Goal: Task Accomplishment & Management: Manage account settings

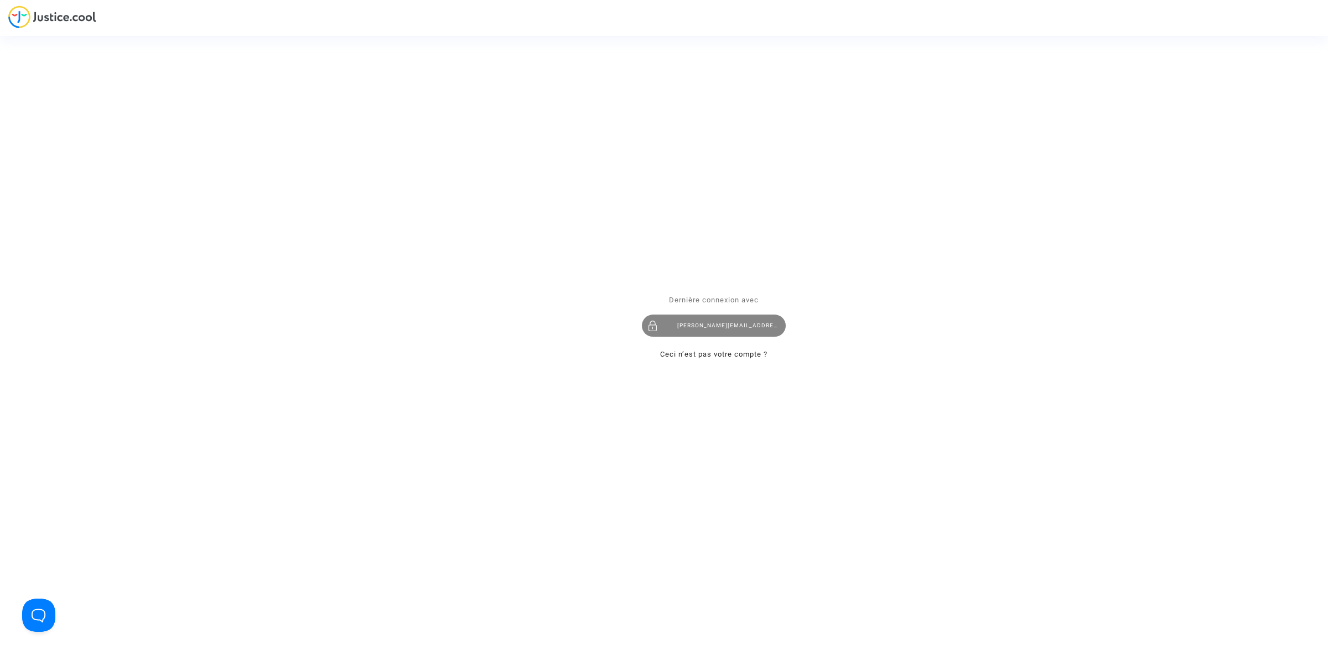
click at [734, 330] on div "tom@pitcher-avocat.fr" at bounding box center [714, 325] width 144 height 22
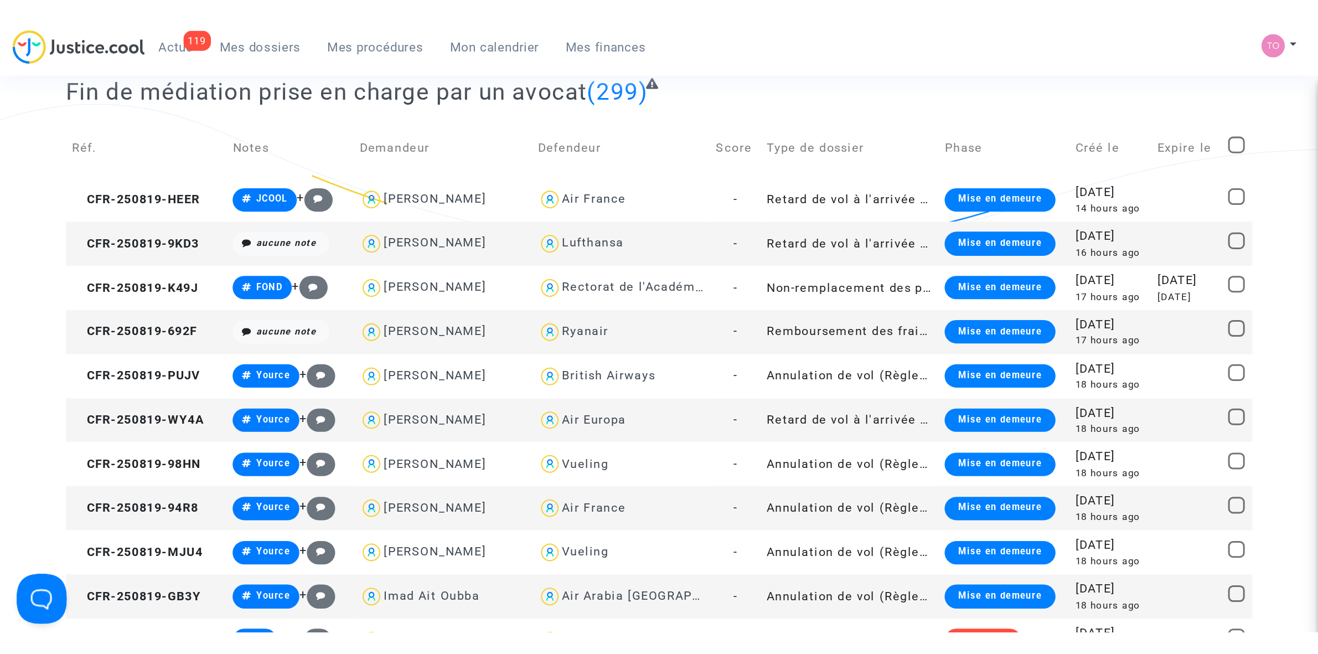
scroll to position [208, 0]
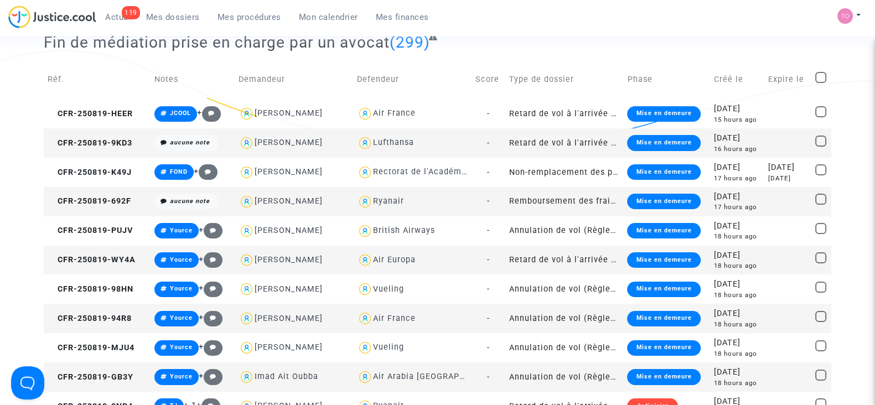
drag, startPoint x: 169, startPoint y: 18, endPoint x: 162, endPoint y: 43, distance: 26.5
click at [169, 17] on span "Mes dossiers" at bounding box center [173, 17] width 54 height 10
click at [170, 18] on span "Mes dossiers" at bounding box center [173, 17] width 54 height 10
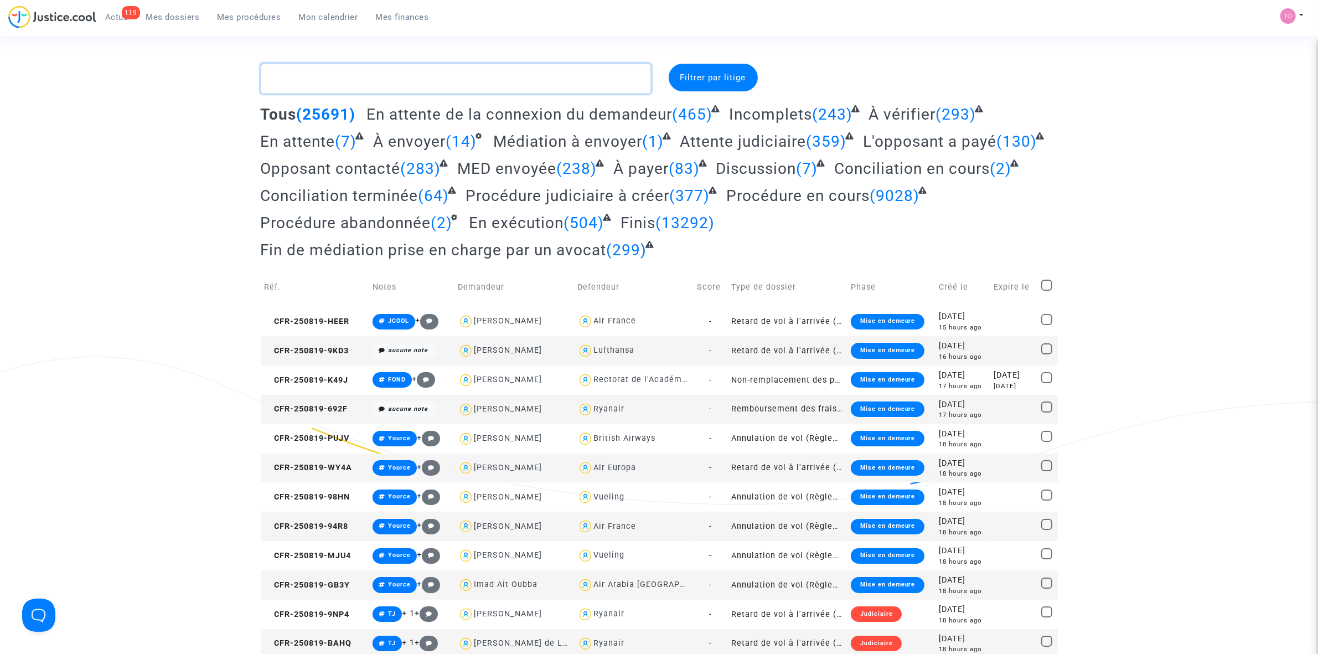
click at [341, 81] on textarea at bounding box center [456, 79] width 390 height 30
paste textarea "CFR-240920-G48H"
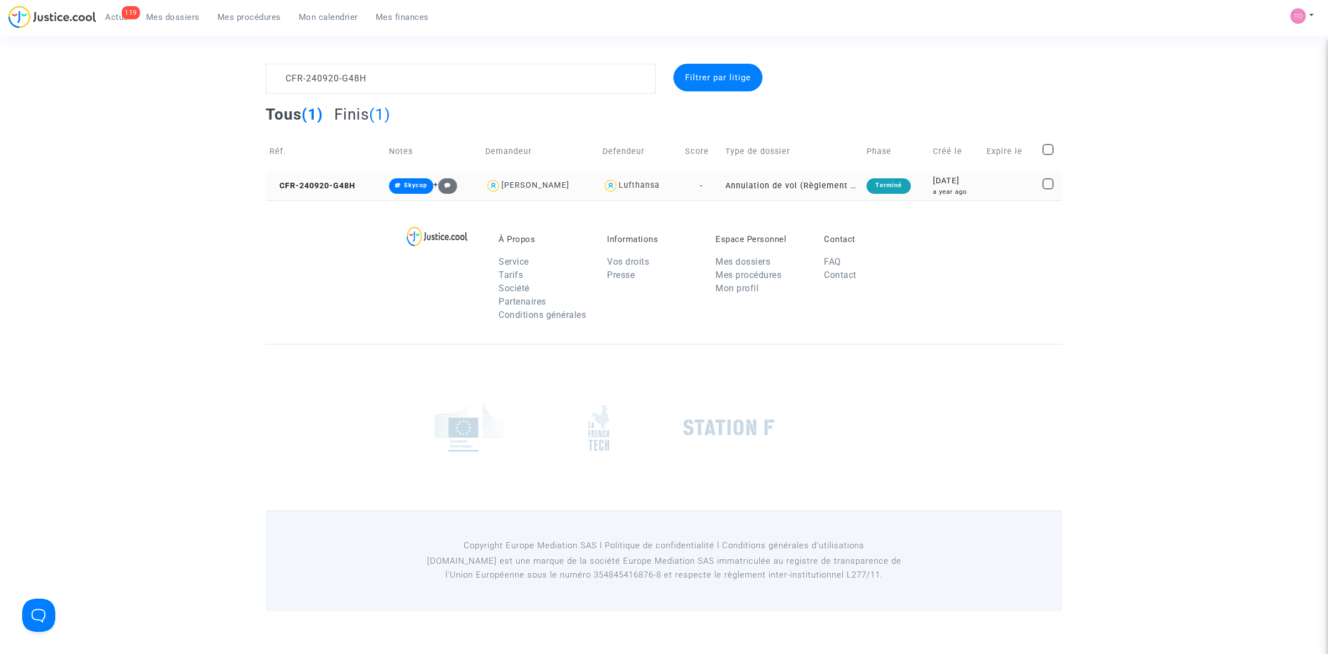
click at [944, 187] on div "a year ago" at bounding box center [956, 191] width 46 height 9
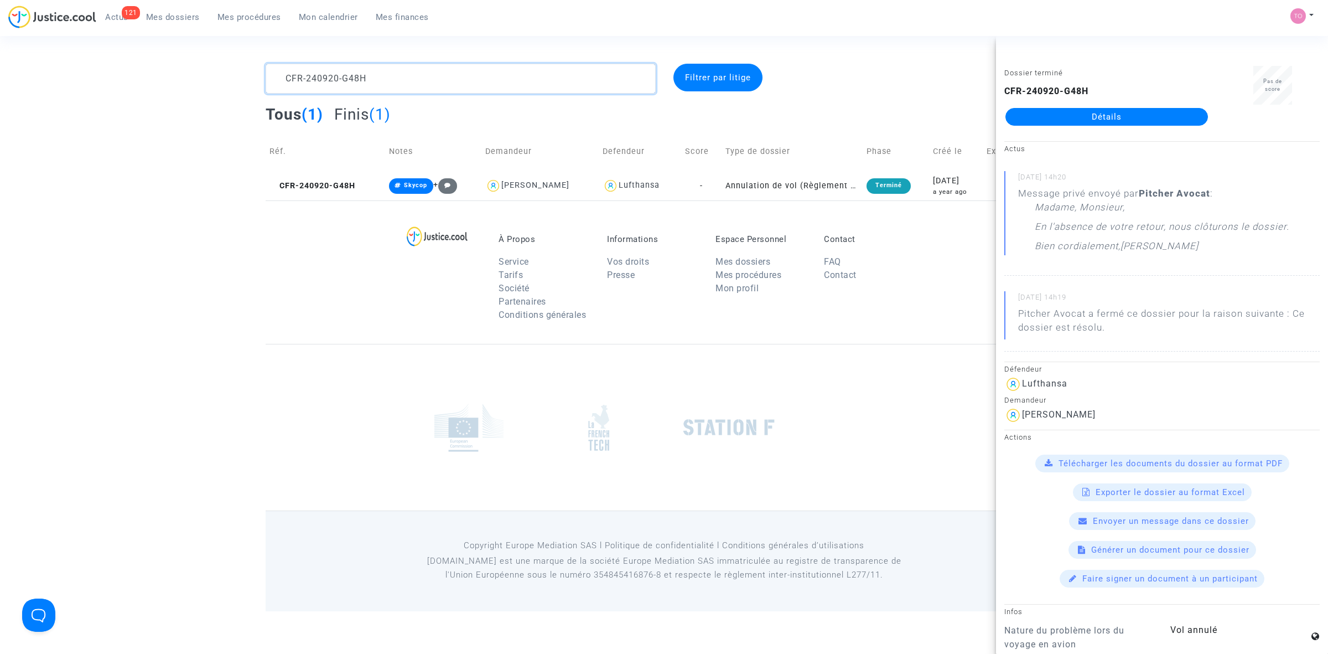
drag, startPoint x: 282, startPoint y: 73, endPoint x: 187, endPoint y: 70, distance: 95.2
click at [188, 70] on div "CFR-240920-G48H Filtrer par litige Tous (1) Finis (1) Réf. Notes Demandeur Defe…" at bounding box center [664, 132] width 1328 height 137
paste textarea "LACROZE"
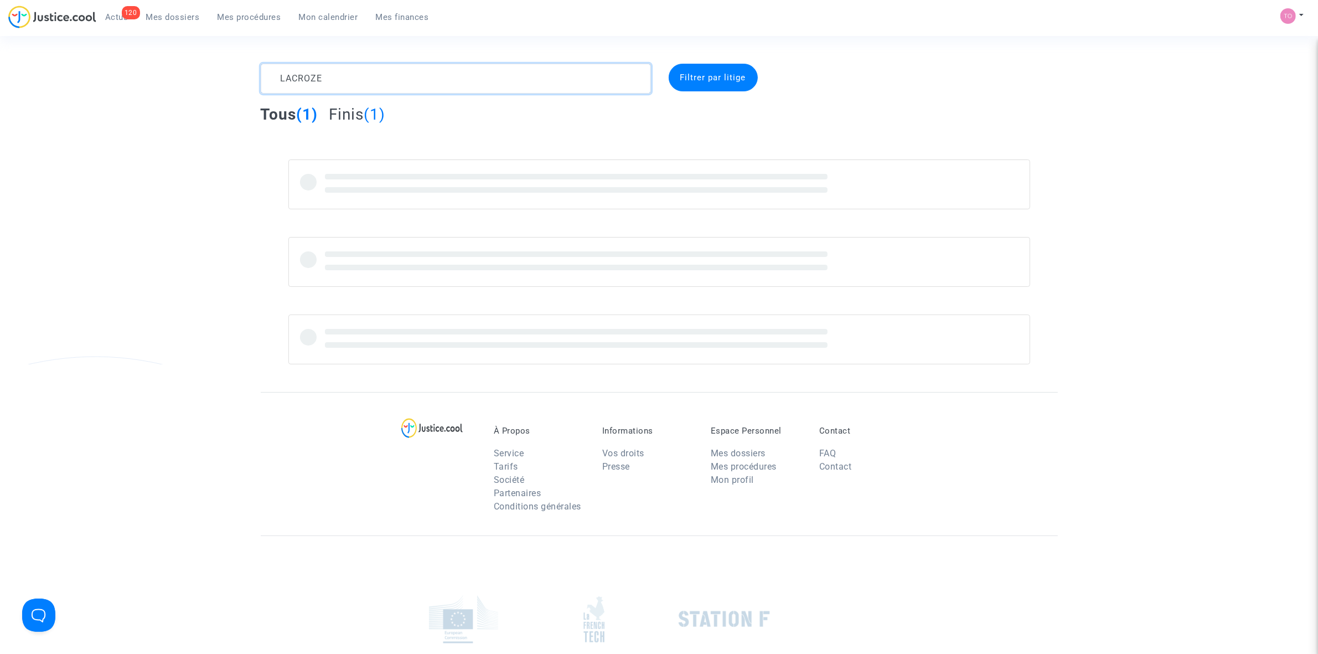
type textarea "LACROZE"
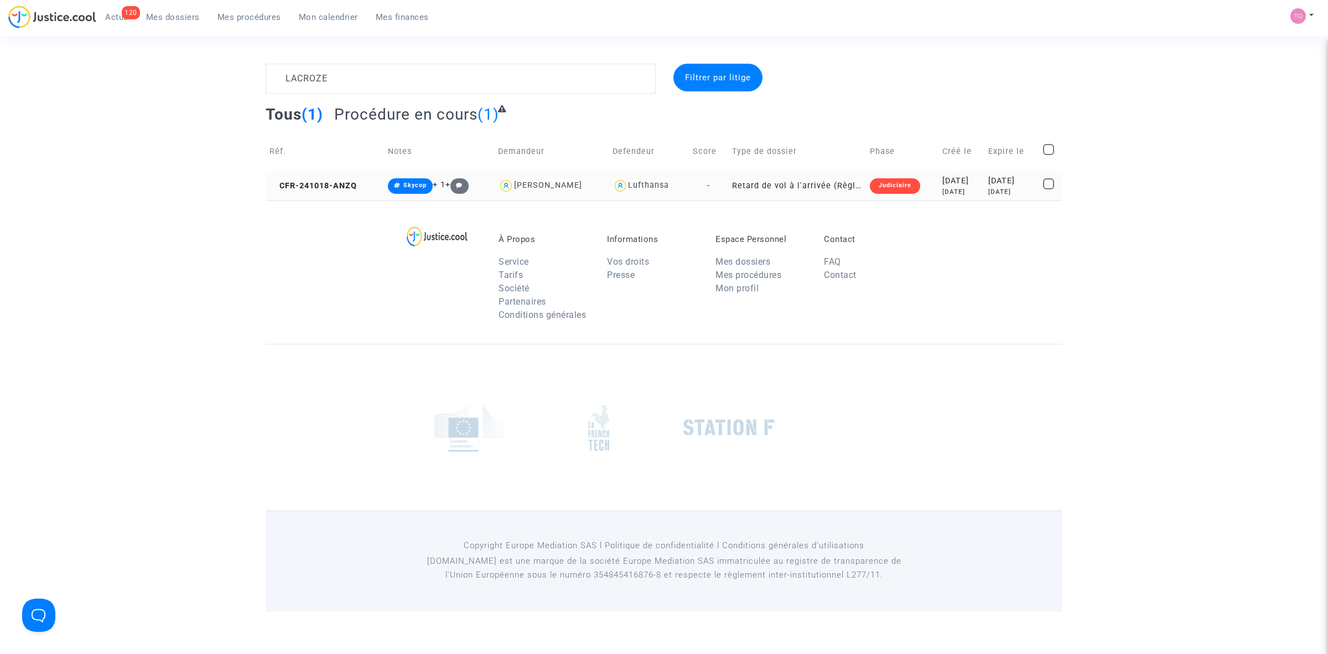
click at [942, 180] on div "[DATE]" at bounding box center [961, 181] width 38 height 12
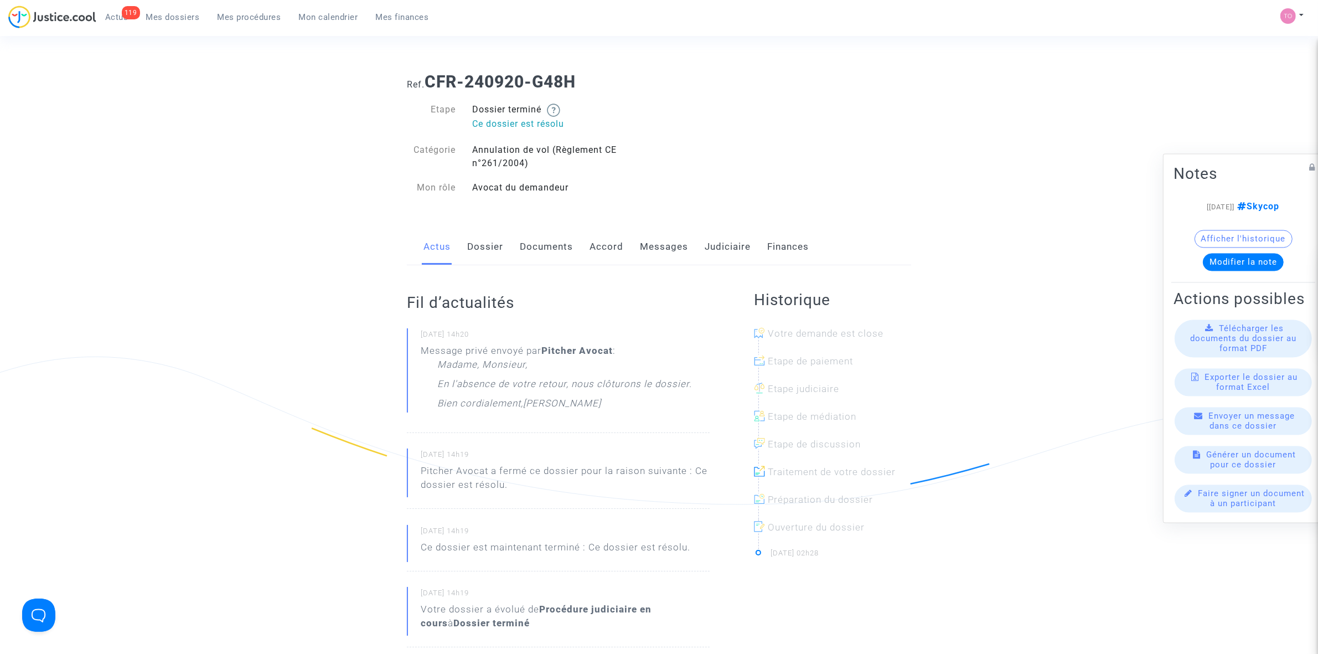
click at [560, 80] on b "CFR-240920-G48H" at bounding box center [499, 81] width 151 height 19
click at [476, 253] on link "Dossier" at bounding box center [485, 247] width 36 height 37
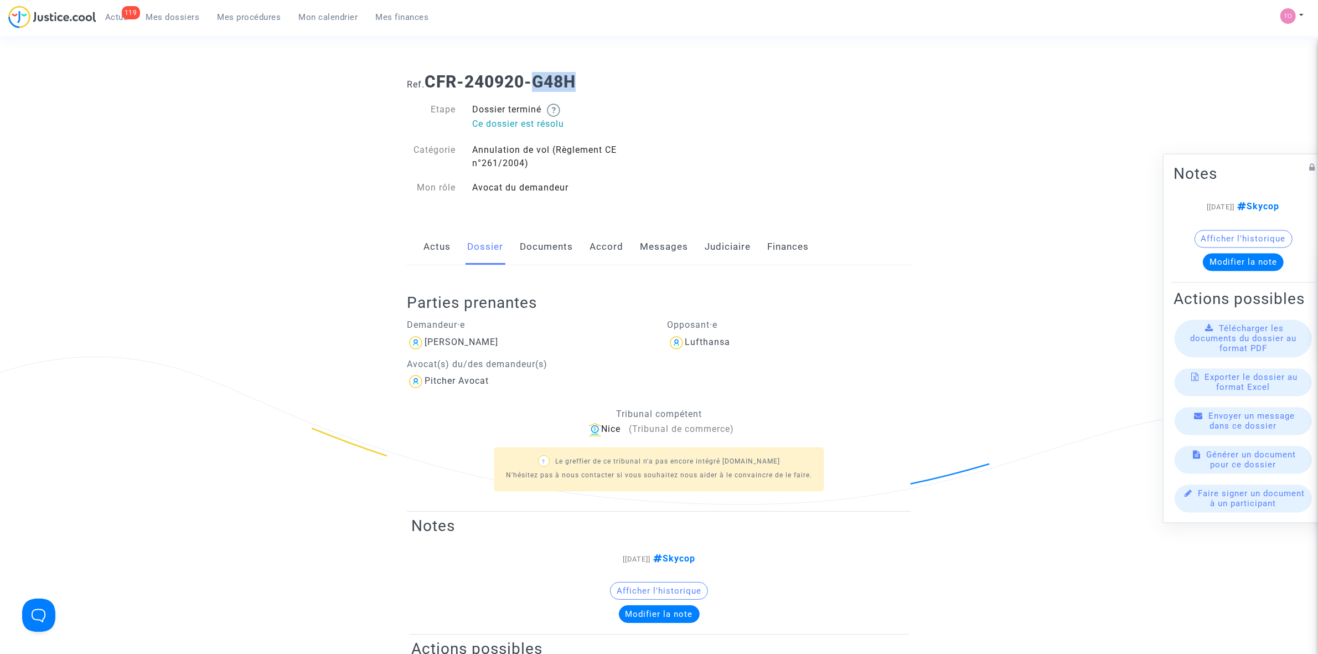
click at [542, 250] on link "Documents" at bounding box center [546, 247] width 53 height 37
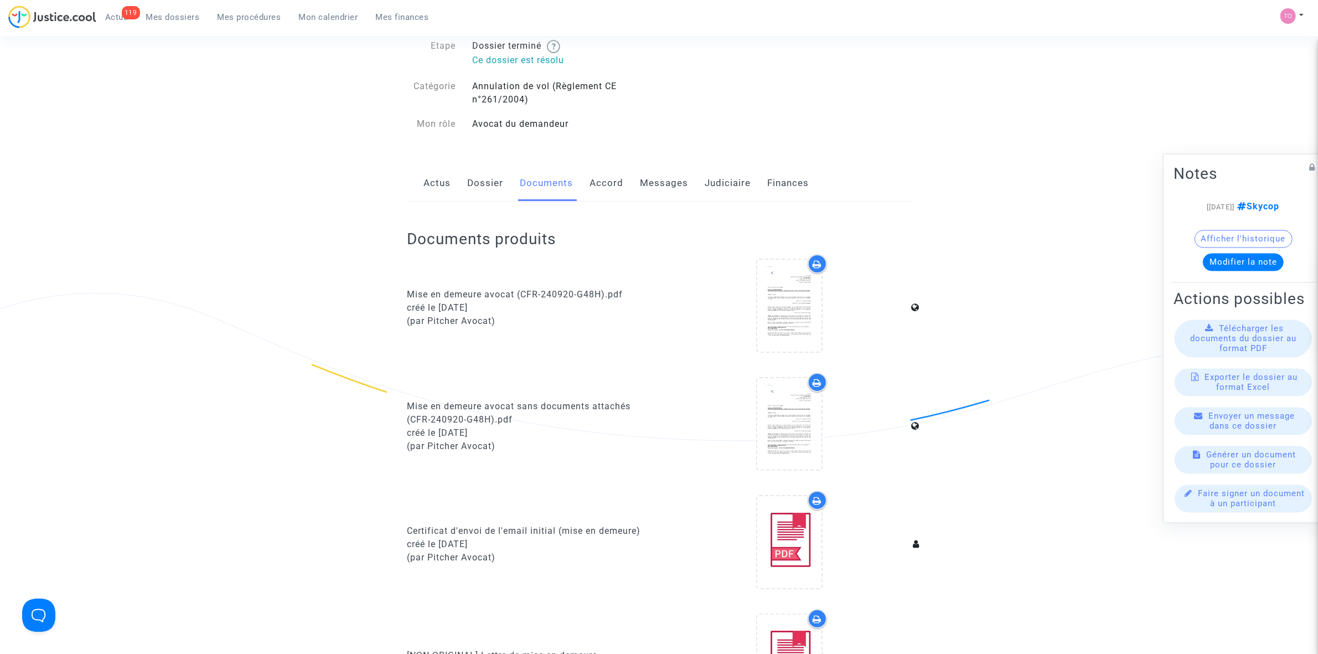
scroll to position [69, 0]
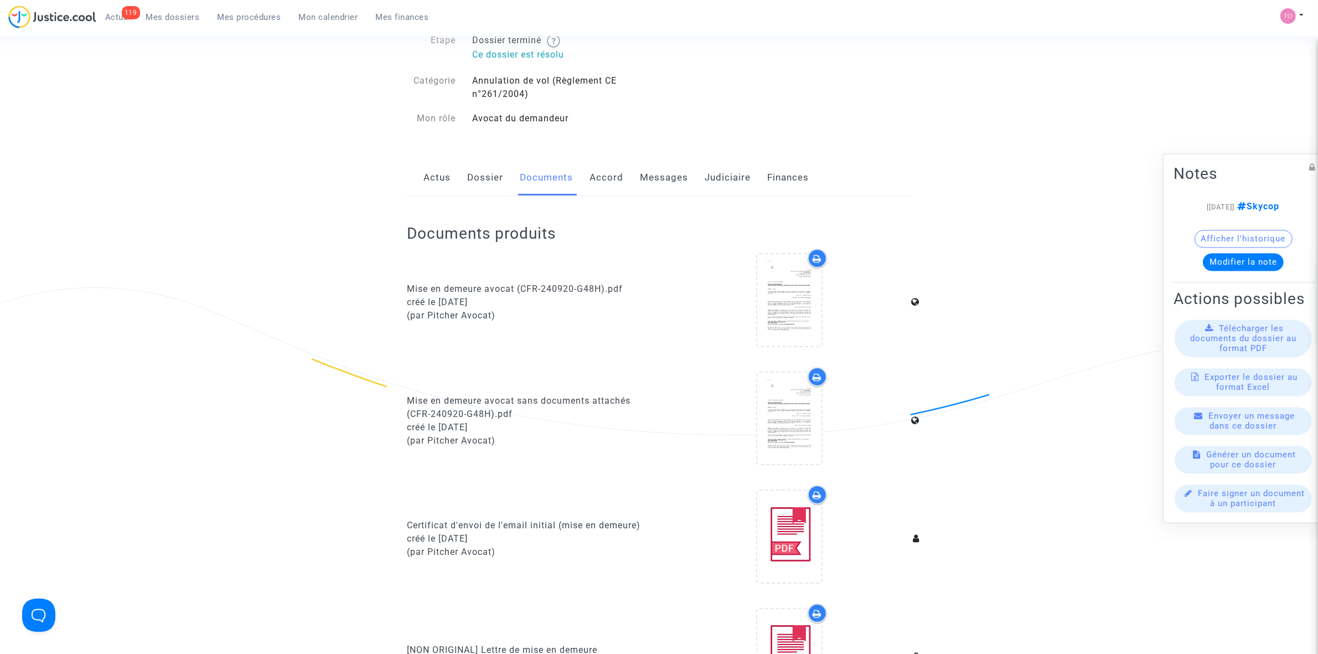
click at [1210, 230] on button "Afficher l'historique" at bounding box center [1243, 239] width 98 height 18
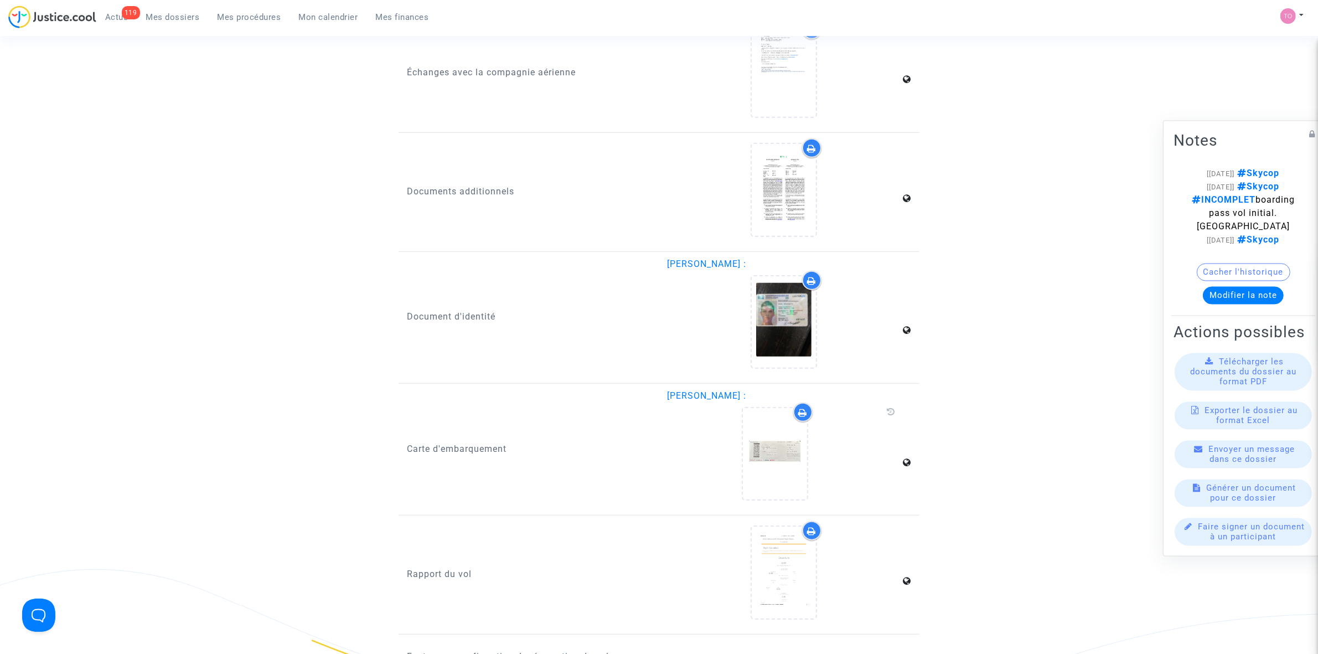
scroll to position [1245, 0]
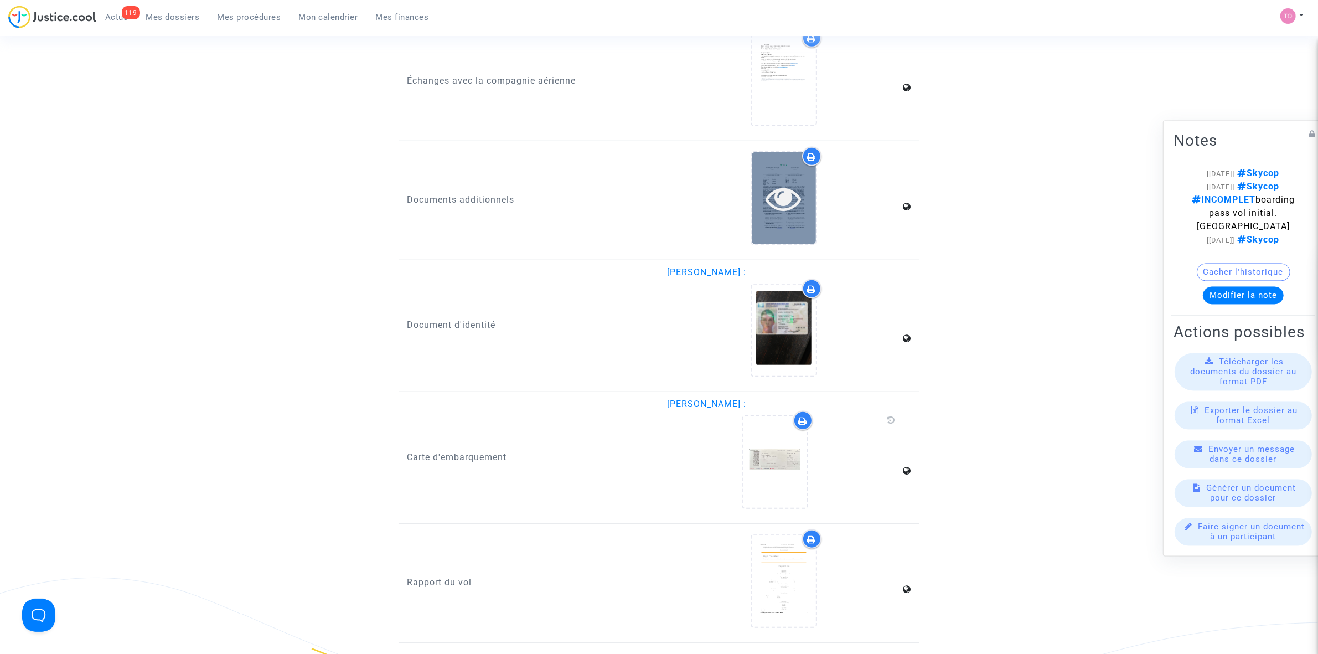
click at [781, 217] on div at bounding box center [784, 197] width 64 height 91
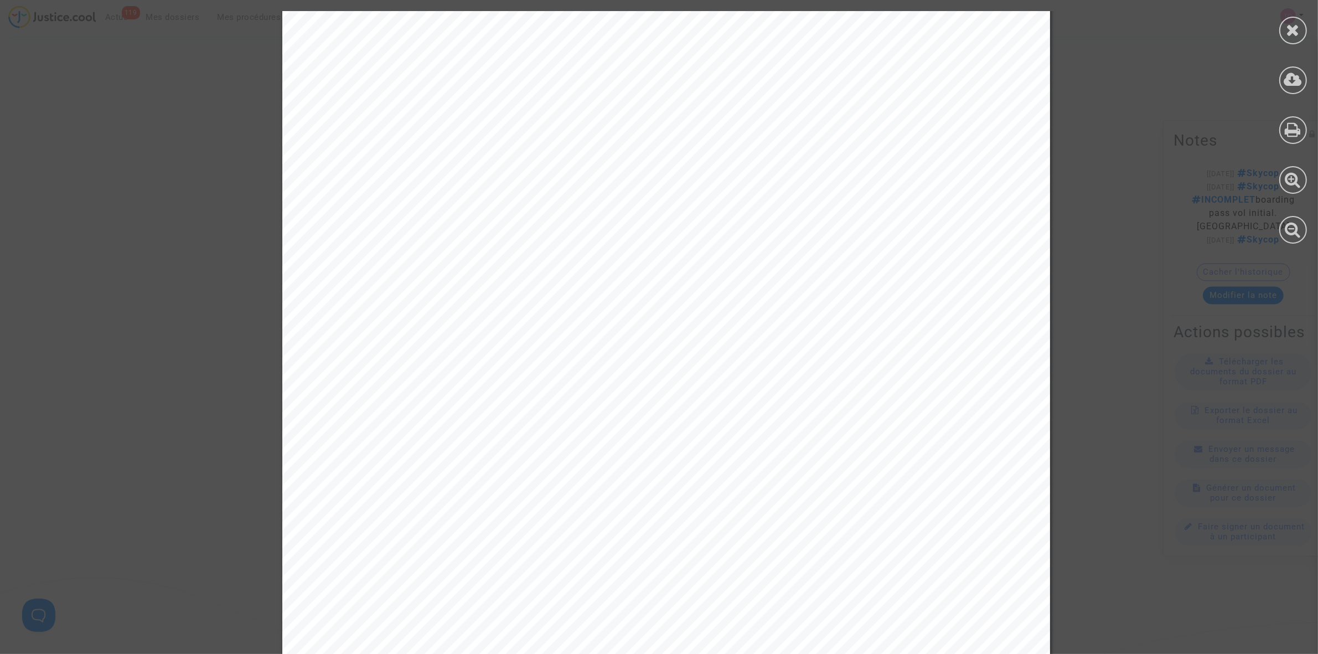
scroll to position [0, 0]
drag, startPoint x: 686, startPoint y: 327, endPoint x: 828, endPoint y: 327, distance: 141.7
click at [828, 327] on div "VERTRETUNGSVEREINBARUNG ASSIGNMENT FORM 2023-09-18 2023-09-18 Jora Samuel Kothe…" at bounding box center [666, 507] width 768 height 993
click at [828, 327] on span "Regulation (EC) No 261/2004 of the European Parliam" at bounding box center [808, 324] width 240 height 8
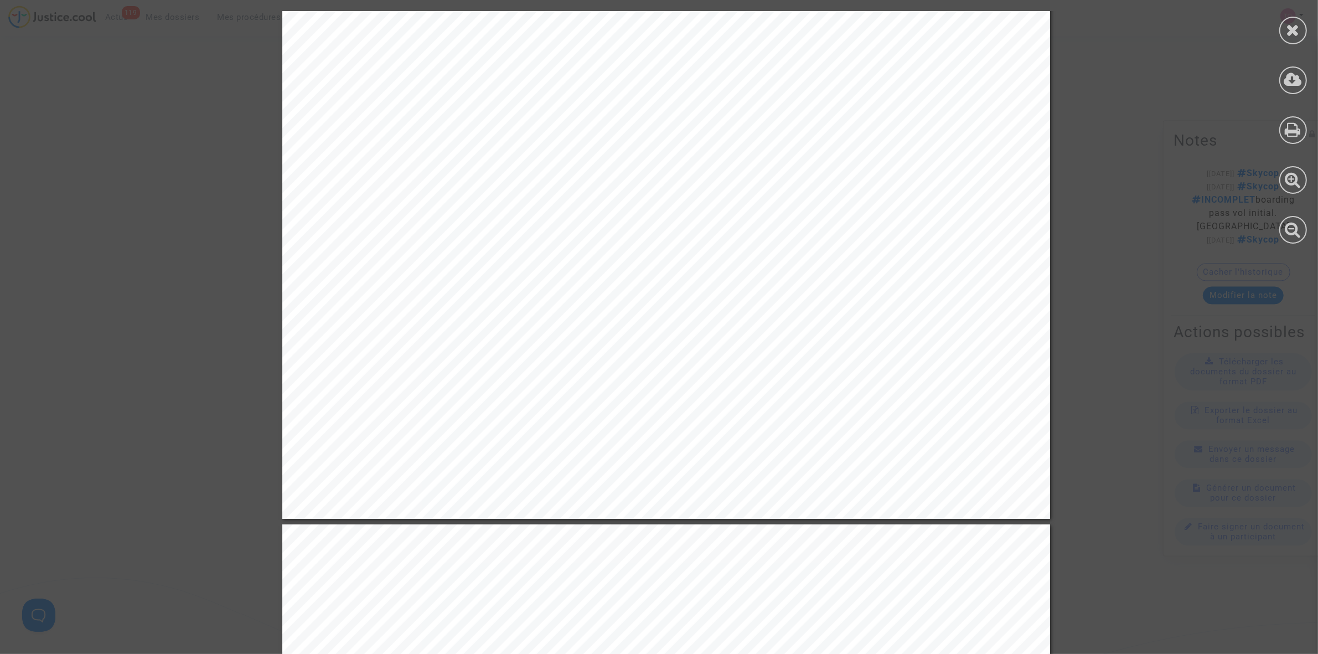
scroll to position [484, 0]
click at [1294, 23] on icon at bounding box center [1293, 30] width 14 height 17
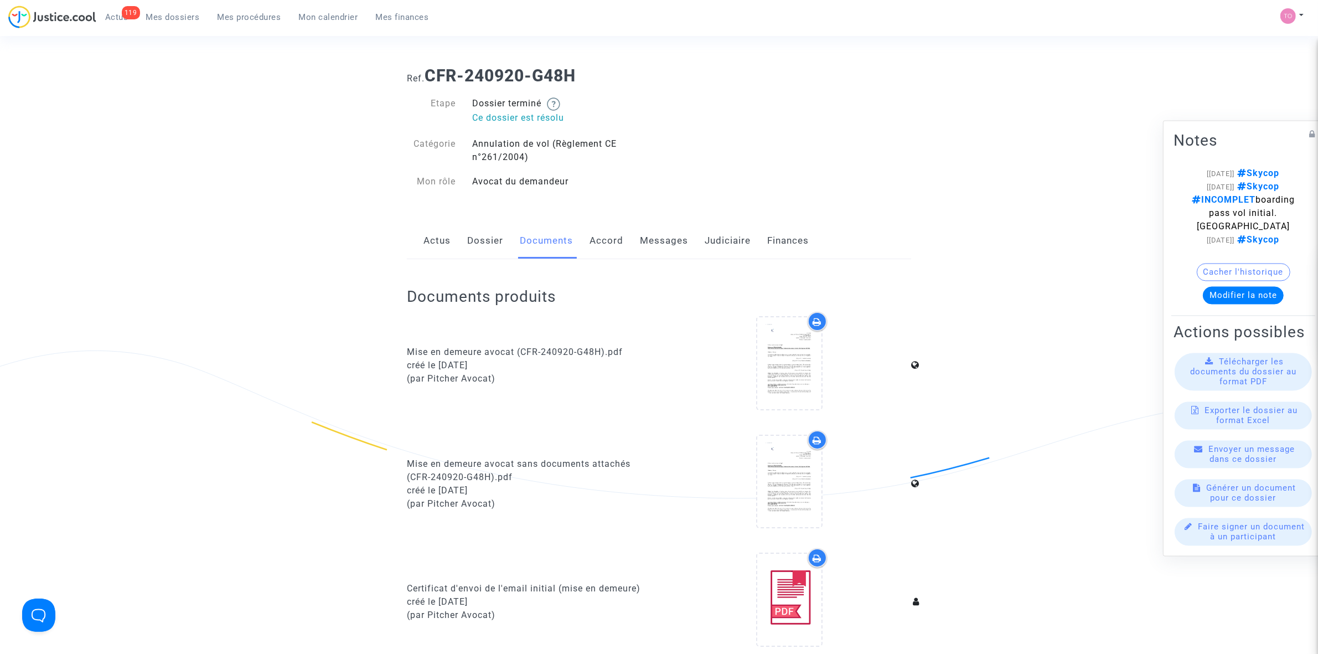
scroll to position [0, 0]
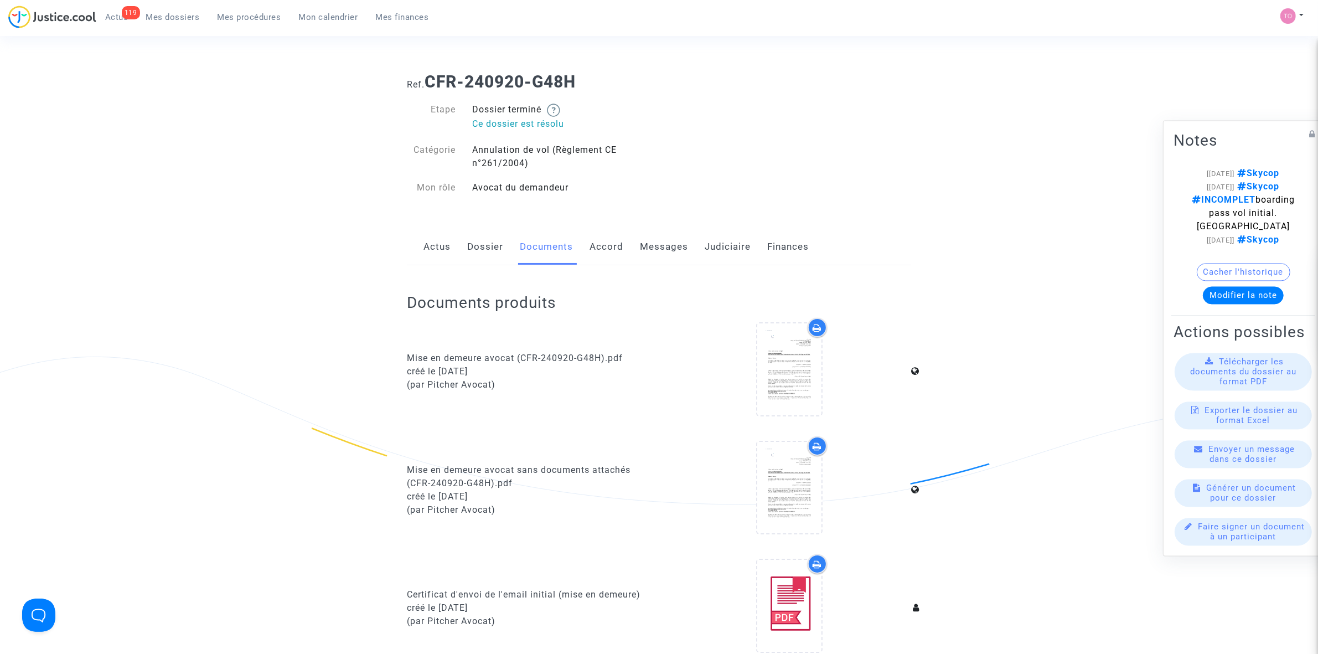
click at [660, 245] on link "Messages" at bounding box center [664, 247] width 48 height 37
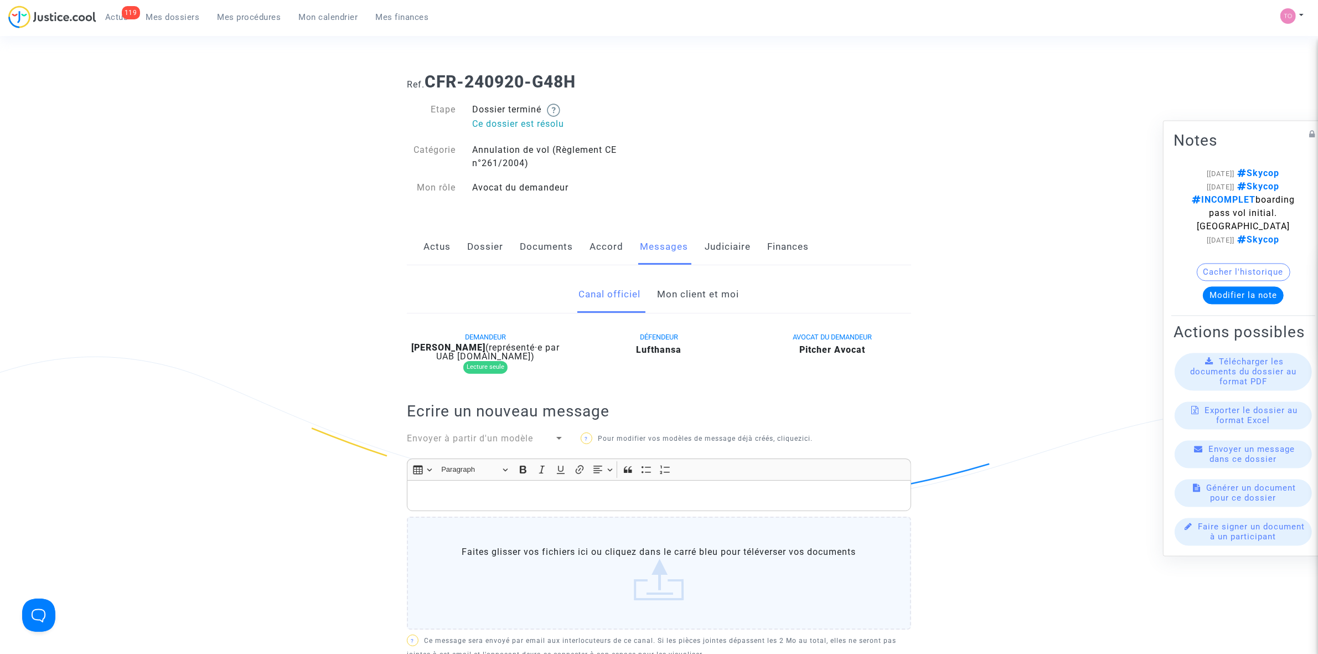
click at [726, 245] on link "Judiciaire" at bounding box center [727, 247] width 46 height 37
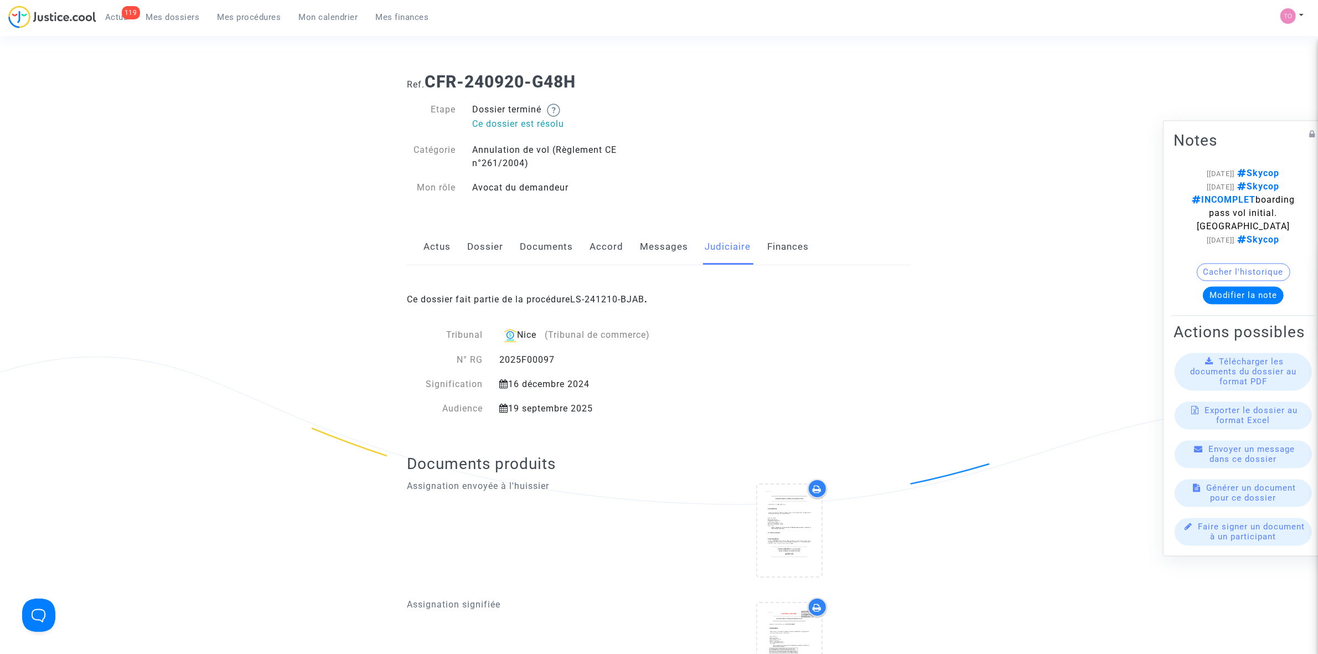
click at [546, 246] on link "Documents" at bounding box center [546, 247] width 53 height 37
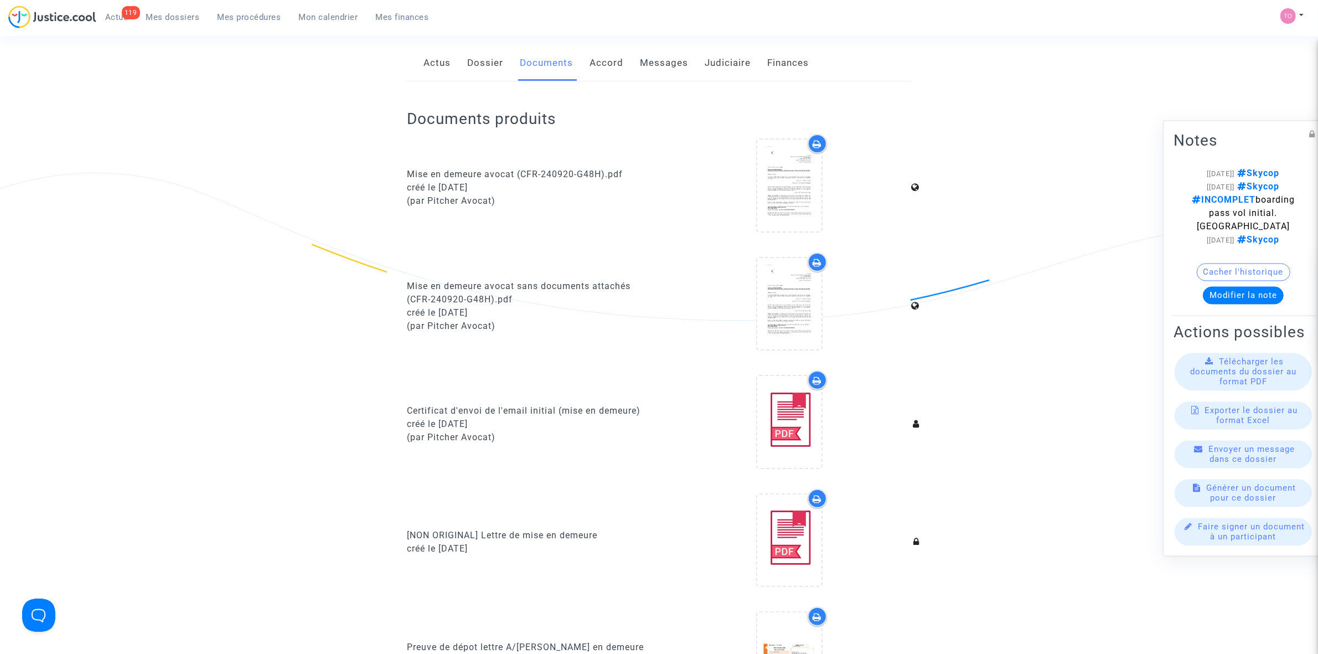
scroll to position [208, 0]
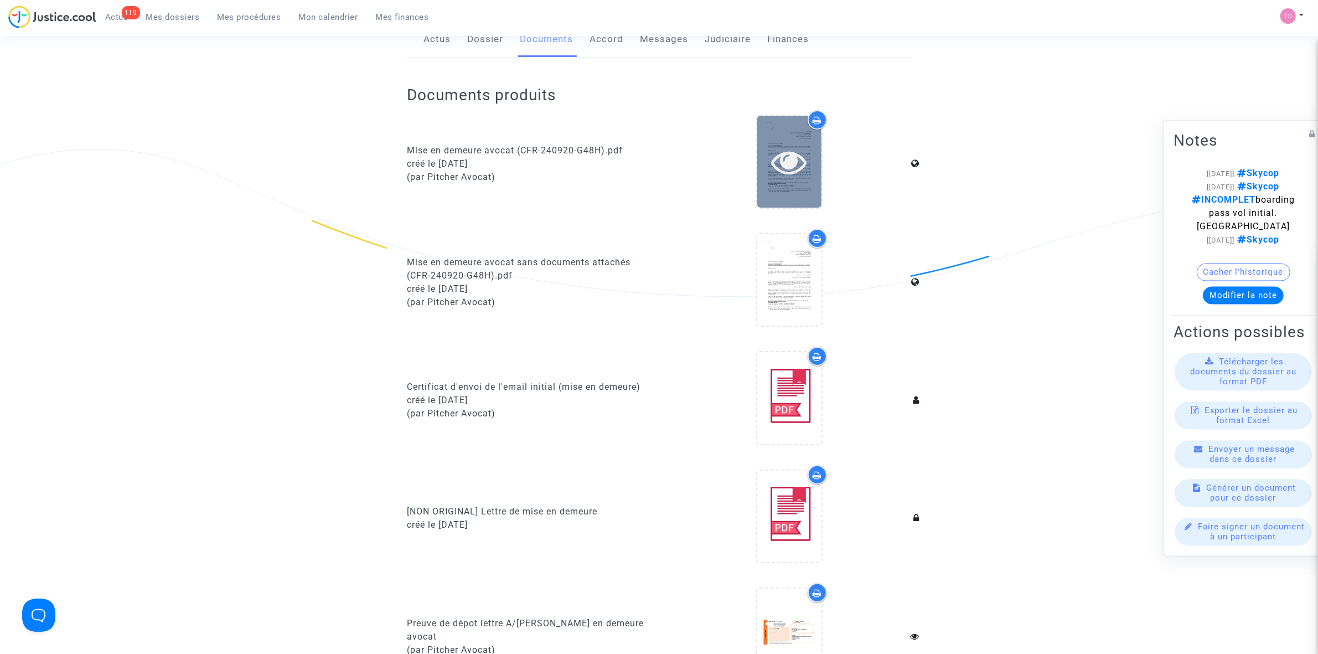
click at [773, 183] on div at bounding box center [789, 161] width 64 height 91
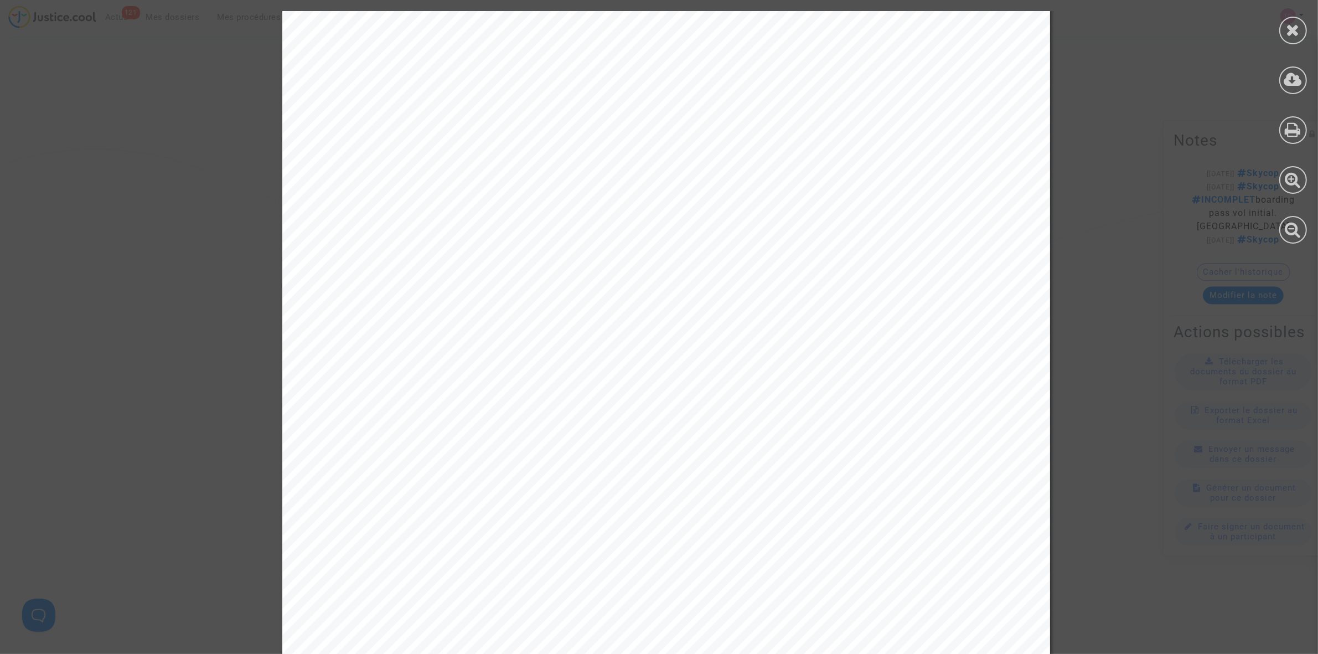
scroll to position [4289, 0]
drag, startPoint x: 679, startPoint y: 206, endPoint x: 834, endPoint y: 280, distance: 171.5
click at [834, 280] on div "VERTRETUNGSVEREINBARUNG ASSIGNMENT FORM 2023-09-18 2023-09-18 Jora Samuel Kothe…" at bounding box center [666, 464] width 768 height 993
copy div "Assignment details: Claim ID: 616c16c0 Air carrier: Lufthansa Flight No: 197 Fl…"
click at [1302, 29] on div at bounding box center [1293, 31] width 28 height 28
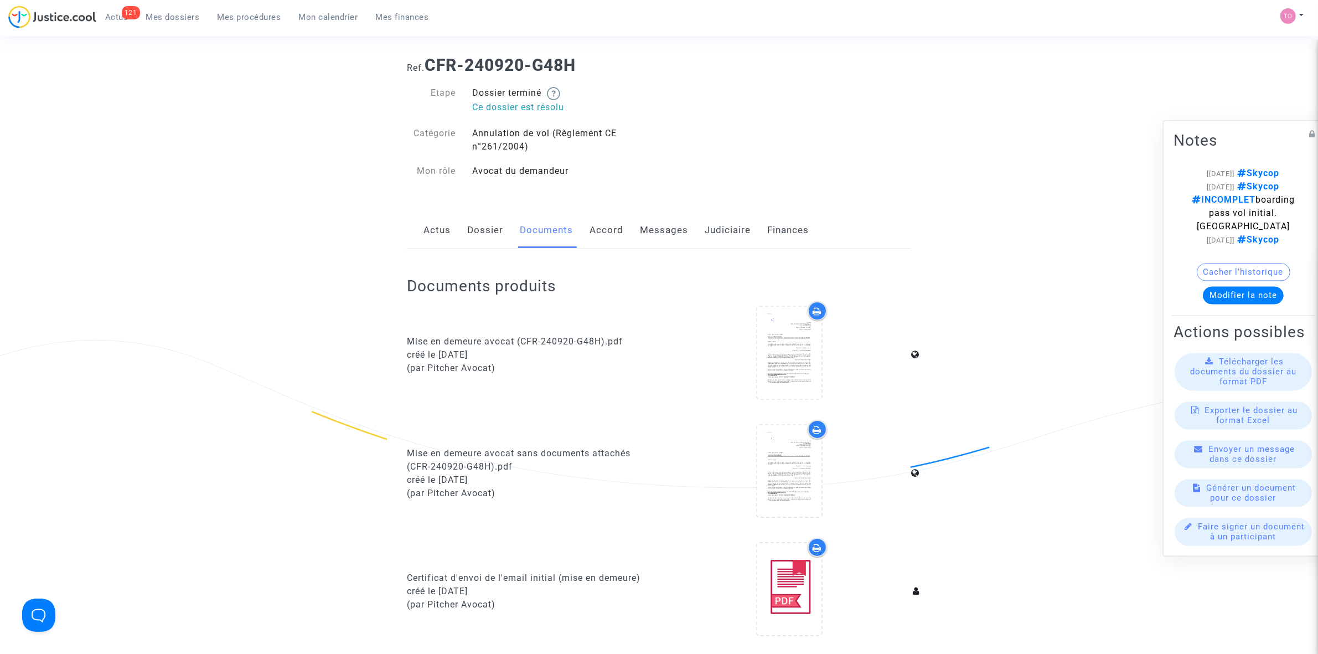
scroll to position [0, 0]
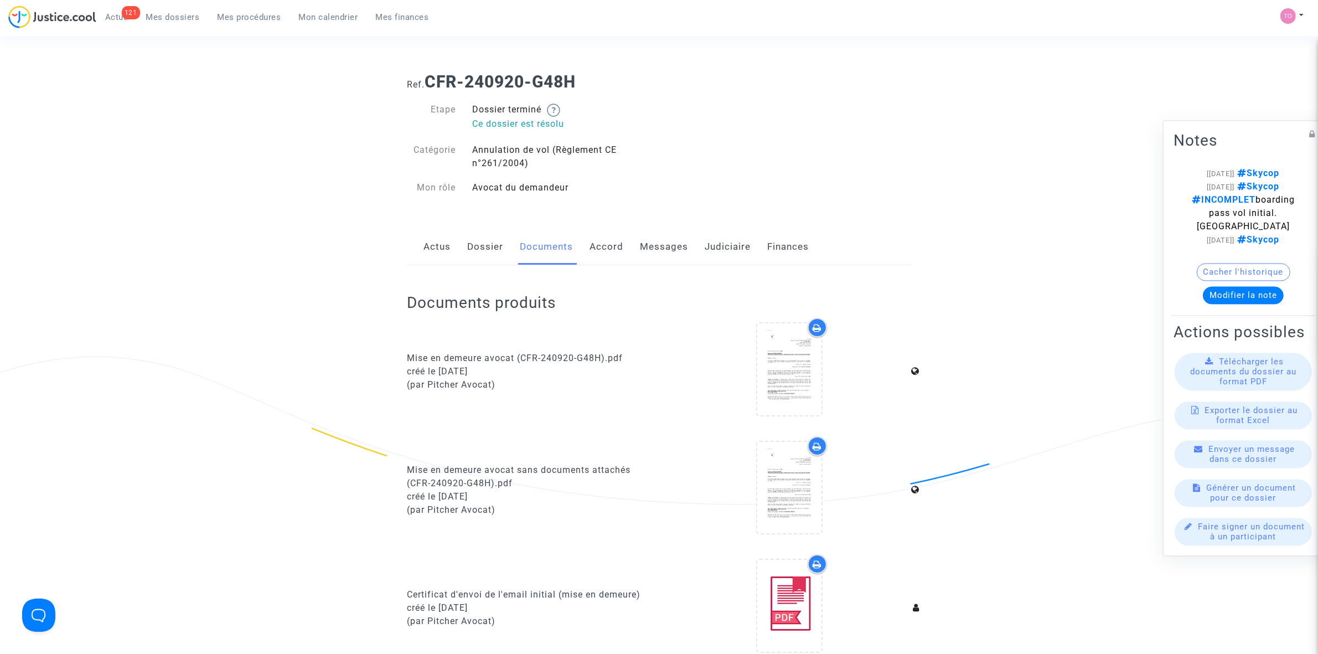
click at [490, 246] on link "Dossier" at bounding box center [485, 247] width 36 height 37
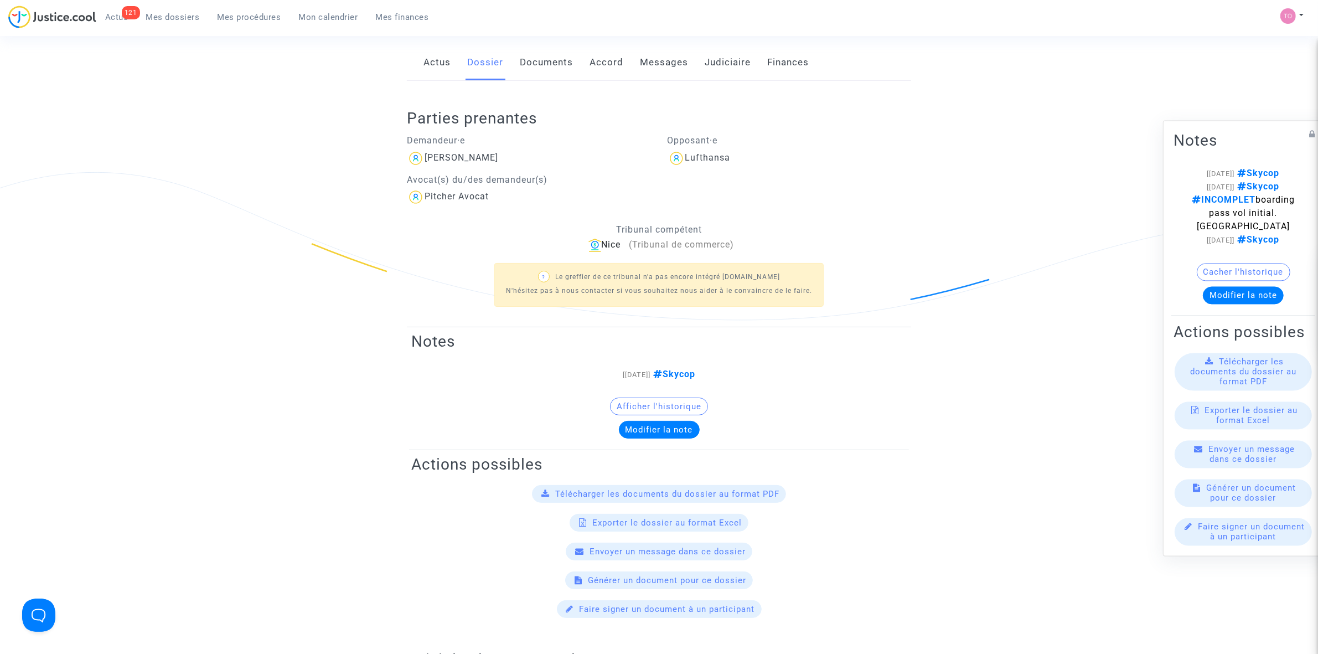
scroll to position [69, 0]
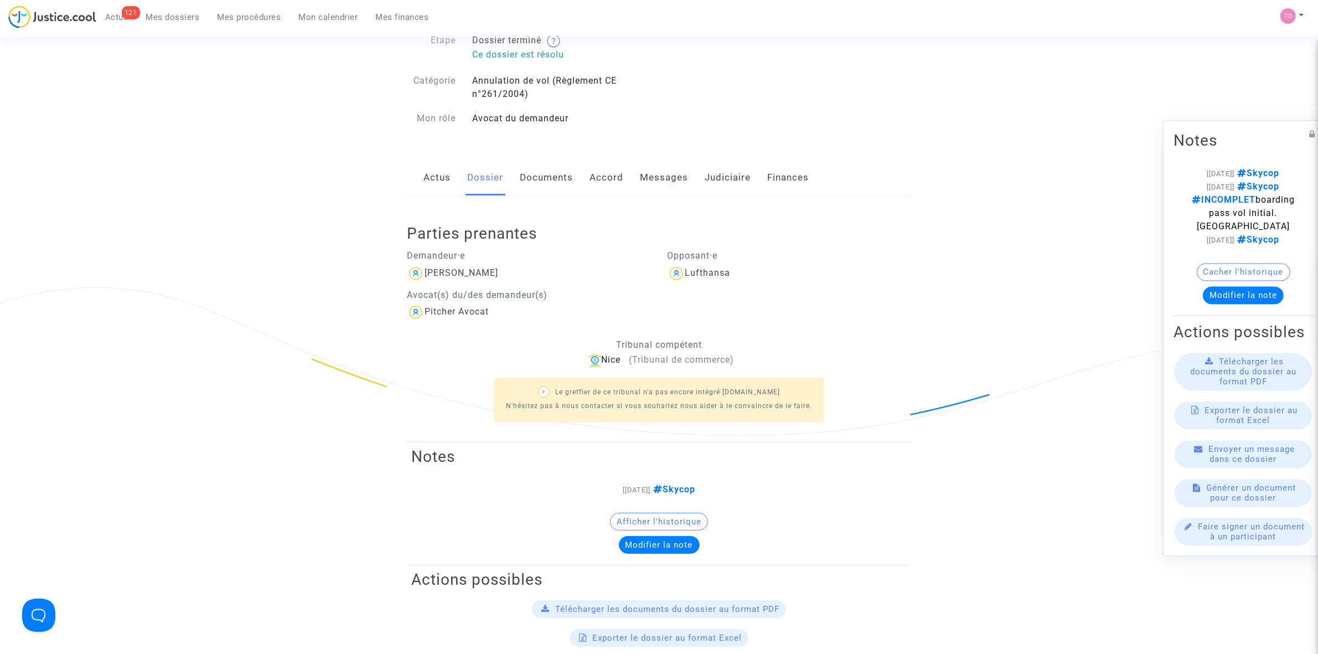
click at [552, 184] on link "Documents" at bounding box center [546, 177] width 53 height 37
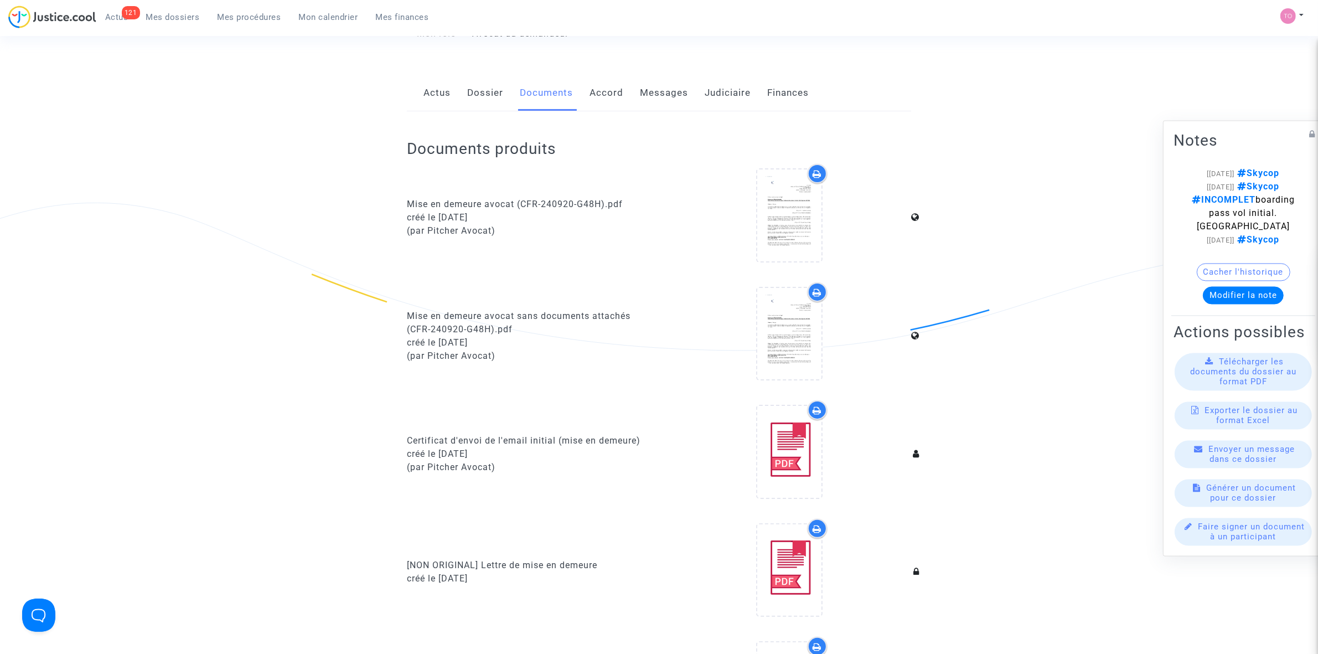
scroll to position [138, 0]
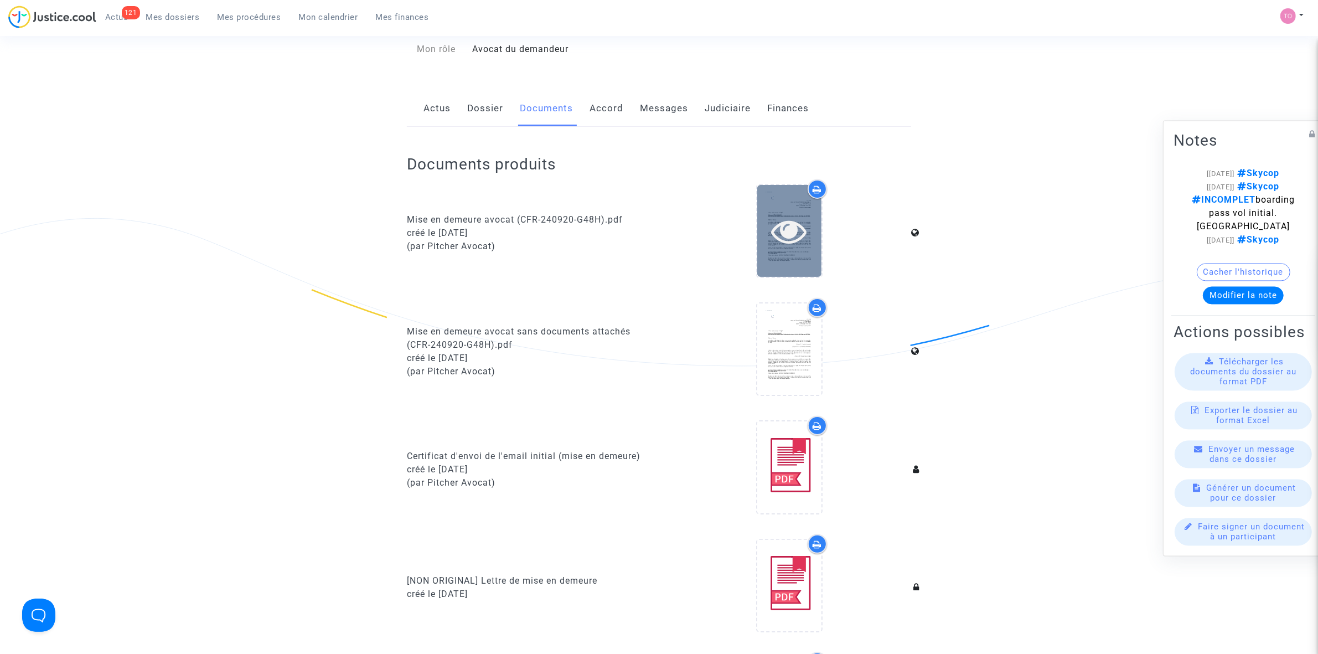
click at [806, 245] on icon at bounding box center [789, 230] width 36 height 35
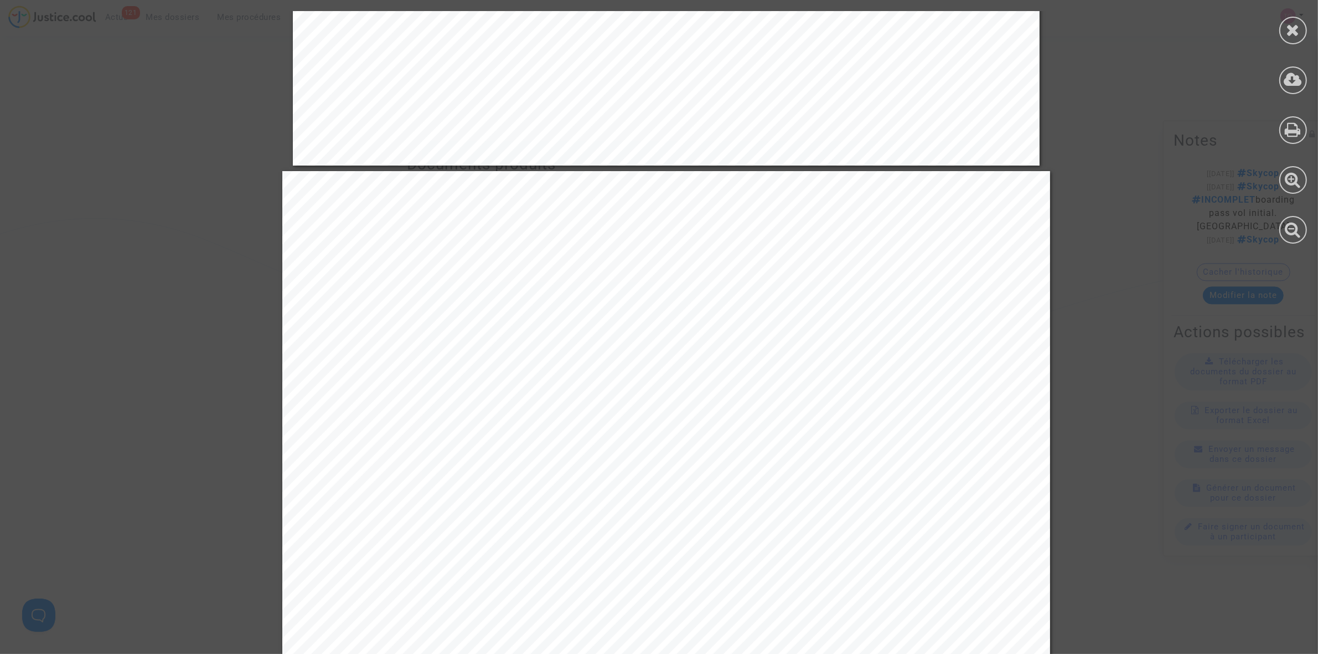
scroll to position [4151, 0]
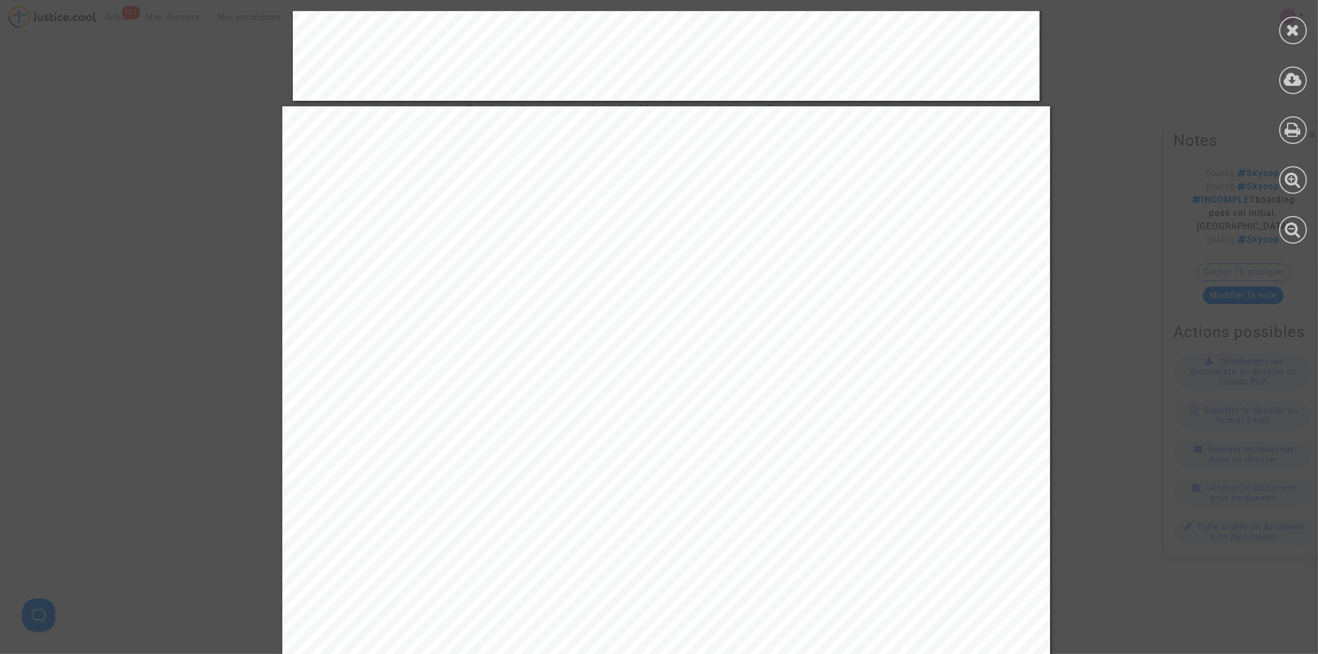
drag, startPoint x: 835, startPoint y: 416, endPoint x: 790, endPoint y: 427, distance: 45.6
click at [790, 427] on span "2023-09-07" at bounding box center [806, 422] width 39 height 11
click at [1296, 22] on icon at bounding box center [1293, 30] width 14 height 17
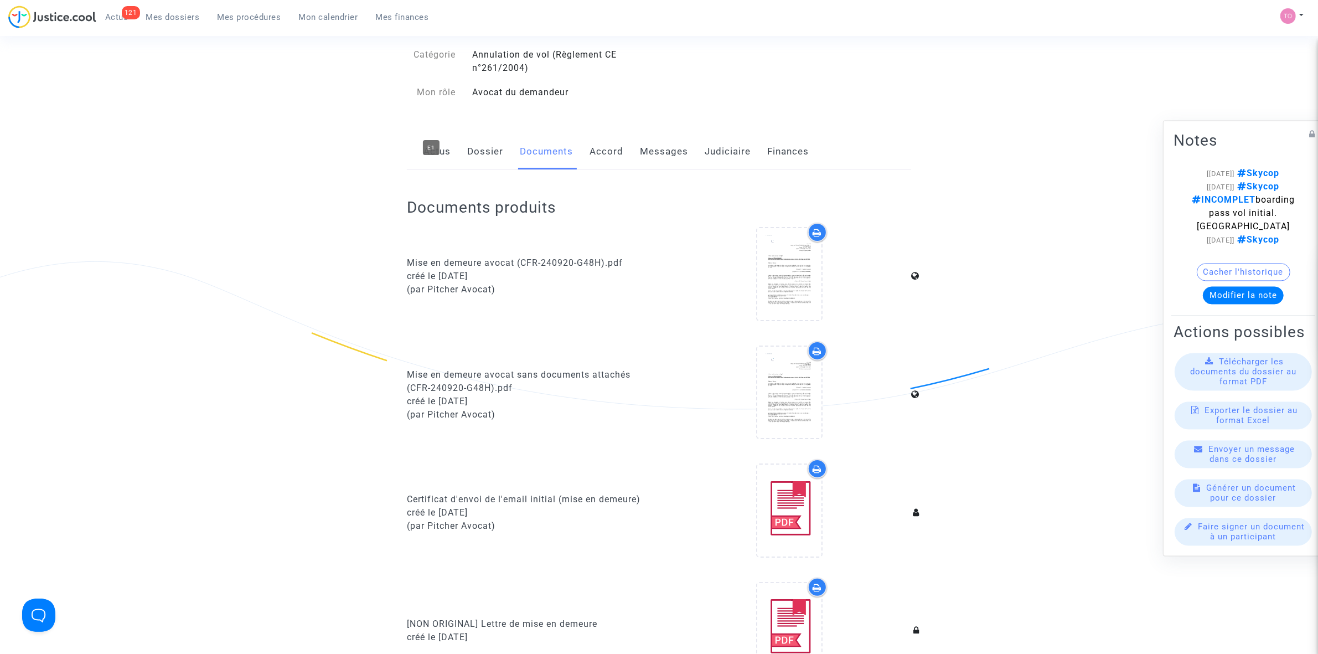
scroll to position [0, 0]
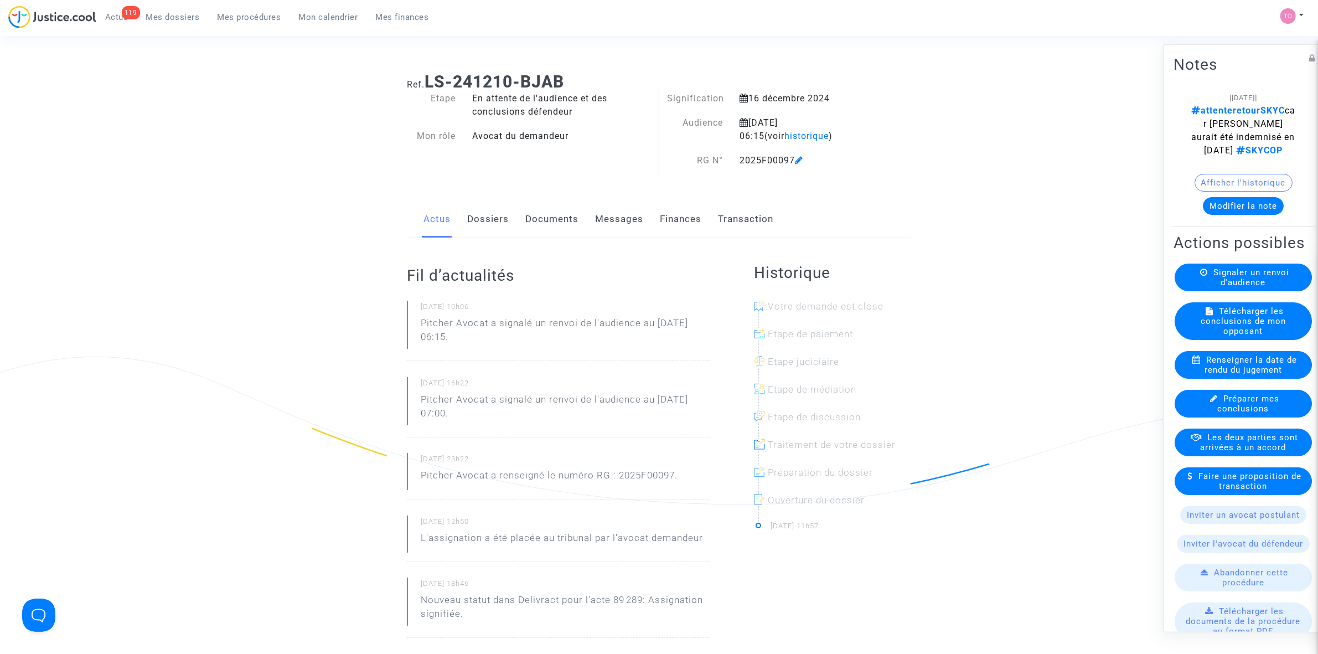
click at [485, 232] on link "Dossiers" at bounding box center [488, 219] width 42 height 37
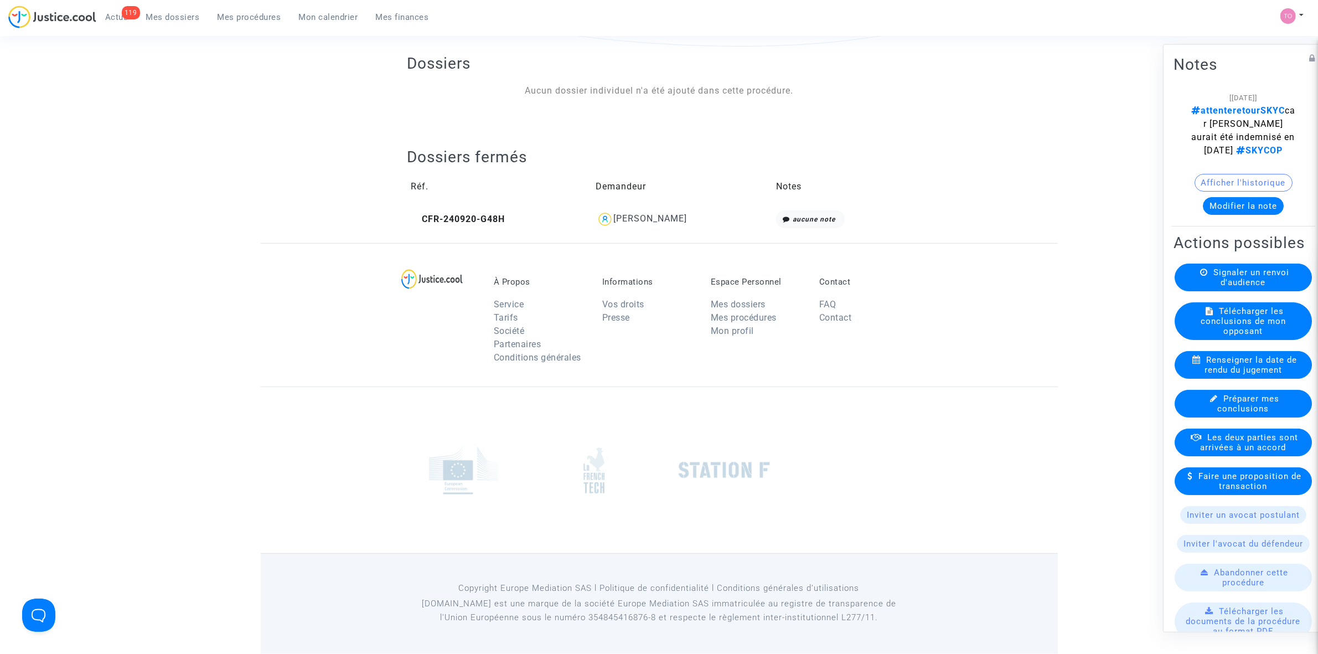
scroll to position [43, 0]
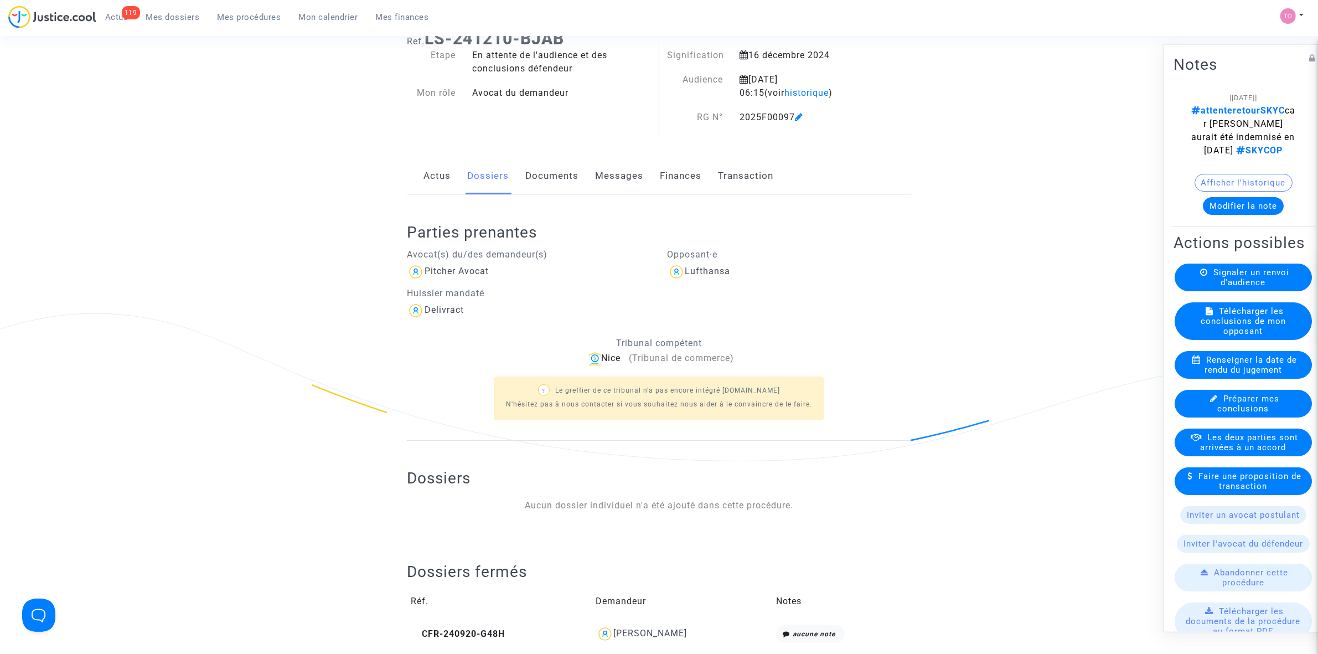
click at [546, 188] on link "Documents" at bounding box center [551, 176] width 53 height 37
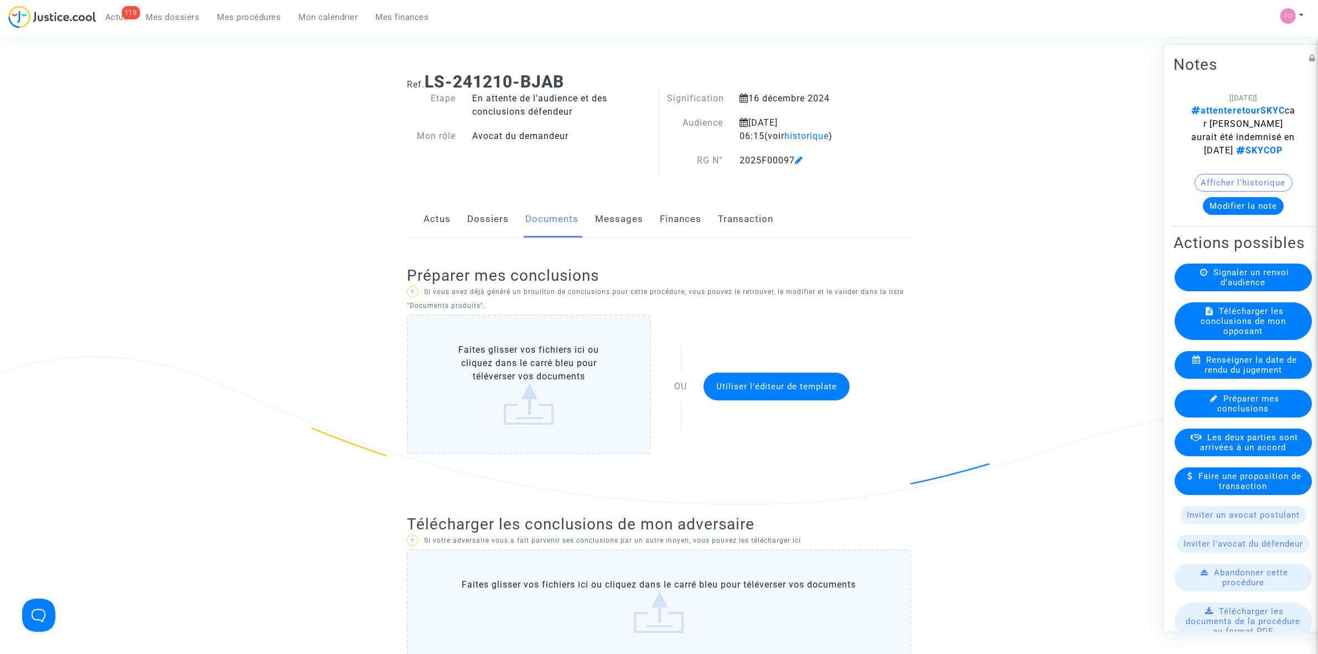
click at [599, 224] on link "Messages" at bounding box center [619, 219] width 48 height 37
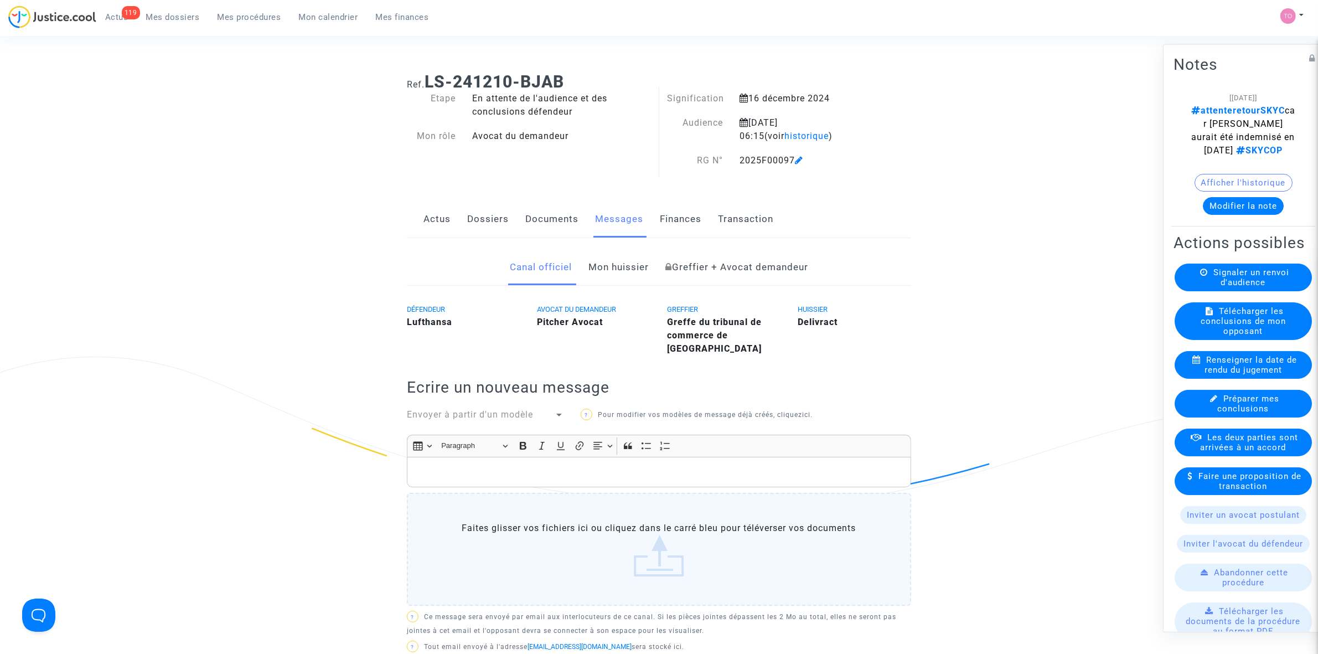
click at [547, 229] on link "Documents" at bounding box center [551, 219] width 53 height 37
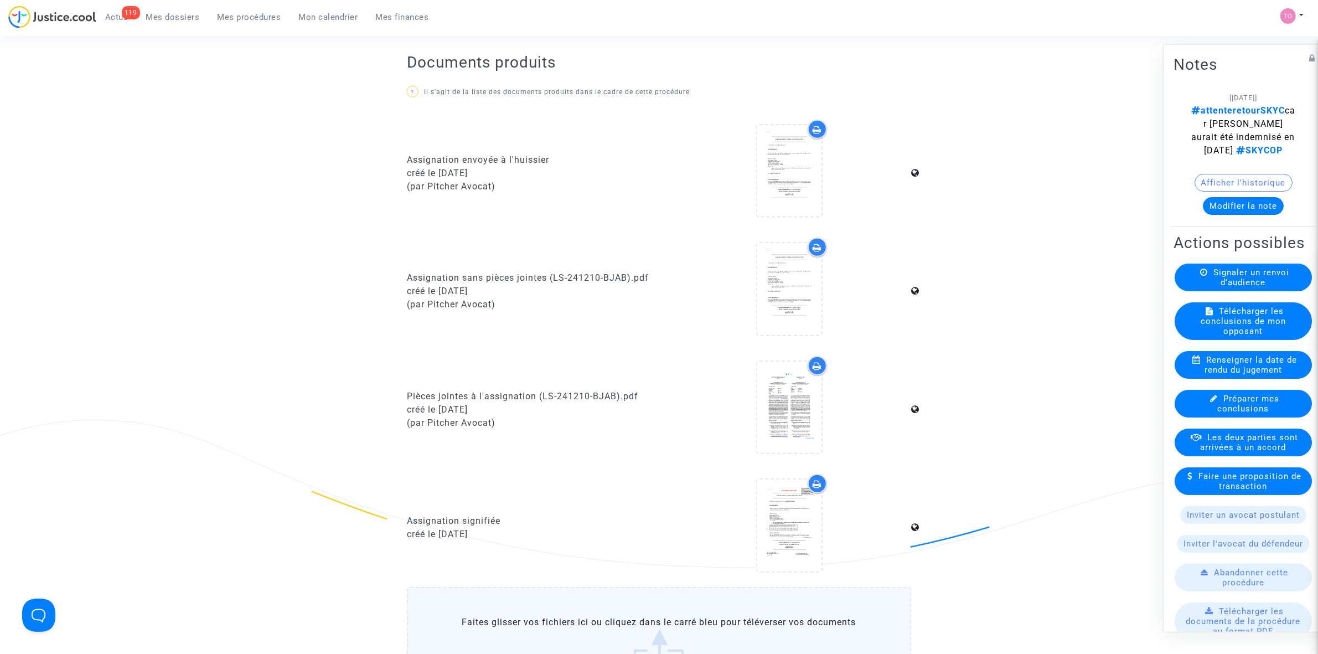
scroll to position [692, 0]
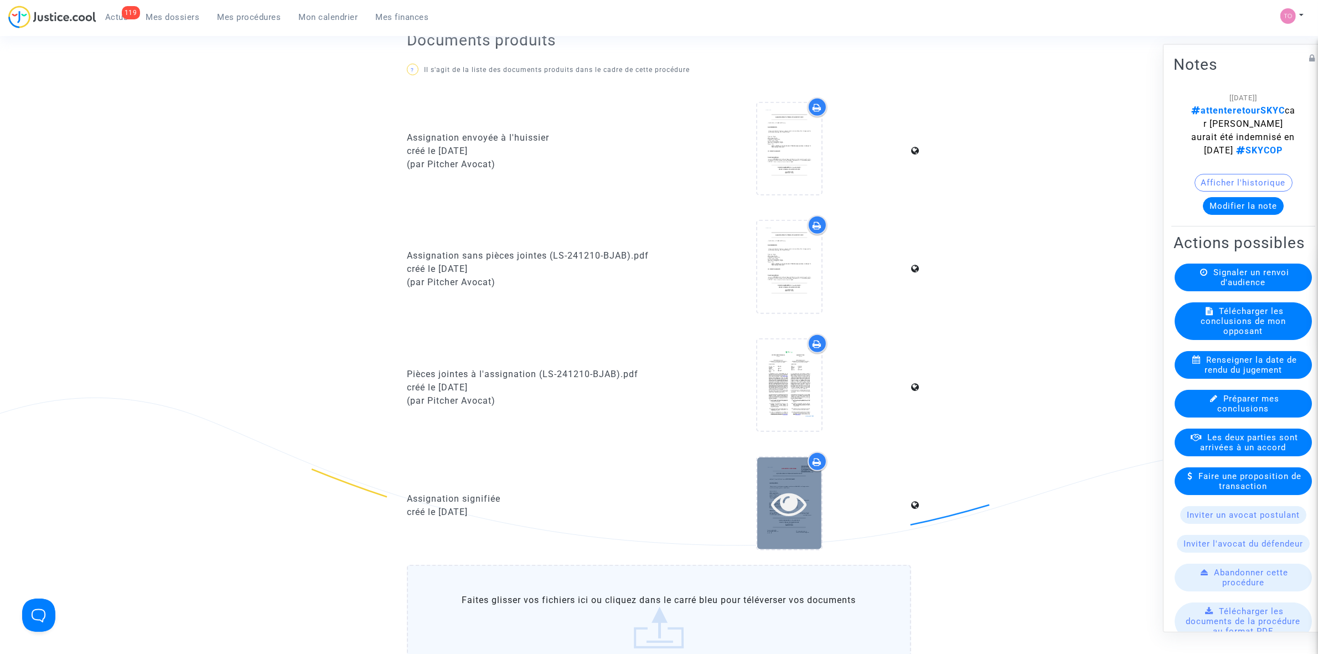
click at [784, 485] on icon at bounding box center [789, 502] width 36 height 35
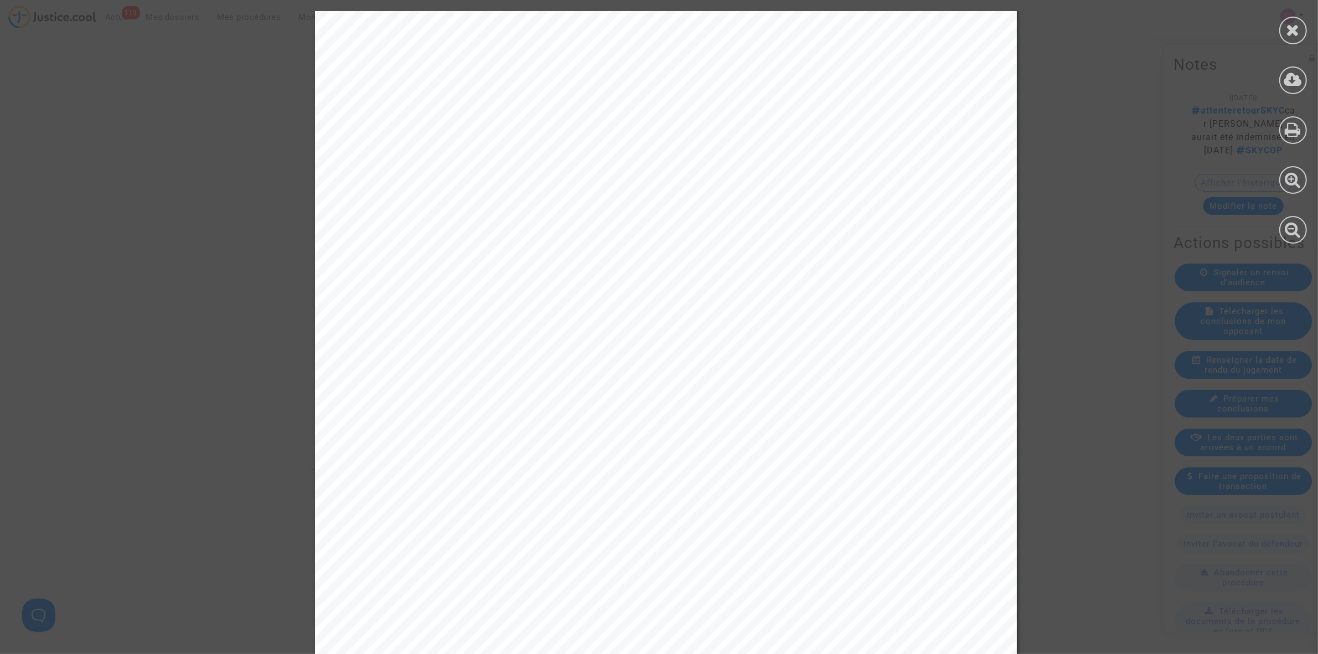
scroll to position [0, 0]
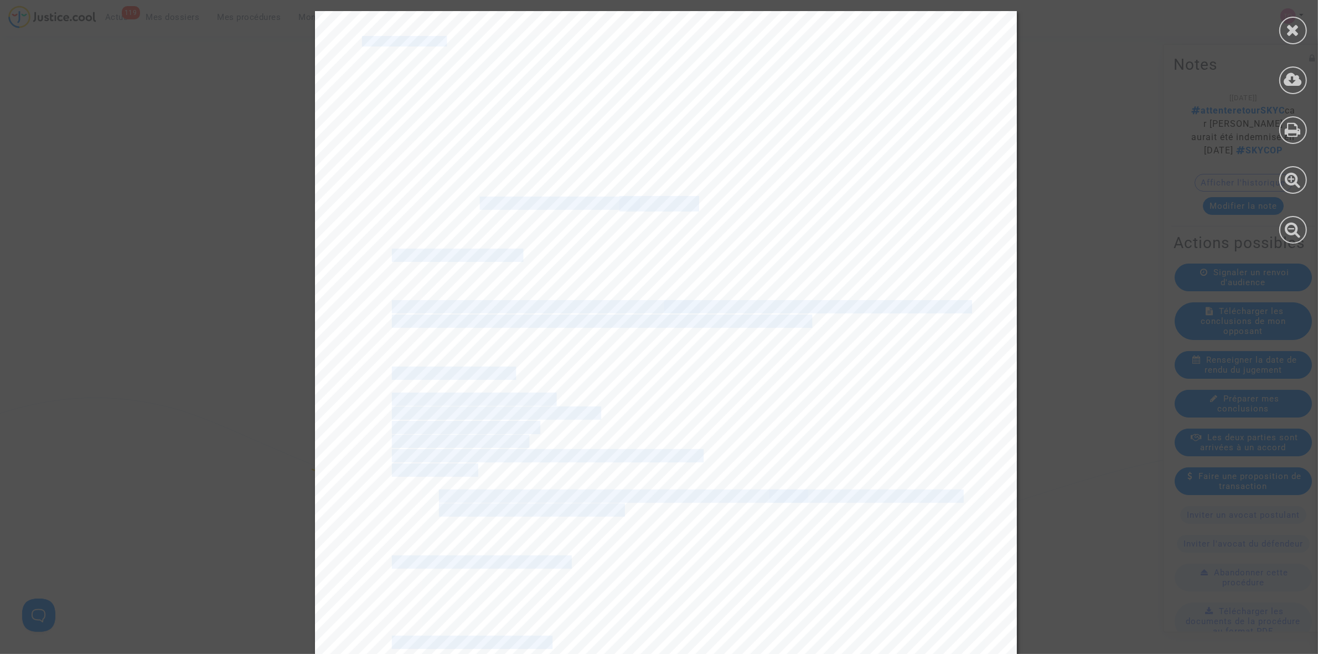
drag, startPoint x: 472, startPoint y: 200, endPoint x: 693, endPoint y: 202, distance: 220.8
click at [693, 202] on div "ASSIGNATION DEVANT LE TRIBUNAL DE COMMERCE DE NICE L'AN DEUX MILLE VINGT QUATRE…" at bounding box center [666, 507] width 702 height 993
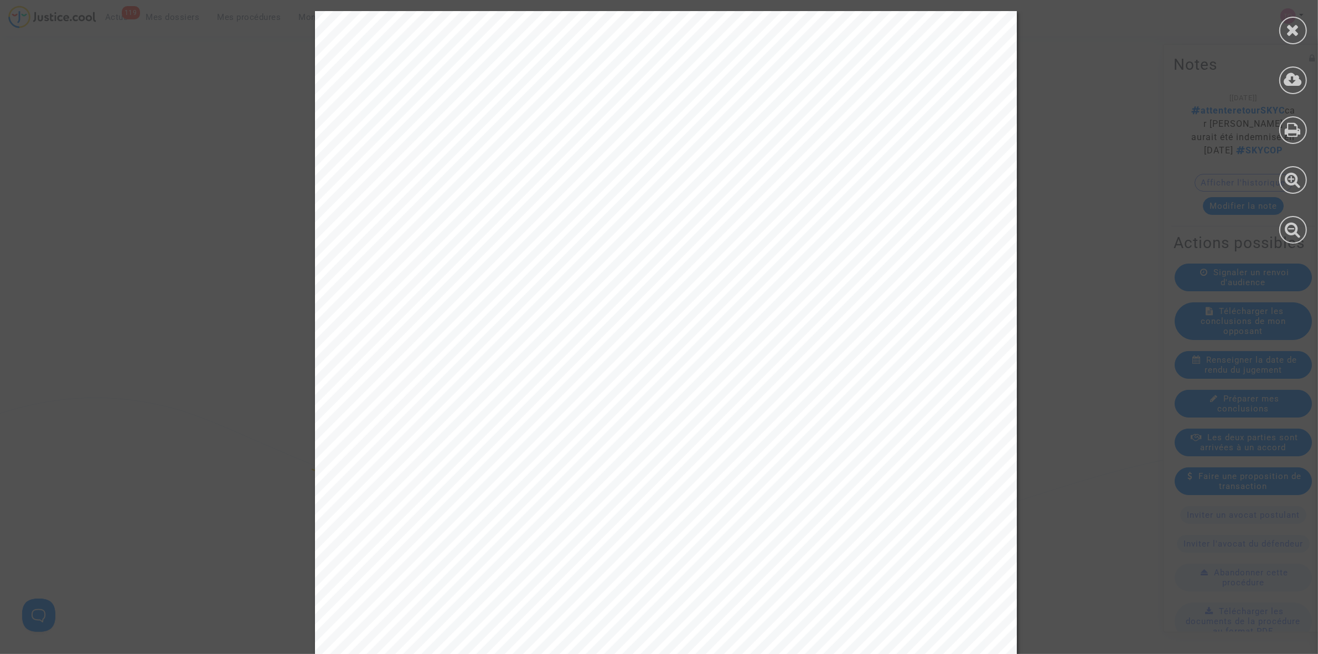
click at [690, 234] on div "ASSIGNATION DEVANT LE TRIBUNAL DE COMMERCE DE NICE L'AN DEUX MILLE VINGT QUATRE…" at bounding box center [666, 507] width 702 height 993
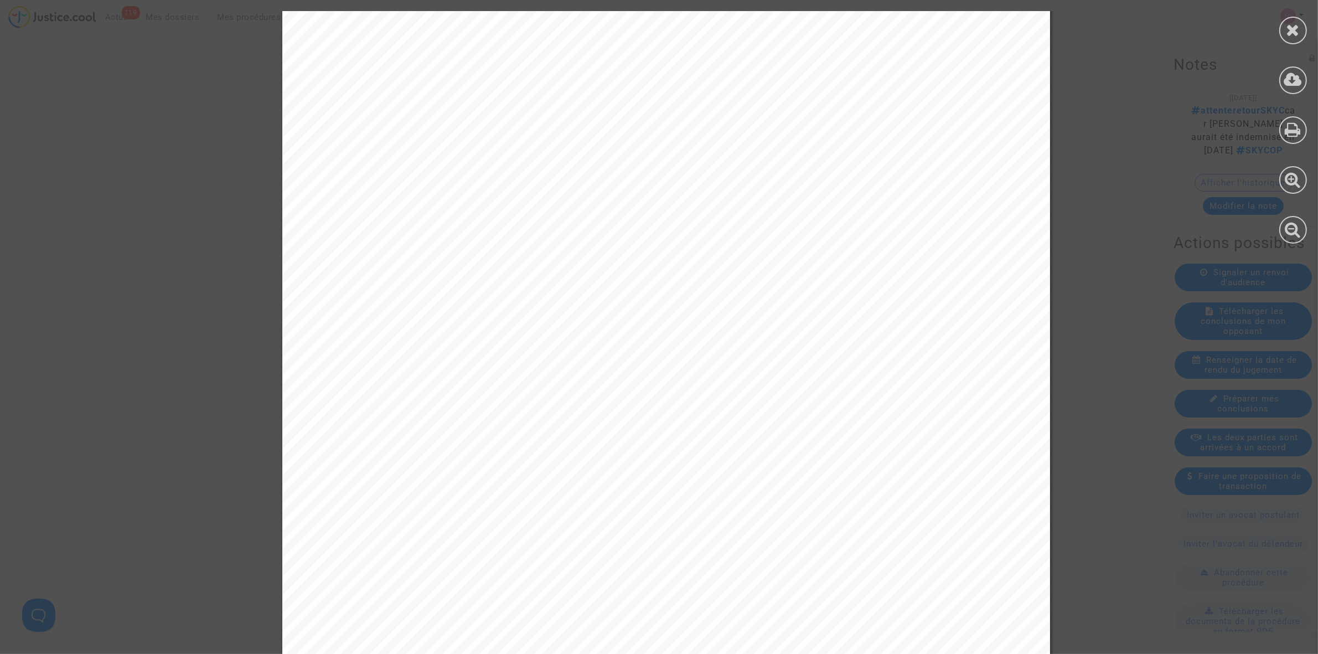
scroll to position [10148, 0]
click at [1307, 34] on div at bounding box center [1293, 127] width 50 height 255
click at [1300, 33] on div at bounding box center [1293, 31] width 28 height 28
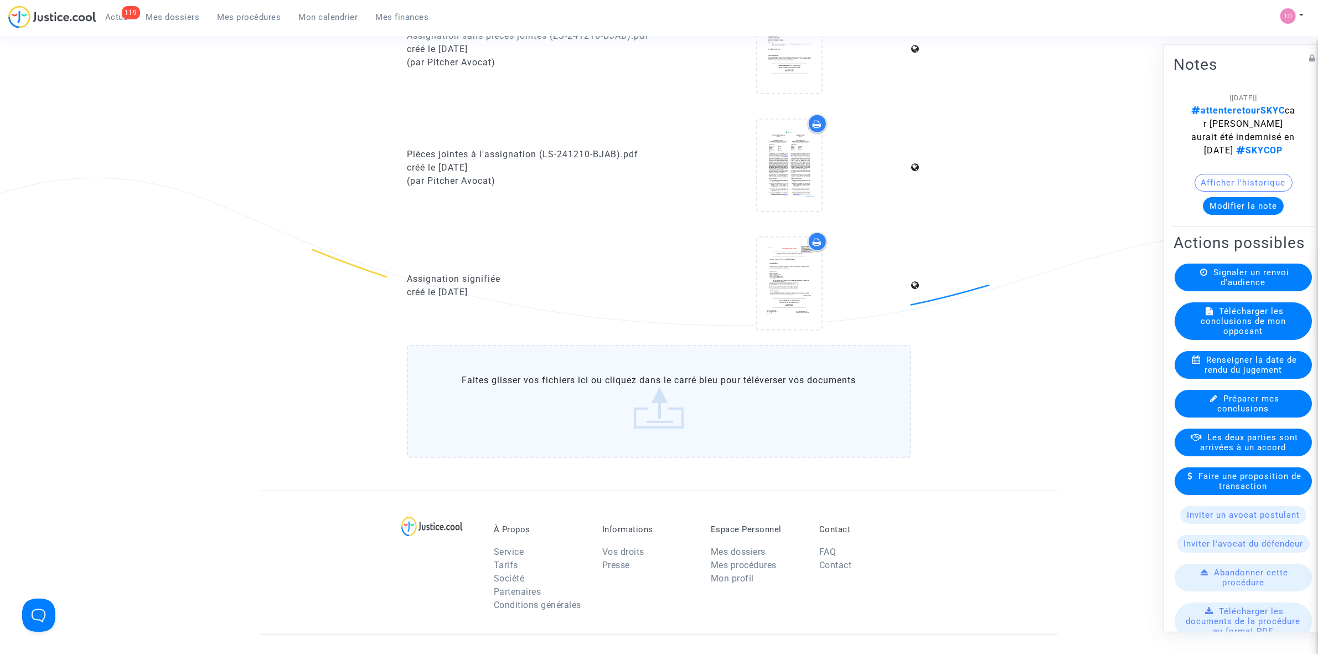
scroll to position [899, 0]
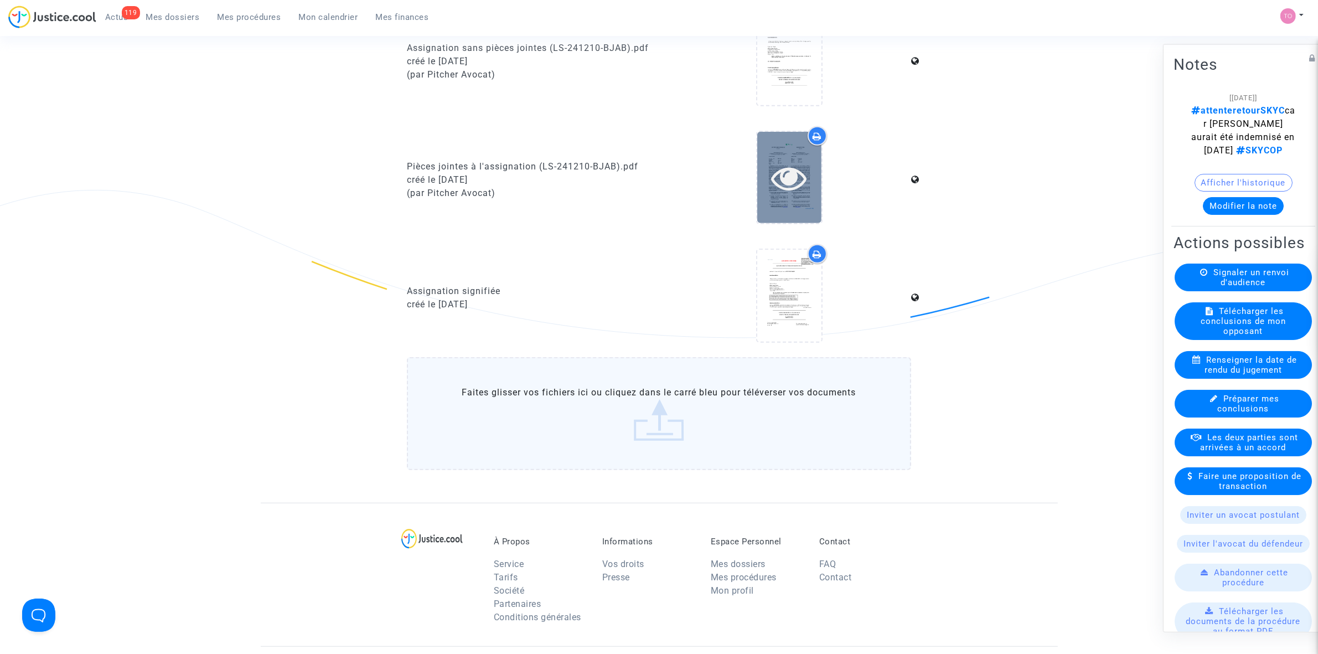
click at [795, 180] on icon at bounding box center [789, 177] width 36 height 35
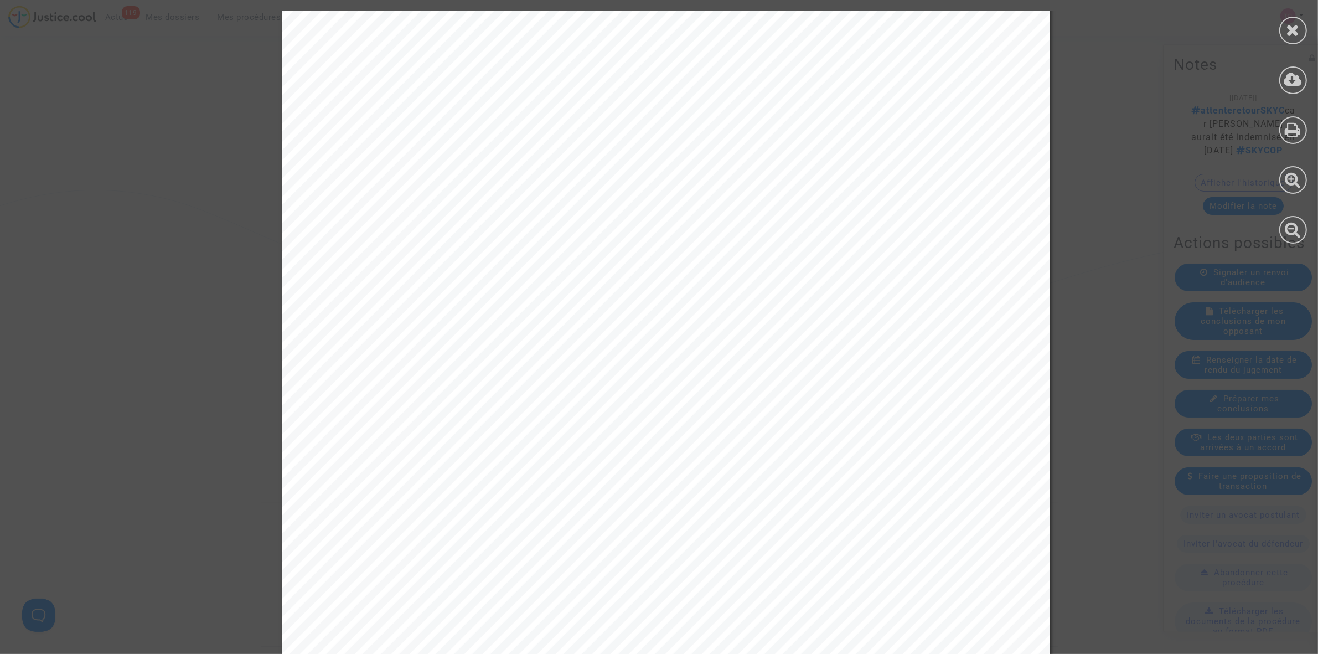
scroll to position [208, 0]
drag, startPoint x: 730, startPoint y: 175, endPoint x: 809, endPoint y: 172, distance: 78.1
click at [809, 172] on span "In accordance with the Privacy Policy and Terms & C" at bounding box center [813, 175] width 251 height 8
drag, startPoint x: 833, startPoint y: 188, endPoint x: 845, endPoint y: 191, distance: 12.6
click at [848, 190] on span "Services provided in UAB Skycop.com, legal entity c" at bounding box center [814, 187] width 253 height 8
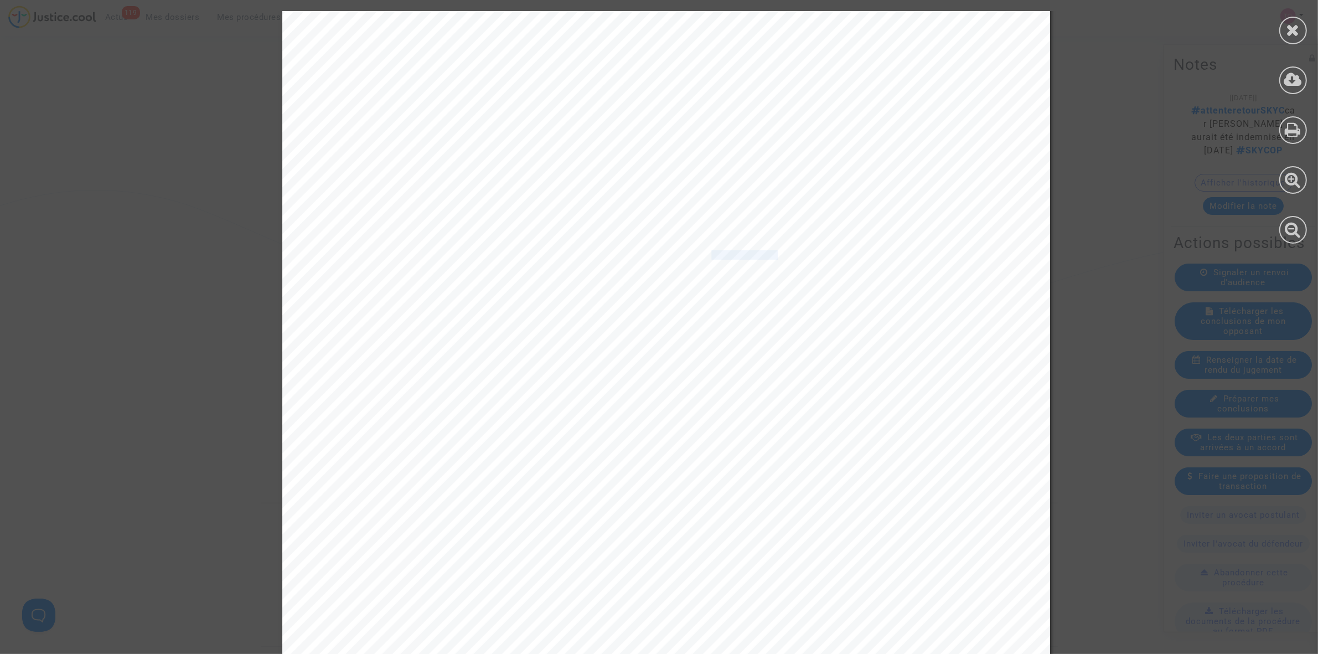
drag, startPoint x: 706, startPoint y: 253, endPoint x: 760, endPoint y: 255, distance: 54.3
click at [766, 251] on span "Regulation (EC) No 261/2004 of the European Parliam" at bounding box center [808, 255] width 240 height 8
drag, startPoint x: 732, startPoint y: 266, endPoint x: 781, endPoint y: 271, distance: 49.6
click at [781, 270] on span "Council of 11 February 2004 establishing common rul" at bounding box center [796, 266] width 216 height 8
drag, startPoint x: 768, startPoint y: 318, endPoint x: 806, endPoint y: 331, distance: 40.8
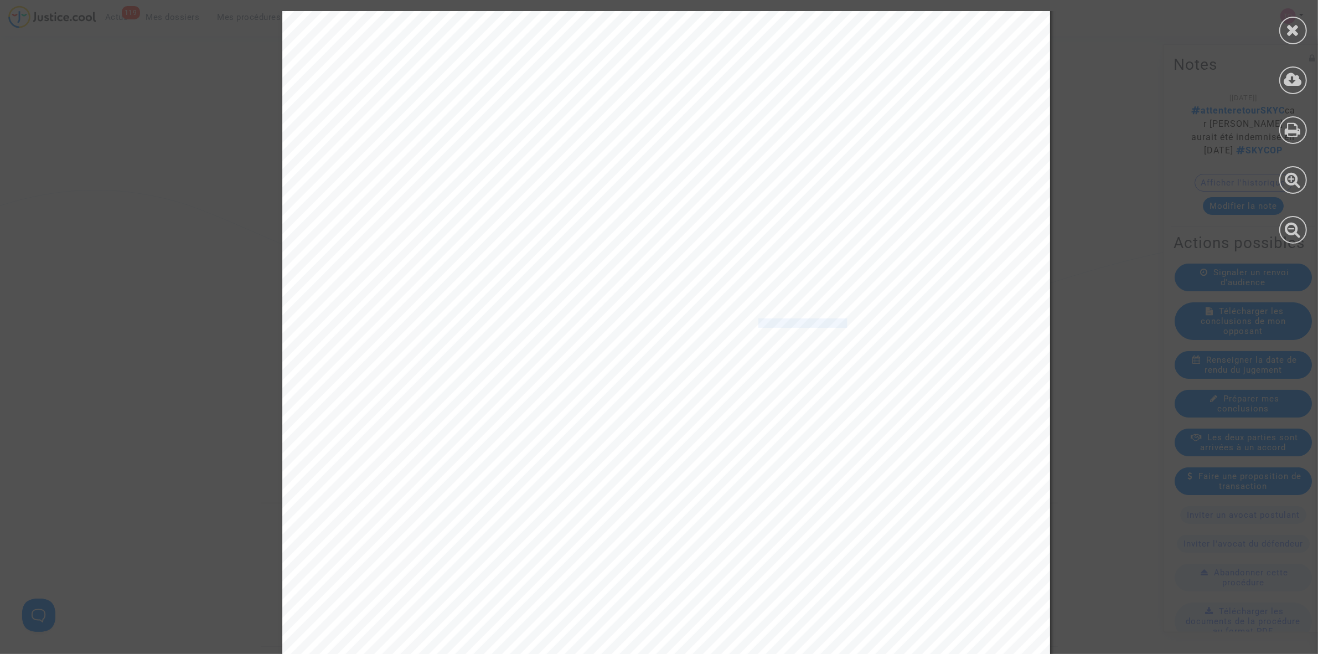
click at [837, 321] on span "establishing common rules on compensation and assis" at bounding box center [819, 323] width 262 height 8
drag, startPoint x: 763, startPoint y: 344, endPoint x: 851, endPoint y: 349, distance: 88.7
click at [851, 349] on span "delay of flights, including all the amounts in relat" at bounding box center [803, 345] width 230 height 8
drag, startPoint x: 840, startPoint y: 371, endPoint x: 878, endPoint y: 375, distance: 37.8
click at [878, 375] on div "VERTRETUNGSVEREINBARUNG ASSIGNMENT FORM 2023-09-18 2023-09-18 Jora Samuel Kothe…" at bounding box center [666, 300] width 768 height 993
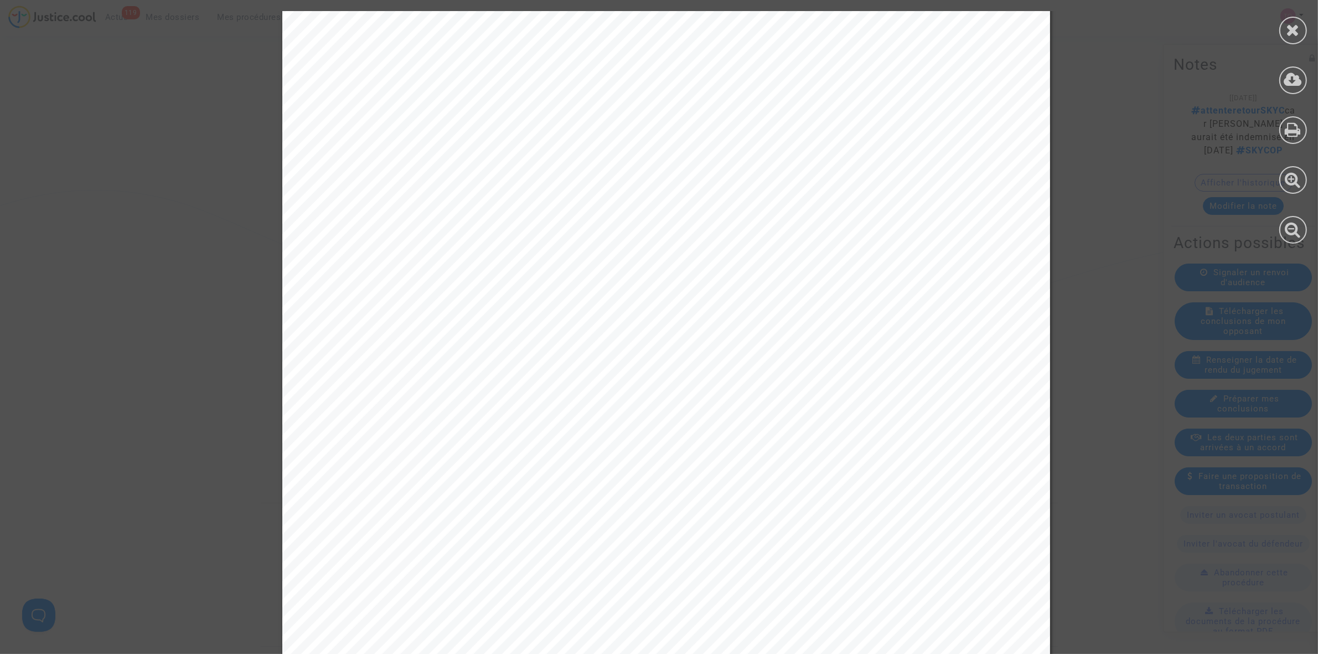
click at [852, 406] on span "The Client understands that by concluding this Assi" at bounding box center [795, 410] width 215 height 8
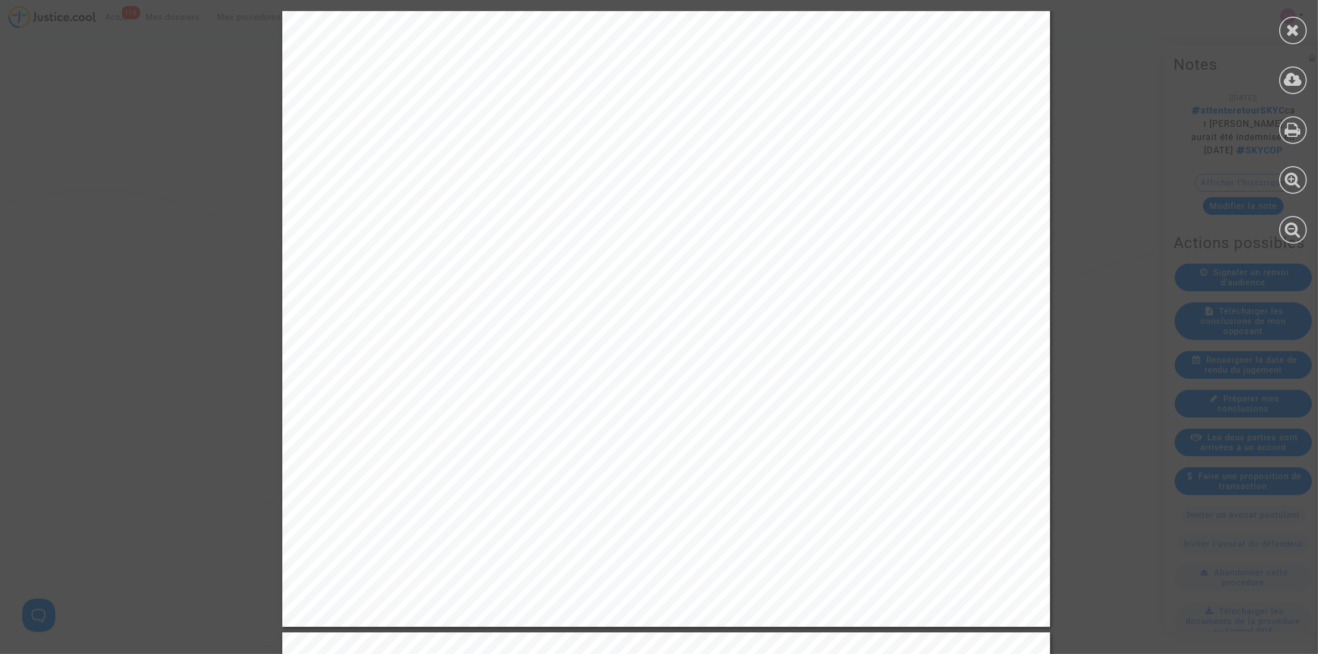
scroll to position [346, 0]
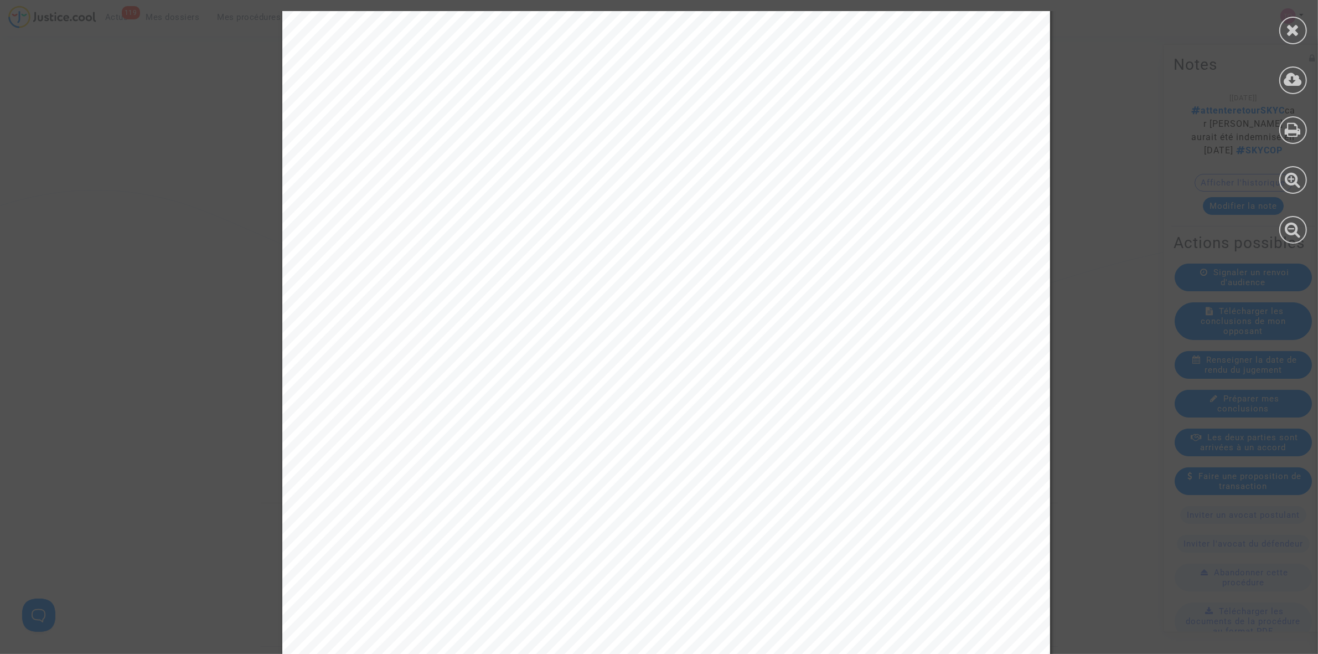
drag, startPoint x: 1302, startPoint y: 32, endPoint x: 753, endPoint y: 250, distance: 590.4
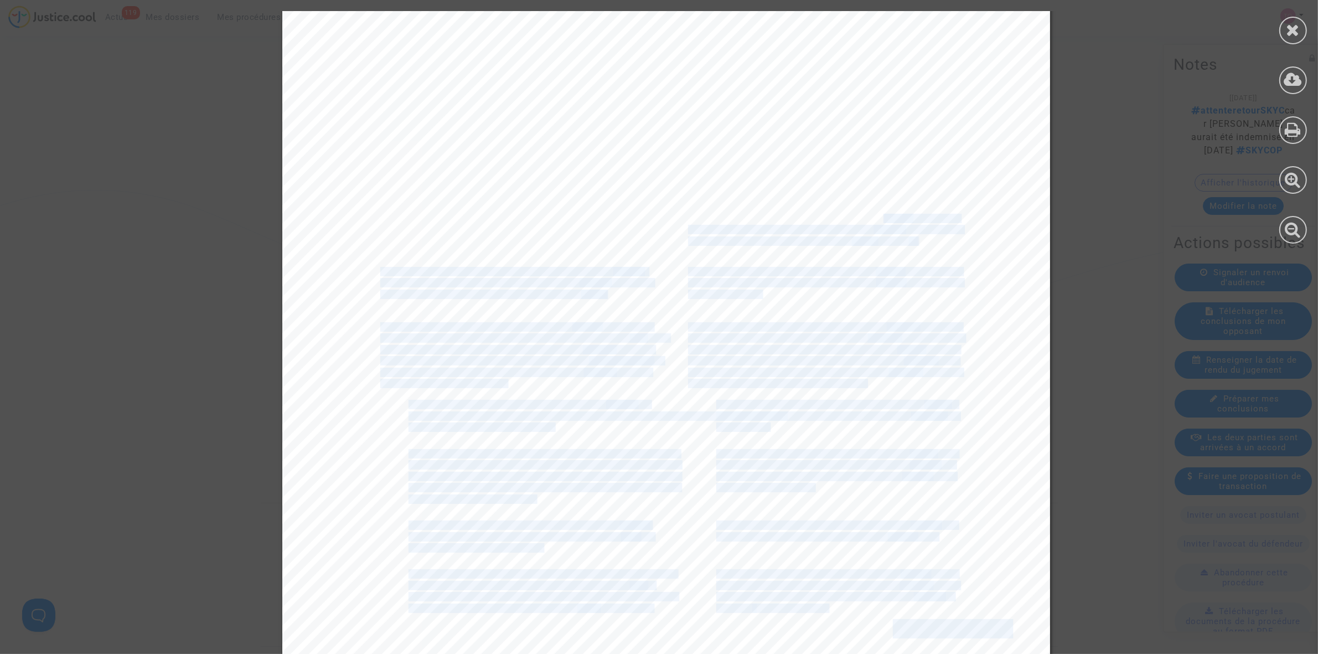
scroll to position [0, 0]
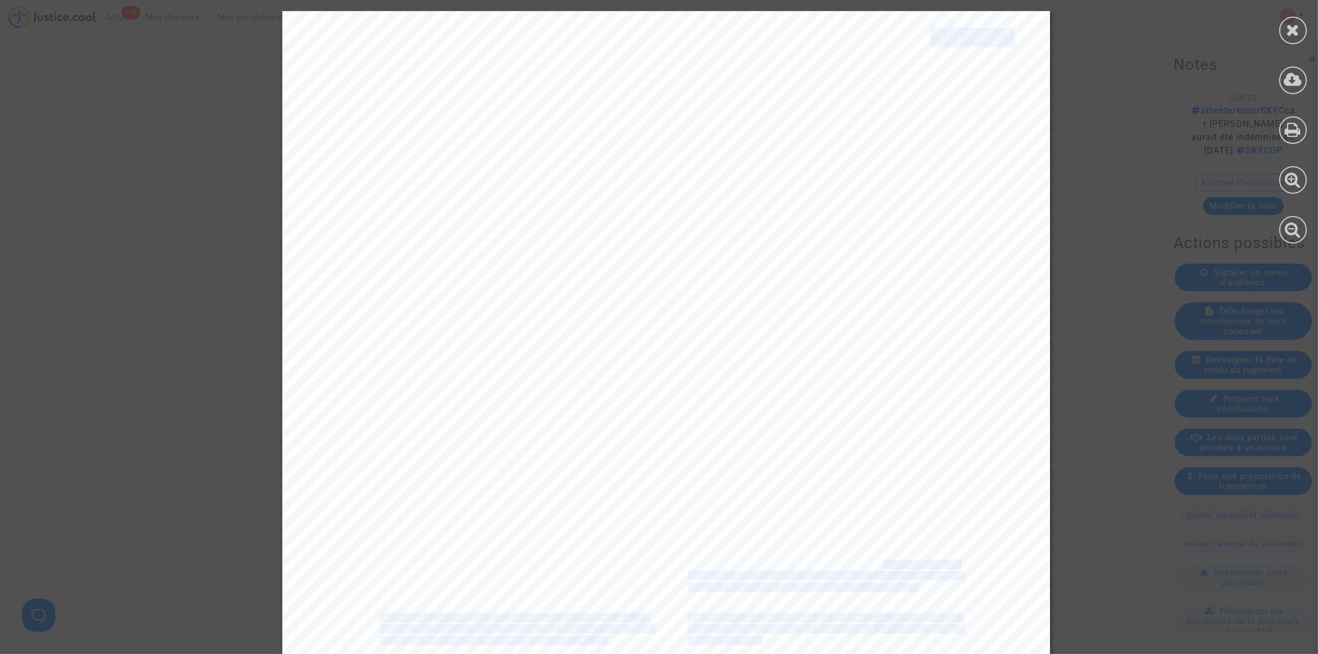
click at [783, 78] on div "VERTRETUNGSVEREINBARUNG ASSIGNMENT FORM 2023-09-18 2023-09-18 Jora Samuel Kothe…" at bounding box center [666, 507] width 768 height 993
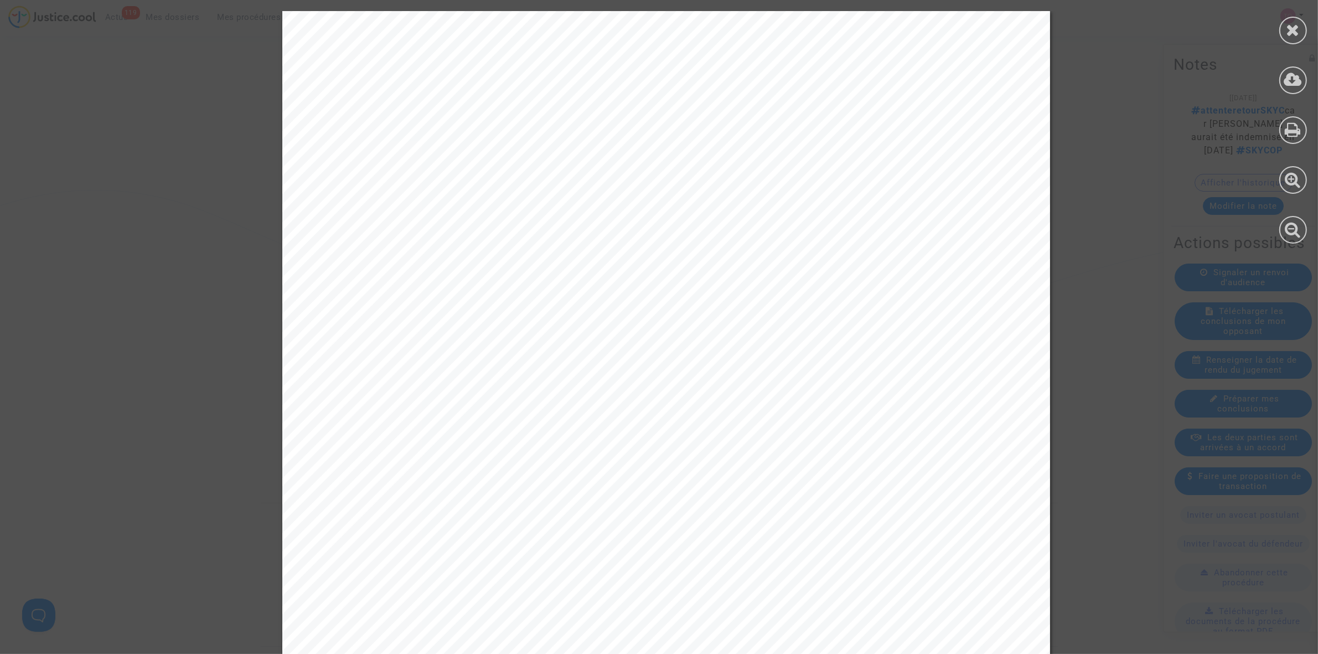
drag, startPoint x: 800, startPoint y: 142, endPoint x: 829, endPoint y: 140, distance: 29.4
click at [827, 141] on span "2023-09-18" at bounding box center [812, 145] width 30 height 8
click at [842, 136] on div "VERTRETUNGSVEREINBARUNG ASSIGNMENT FORM 2023-09-18 2023-09-18 Jora Samuel Kothe…" at bounding box center [666, 507] width 768 height 993
drag, startPoint x: 752, startPoint y: 116, endPoint x: 872, endPoint y: 116, distance: 120.1
click at [872, 116] on div "VERTRETUNGSVEREINBARUNG ASSIGNMENT FORM 2023-09-18 2023-09-18 Jora Samuel Kothe…" at bounding box center [666, 507] width 768 height 993
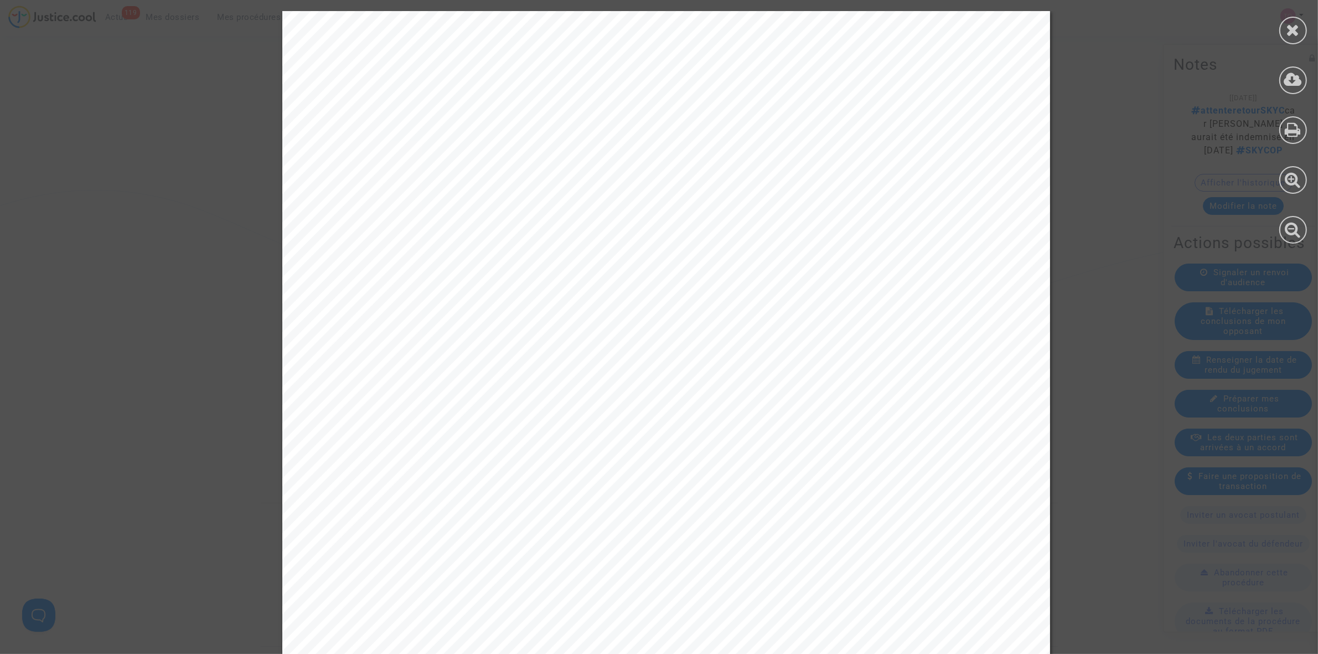
drag, startPoint x: 856, startPoint y: 116, endPoint x: 825, endPoint y: 118, distance: 31.6
click at [836, 118] on div "VERTRETUNGSVEREINBARUNG ASSIGNMENT FORM 2023-09-18 2023-09-18 Jora Samuel Kothe…" at bounding box center [666, 507] width 768 height 993
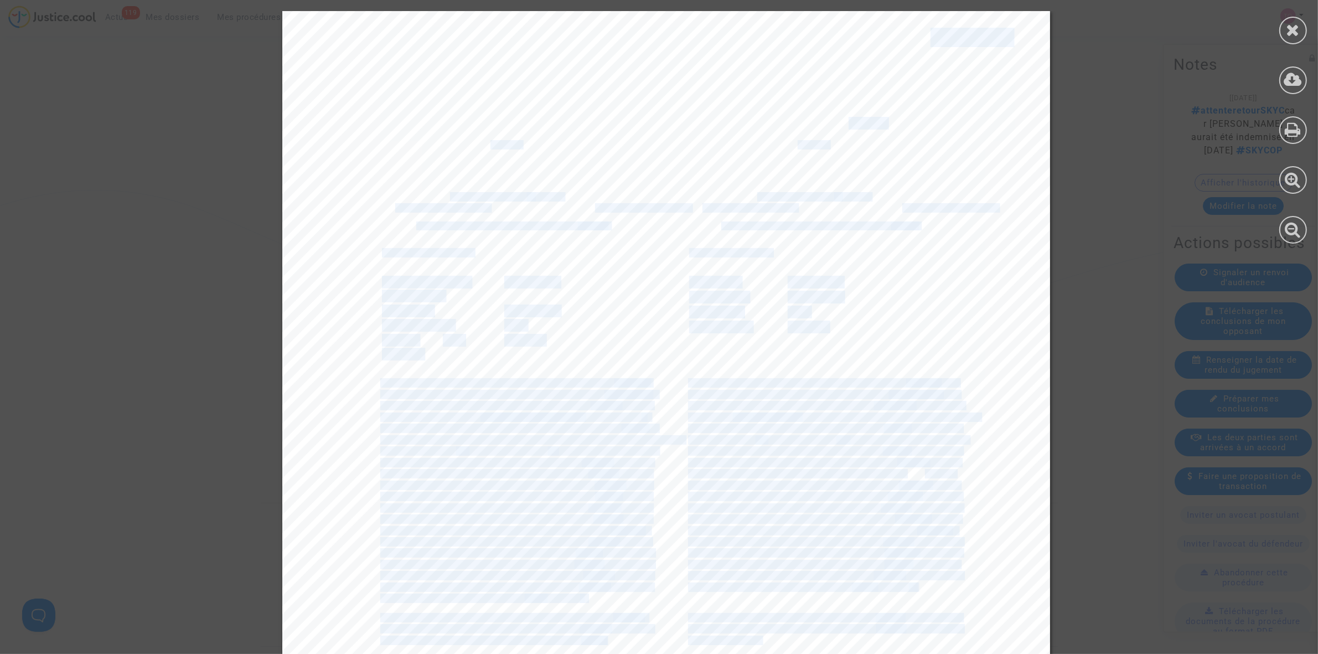
click at [847, 116] on div "VERTRETUNGSVEREINBARUNG ASSIGNMENT FORM 2023-09-18 2023-09-18 Jora Samuel Kothe…" at bounding box center [666, 507] width 768 height 993
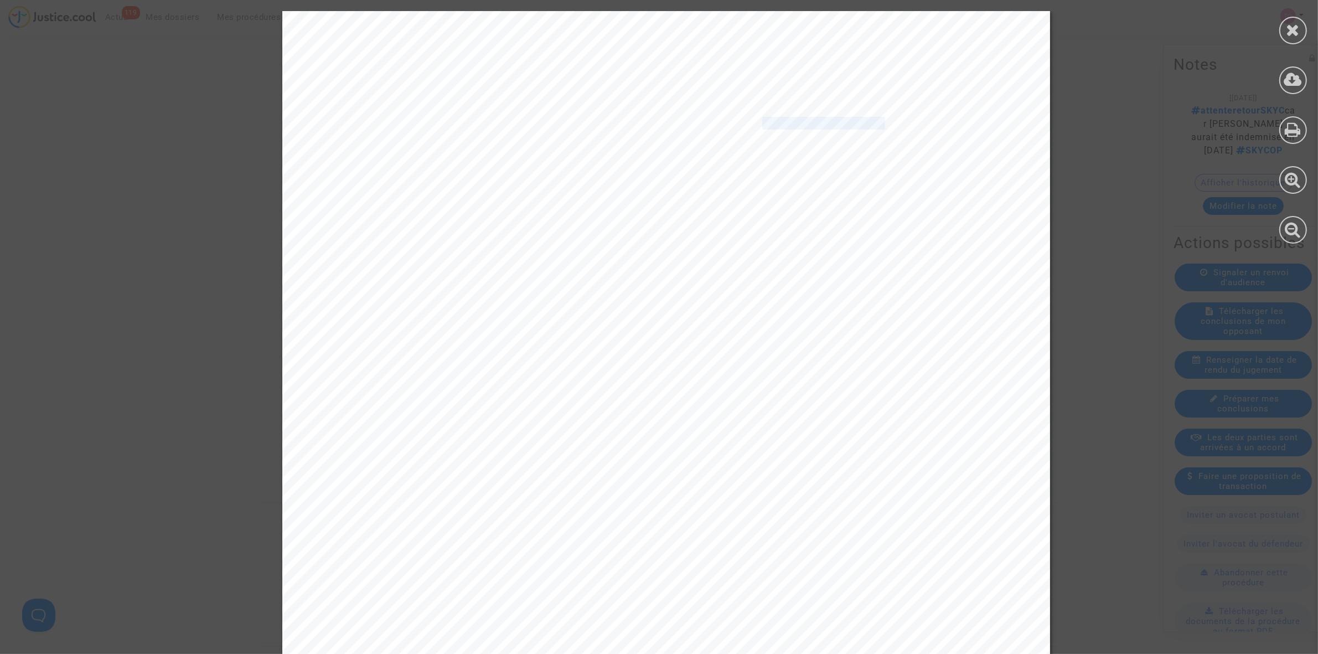
drag, startPoint x: 753, startPoint y: 120, endPoint x: 872, endPoint y: 120, distance: 119.0
click at [872, 120] on span "ASSIGNMENT FORM" at bounding box center [823, 123] width 123 height 11
copy span "ASSIGNMENT FORM"
drag, startPoint x: 790, startPoint y: 139, endPoint x: 829, endPoint y: 142, distance: 39.4
click at [827, 142] on span "2023-09-18" at bounding box center [812, 145] width 30 height 8
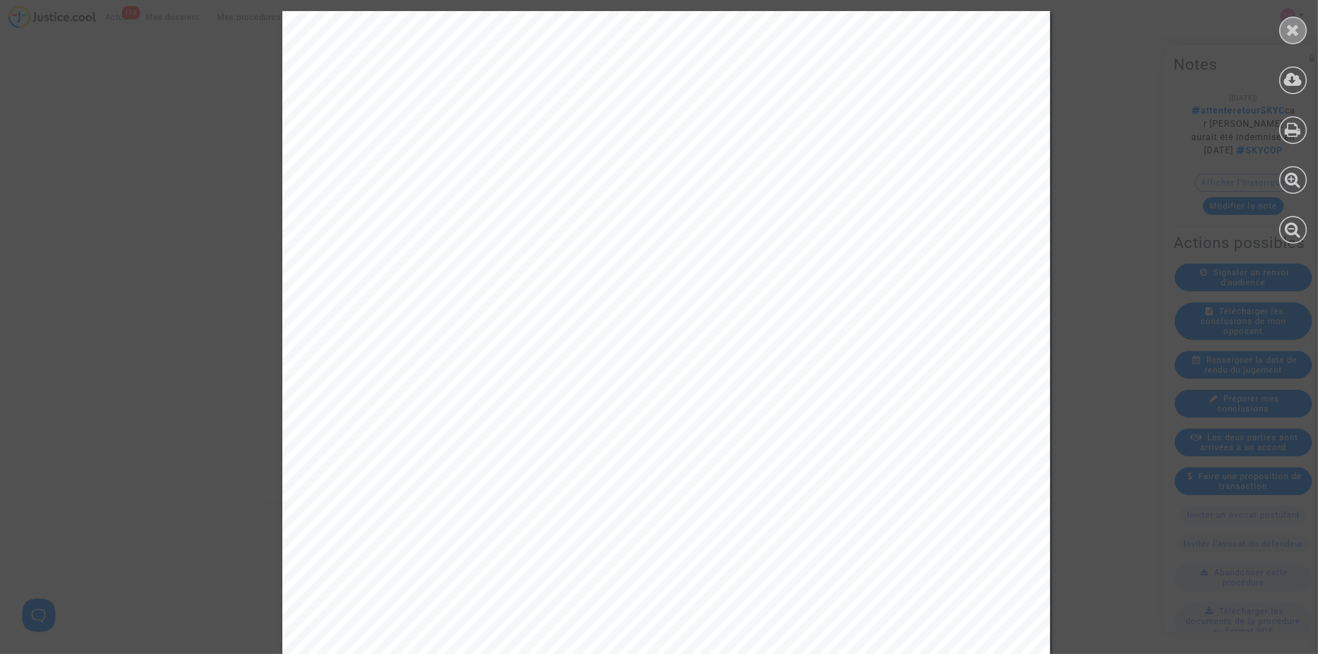
click at [1299, 25] on icon at bounding box center [1293, 30] width 14 height 17
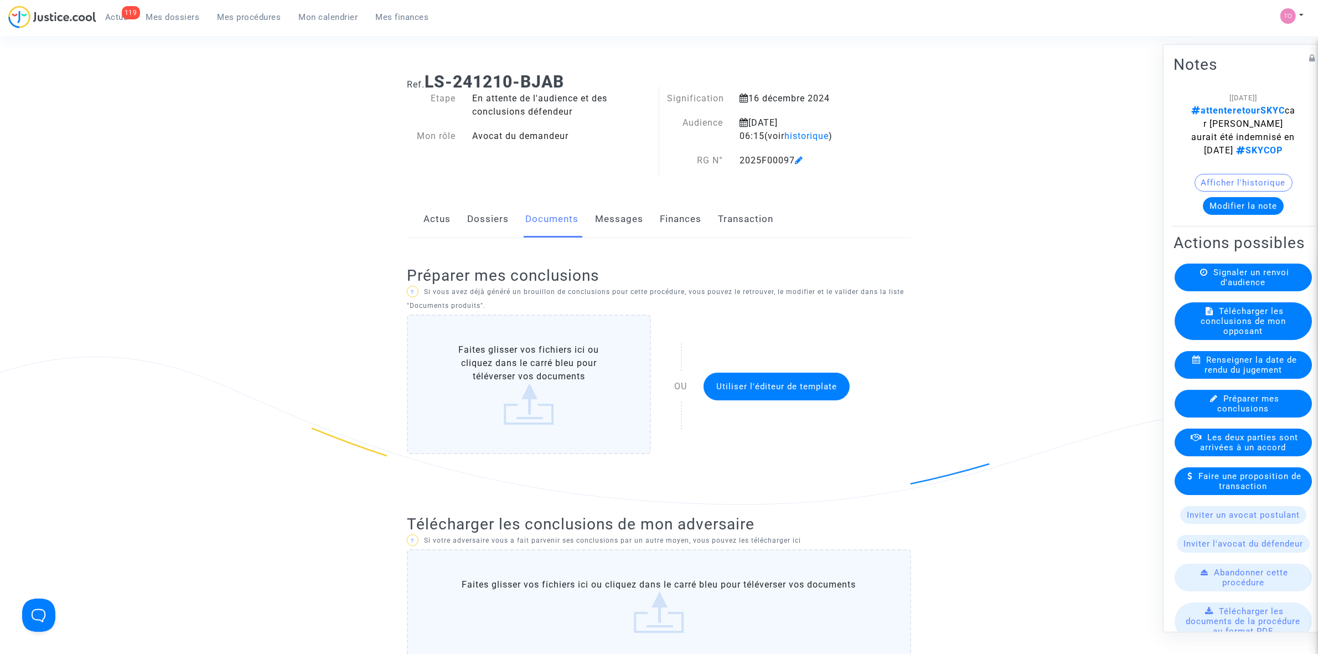
click at [473, 221] on link "Dossiers" at bounding box center [488, 219] width 42 height 37
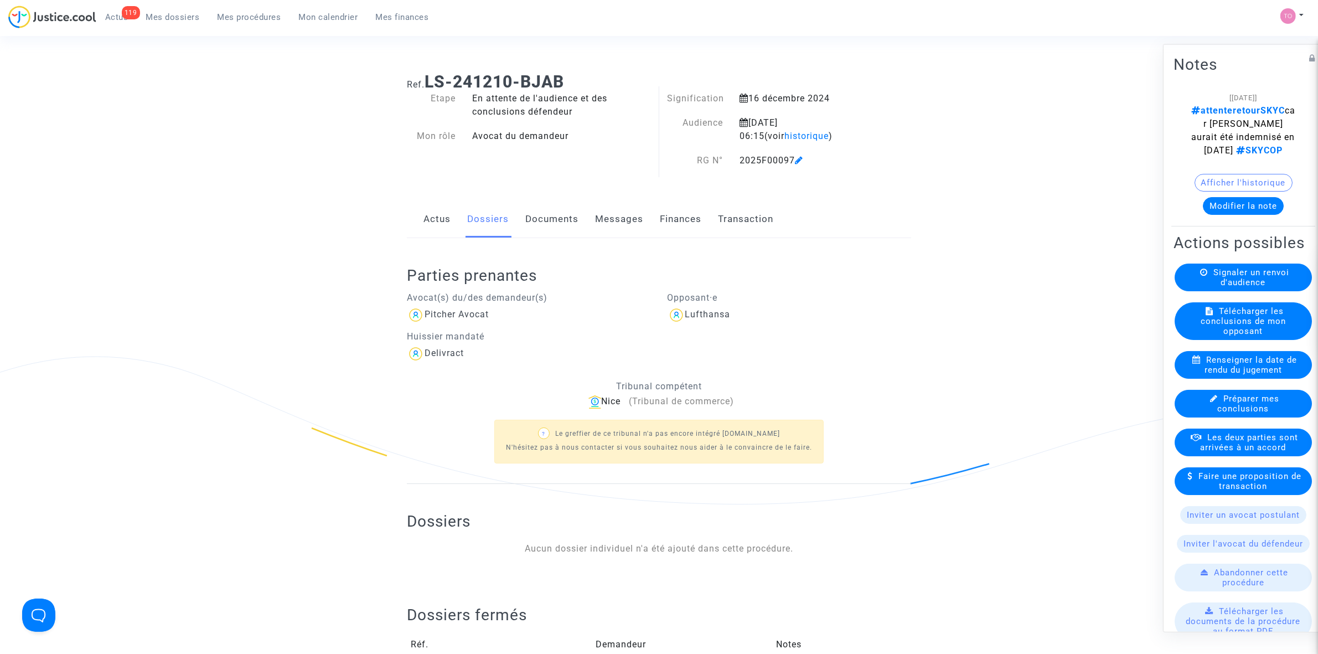
click at [443, 220] on link "Actus" at bounding box center [436, 219] width 27 height 37
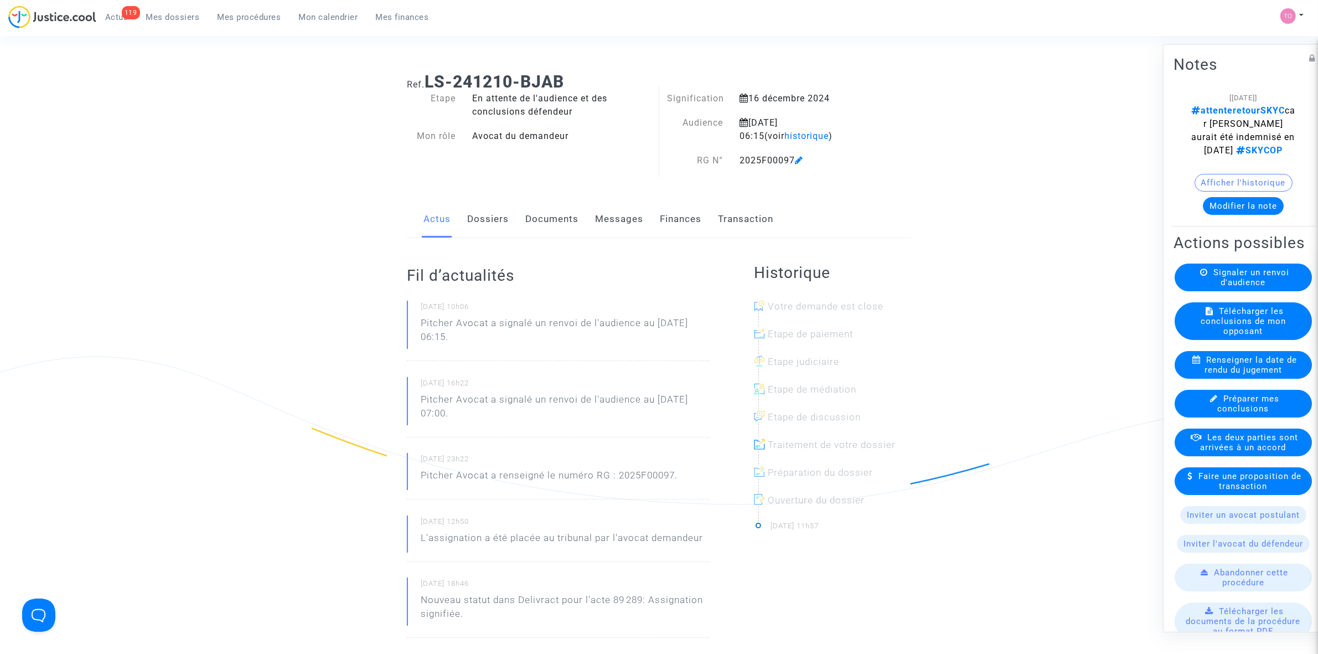
click at [489, 215] on link "Dossiers" at bounding box center [488, 219] width 42 height 37
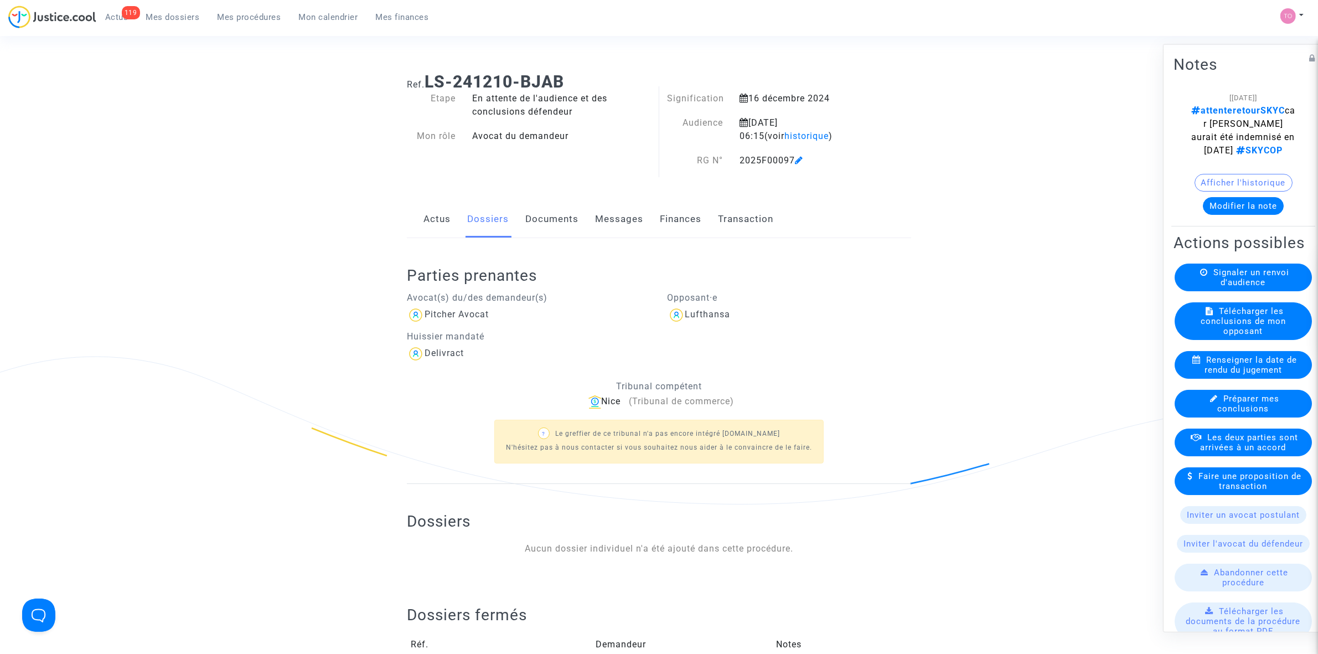
click at [440, 214] on link "Actus" at bounding box center [436, 219] width 27 height 37
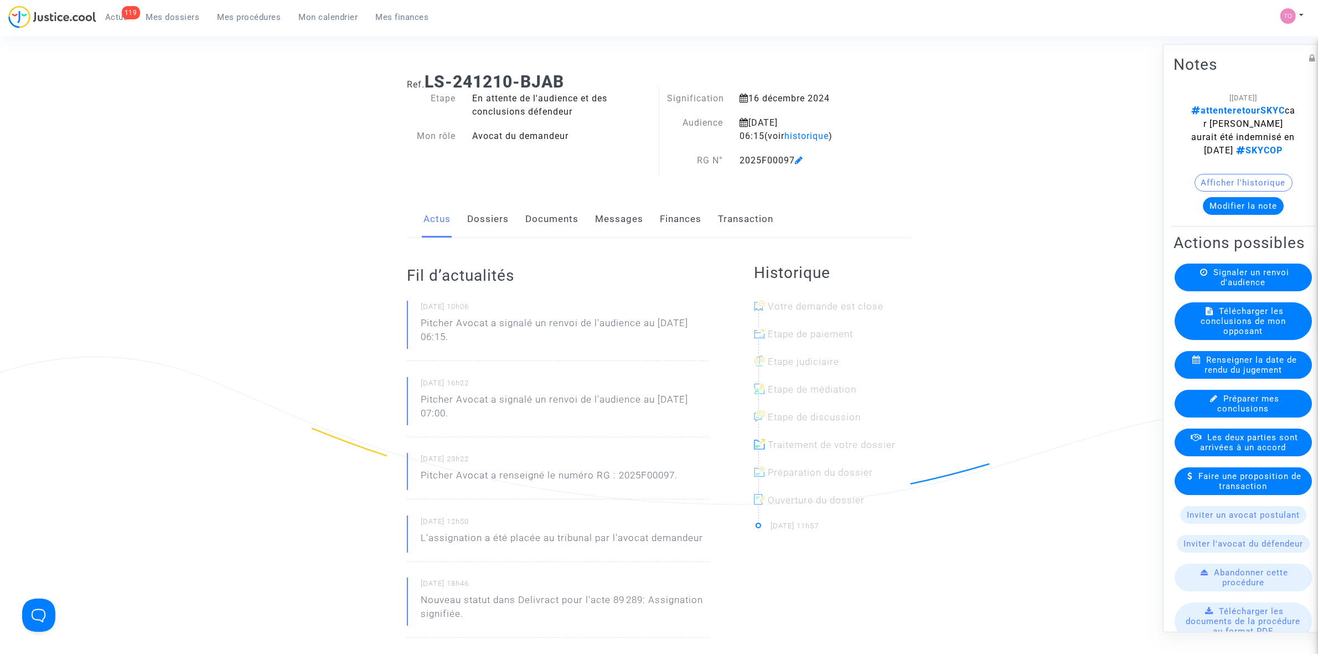
click at [502, 232] on link "Dossiers" at bounding box center [488, 219] width 42 height 37
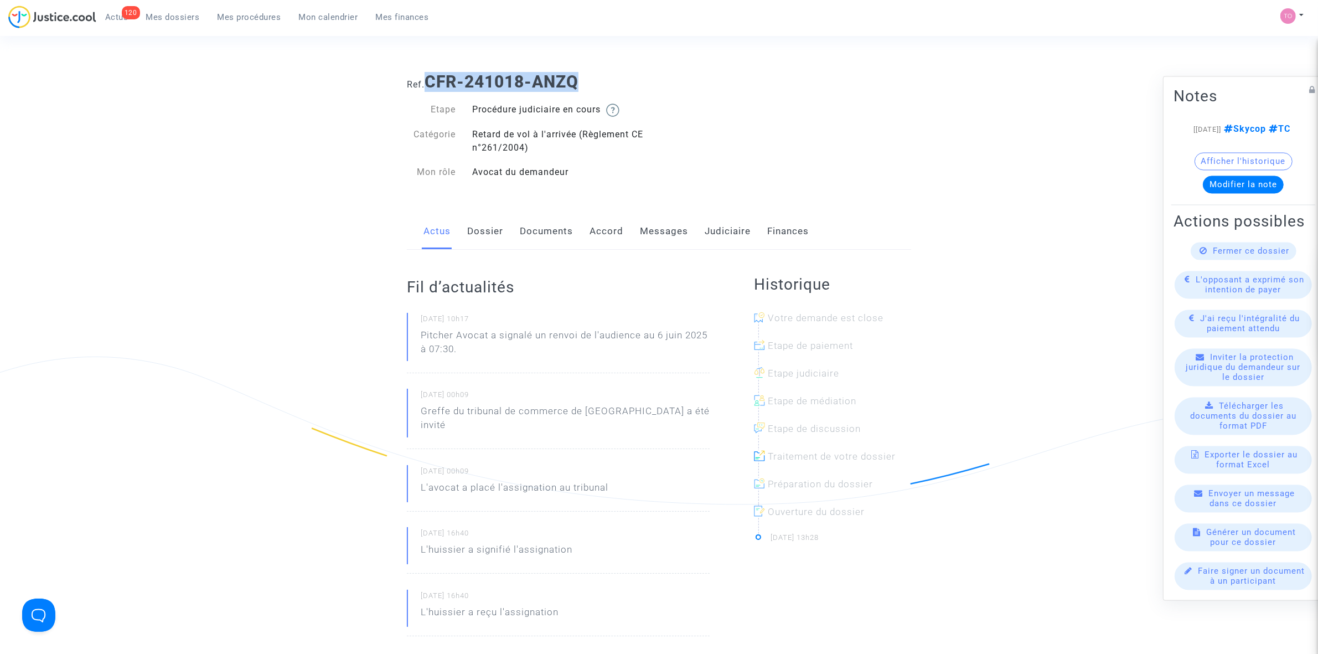
drag, startPoint x: 584, startPoint y: 76, endPoint x: 429, endPoint y: 83, distance: 155.1
click at [429, 83] on h1 "Ref. CFR-241018-ANZQ" at bounding box center [659, 82] width 504 height 20
copy b "CFR-241018-ANZQ"
click at [487, 231] on link "Dossier" at bounding box center [485, 231] width 36 height 37
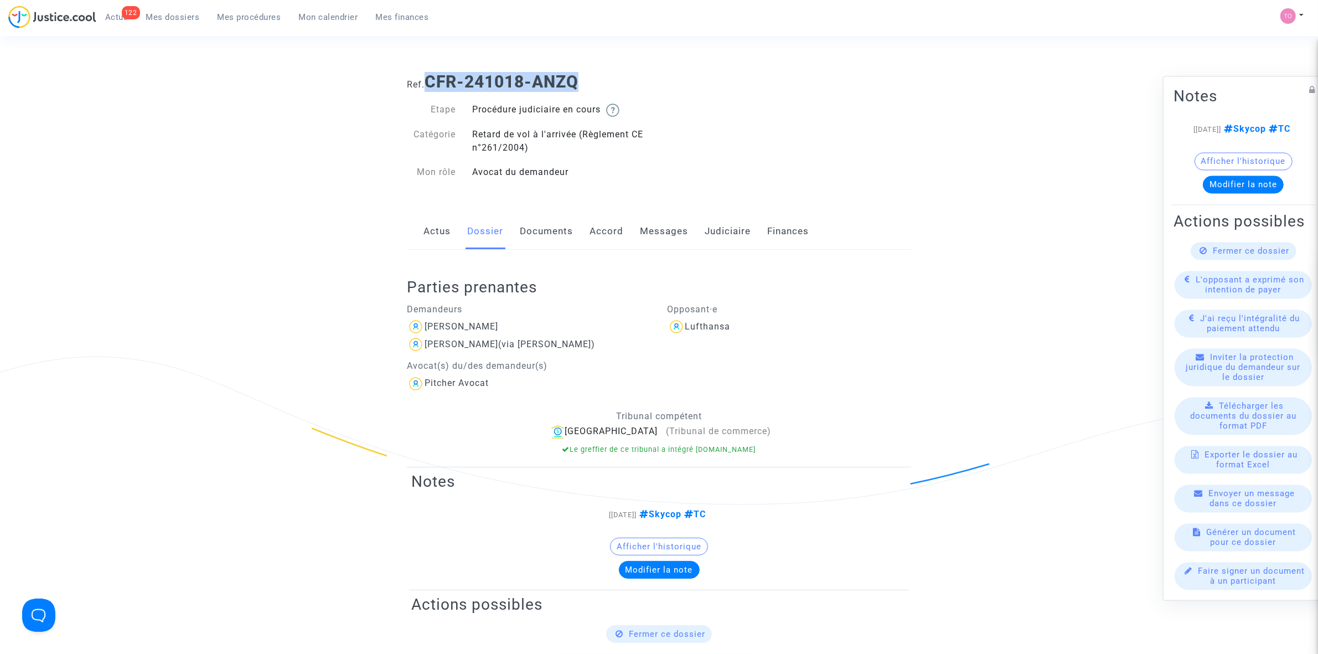
click at [711, 231] on link "Judiciaire" at bounding box center [727, 231] width 46 height 37
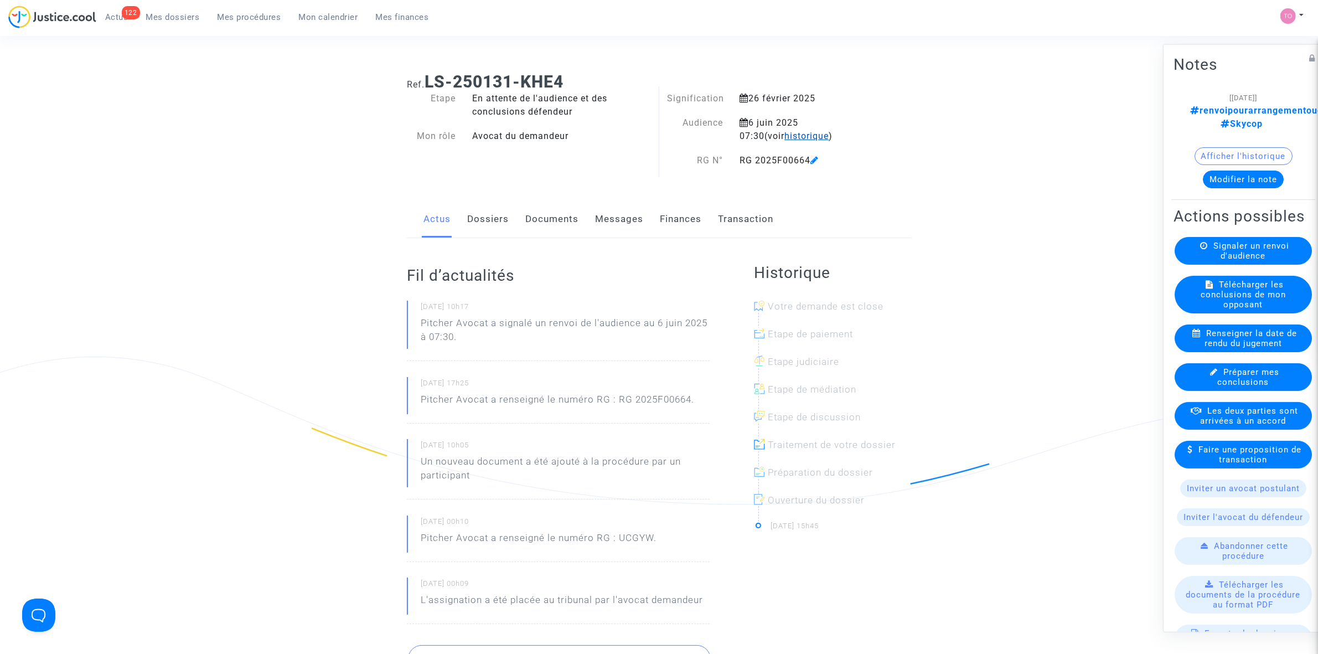
click at [784, 137] on span "historique" at bounding box center [806, 136] width 44 height 11
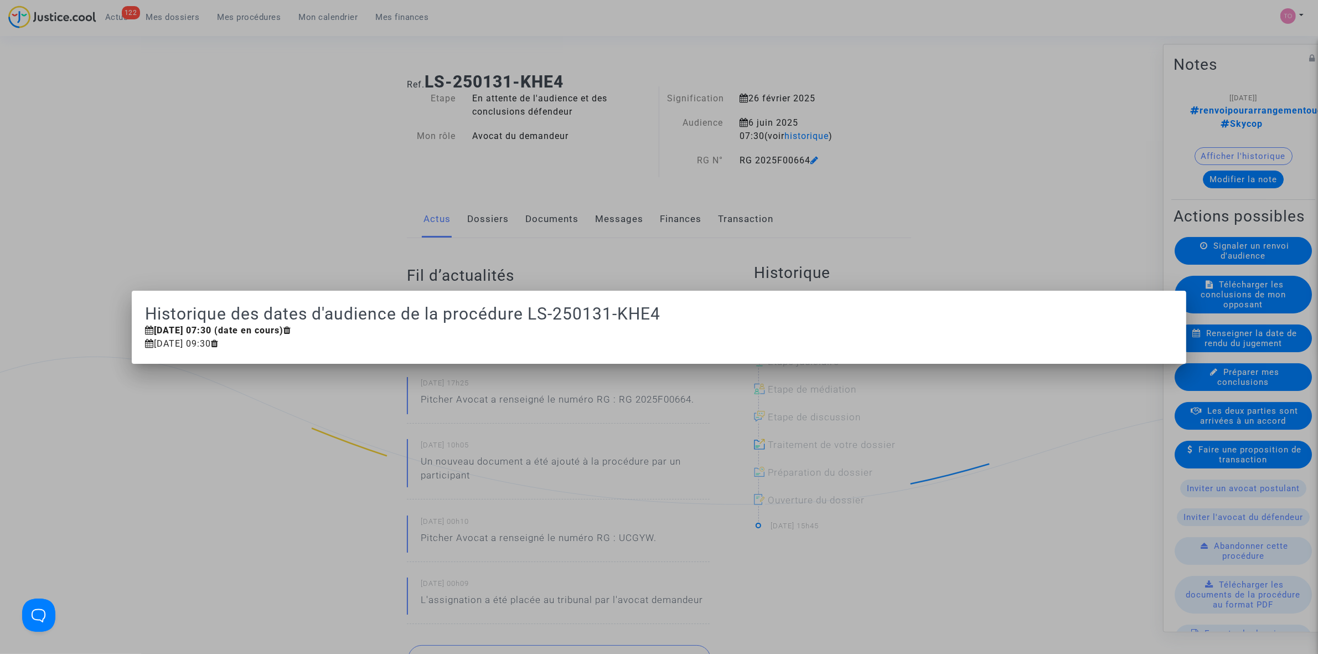
click at [257, 330] on b "[DATE] 07:30 (date en cours)" at bounding box center [218, 330] width 129 height 11
click at [288, 225] on div at bounding box center [659, 327] width 1318 height 654
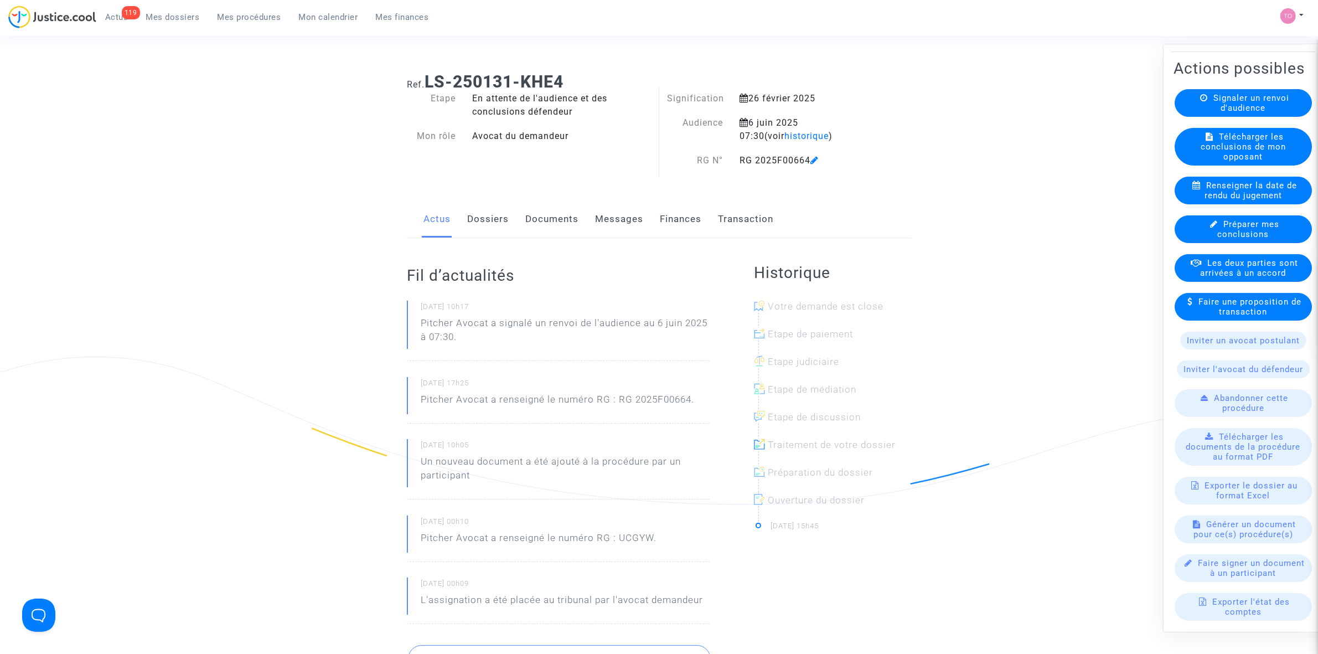
scroll to position [147, 0]
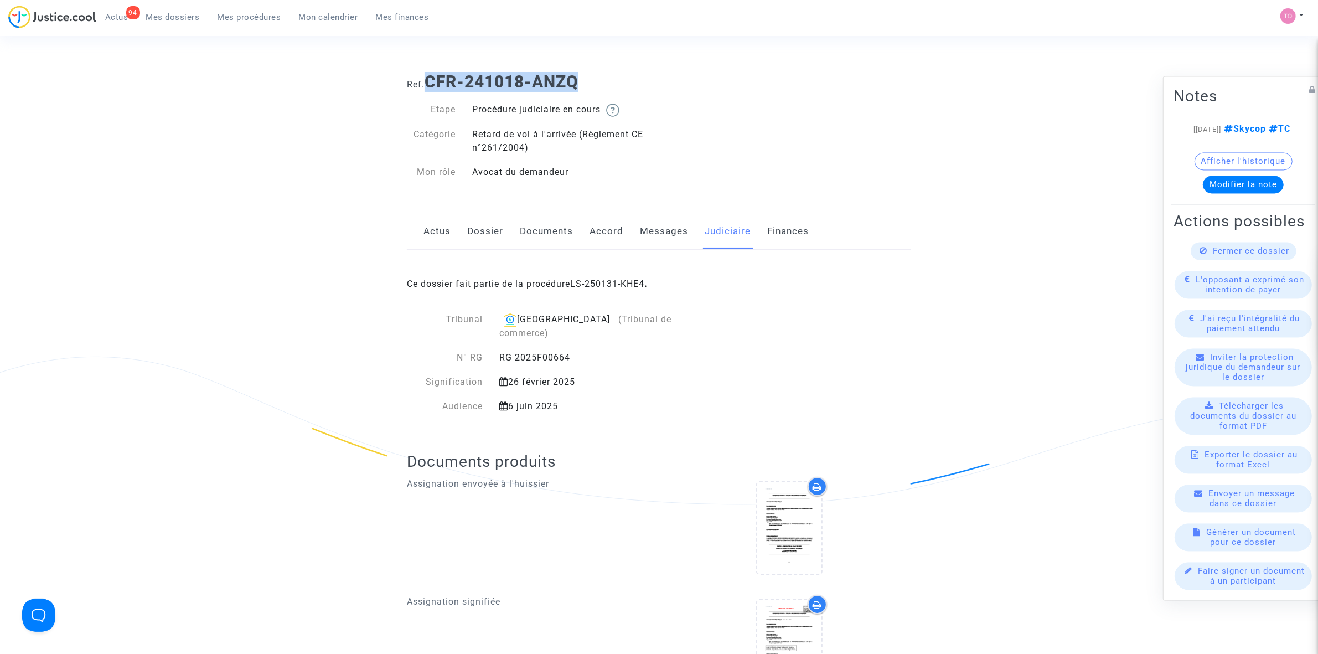
click at [638, 76] on h1 "Ref. CFR-241018-ANZQ" at bounding box center [659, 82] width 504 height 20
click at [602, 288] on link "LS-250131-KHE4" at bounding box center [607, 283] width 74 height 11
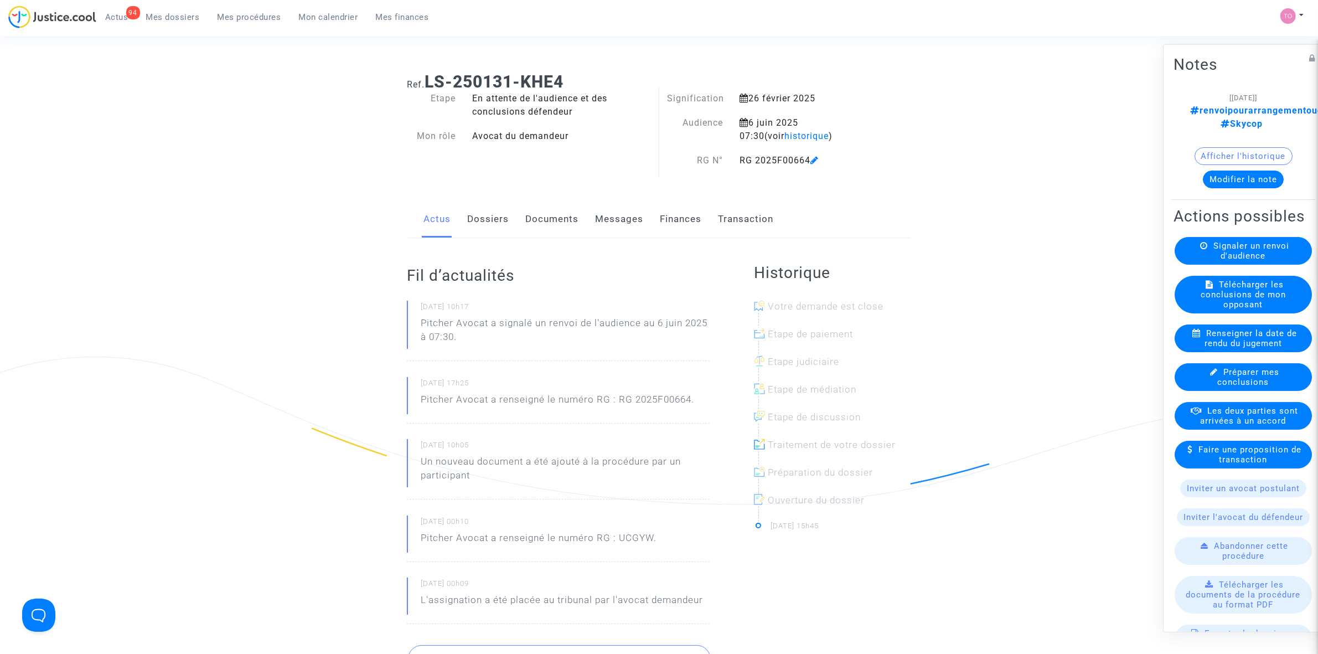
click at [1224, 170] on button "Modifier la note" at bounding box center [1243, 179] width 81 height 18
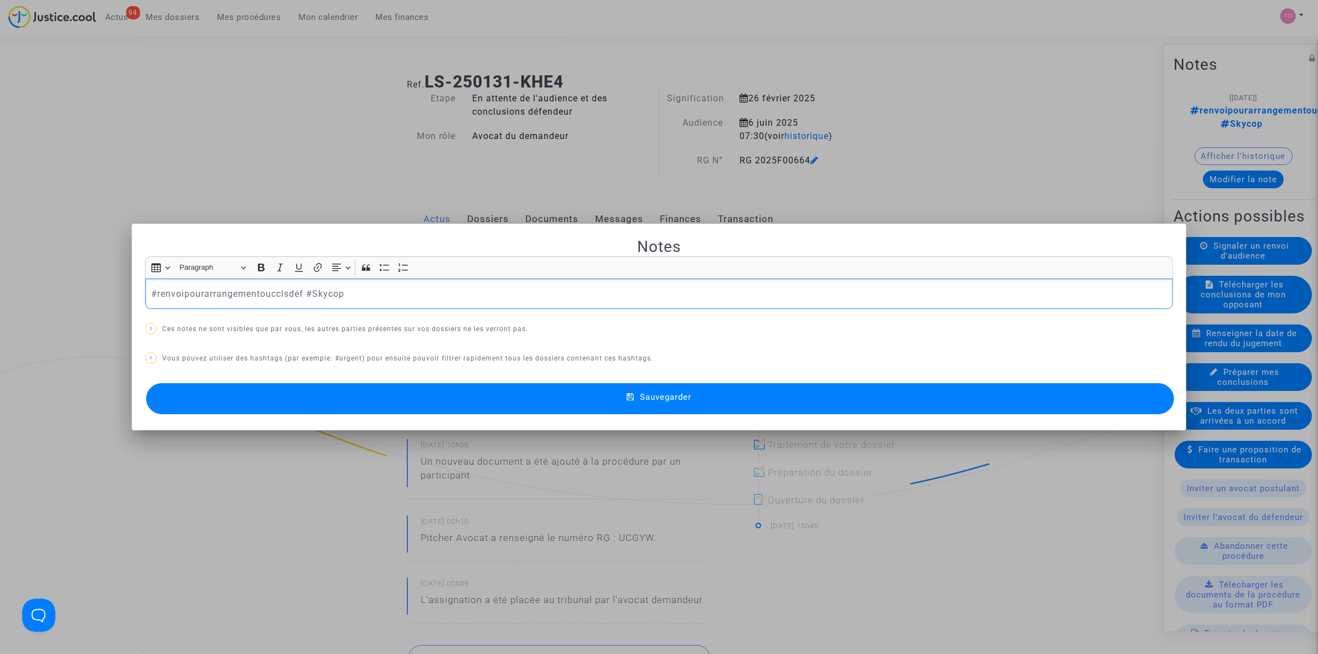
drag, startPoint x: 375, startPoint y: 294, endPoint x: 77, endPoint y: 292, distance: 297.2
click at [77, 292] on div "Notes Rich Text Editor Insert table Insert table Heading Paragraph Paragraph He…" at bounding box center [659, 327] width 1318 height 654
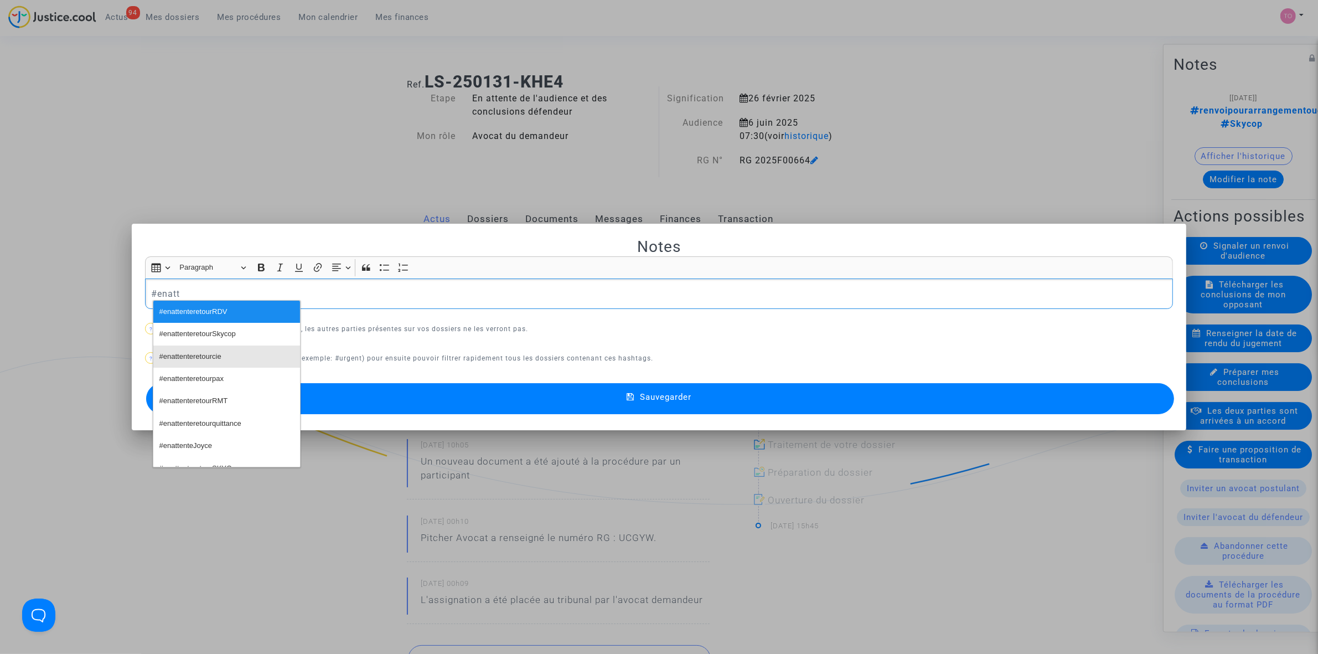
click at [231, 353] on button "#enattenteretourcie" at bounding box center [226, 356] width 147 height 22
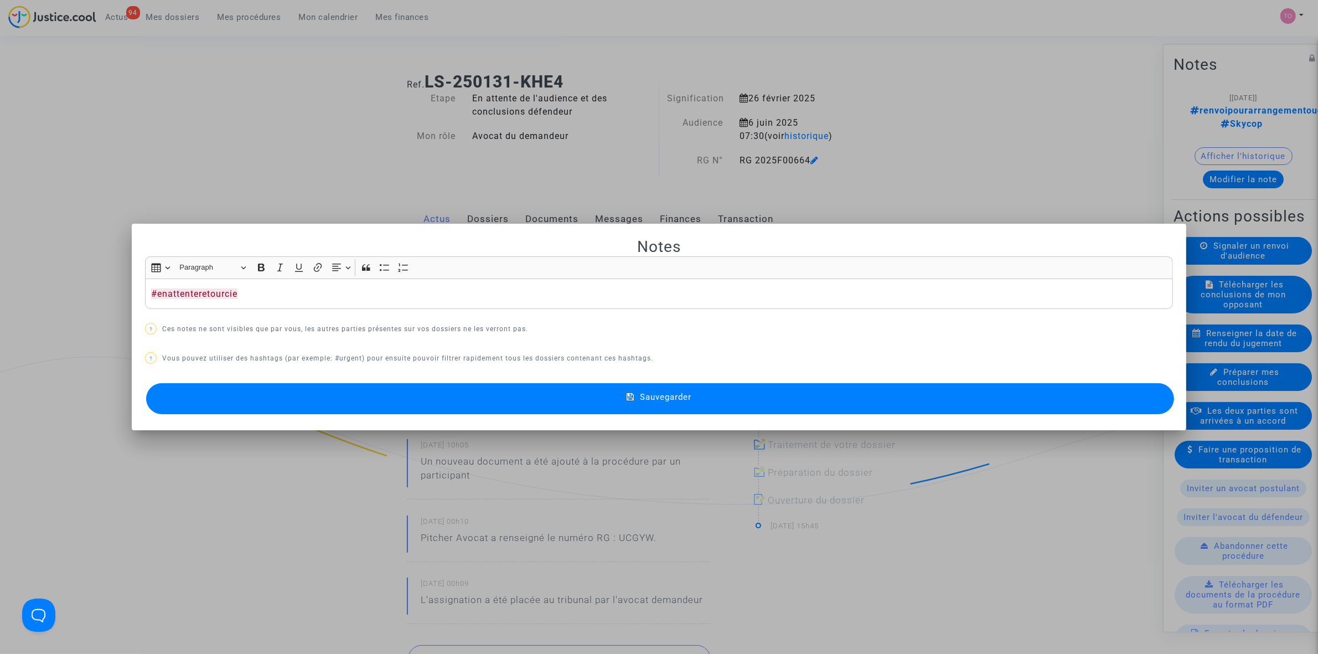
click at [424, 397] on button "Sauvegarder" at bounding box center [660, 398] width 1028 height 31
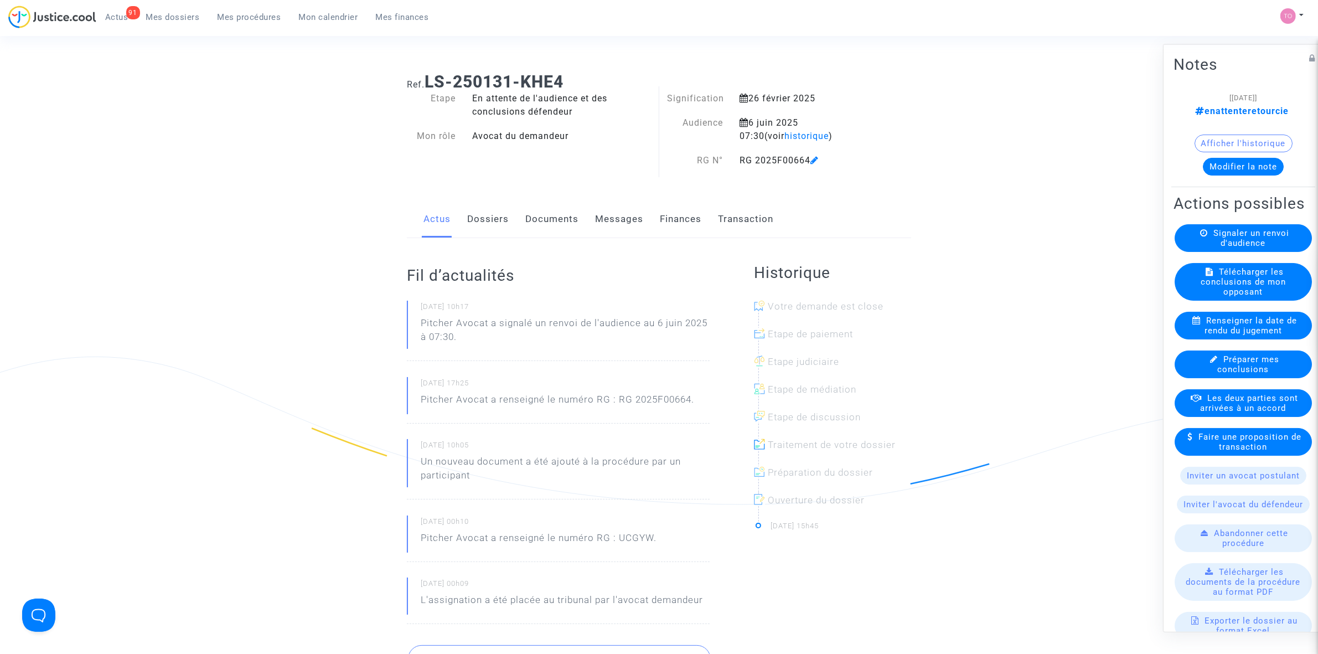
drag, startPoint x: 170, startPoint y: 17, endPoint x: 217, endPoint y: 43, distance: 54.0
click at [169, 17] on span "Mes dossiers" at bounding box center [173, 17] width 54 height 10
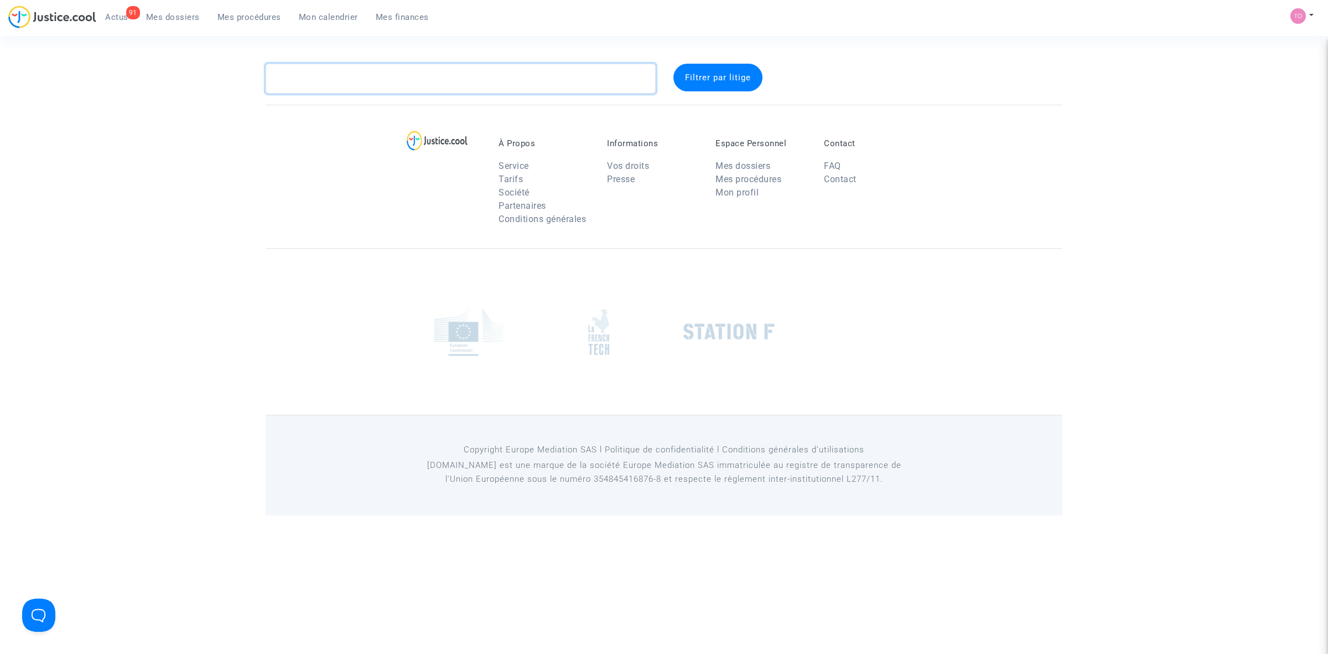
click at [319, 76] on textarea at bounding box center [461, 79] width 390 height 30
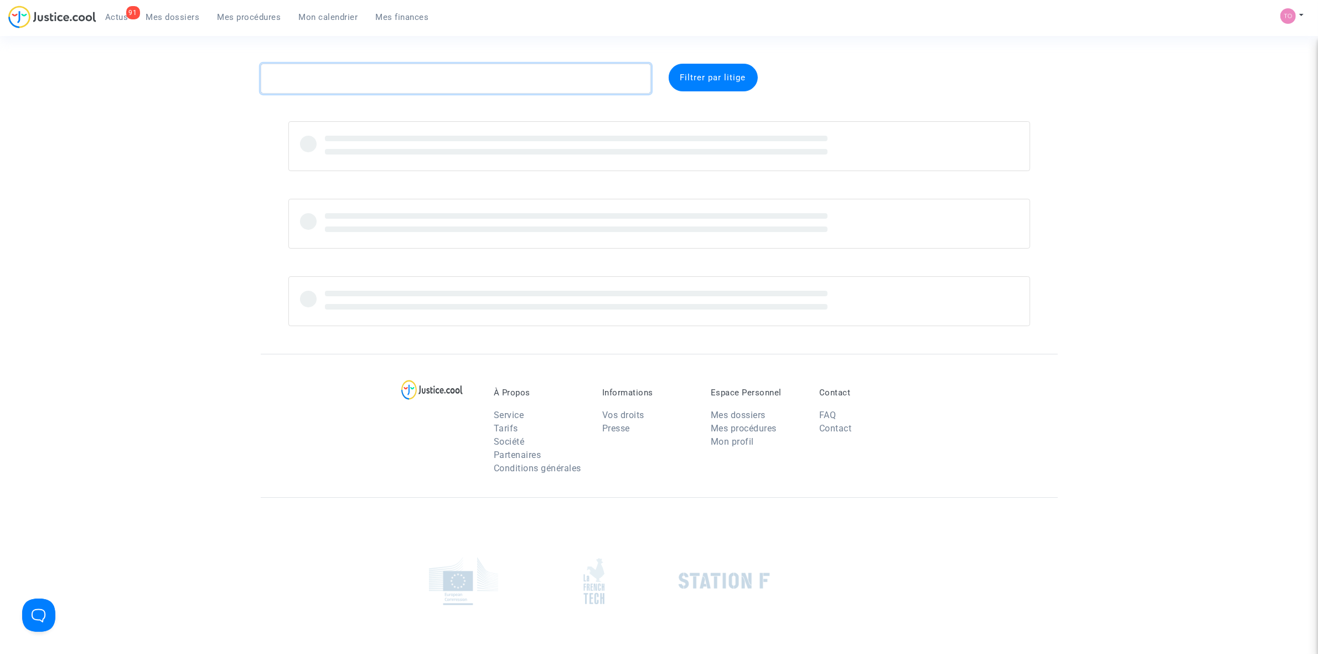
paste textarea "CFR-240830-3DQB"
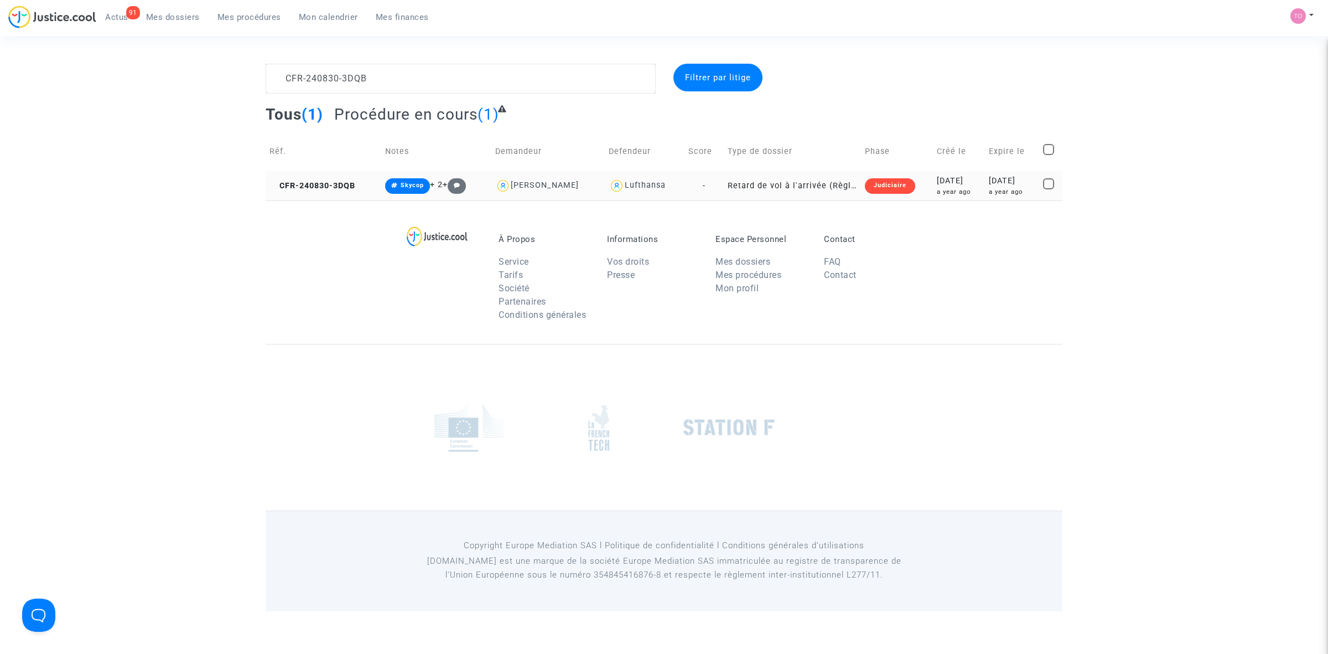
click at [937, 183] on div "2024-08-30" at bounding box center [959, 181] width 44 height 12
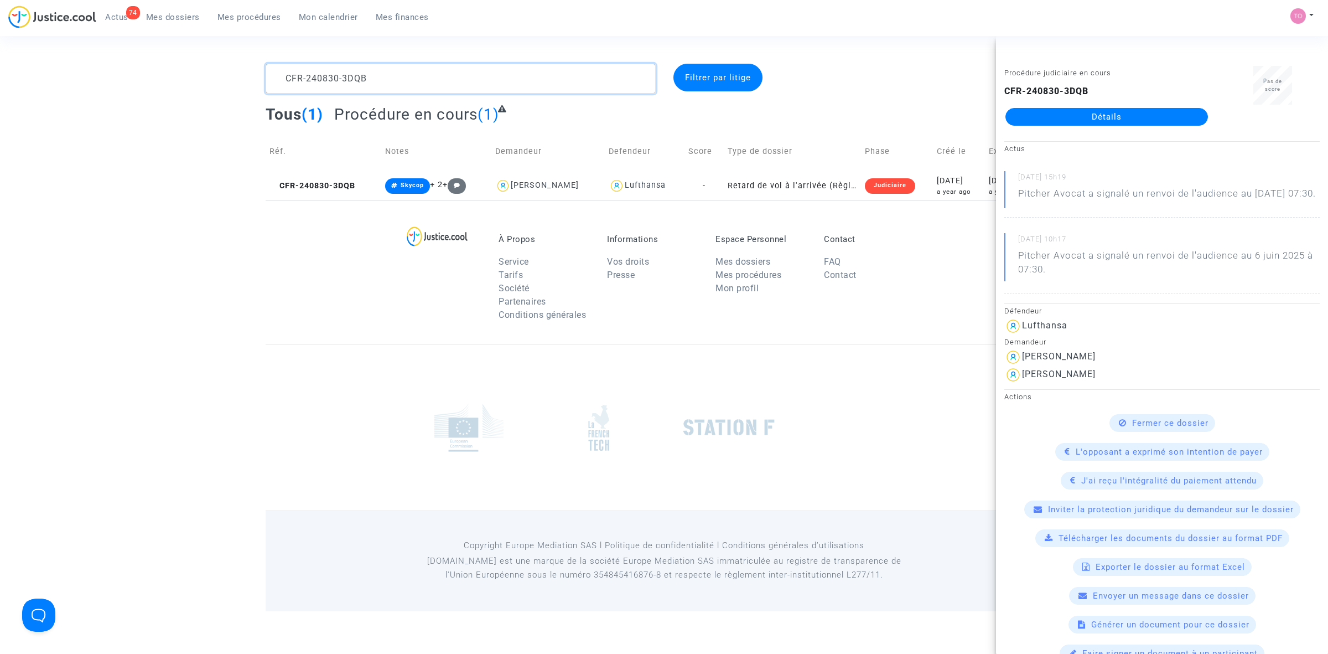
drag, startPoint x: 396, startPoint y: 64, endPoint x: 323, endPoint y: 69, distance: 73.8
click at [327, 69] on textarea at bounding box center [461, 79] width 390 height 30
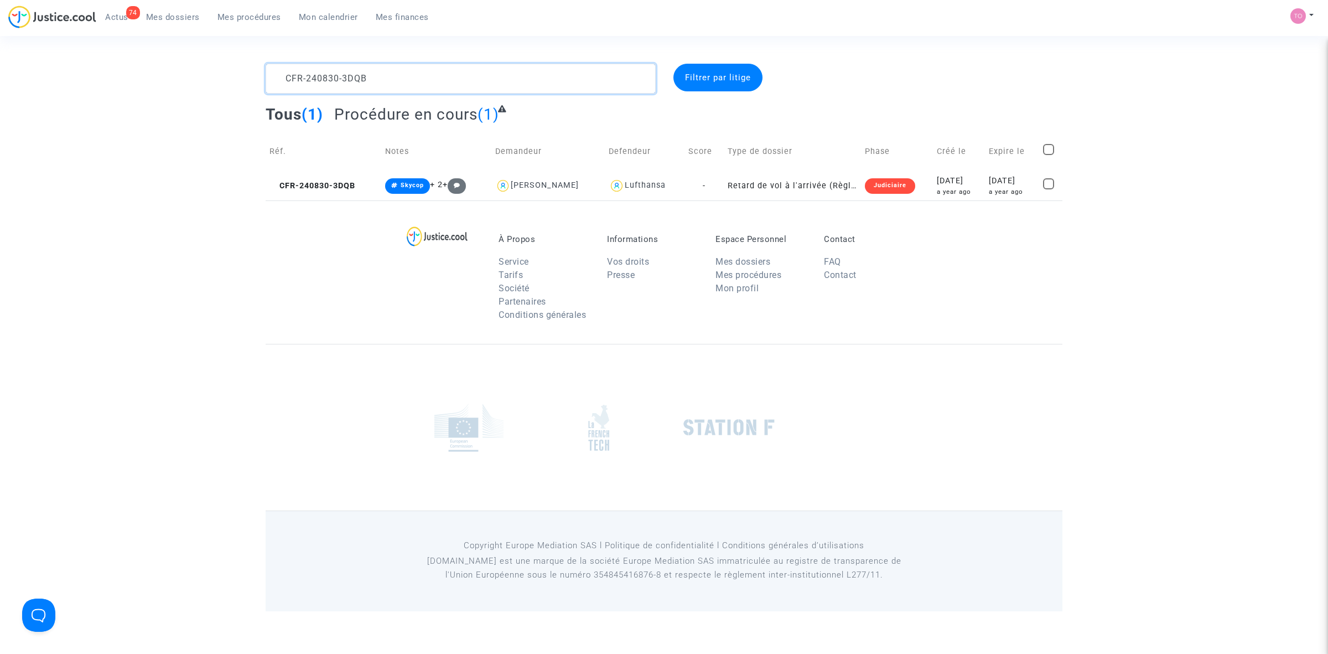
click at [406, 72] on textarea at bounding box center [461, 79] width 390 height 30
drag, startPoint x: 391, startPoint y: 77, endPoint x: 214, endPoint y: 79, distance: 177.1
click at [208, 81] on div "CFR-240830-3DQB Filtrer par litige Tous (1) Procédure en cours (1) Réf. Notes D…" at bounding box center [664, 132] width 1328 height 137
paste textarea "31015-UJT7"
type textarea "CFR-231015-UJT7"
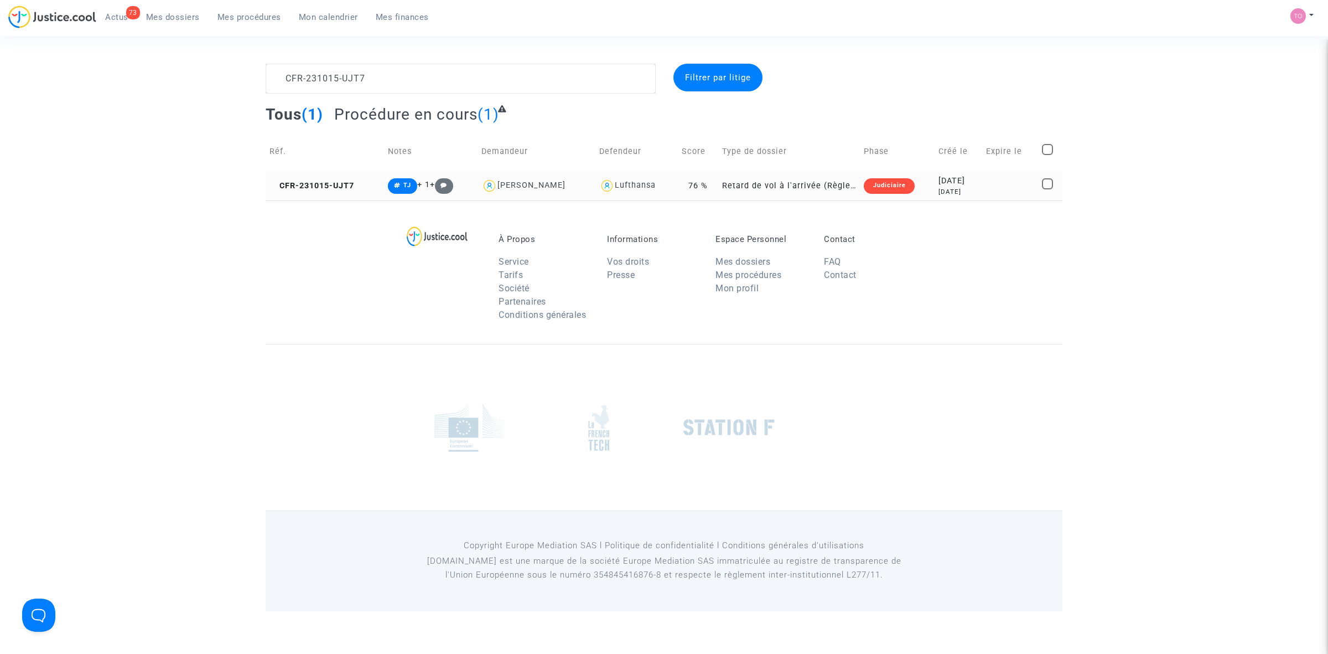
click at [939, 188] on div "2 years ago" at bounding box center [959, 191] width 40 height 9
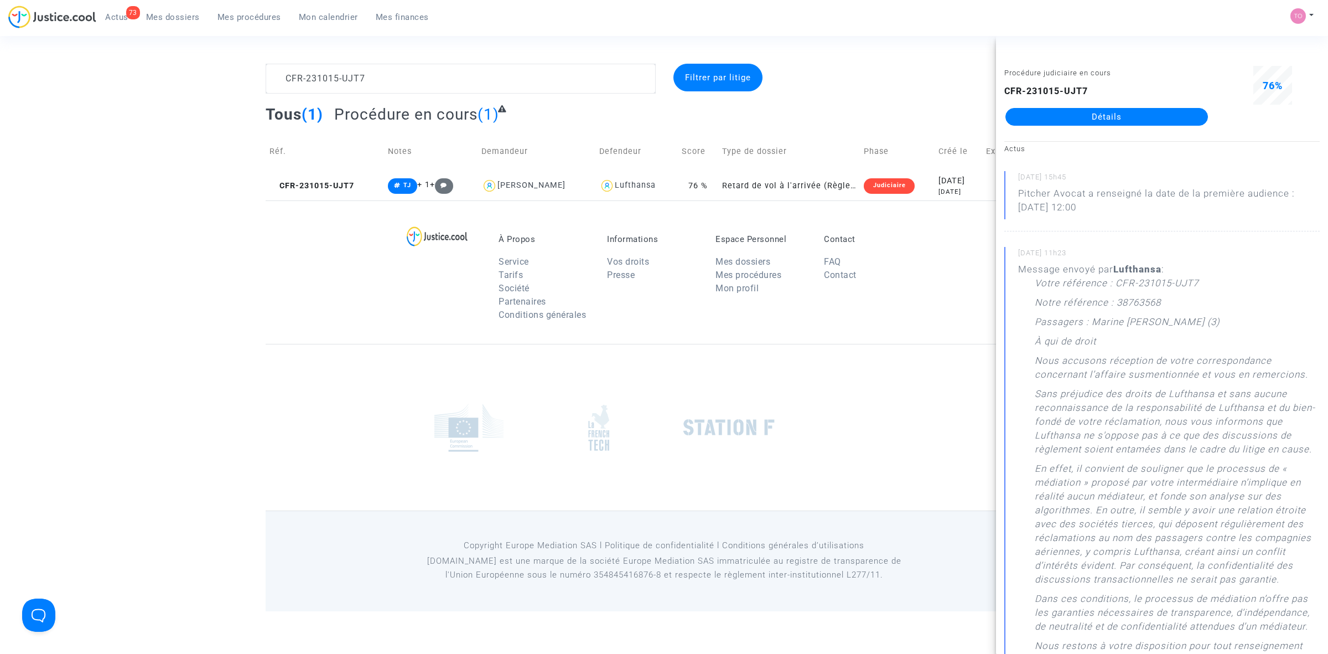
click at [1086, 115] on link "Détails" at bounding box center [1107, 117] width 203 height 18
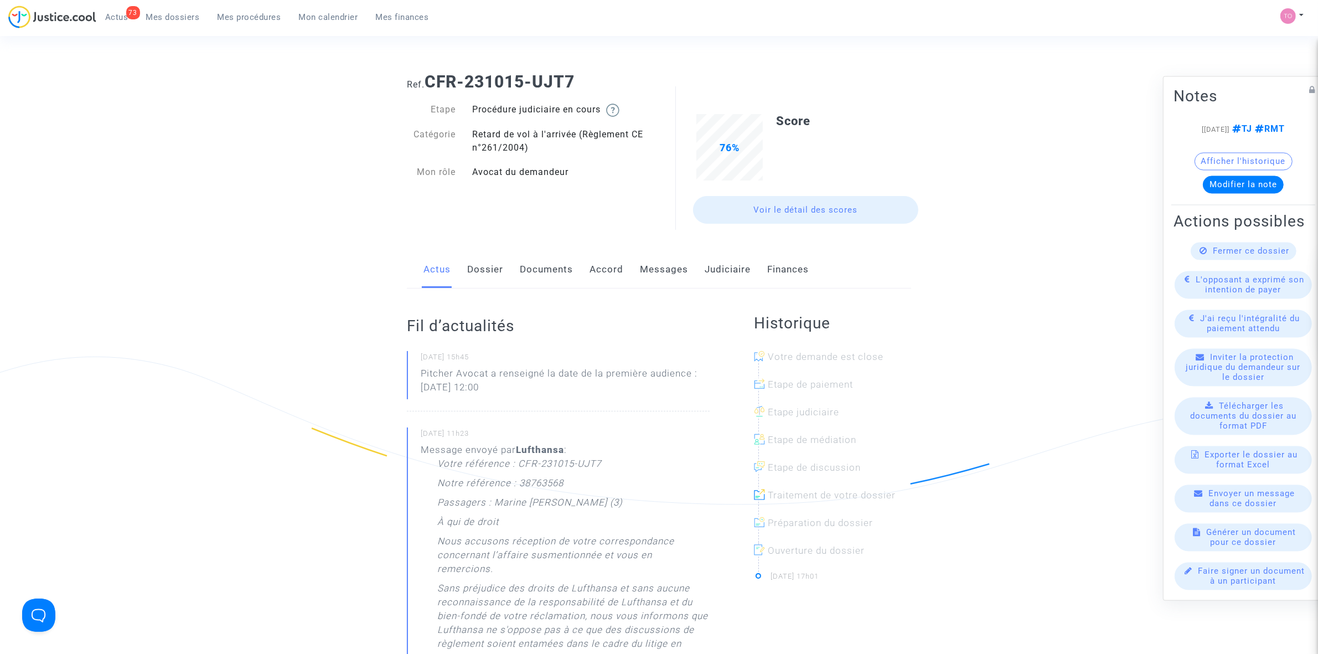
click at [709, 263] on link "Judiciaire" at bounding box center [727, 269] width 46 height 37
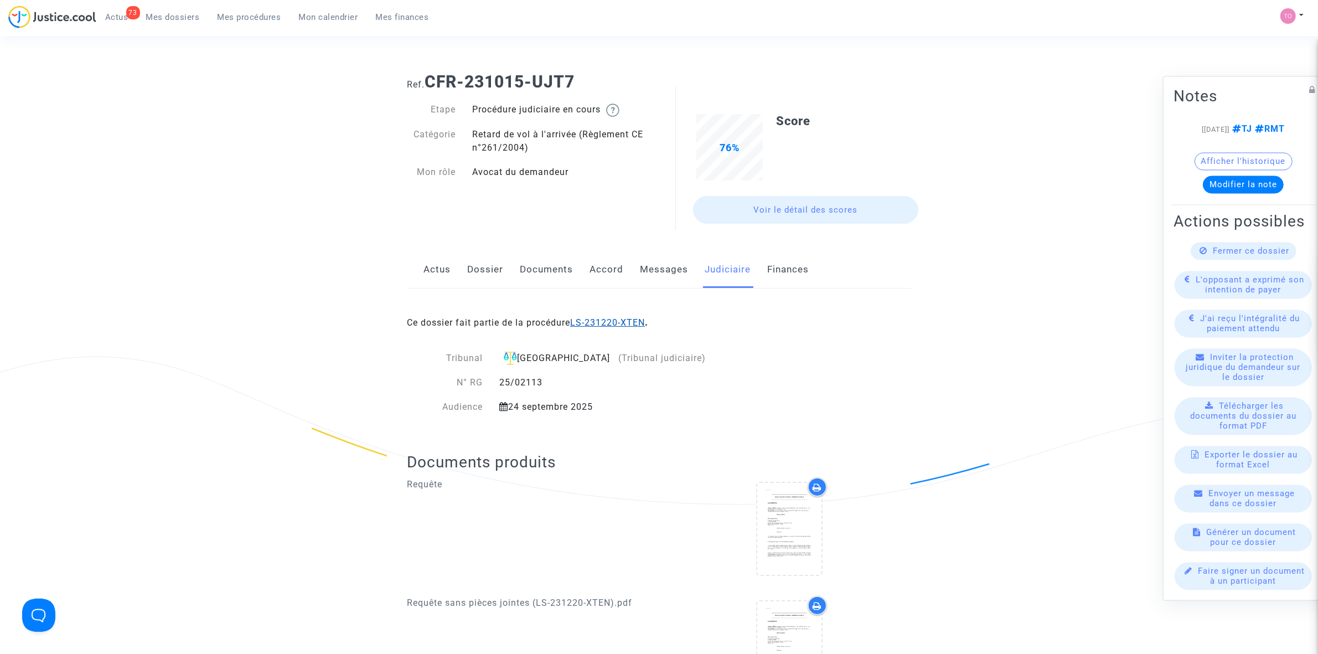
click at [595, 322] on link "LS-231220-XTEN" at bounding box center [607, 322] width 75 height 11
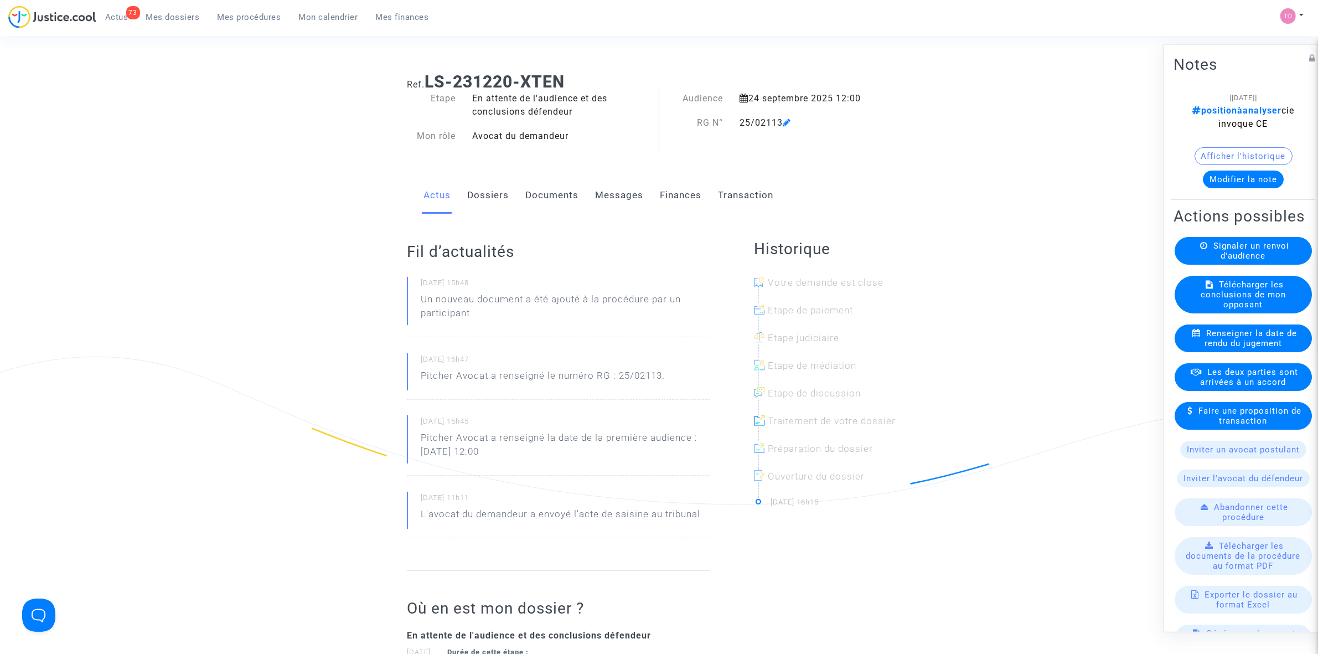
click at [1223, 180] on button "Modifier la note" at bounding box center [1243, 179] width 81 height 18
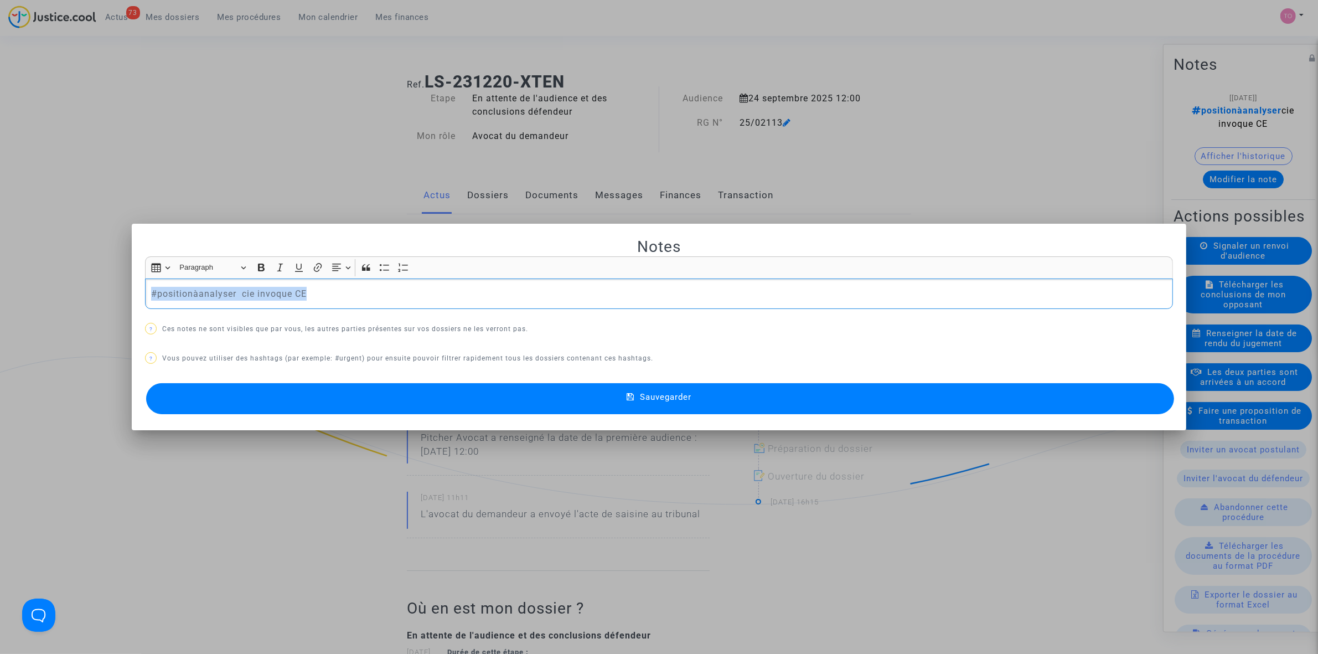
drag, startPoint x: 305, startPoint y: 294, endPoint x: -205, endPoint y: 280, distance: 510.4
click at [0, 280] on html "73 Actus Mes dossiers Mes procédures Mon calendrier Mes finances Mon profil Par…" at bounding box center [659, 592] width 1318 height 1184
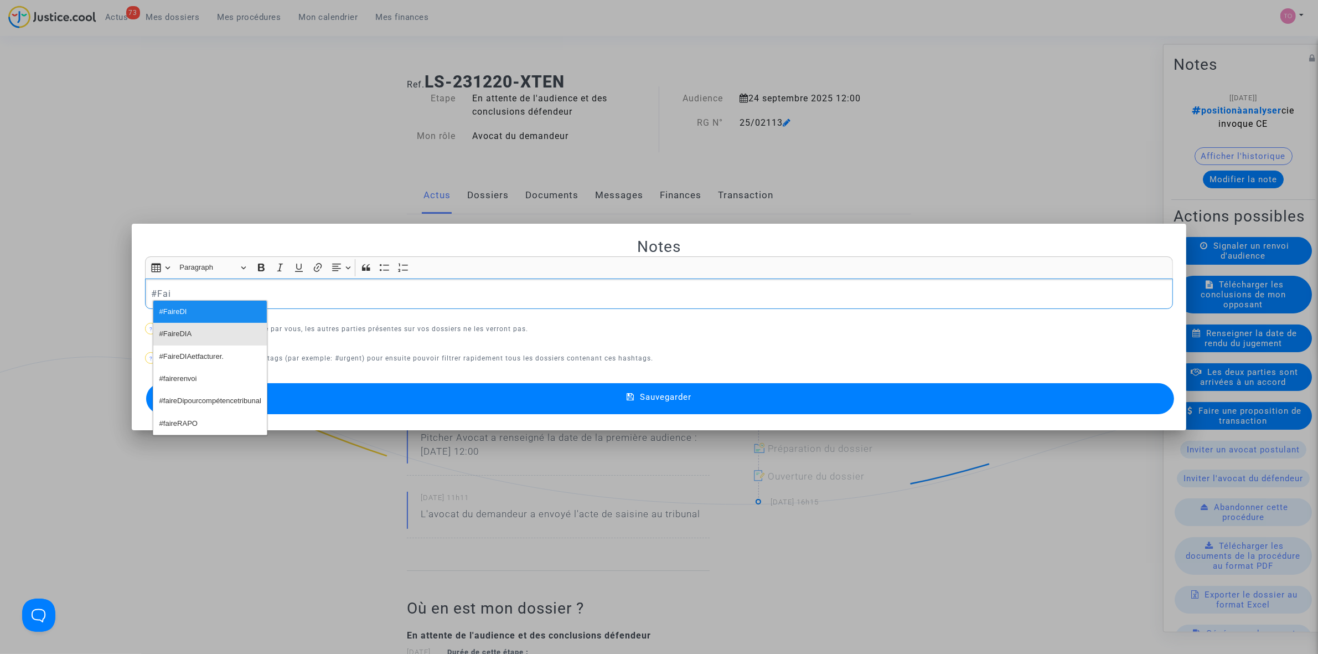
click at [195, 333] on button "#FaireDIA" at bounding box center [209, 334] width 113 height 22
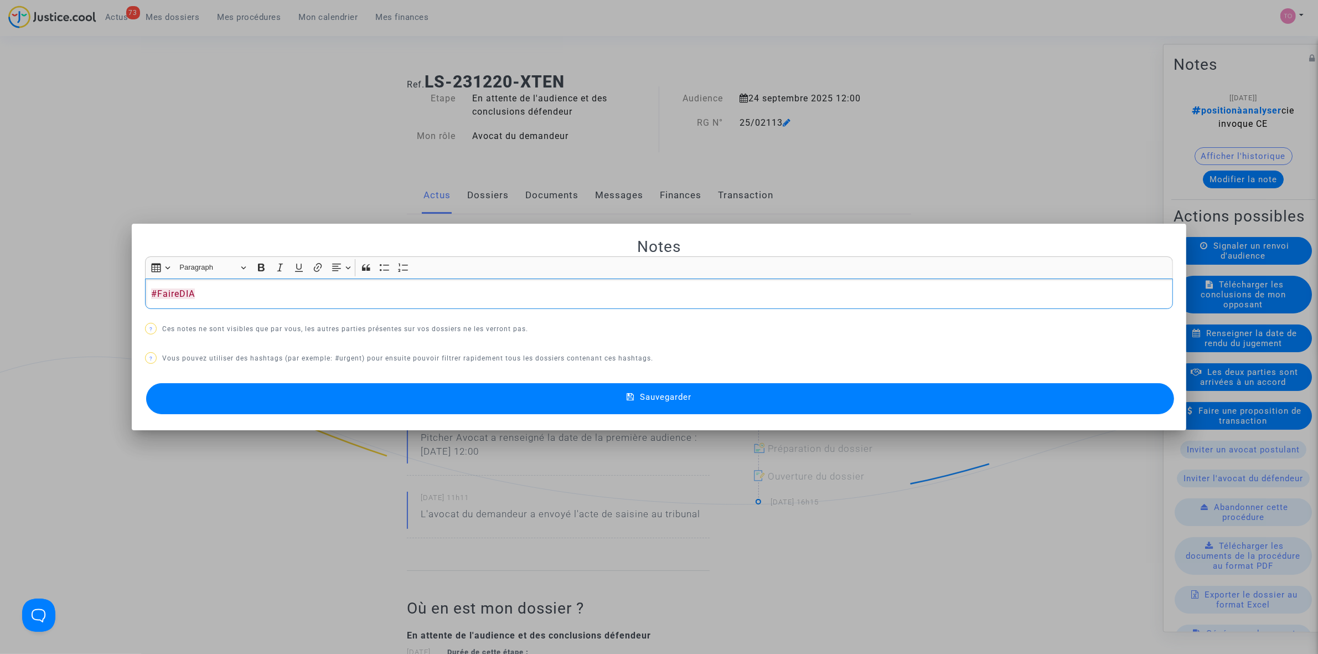
click at [499, 392] on button "Sauvegarder" at bounding box center [660, 398] width 1028 height 31
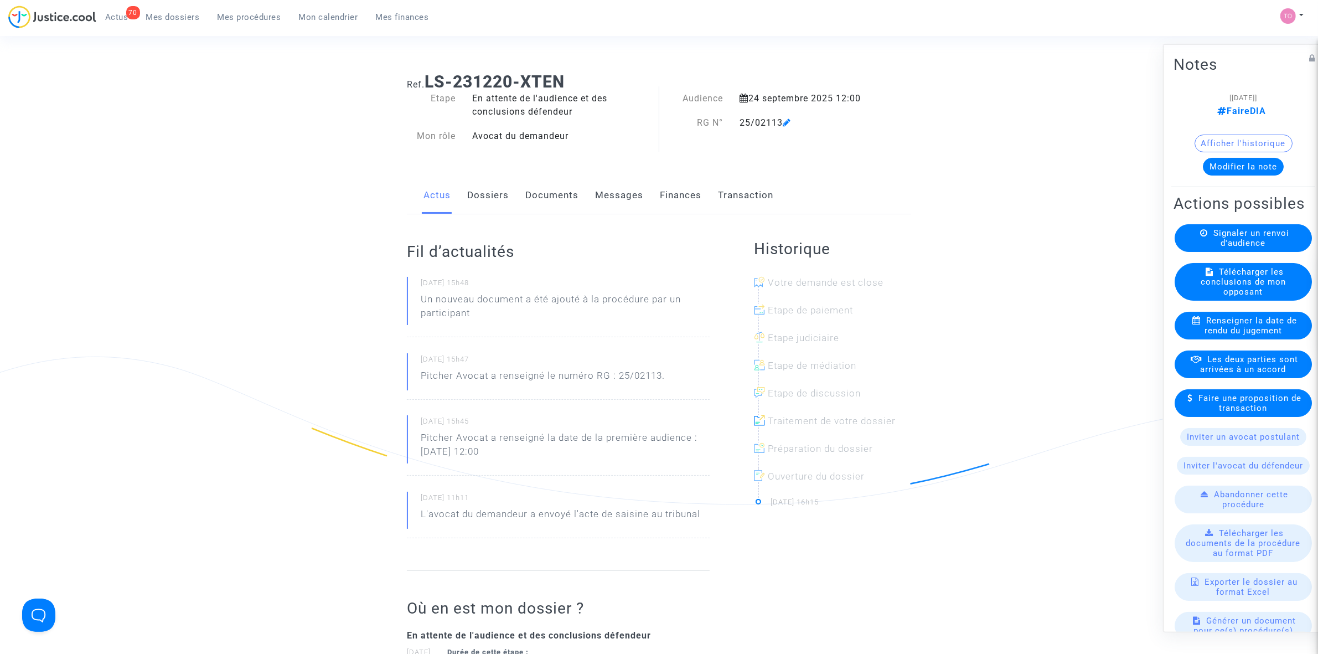
drag, startPoint x: 189, startPoint y: 17, endPoint x: 196, endPoint y: 19, distance: 7.7
click at [189, 17] on span "Mes dossiers" at bounding box center [173, 17] width 54 height 10
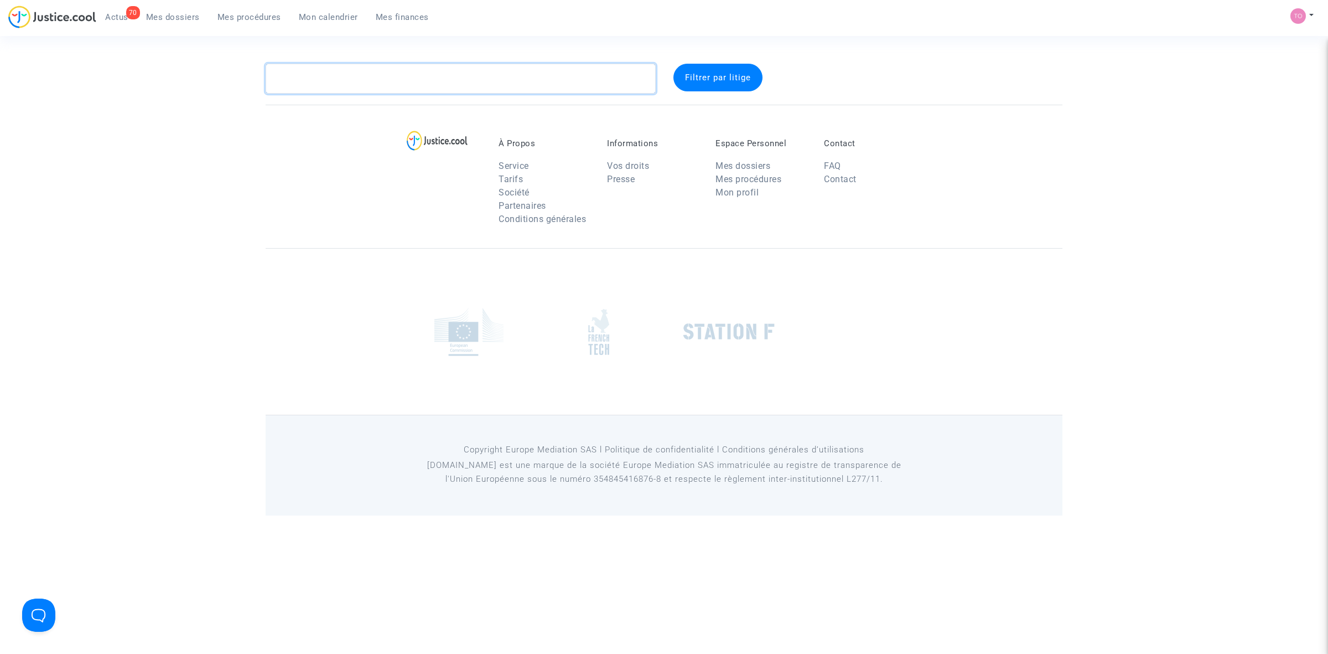
click at [360, 83] on textarea at bounding box center [461, 79] width 390 height 30
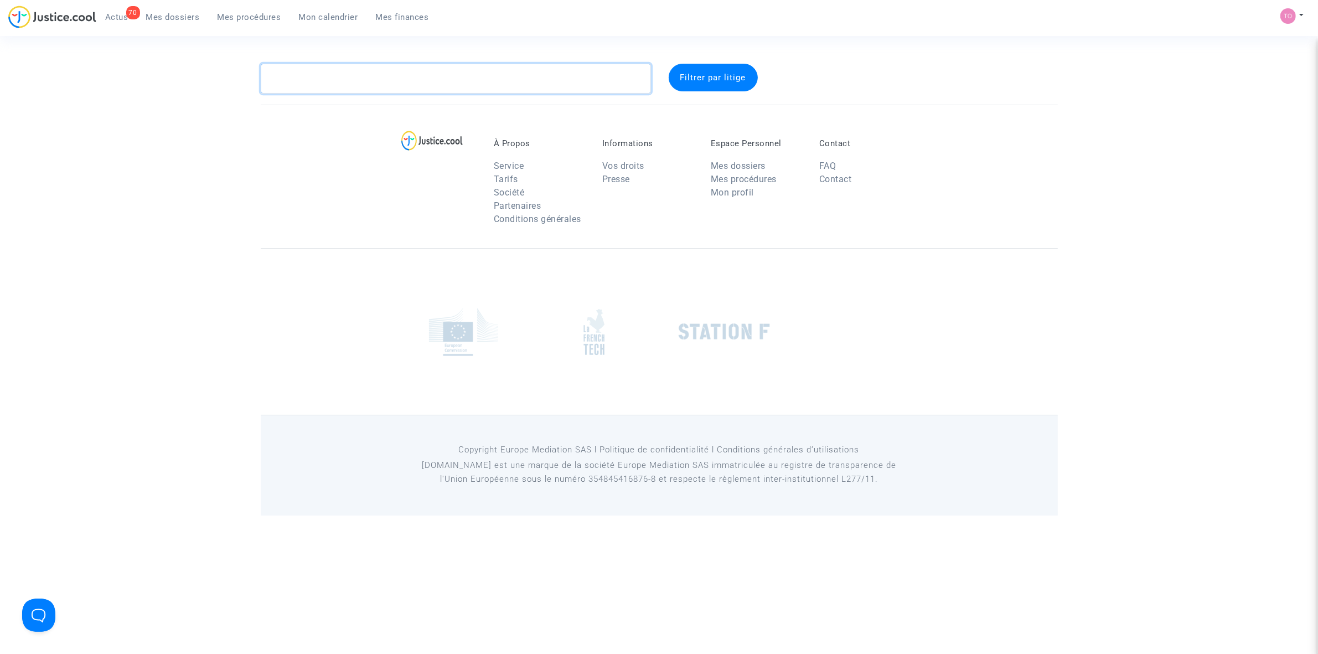
paste textarea "Ruzindaza"
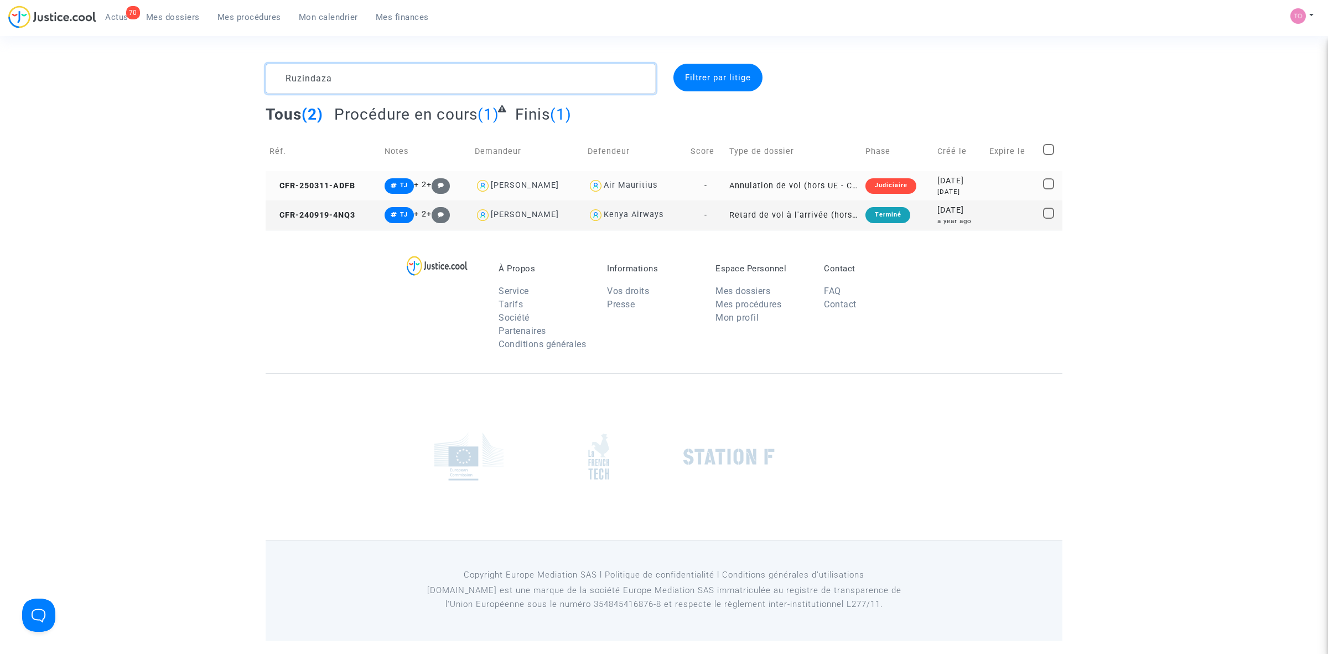
type textarea "Ruzindaza"
click at [884, 189] on div "Judiciaire" at bounding box center [891, 185] width 50 height 15
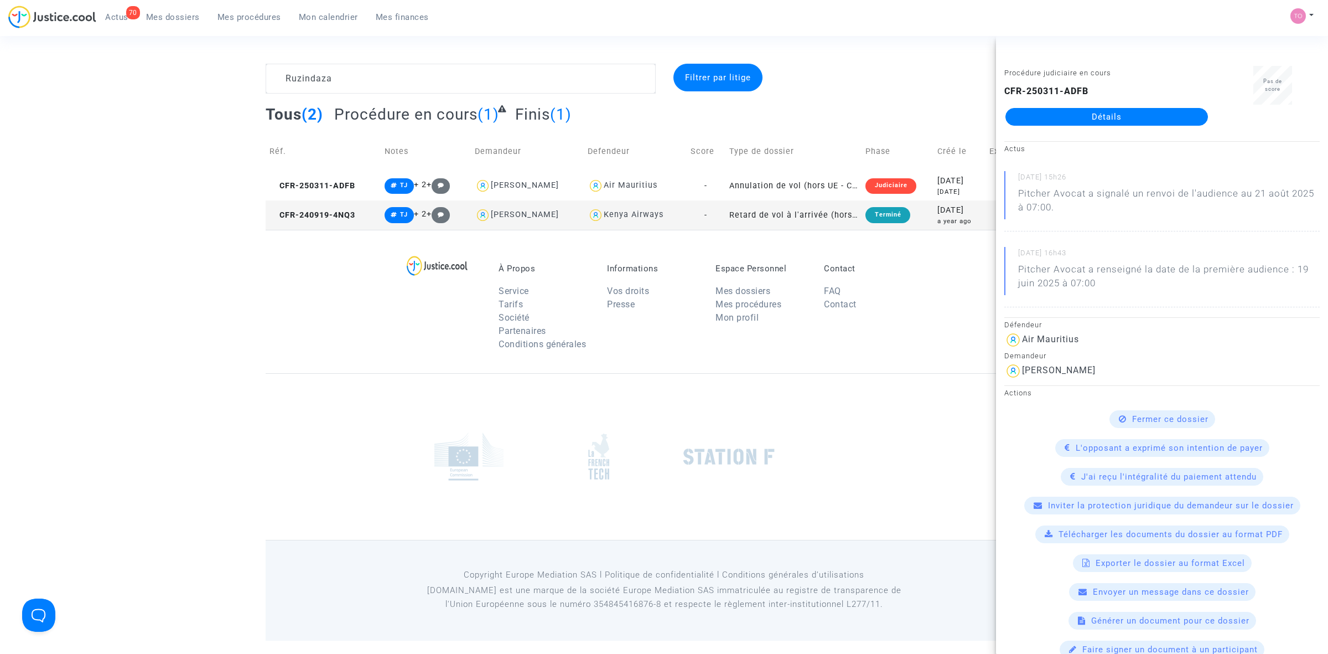
click at [1120, 118] on link "Détails" at bounding box center [1107, 117] width 203 height 18
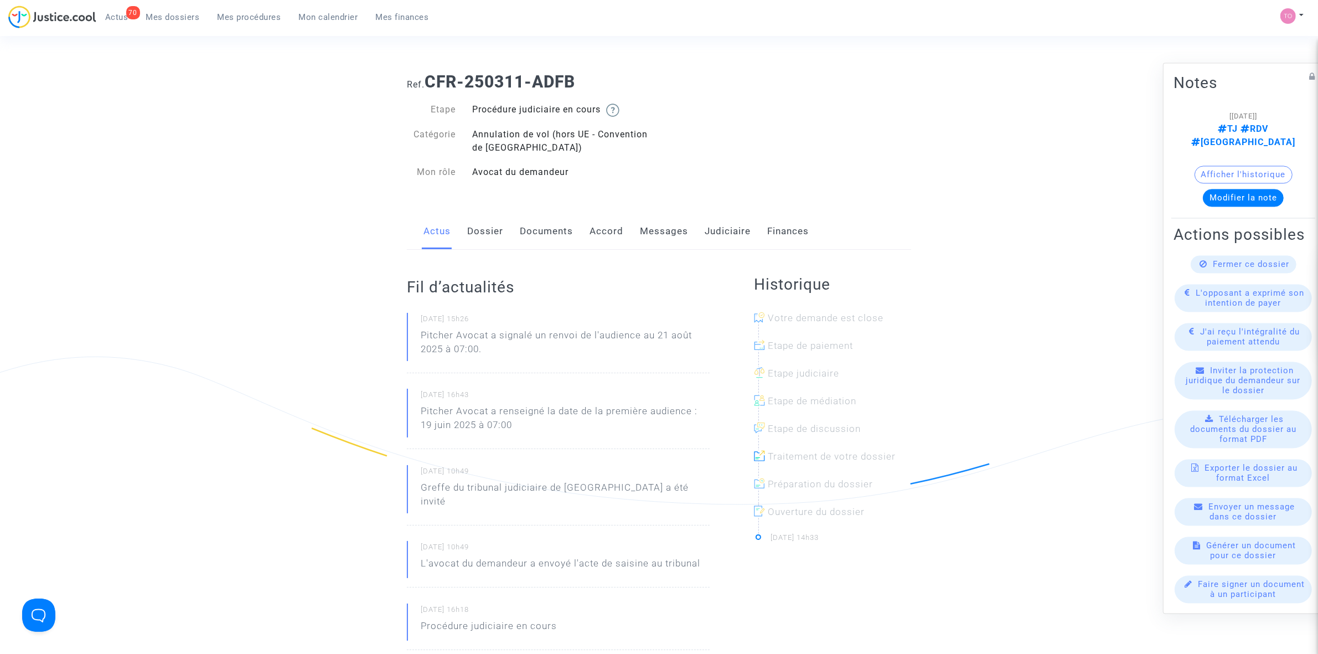
click at [715, 234] on link "Judiciaire" at bounding box center [727, 231] width 46 height 37
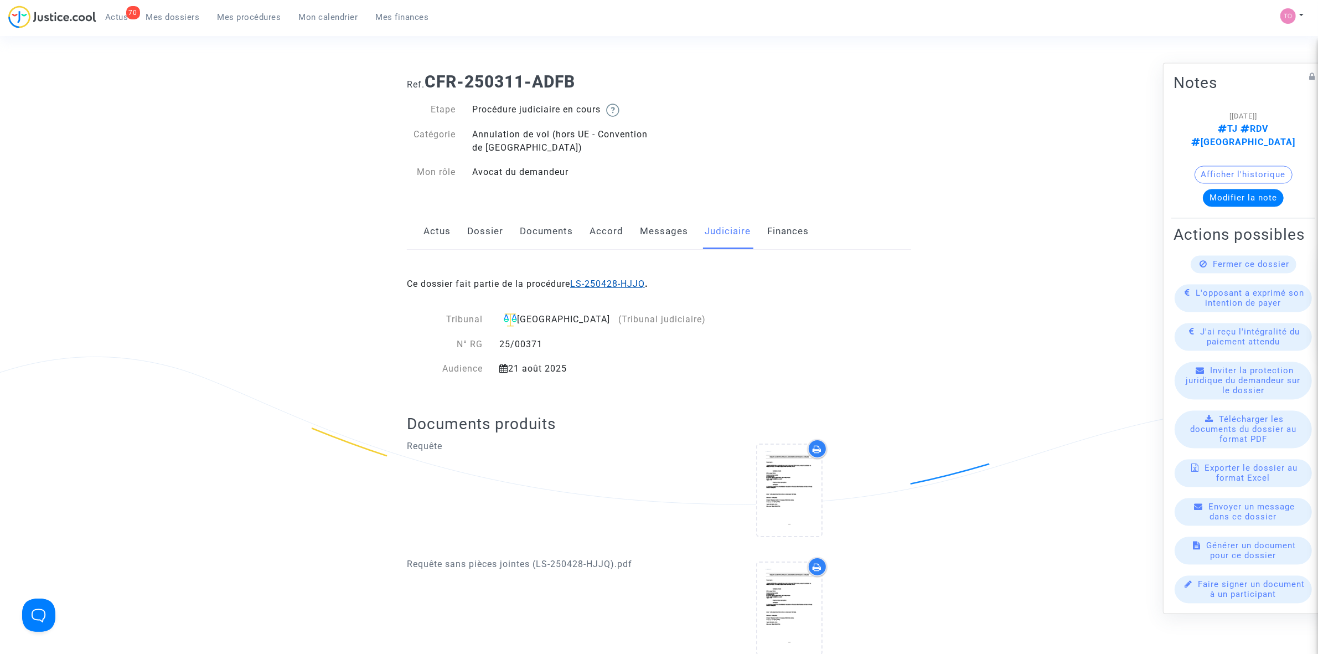
click at [612, 281] on link "LS-250428-HJJQ" at bounding box center [607, 283] width 75 height 11
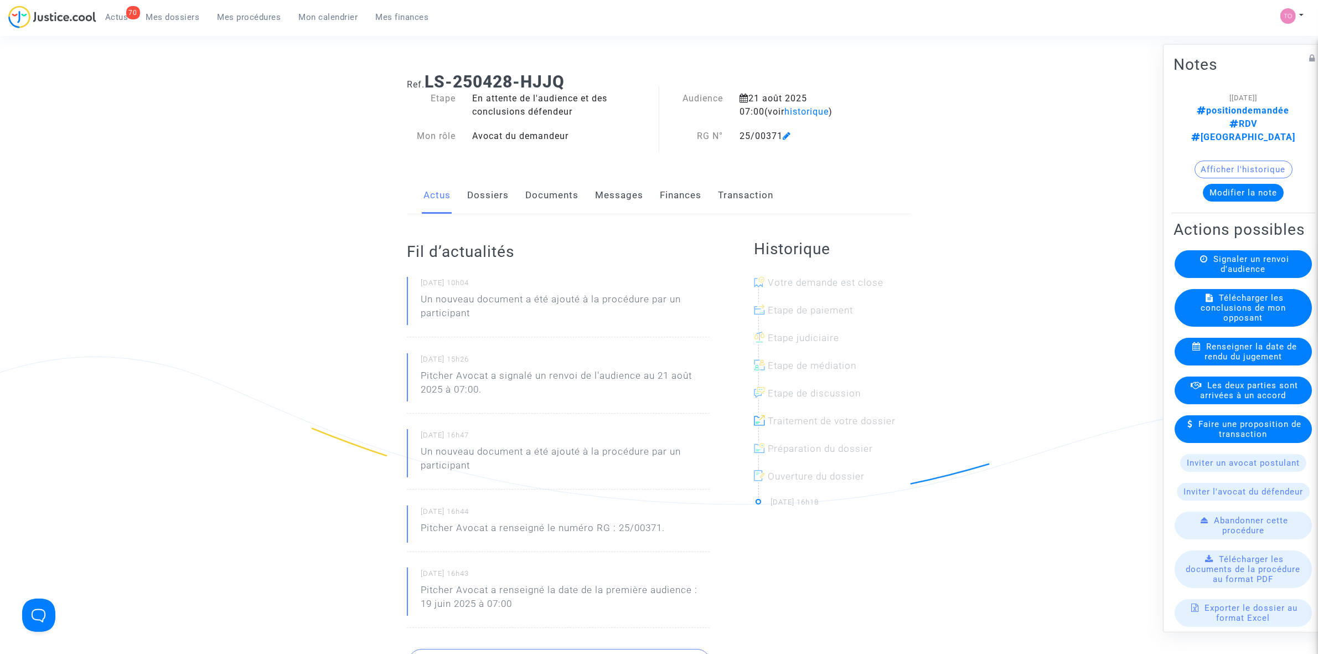
click at [1224, 183] on button "Modifier la note" at bounding box center [1243, 192] width 81 height 18
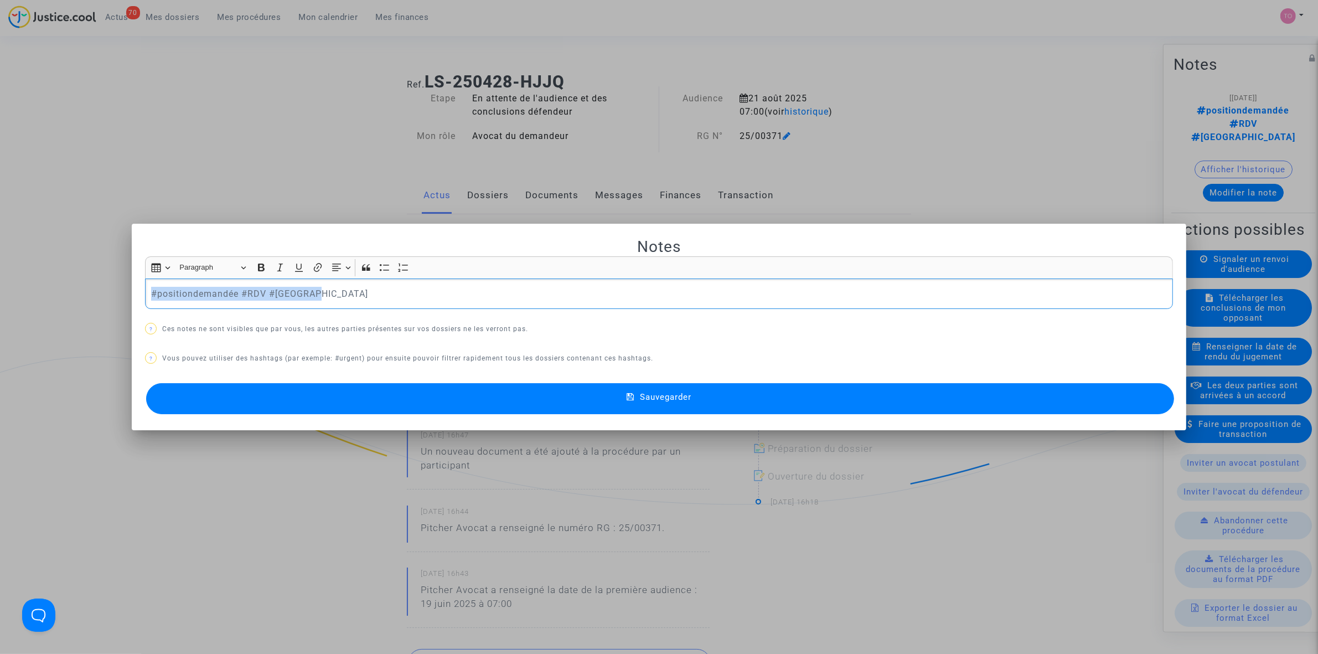
drag, startPoint x: 361, startPoint y: 297, endPoint x: 42, endPoint y: 297, distance: 319.3
click at [43, 297] on div "Notes Rich Text Editor Insert table Insert table Heading Paragraph Paragraph He…" at bounding box center [659, 327] width 1318 height 654
click at [194, 310] on span "#dernierrenvoi" at bounding box center [182, 312] width 46 height 16
click at [612, 391] on button "Sauvegarder" at bounding box center [660, 398] width 1028 height 31
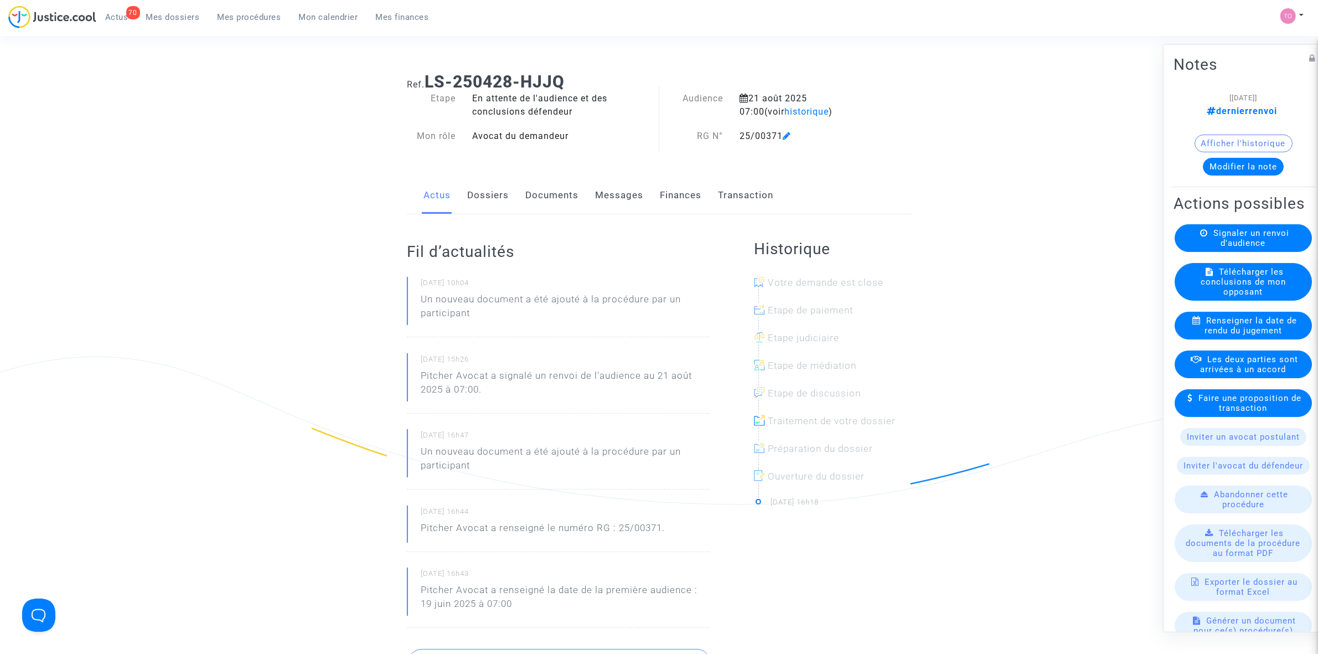
click at [186, 23] on link "Mes dossiers" at bounding box center [172, 17] width 71 height 17
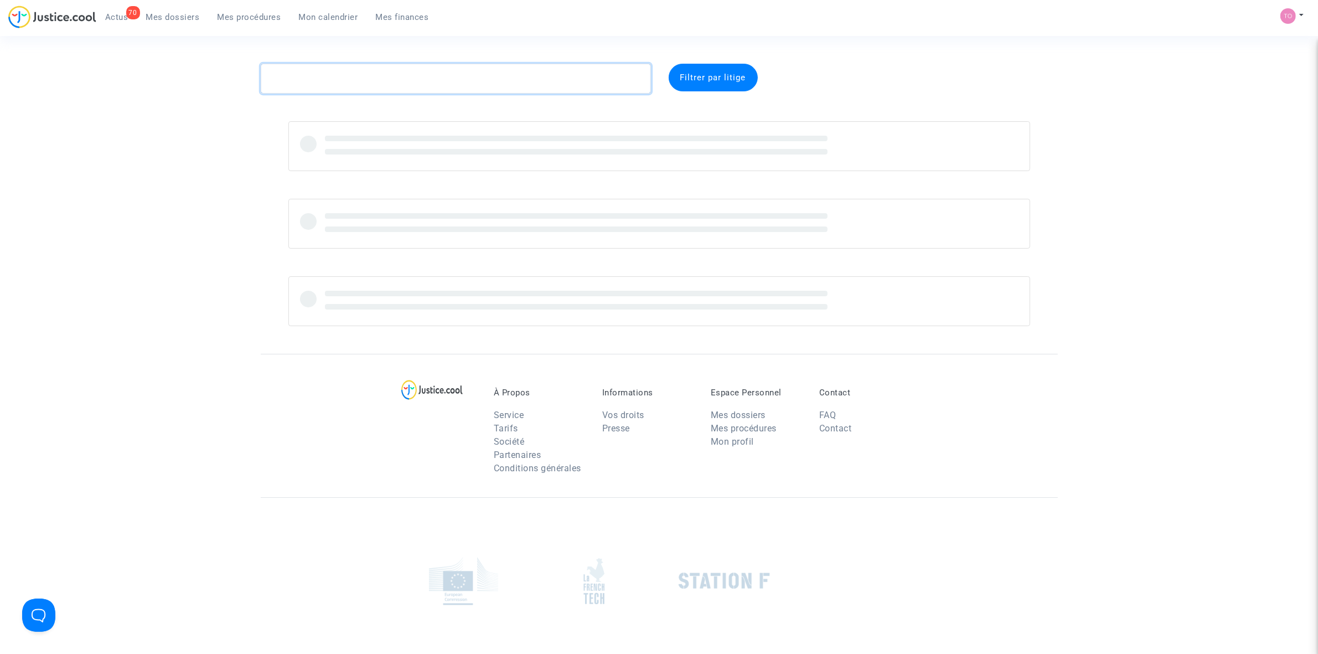
click at [377, 86] on textarea at bounding box center [456, 79] width 390 height 30
paste textarea "CFR-241009-H9EN"
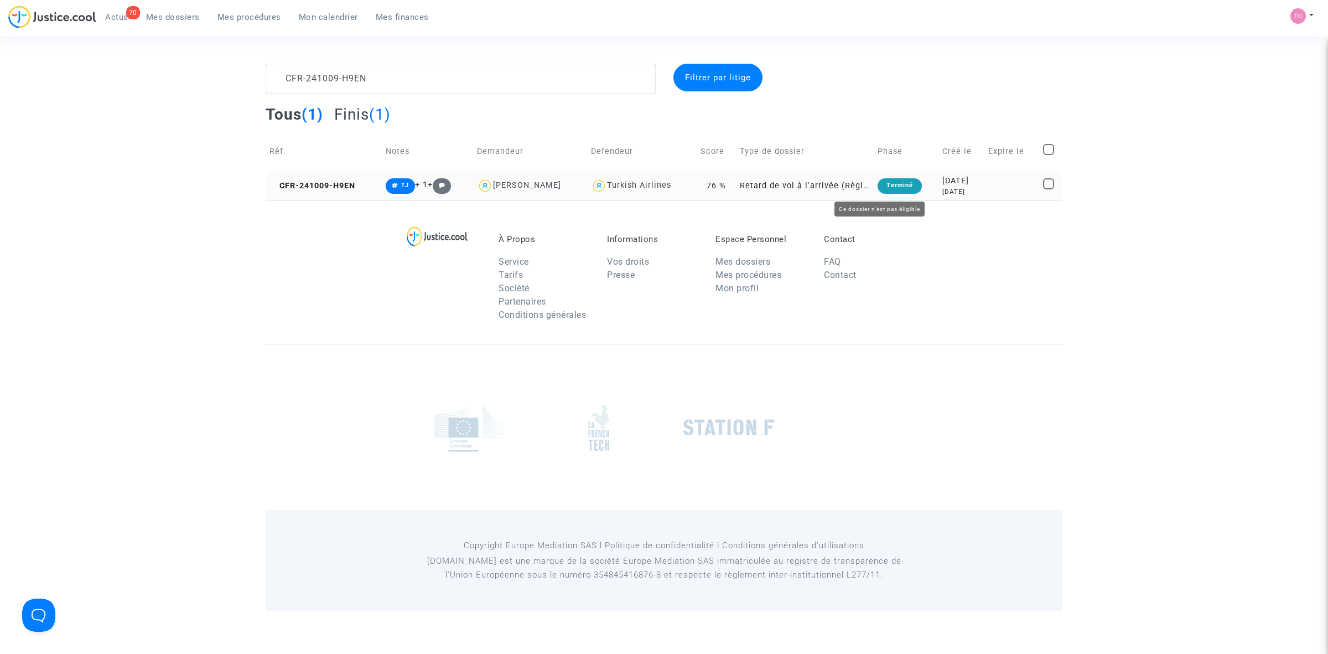
click at [953, 187] on div "10 months ago" at bounding box center [961, 191] width 38 height 9
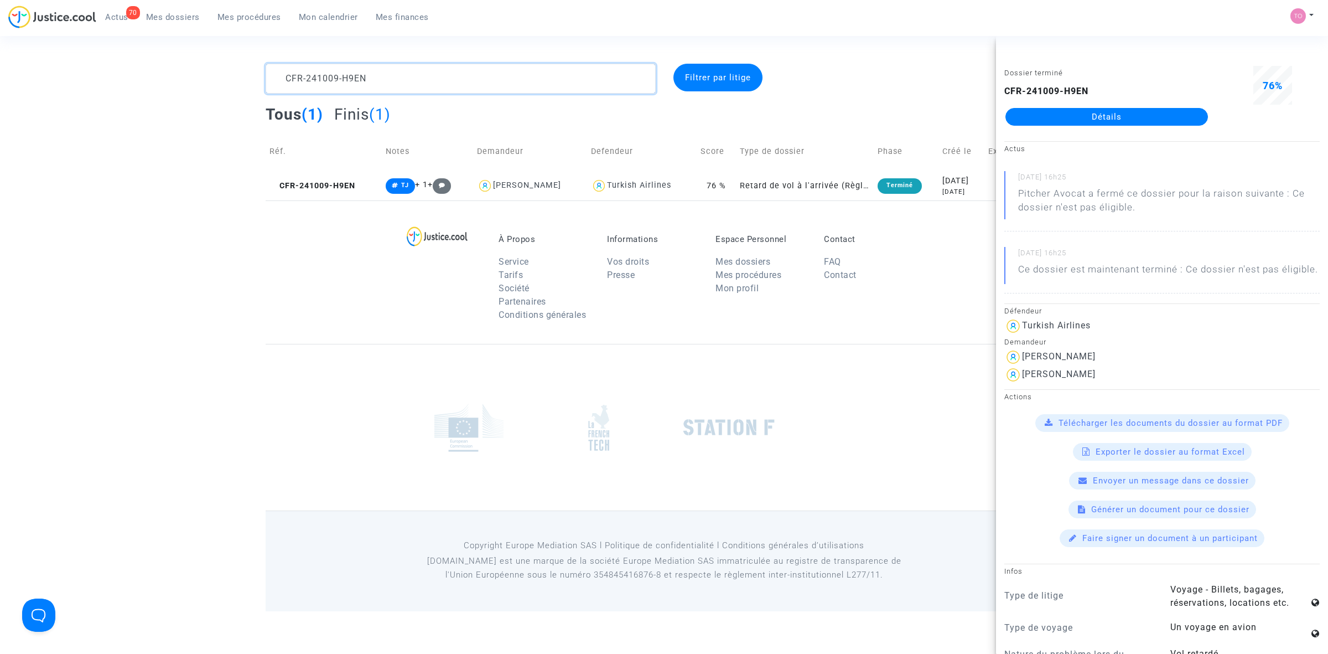
drag, startPoint x: 382, startPoint y: 73, endPoint x: 164, endPoint y: 65, distance: 218.2
click at [164, 65] on div "CFR-241009-H9EN Filtrer par litige Tous (1) Finis (1) Réf. Notes Demandeur Defe…" at bounding box center [664, 132] width 1328 height 137
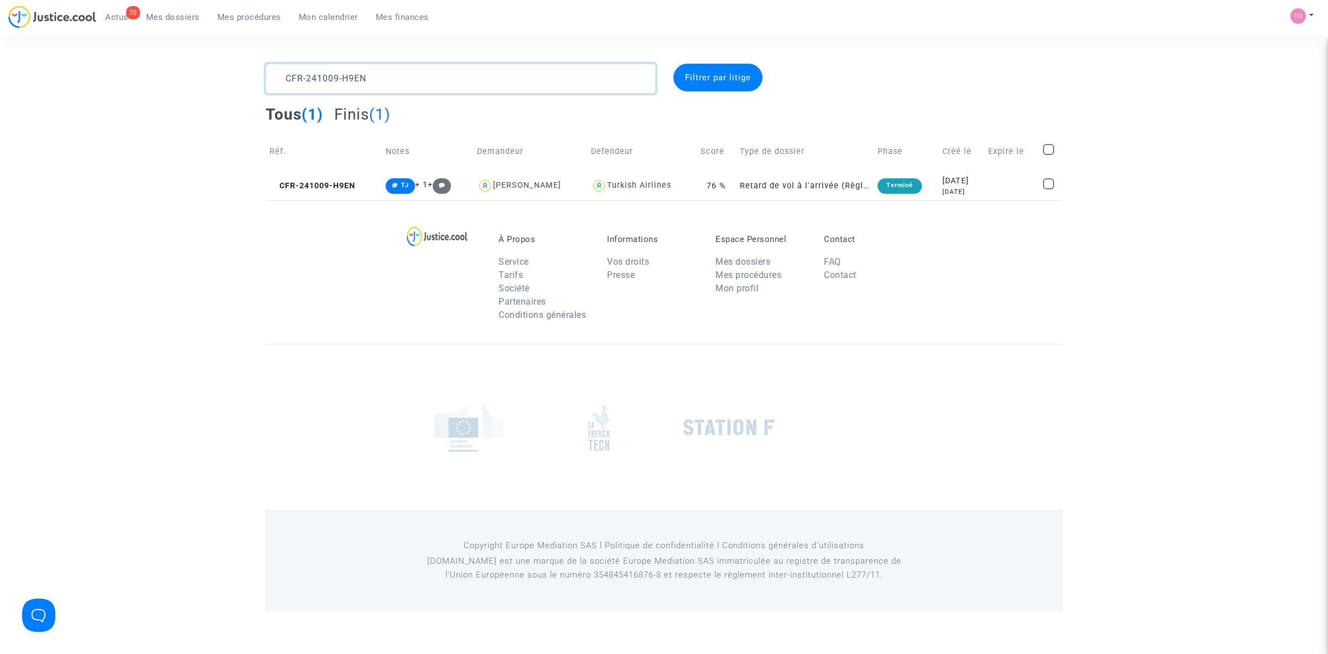
paste textarea "VANDERBEEK"
type textarea "VANDERBEEK"
click at [942, 184] on div "2025-01-30" at bounding box center [961, 181] width 39 height 12
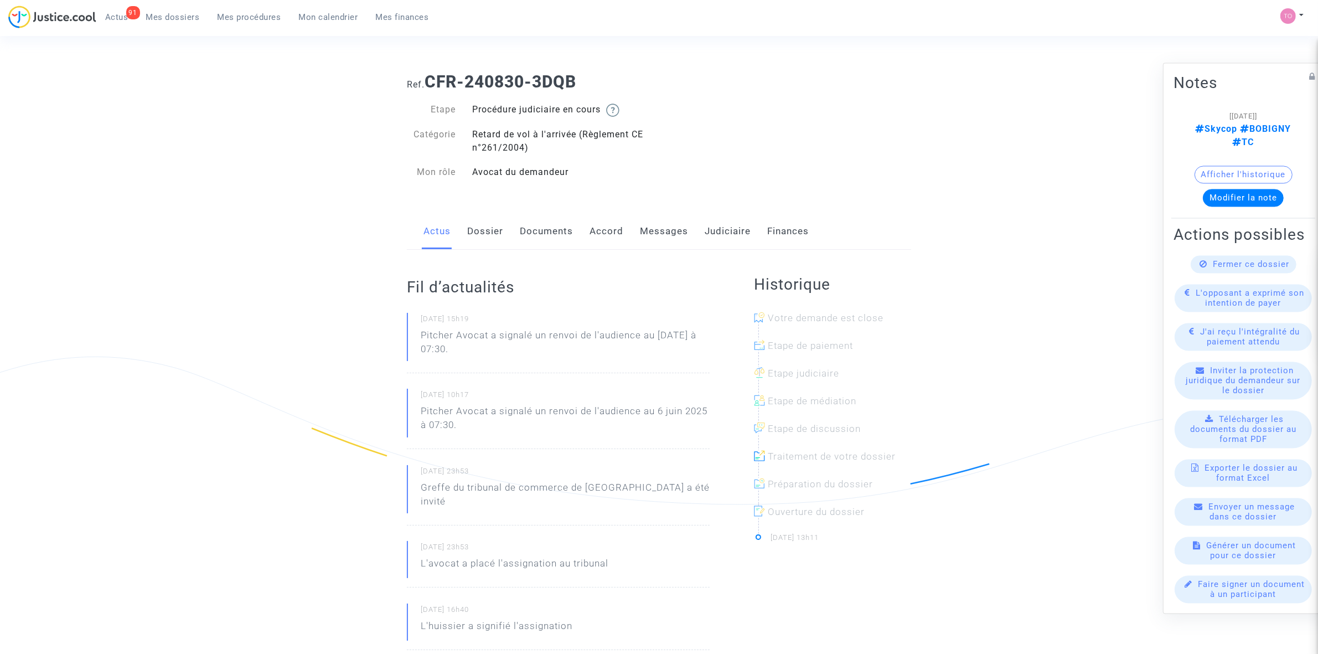
click at [656, 231] on link "Messages" at bounding box center [664, 231] width 48 height 37
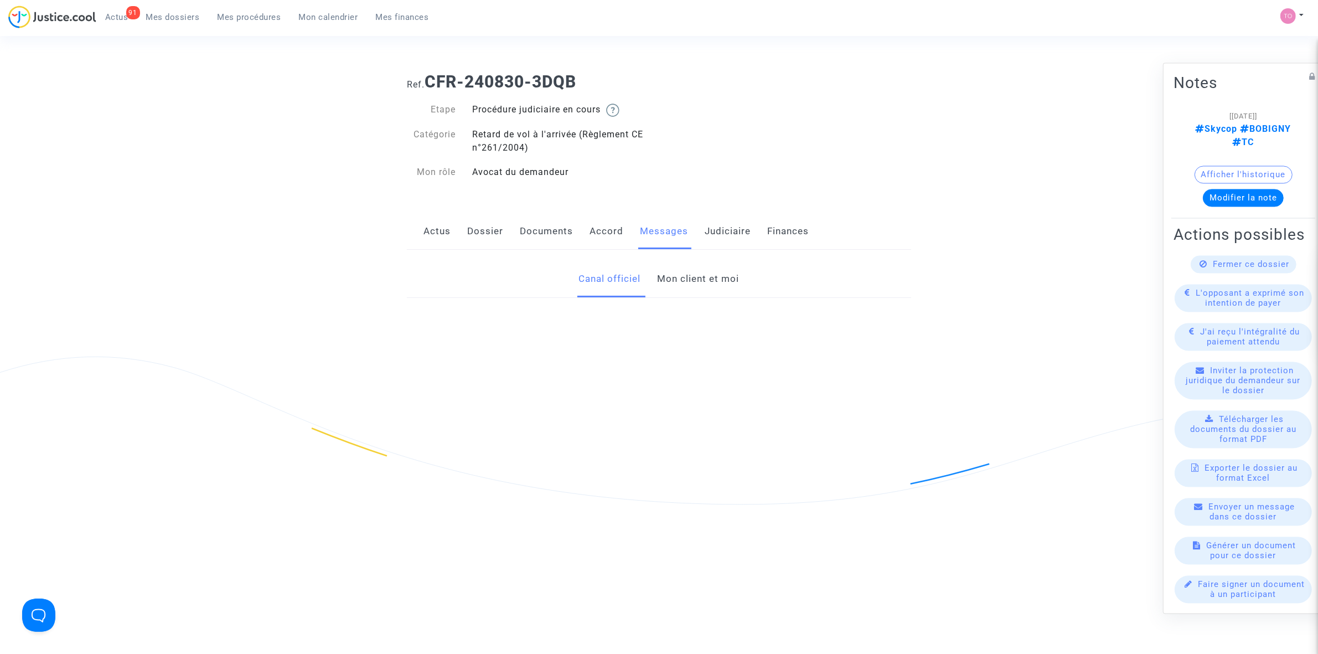
scroll to position [33, 0]
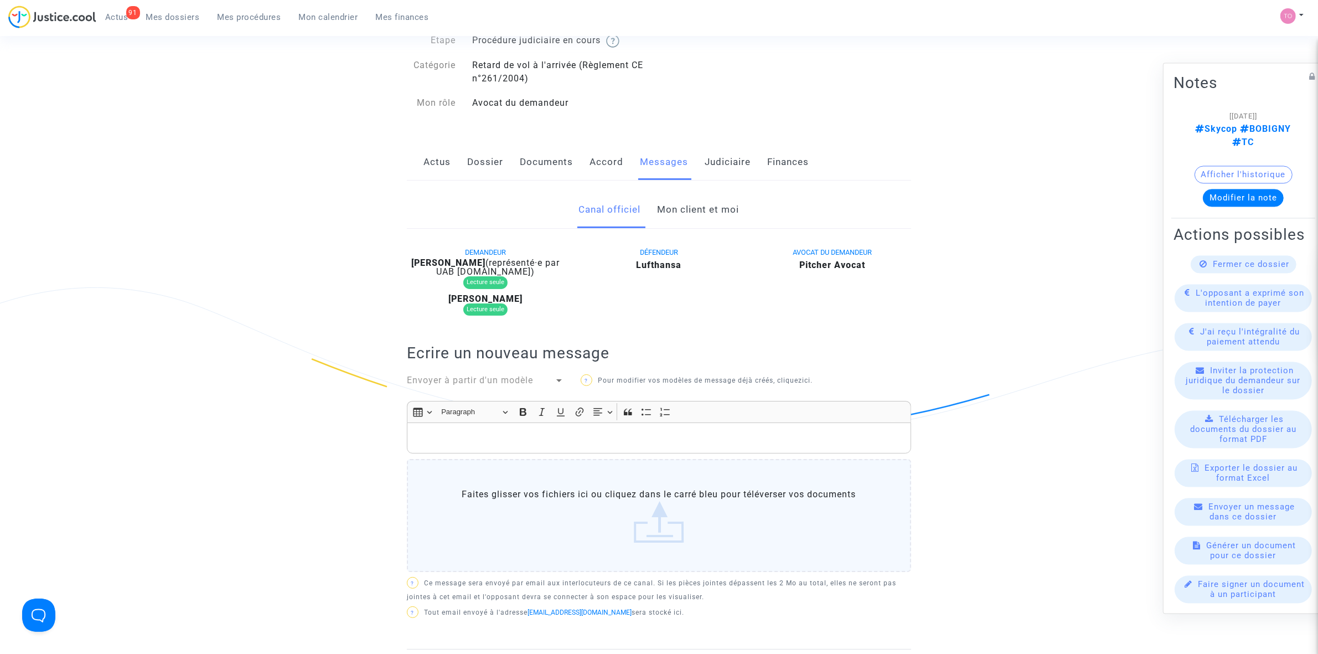
click at [707, 206] on link "Mon client et moi" at bounding box center [698, 209] width 82 height 37
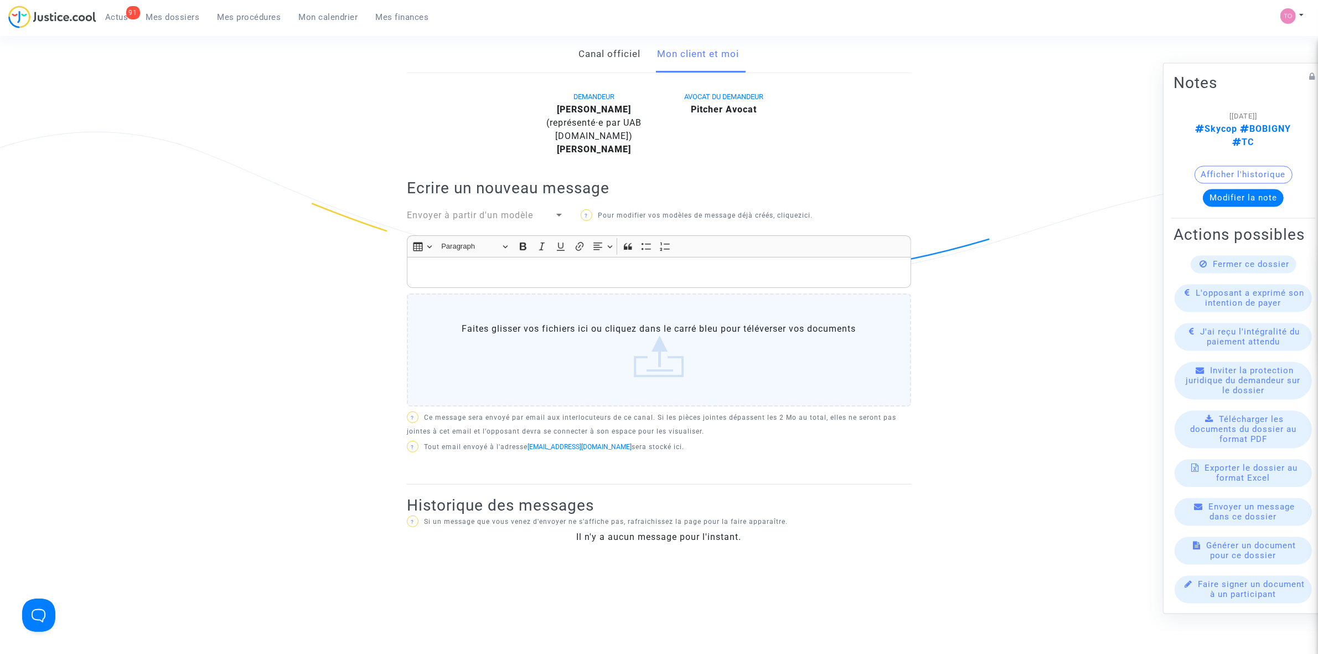
scroll to position [208, 0]
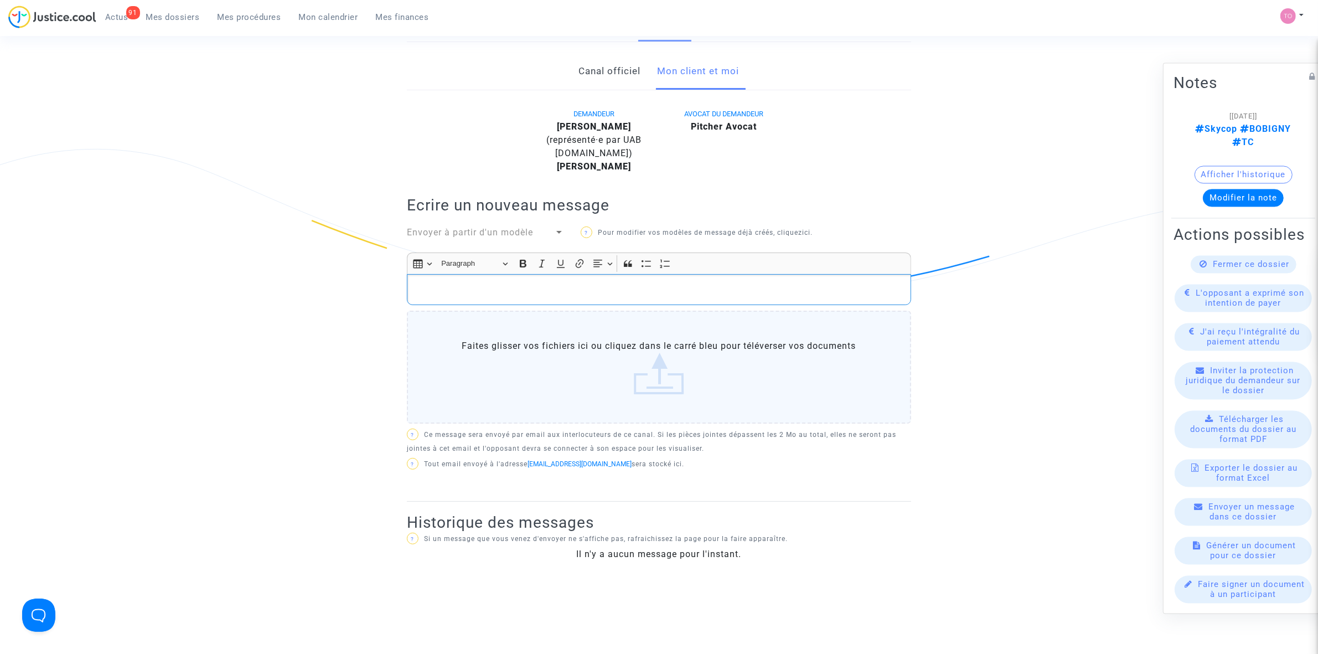
click at [478, 295] on p "Rich Text Editor, main" at bounding box center [659, 290] width 493 height 14
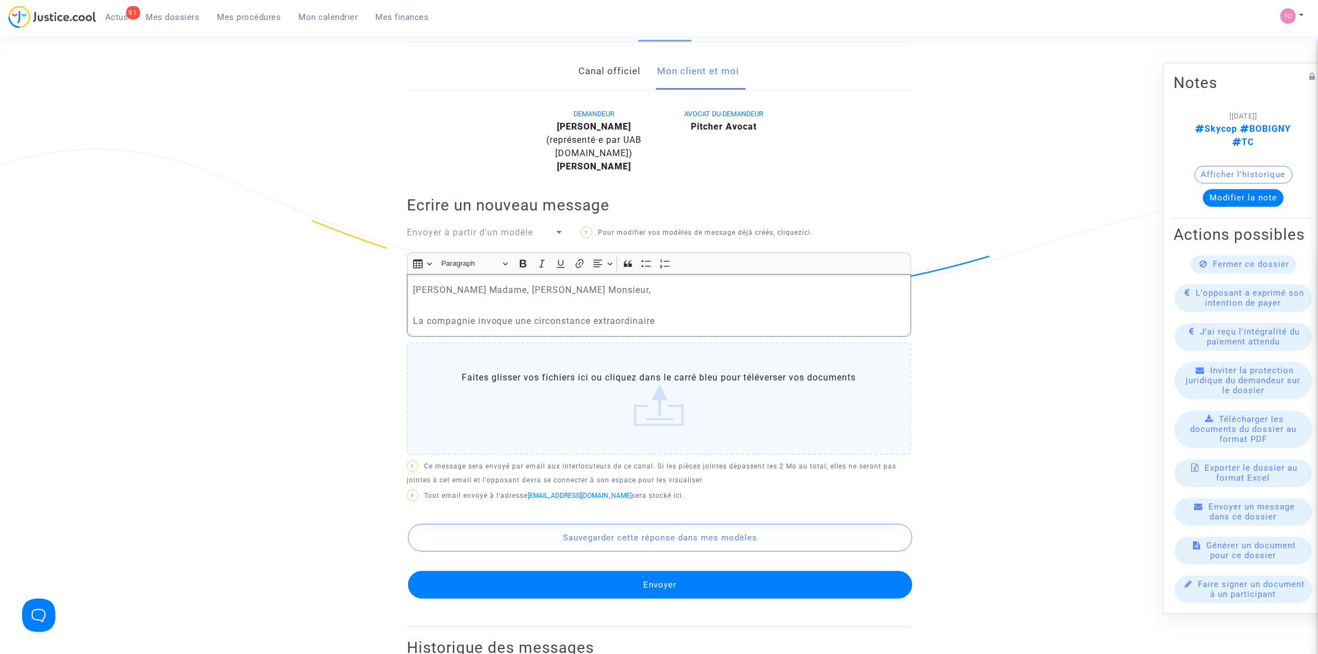
click at [662, 320] on p "La compagnie invoque une circonstance extraordinaire" at bounding box center [659, 321] width 493 height 14
drag, startPoint x: 659, startPoint y: 314, endPoint x: 516, endPoint y: 317, distance: 142.3
click at [516, 317] on p "La compagnie invoque une circonstance extraordinaire" at bounding box center [659, 321] width 493 height 14
drag, startPoint x: 516, startPoint y: 322, endPoint x: 477, endPoint y: 322, distance: 38.7
click at [477, 322] on p "La compagnie invoque" at bounding box center [659, 321] width 493 height 14
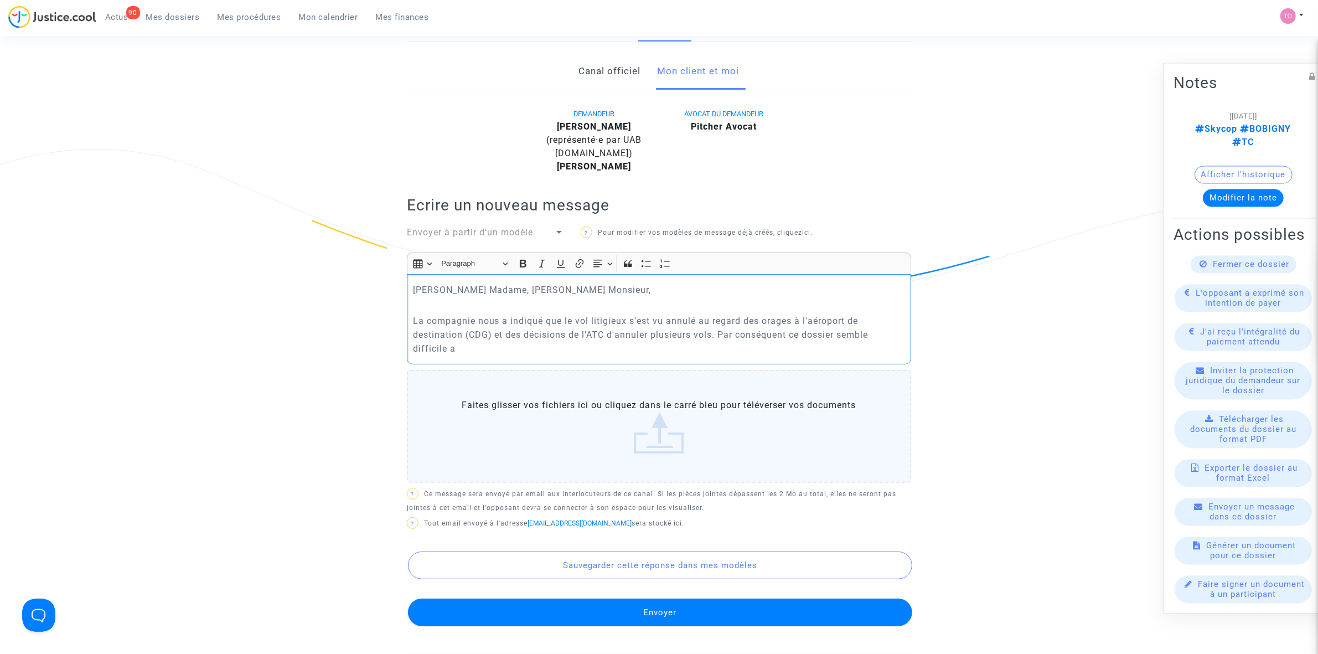
click at [790, 331] on p "La compagnie nous a indiqué que le vol litigieux s'est vu annulé au regard des …" at bounding box center [659, 335] width 493 height 42
click at [796, 330] on p "La compagnie nous a indiqué que le vol litigieux s'est vu annulé au regard des …" at bounding box center [659, 335] width 493 height 42
click at [790, 330] on p "La compagnie nous a indiqué que le vol litigieux s'est vu annulé au regard des …" at bounding box center [659, 335] width 493 height 42
click at [818, 336] on p "La compagnie nous a indiqué que le vol litigieux s'est vu annulé au regard des …" at bounding box center [659, 335] width 493 height 42
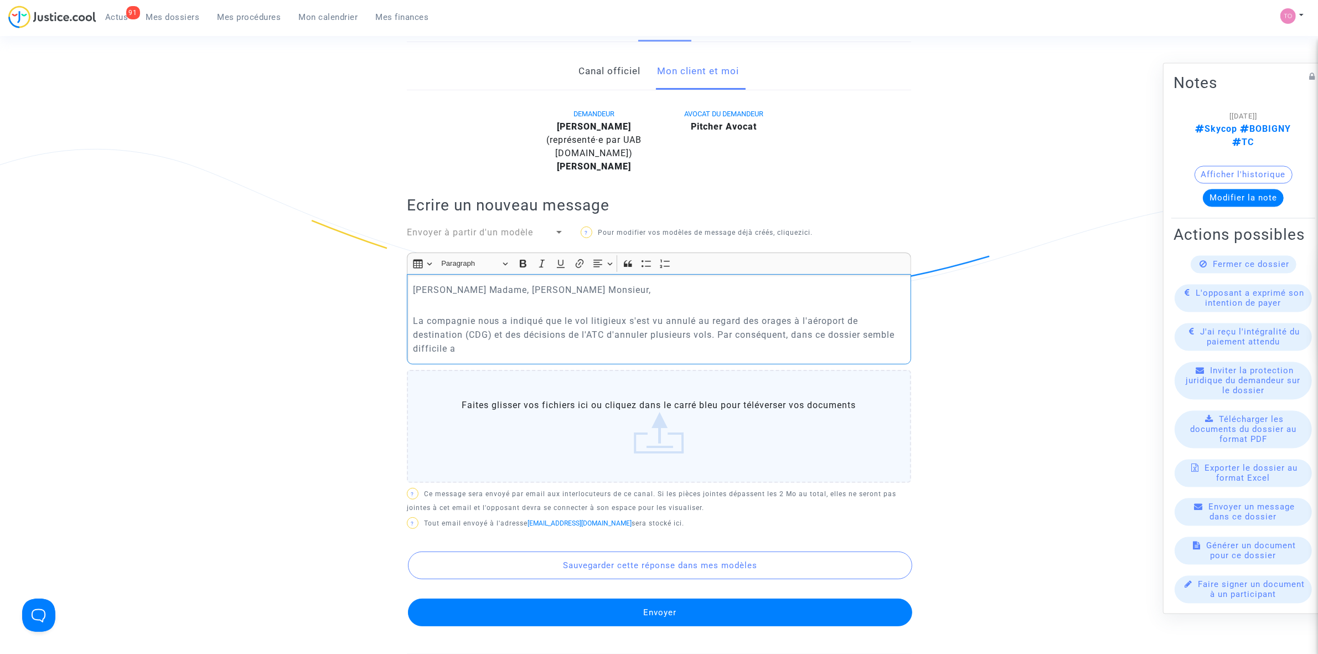
click at [868, 338] on p "La compagnie nous a indiqué que le vol litigieux s'est vu annulé au regard des …" at bounding box center [659, 335] width 493 height 42
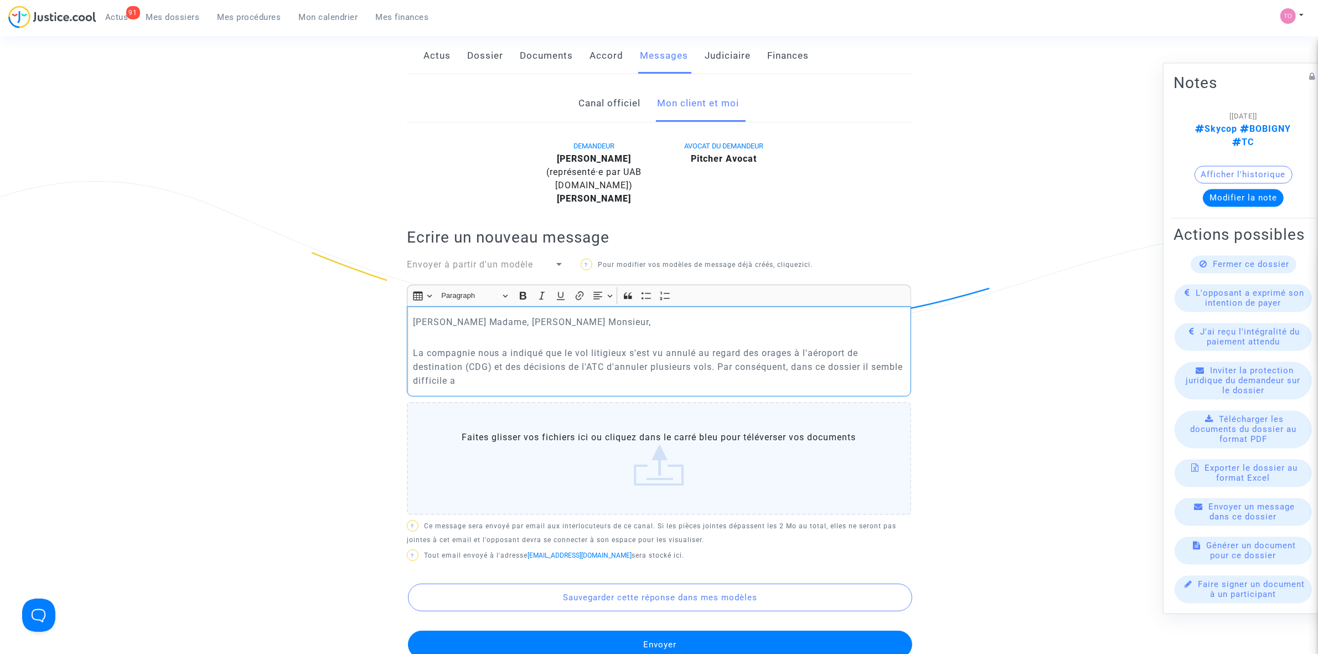
scroll to position [138, 0]
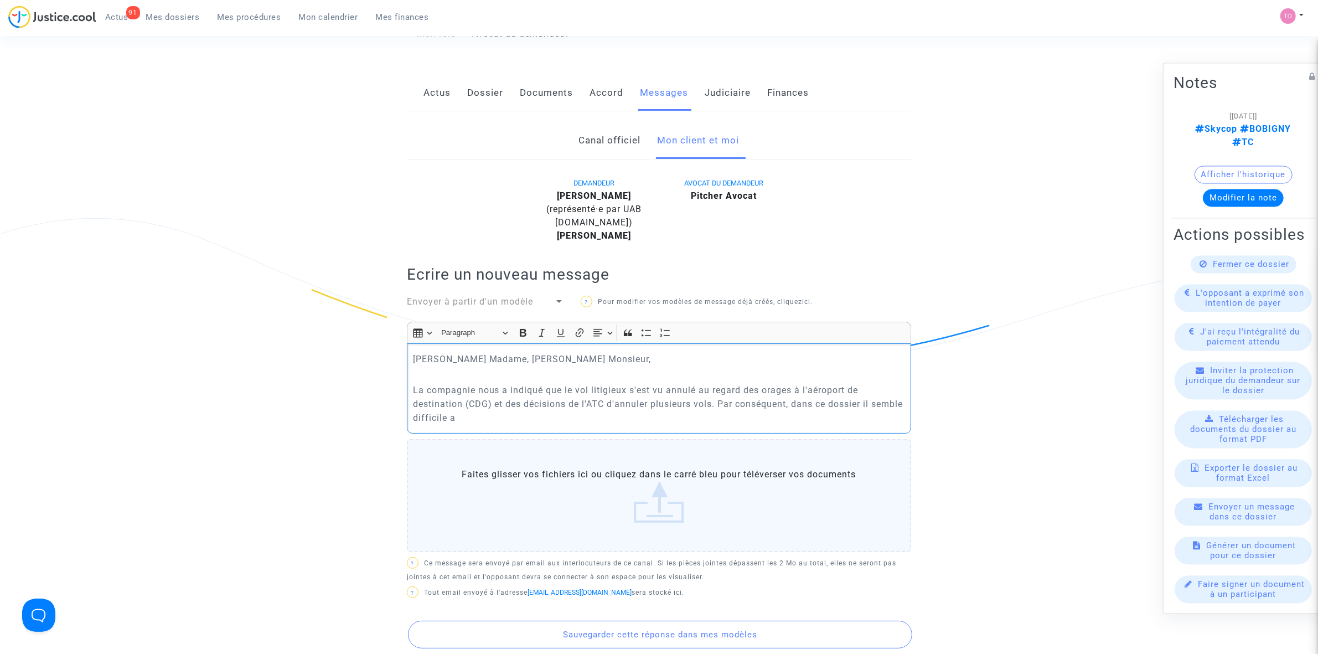
click at [507, 414] on p "La compagnie nous a indiqué que le vol litigieux s'est vu annulé au regard des …" at bounding box center [659, 404] width 493 height 42
drag, startPoint x: 497, startPoint y: 421, endPoint x: 485, endPoint y: 422, distance: 12.2
click at [485, 422] on p "La compagnie nous a indiqué que le vol litigieux s'est vu annulé au regard des …" at bounding box center [659, 404] width 493 height 42
click at [720, 415] on p "La compagnie nous a indiqué que le vol litigieux s'est vu annulé au regard des …" at bounding box center [659, 404] width 493 height 42
click at [779, 415] on p "La compagnie nous a indiqué que le vol litigieux s'est vu annulé au regard des …" at bounding box center [659, 404] width 493 height 42
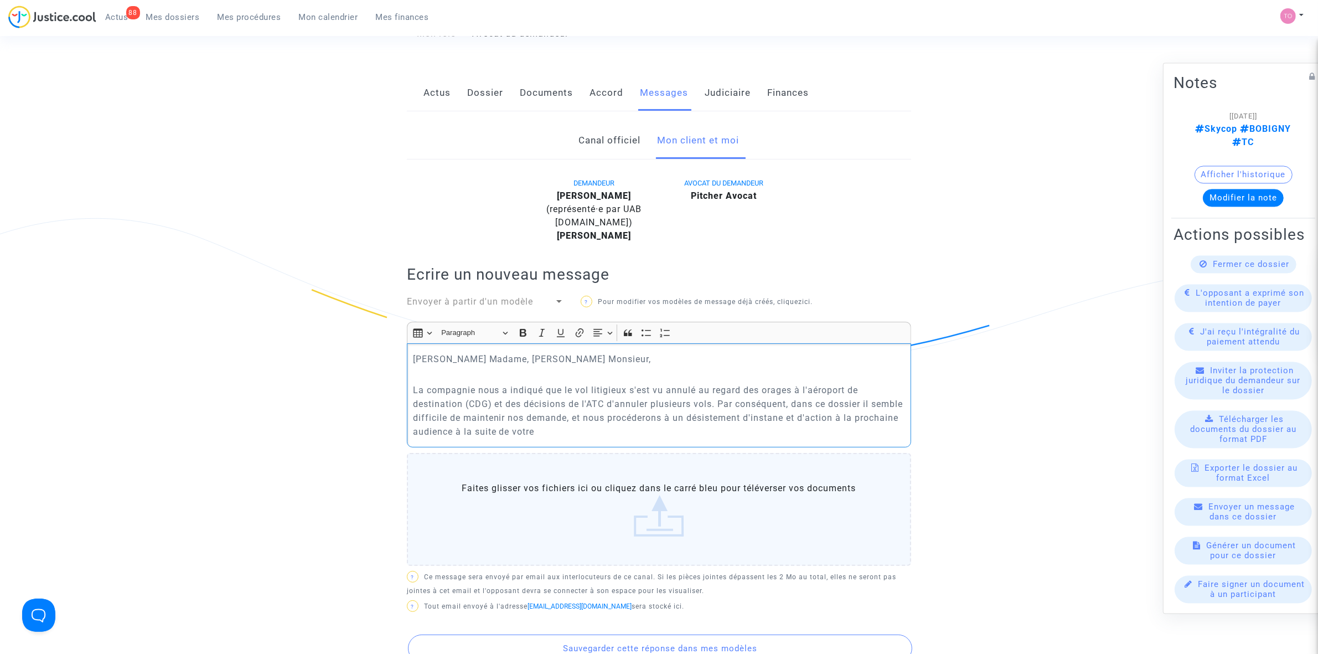
click at [795, 419] on p "La compagnie nous a indiqué que le vol litigieux s'est vu annulé au regard des …" at bounding box center [659, 410] width 493 height 55
click at [814, 413] on p "La compagnie nous a indiqué que le vol litigieux s'est vu annulé au regard des …" at bounding box center [659, 410] width 493 height 55
drag, startPoint x: 592, startPoint y: 433, endPoint x: 502, endPoint y: 432, distance: 89.7
click at [502, 432] on p "La compagnie nous a indiqué que le vol litigieux s'est vu annulé au regard des …" at bounding box center [659, 410] width 493 height 55
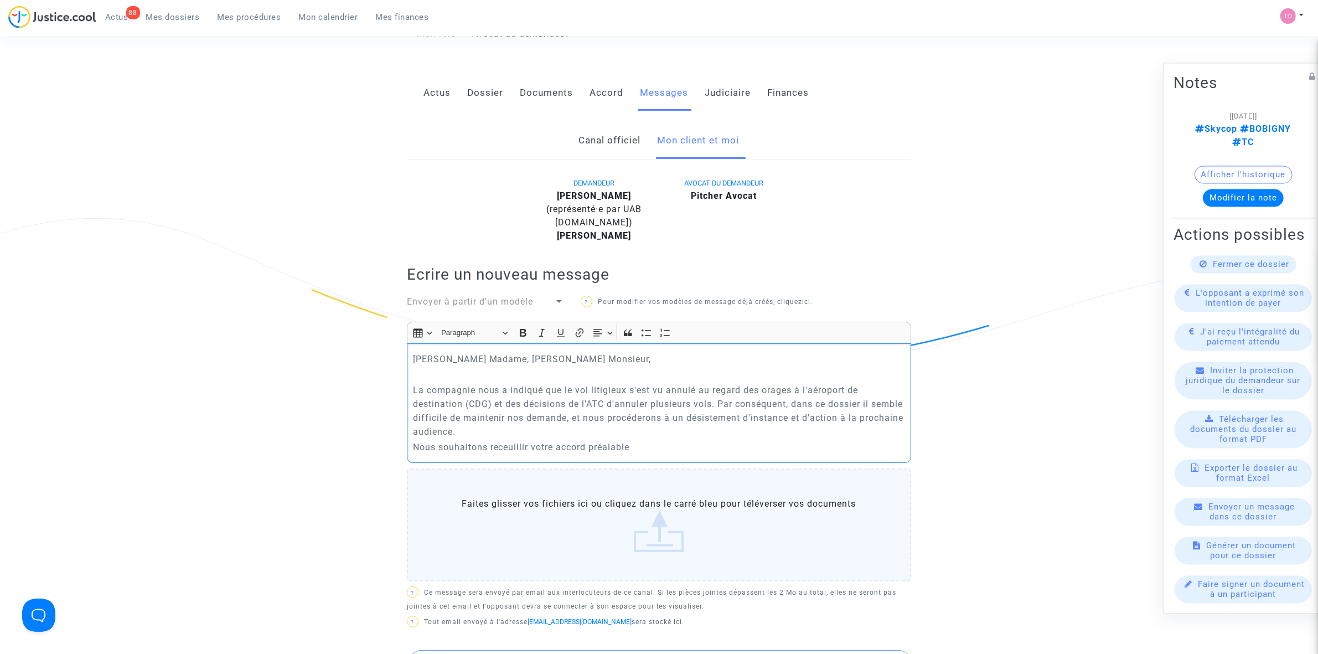
click at [502, 441] on p "Nous souhaitons receuillir votre accord préalable" at bounding box center [659, 447] width 493 height 14
click at [435, 446] on p "Nous souhaitons receuillir votre accord préalable" at bounding box center [659, 447] width 493 height 14
click at [488, 445] on p "Nous souhaitons receuillir votre accord préalable" at bounding box center [659, 447] width 493 height 14
click at [546, 444] on p "Nous souhaitons toutefois receuillir votre accord préalable" at bounding box center [659, 447] width 493 height 14
drag, startPoint x: 580, startPoint y: 439, endPoint x: 591, endPoint y: 445, distance: 12.9
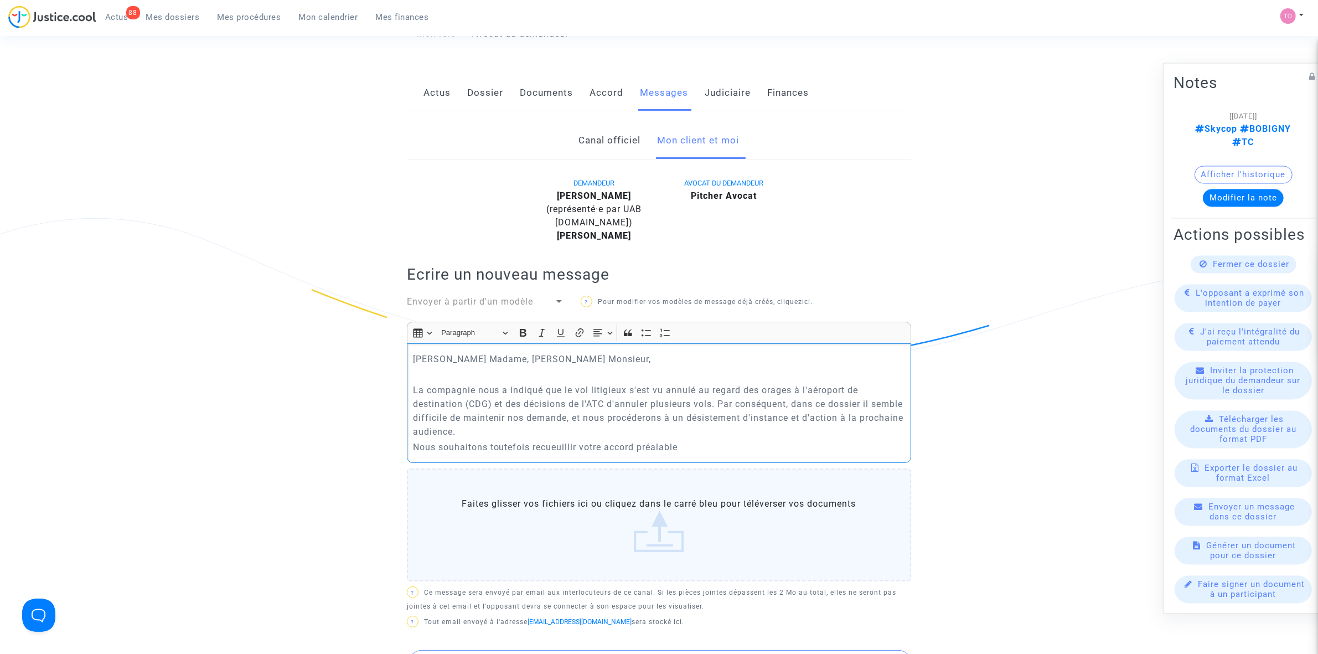
click at [580, 440] on div "[PERSON_NAME] Madame, [PERSON_NAME] Monsieur, La compagnie nous a indiqué que l…" at bounding box center [659, 402] width 504 height 119
click at [588, 449] on p "Nous souhaitons toutefois recueuillir votre accord préalable" at bounding box center [659, 447] width 493 height 14
click at [568, 445] on p "Nous souhaitons toutefois recueuillir votre accord préalable" at bounding box center [659, 447] width 493 height 14
click at [558, 451] on p "Nous souhaitons toutefois receuillir votre accord préalable" at bounding box center [659, 447] width 493 height 14
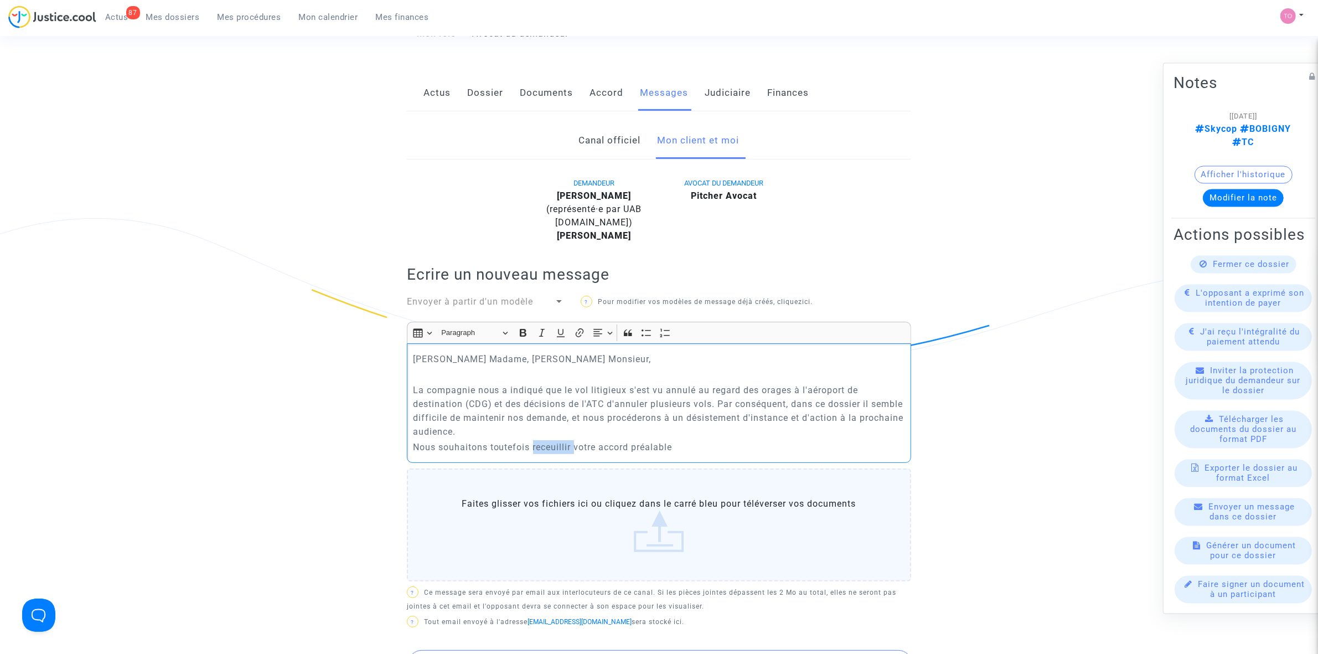
click at [558, 451] on p "Nous souhaitons toutefois receuillir votre accord préalable" at bounding box center [659, 447] width 493 height 14
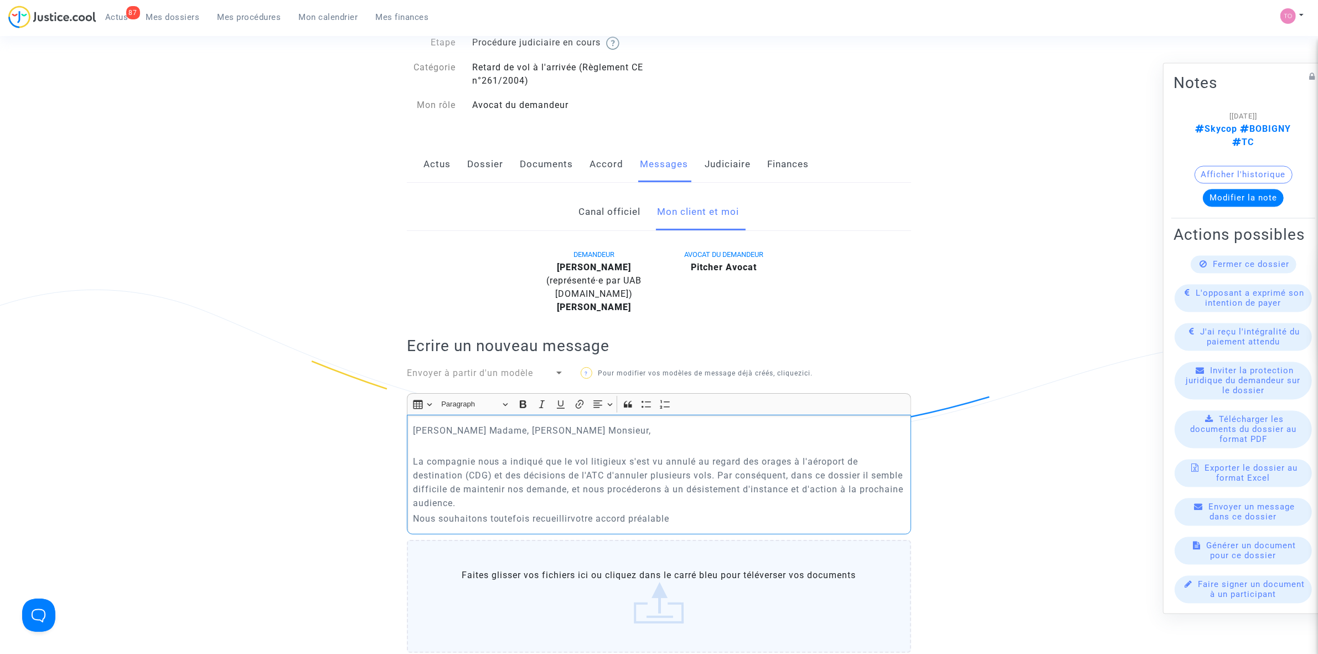
scroll to position [69, 0]
click at [676, 513] on p "Nous souhaitons toutefois recueillir votre accord préalable" at bounding box center [659, 516] width 493 height 14
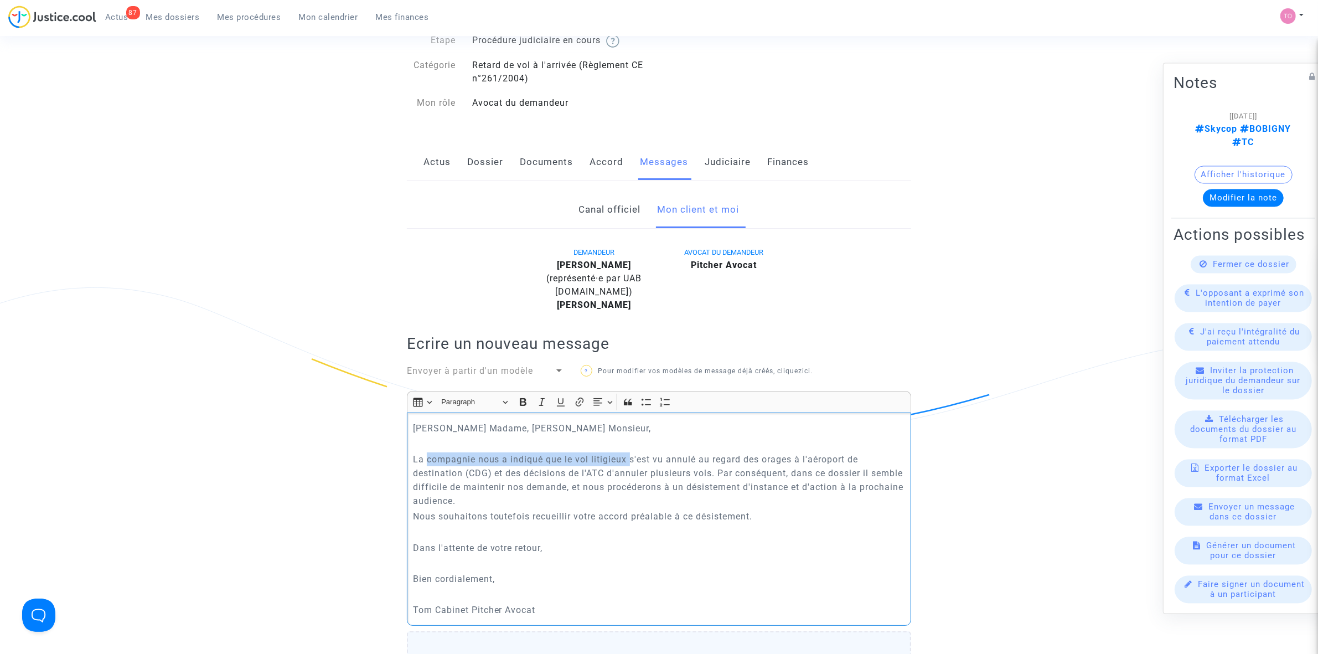
drag, startPoint x: 427, startPoint y: 457, endPoint x: 631, endPoint y: 463, distance: 204.3
click at [631, 463] on p "La compagnie nous a indiqué que le vol litigieux s'est vu annulé au regard des …" at bounding box center [659, 479] width 493 height 55
click at [635, 463] on p "La compagnie nous a indiqué que le vol litigieux s'est vu annulé au regard des …" at bounding box center [659, 479] width 493 height 55
drag, startPoint x: 624, startPoint y: 460, endPoint x: 662, endPoint y: 460, distance: 38.2
click at [662, 460] on p "La compagnie nous a indiqué que le vol litigieux s'est vu annulé au regard des …" at bounding box center [659, 479] width 493 height 55
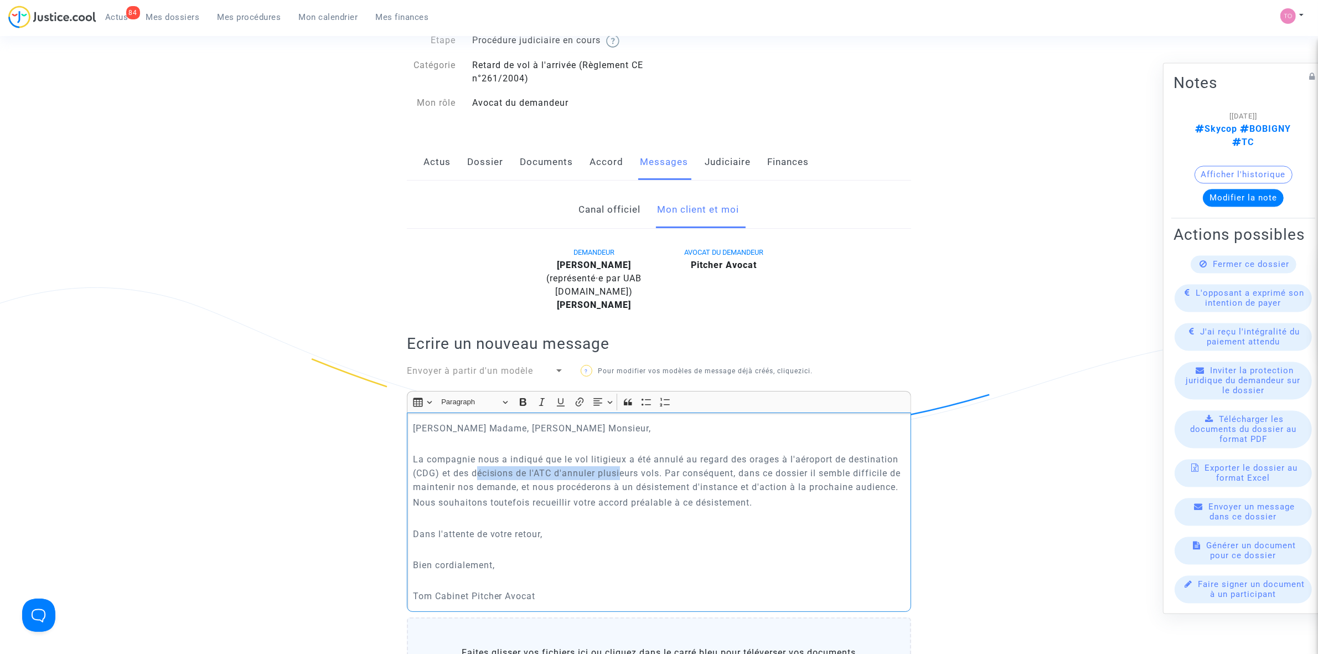
drag, startPoint x: 475, startPoint y: 474, endPoint x: 621, endPoint y: 474, distance: 146.1
click at [620, 474] on p "La compagnie nous a indiqué que le vol litigieux a été annulé au regard des ora…" at bounding box center [659, 473] width 493 height 42
drag, startPoint x: 727, startPoint y: 472, endPoint x: 842, endPoint y: 468, distance: 115.7
click at [842, 468] on p "La compagnie nous a indiqué que le vol litigieux a été annulé au regard des ora…" at bounding box center [659, 473] width 493 height 42
drag, startPoint x: 443, startPoint y: 480, endPoint x: 525, endPoint y: 485, distance: 81.5
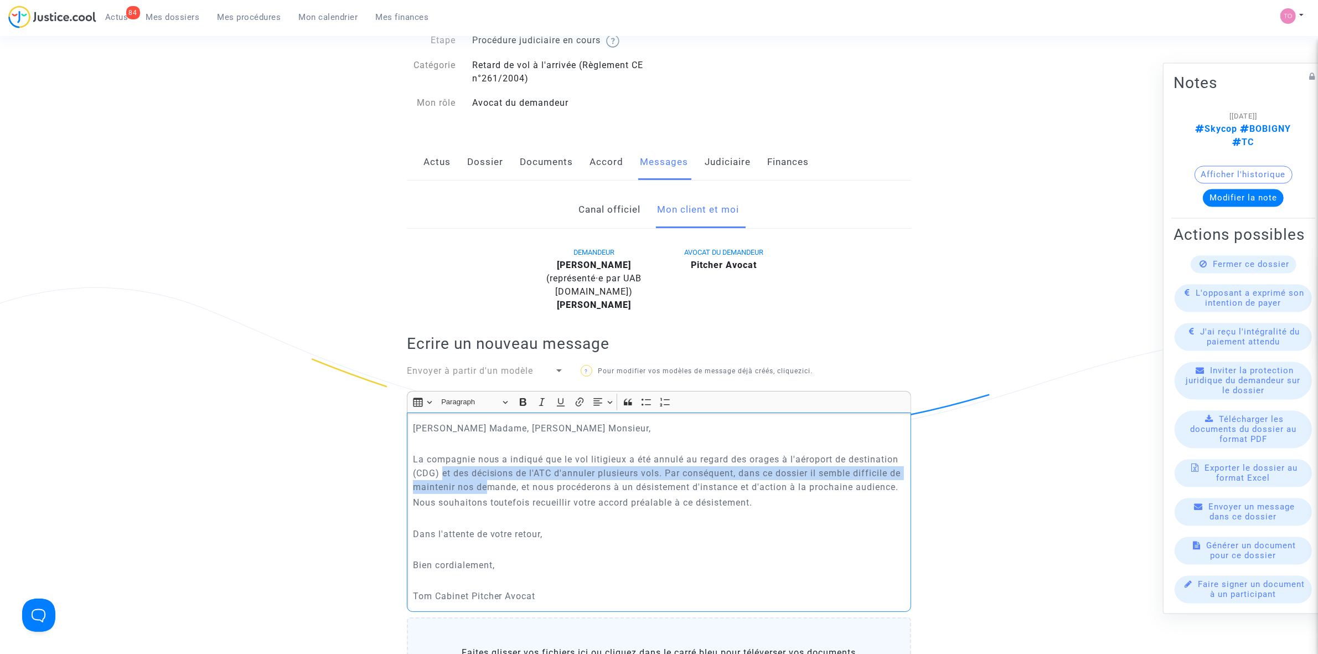
click at [500, 482] on p "La compagnie nous a indiqué que le vol litigieux a été annulé au regard des ora…" at bounding box center [659, 473] width 493 height 42
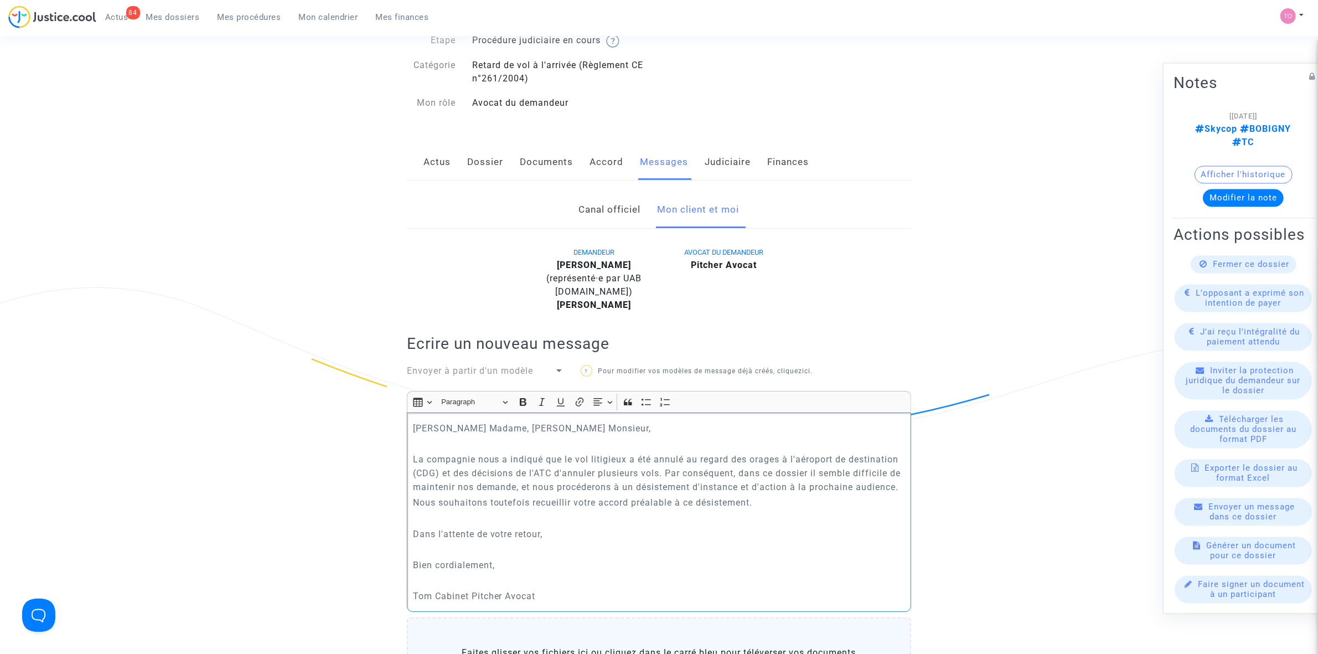
click at [529, 485] on p "La compagnie nous a indiqué que le vol litigieux a été annulé au regard des ora…" at bounding box center [659, 473] width 493 height 42
drag, startPoint x: 570, startPoint y: 488, endPoint x: 838, endPoint y: 491, distance: 268.4
click at [838, 491] on p "La compagnie nous a indiqué que le vol litigieux a été annulé au regard des ora…" at bounding box center [659, 473] width 493 height 42
drag, startPoint x: 427, startPoint y: 516, endPoint x: 718, endPoint y: 518, distance: 291.7
click at [711, 509] on p "Nous souhaitons toutefois recueillir votre accord préalable à ce désistement." at bounding box center [659, 502] width 493 height 14
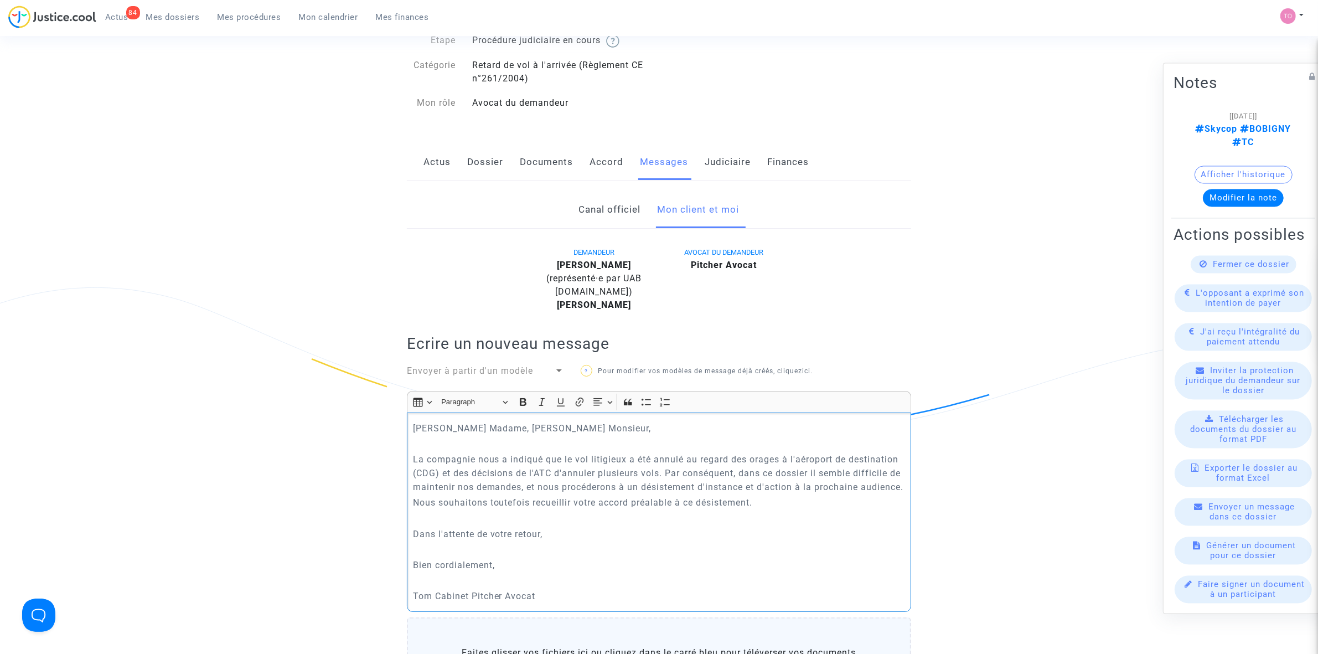
click at [764, 509] on p "Nous souhaitons toutefois recueillir votre accord préalable à ce désistement." at bounding box center [659, 502] width 493 height 14
drag, startPoint x: 474, startPoint y: 544, endPoint x: 501, endPoint y: 548, distance: 27.5
click at [491, 541] on p "Dans l'attente de votre retour," at bounding box center [659, 534] width 493 height 14
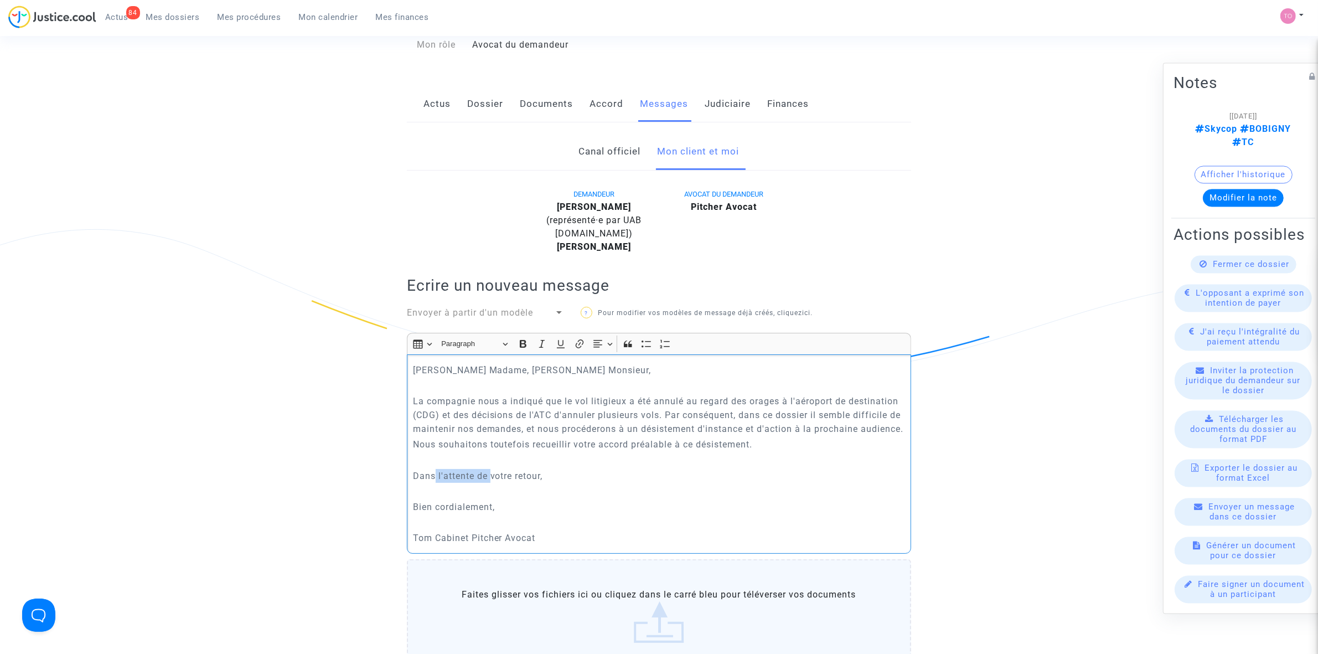
scroll to position [346, 0]
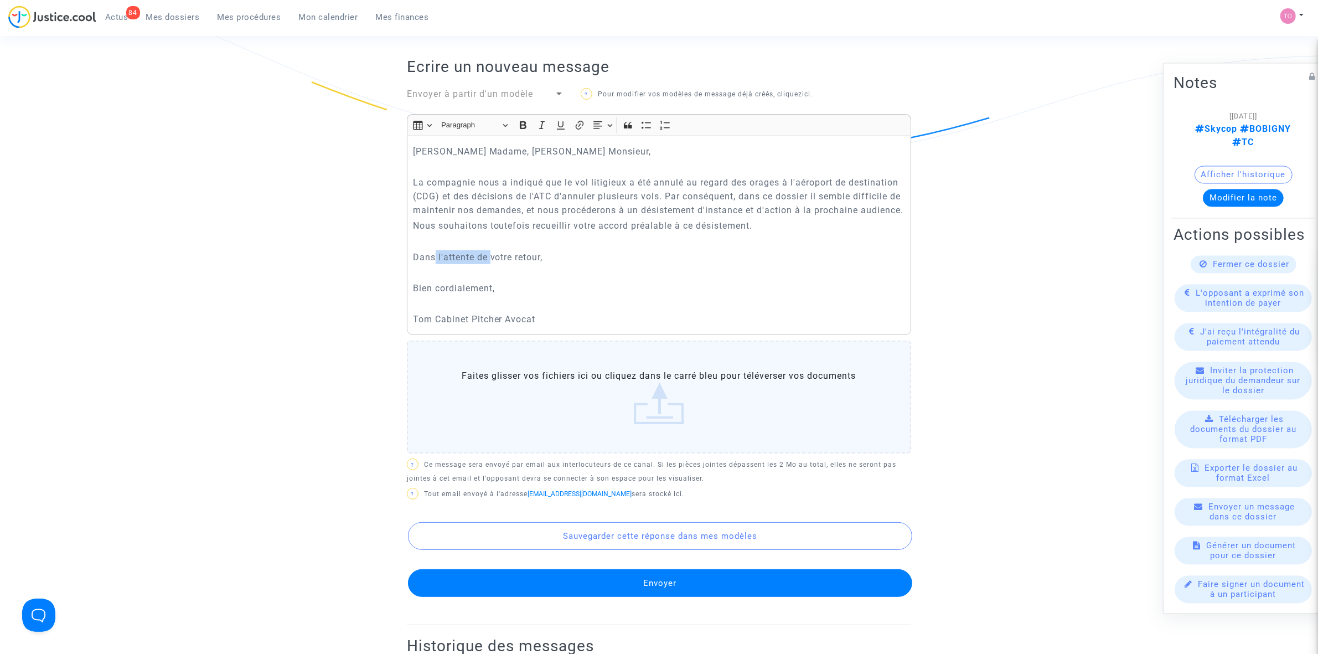
click at [651, 593] on button "Envoyer" at bounding box center [660, 583] width 504 height 28
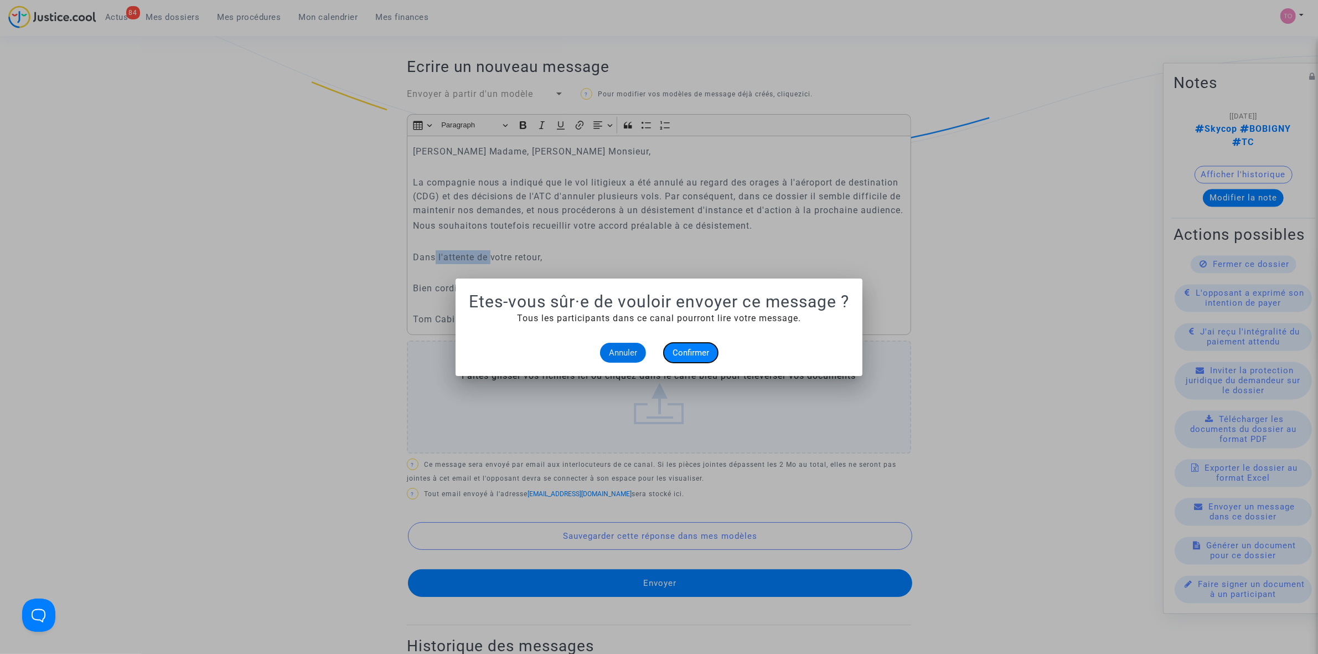
click at [702, 353] on span "Confirmer" at bounding box center [690, 353] width 37 height 10
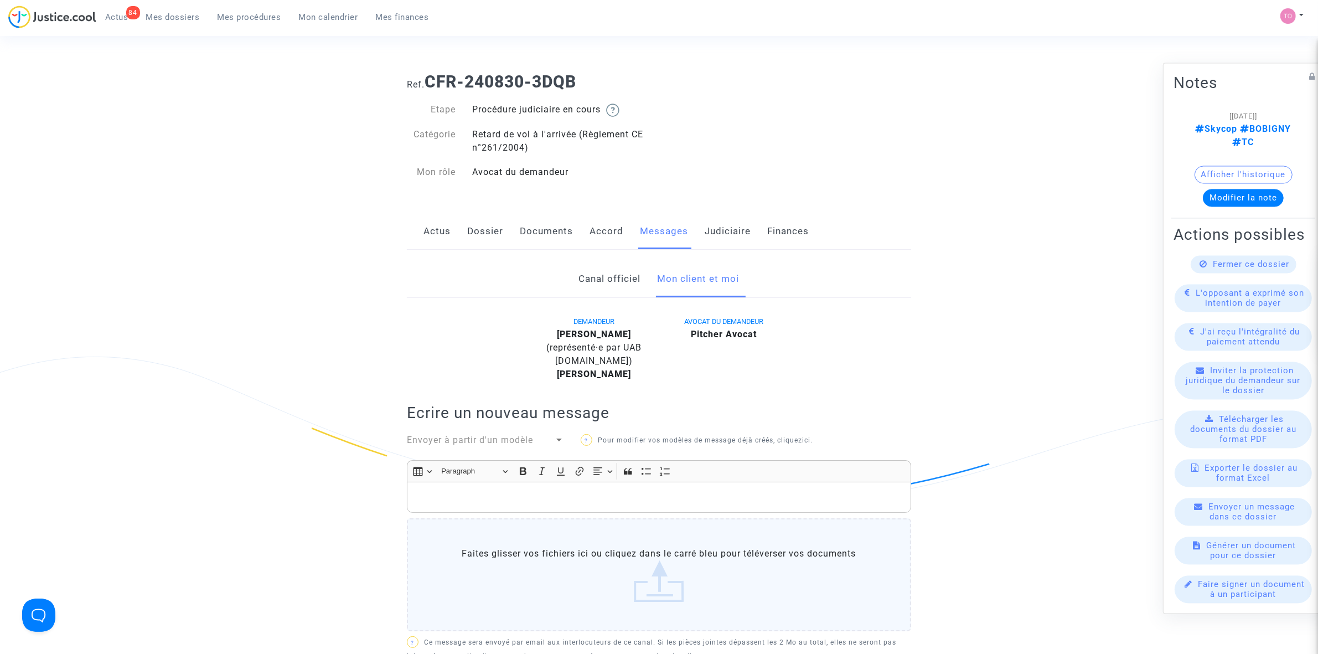
click at [718, 227] on link "Judiciaire" at bounding box center [727, 231] width 46 height 37
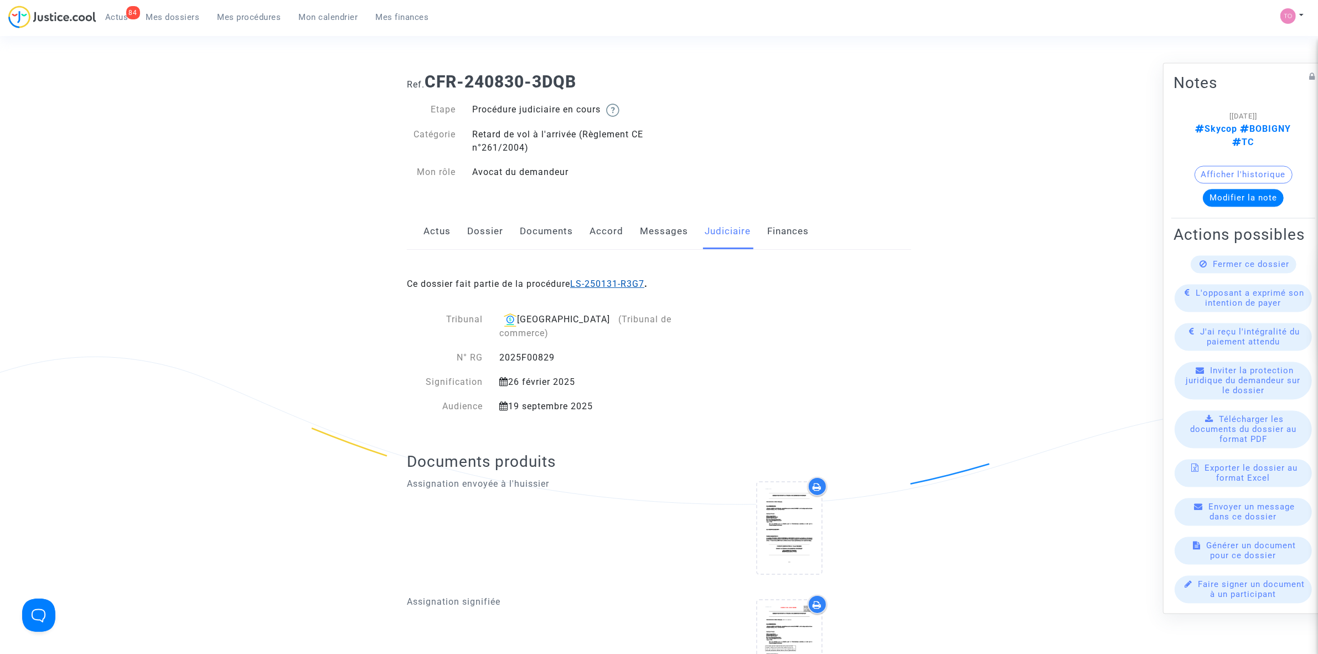
click at [625, 281] on link "LS-250131-R3G7" at bounding box center [607, 283] width 74 height 11
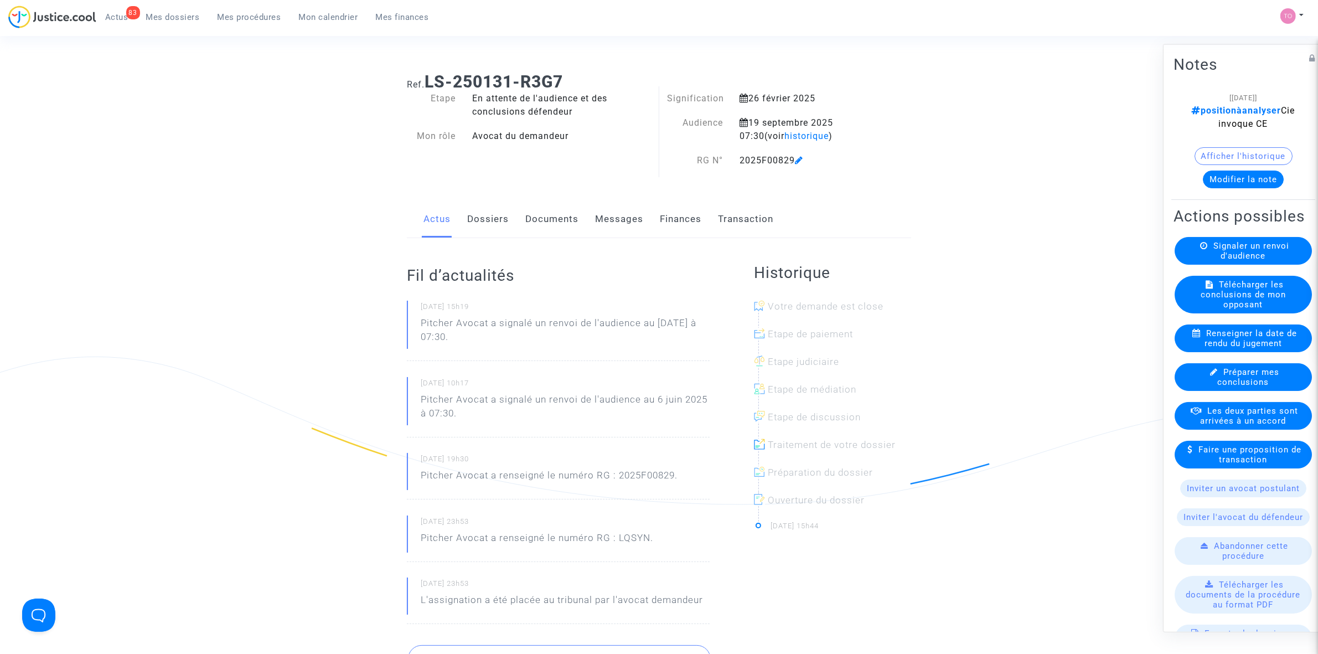
click at [1224, 181] on button "Modifier la note" at bounding box center [1243, 179] width 81 height 18
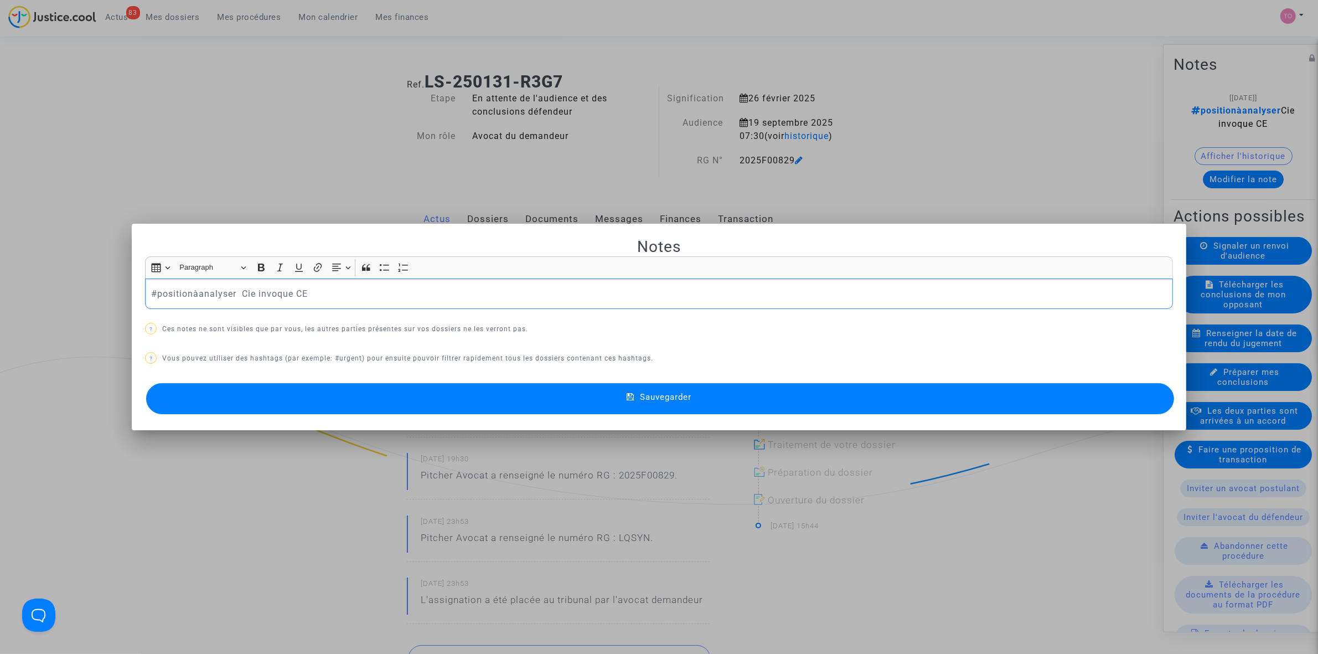
drag, startPoint x: 231, startPoint y: 294, endPoint x: -124, endPoint y: 289, distance: 354.8
click at [0, 289] on html "83 Actus Mes dossiers Mes procédures Mon calendrier Mes finances Mon profil Par…" at bounding box center [659, 657] width 1318 height 1314
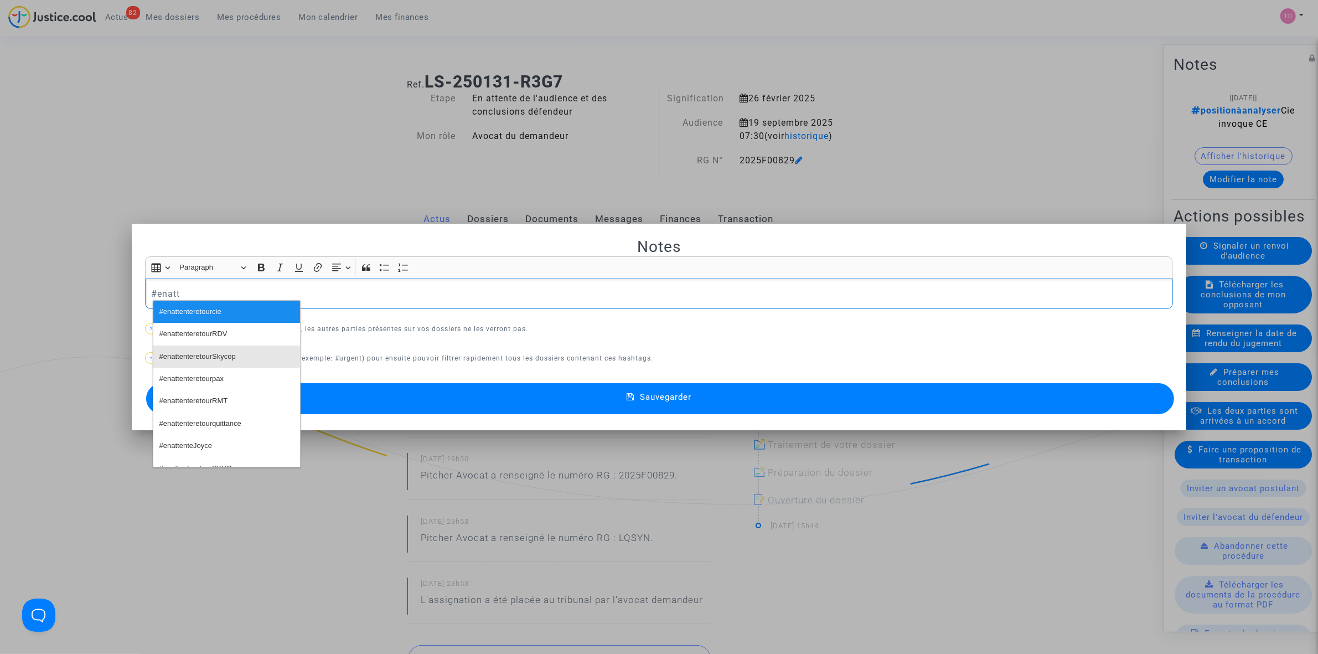
click at [243, 355] on button "#enattenteretourSkycop" at bounding box center [226, 356] width 147 height 22
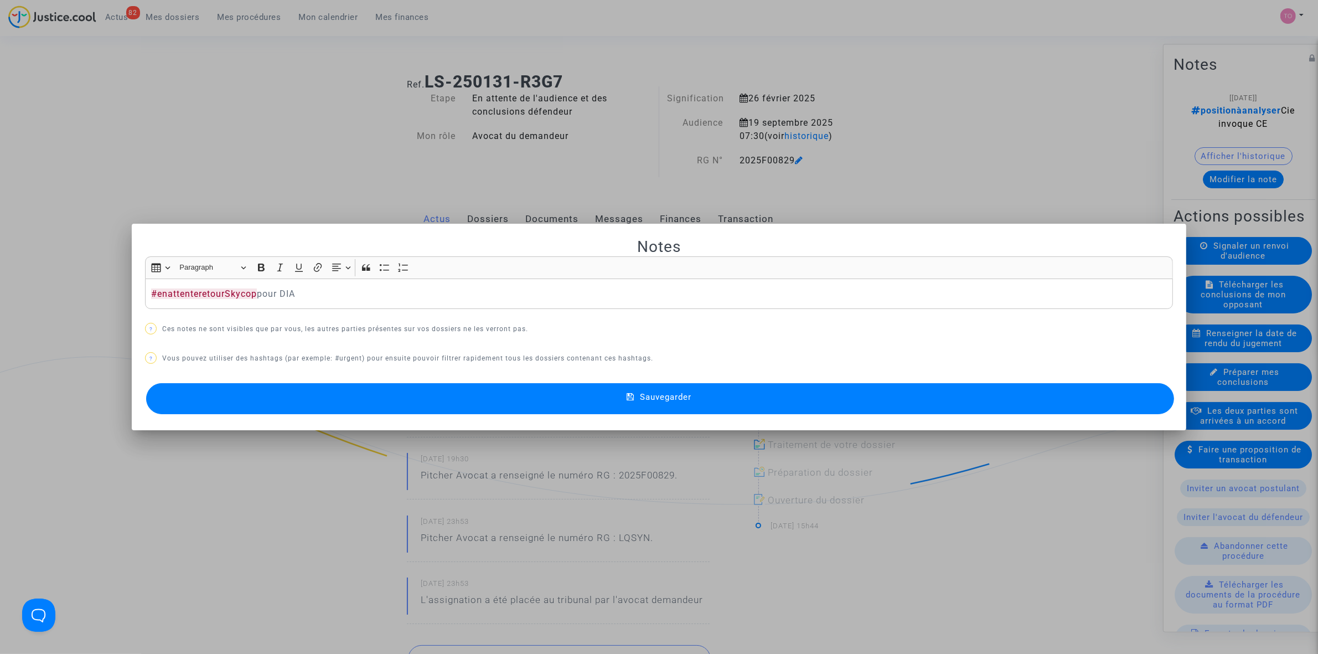
click at [563, 400] on button "Sauvegarder" at bounding box center [660, 398] width 1028 height 31
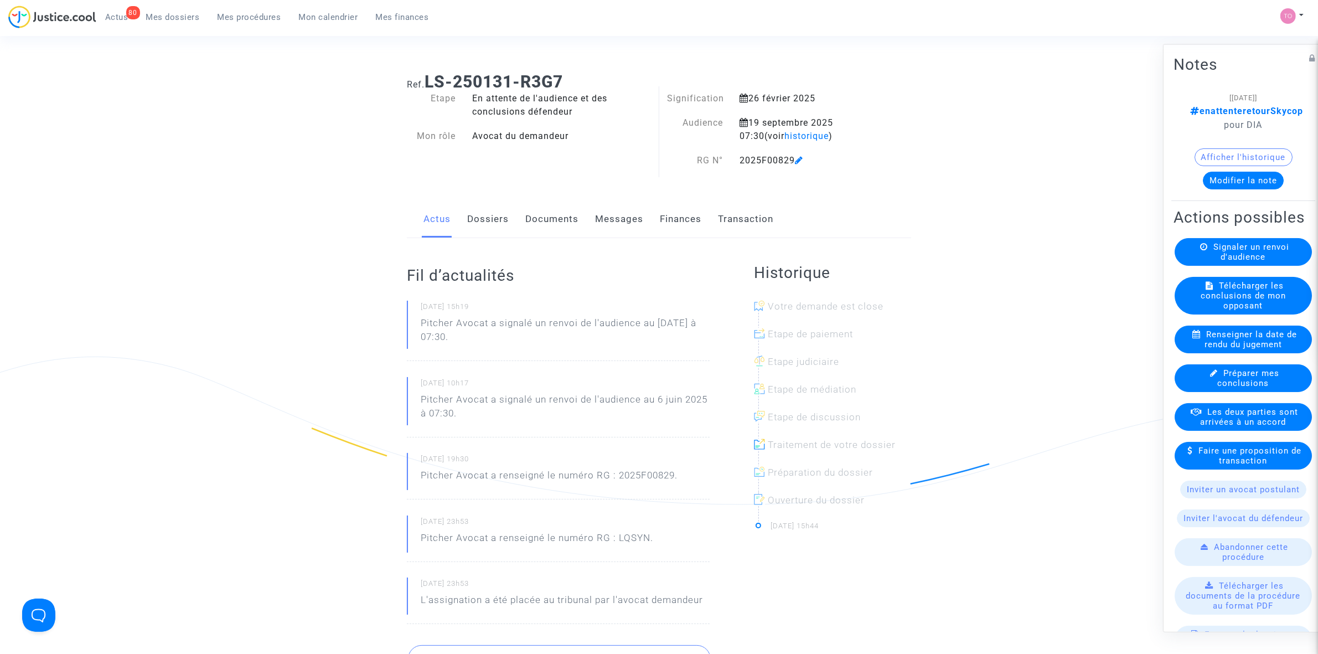
click at [471, 216] on link "Dossiers" at bounding box center [488, 219] width 42 height 37
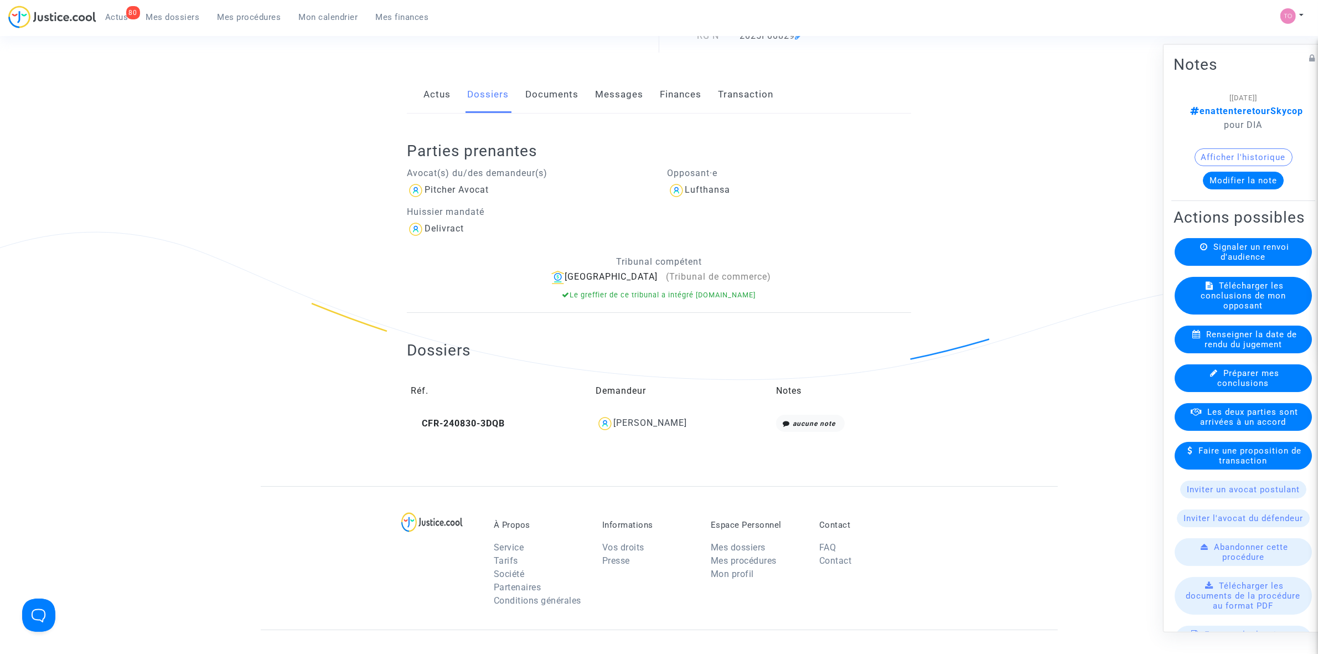
scroll to position [138, 0]
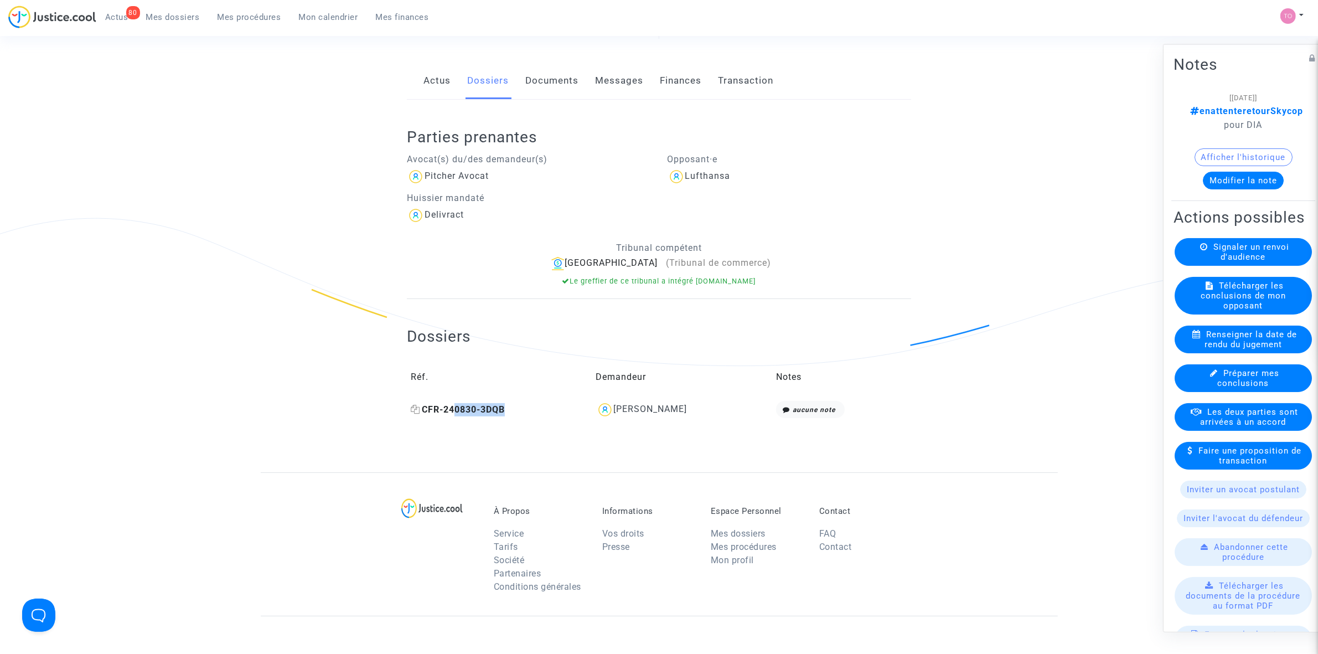
drag, startPoint x: 496, startPoint y: 410, endPoint x: 453, endPoint y: 410, distance: 43.2
click at [453, 410] on td "CFR-240830-3DQB" at bounding box center [499, 409] width 185 height 25
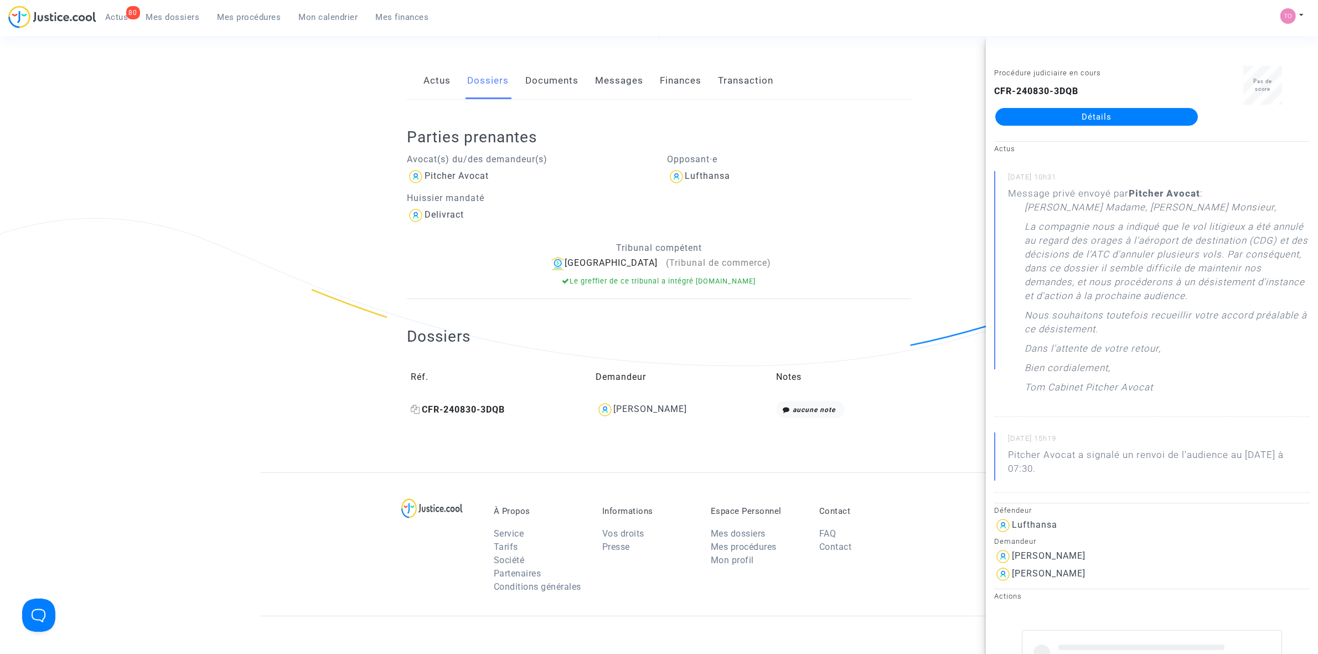
click at [414, 410] on icon at bounding box center [415, 409] width 9 height 9
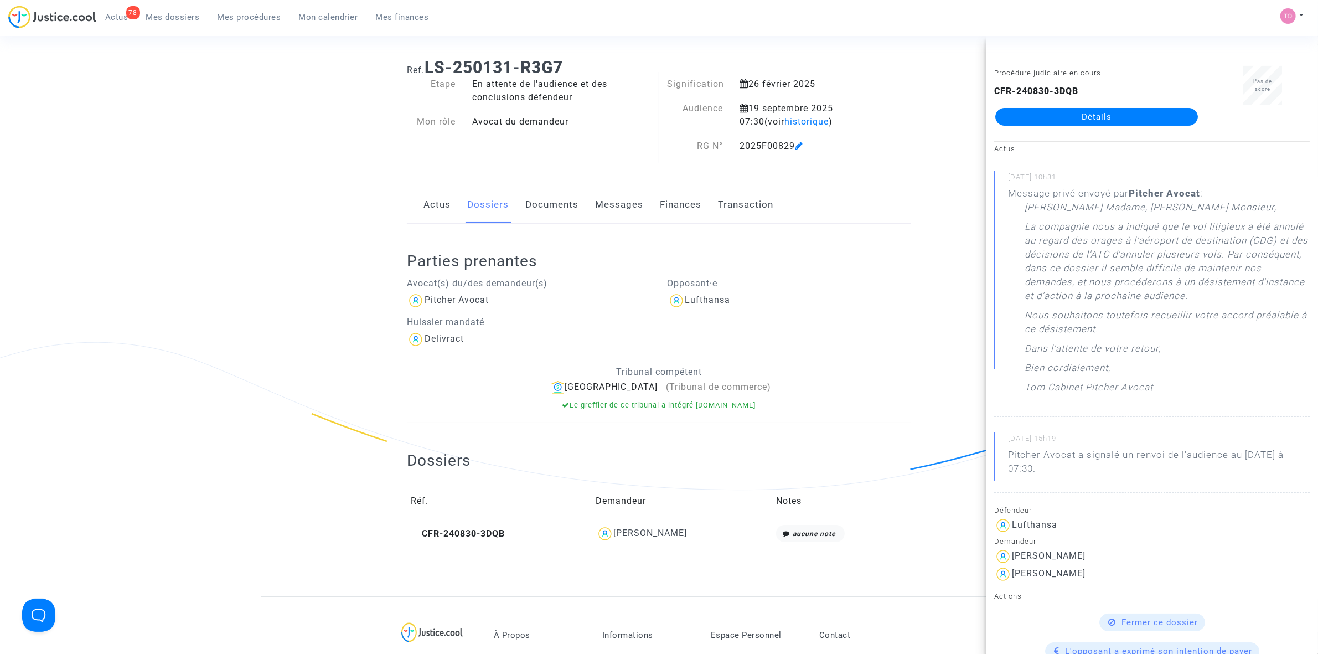
scroll to position [0, 0]
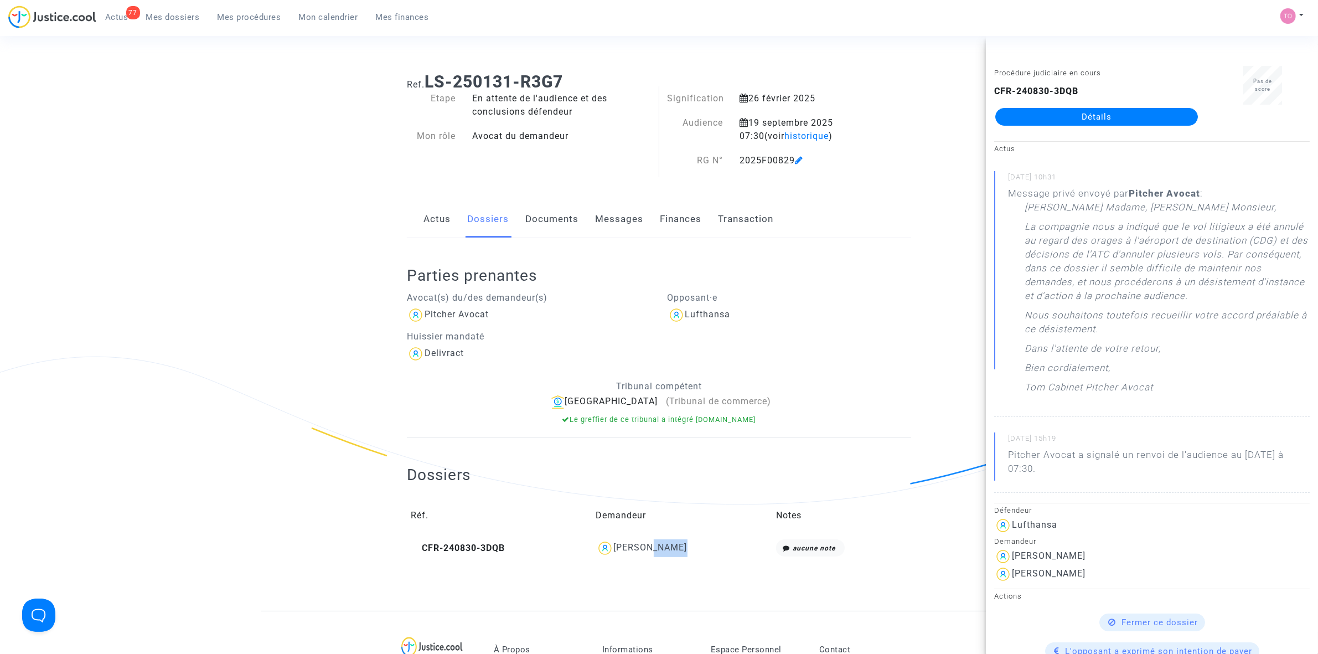
drag, startPoint x: 676, startPoint y: 548, endPoint x: 656, endPoint y: 551, distance: 20.7
click at [656, 551] on div "[PERSON_NAME]" at bounding box center [682, 548] width 172 height 18
copy div "Miocic"
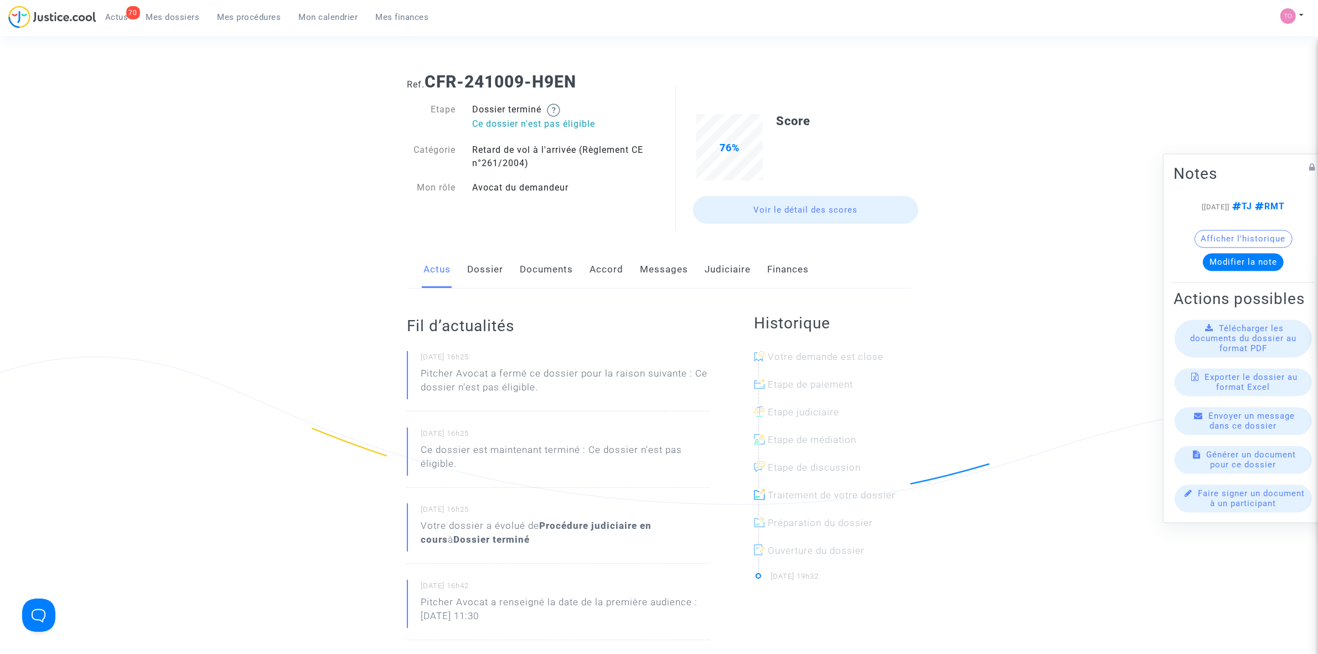
click at [727, 258] on link "Judiciaire" at bounding box center [727, 269] width 46 height 37
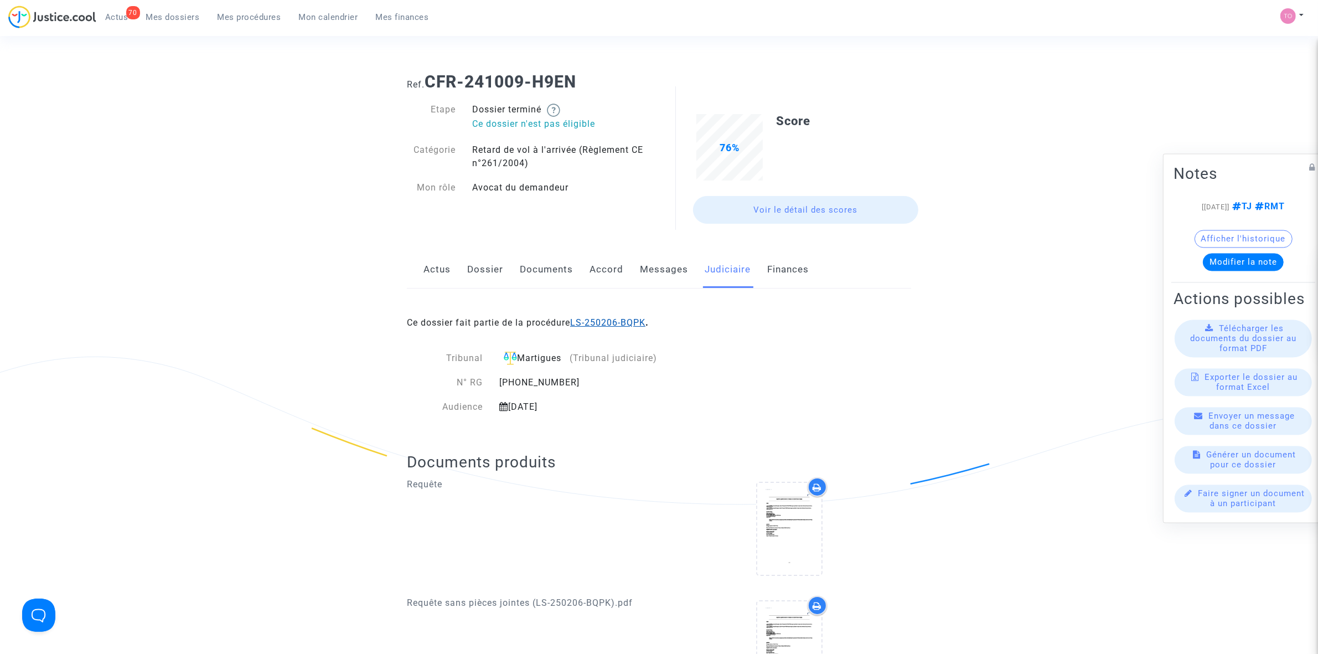
click at [619, 325] on link "LS-250206-BQPK" at bounding box center [607, 322] width 75 height 11
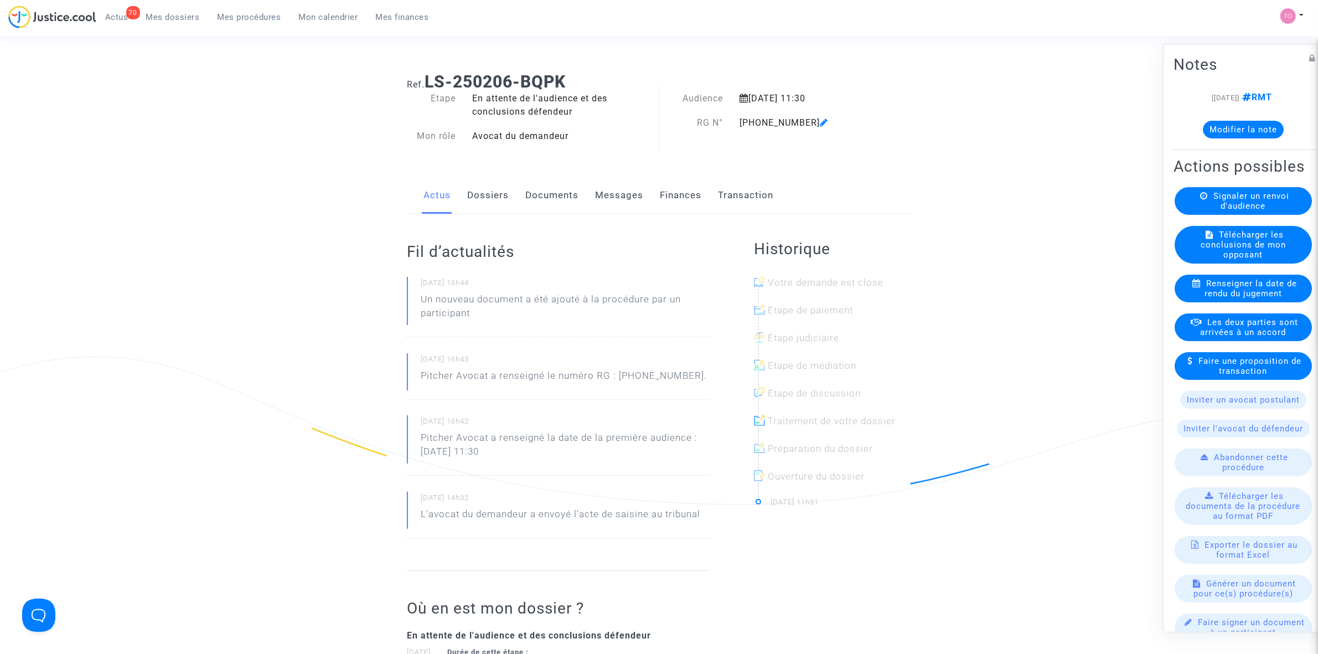
click at [1221, 134] on button "Modifier la note" at bounding box center [1243, 129] width 81 height 18
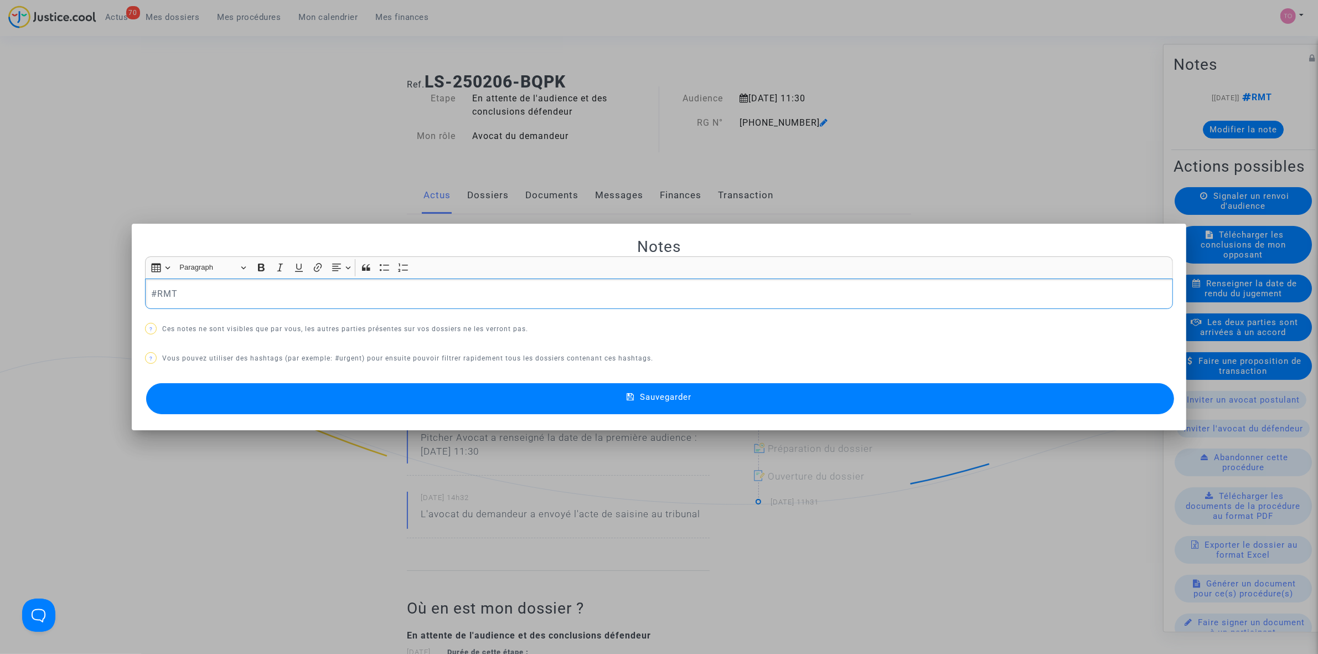
drag, startPoint x: 183, startPoint y: 298, endPoint x: 38, endPoint y: 294, distance: 145.0
click at [38, 294] on div "Notes Rich Text Editor Insert table Insert table Heading Paragraph Paragraph He…" at bounding box center [659, 327] width 1318 height 654
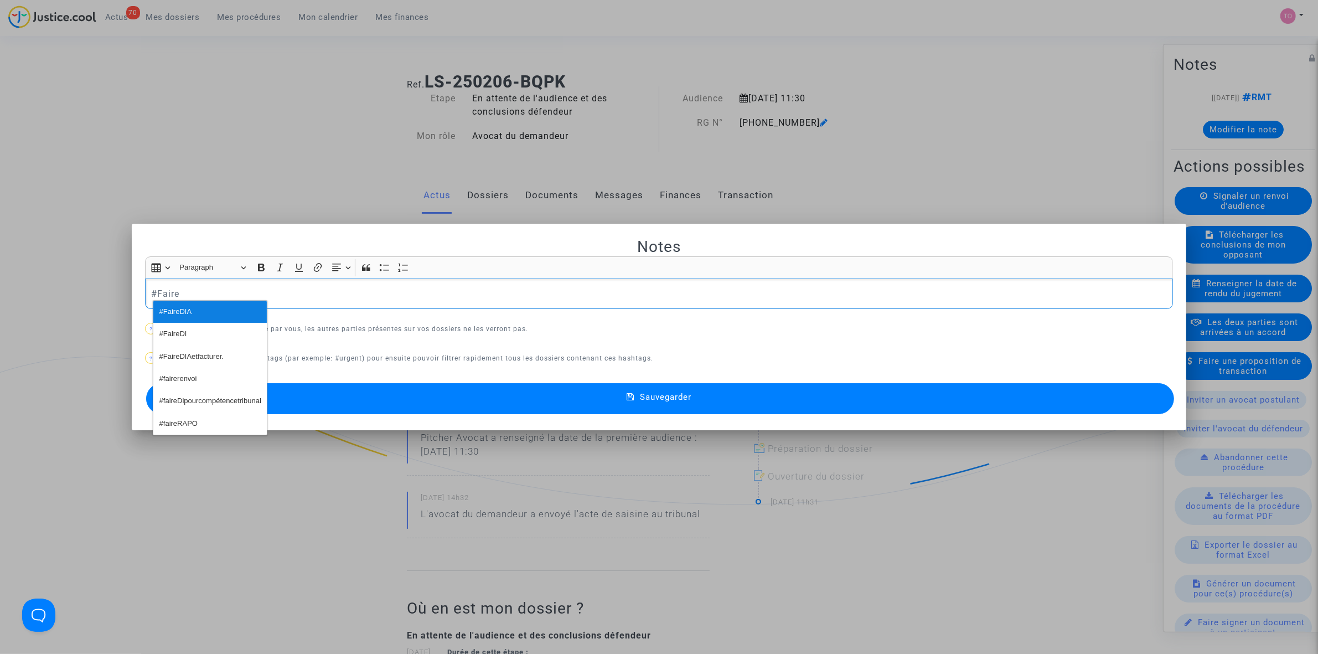
click at [172, 313] on span "#FaireDIA" at bounding box center [175, 312] width 33 height 16
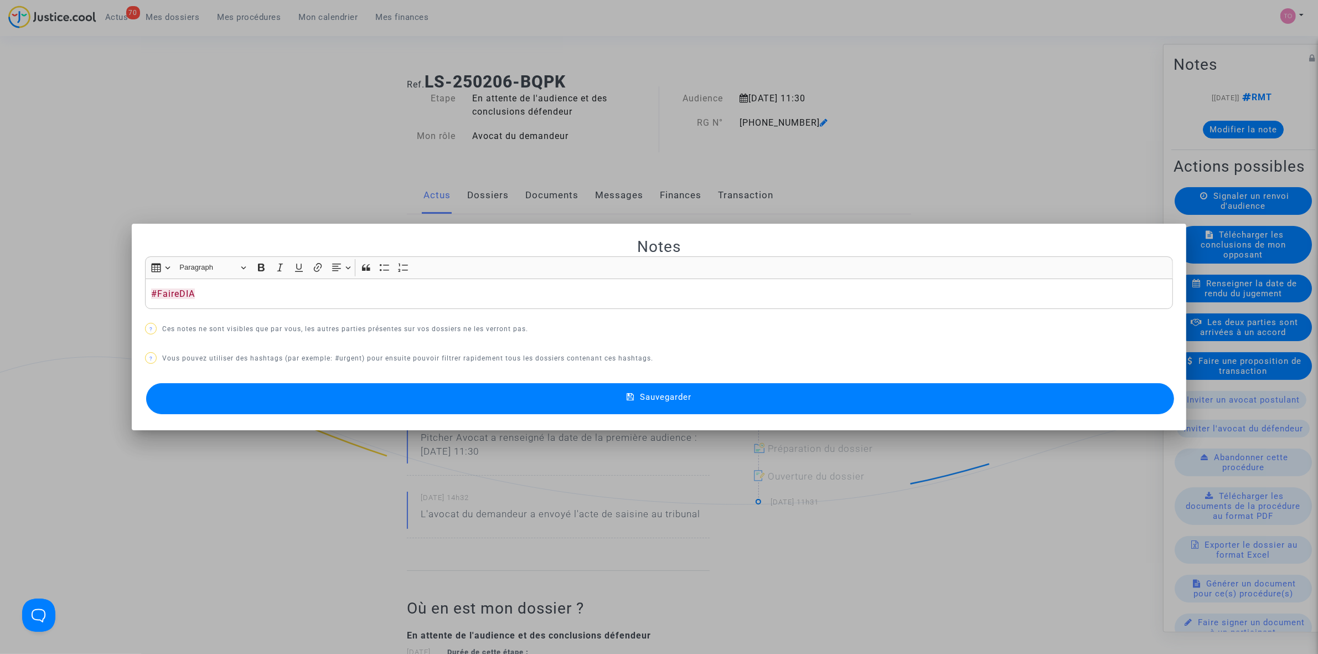
click at [374, 397] on button "Sauvegarder" at bounding box center [660, 398] width 1028 height 31
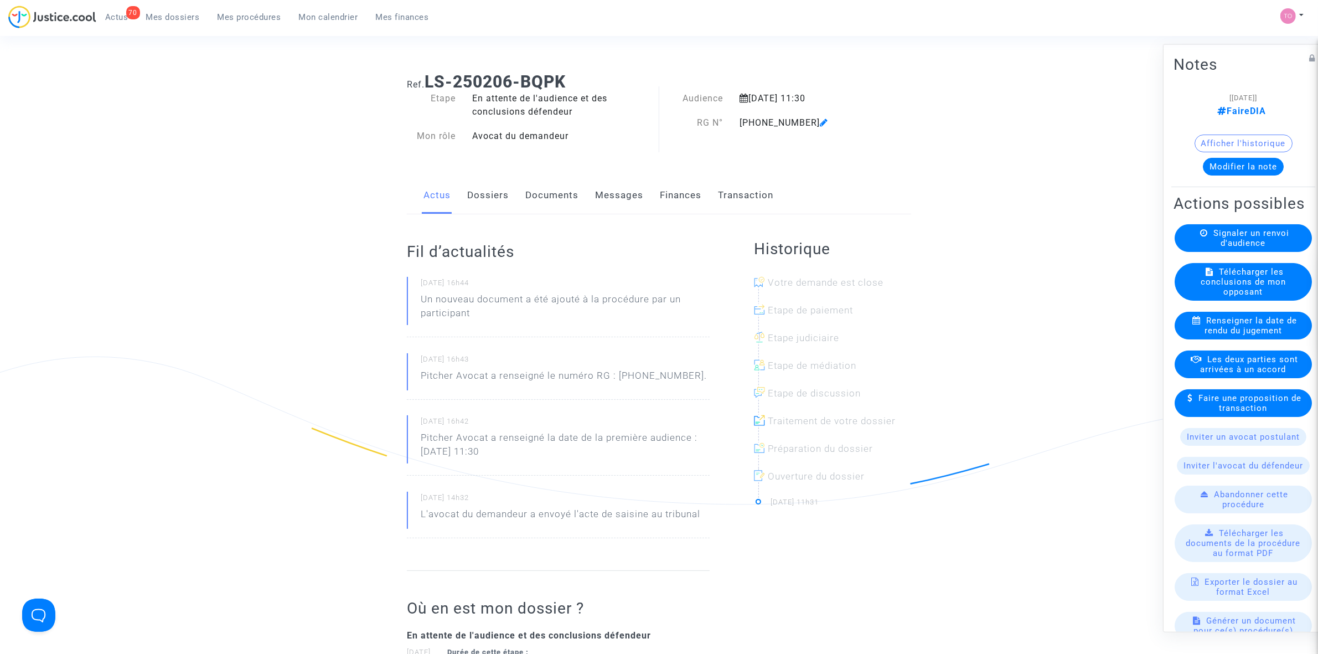
click at [488, 180] on link "Dossiers" at bounding box center [488, 195] width 42 height 37
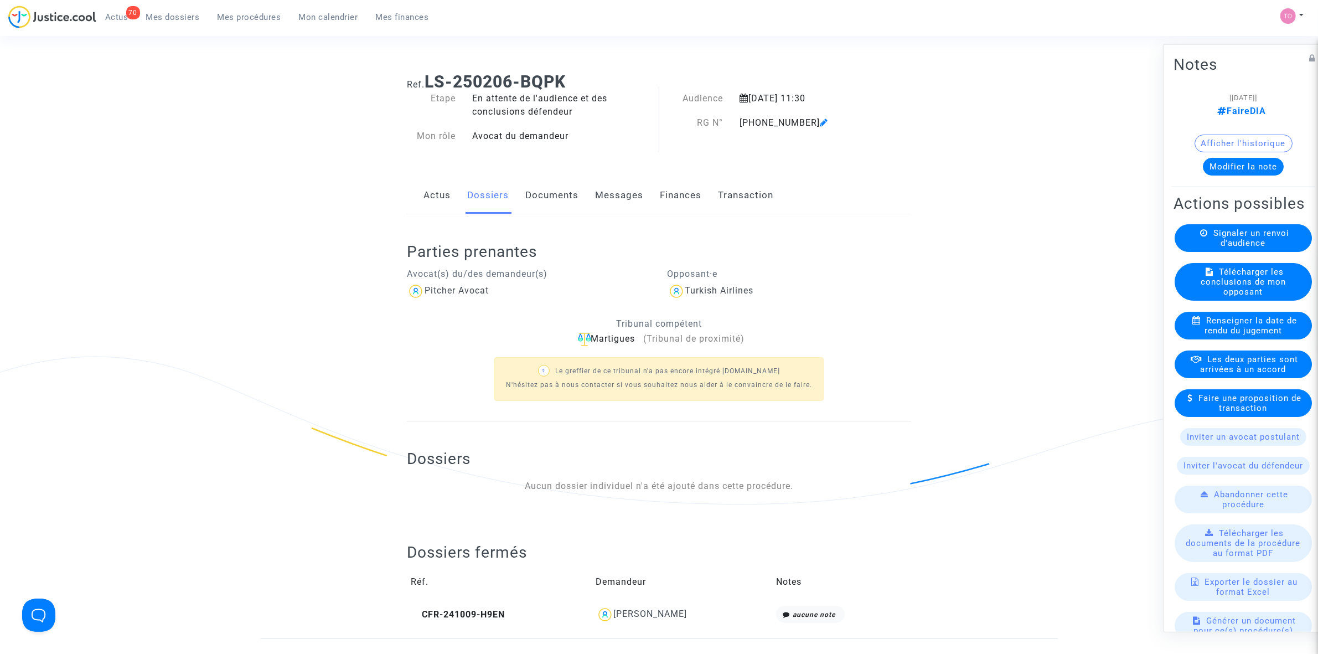
click at [487, 186] on link "Dossiers" at bounding box center [488, 195] width 42 height 37
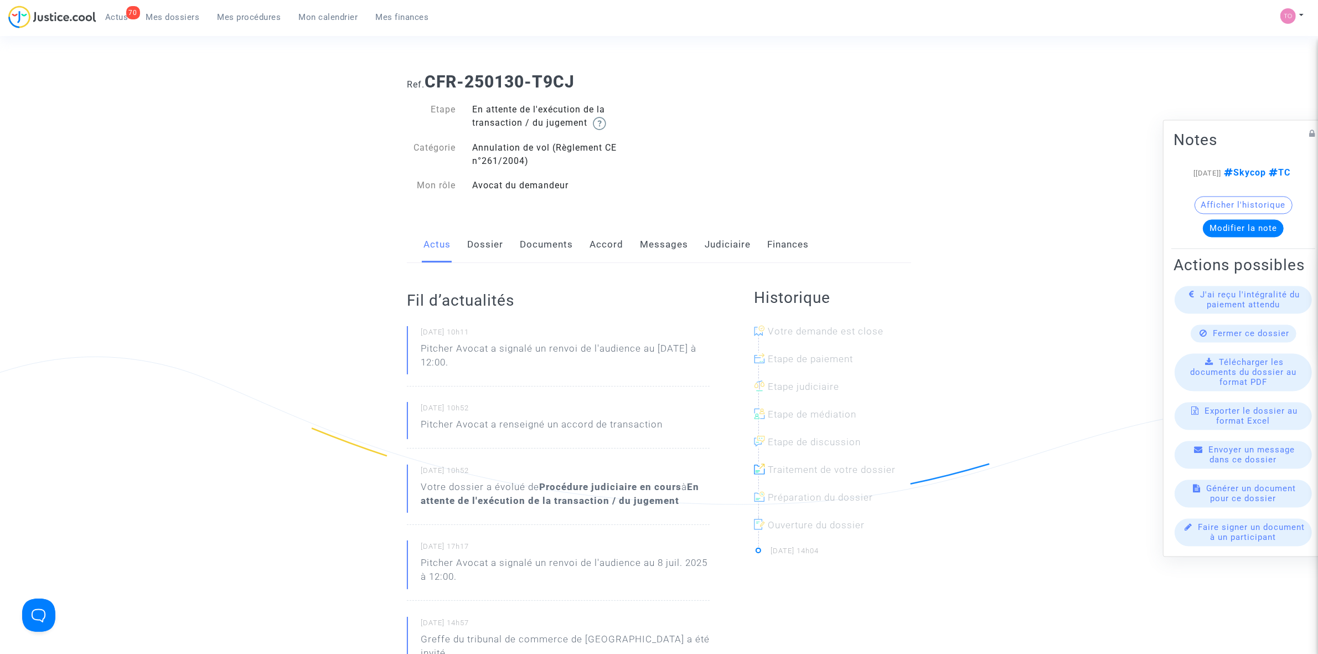
click at [186, 19] on span "Mes dossiers" at bounding box center [173, 17] width 54 height 10
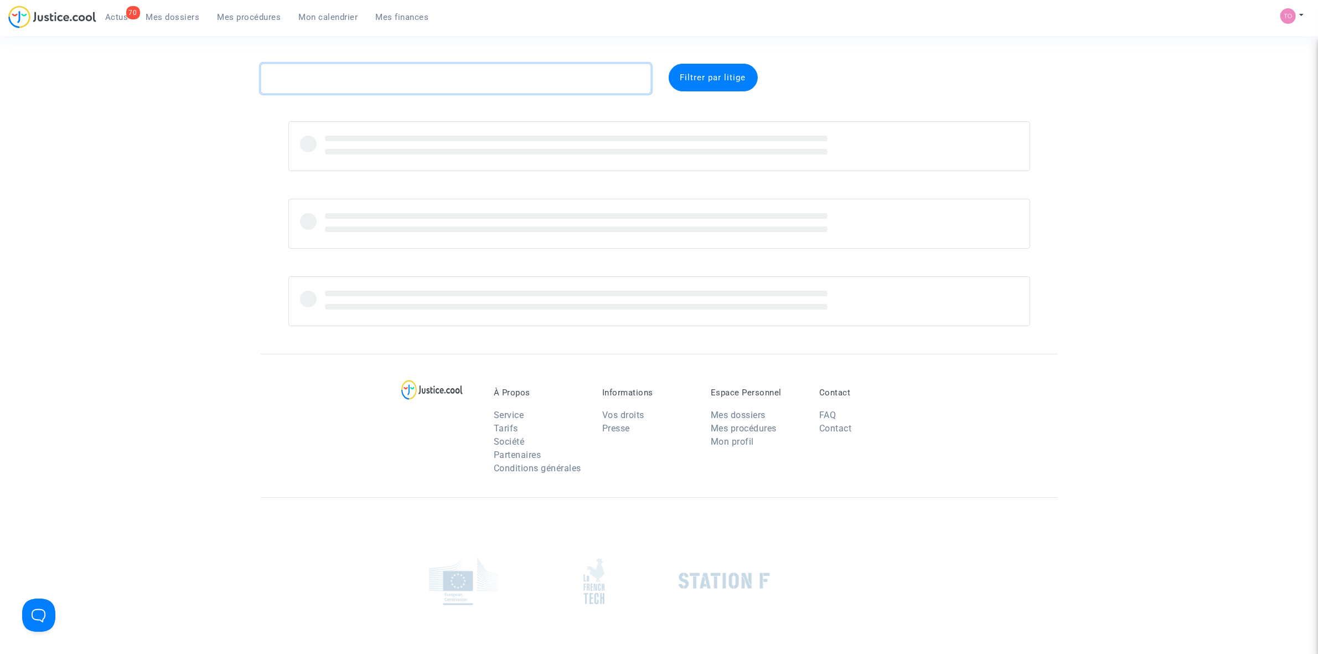
click at [333, 76] on textarea at bounding box center [456, 79] width 390 height 30
paste textarea "CFR-231103-J8RG"
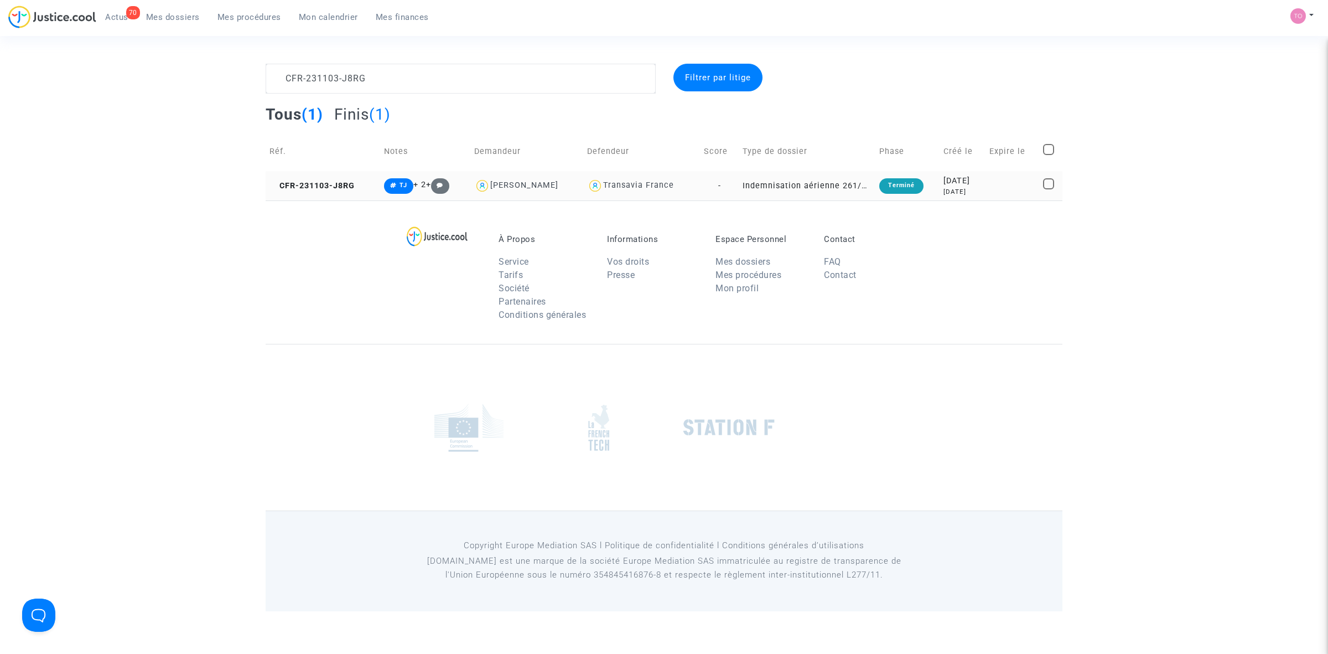
click at [948, 182] on div "[DATE]" at bounding box center [963, 181] width 38 height 12
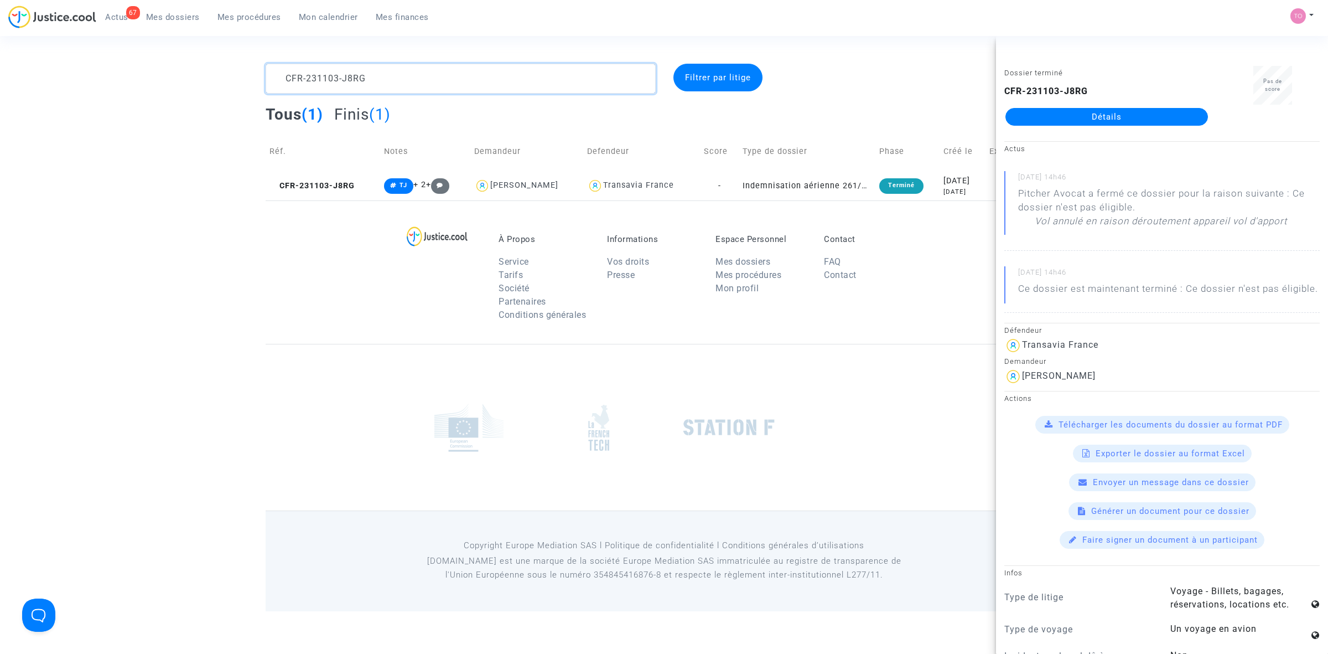
drag, startPoint x: 240, startPoint y: 66, endPoint x: 173, endPoint y: 65, distance: 66.4
click at [173, 65] on div "CFR-231103-J8RG Filtrer par litige Tous (1) Finis (1) Réf. Notes Demandeur Defe…" at bounding box center [664, 132] width 1328 height 137
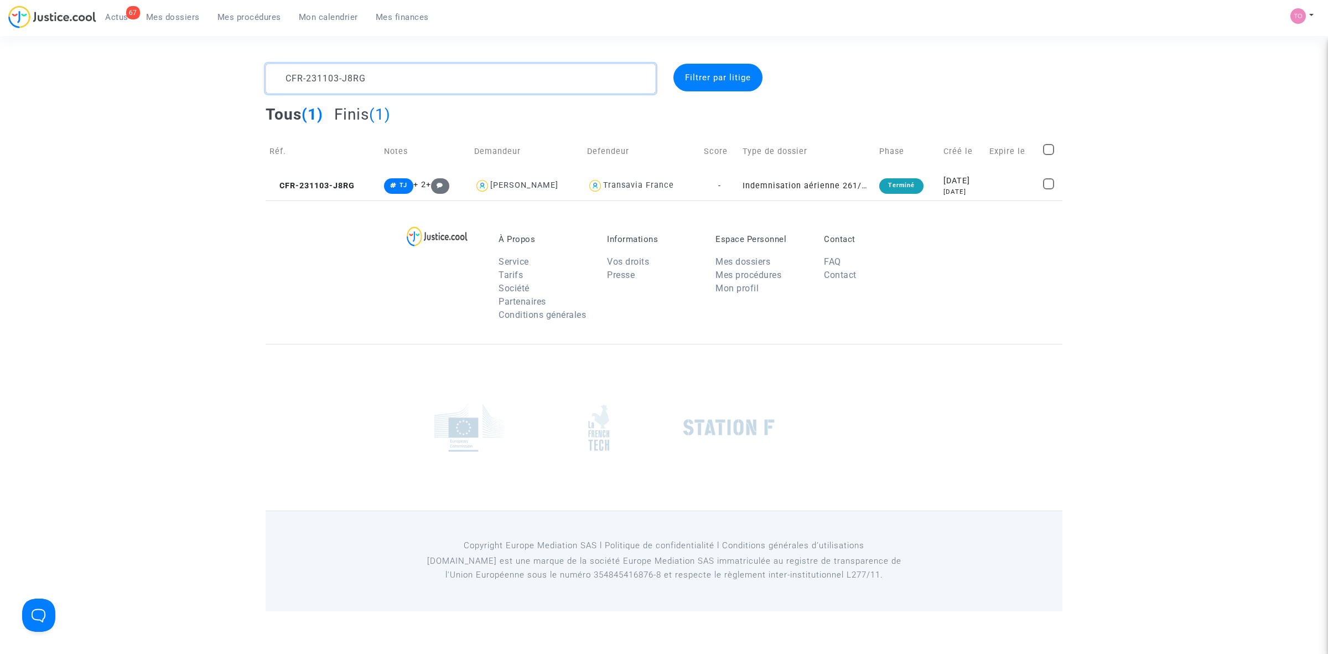
paste textarea "VANDERBEEK"
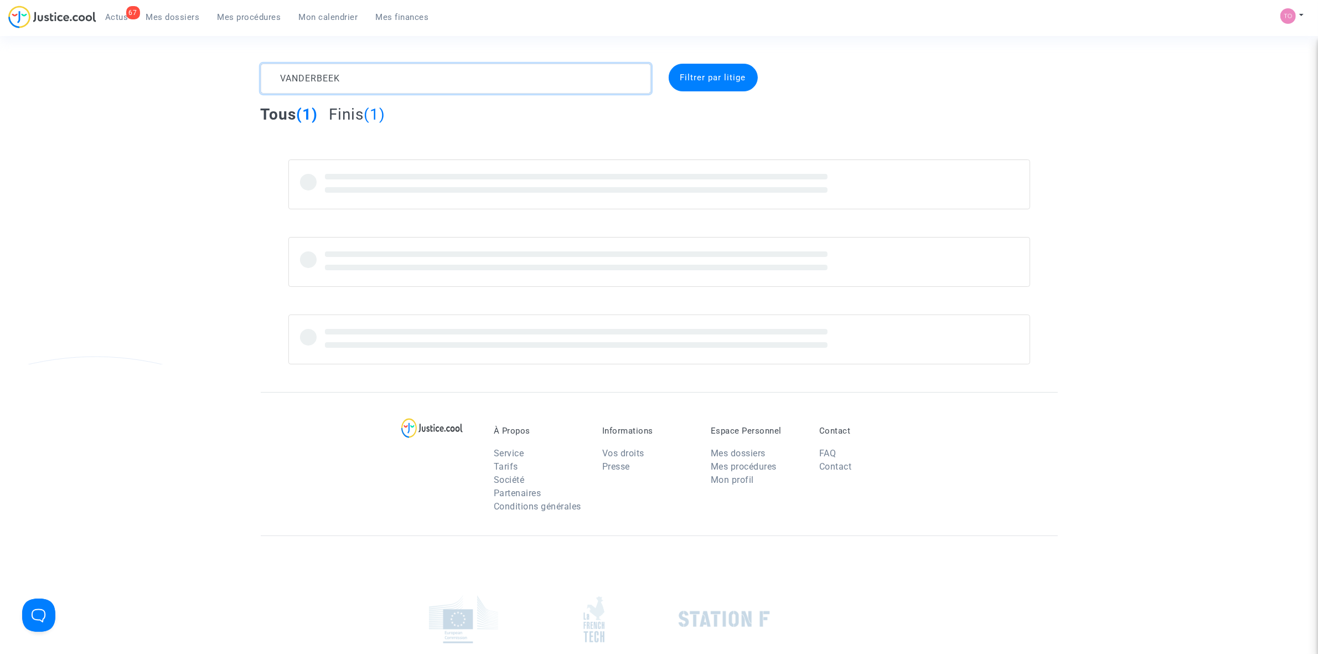
type textarea "VANDERBEEK"
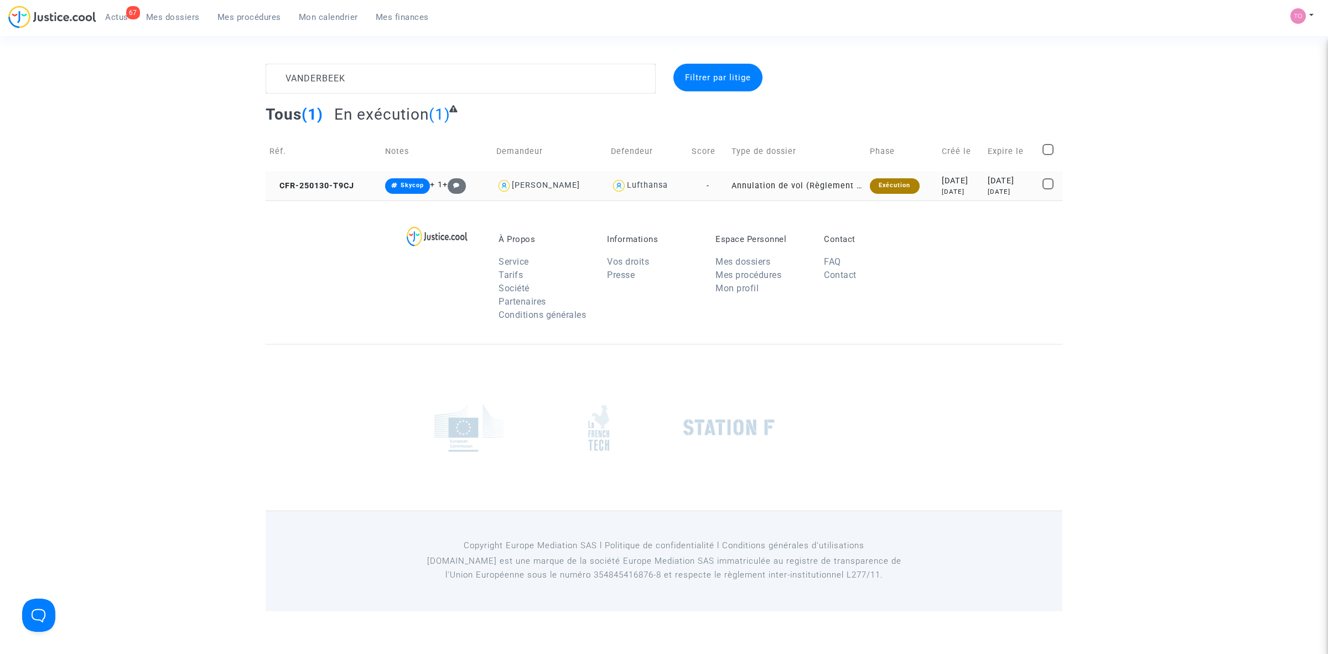
click at [942, 175] on div "[DATE]" at bounding box center [961, 181] width 39 height 12
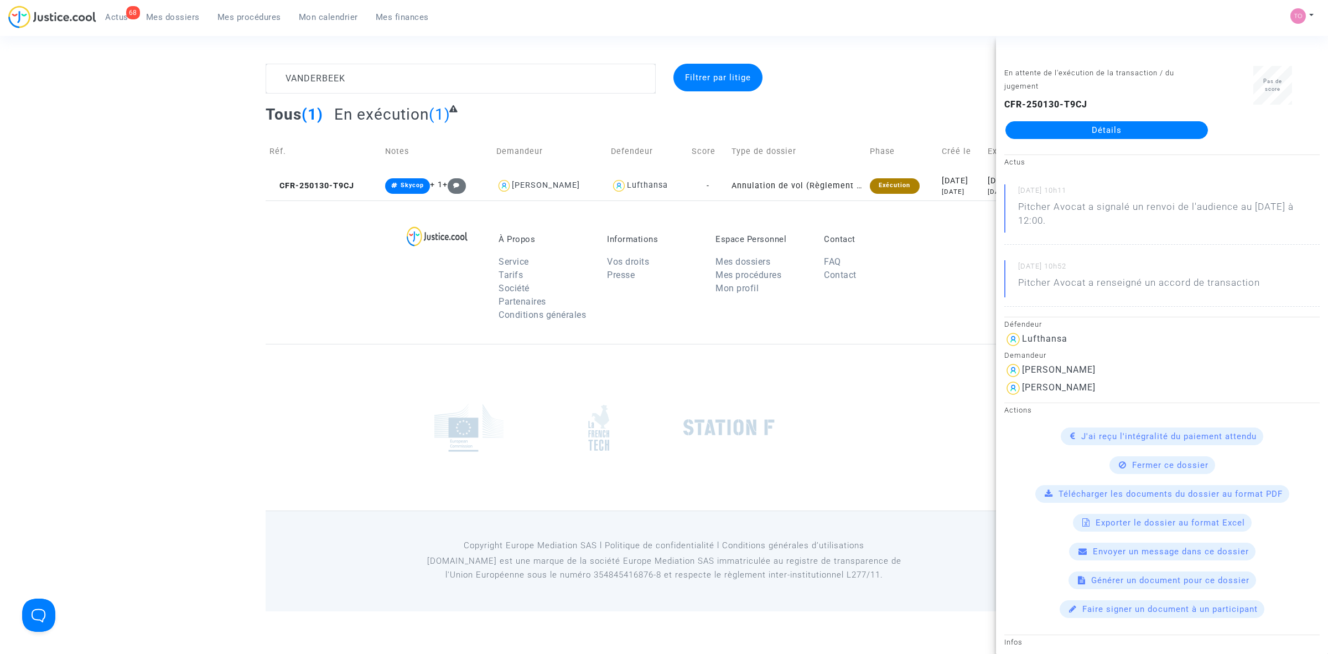
click at [106, 286] on footerbar "À Propos Service Tarifs Société Partenaires Conditions générales Informations V…" at bounding box center [664, 405] width 1328 height 411
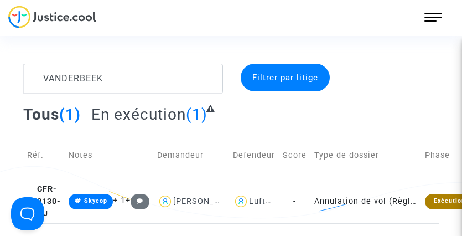
click at [0, 223] on div "[PERSON_NAME] Filtrer par litige Tous (1) En exécution (1) Réf. Notes Demandeur…" at bounding box center [231, 143] width 462 height 159
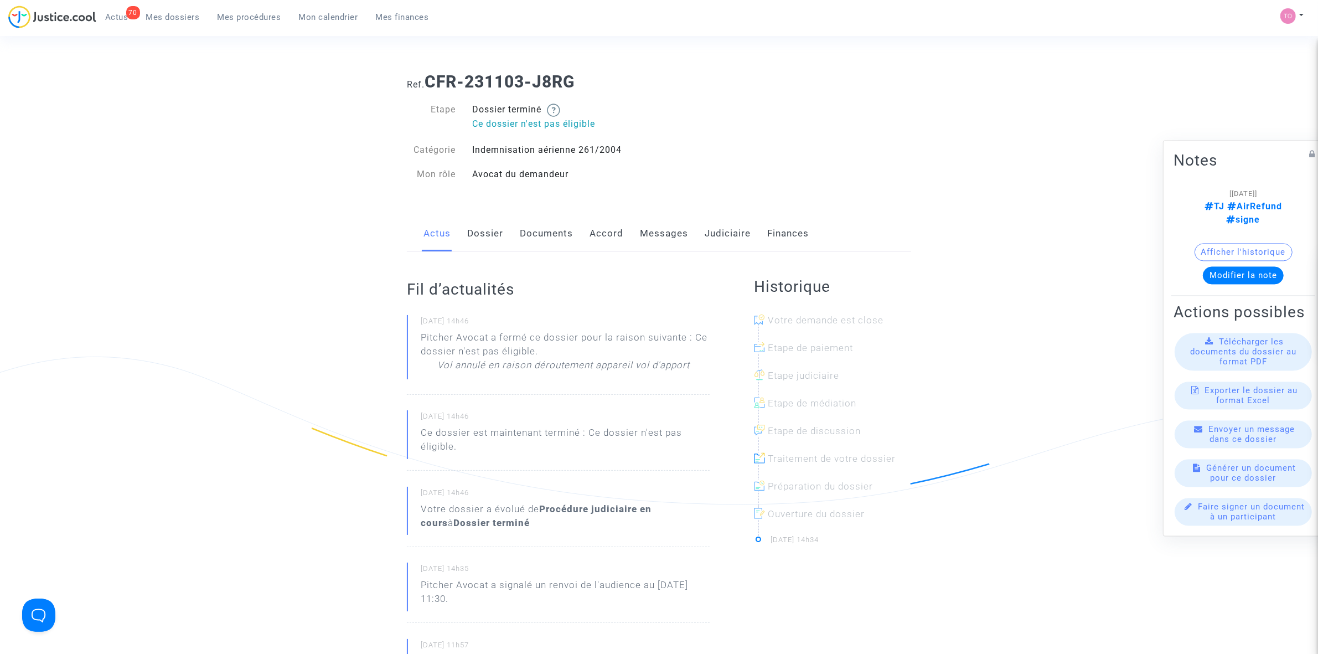
click at [551, 223] on link "Documents" at bounding box center [546, 233] width 53 height 37
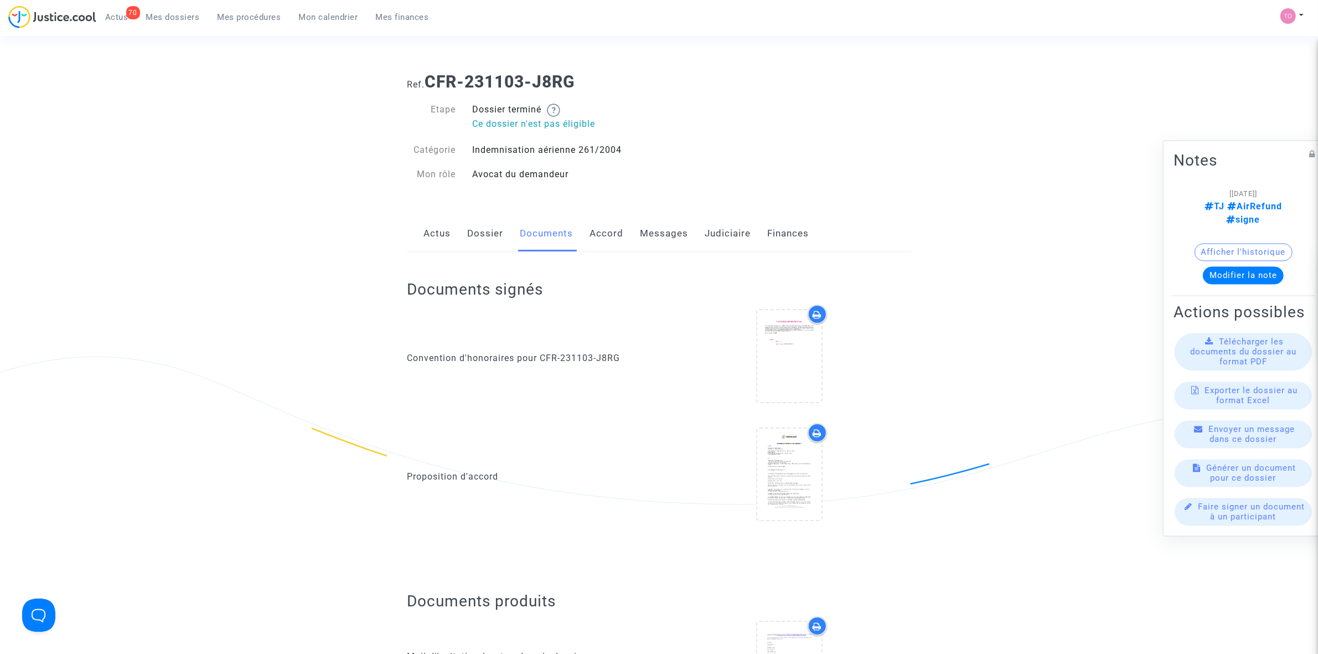
click at [454, 230] on div "Actus Dossier Documents Accord Messages Judiciaire Finances" at bounding box center [659, 233] width 504 height 37
click at [478, 231] on link "Dossier" at bounding box center [485, 233] width 36 height 37
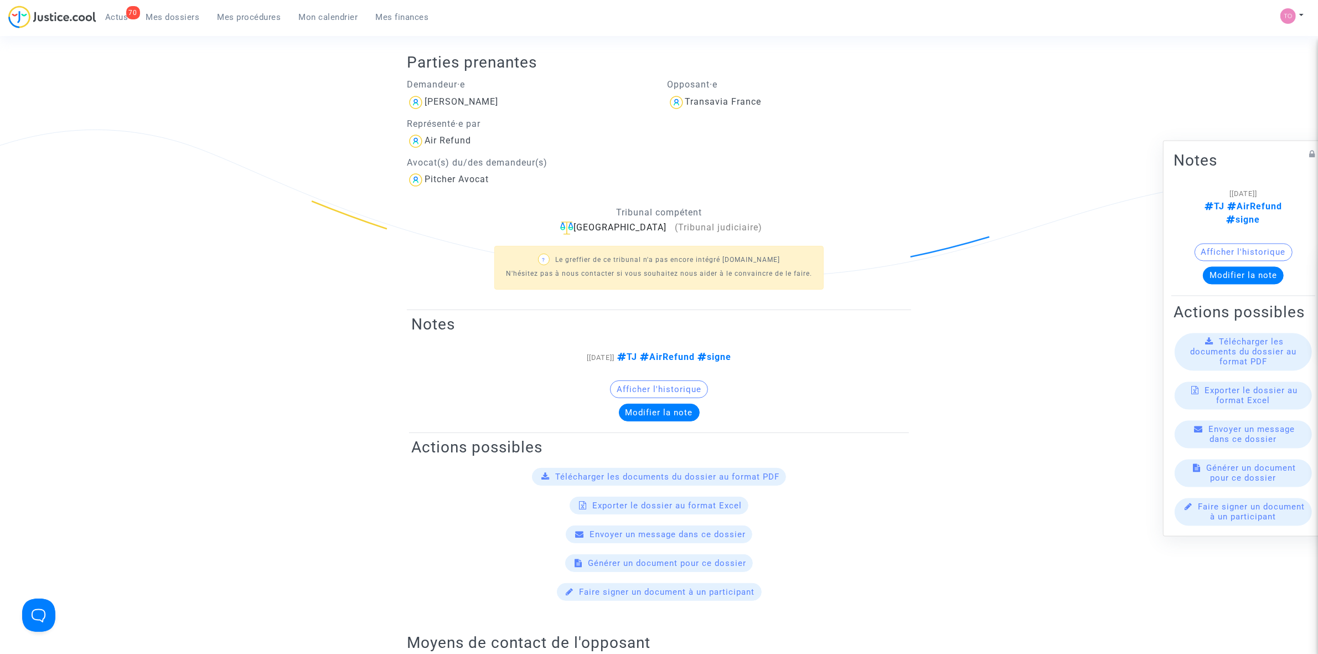
scroll to position [138, 0]
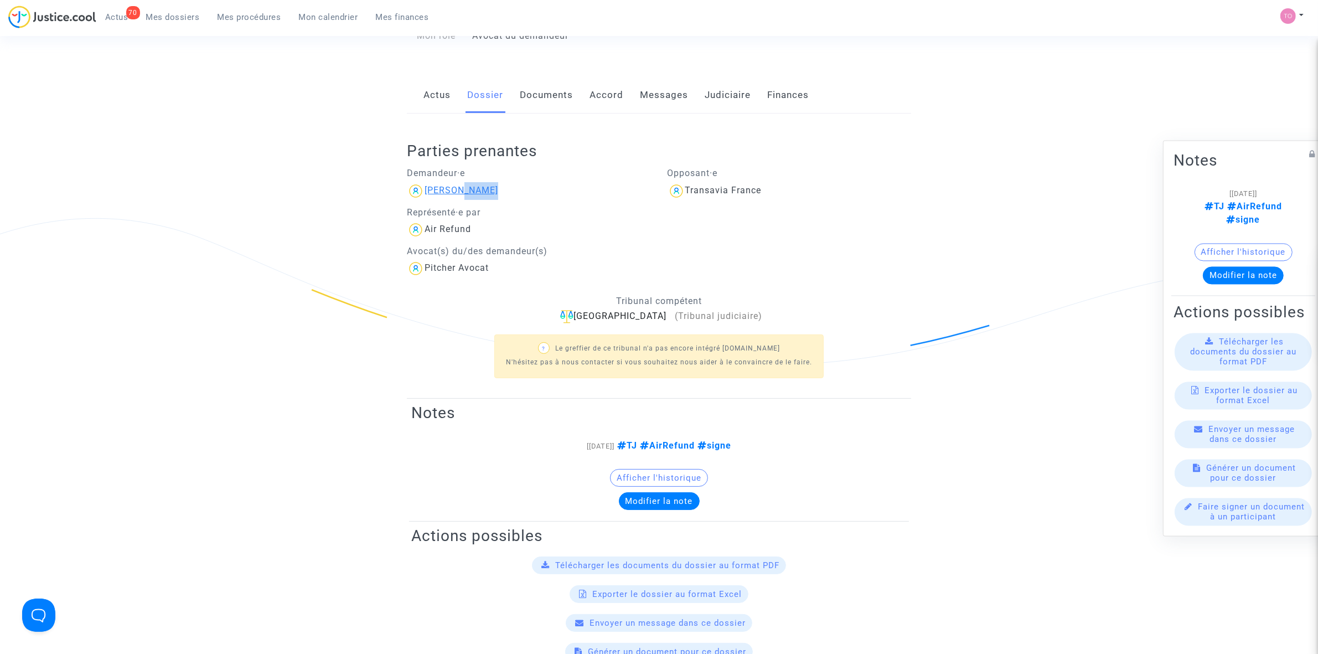
drag, startPoint x: 491, startPoint y: 191, endPoint x: 457, endPoint y: 195, distance: 34.5
click at [457, 195] on div "[PERSON_NAME]" at bounding box center [529, 191] width 244 height 18
copy div "Nessus"
click at [652, 87] on link "Messages" at bounding box center [664, 95] width 48 height 37
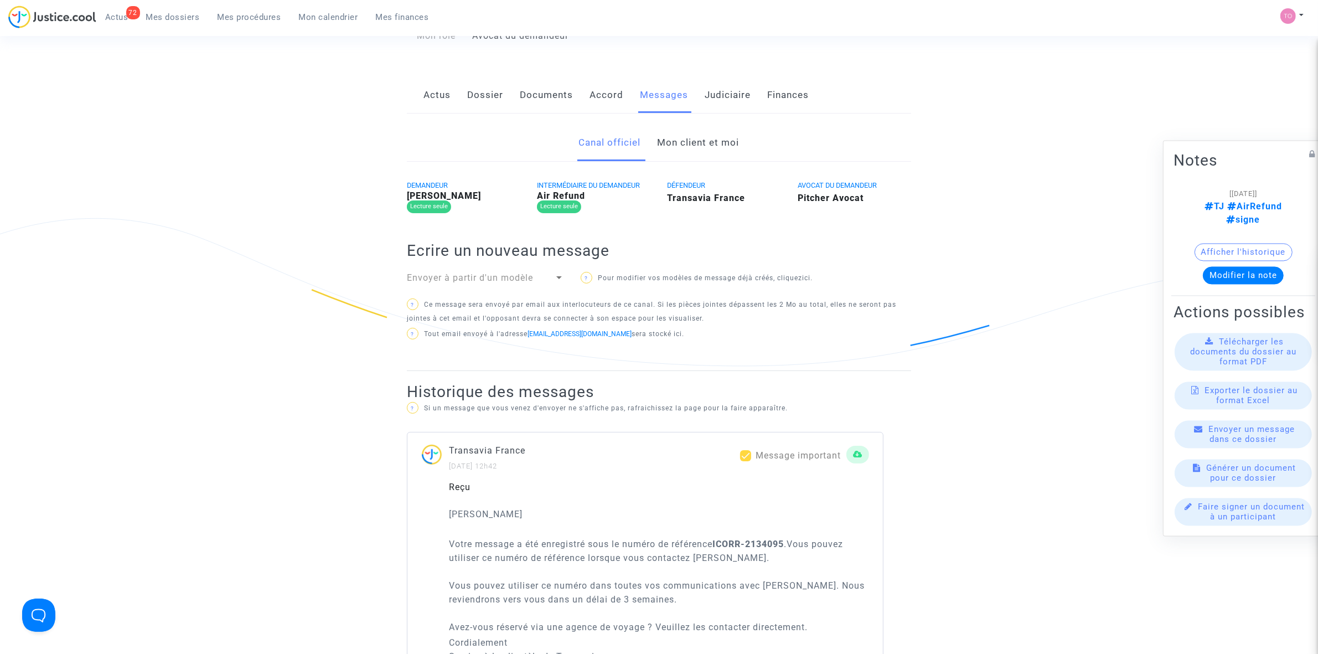
click at [700, 144] on link "Mon client et moi" at bounding box center [698, 143] width 82 height 37
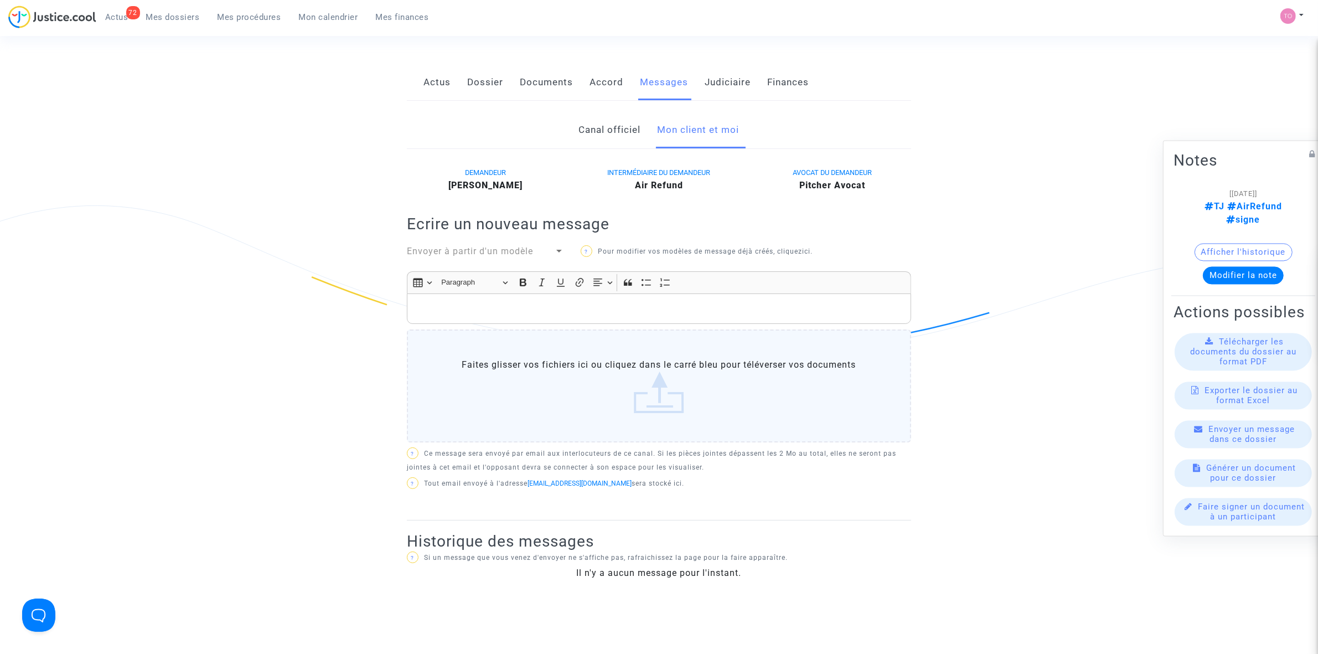
scroll to position [138, 0]
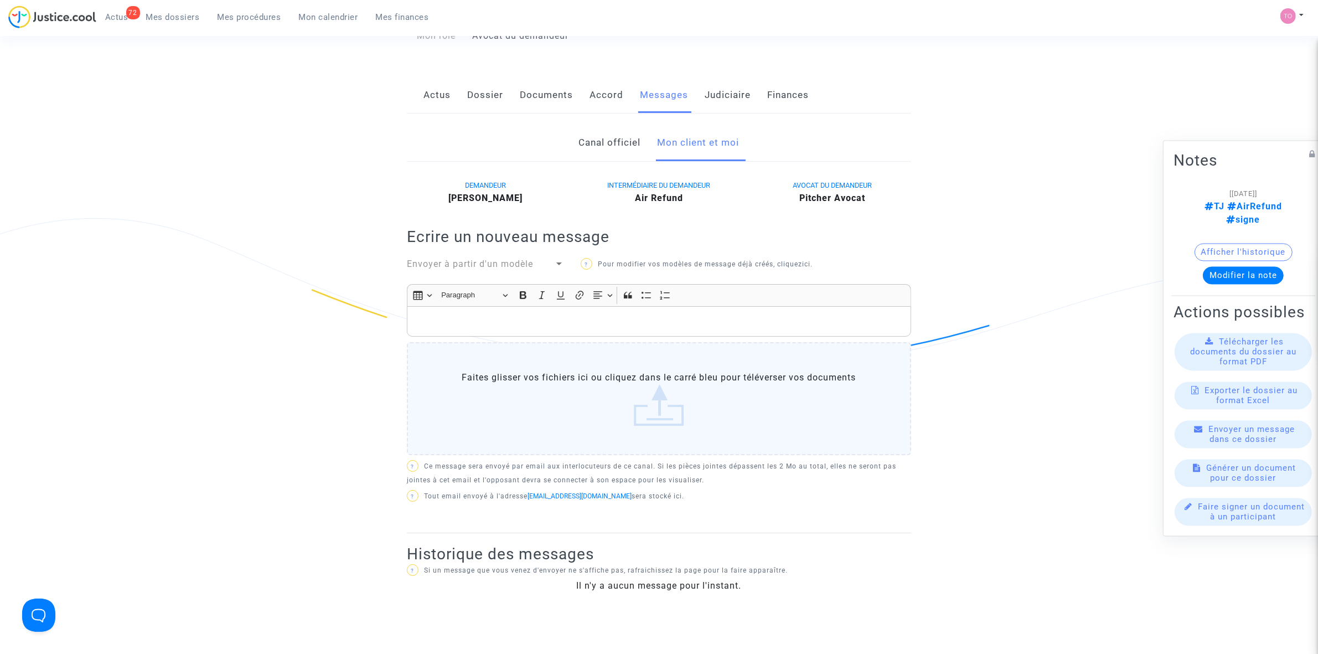
click at [612, 149] on link "Canal officiel" at bounding box center [610, 143] width 62 height 37
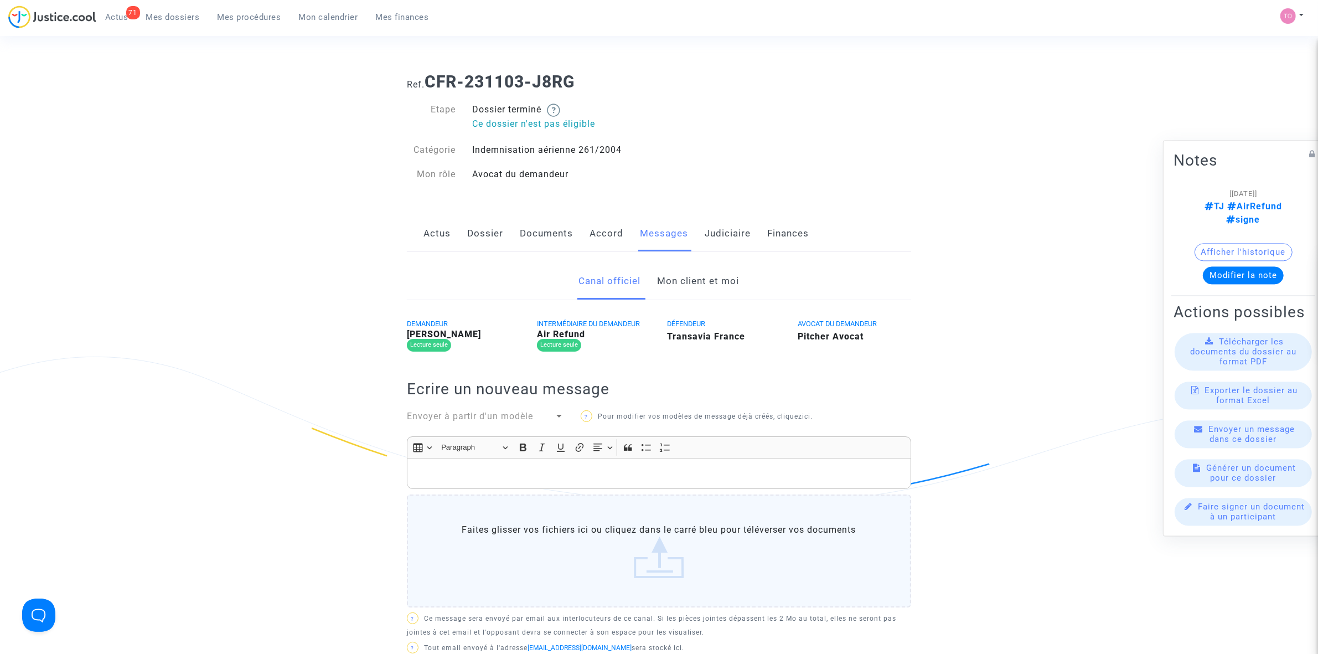
click at [553, 235] on link "Documents" at bounding box center [546, 233] width 53 height 37
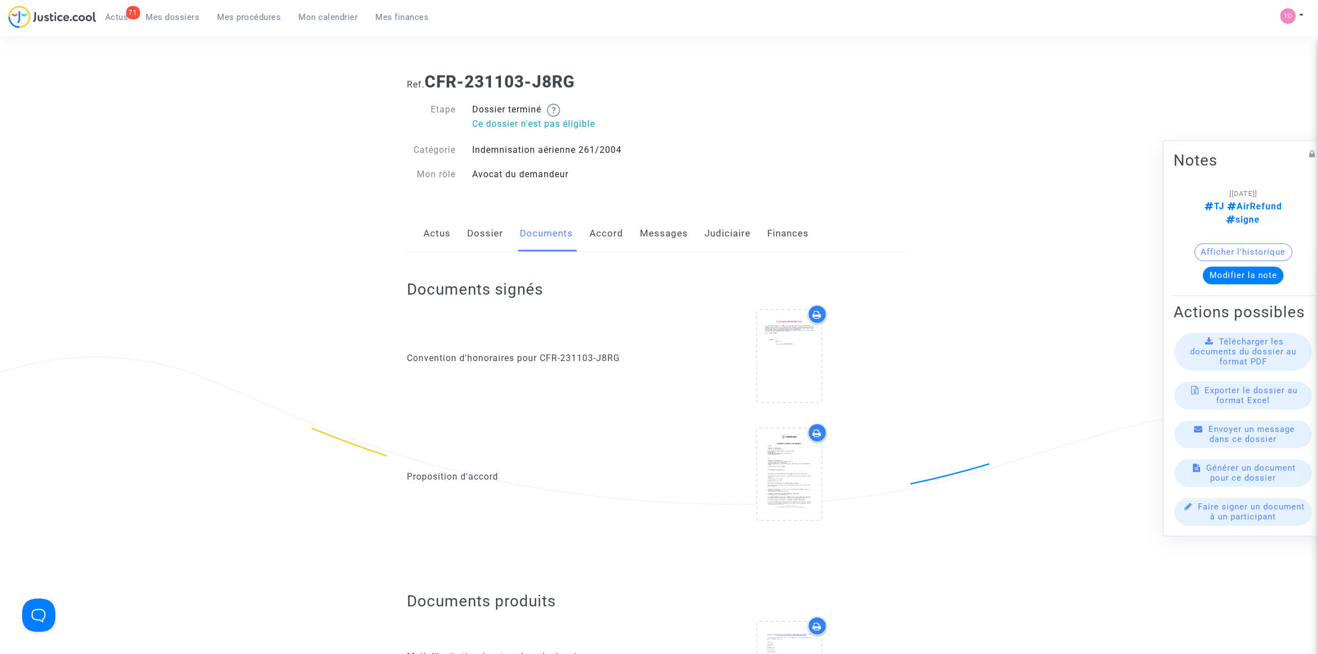
click at [491, 239] on link "Dossier" at bounding box center [485, 233] width 36 height 37
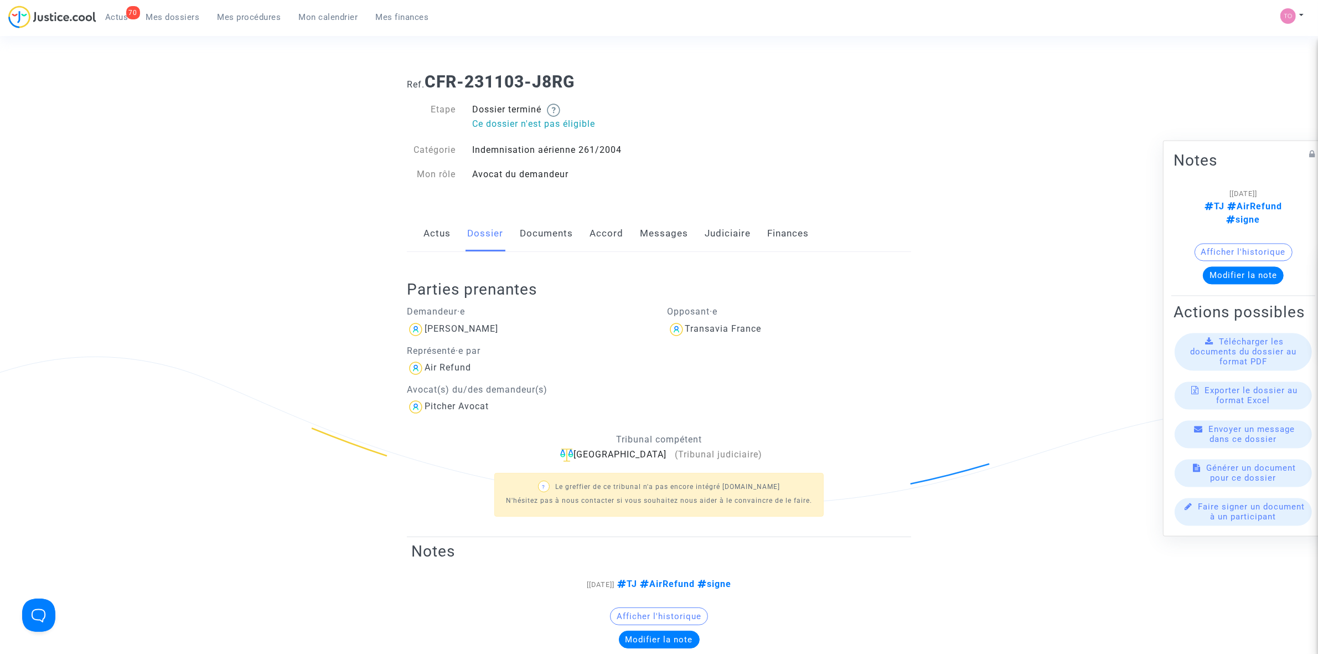
click at [711, 231] on link "Judiciaire" at bounding box center [727, 233] width 46 height 37
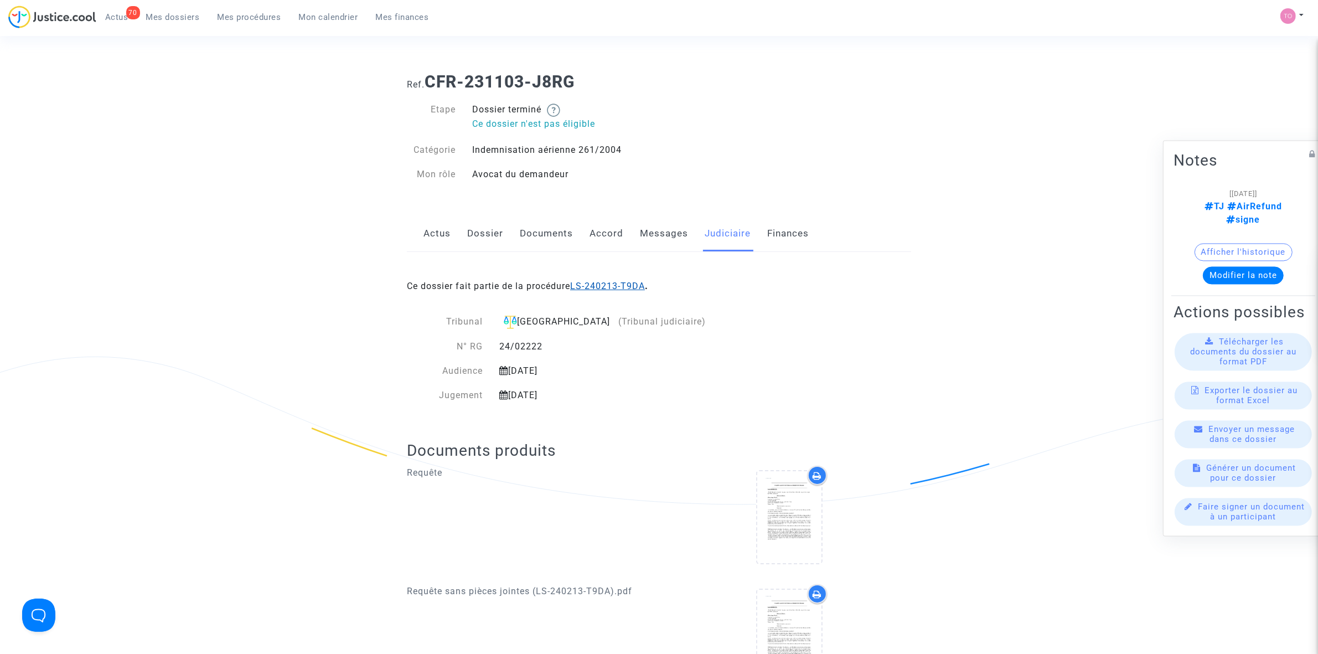
click at [621, 285] on link "LS-240213-T9DA" at bounding box center [607, 286] width 75 height 11
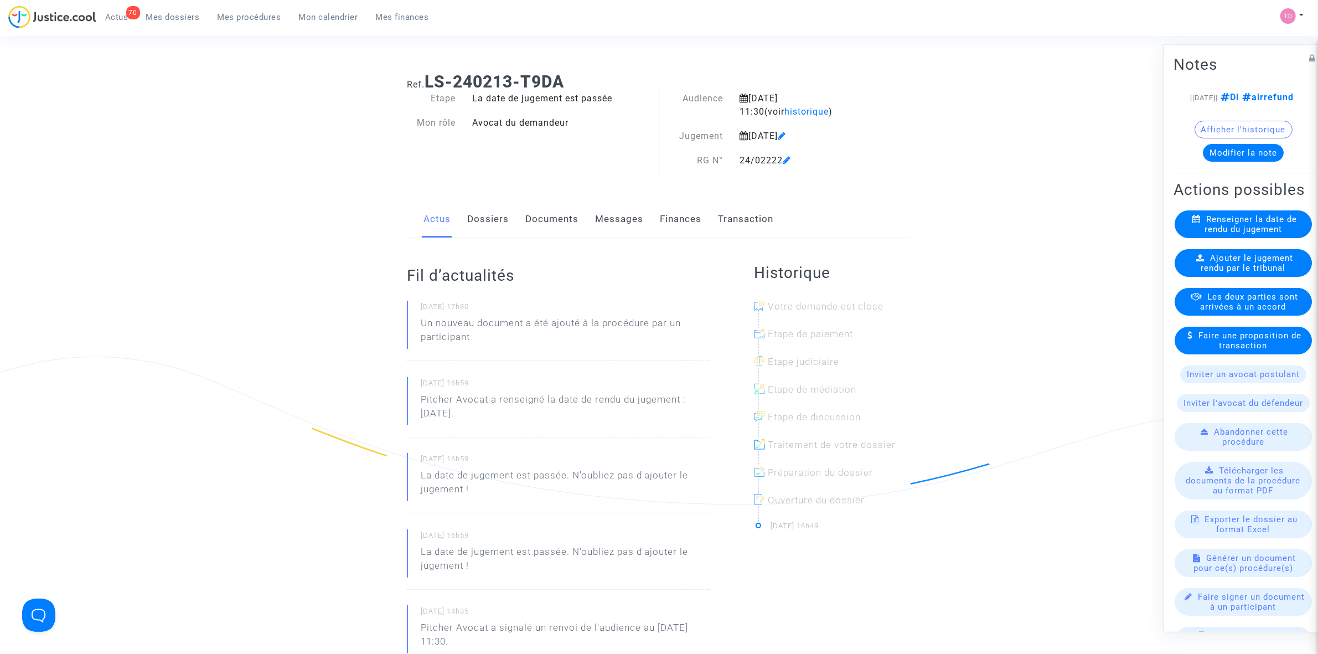
click at [1213, 137] on button "Afficher l'historique" at bounding box center [1243, 129] width 98 height 18
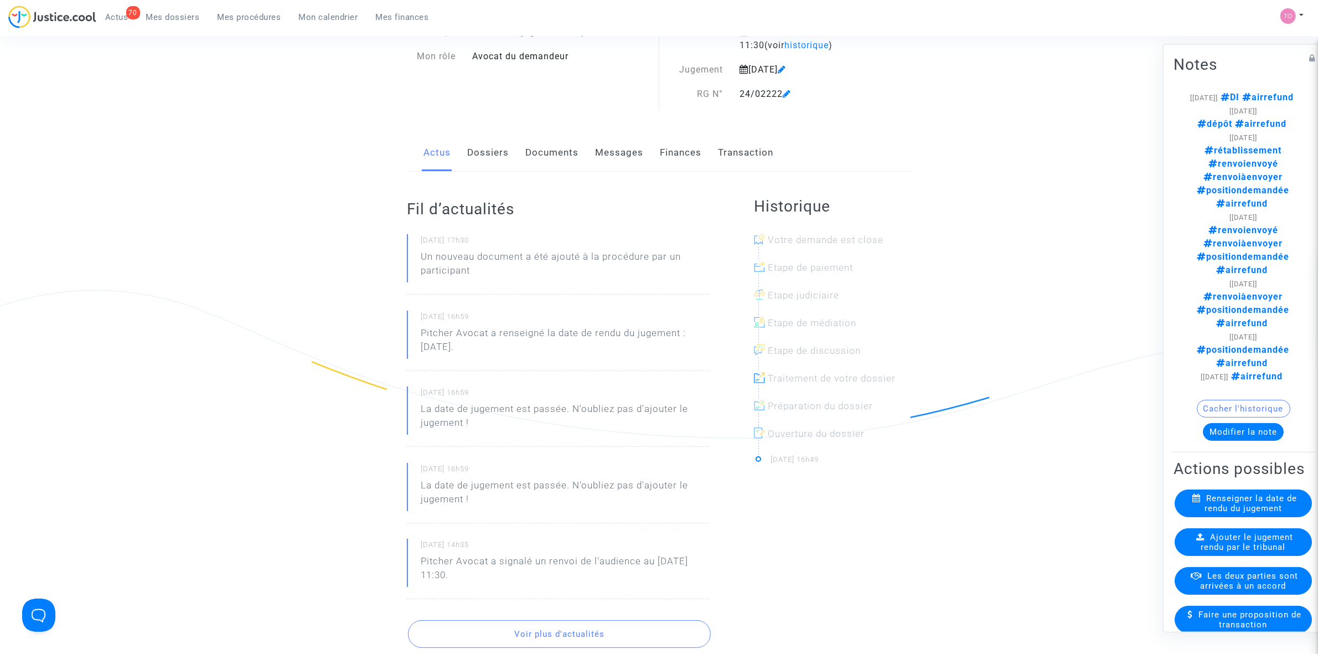
scroll to position [69, 0]
click at [482, 158] on link "Dossiers" at bounding box center [488, 150] width 42 height 37
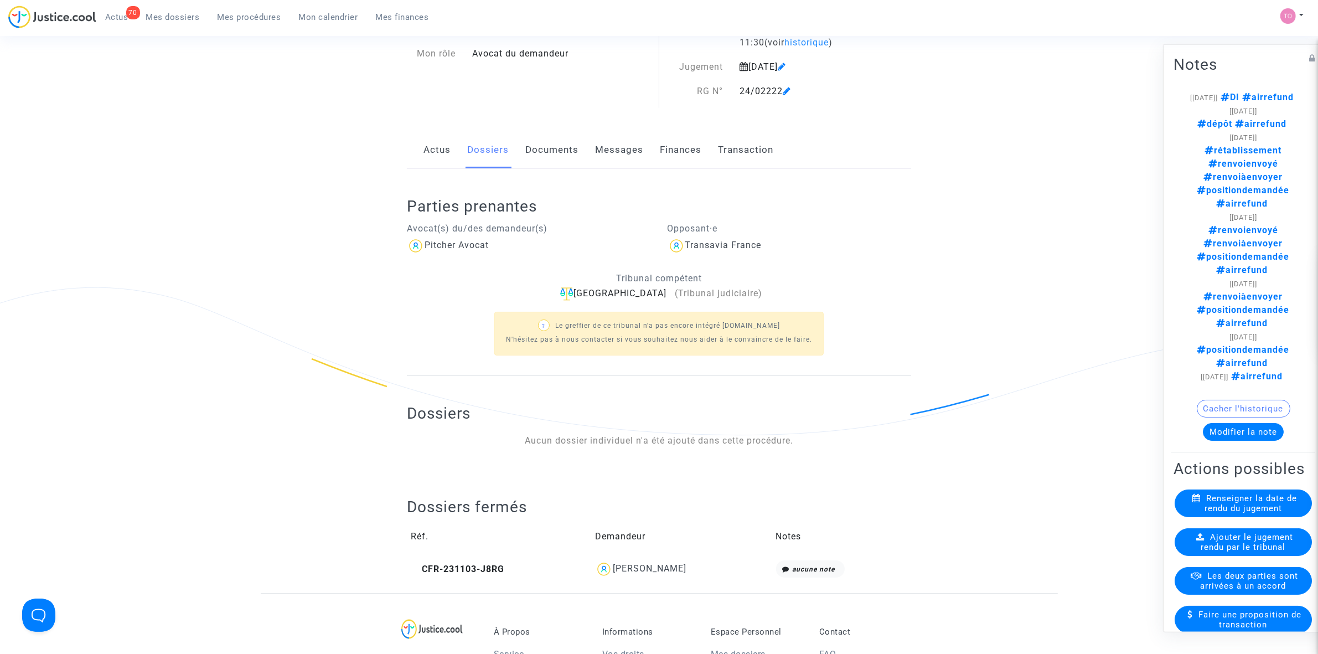
click at [538, 156] on link "Documents" at bounding box center [551, 150] width 53 height 37
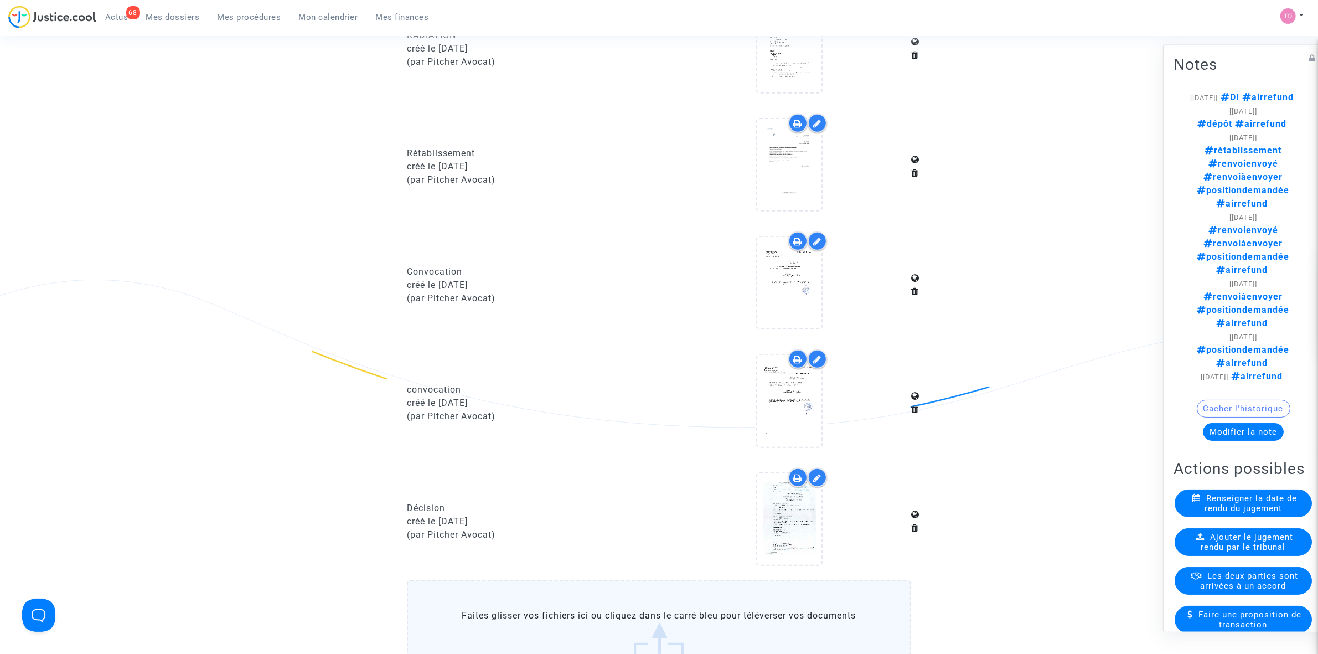
scroll to position [830, 0]
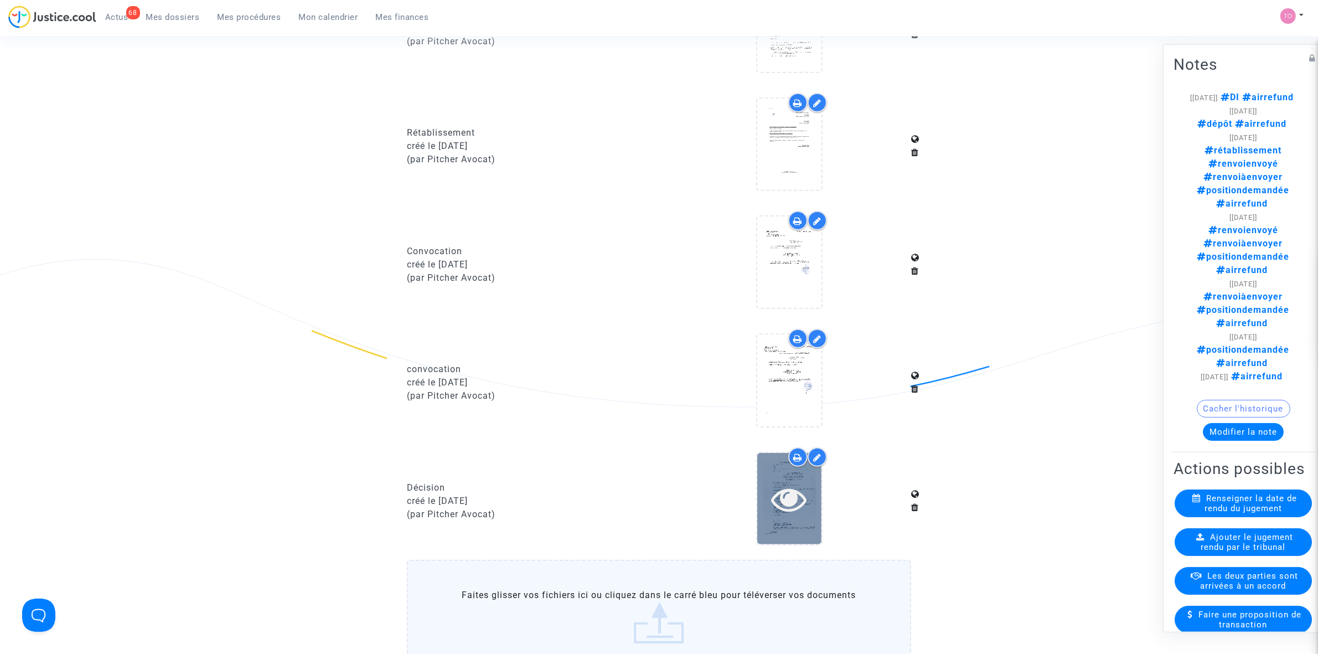
click at [797, 494] on icon at bounding box center [789, 498] width 36 height 35
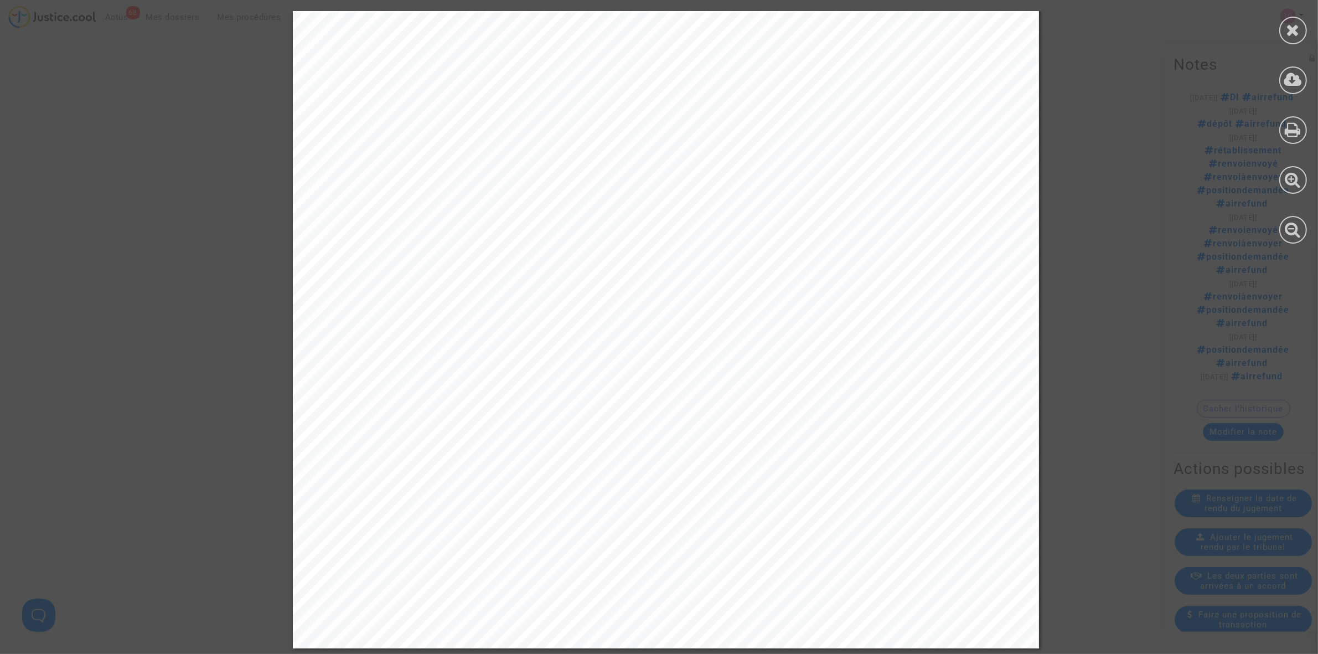
scroll to position [1490, 0]
click at [1284, 34] on div at bounding box center [1293, 31] width 28 height 28
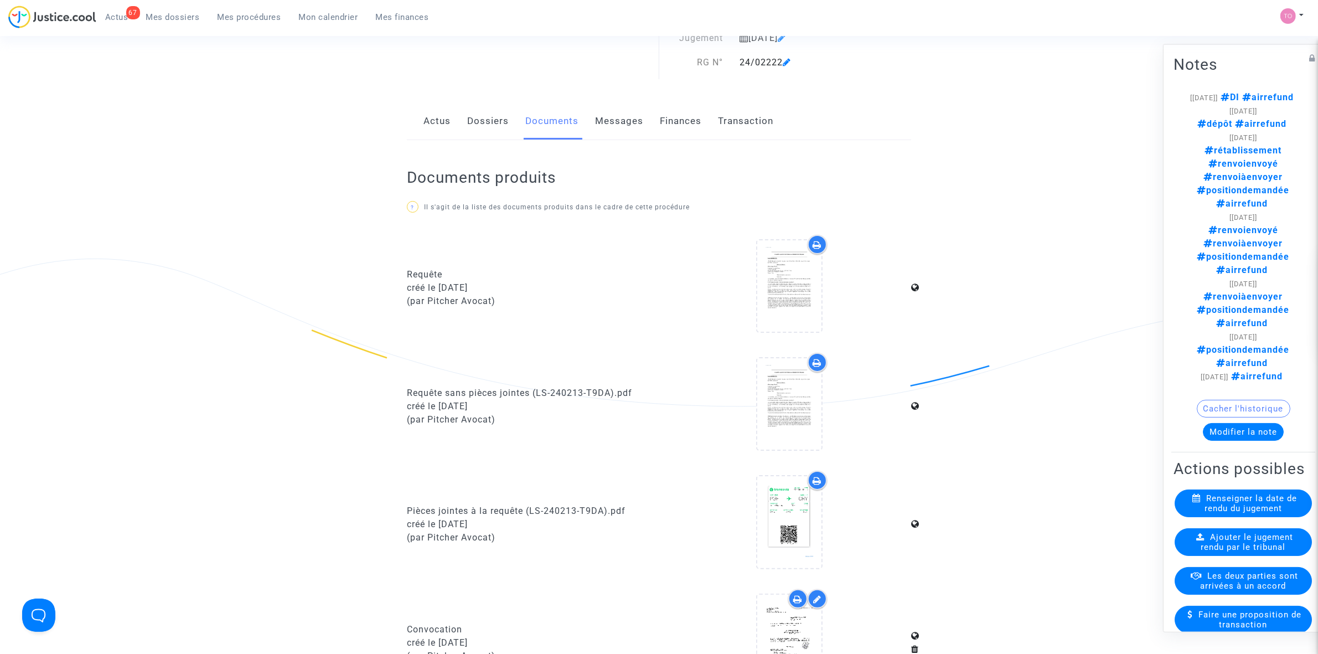
scroll to position [138, 0]
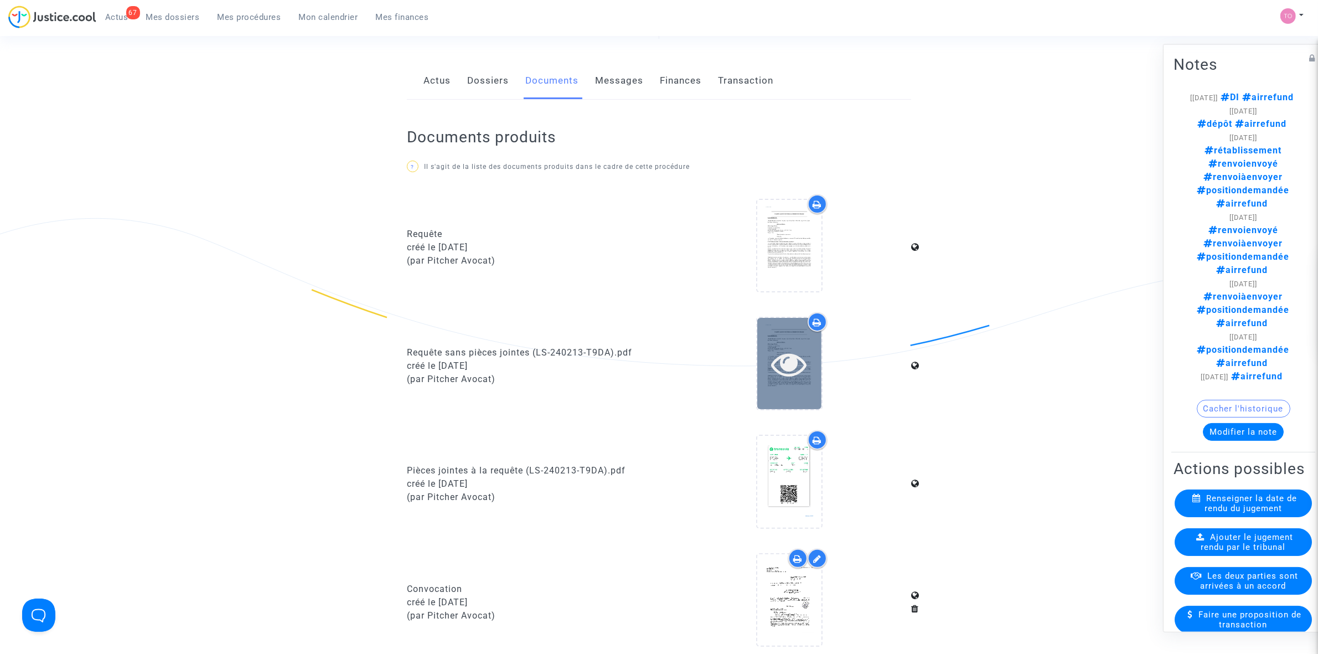
click at [787, 369] on icon at bounding box center [789, 363] width 36 height 35
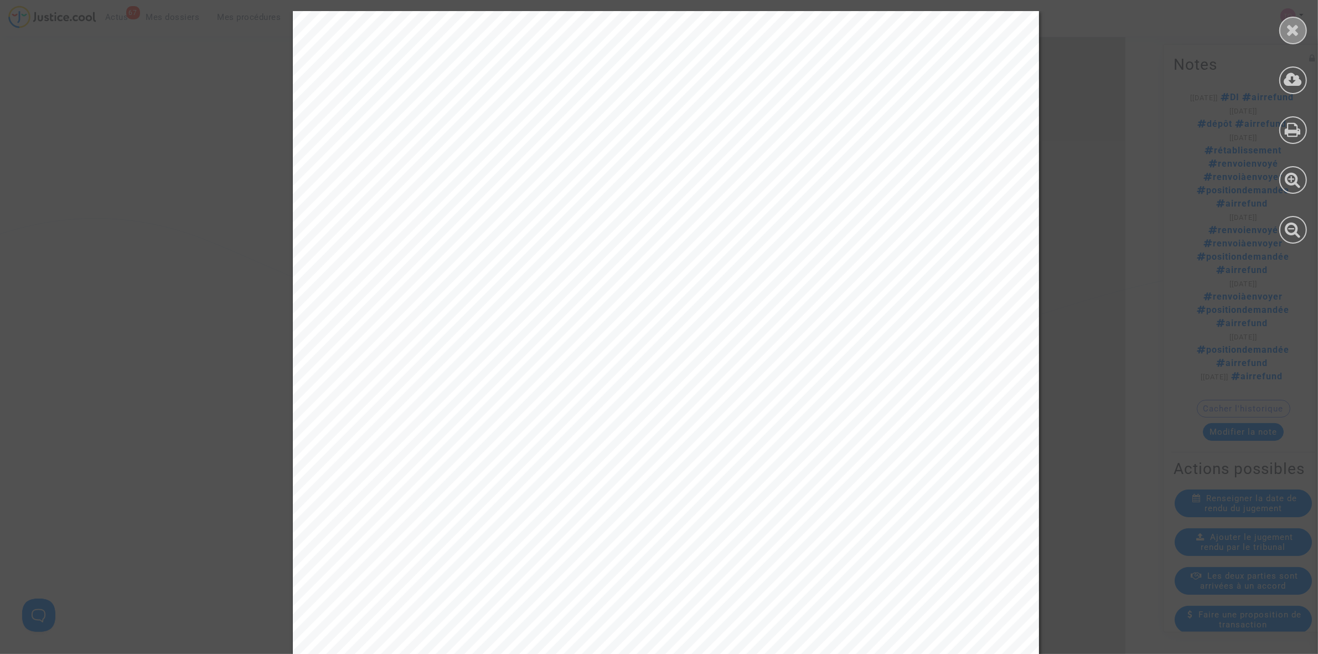
click at [1298, 35] on icon at bounding box center [1293, 30] width 14 height 17
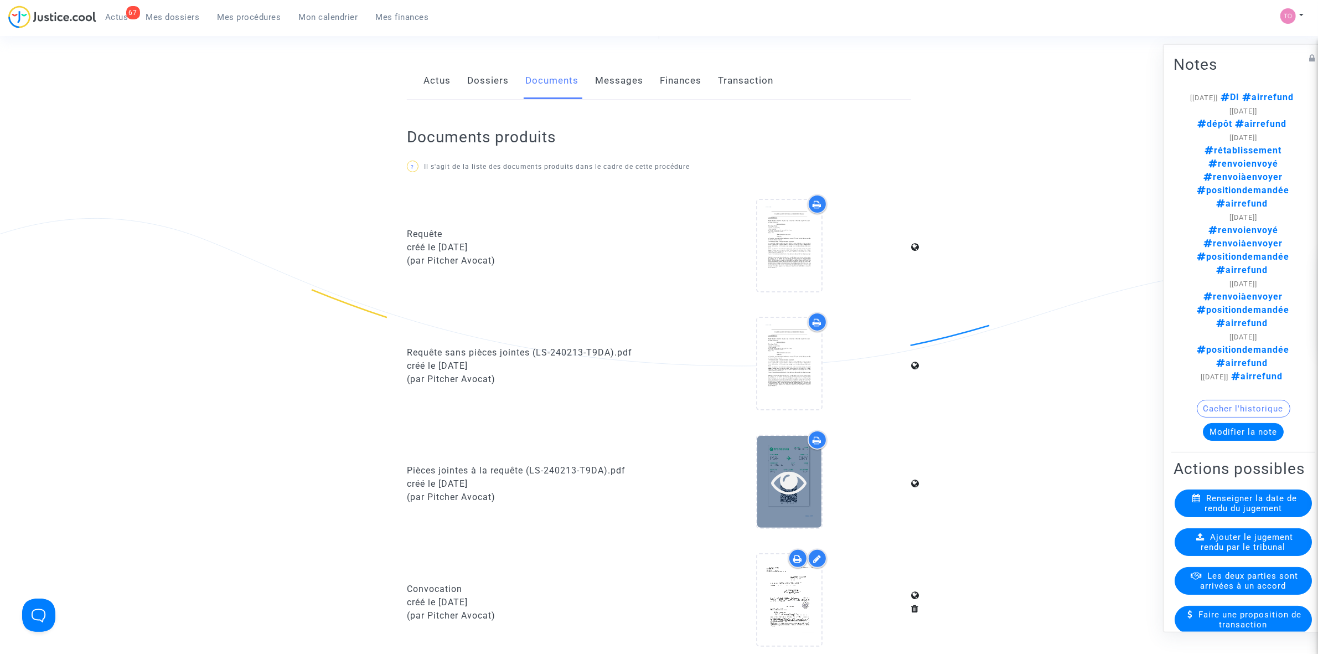
click at [781, 469] on icon at bounding box center [789, 481] width 36 height 35
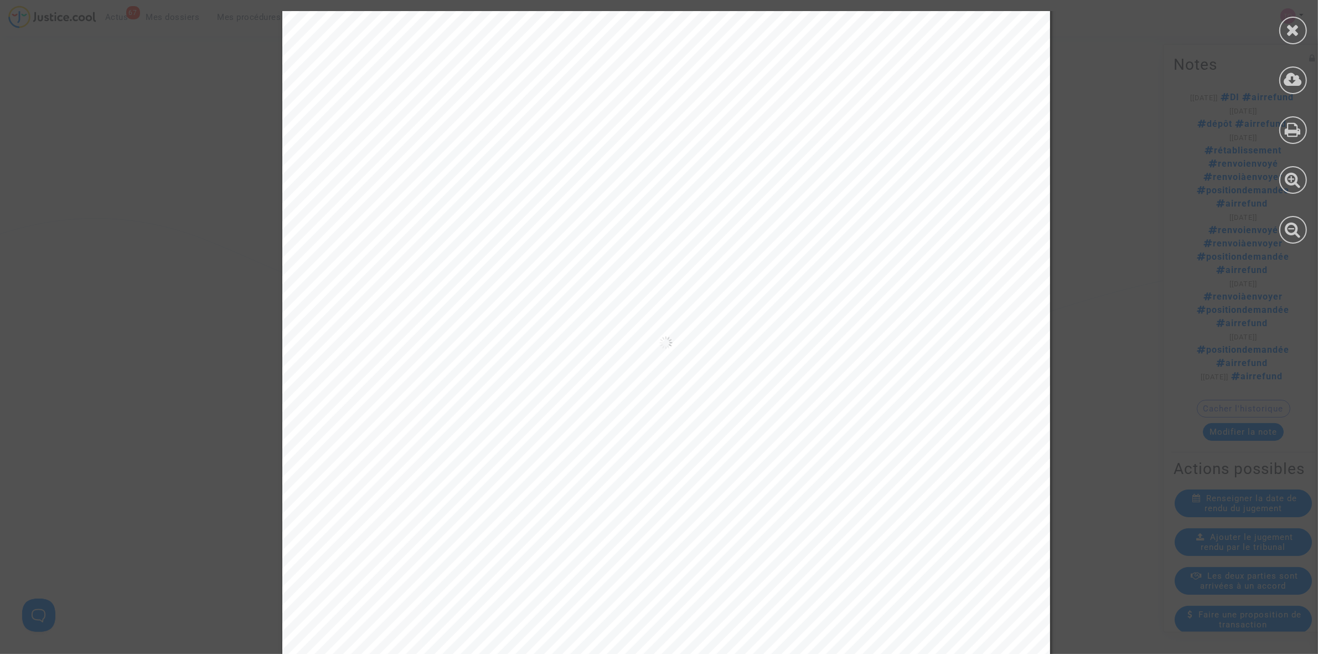
scroll to position [24903, 0]
click at [1285, 29] on div at bounding box center [1293, 31] width 28 height 28
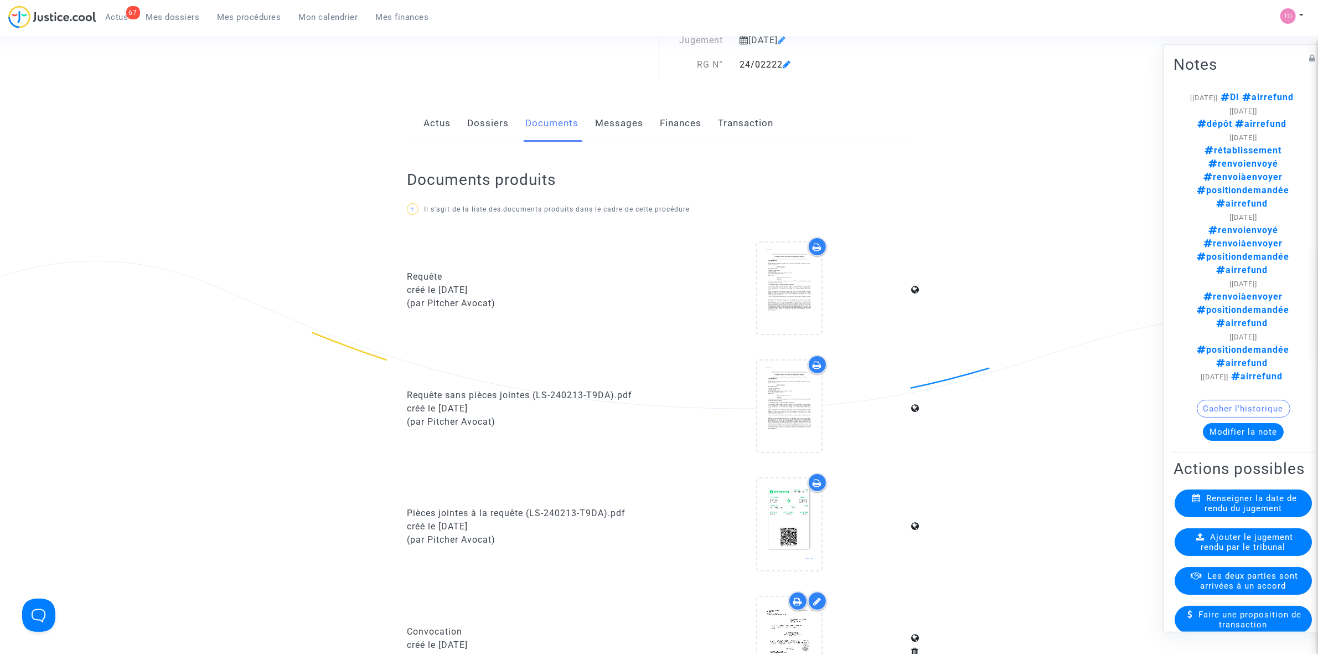
scroll to position [0, 0]
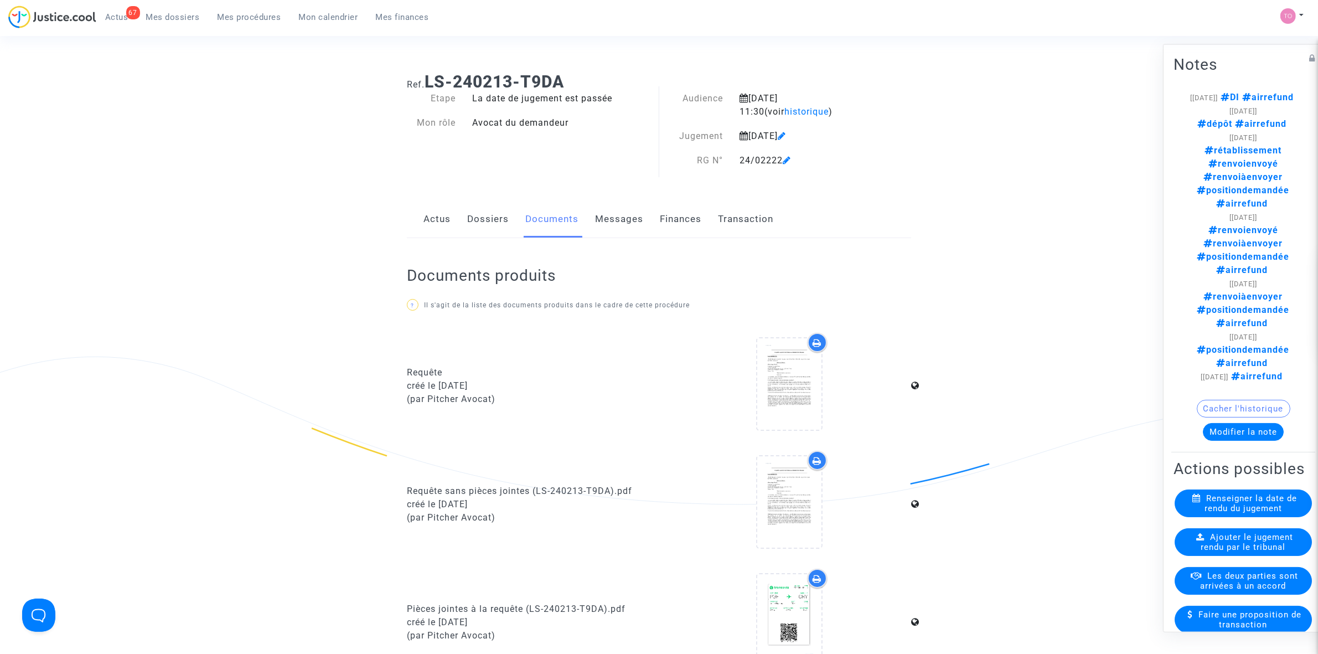
click at [626, 219] on link "Messages" at bounding box center [619, 219] width 48 height 37
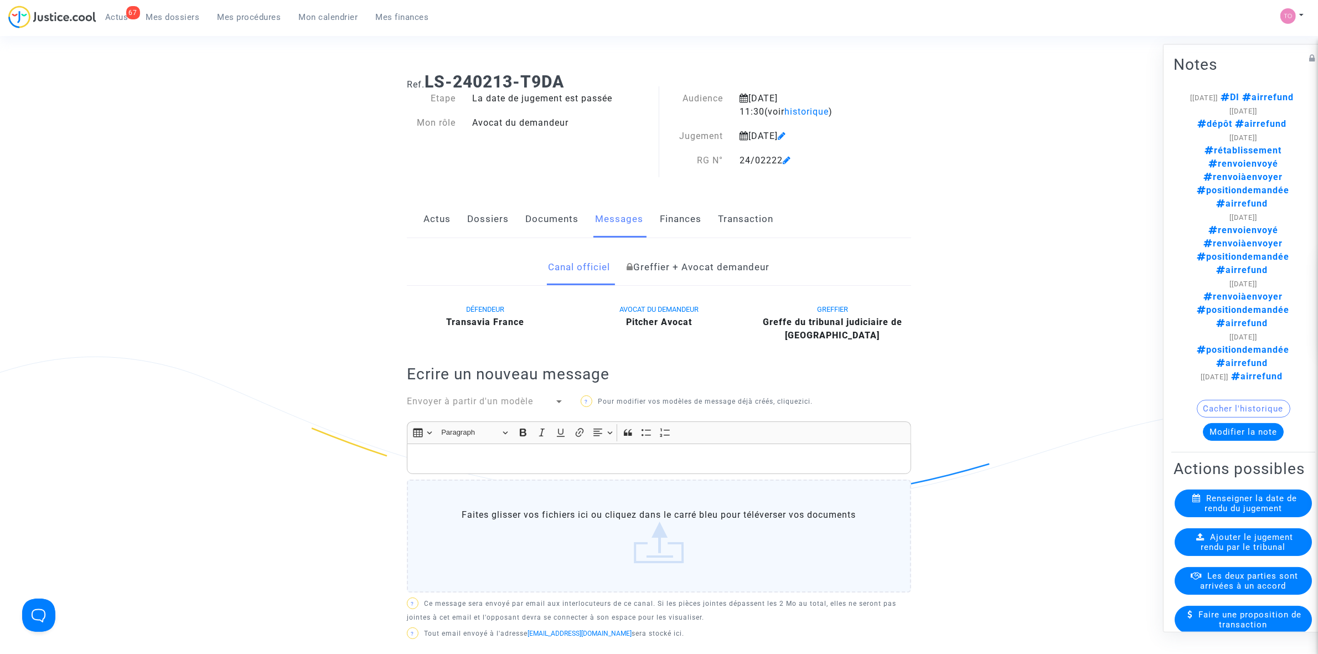
click at [559, 216] on link "Documents" at bounding box center [551, 219] width 53 height 37
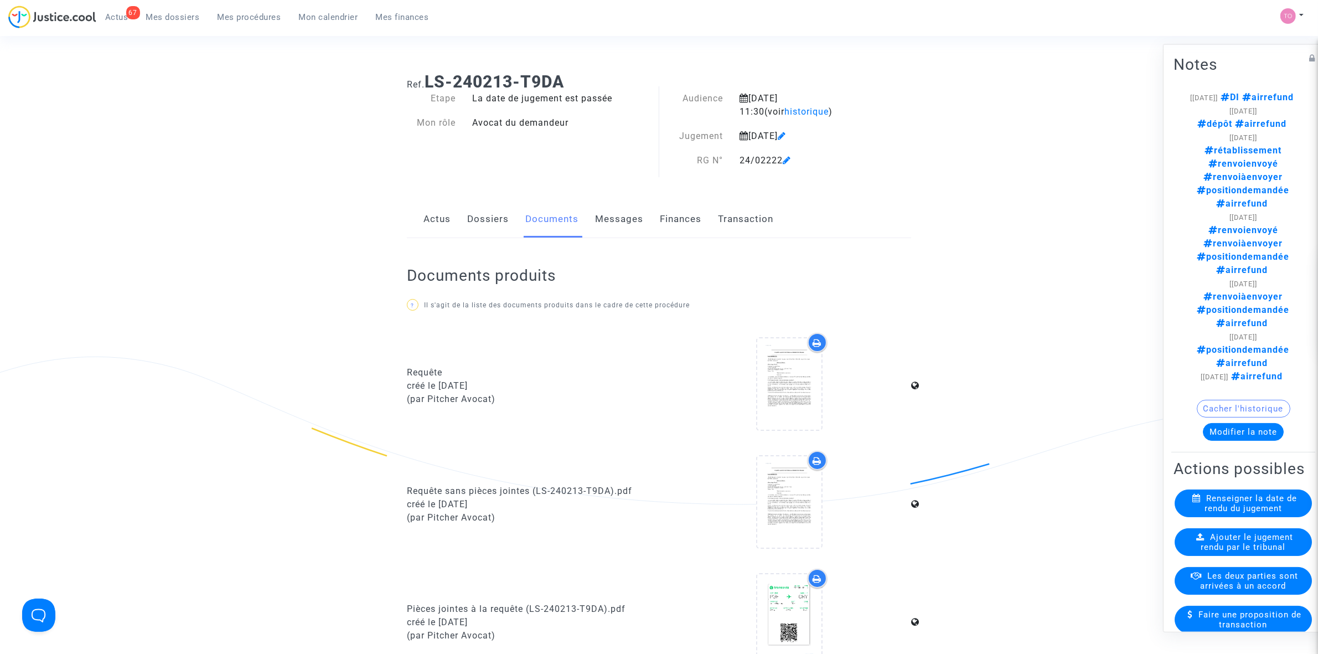
click at [480, 220] on link "Dossiers" at bounding box center [488, 219] width 42 height 37
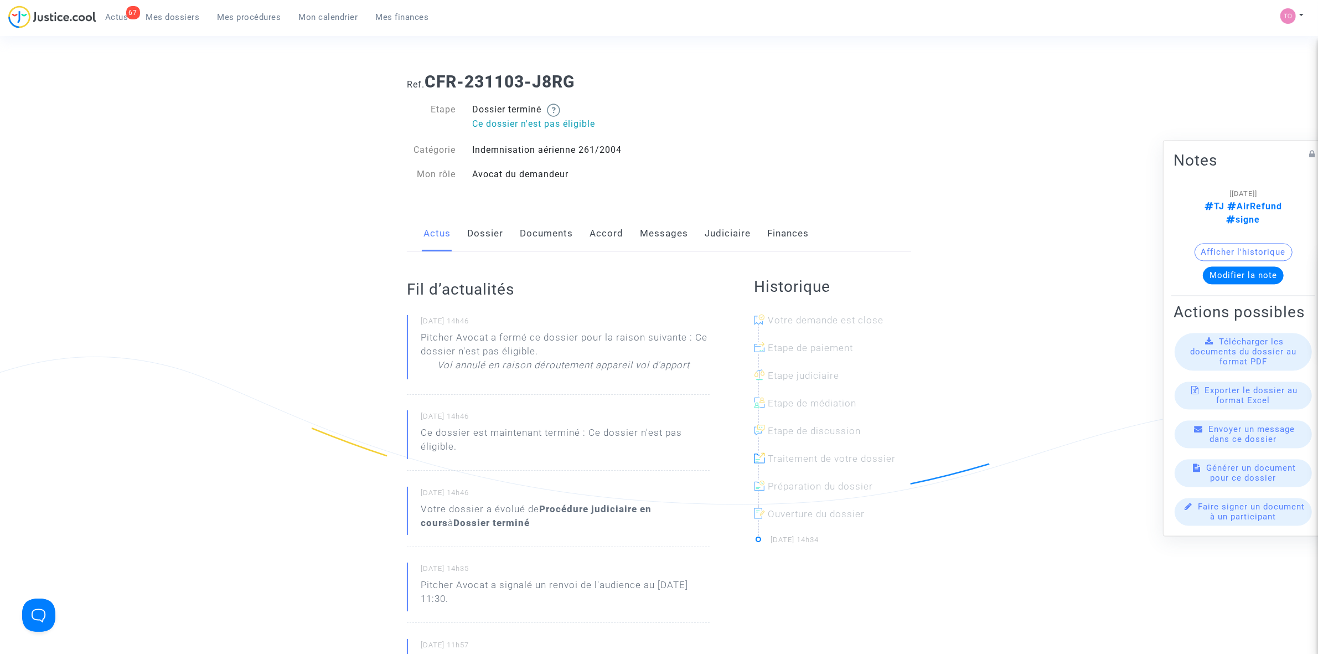
click at [553, 229] on link "Documents" at bounding box center [546, 233] width 53 height 37
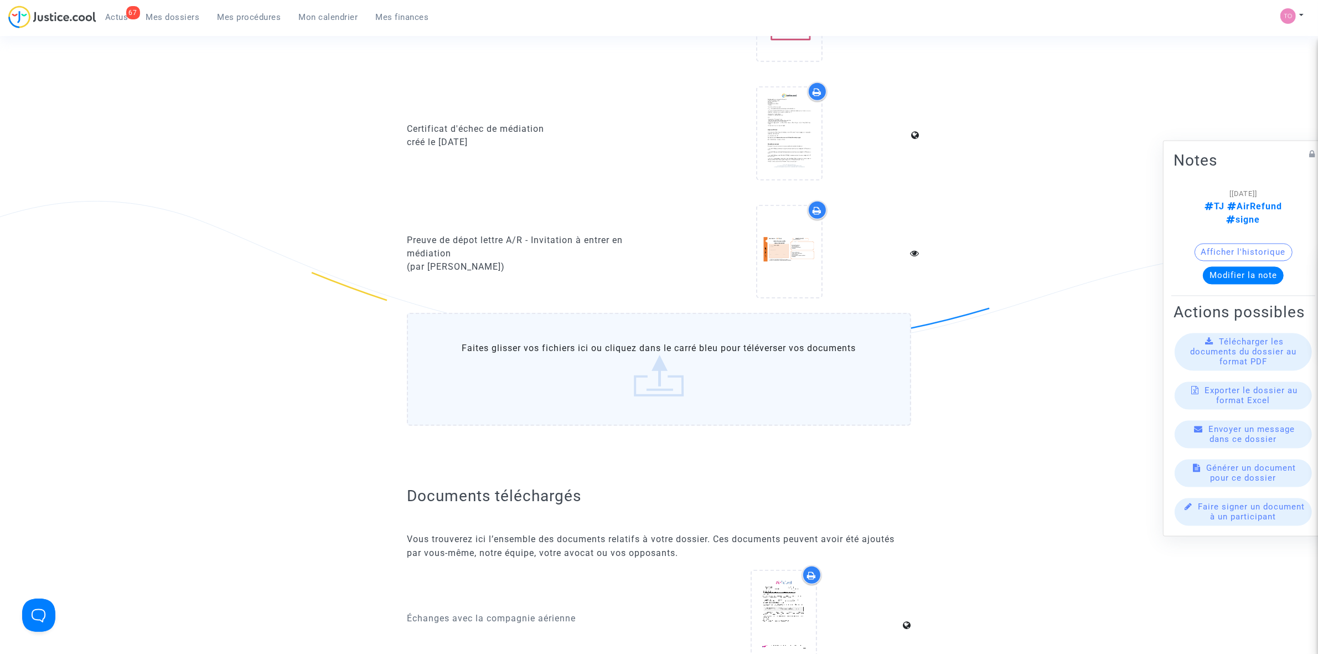
scroll to position [899, 0]
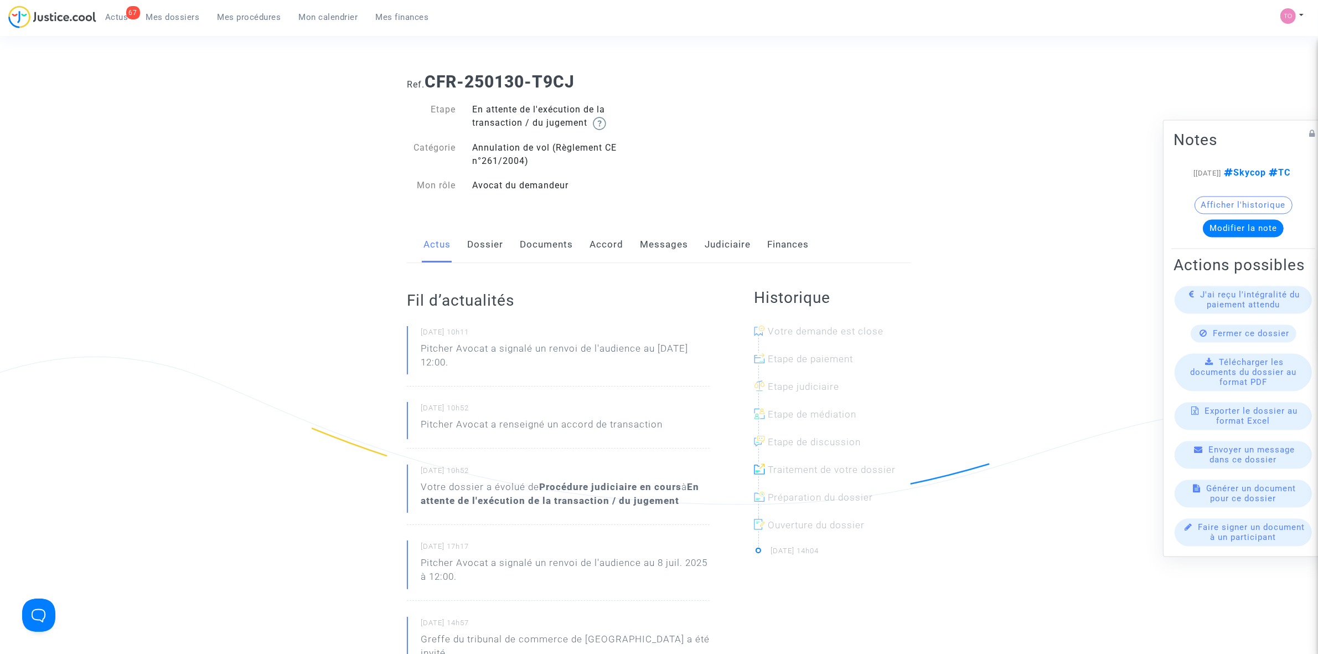
click at [1206, 196] on button "Afficher l'historique" at bounding box center [1243, 205] width 98 height 18
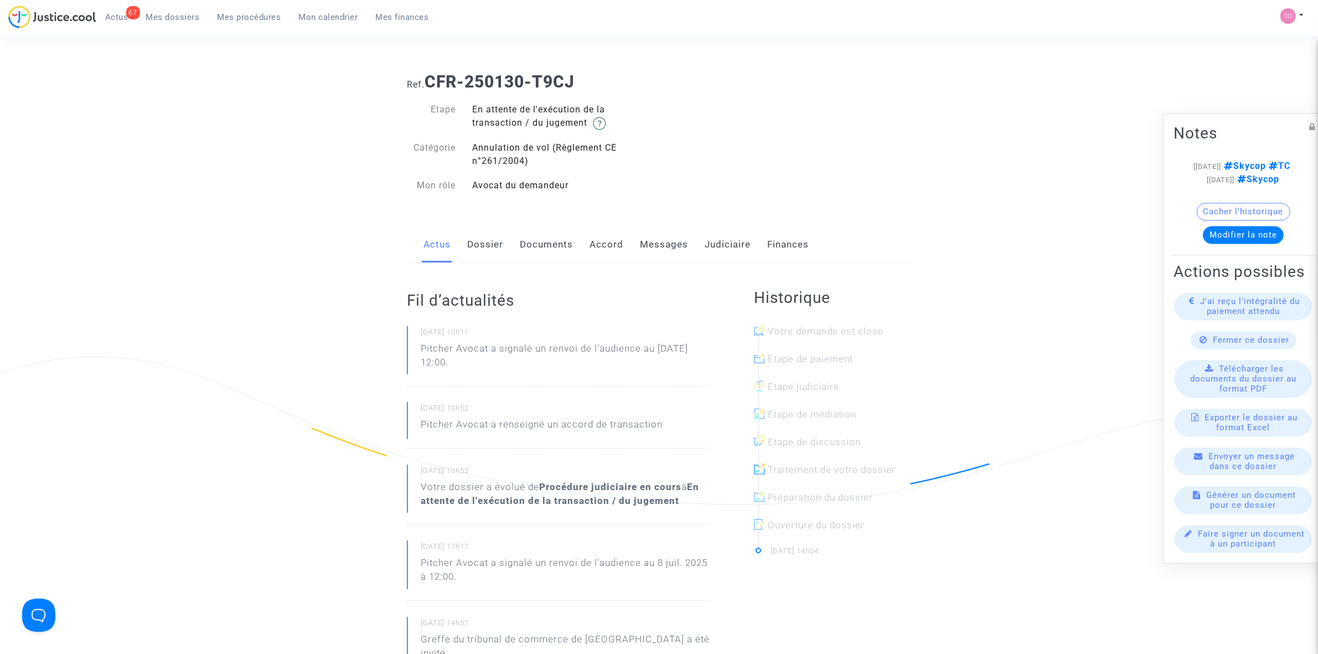
click at [723, 244] on link "Judiciaire" at bounding box center [727, 244] width 46 height 37
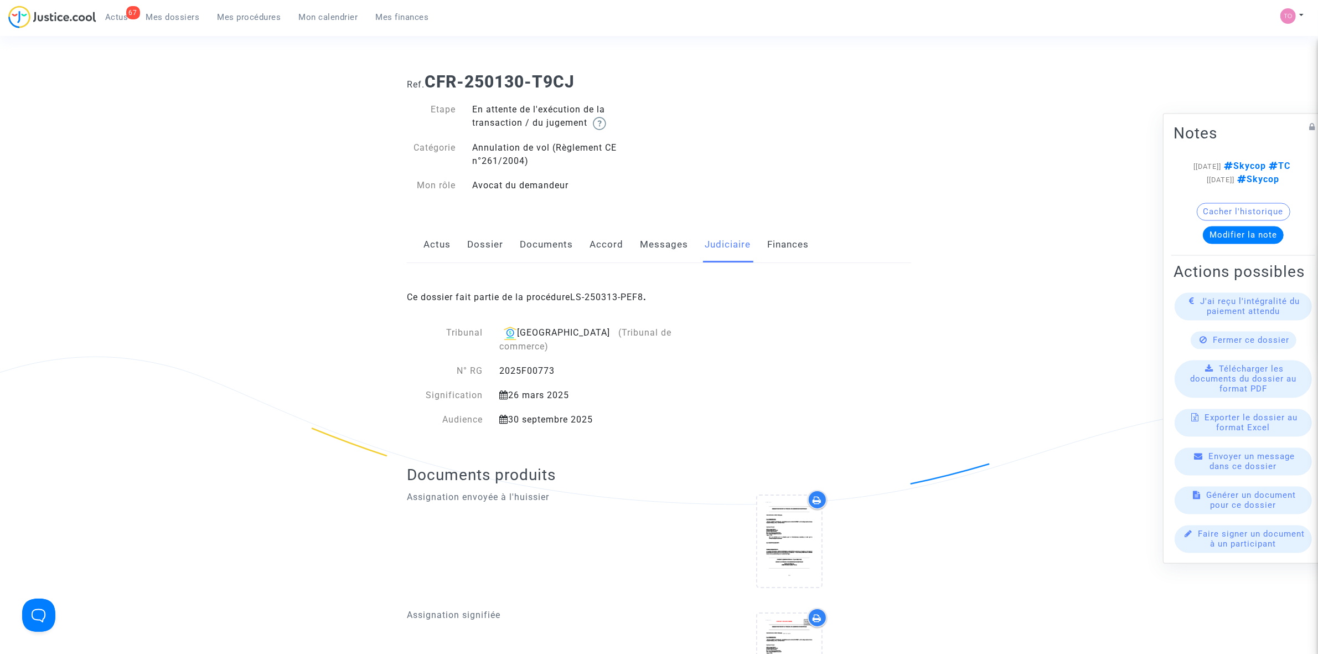
drag, startPoint x: 659, startPoint y: 251, endPoint x: 588, endPoint y: 250, distance: 70.3
click at [657, 251] on link "Messages" at bounding box center [664, 244] width 48 height 37
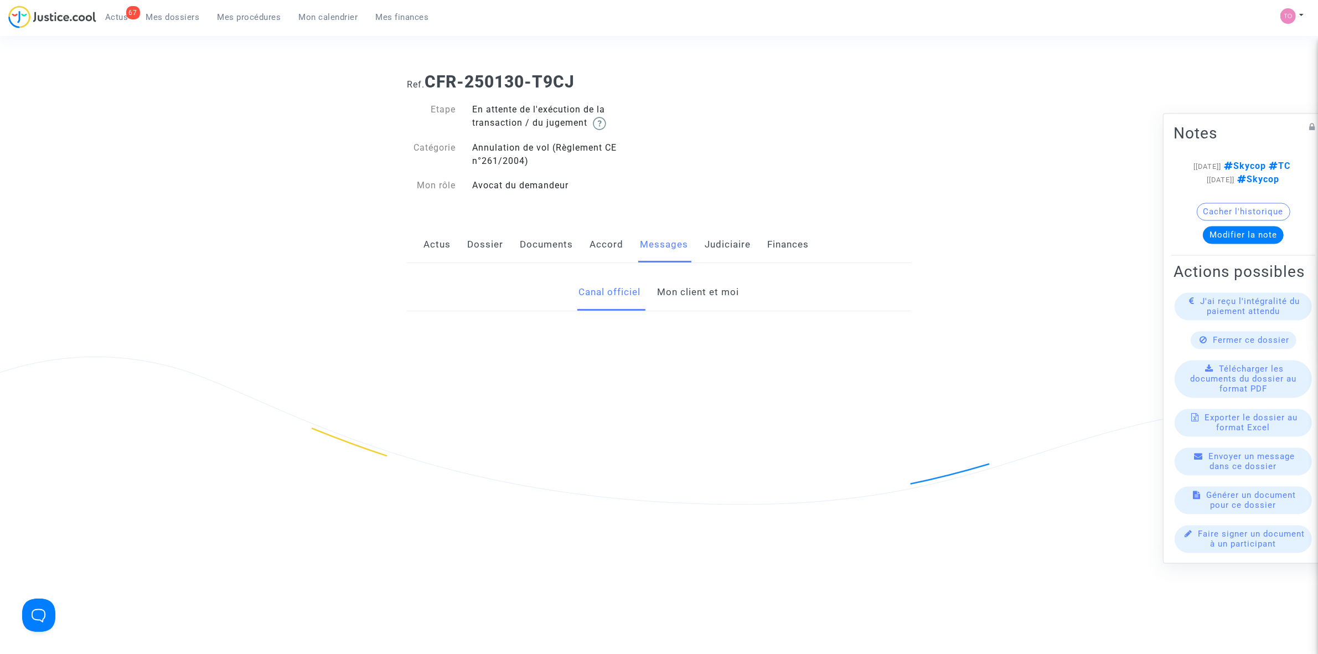
click at [543, 246] on link "Documents" at bounding box center [546, 244] width 53 height 37
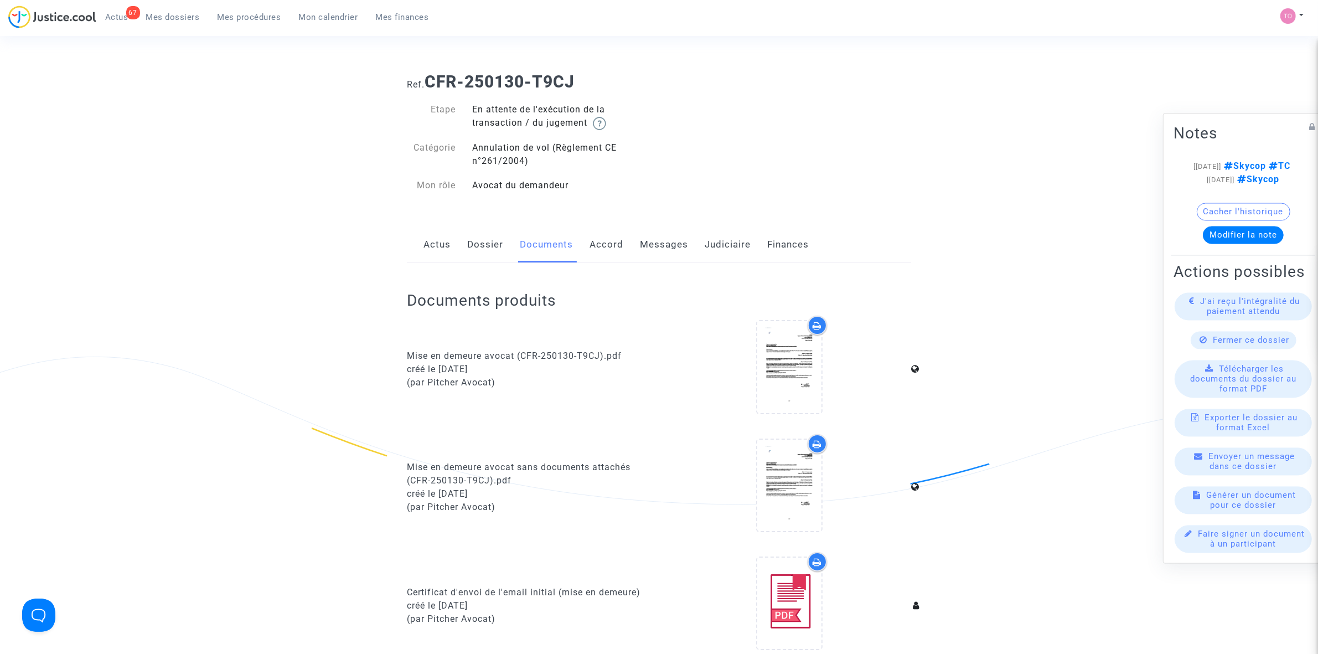
click at [614, 244] on link "Accord" at bounding box center [606, 244] width 34 height 37
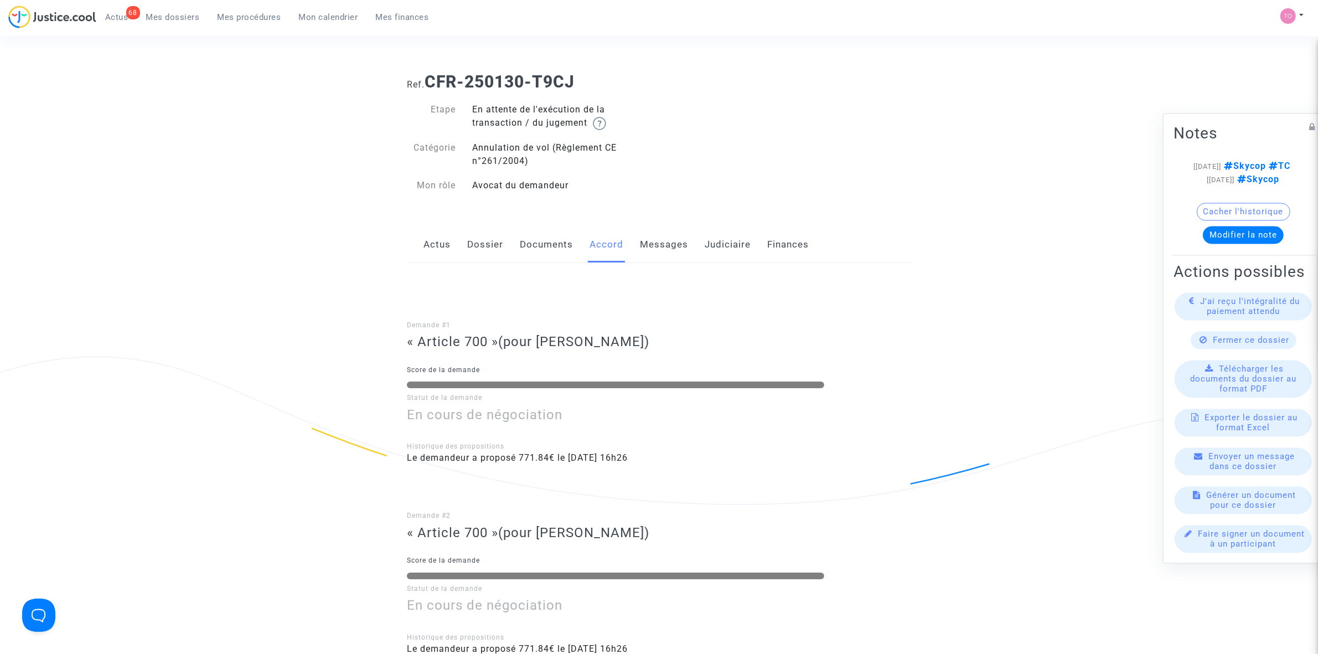
click at [717, 239] on link "Judiciaire" at bounding box center [727, 244] width 46 height 37
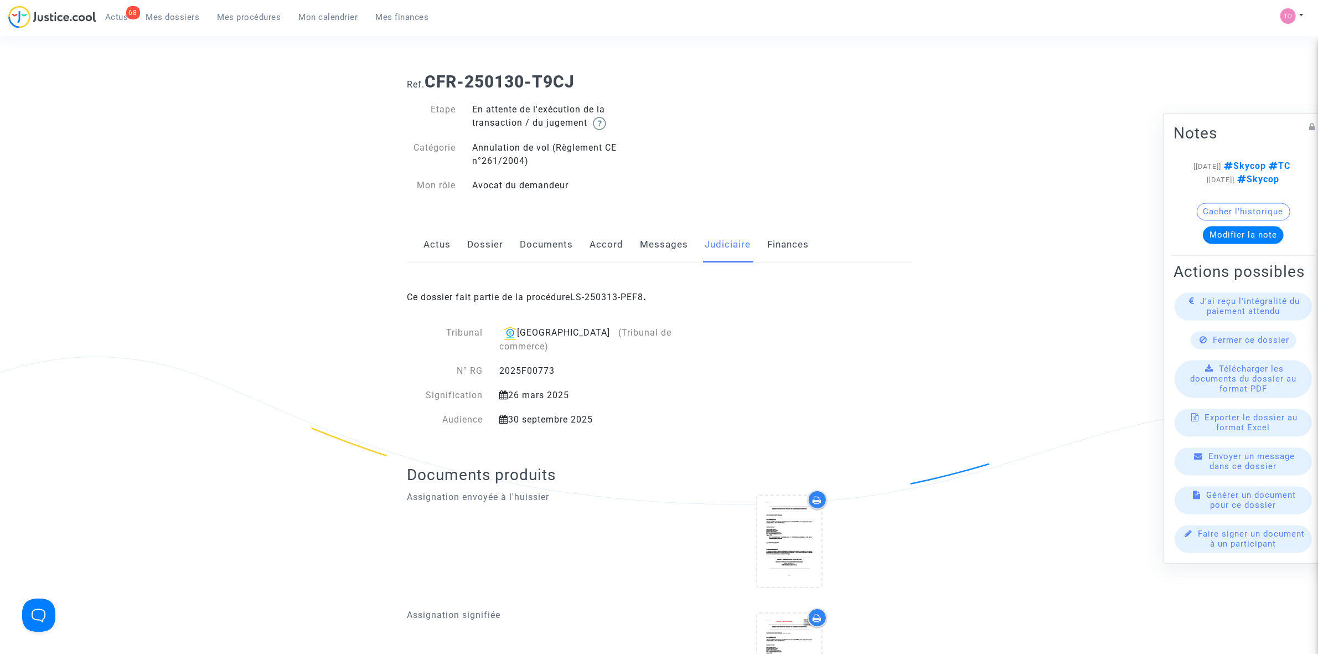
click at [645, 237] on link "Messages" at bounding box center [664, 244] width 48 height 37
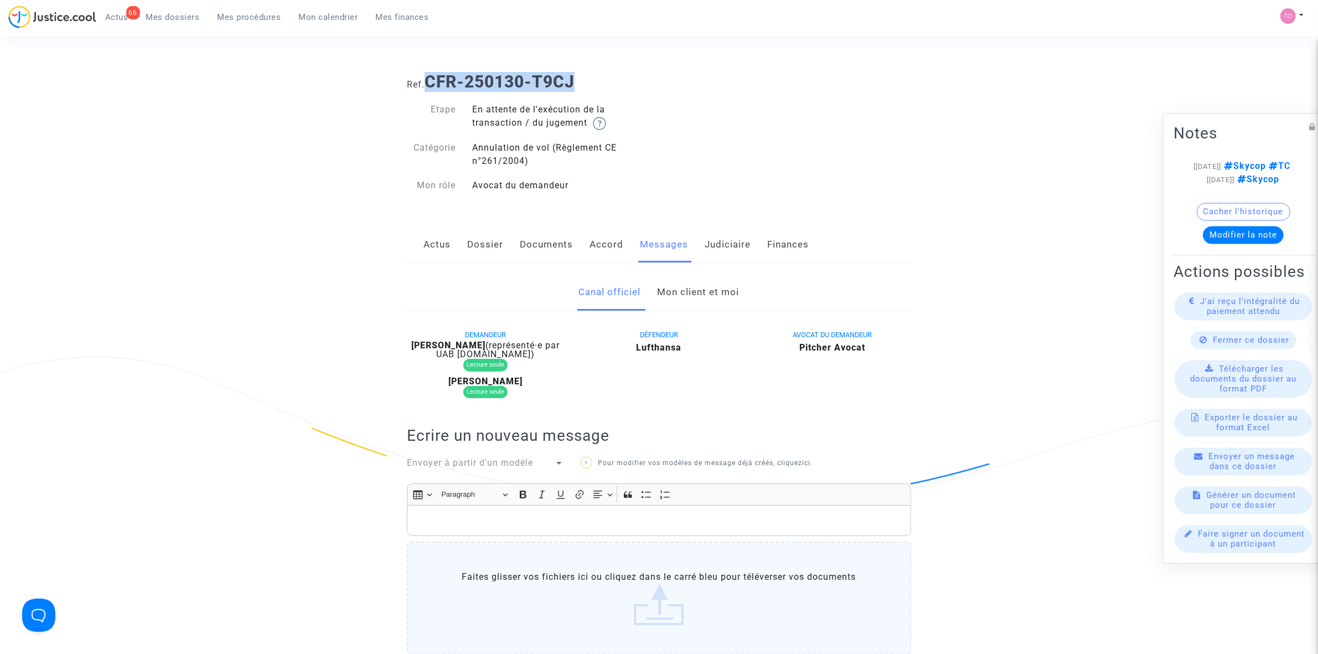
drag, startPoint x: 585, startPoint y: 81, endPoint x: 429, endPoint y: 87, distance: 156.2
click at [429, 87] on h1 "Ref. CFR-250130-T9CJ" at bounding box center [659, 82] width 504 height 20
copy b "CFR-250130-T9CJ"
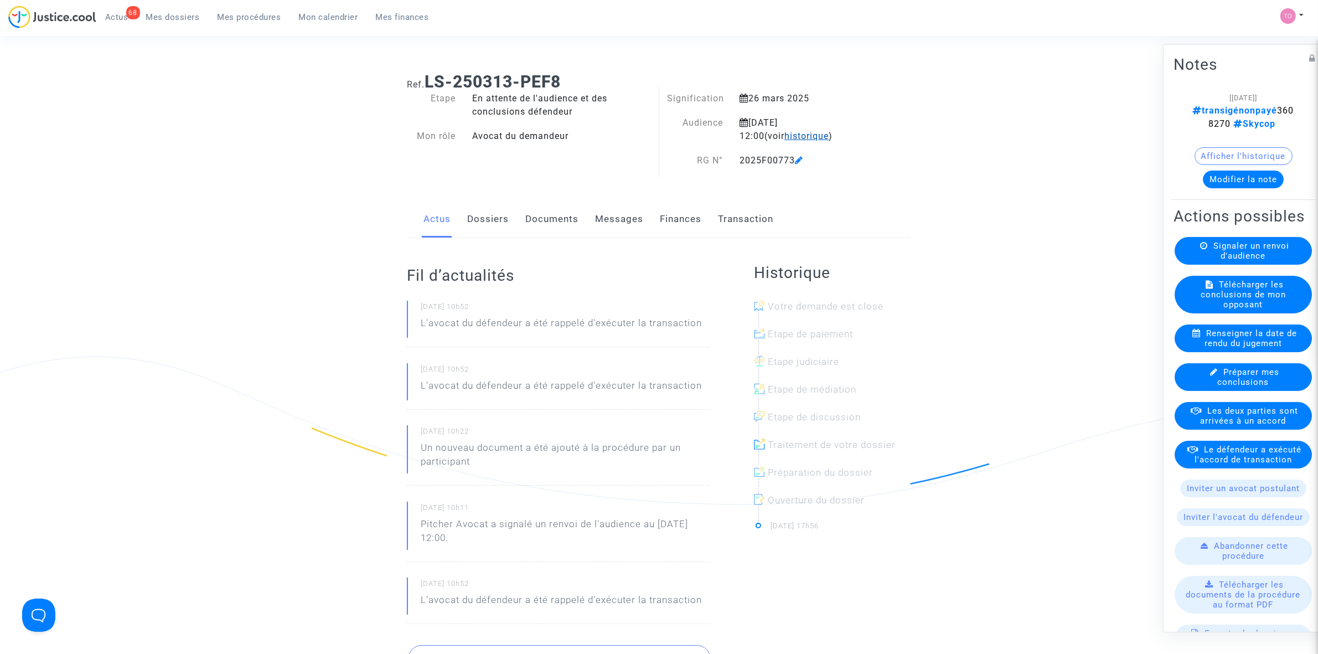
click at [784, 139] on span "historique" at bounding box center [806, 136] width 44 height 11
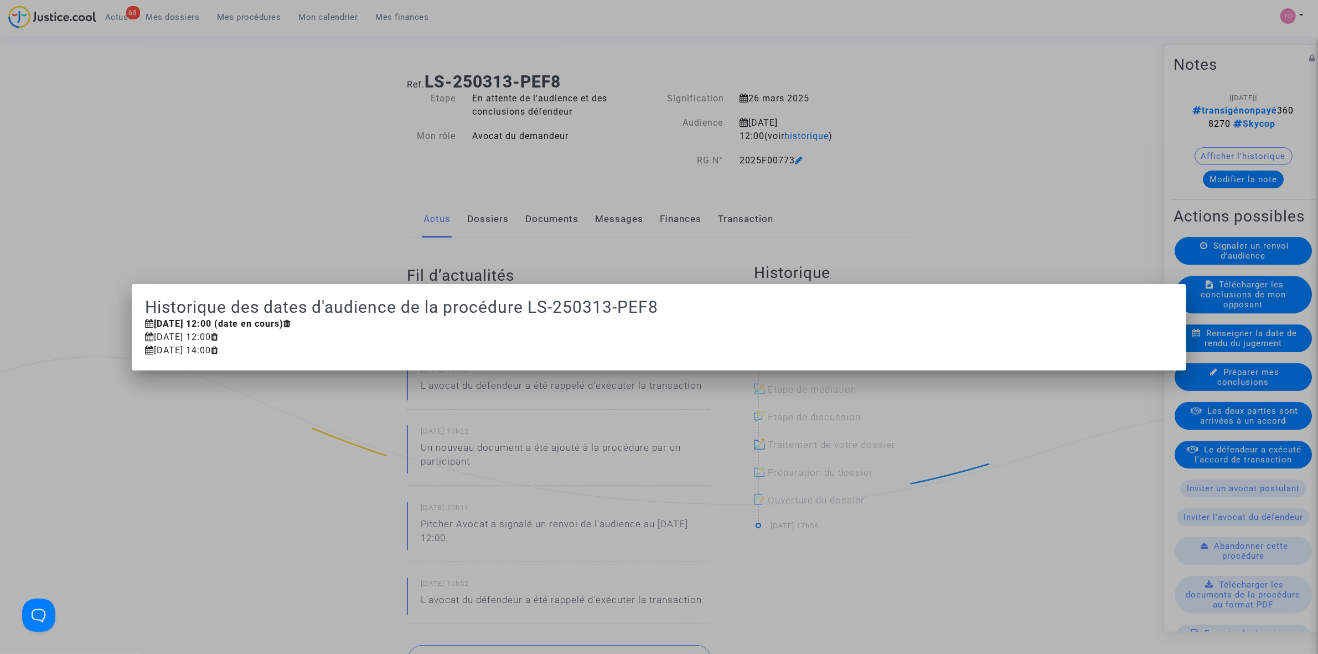
click at [279, 181] on div at bounding box center [659, 327] width 1318 height 654
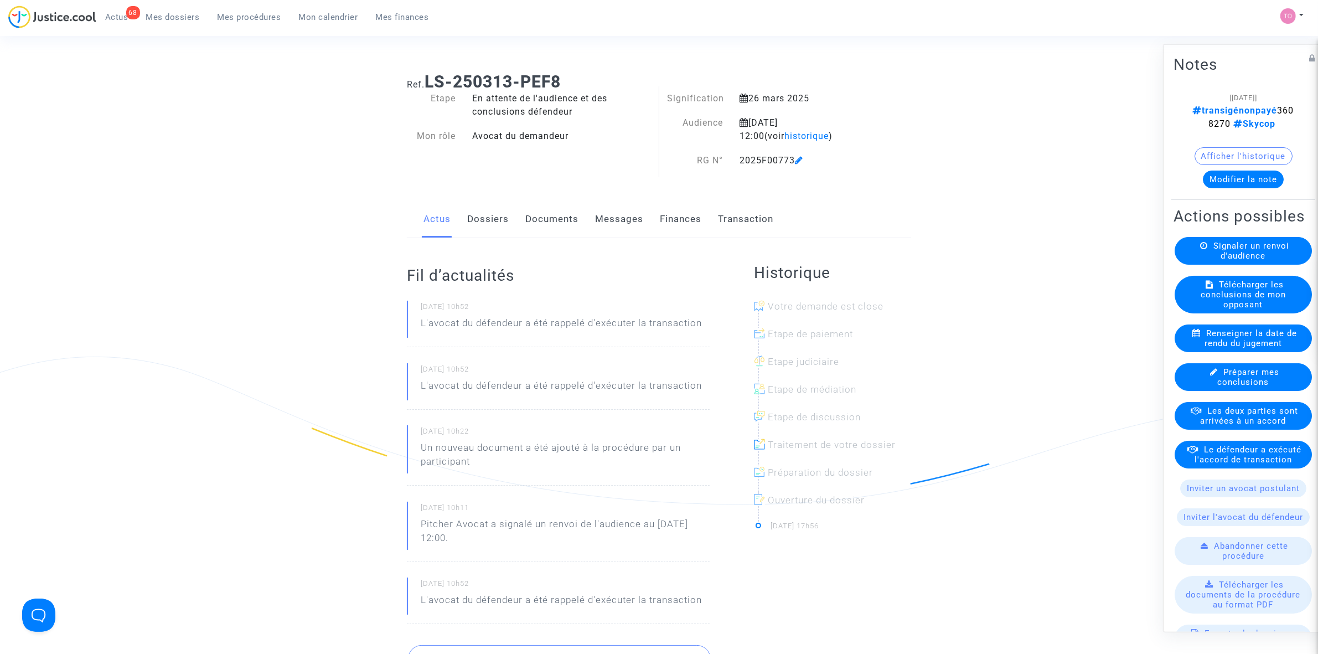
click at [671, 216] on link "Finances" at bounding box center [681, 219] width 42 height 37
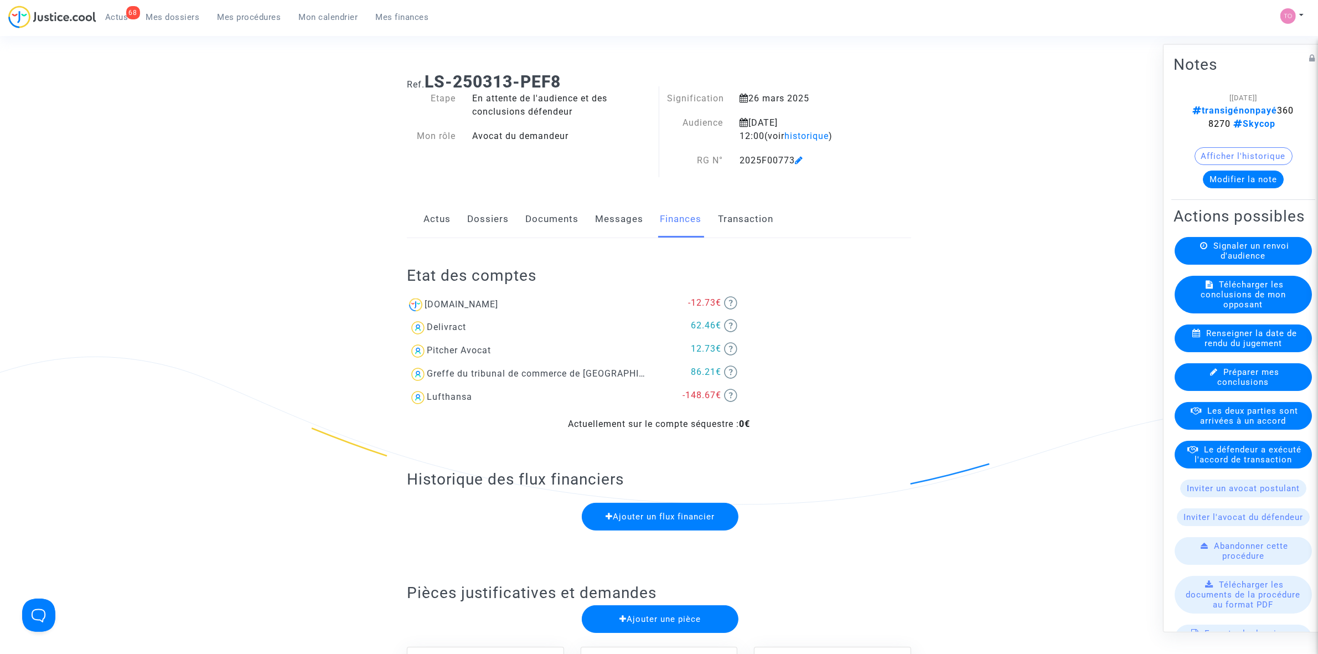
click at [545, 216] on link "Documents" at bounding box center [551, 219] width 53 height 37
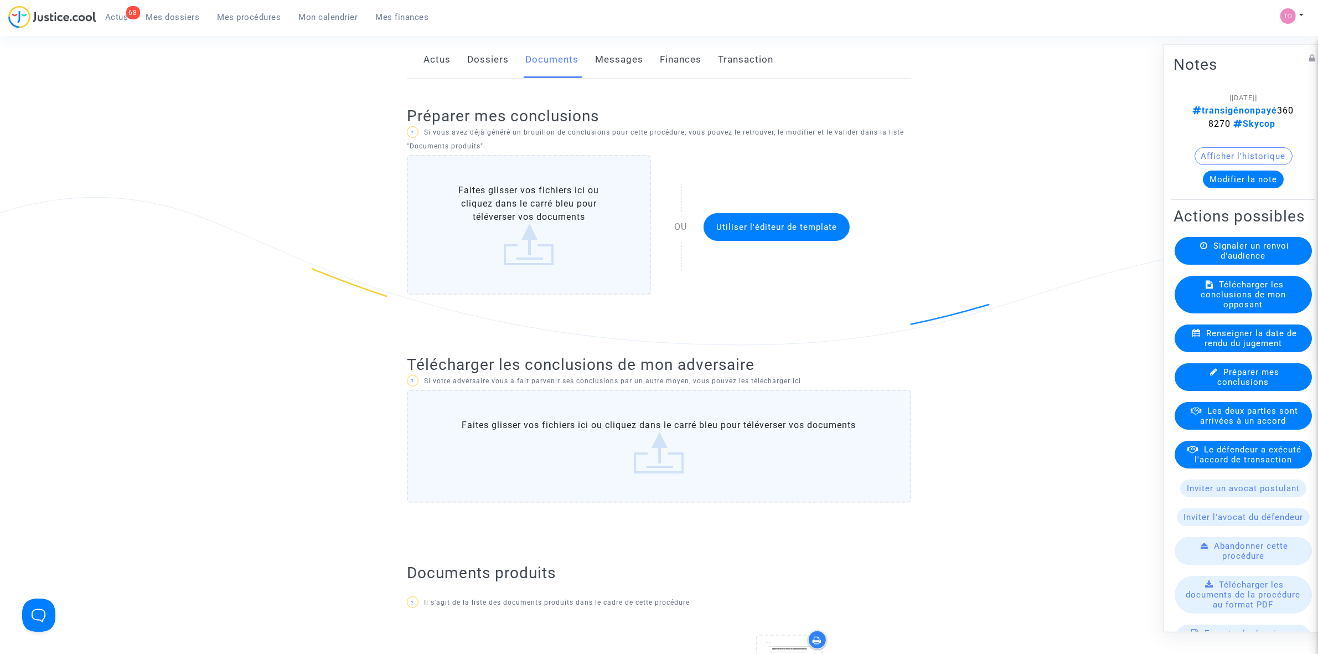
scroll to position [138, 0]
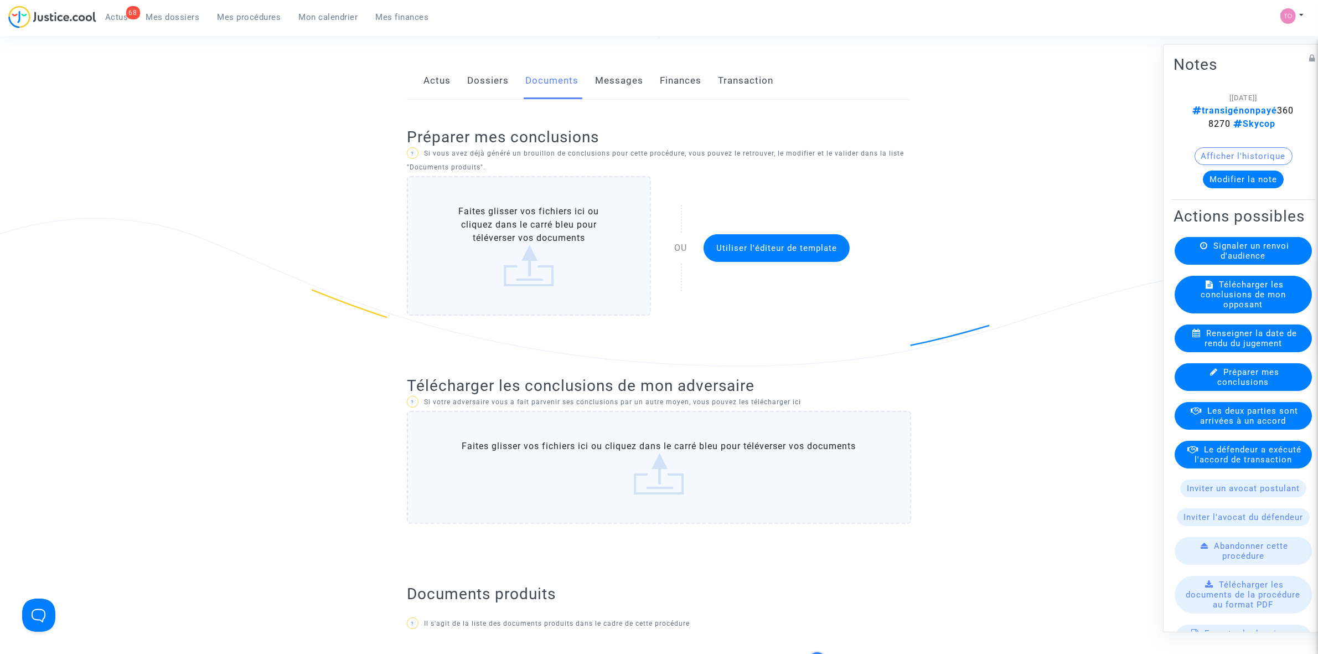
click at [669, 77] on link "Finances" at bounding box center [681, 81] width 42 height 37
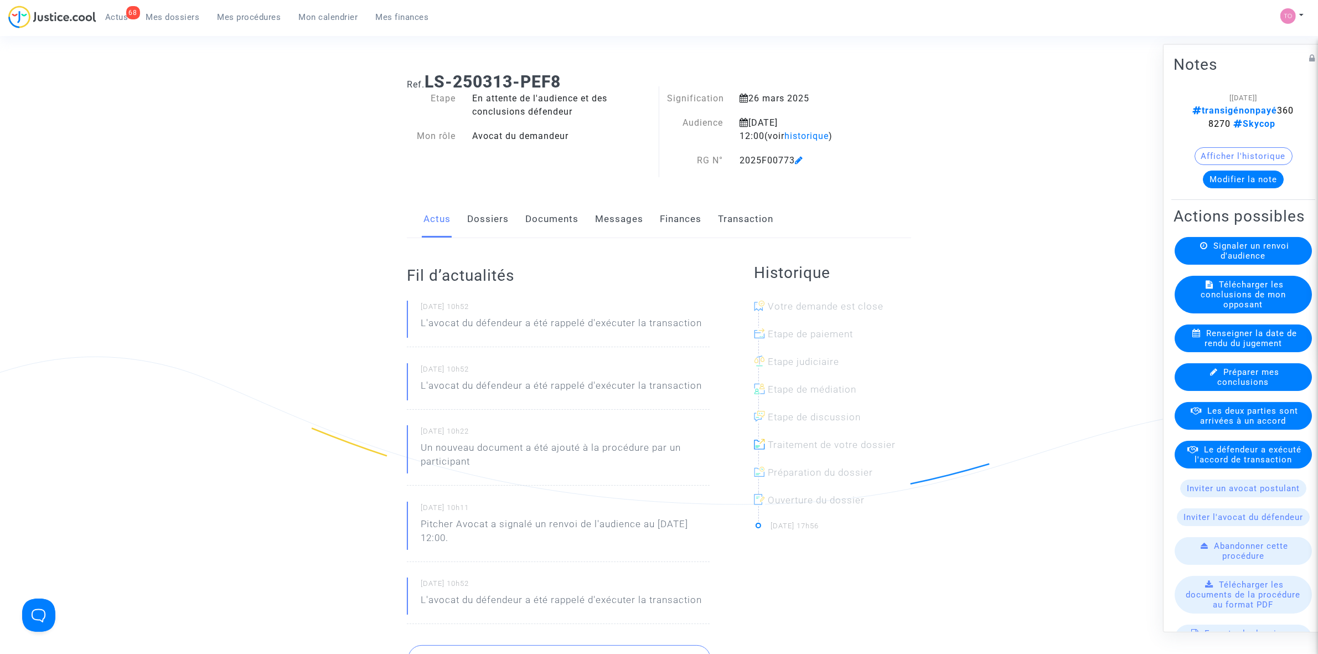
click at [1230, 153] on button "Afficher l'historique" at bounding box center [1243, 156] width 98 height 18
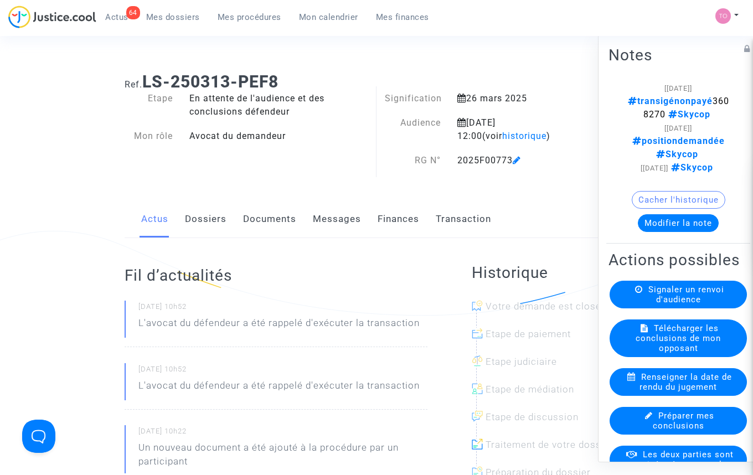
click at [682, 219] on button "Modifier la note" at bounding box center [678, 223] width 81 height 18
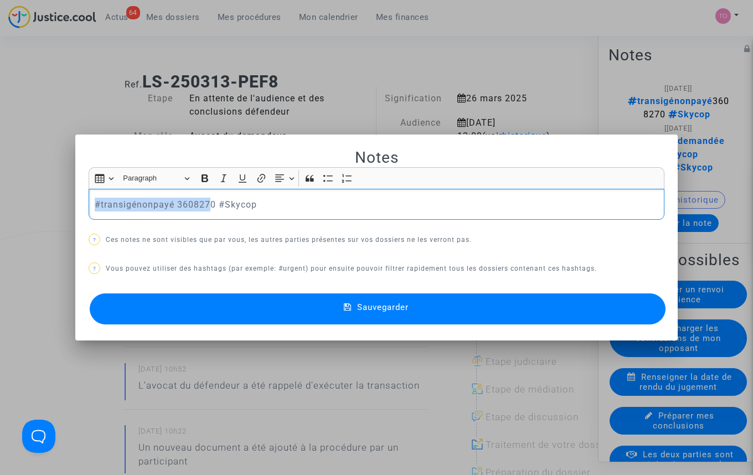
drag, startPoint x: 208, startPoint y: 204, endPoint x: 78, endPoint y: 201, distance: 130.1
click at [75, 202] on mat-dialog-container "Notes Rich Text Editor Insert table Insert table Heading Paragraph Paragraph He…" at bounding box center [376, 237] width 602 height 206
click at [142, 203] on p "#transigénonpayé 3608270 #Skycop" at bounding box center [377, 205] width 564 height 14
drag, startPoint x: 167, startPoint y: 203, endPoint x: 99, endPoint y: 202, distance: 68.1
click at [99, 202] on p "#transigénonpayé 3608270 #Skycop" at bounding box center [377, 205] width 564 height 14
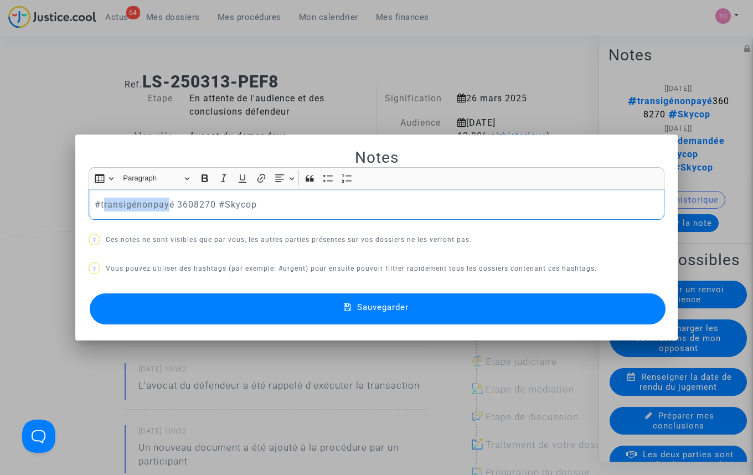
drag, startPoint x: 270, startPoint y: 205, endPoint x: -40, endPoint y: 198, distance: 310.0
click at [158, 214] on div "Rich Text Editor, main" at bounding box center [377, 204] width 576 height 31
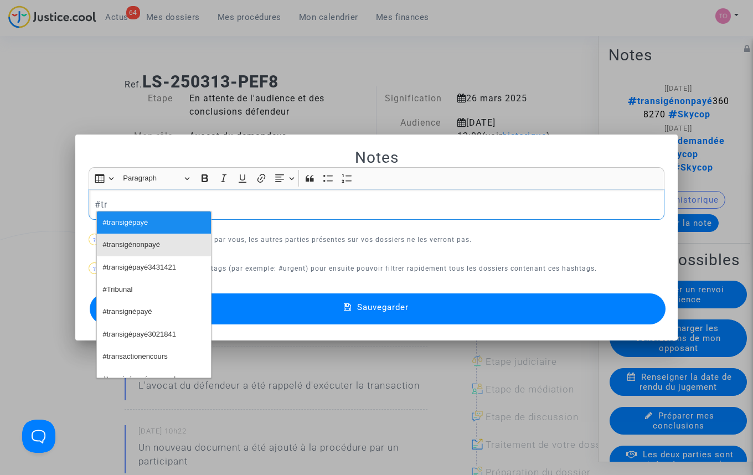
click at [161, 243] on button "#transigénonpayé" at bounding box center [154, 245] width 114 height 22
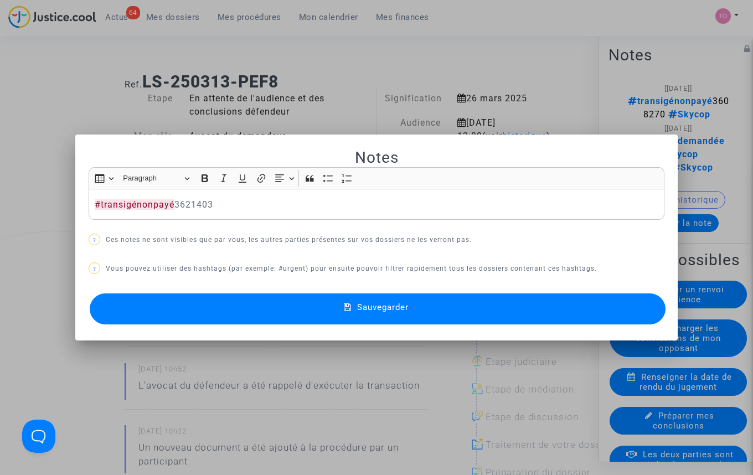
drag, startPoint x: 230, startPoint y: 239, endPoint x: 244, endPoint y: 270, distance: 33.4
click at [230, 243] on p "? Ces notes ne sont visibles que par vous, les autres parties présentes sur vos…" at bounding box center [377, 240] width 576 height 14
click at [375, 313] on button "Sauvegarder" at bounding box center [378, 308] width 576 height 31
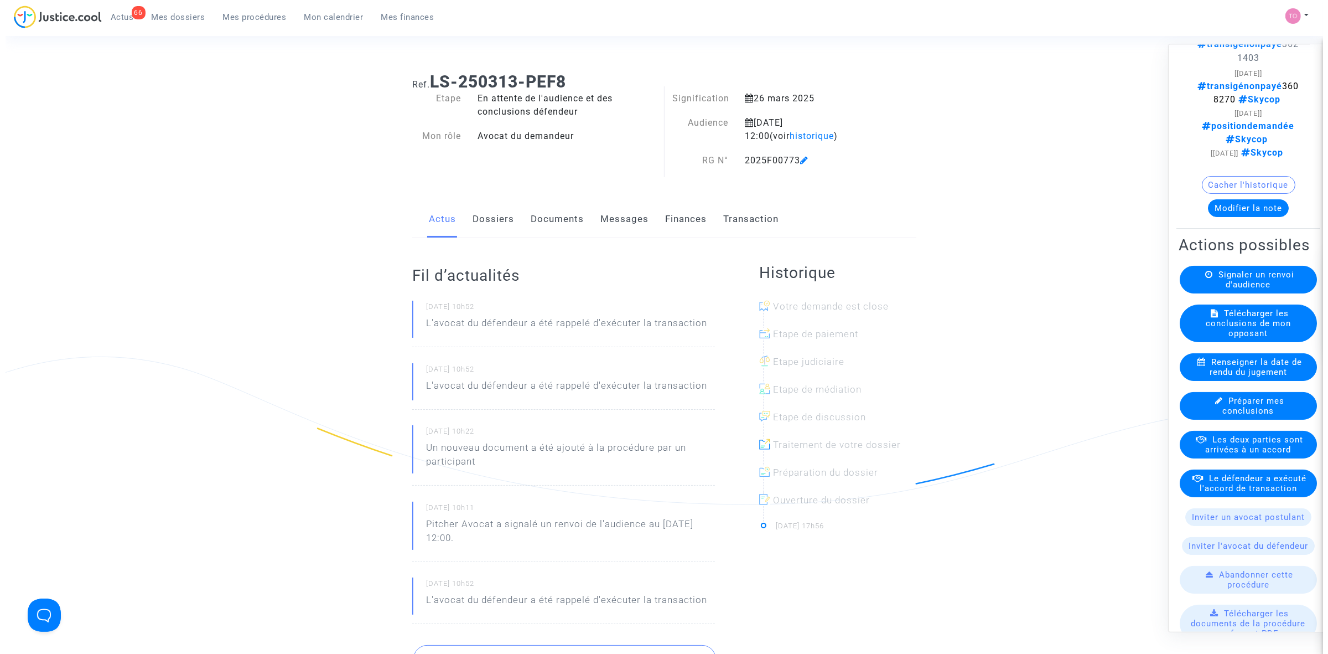
scroll to position [69, 0]
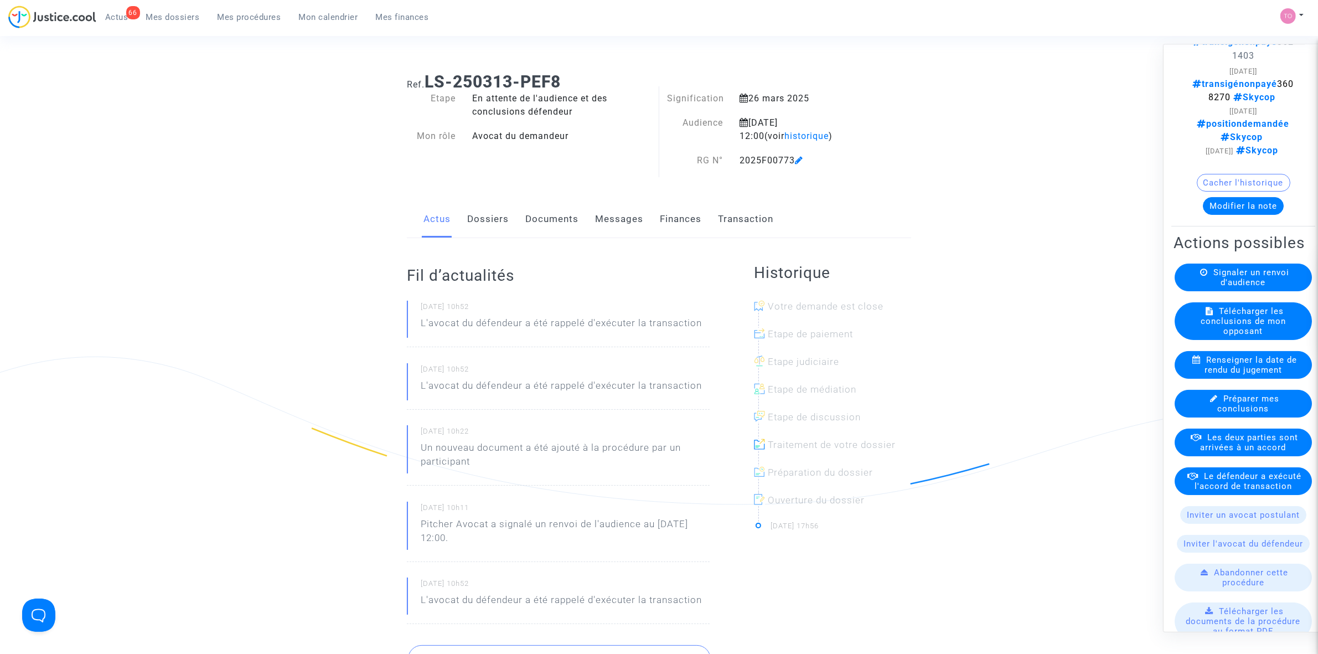
click at [1232, 452] on span "Les deux parties sont arrivées à un accord" at bounding box center [1249, 442] width 98 height 20
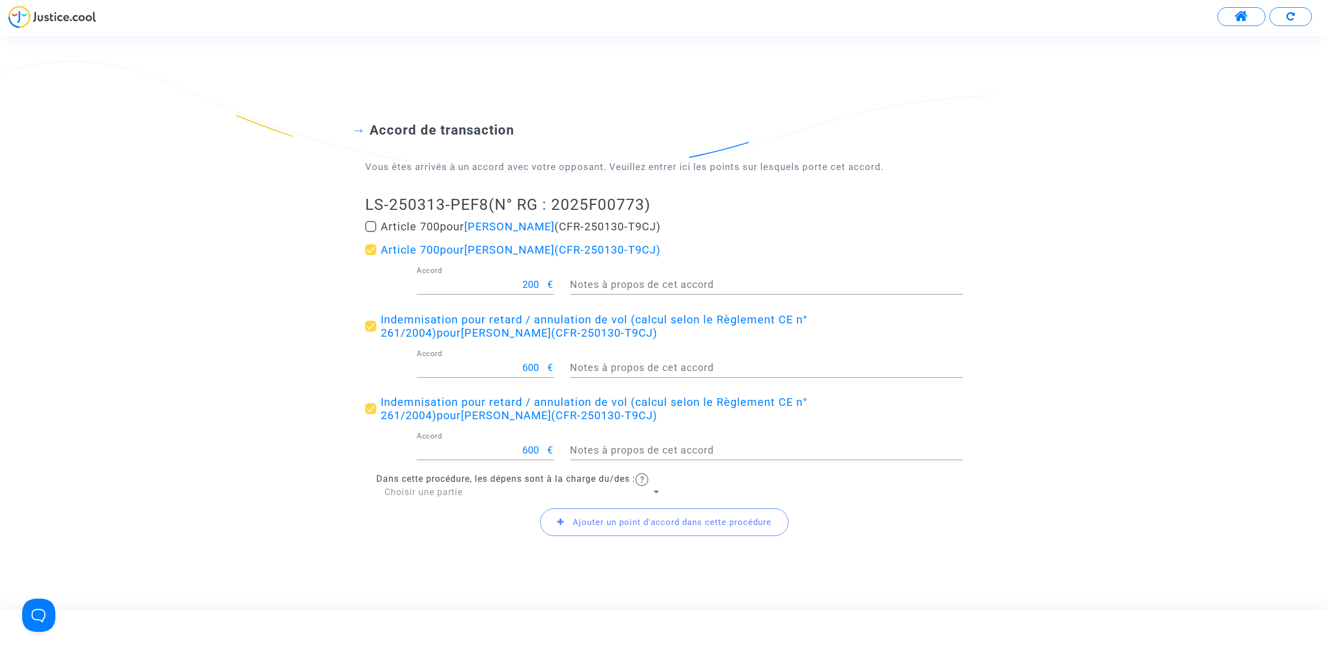
click at [447, 491] on span "Choisir une partie" at bounding box center [424, 491] width 78 height 11
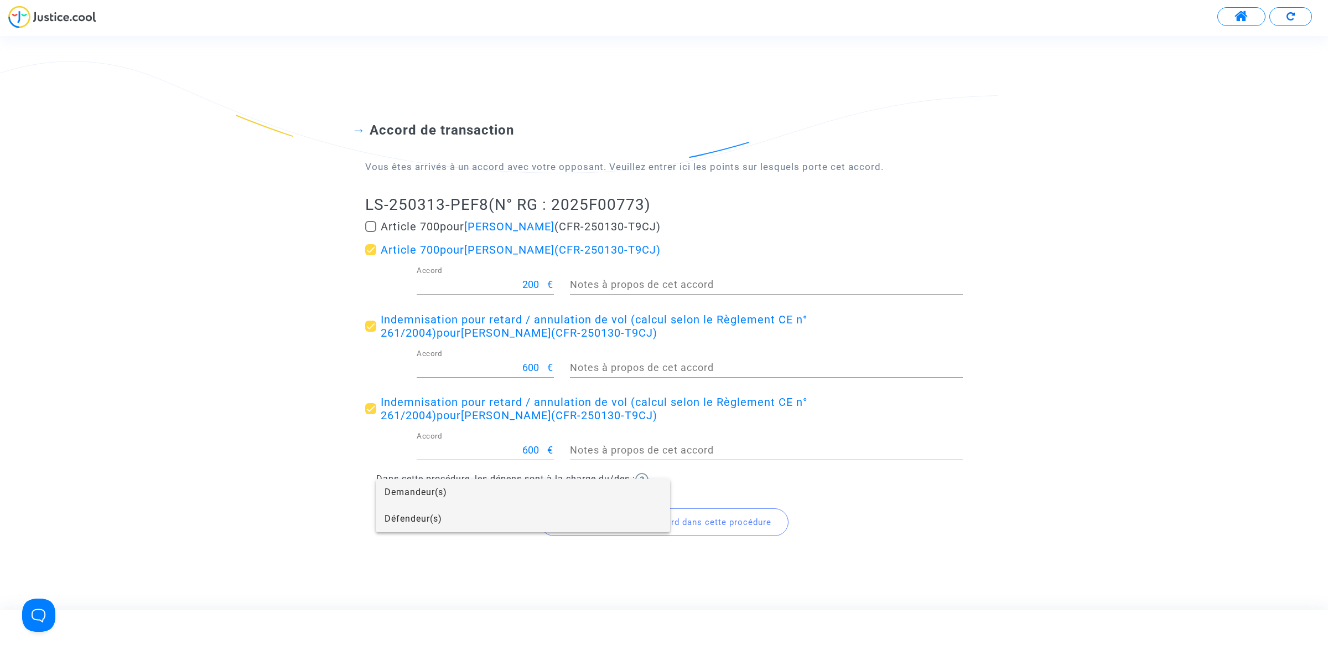
click at [443, 521] on span "Défendeur(s)" at bounding box center [523, 518] width 277 height 27
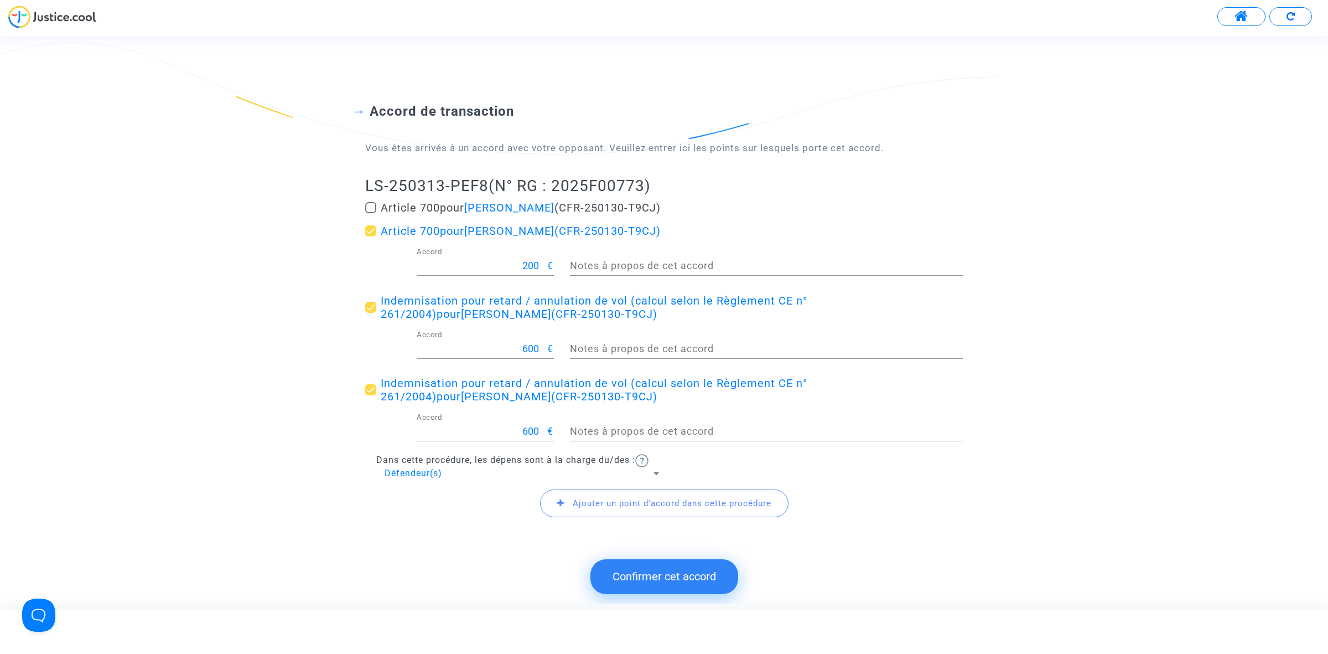
click at [642, 576] on button "Confirmer cet accord" at bounding box center [664, 576] width 148 height 34
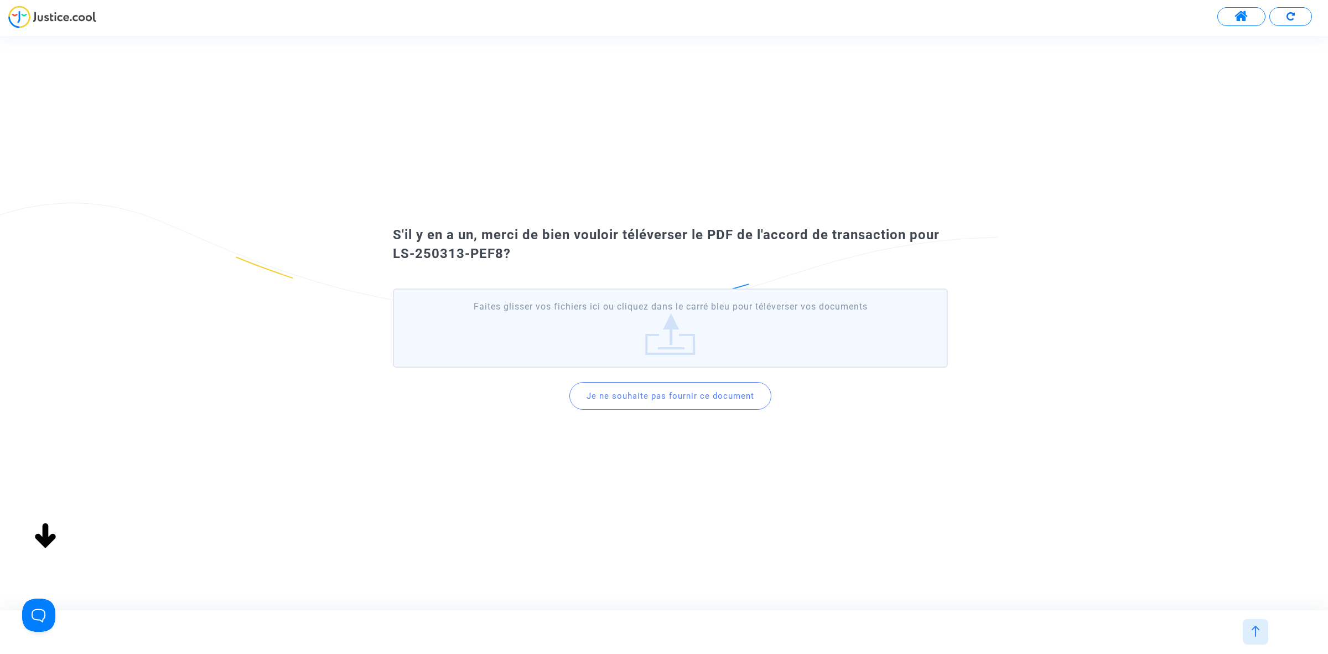
click at [654, 397] on button "Je ne souhaite pas fournir ce document" at bounding box center [670, 396] width 202 height 28
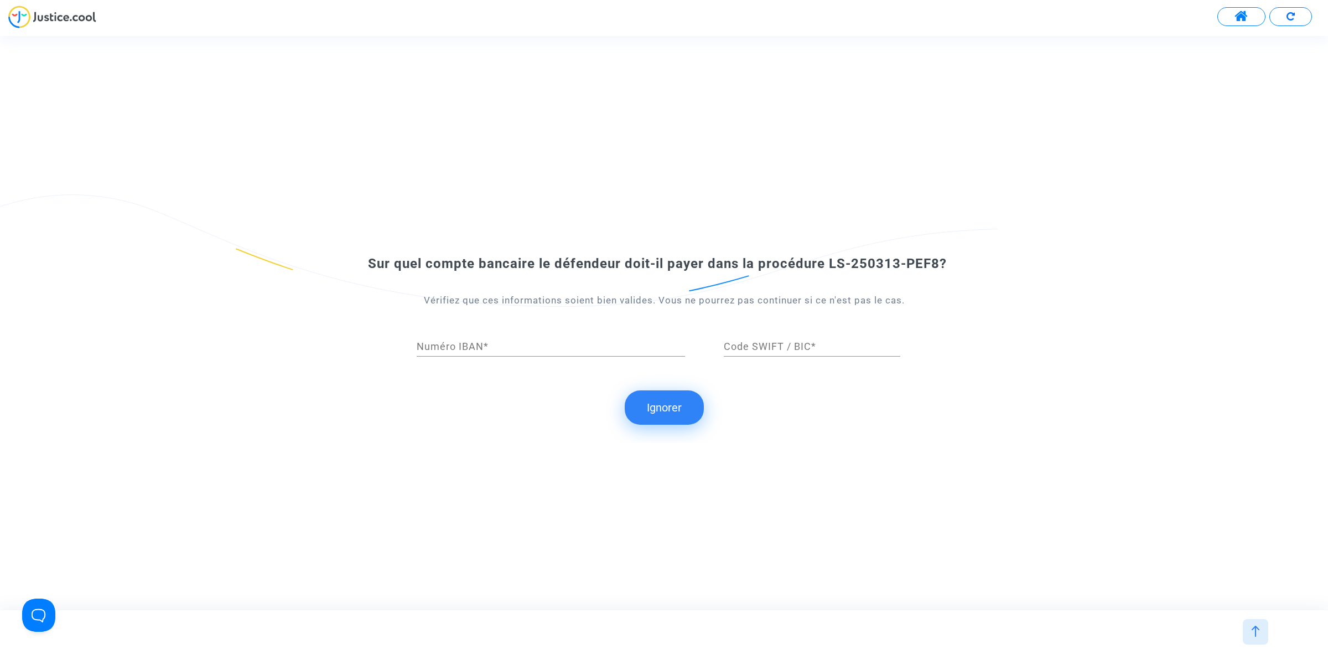
click at [678, 417] on button "Ignorer" at bounding box center [664, 407] width 79 height 34
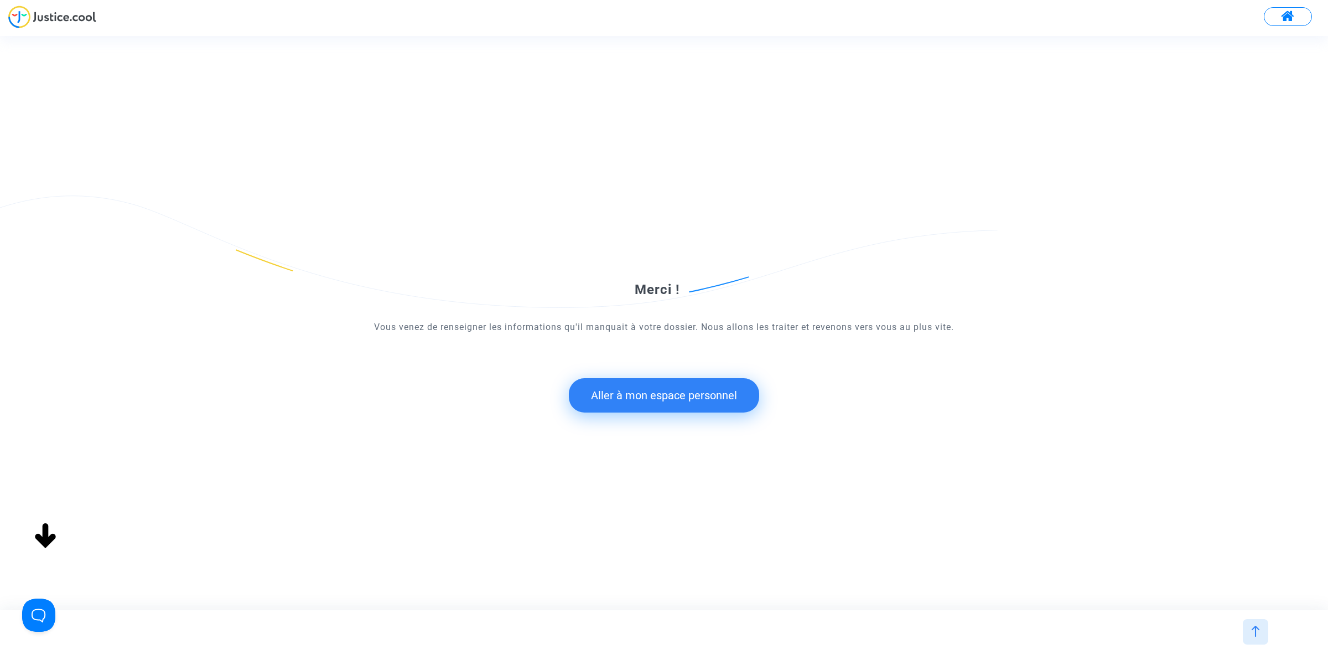
click at [677, 397] on button "Aller à mon espace personnel" at bounding box center [664, 395] width 190 height 34
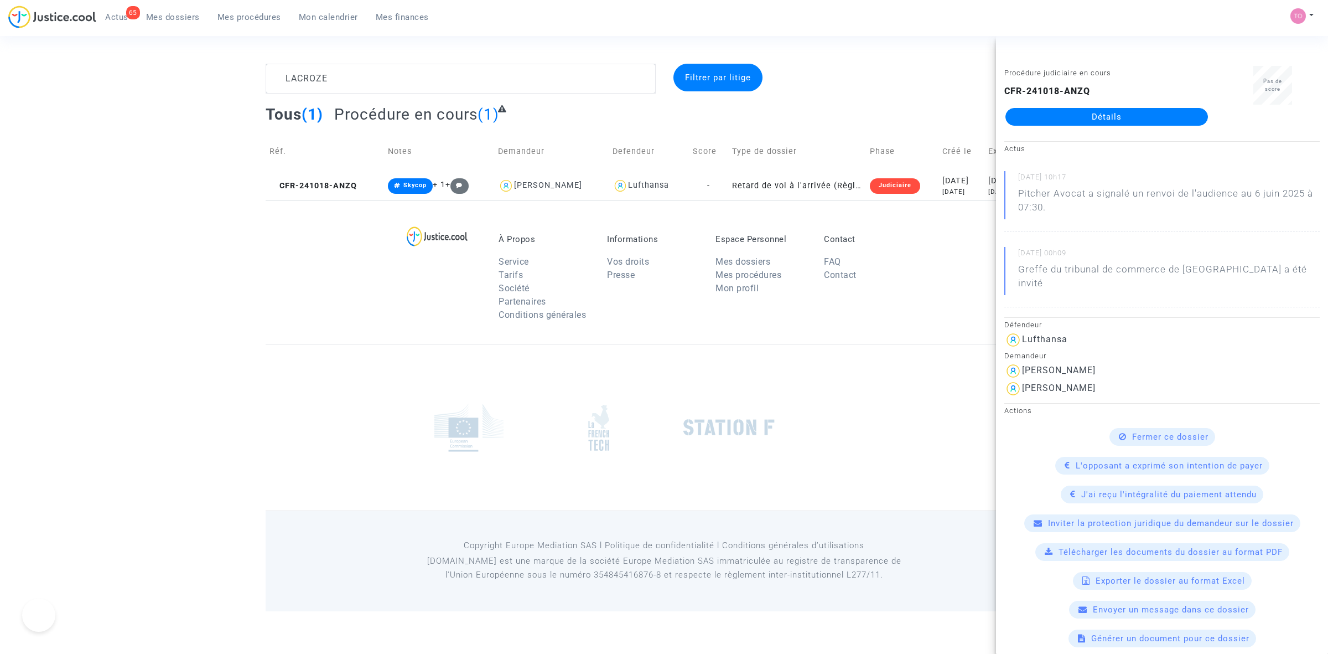
click at [169, 74] on div "LACROZE Filtrer par litige Tous (1) Procédure en cours (1) Réf. Notes Demandeur…" at bounding box center [664, 132] width 1328 height 137
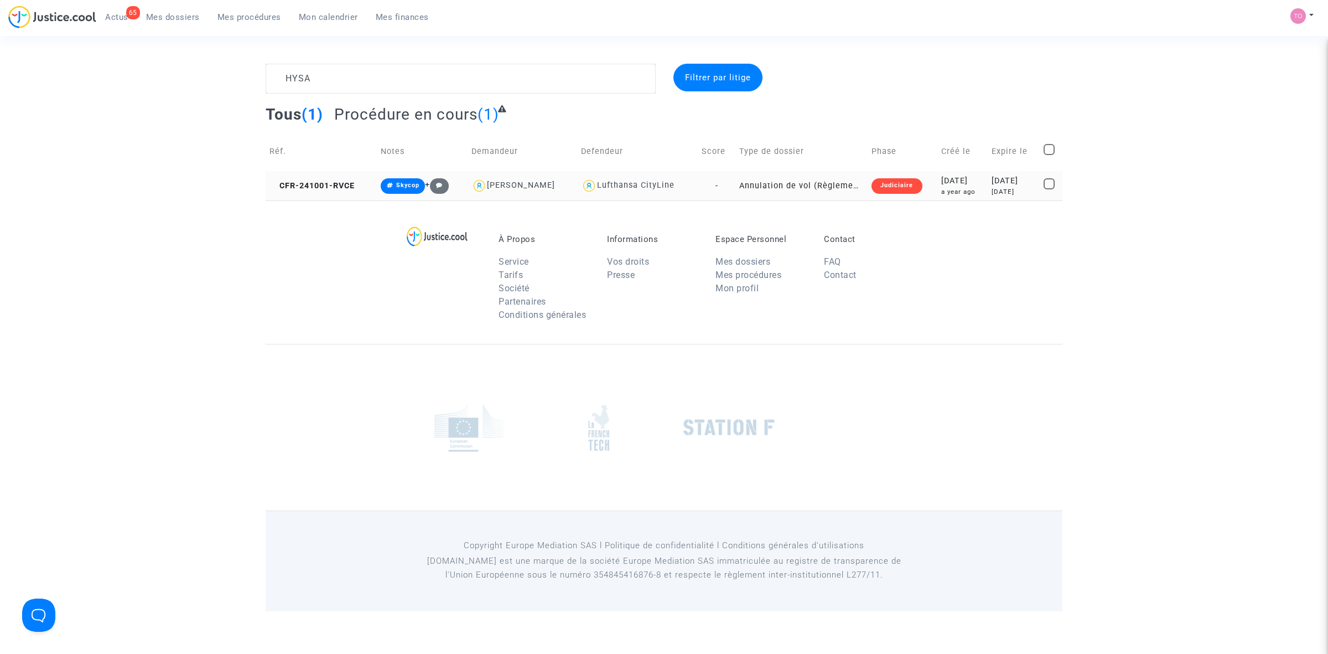
click at [941, 192] on div "a year ago" at bounding box center [962, 191] width 43 height 9
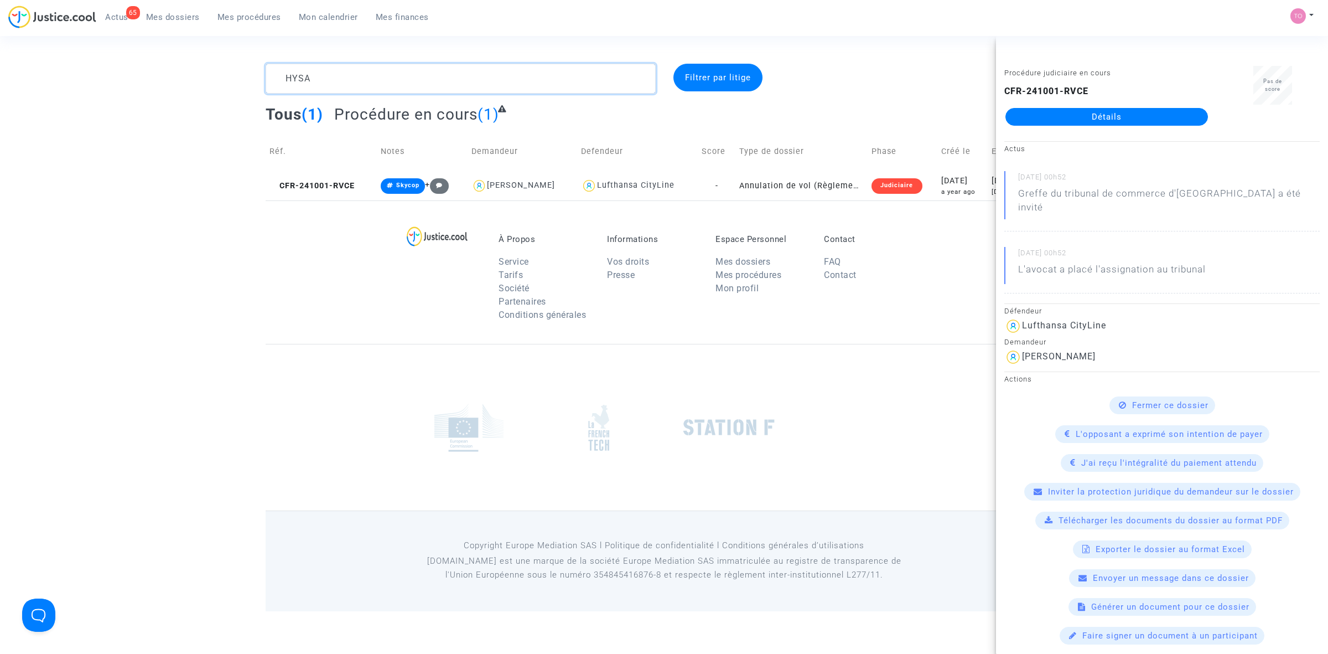
drag, startPoint x: 317, startPoint y: 72, endPoint x: 227, endPoint y: 68, distance: 89.7
click at [226, 68] on div "HYSA Filtrer par litige Tous (1) Procédure en cours (1) Réf. Notes Demandeur De…" at bounding box center [664, 132] width 1328 height 137
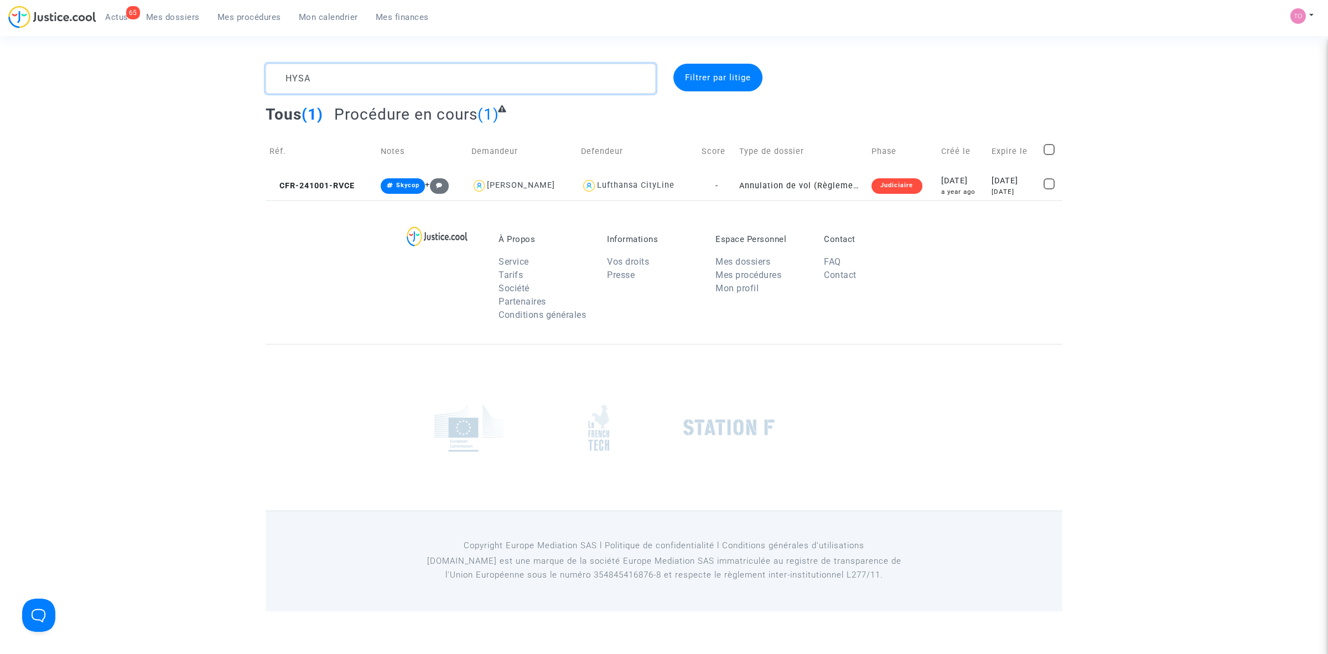
paste textarea "PROUST"
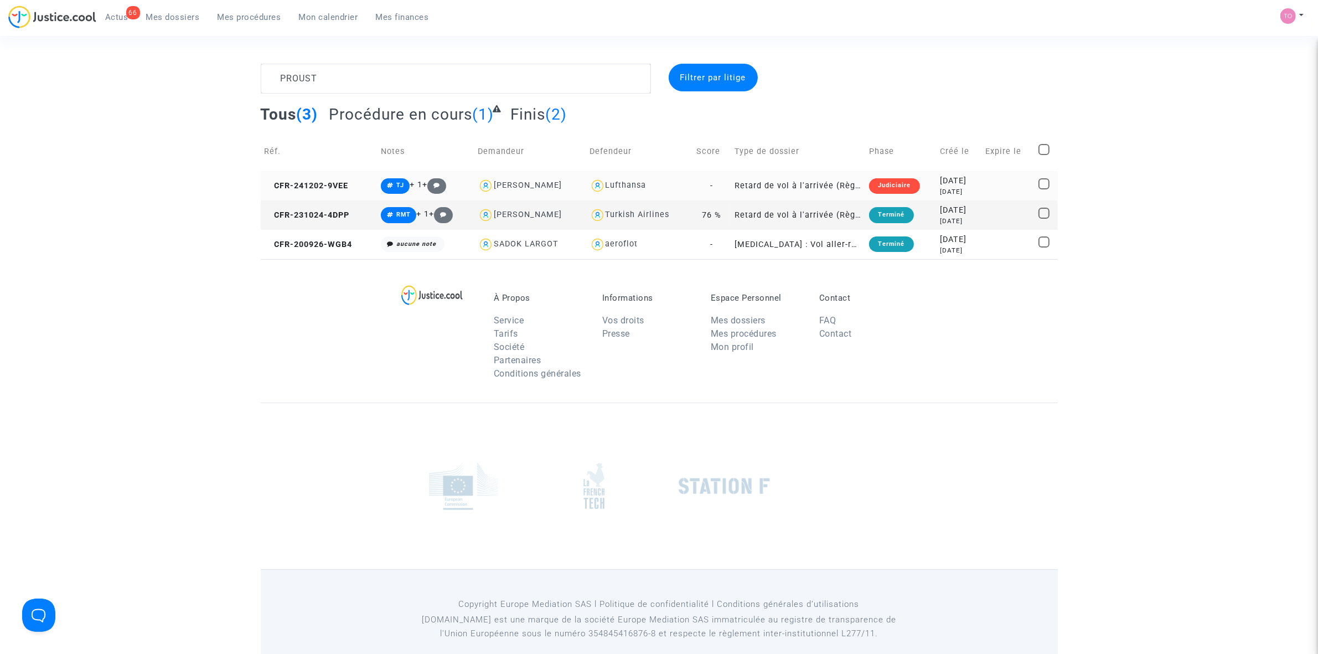
click at [913, 180] on td "Judiciaire" at bounding box center [900, 185] width 71 height 29
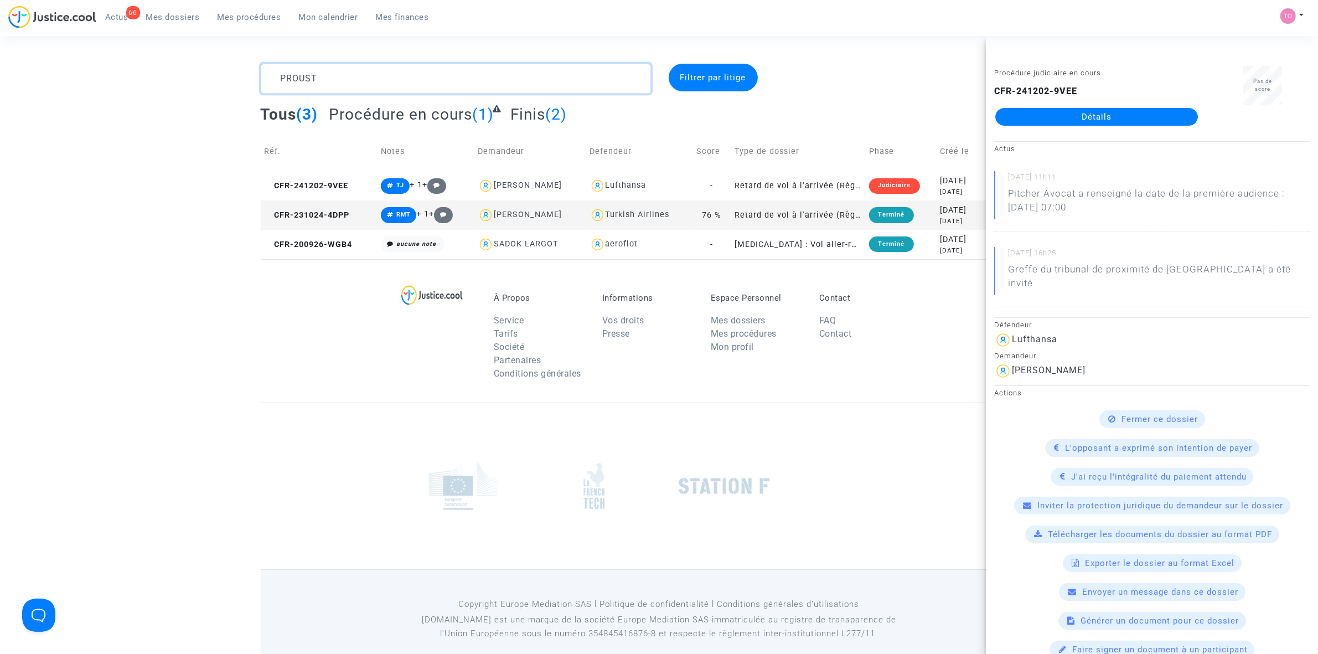
drag, startPoint x: 362, startPoint y: 70, endPoint x: 214, endPoint y: 67, distance: 148.9
click at [214, 67] on div "PROUST Filtrer par litige Tous (3) Procédure en cours (1) Finis (2) Réf. Notes …" at bounding box center [659, 161] width 1318 height 195
paste textarea "[PERSON_NAME]"
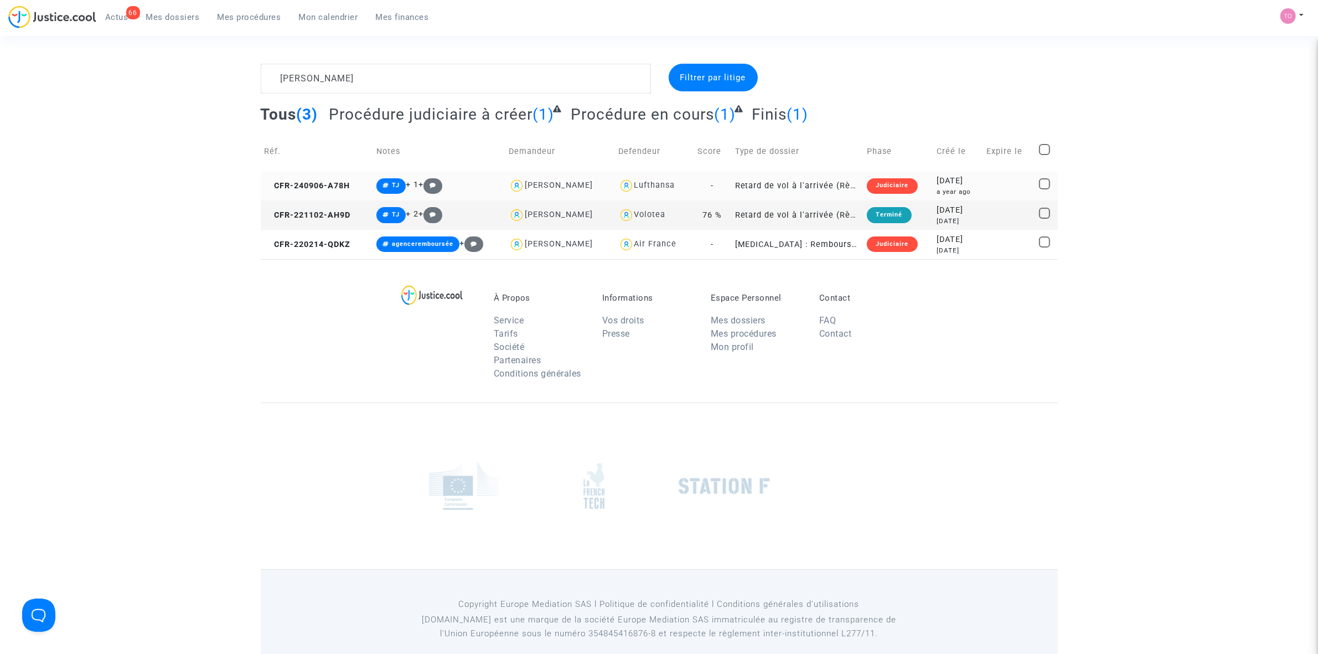
click at [870, 180] on div "Judiciaire" at bounding box center [892, 185] width 50 height 15
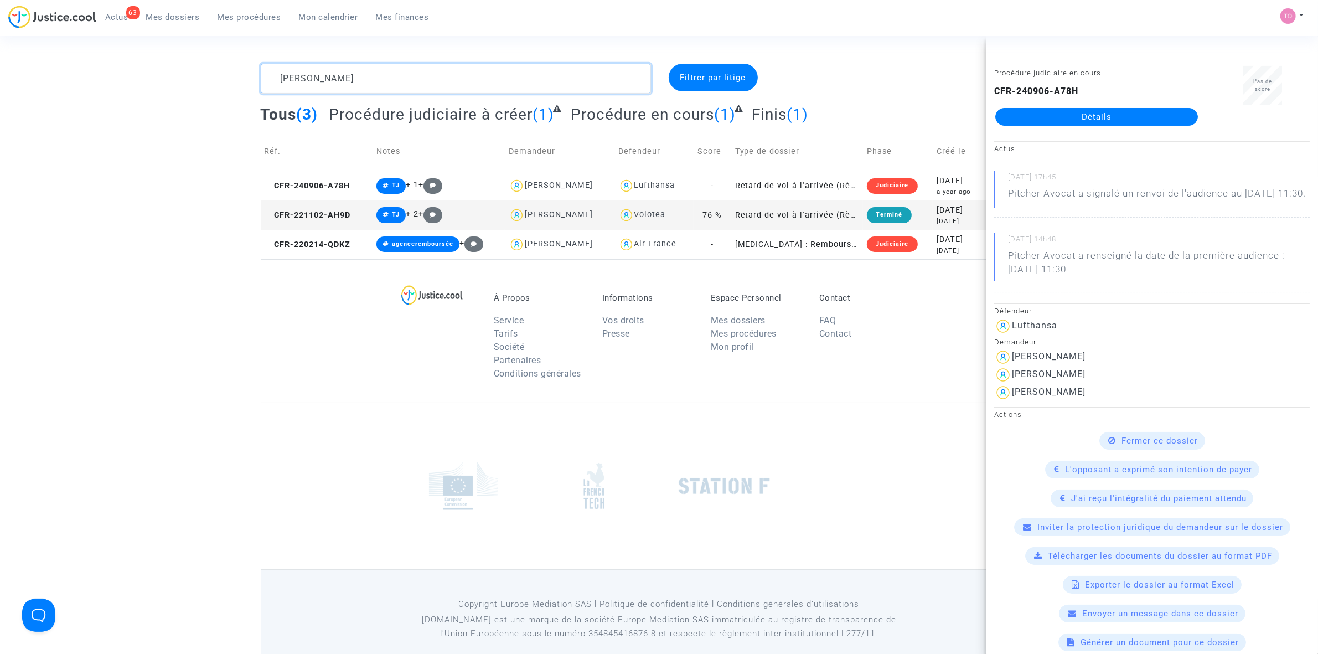
drag, startPoint x: 366, startPoint y: 73, endPoint x: 224, endPoint y: 84, distance: 142.6
click at [224, 84] on div "WOLFF Filtrer par litige Tous (3) Procédure judiciaire à créer (1) Procédure en…" at bounding box center [659, 161] width 1318 height 195
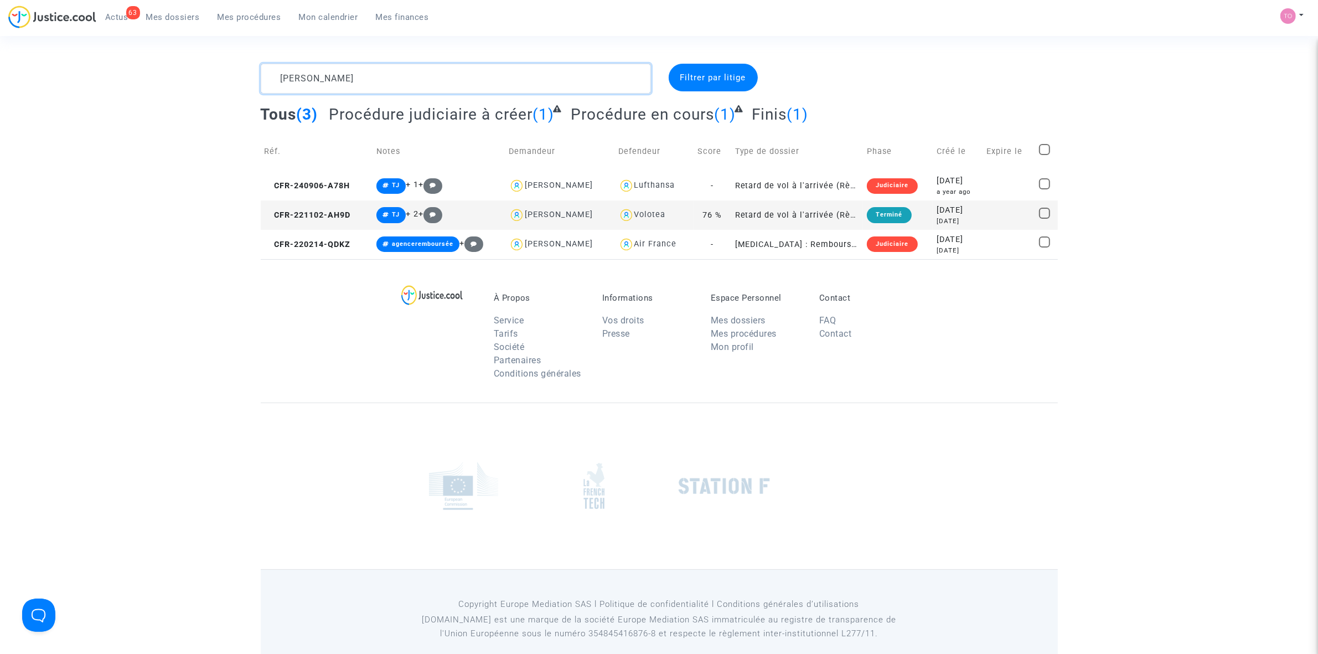
paste textarea "AUGUSTAUSJAS"
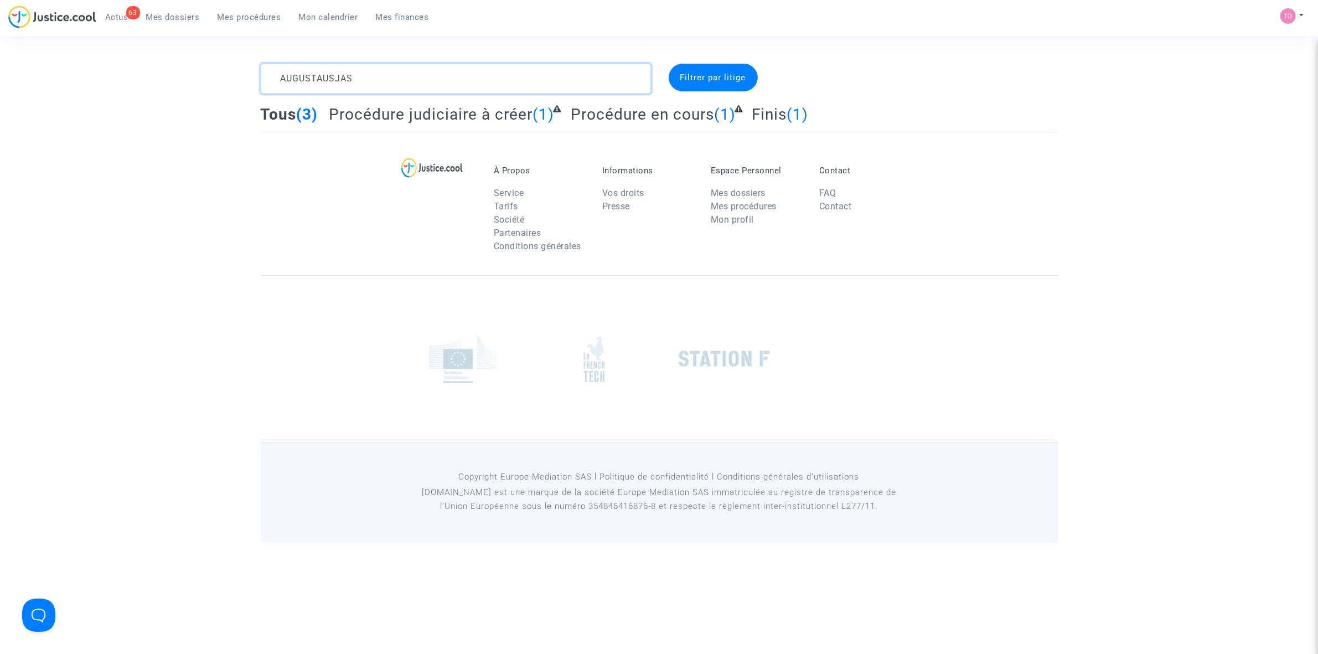
type textarea "AUGUSTAUSJAS"
click at [222, 85] on div "AUGUSTAUSJAS Filtrer par litige Tous (3) Procédure judiciaire à créer (1) Procé…" at bounding box center [659, 98] width 1318 height 68
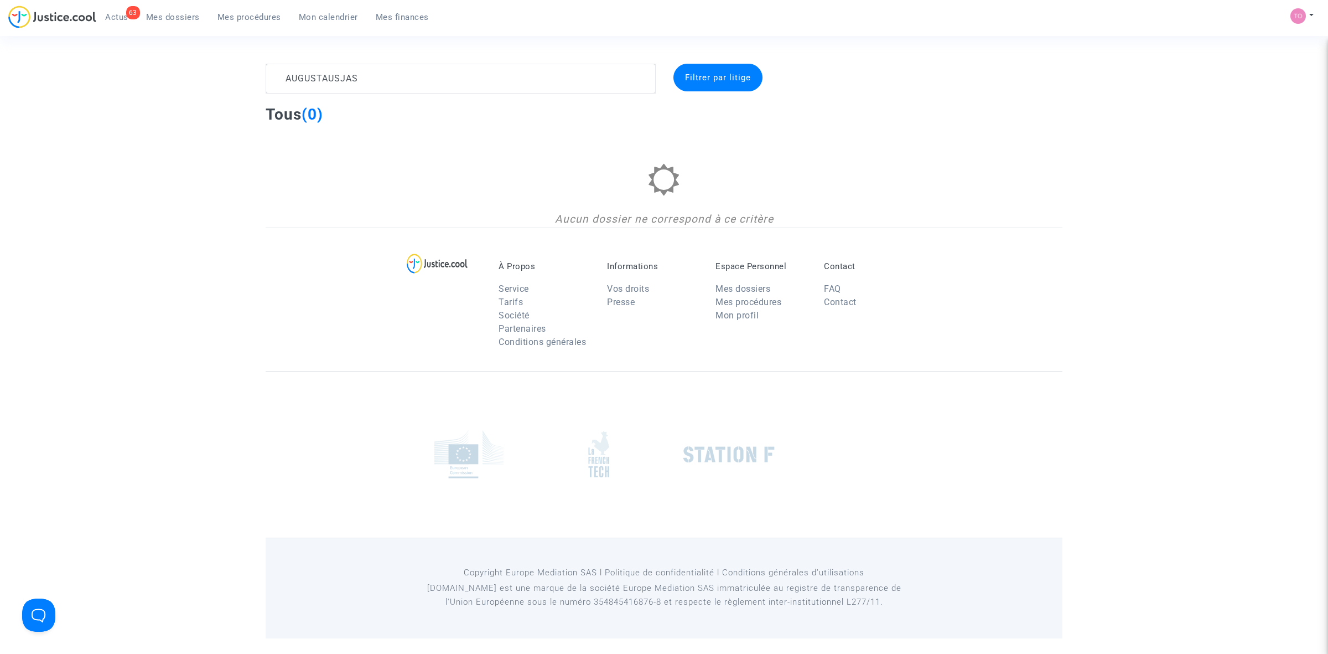
click at [330, 18] on span "Mon calendrier" at bounding box center [328, 17] width 59 height 10
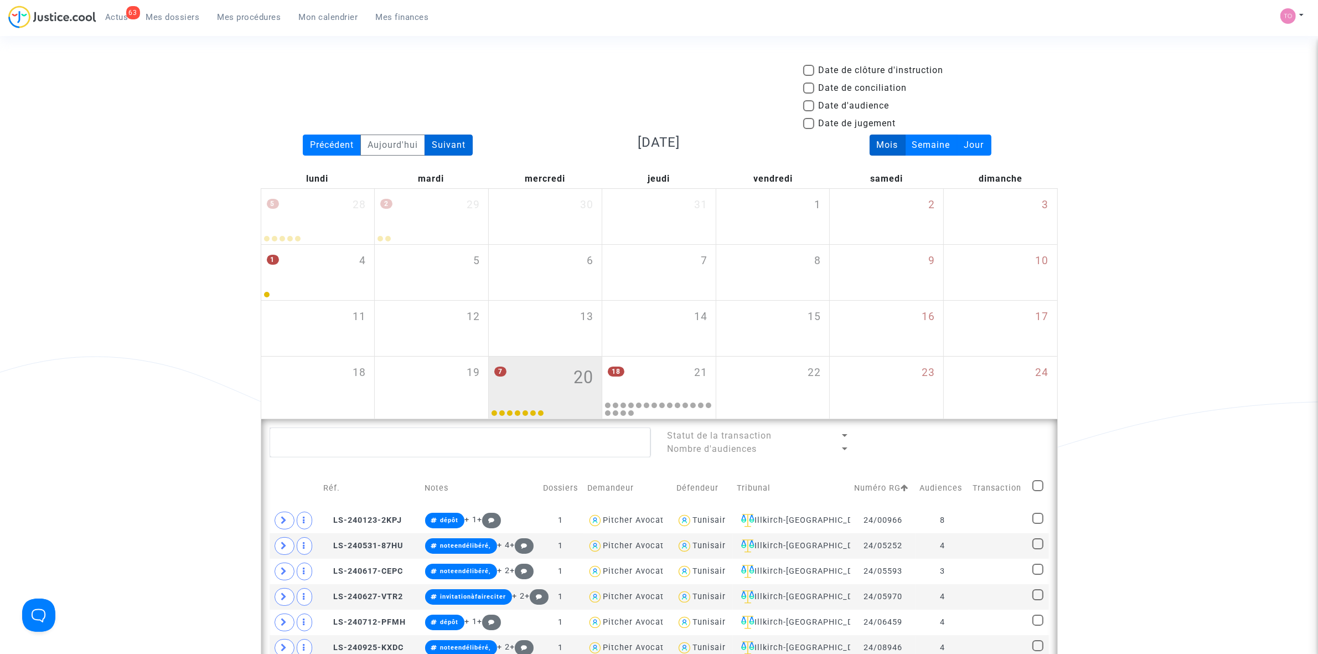
click at [444, 141] on div "Suivant" at bounding box center [448, 144] width 48 height 21
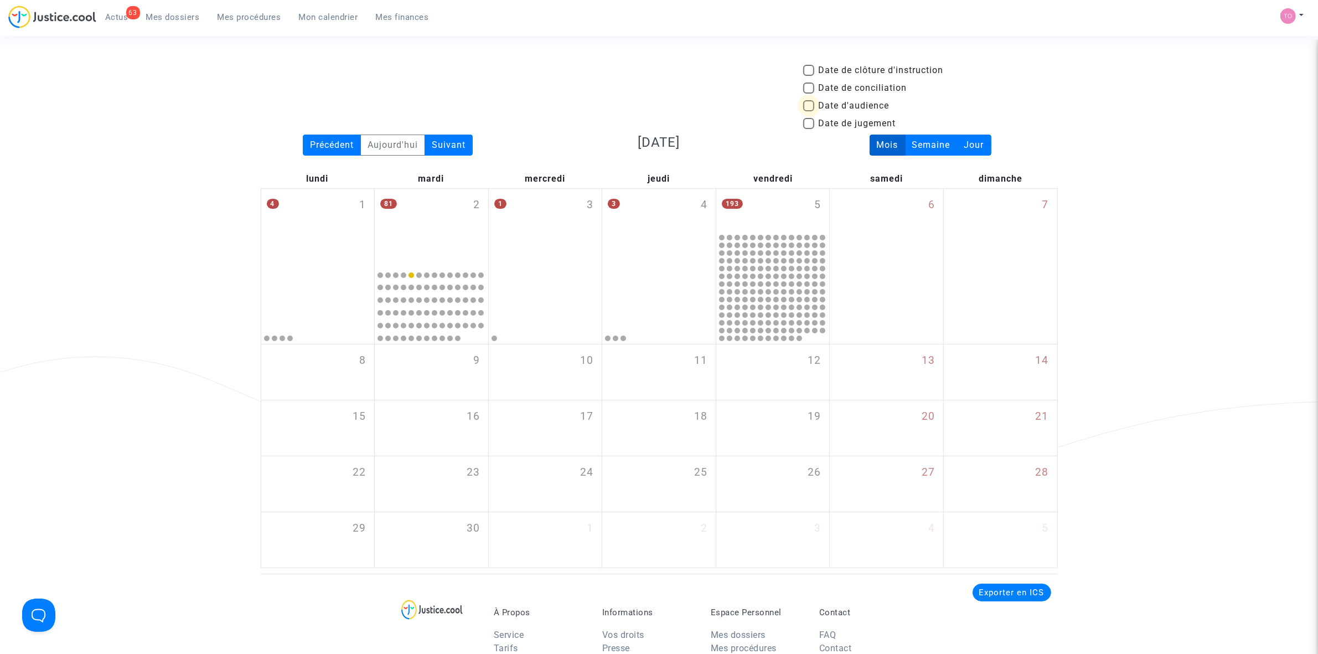
click at [806, 108] on span at bounding box center [808, 105] width 11 height 11
click at [808, 111] on input "Date d'audience" at bounding box center [808, 111] width 1 height 1
checkbox input "true"
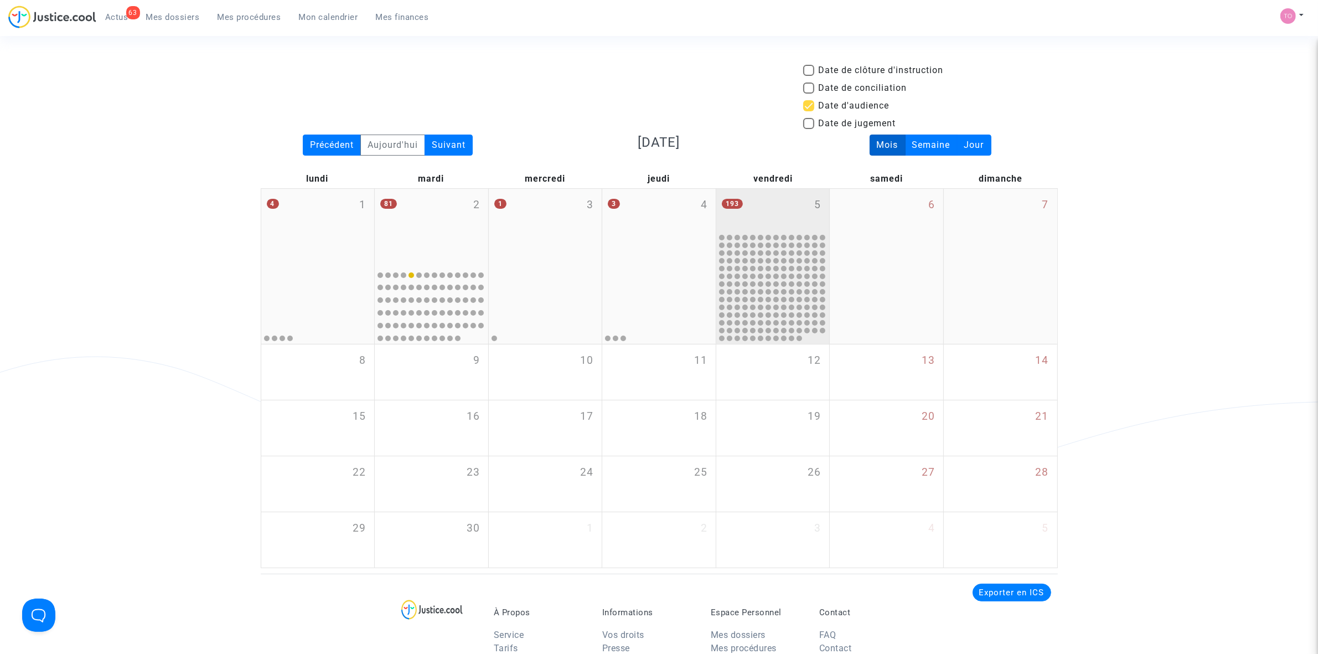
click at [782, 217] on div "193 5" at bounding box center [772, 210] width 113 height 43
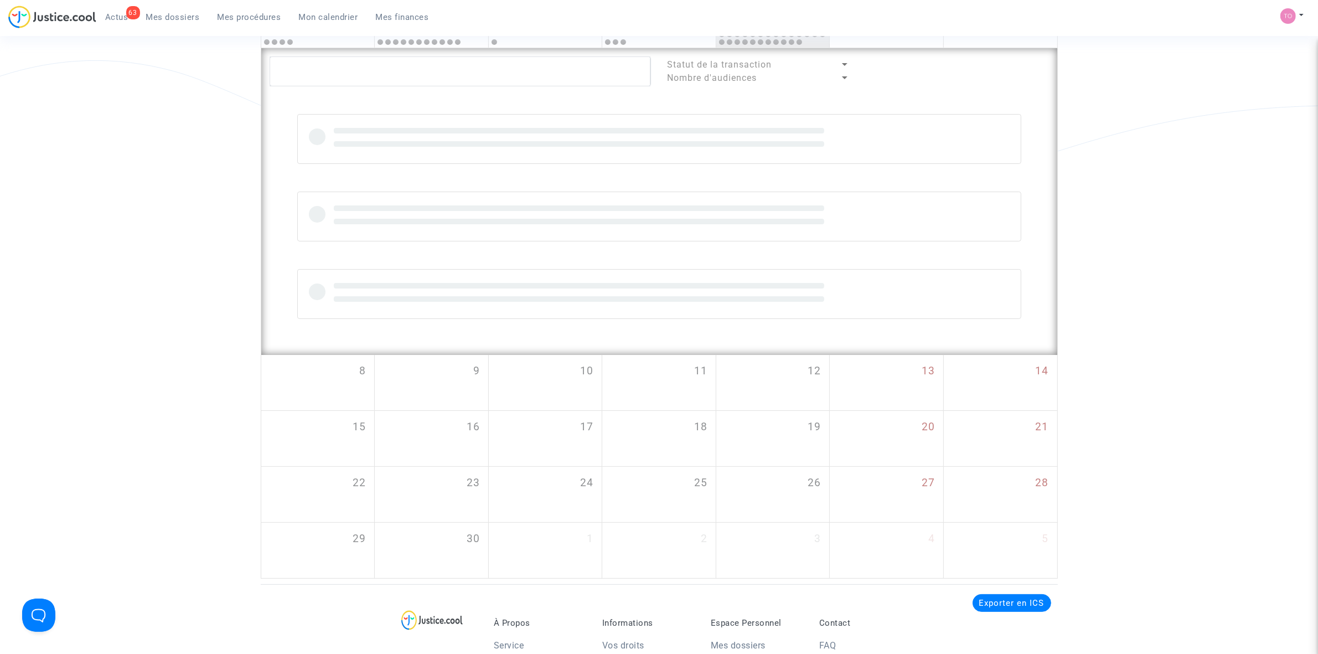
scroll to position [346, 0]
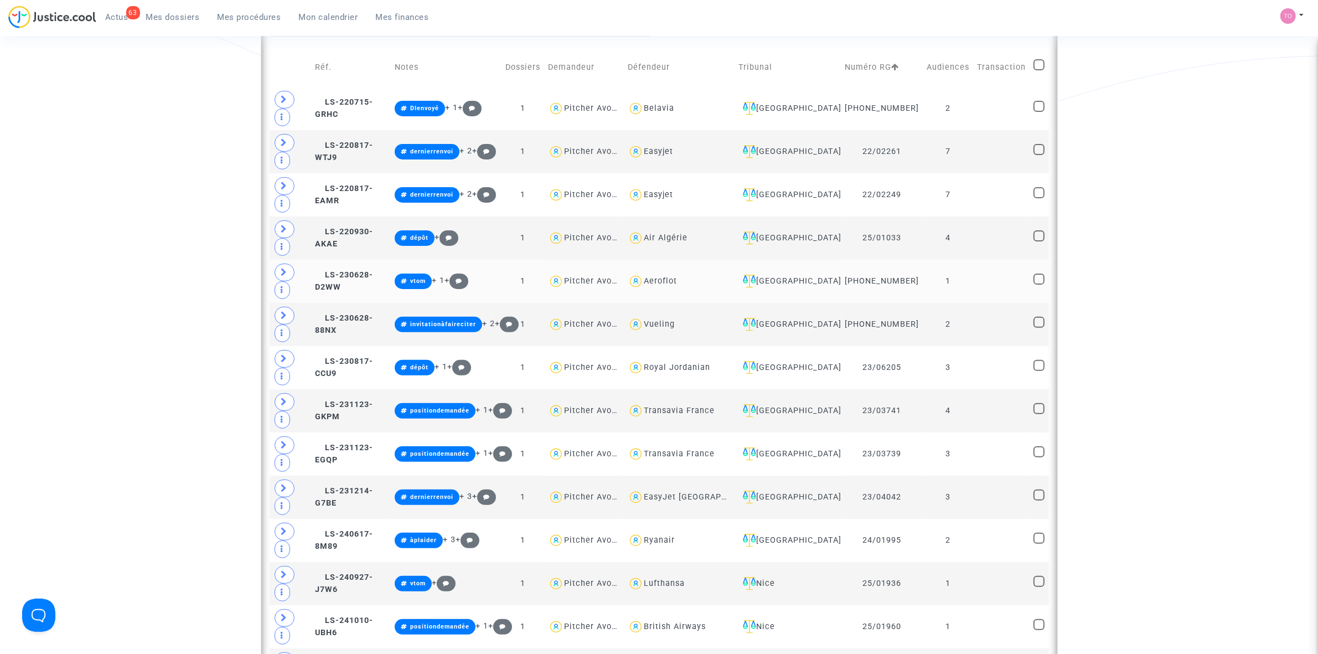
click at [687, 289] on div "Aeroflot" at bounding box center [679, 281] width 103 height 16
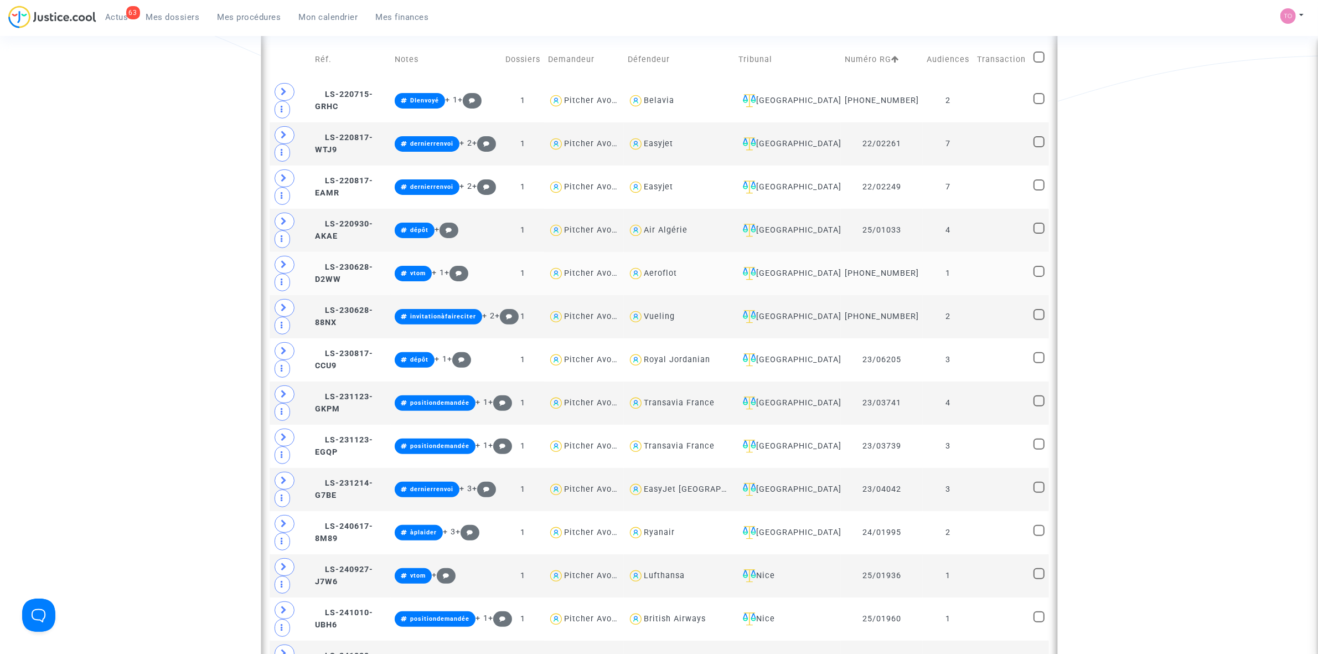
type textarea "@Aeroflot"
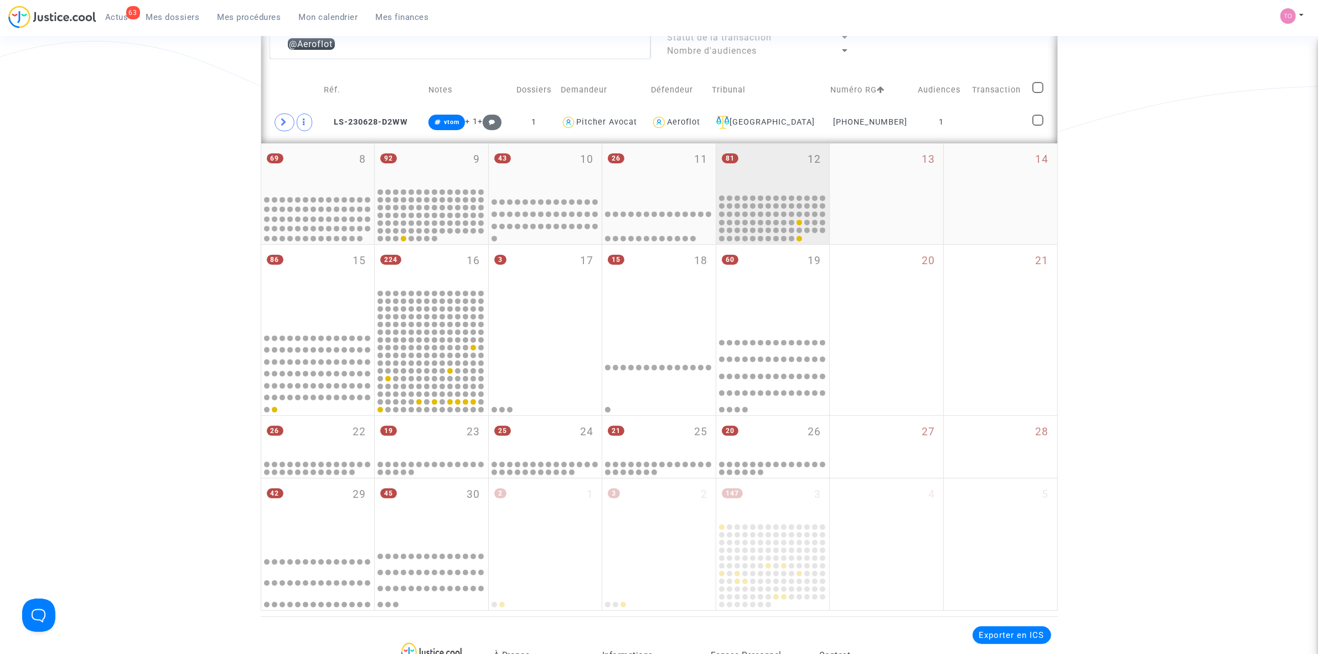
scroll to position [277, 0]
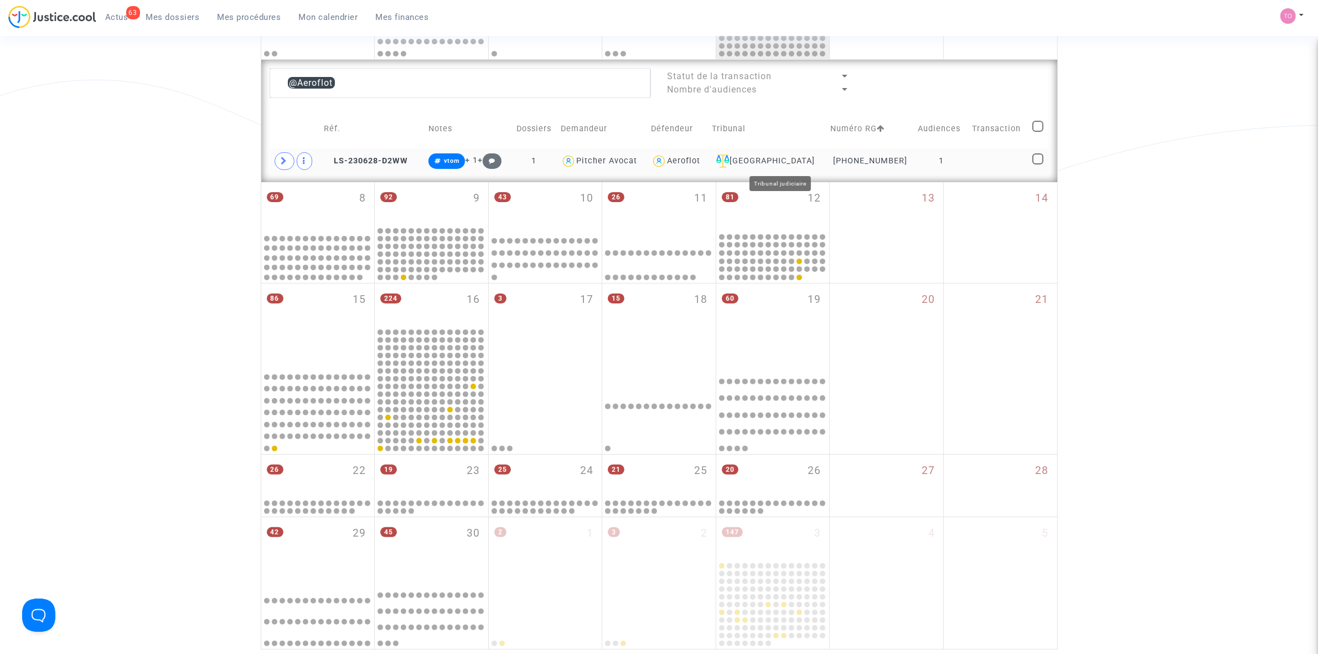
click at [863, 154] on td "[PHONE_NUMBER]" at bounding box center [869, 160] width 87 height 25
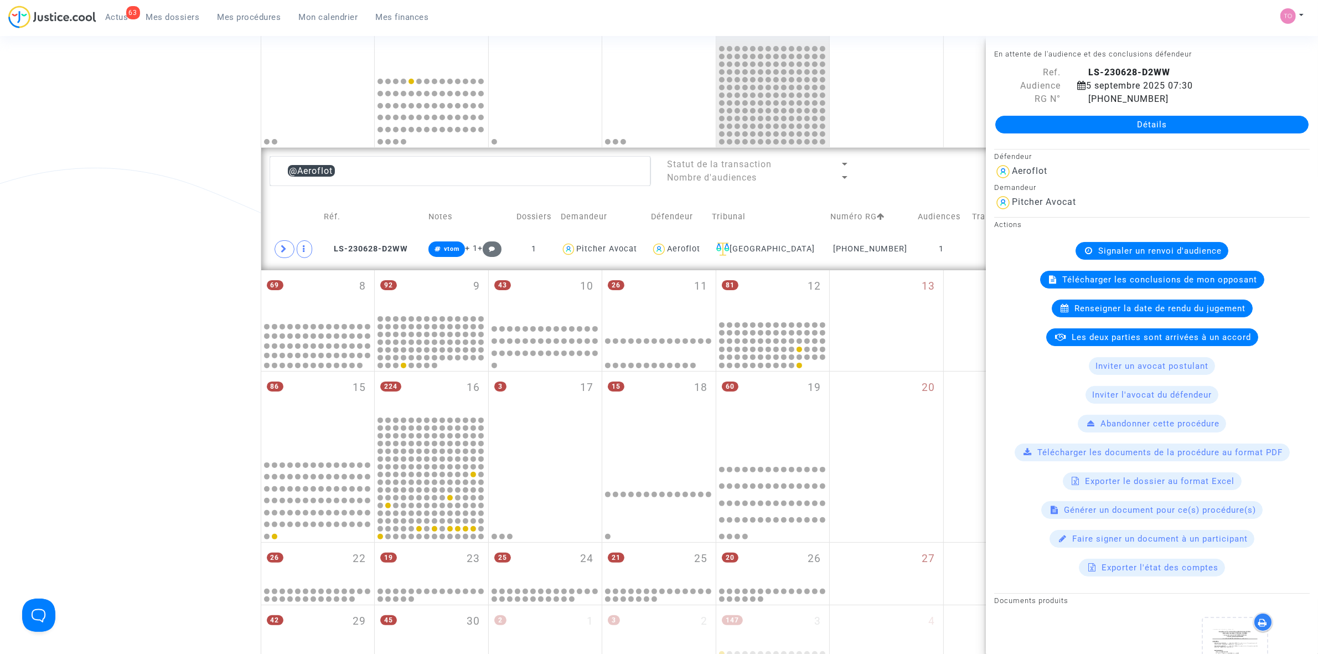
scroll to position [138, 0]
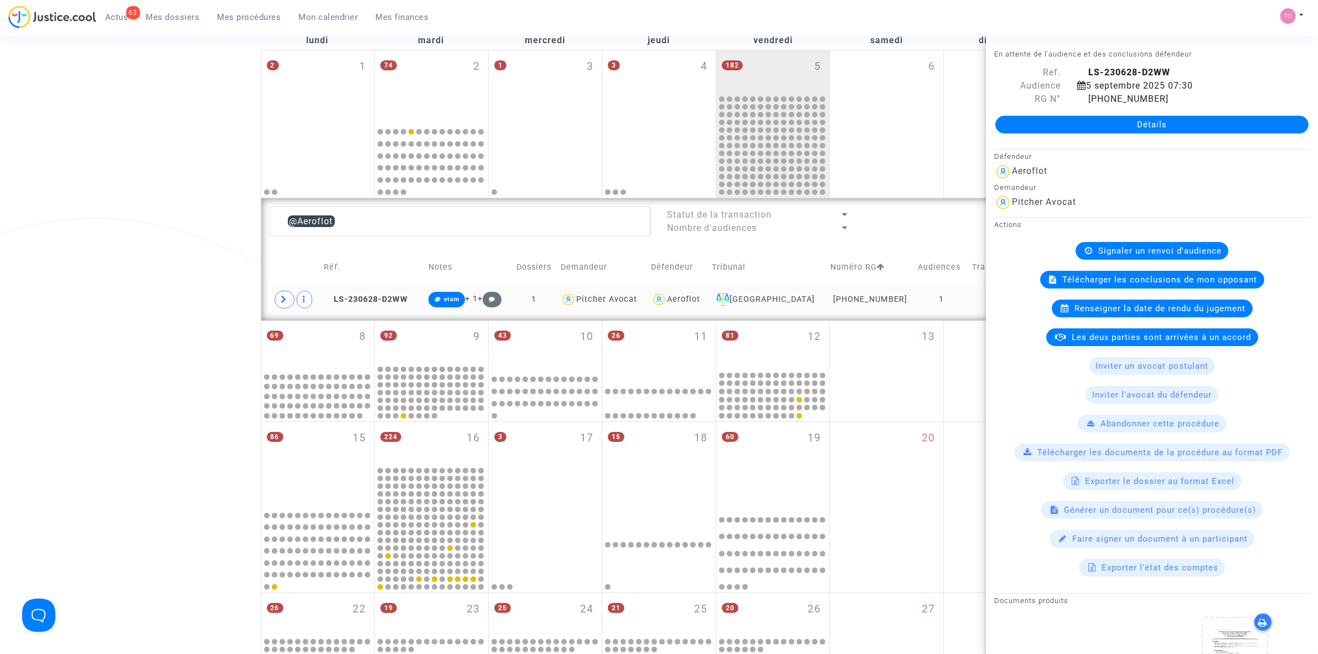
click at [690, 294] on div "Aeroflot" at bounding box center [683, 298] width 33 height 9
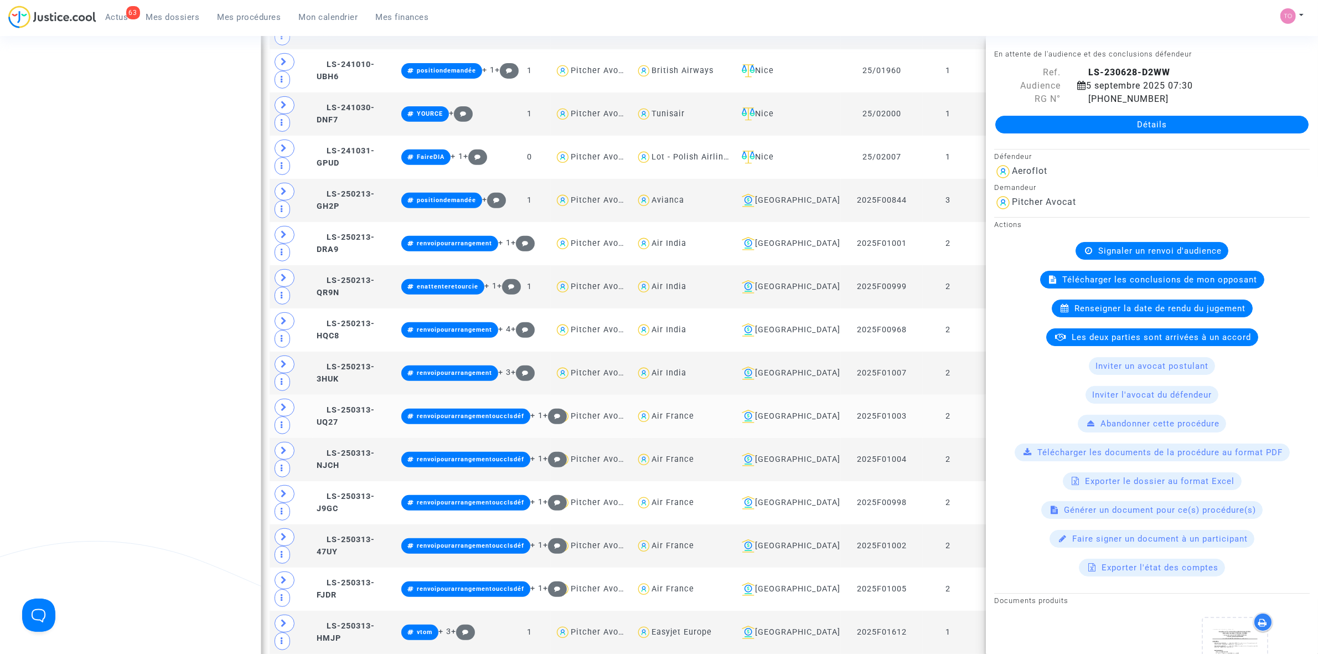
scroll to position [553, 0]
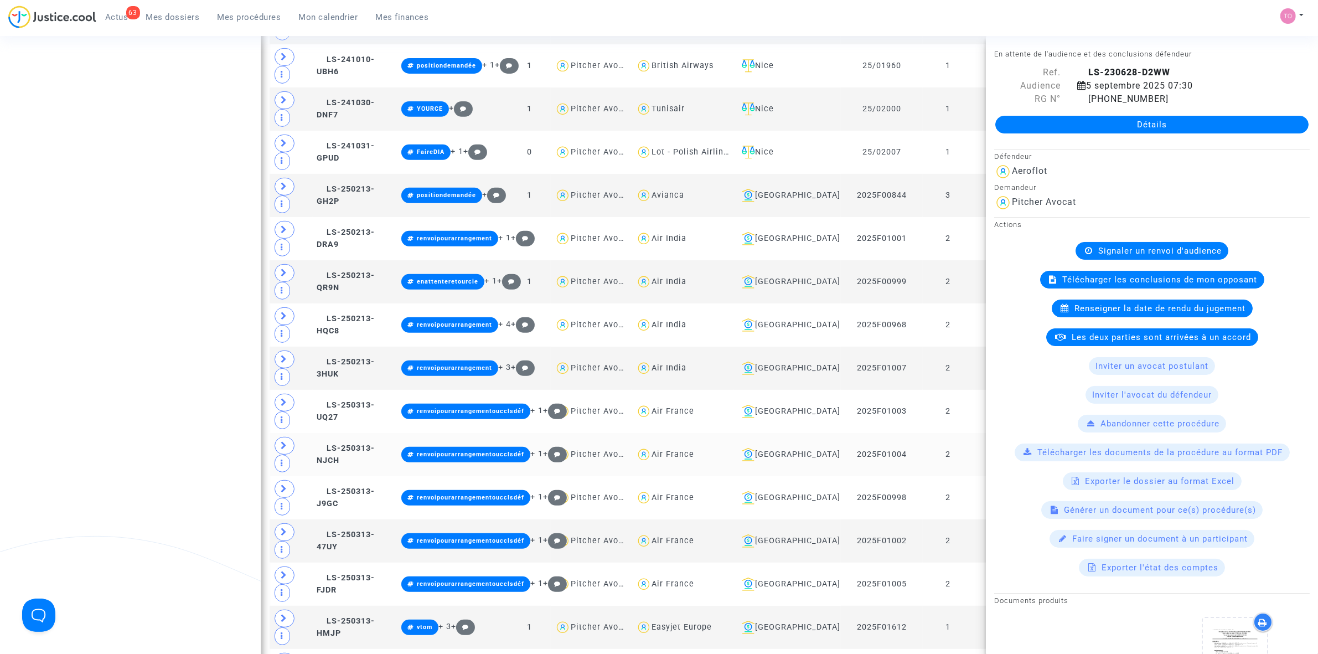
click at [894, 469] on td "2025F01004" at bounding box center [882, 454] width 82 height 43
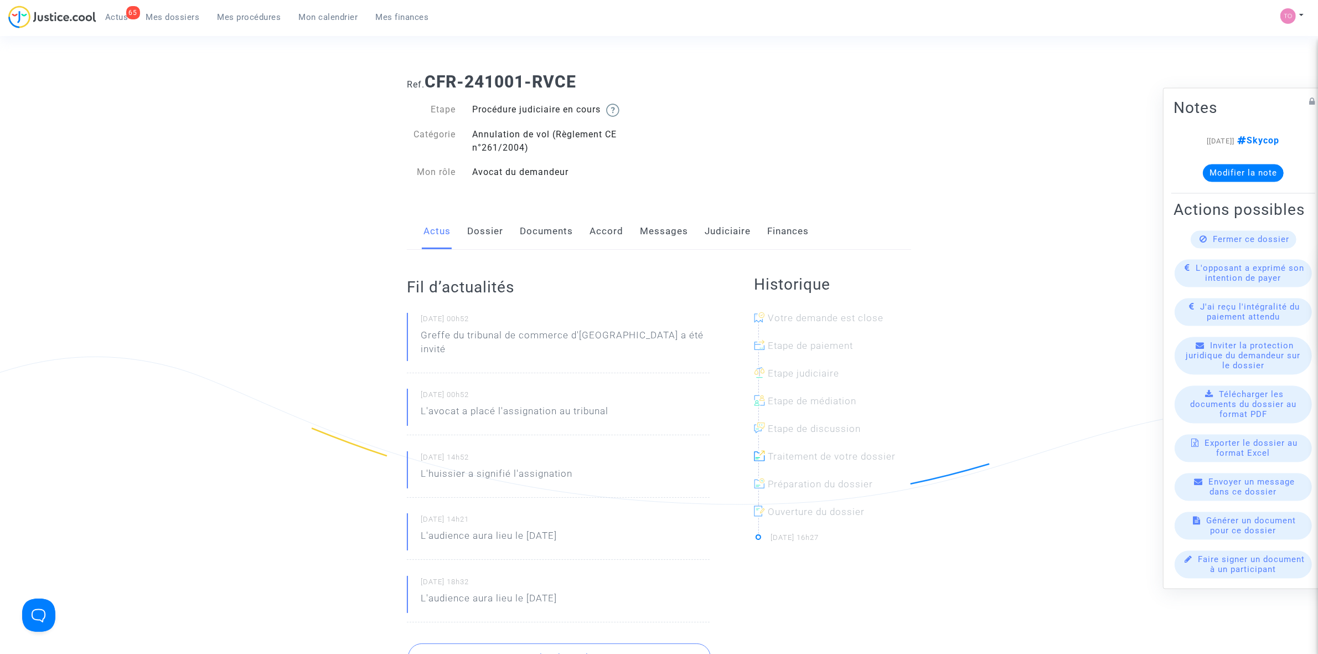
click at [491, 229] on link "Dossier" at bounding box center [485, 231] width 36 height 37
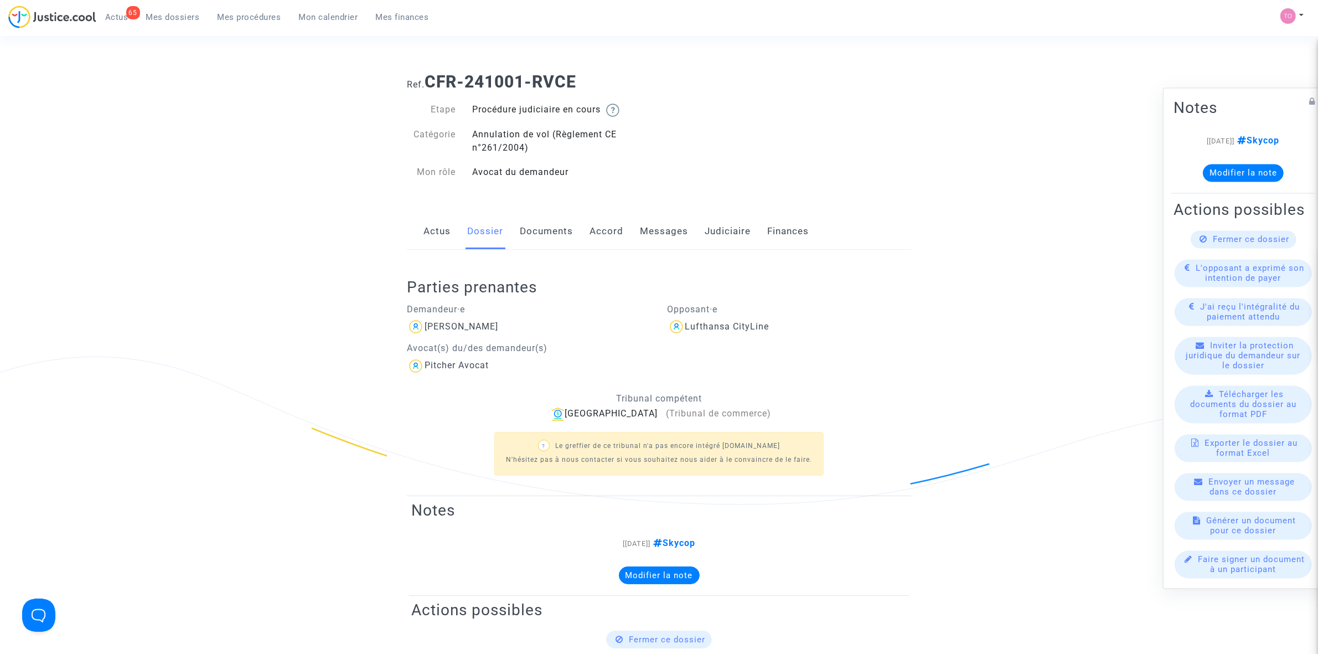
click at [612, 224] on link "Accord" at bounding box center [606, 231] width 34 height 37
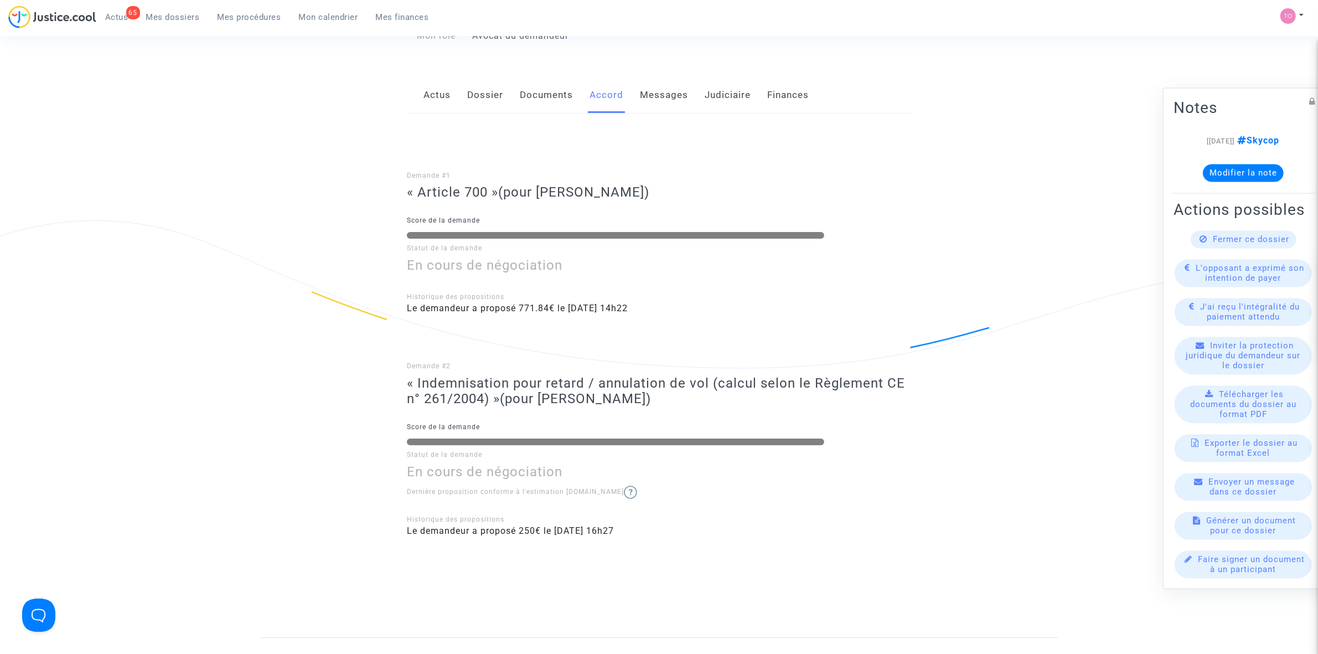
scroll to position [138, 0]
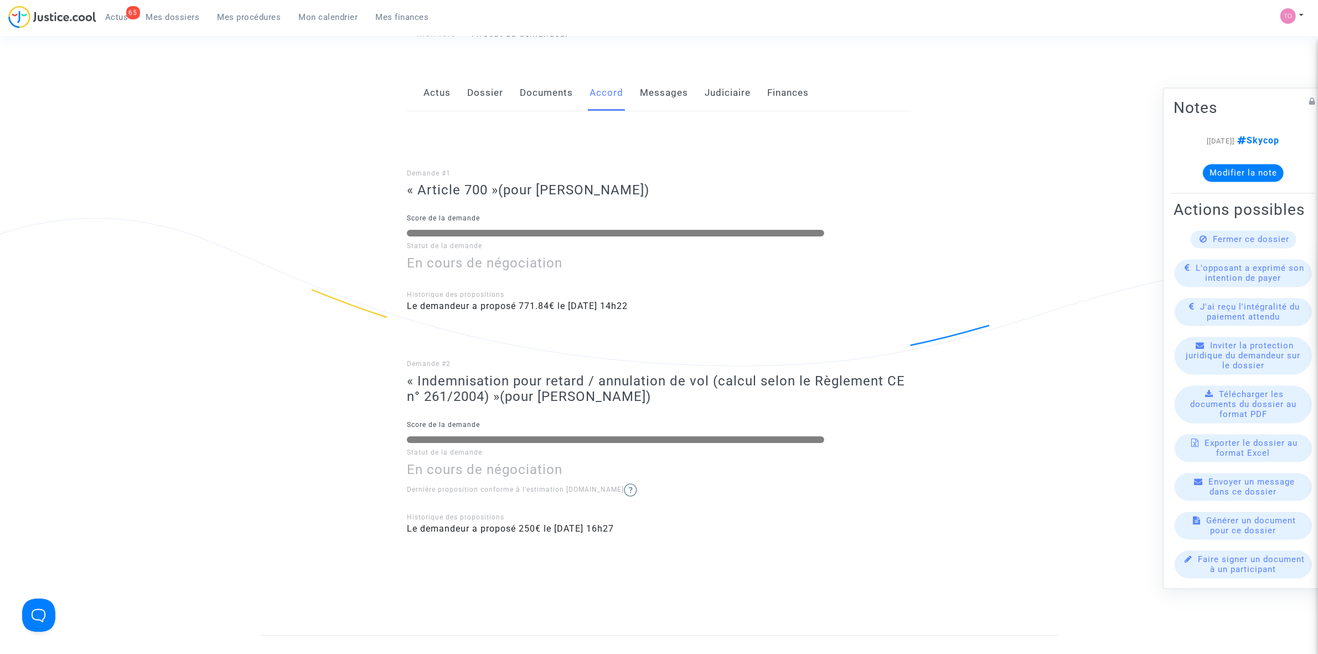
click at [710, 84] on link "Judiciaire" at bounding box center [727, 93] width 46 height 37
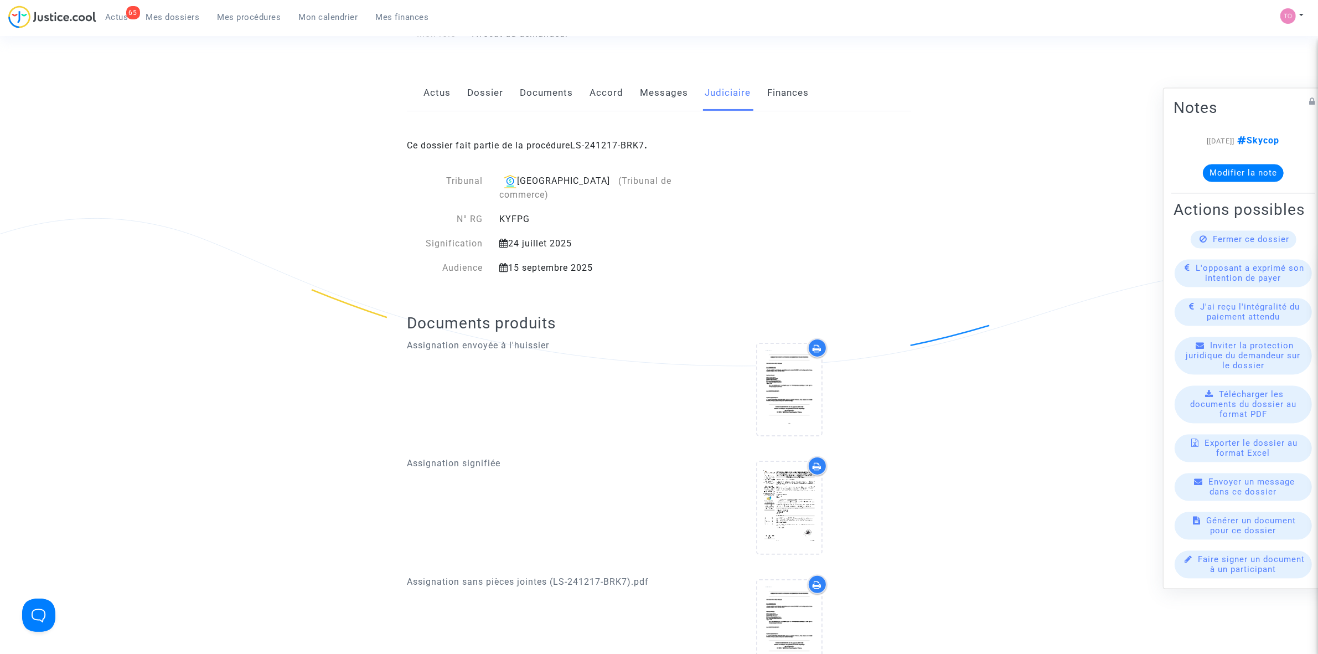
click at [629, 152] on div "Ce dossier fait partie de la procédure LS-241217-BRK7 ." at bounding box center [659, 137] width 504 height 52
click at [620, 147] on link "LS-241217-BRK7" at bounding box center [607, 145] width 74 height 11
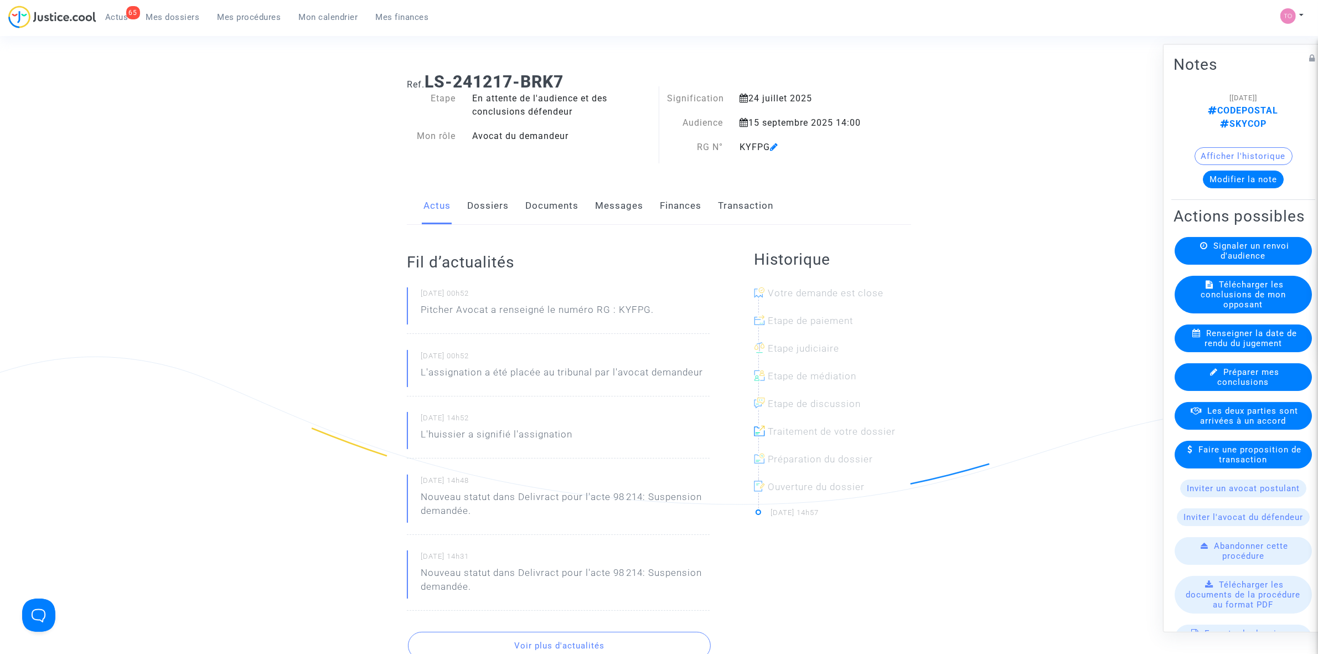
click at [533, 205] on link "Documents" at bounding box center [551, 206] width 53 height 37
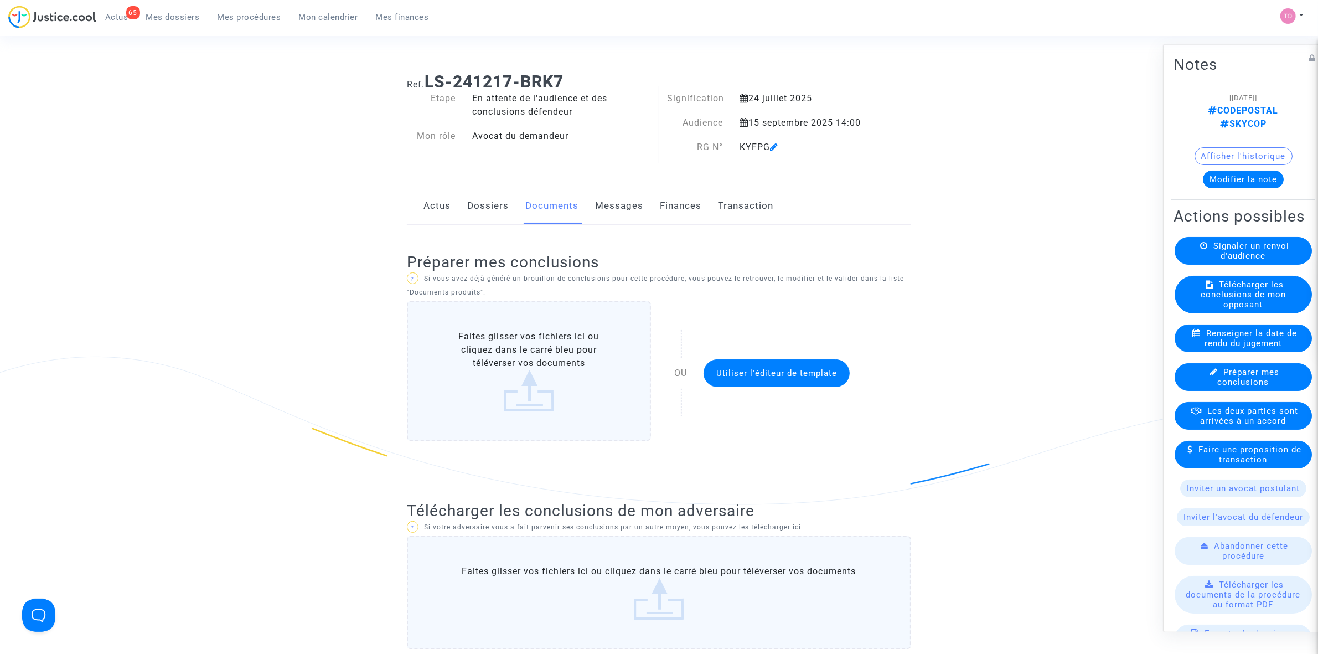
click at [482, 208] on link "Dossiers" at bounding box center [488, 206] width 42 height 37
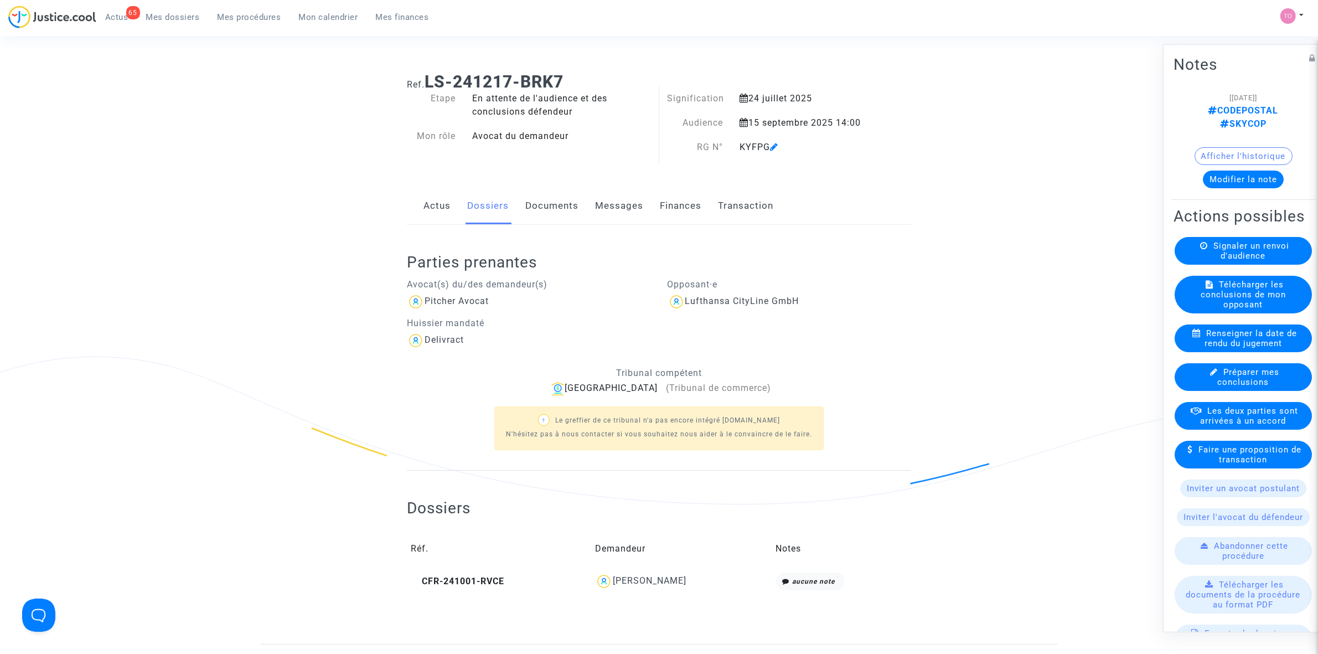
click at [685, 203] on link "Finances" at bounding box center [681, 206] width 42 height 37
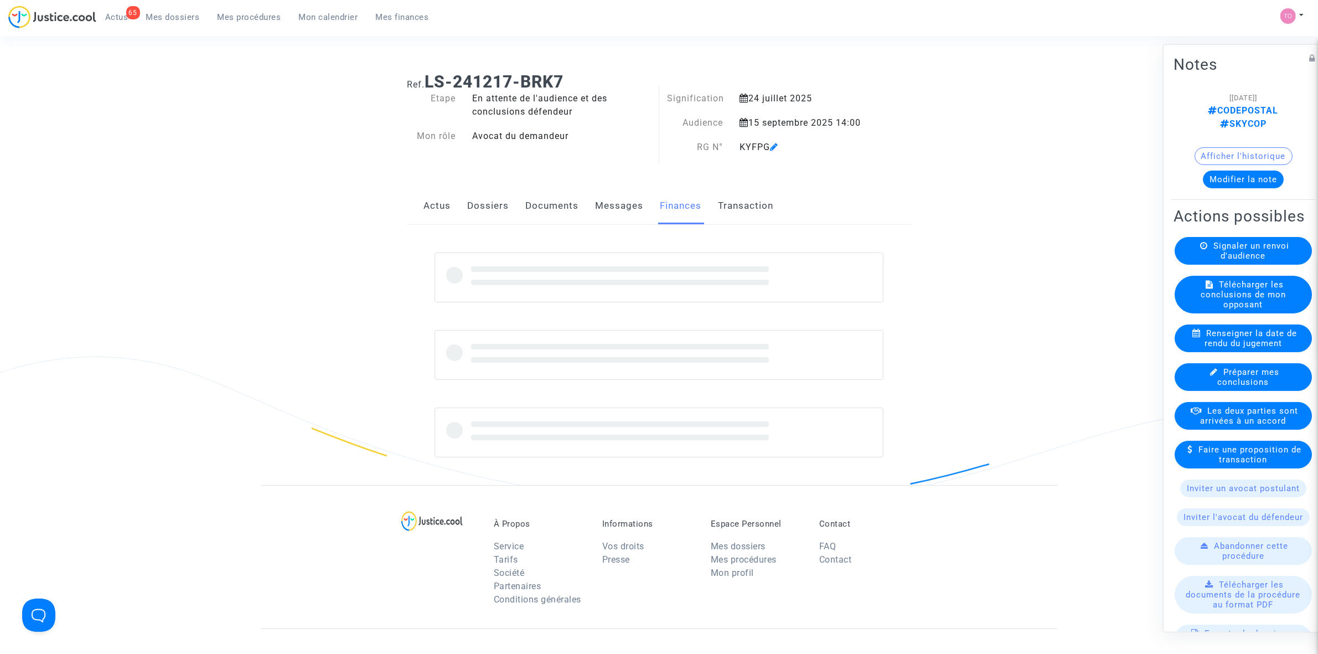
click at [615, 210] on link "Messages" at bounding box center [619, 206] width 48 height 37
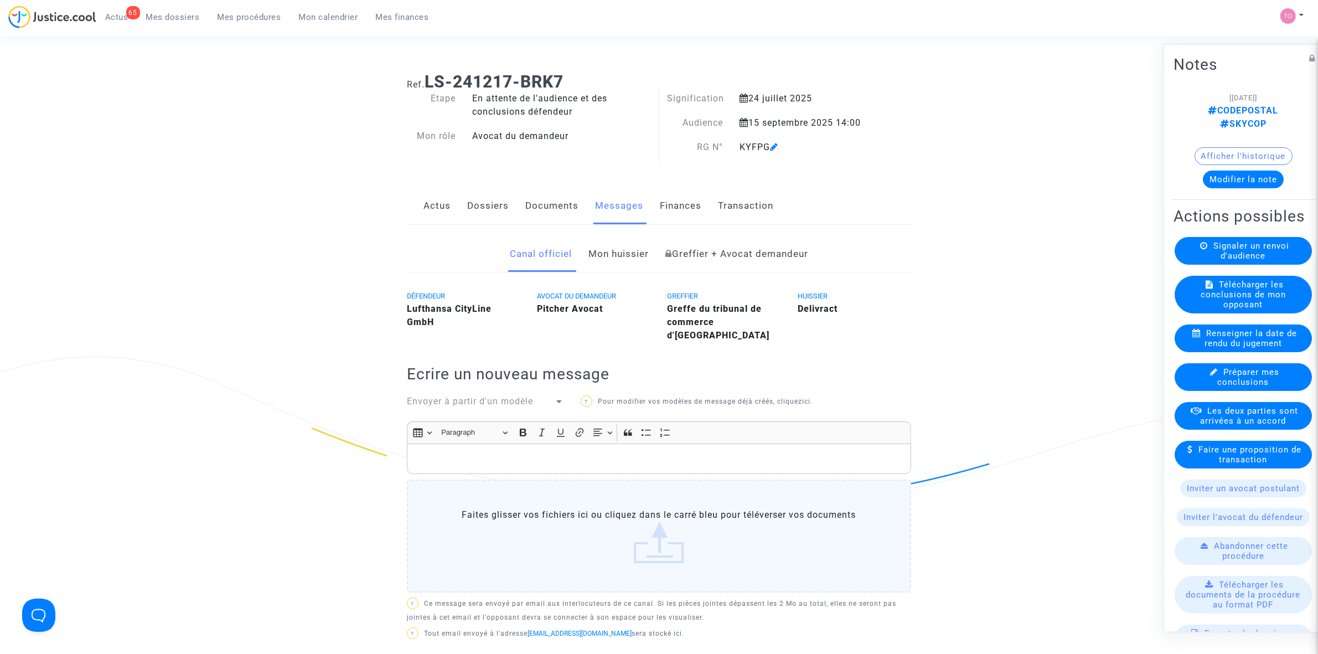
click at [1246, 170] on button "Modifier la note" at bounding box center [1243, 179] width 81 height 18
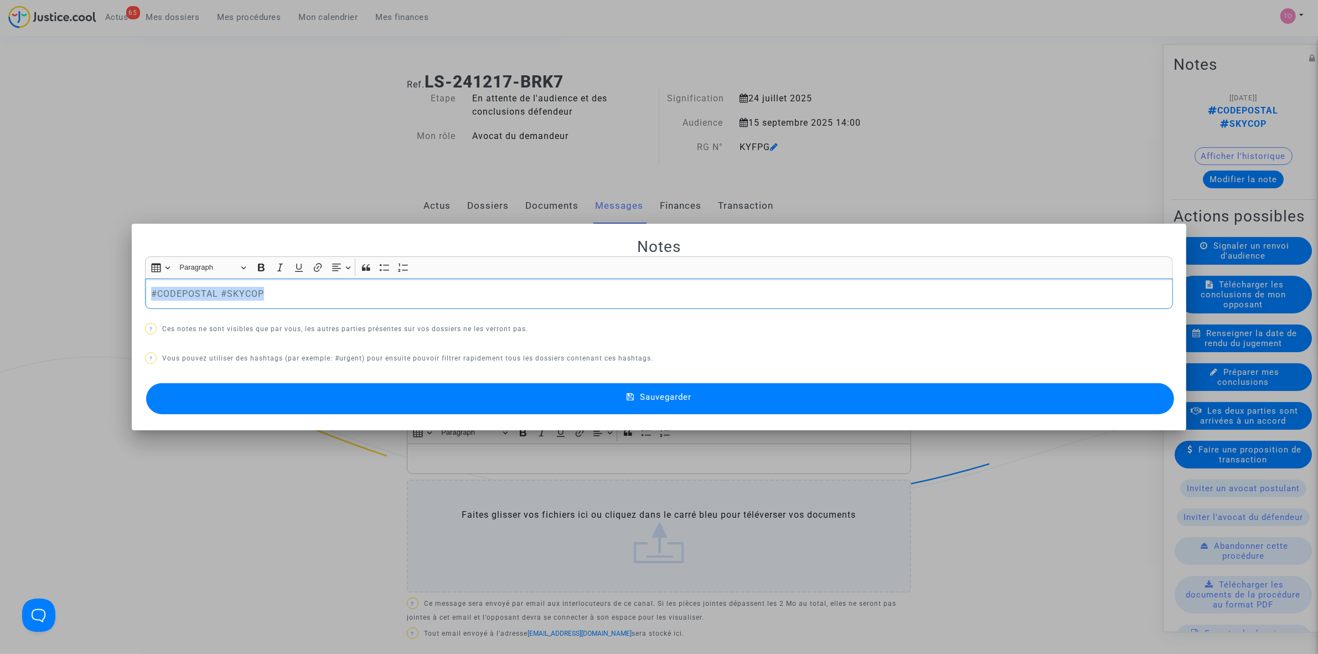
drag, startPoint x: 311, startPoint y: 284, endPoint x: -23, endPoint y: 260, distance: 335.1
click at [0, 260] on html "65 Actus Mes dossiers Mes procédures Mon calendrier Mes finances Mon profil Par…" at bounding box center [659, 644] width 1318 height 1289
click at [98, 49] on div at bounding box center [659, 327] width 1318 height 654
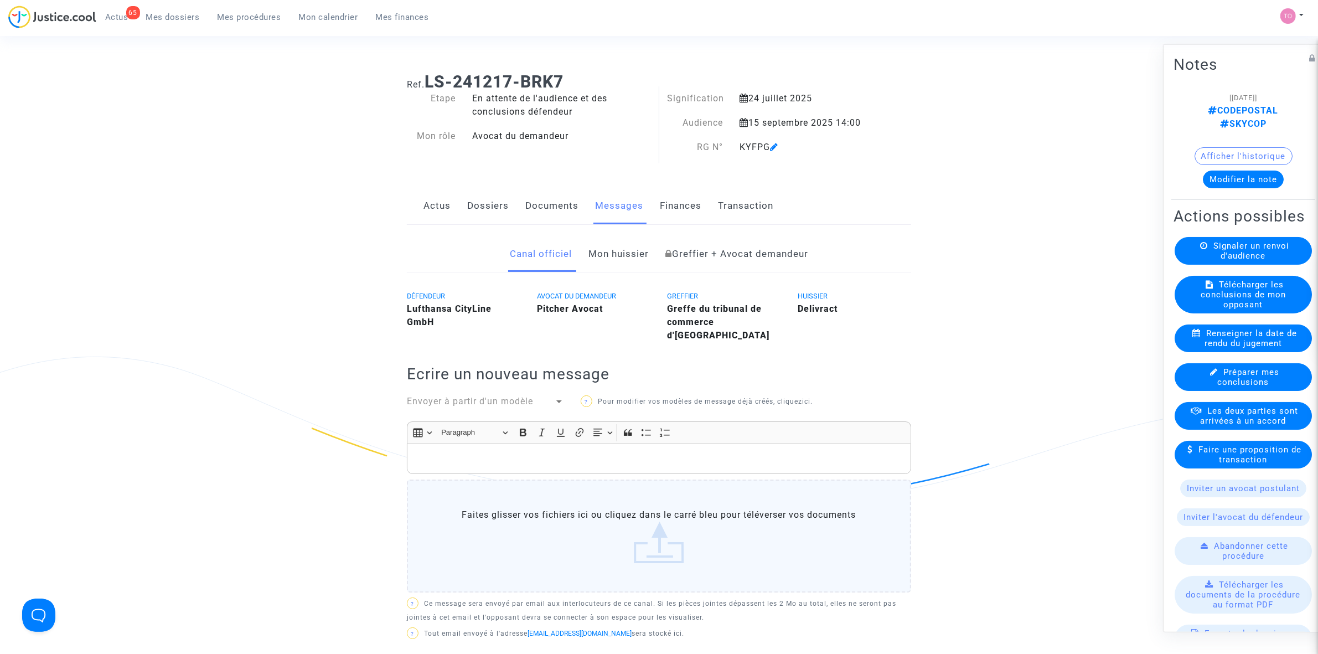
click at [683, 209] on link "Finances" at bounding box center [681, 206] width 42 height 37
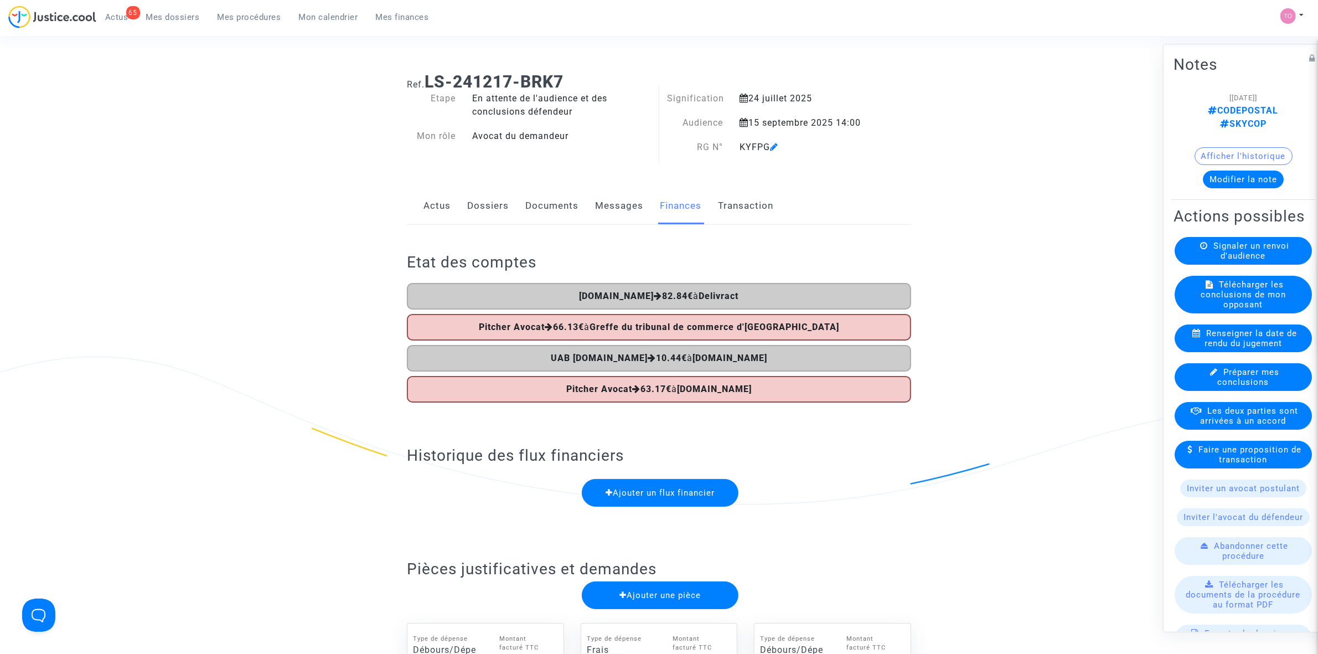
click at [1216, 170] on button "Modifier la note" at bounding box center [1243, 179] width 81 height 18
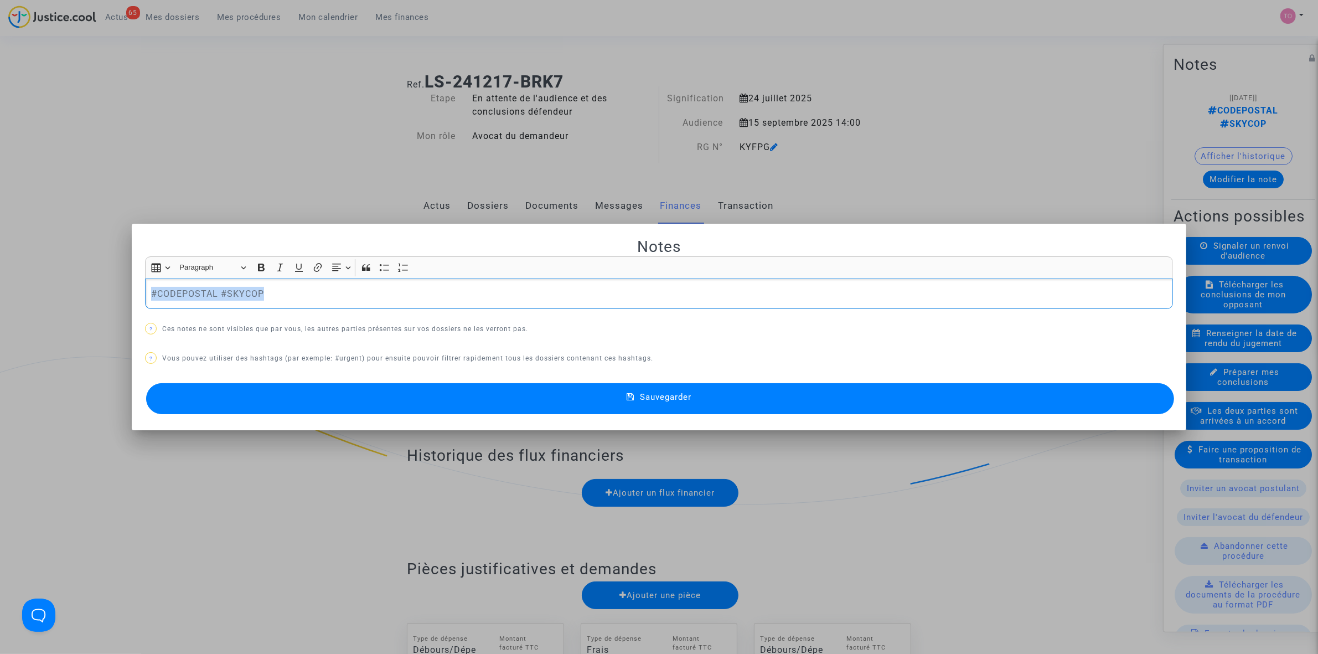
drag, startPoint x: 319, startPoint y: 288, endPoint x: -7, endPoint y: 277, distance: 326.1
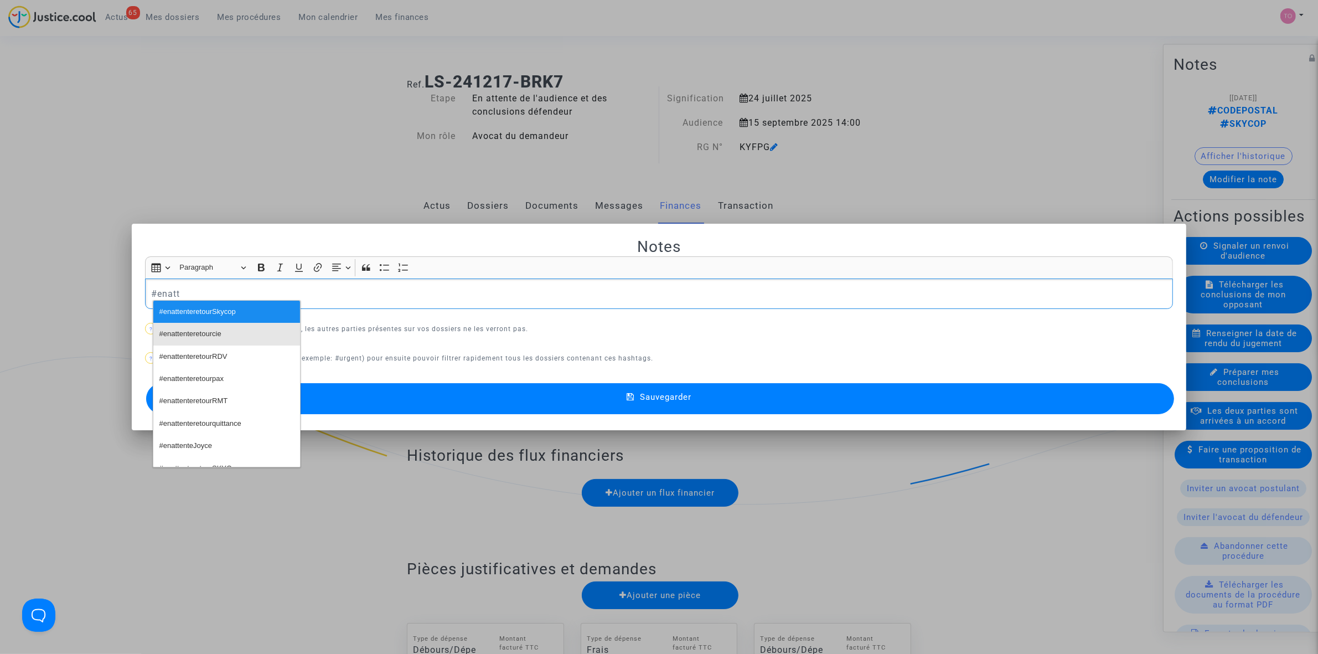
click at [223, 333] on button "#enattenteretourcie" at bounding box center [226, 334] width 147 height 22
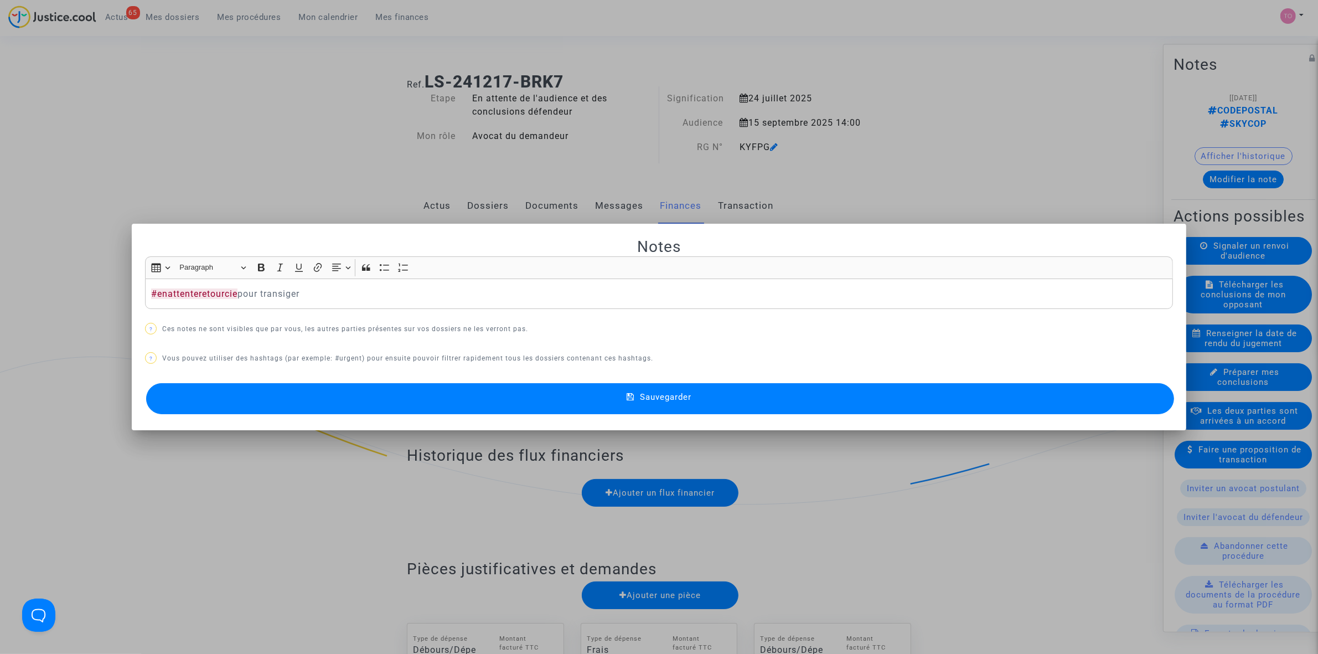
click at [527, 400] on button "Sauvegarder" at bounding box center [660, 398] width 1028 height 31
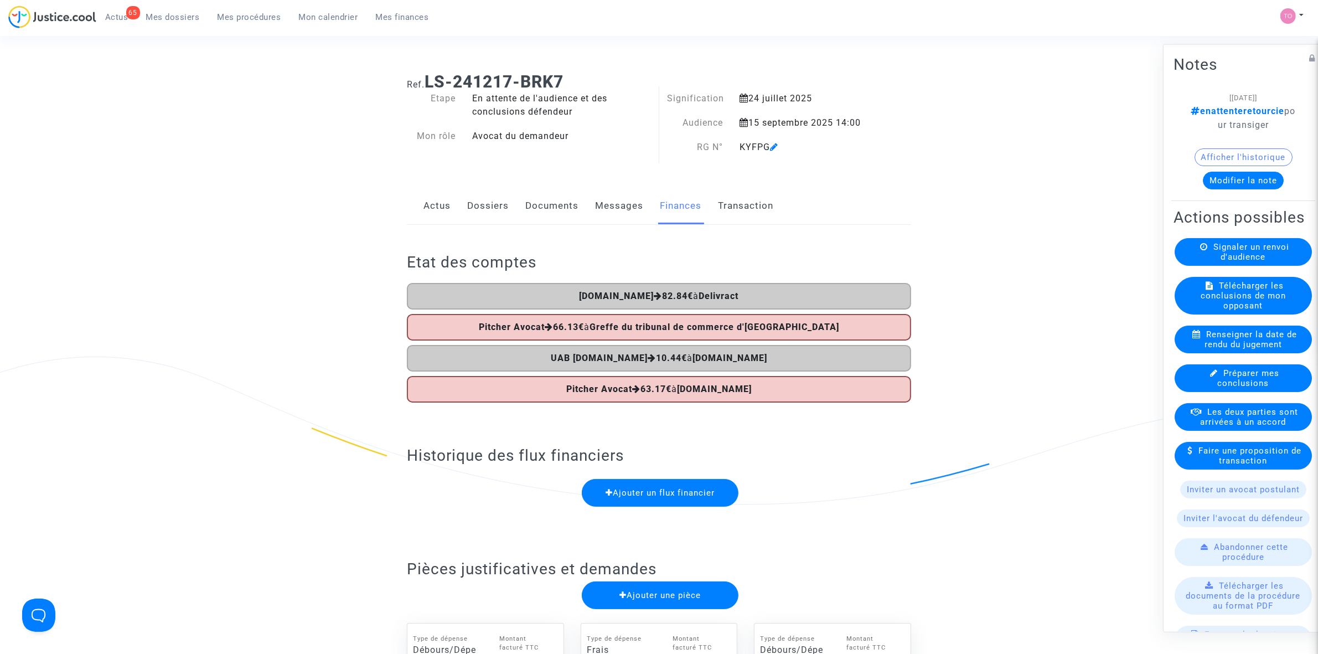
click at [488, 209] on link "Dossiers" at bounding box center [488, 206] width 42 height 37
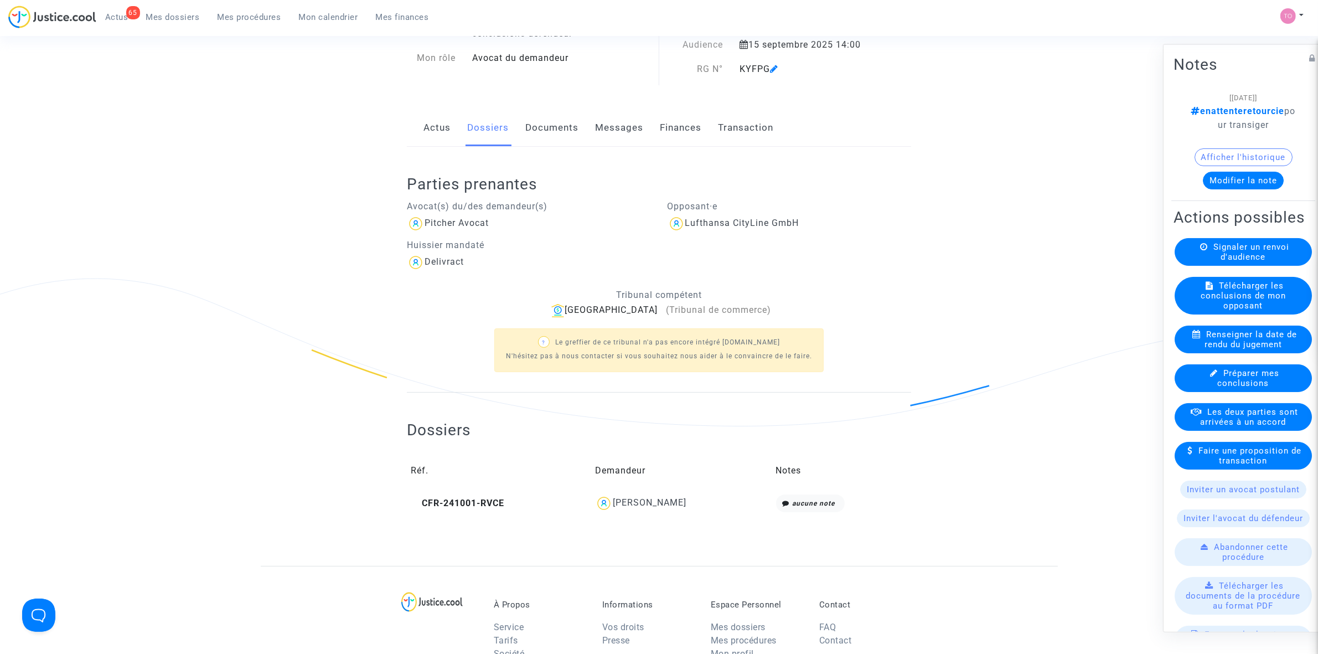
scroll to position [69, 0]
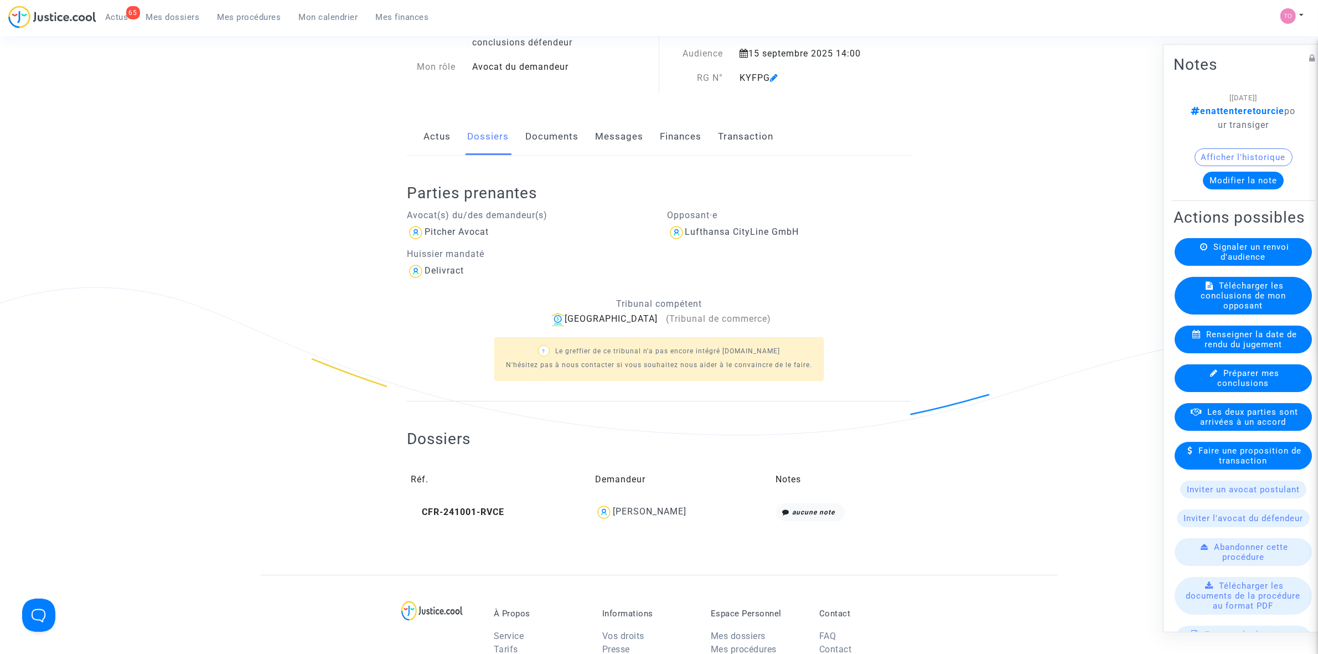
click at [1197, 159] on button "Afficher l'historique" at bounding box center [1243, 157] width 98 height 18
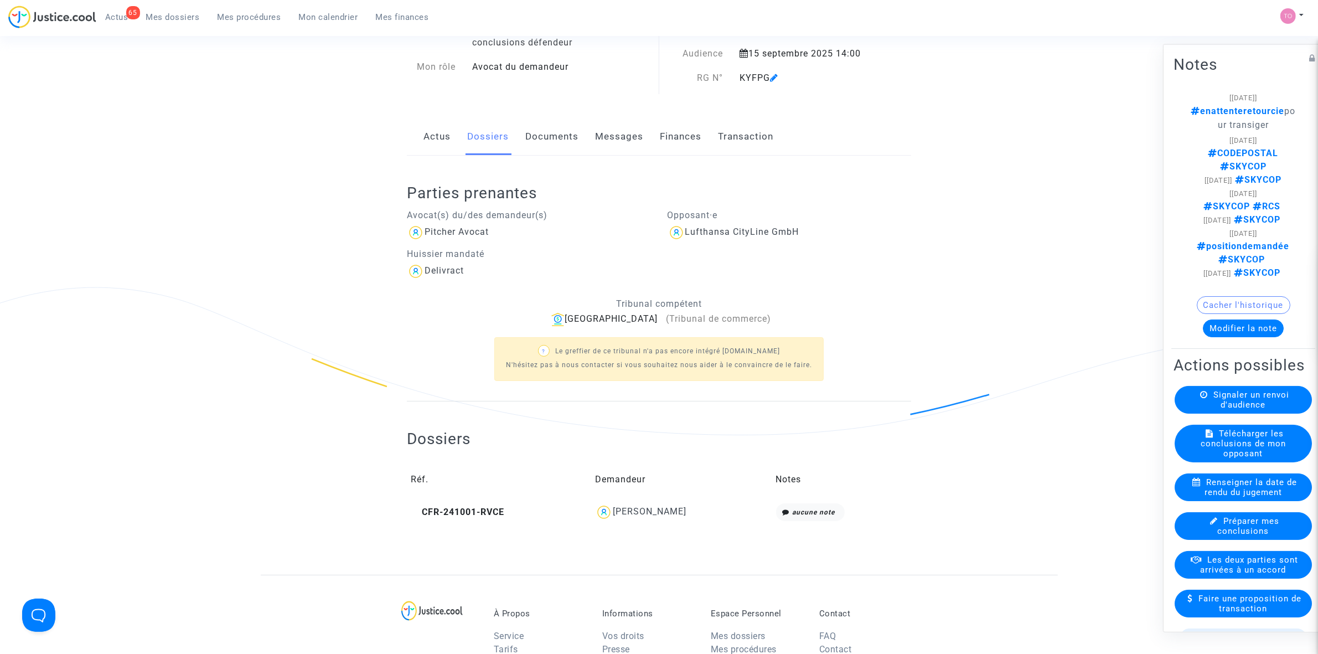
click at [678, 132] on link "Finances" at bounding box center [681, 136] width 42 height 37
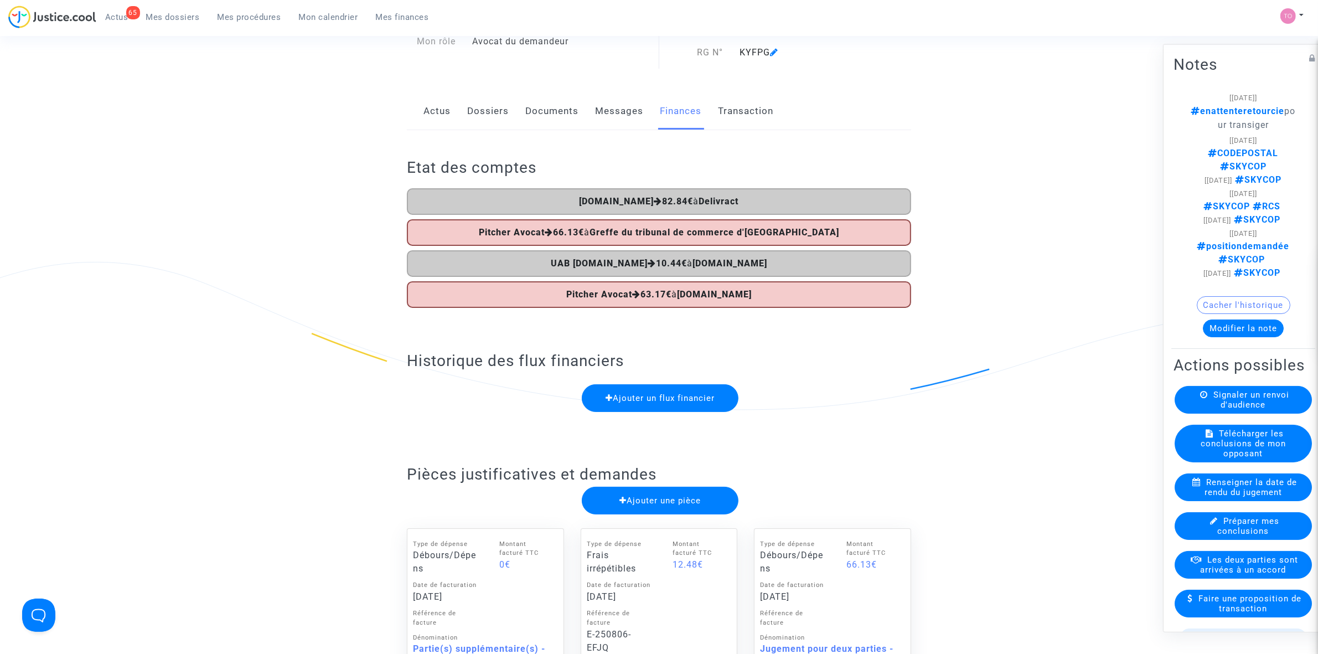
scroll to position [69, 0]
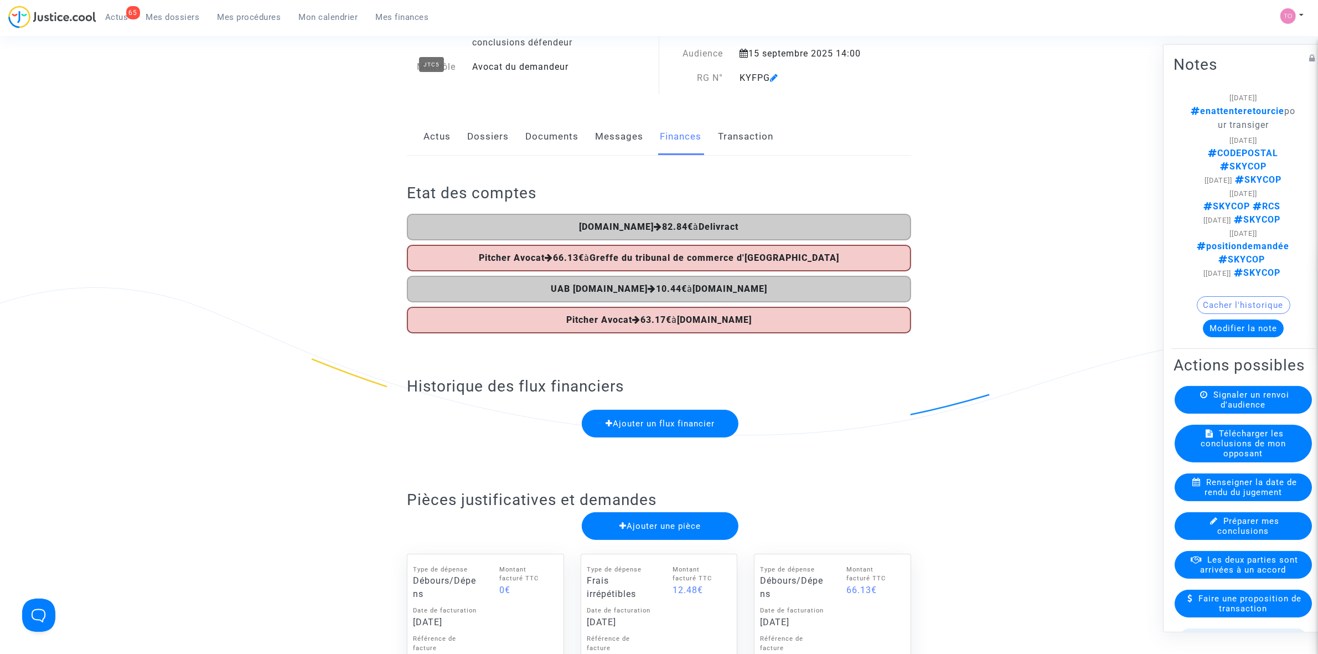
click at [540, 141] on link "Documents" at bounding box center [551, 136] width 53 height 37
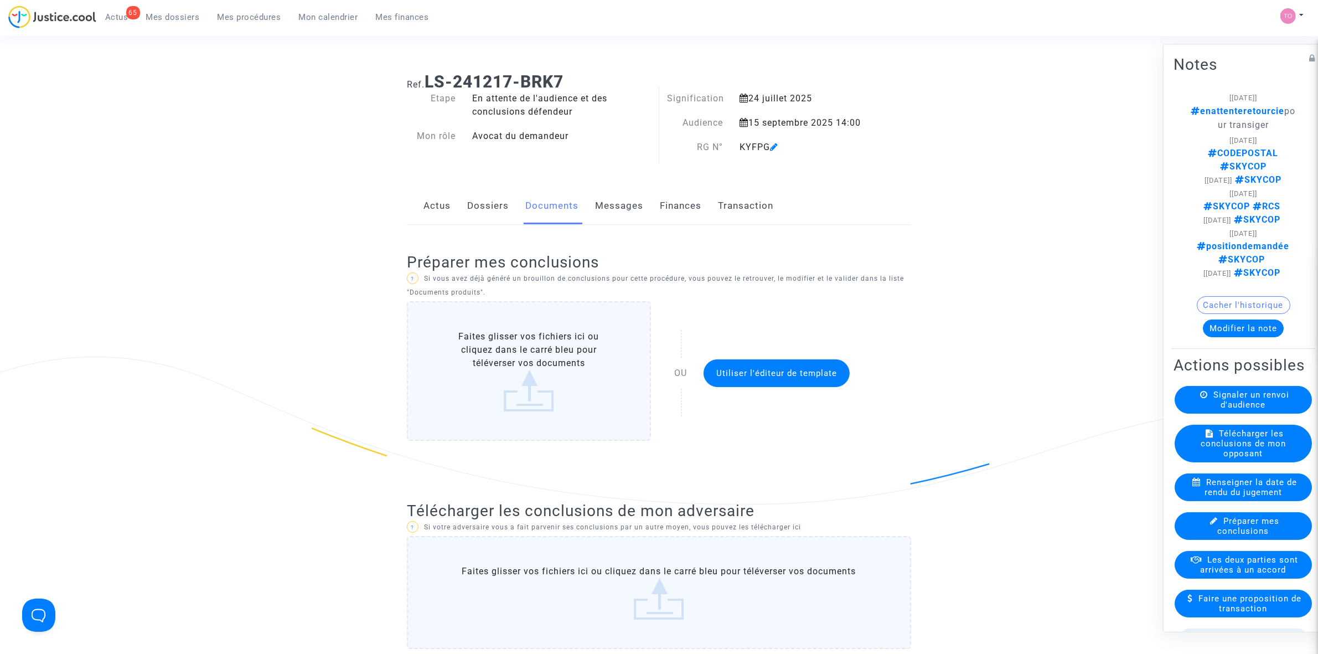
click at [465, 194] on div "Actus Dossiers Documents Messages Finances Transaction" at bounding box center [659, 206] width 504 height 37
click at [471, 196] on link "Dossiers" at bounding box center [488, 206] width 42 height 37
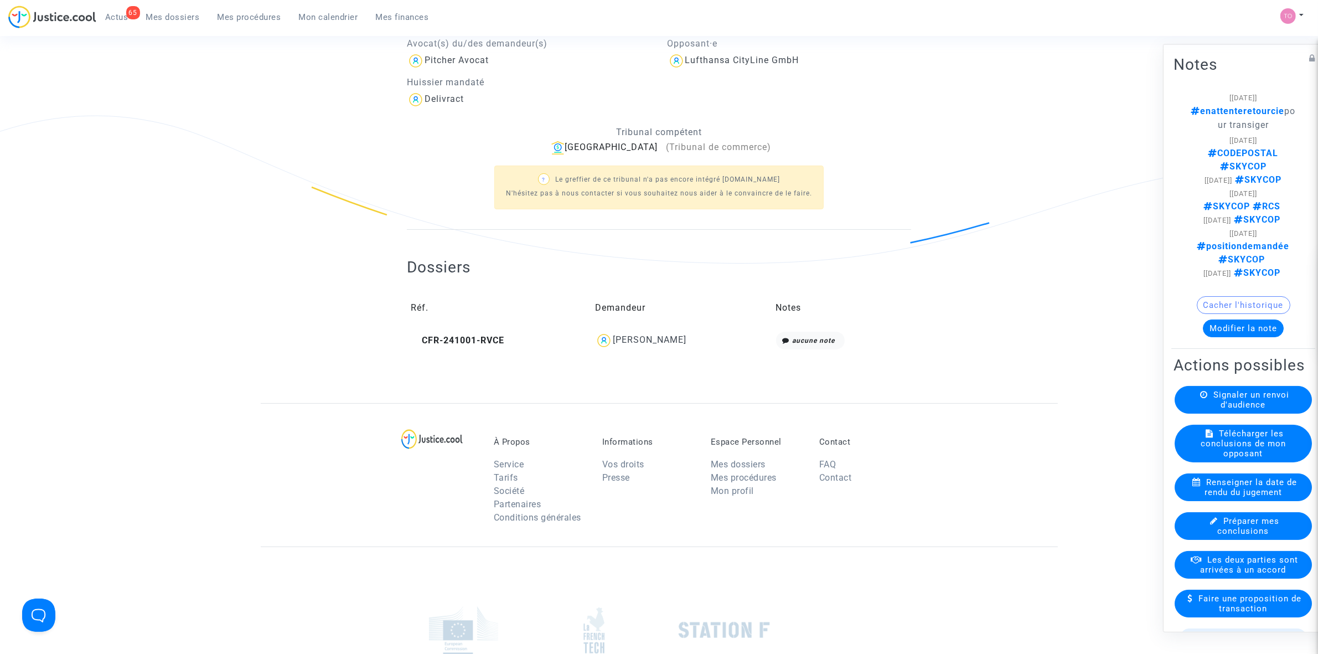
scroll to position [277, 0]
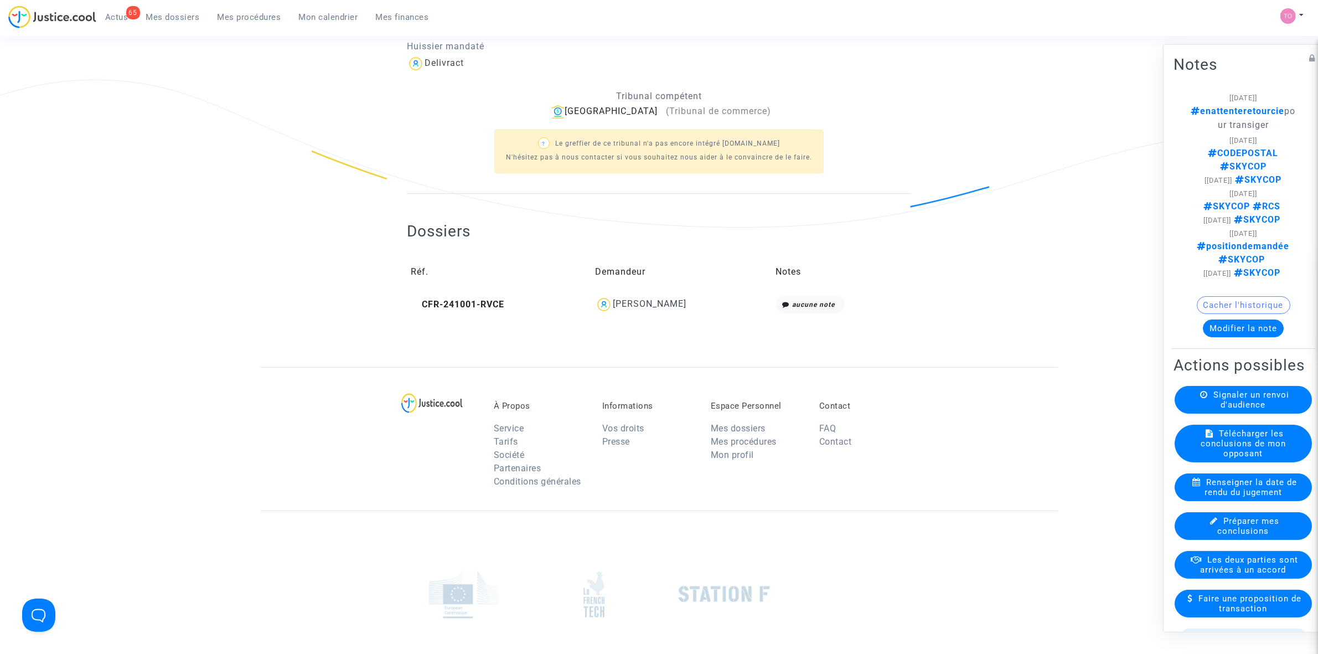
click at [663, 295] on td "Anila Hysa" at bounding box center [681, 304] width 180 height 25
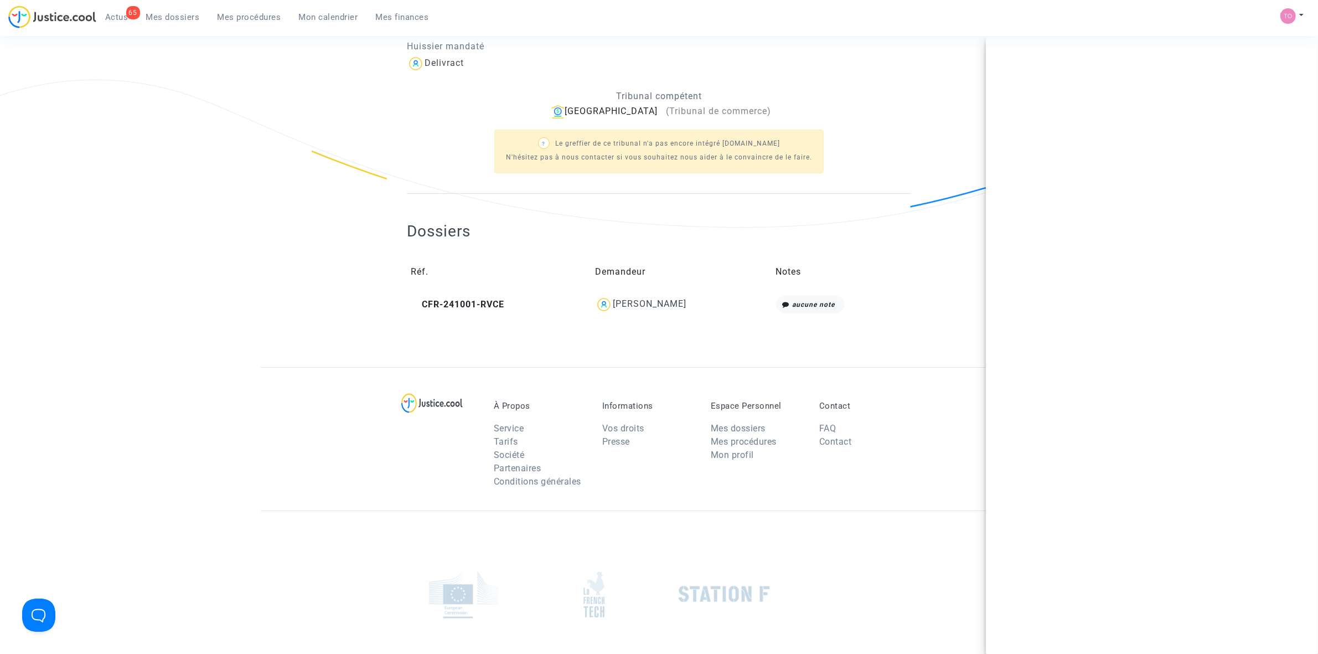
click at [664, 300] on div "Anila Hysa" at bounding box center [650, 303] width 74 height 11
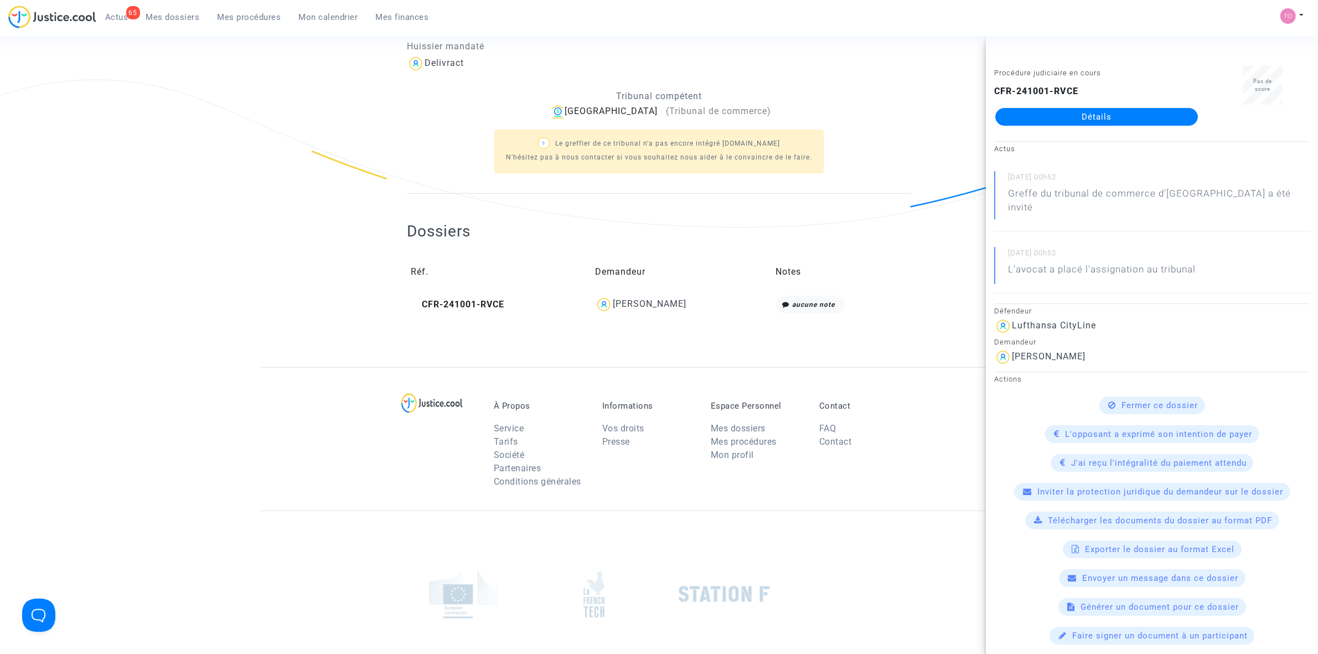
click at [651, 302] on div "Anila Hysa" at bounding box center [650, 303] width 74 height 11
click at [1080, 116] on link "Détails" at bounding box center [1096, 117] width 203 height 18
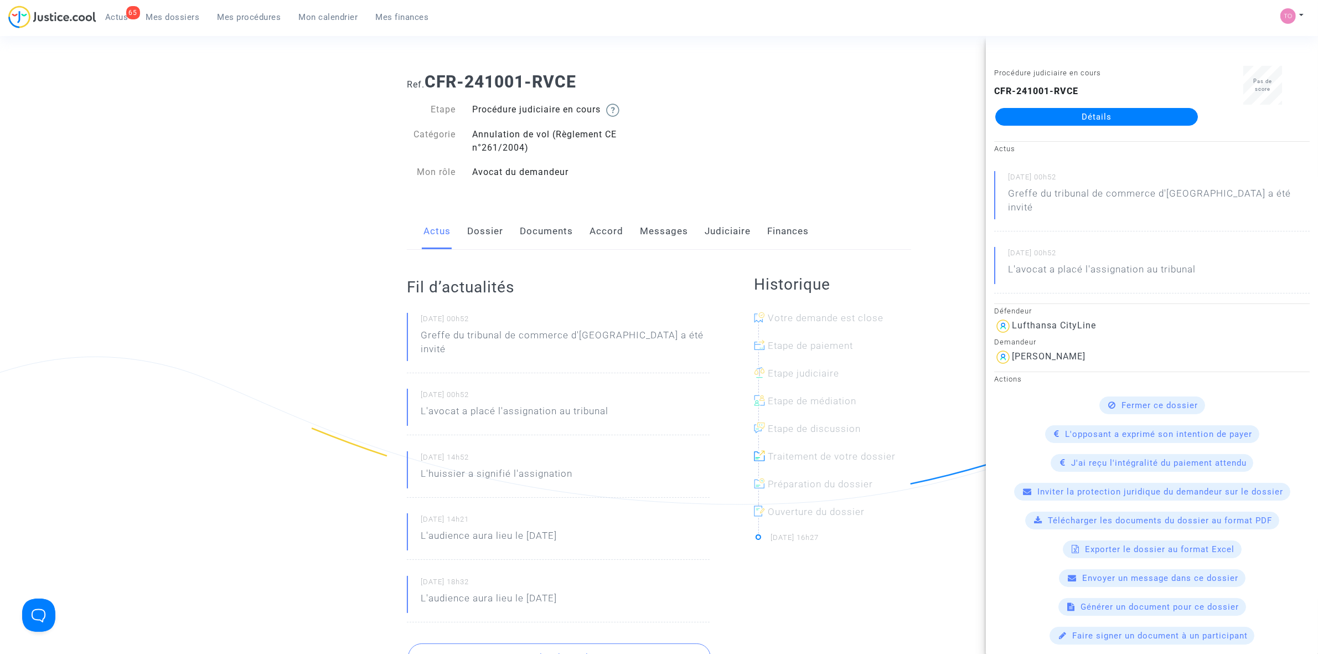
click at [531, 234] on link "Documents" at bounding box center [546, 231] width 53 height 37
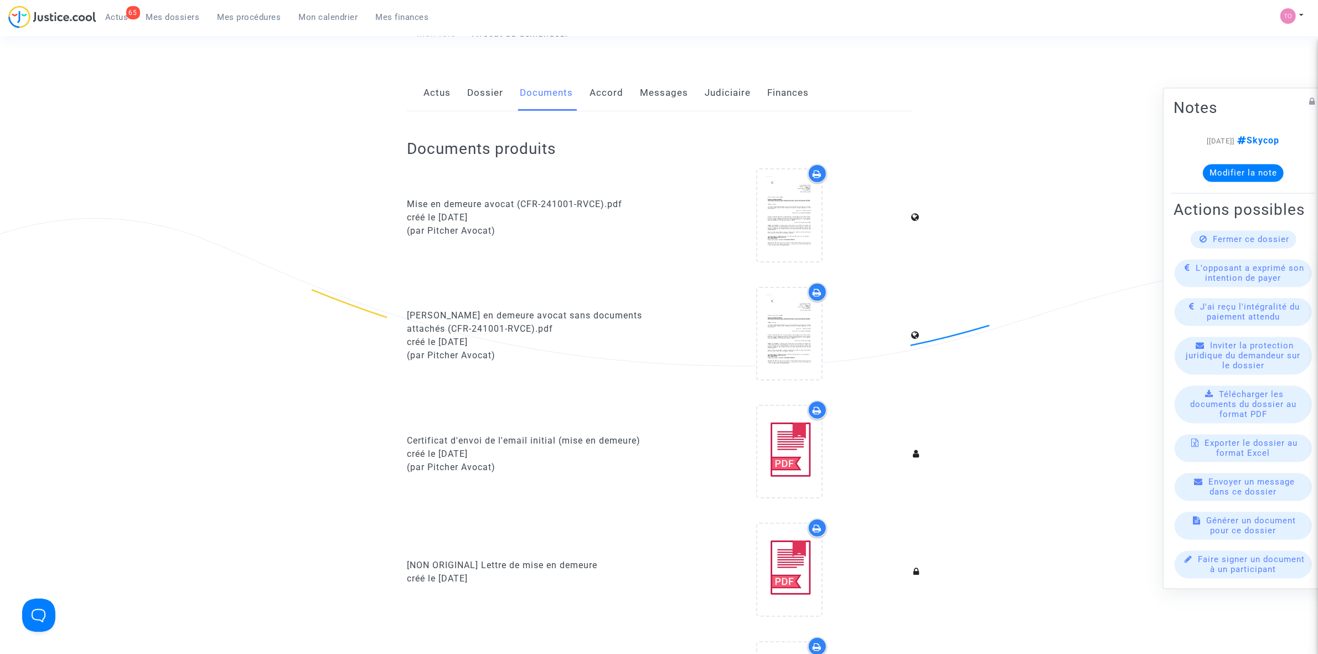
scroll to position [69, 0]
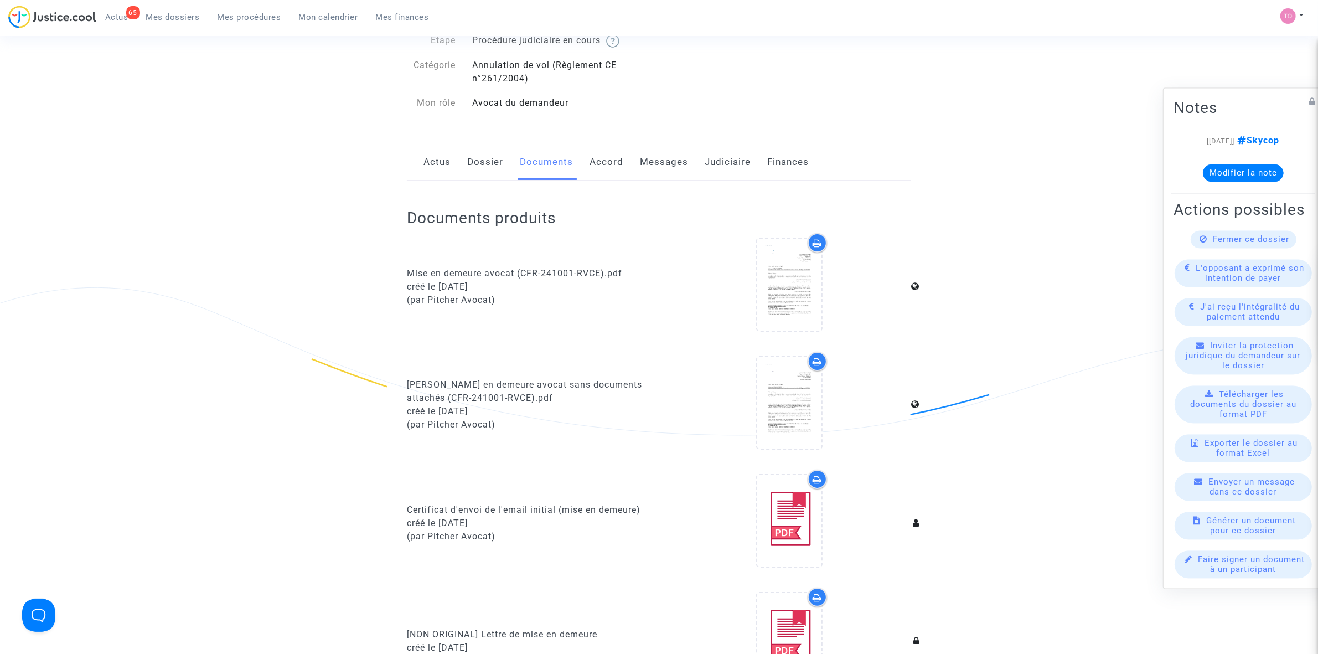
click at [490, 172] on link "Dossier" at bounding box center [485, 162] width 36 height 37
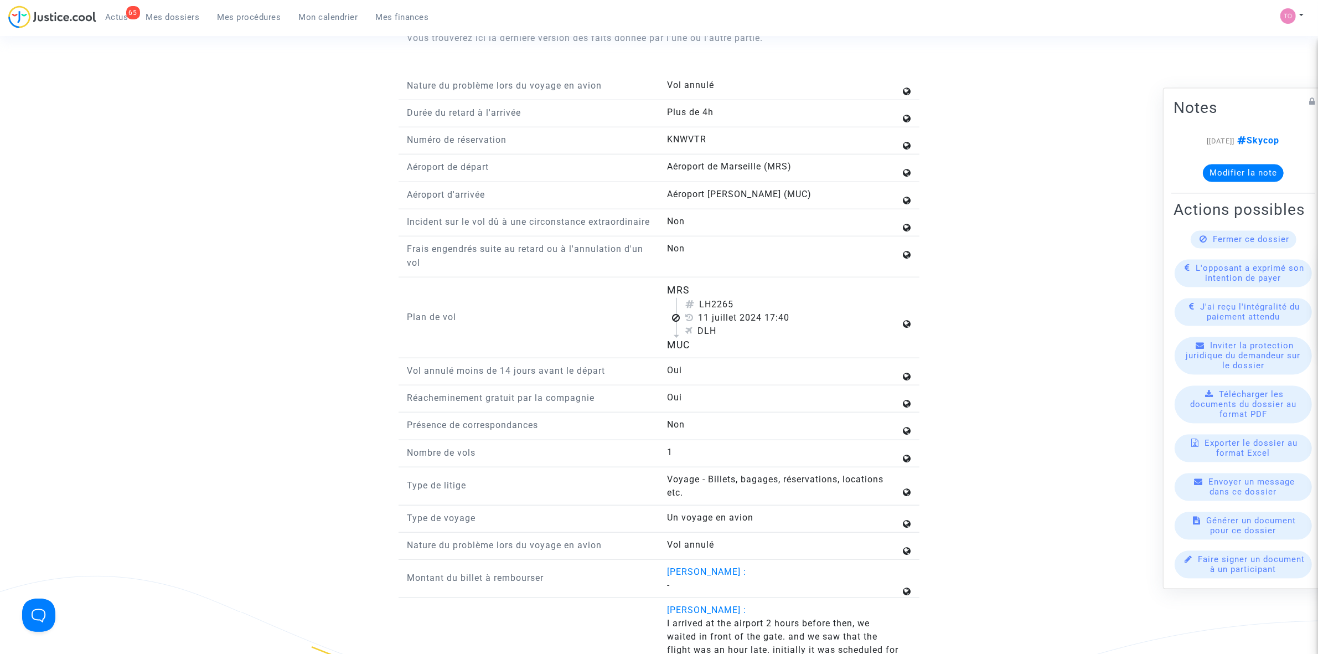
scroll to position [1245, 0]
drag, startPoint x: 441, startPoint y: 259, endPoint x: 754, endPoint y: 276, distance: 313.7
click at [754, 276] on div "Frais engendrés suite au retard ou à l'annulation d'un vol Non" at bounding box center [658, 260] width 521 height 35
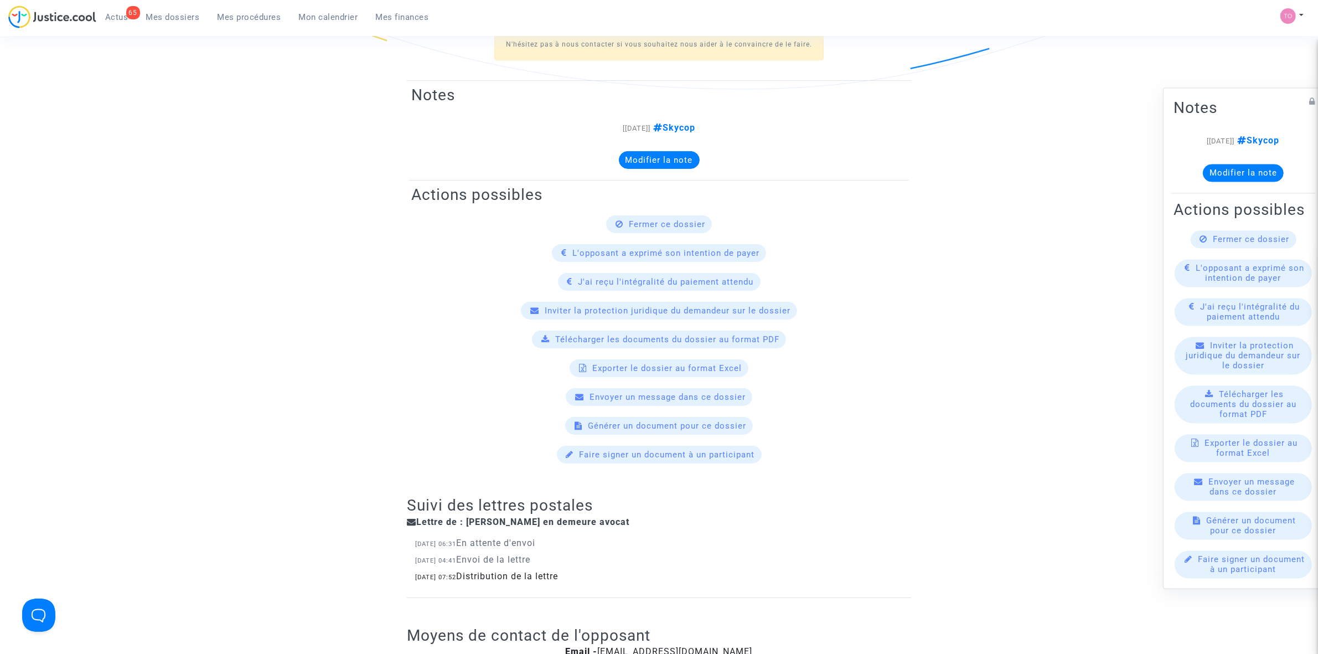
scroll to position [0, 0]
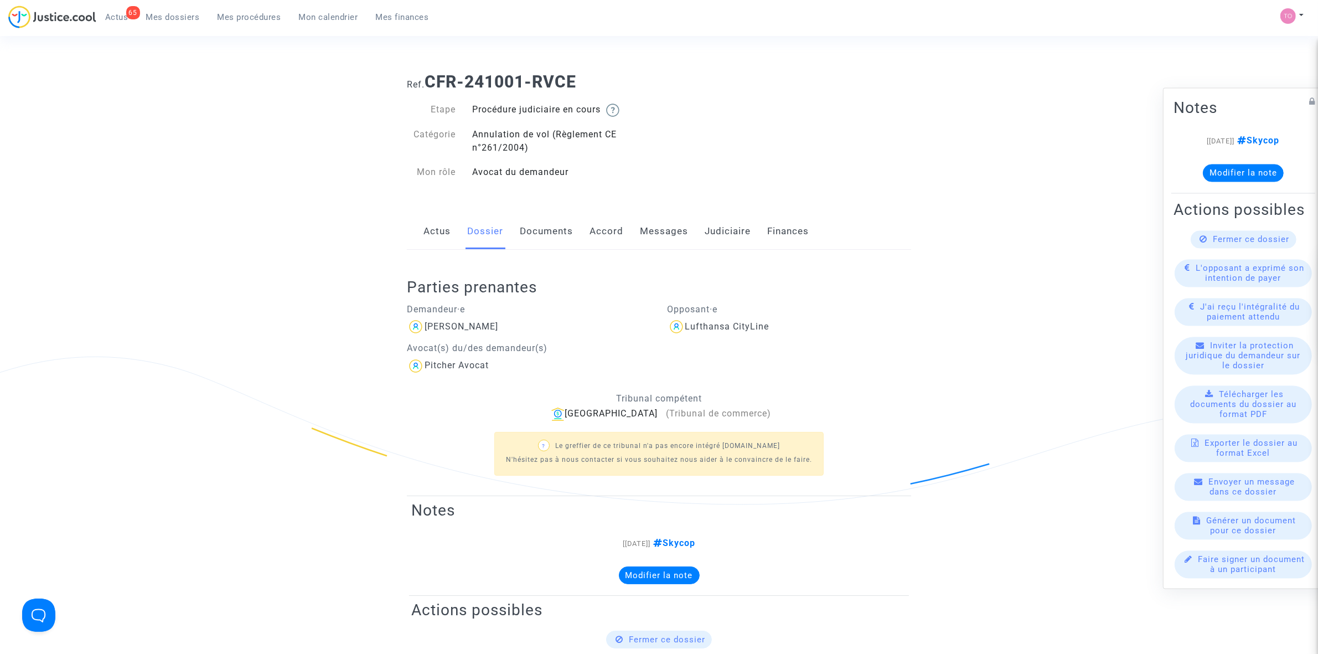
click at [749, 234] on div "Actus Dossier Documents Accord Messages Judiciaire Finances" at bounding box center [659, 231] width 504 height 37
click at [732, 237] on link "Judiciaire" at bounding box center [727, 231] width 46 height 37
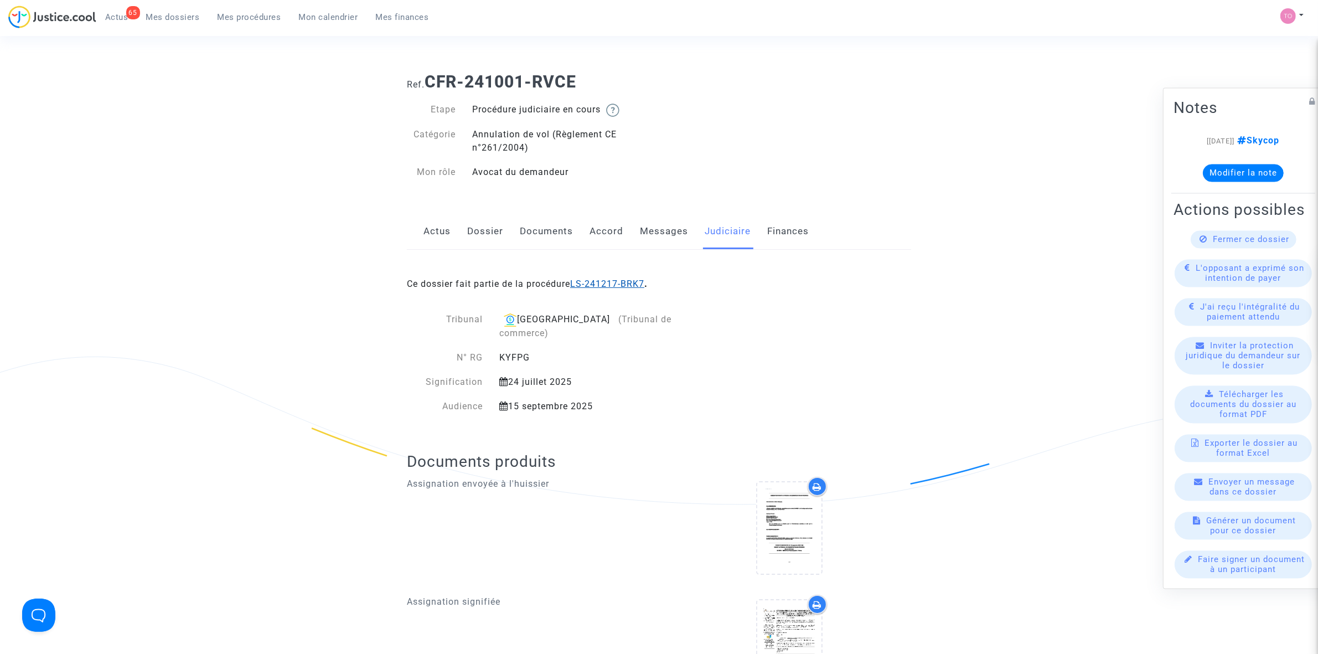
click at [605, 287] on link "LS-241217-BRK7" at bounding box center [607, 283] width 74 height 11
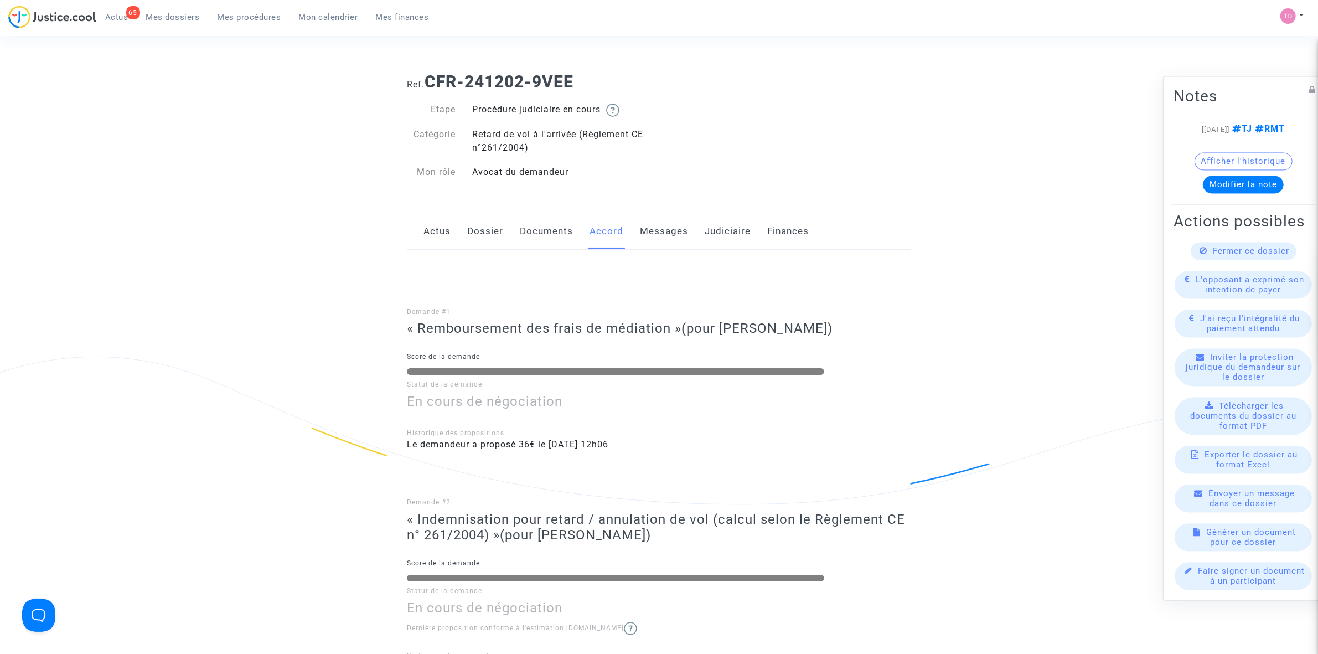
click at [510, 228] on div "Actus Dossier Documents Accord Messages Judiciaire Finances" at bounding box center [659, 231] width 504 height 37
click at [488, 230] on link "Dossier" at bounding box center [485, 231] width 36 height 37
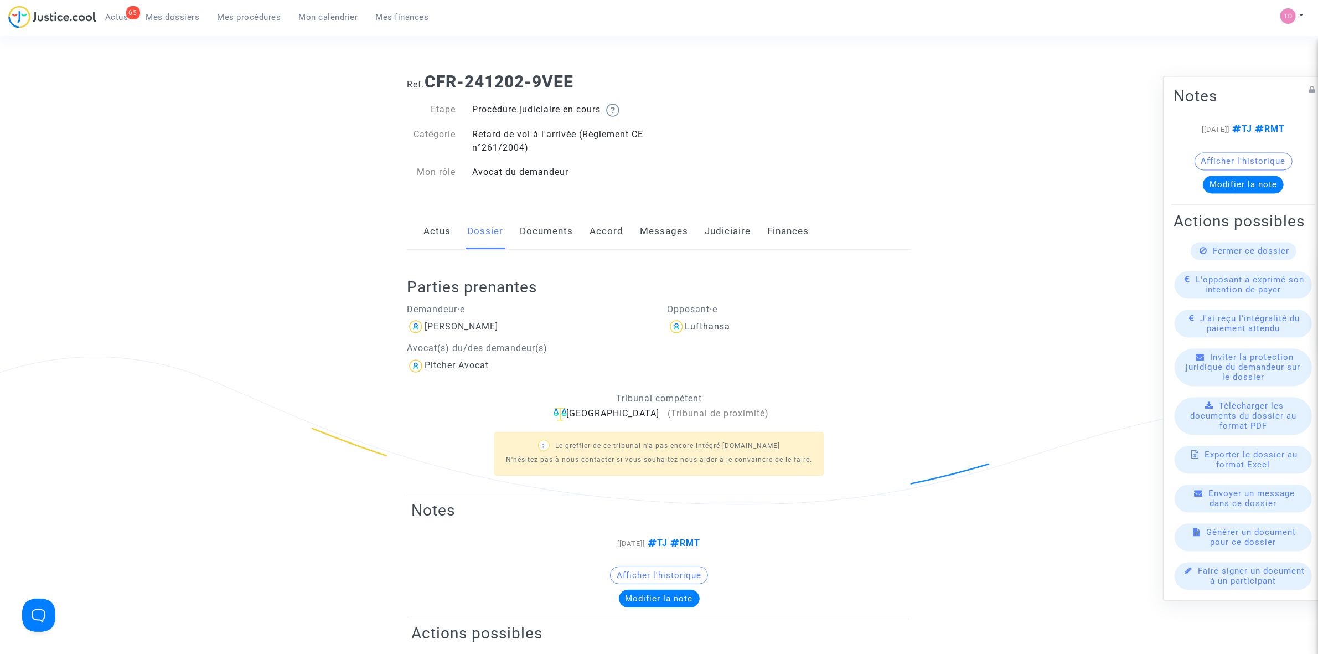
click at [728, 238] on link "Judiciaire" at bounding box center [727, 231] width 46 height 37
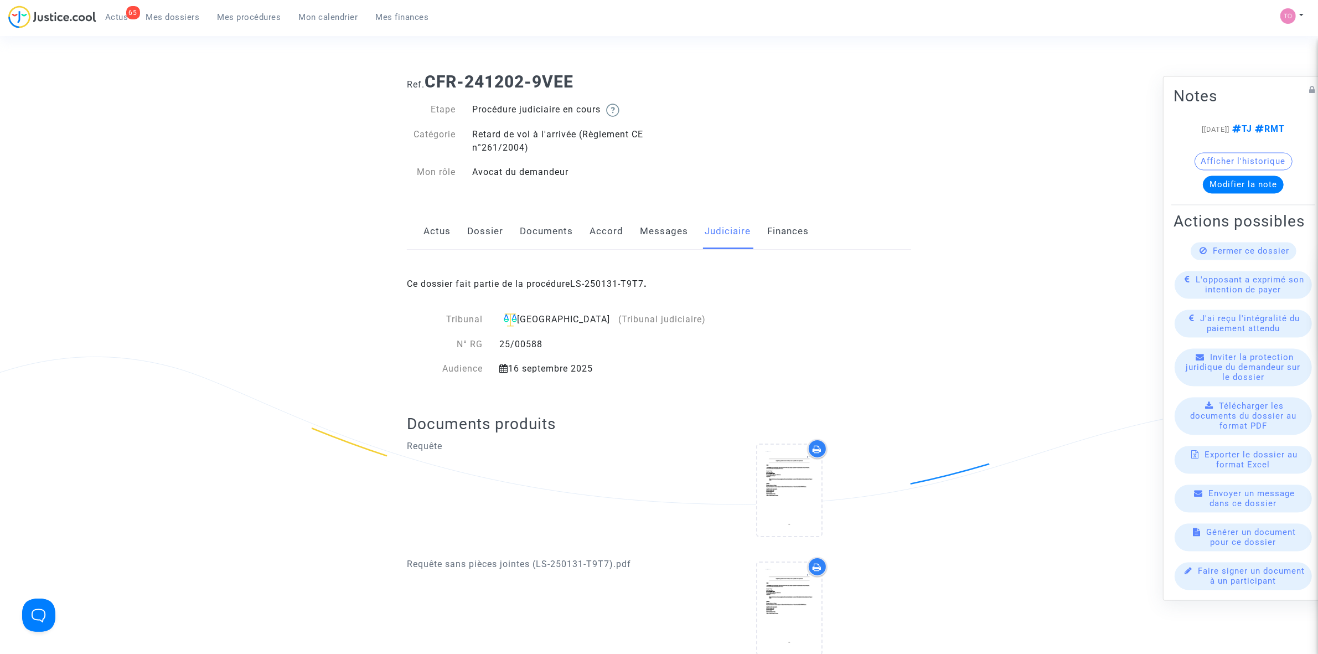
click at [607, 292] on div "Ce dossier fait partie de la procédure LS-250131-T9T7 ." at bounding box center [659, 276] width 504 height 52
click at [609, 285] on link "LS-250131-T9T7" at bounding box center [607, 283] width 74 height 11
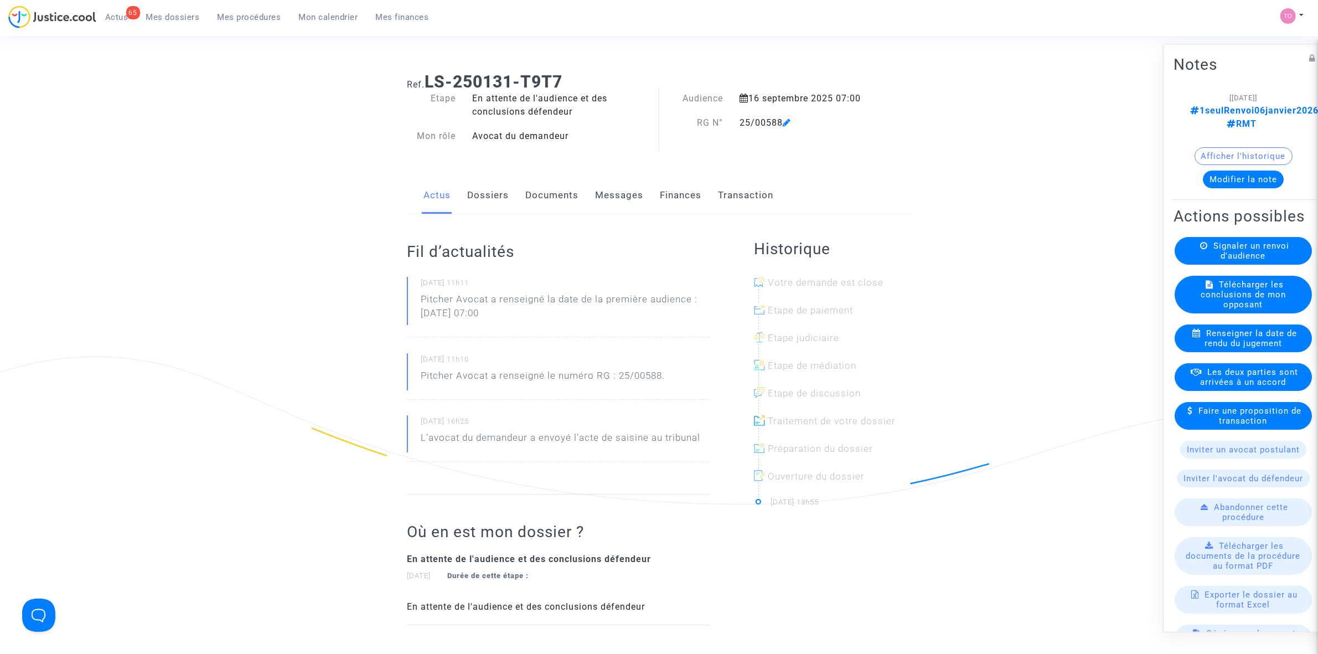
click at [687, 192] on link "Finances" at bounding box center [681, 195] width 42 height 37
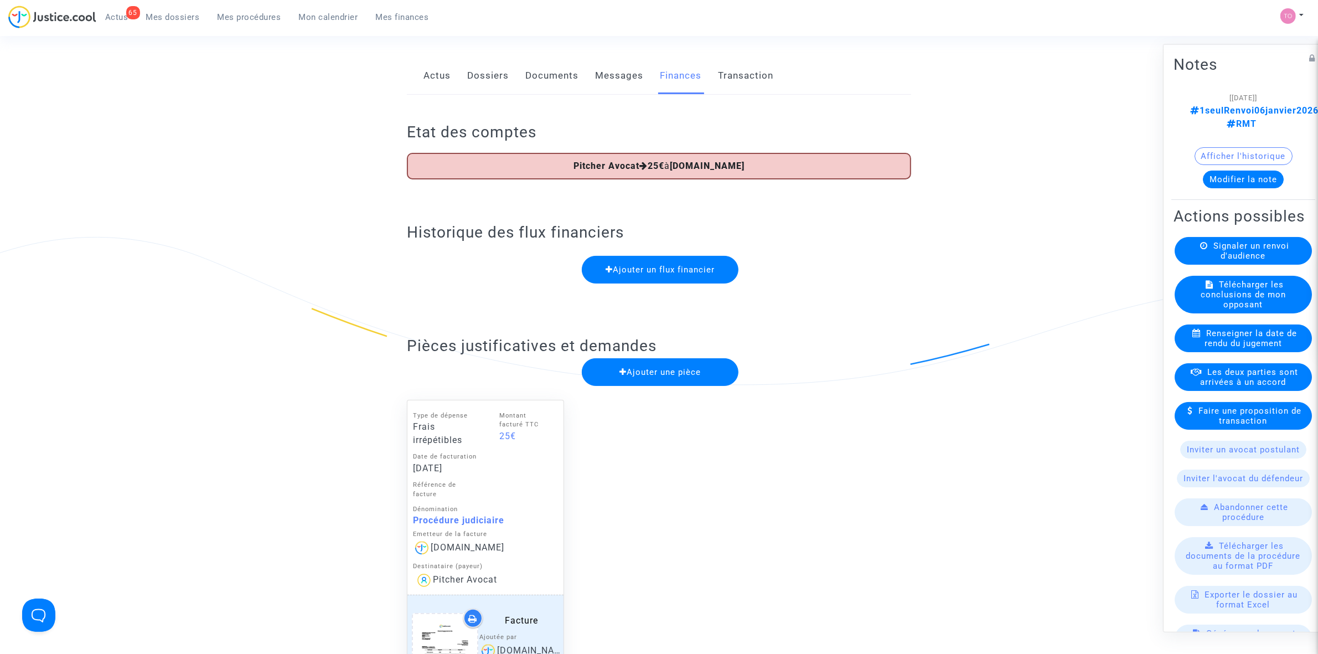
scroll to position [138, 0]
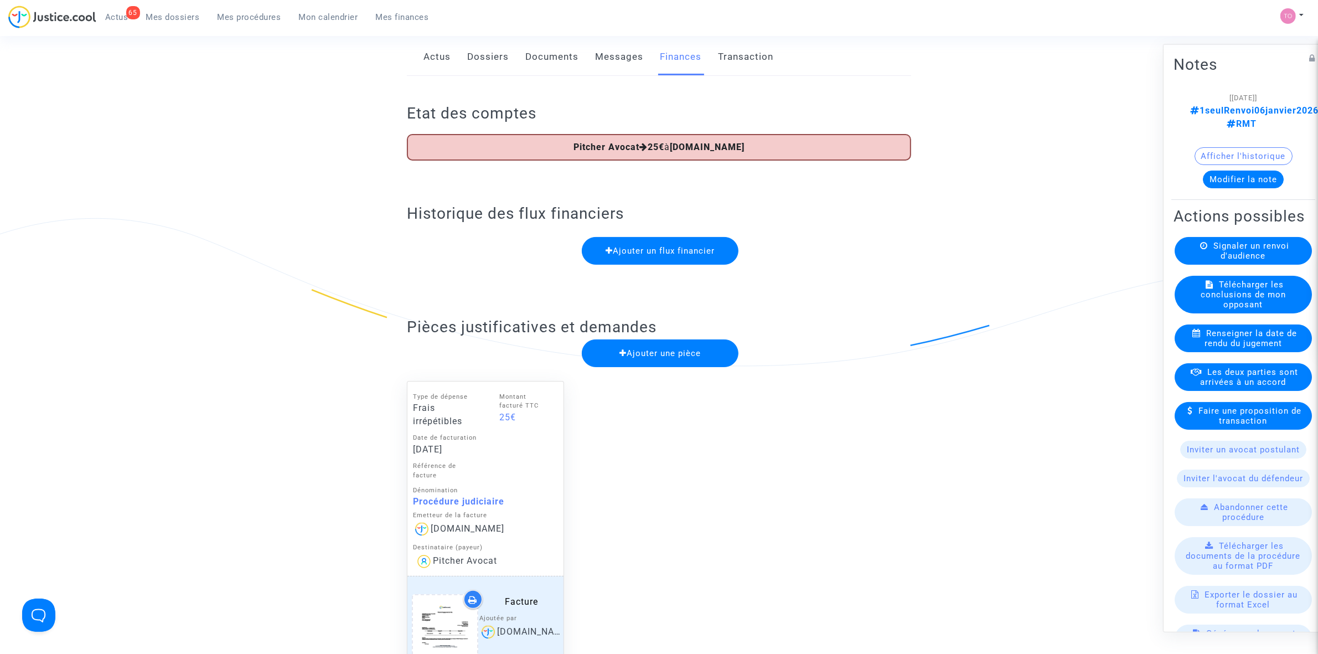
click at [1227, 170] on button "Modifier la note" at bounding box center [1243, 179] width 81 height 18
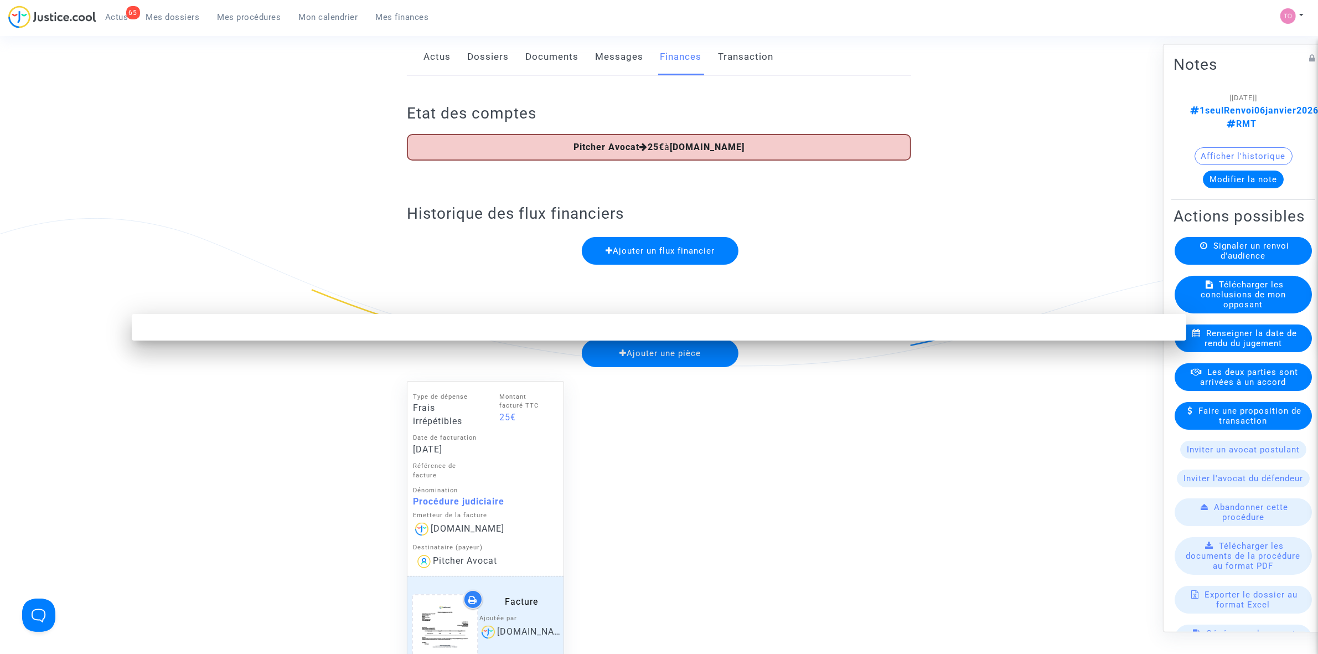
scroll to position [0, 0]
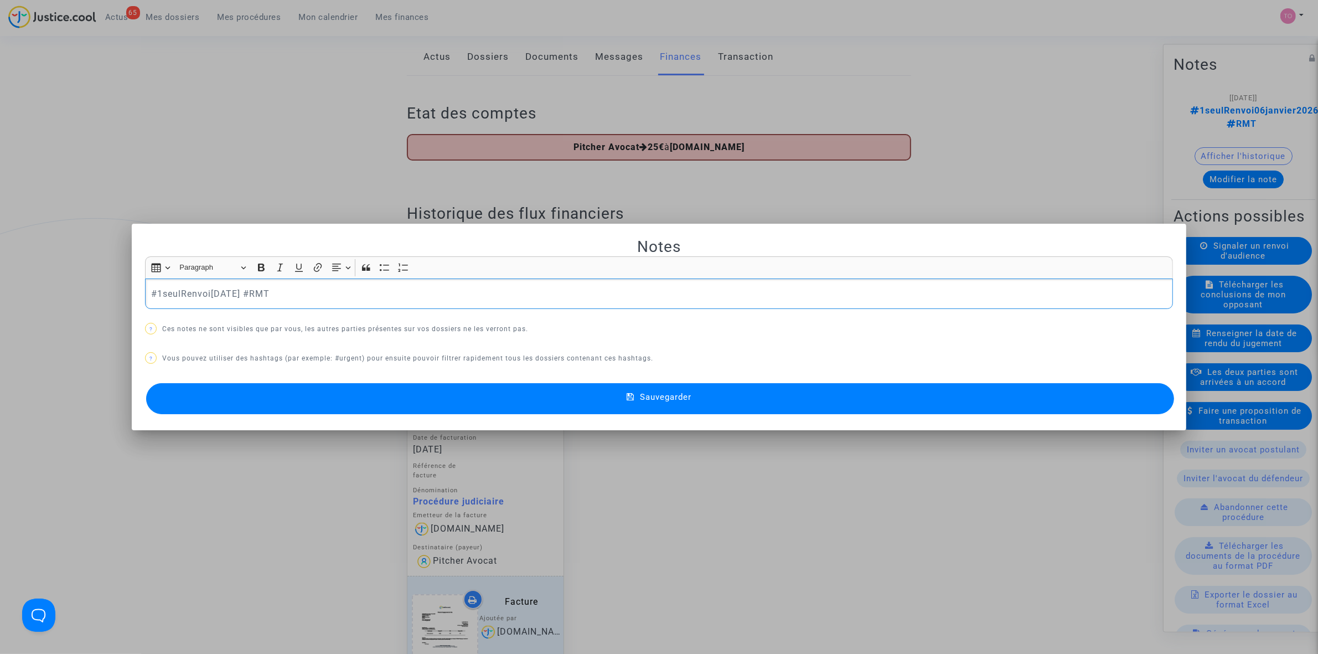
drag, startPoint x: 277, startPoint y: 289, endPoint x: 25, endPoint y: 285, distance: 251.8
click at [25, 285] on div "Notes Rich Text Editor Insert table Insert table Heading Paragraph Paragraph He…" at bounding box center [659, 327] width 1318 height 654
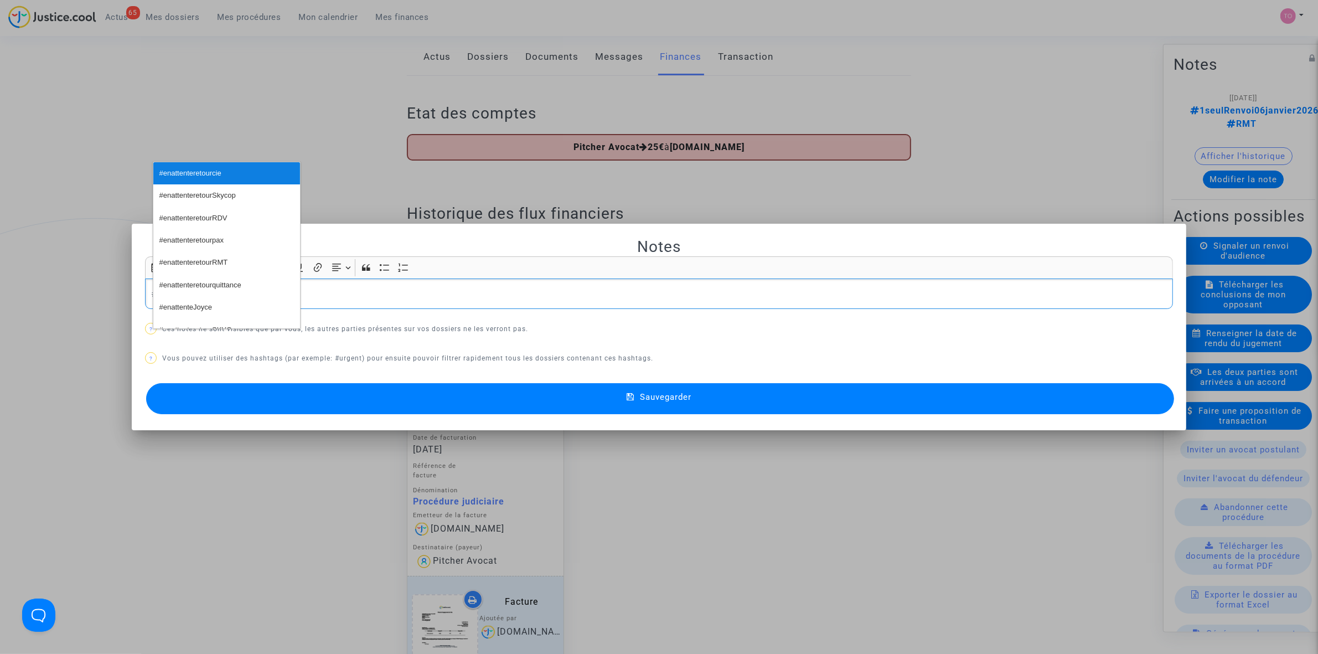
click at [217, 167] on span "#enattenteretourcie" at bounding box center [190, 173] width 62 height 16
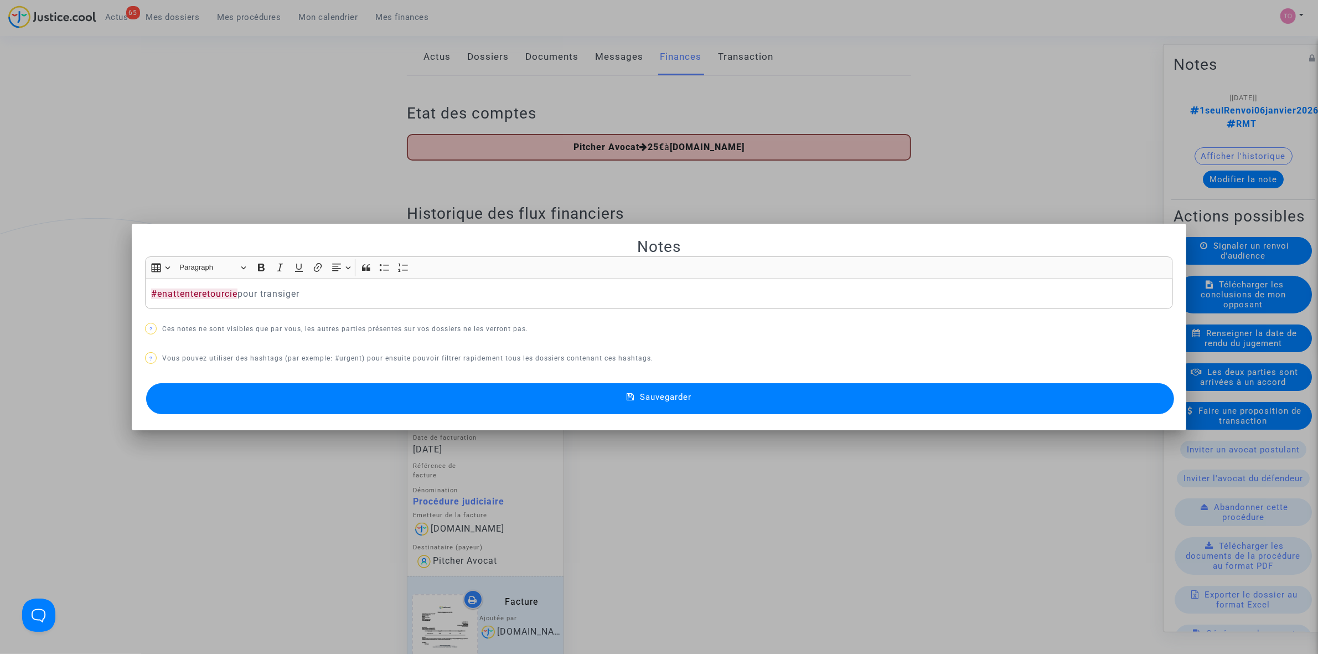
click at [533, 386] on button "Sauvegarder" at bounding box center [660, 398] width 1028 height 31
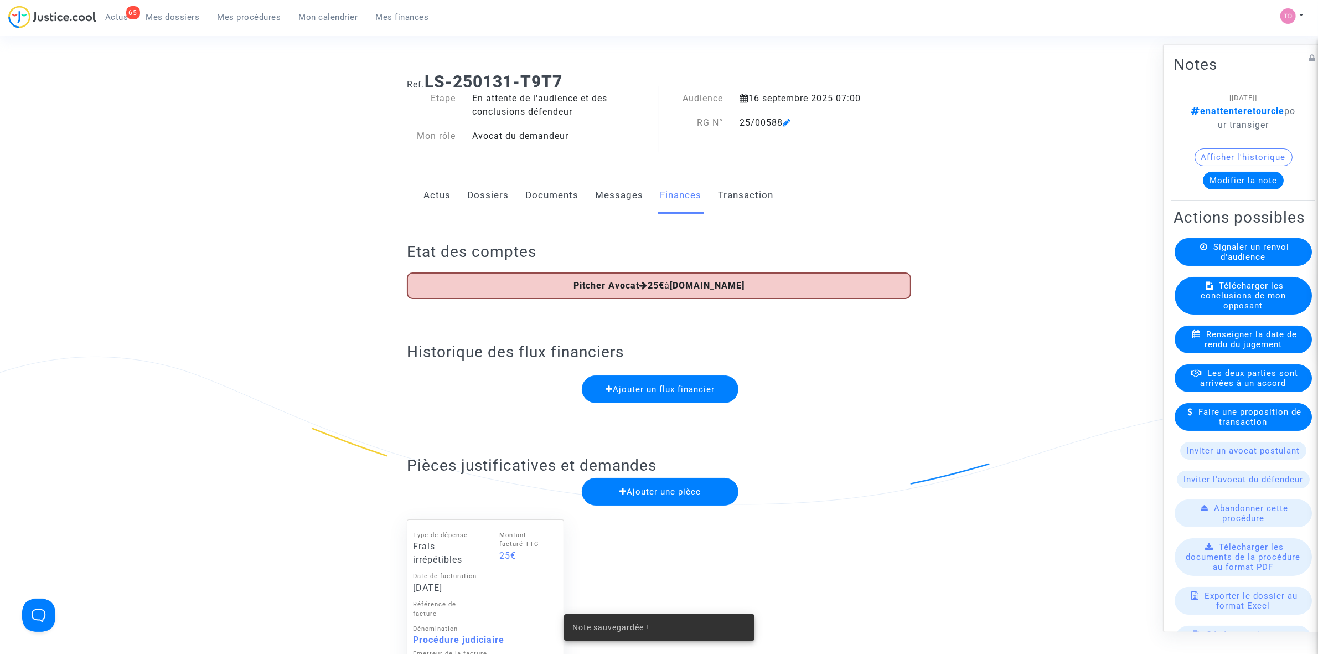
scroll to position [138, 0]
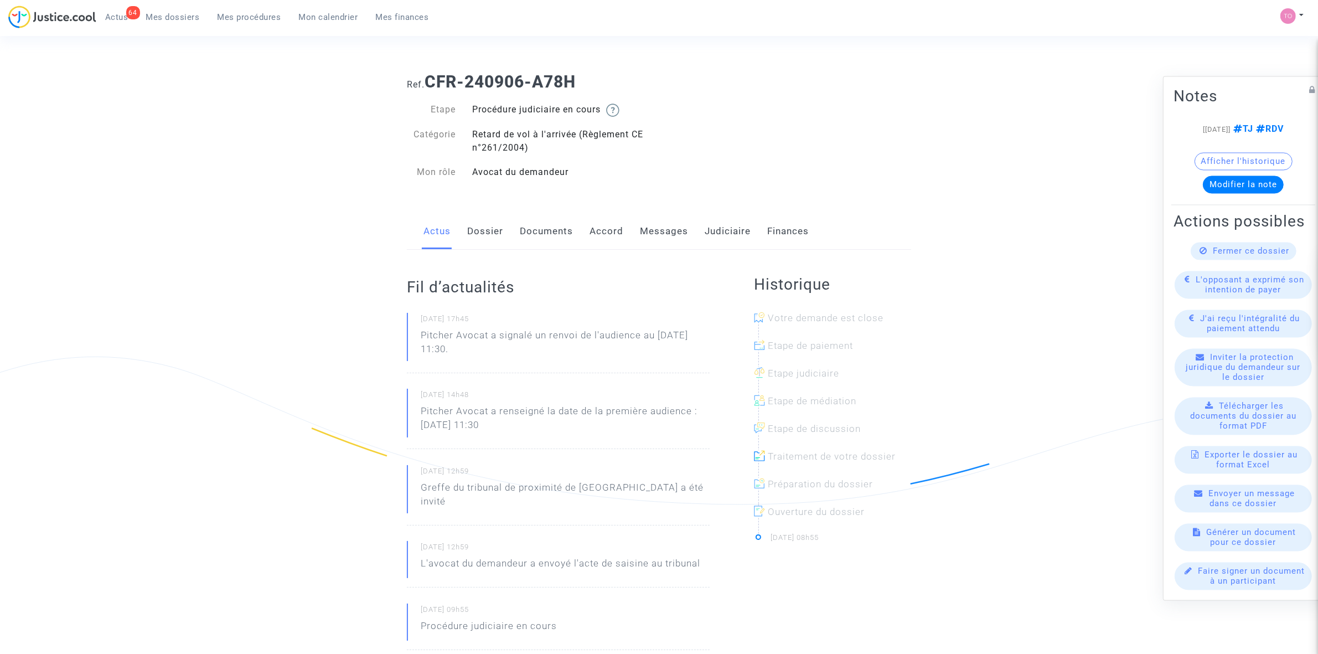
click at [482, 229] on link "Dossier" at bounding box center [485, 231] width 36 height 37
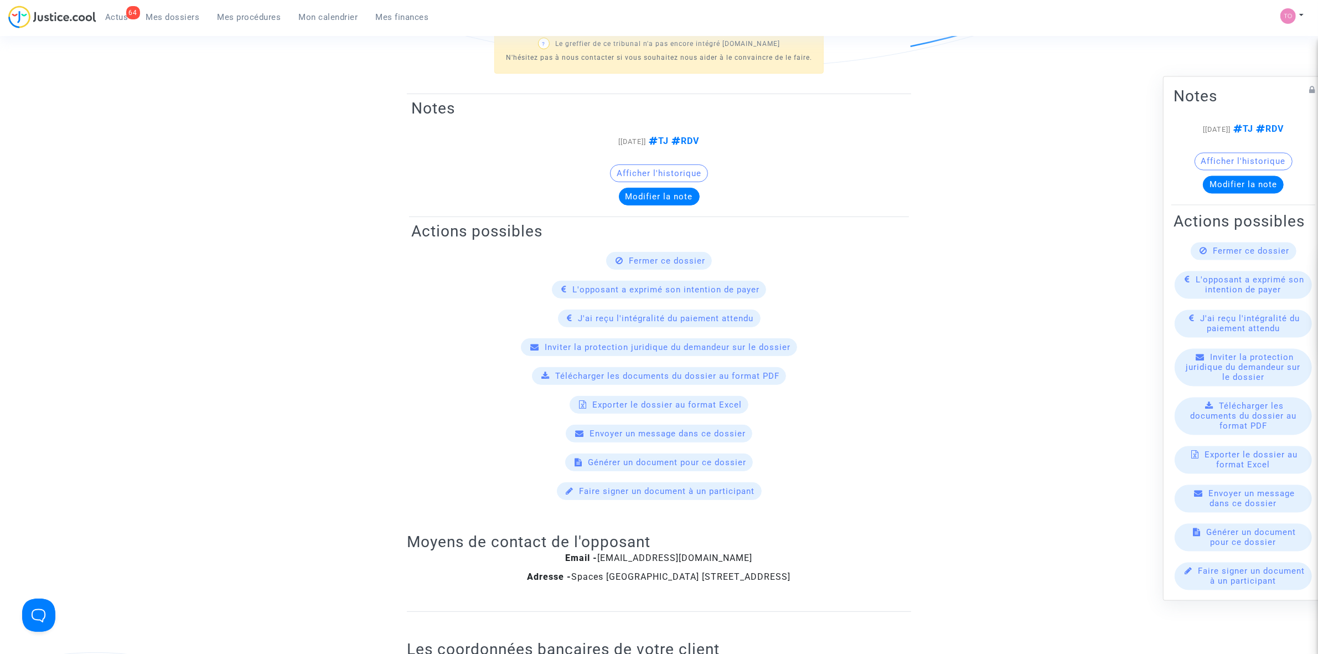
scroll to position [87, 0]
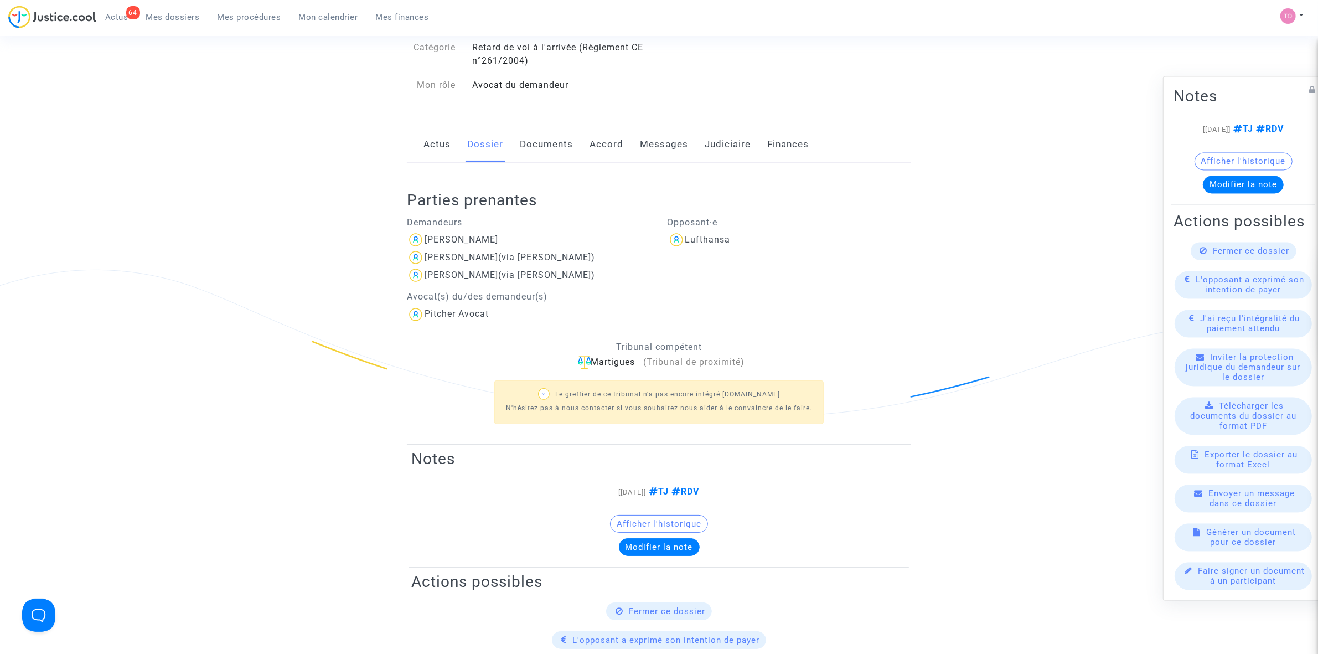
click at [612, 141] on link "Accord" at bounding box center [606, 144] width 34 height 37
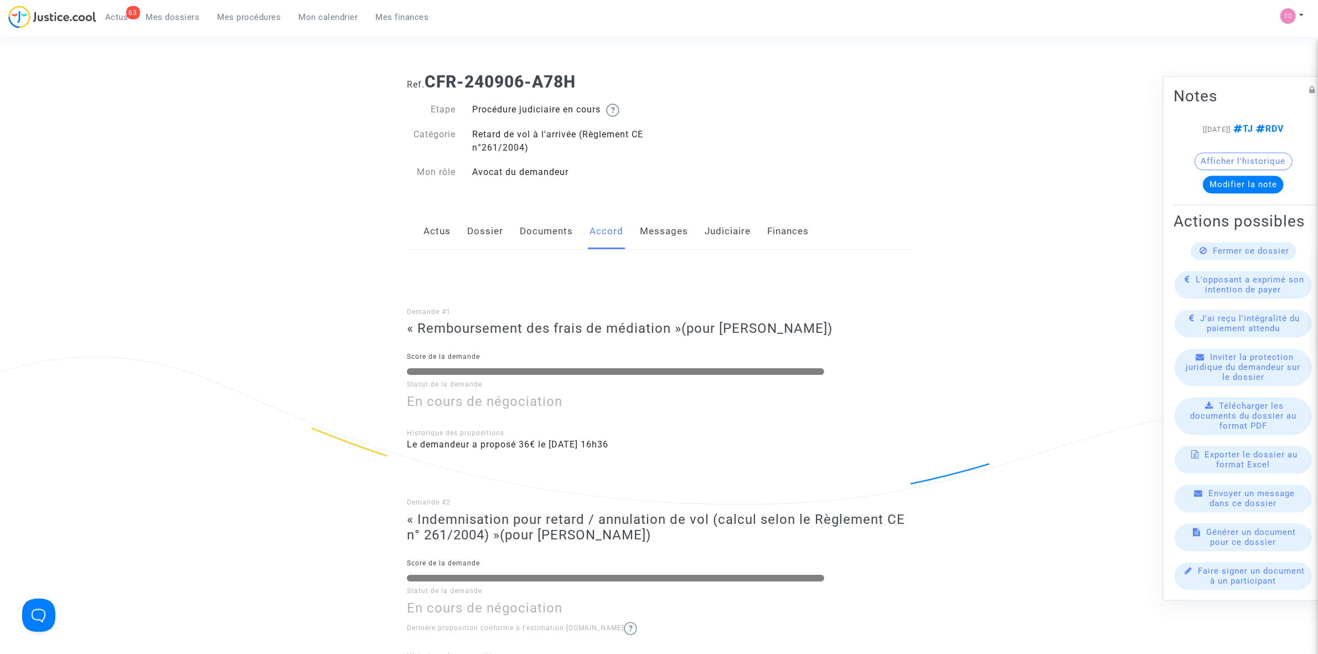
click at [728, 222] on link "Judiciaire" at bounding box center [727, 231] width 46 height 37
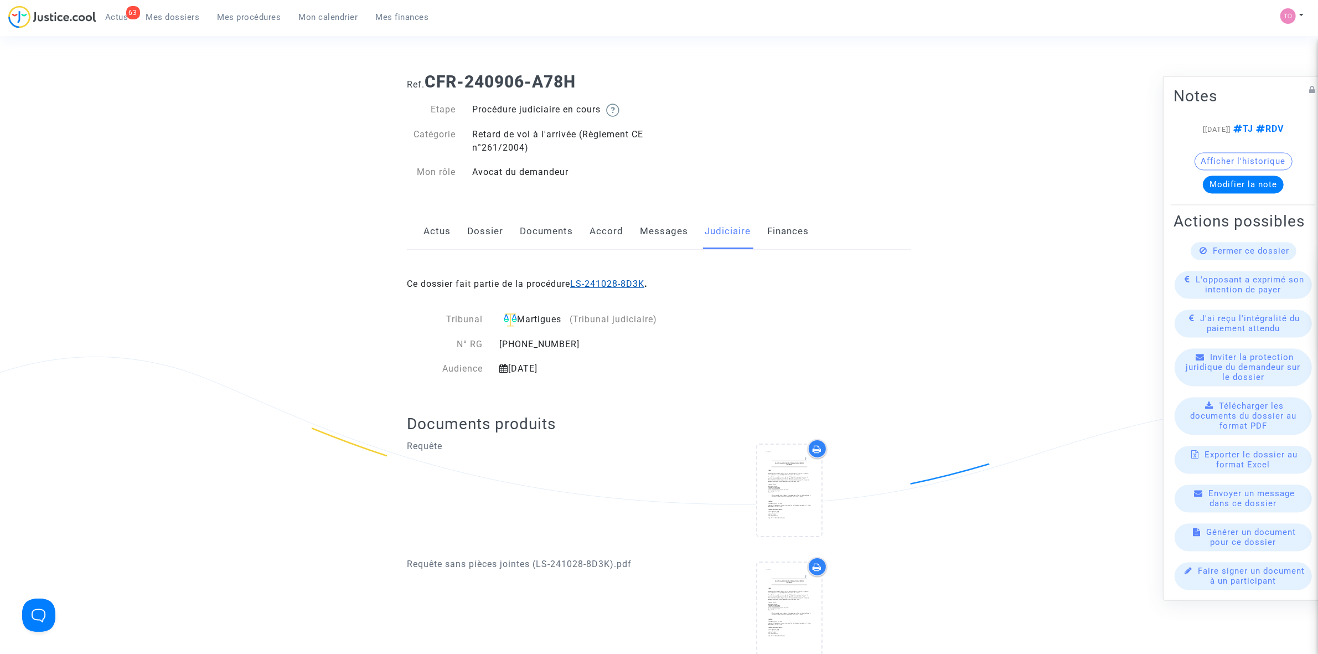
click at [631, 284] on link "LS-241028-8D3K" at bounding box center [607, 283] width 74 height 11
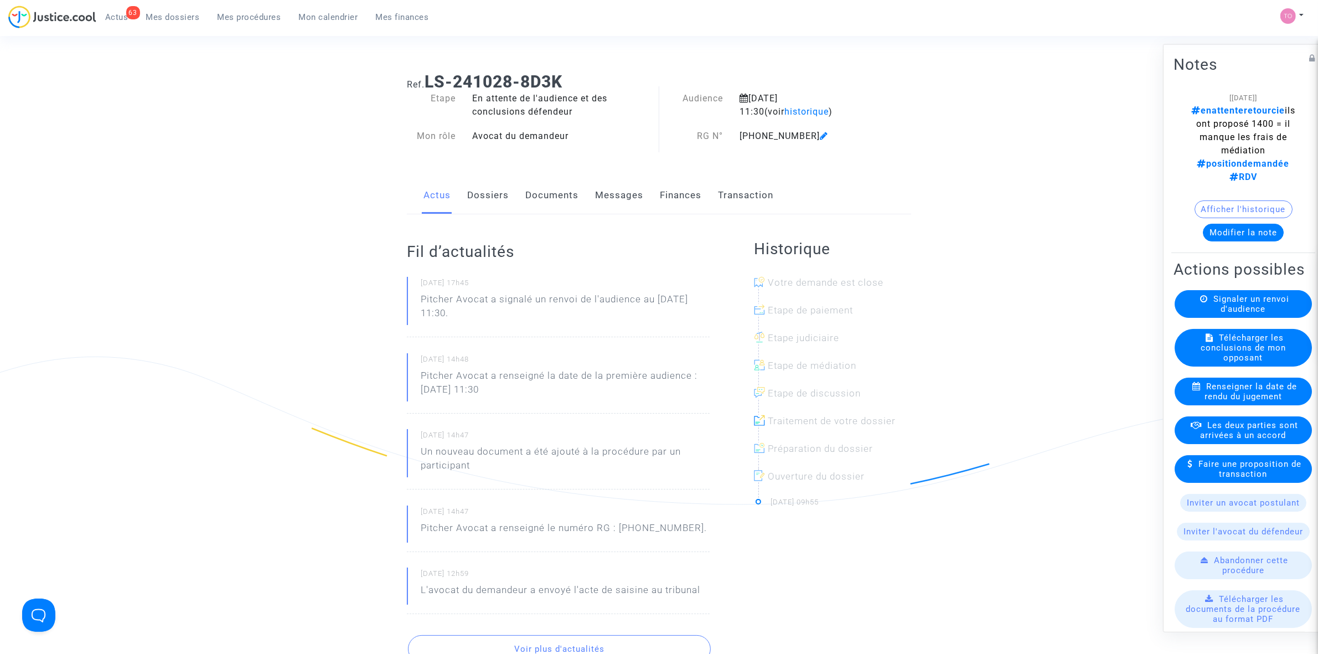
click at [1244, 230] on button "Modifier la note" at bounding box center [1243, 232] width 81 height 18
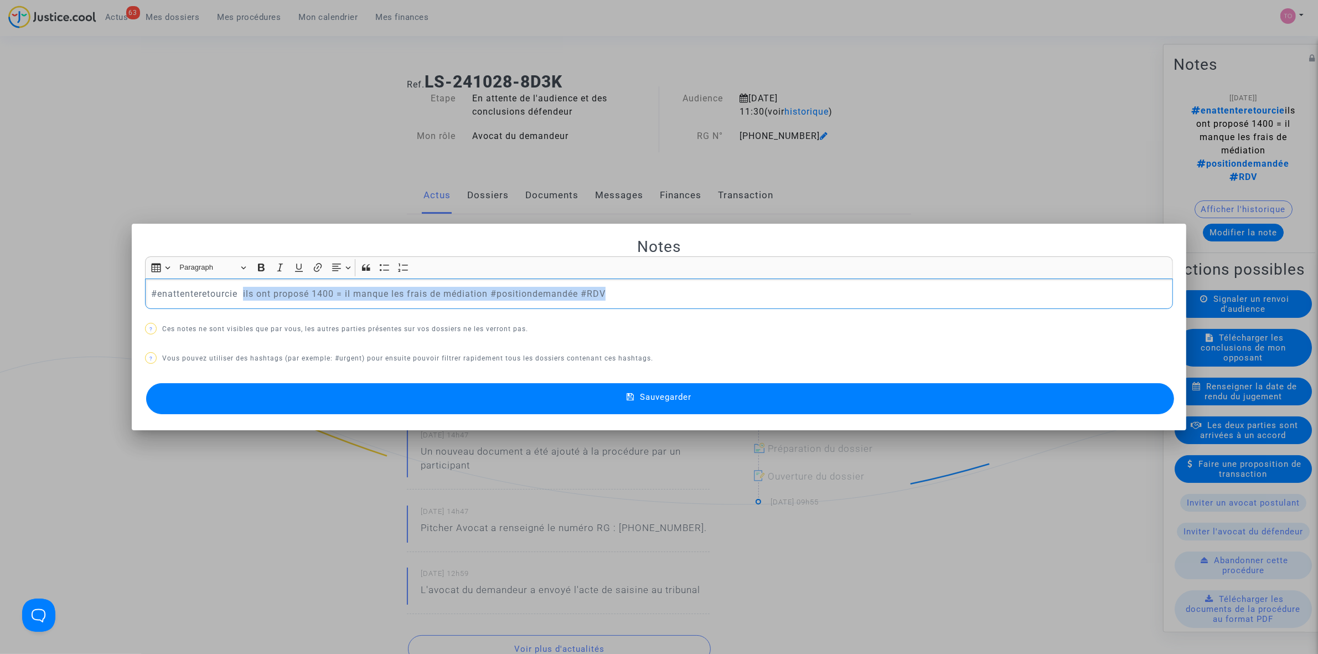
drag, startPoint x: 239, startPoint y: 292, endPoint x: 708, endPoint y: 277, distance: 469.5
click at [708, 277] on div "Rich Text Editor Insert table Insert table Heading Paragraph Paragraph Heading …" at bounding box center [659, 282] width 1028 height 53
click at [319, 288] on p "#enattenteretourcie pour transiger 1426" at bounding box center [659, 294] width 1016 height 14
click at [336, 405] on button "Sauvegarder" at bounding box center [660, 398] width 1028 height 31
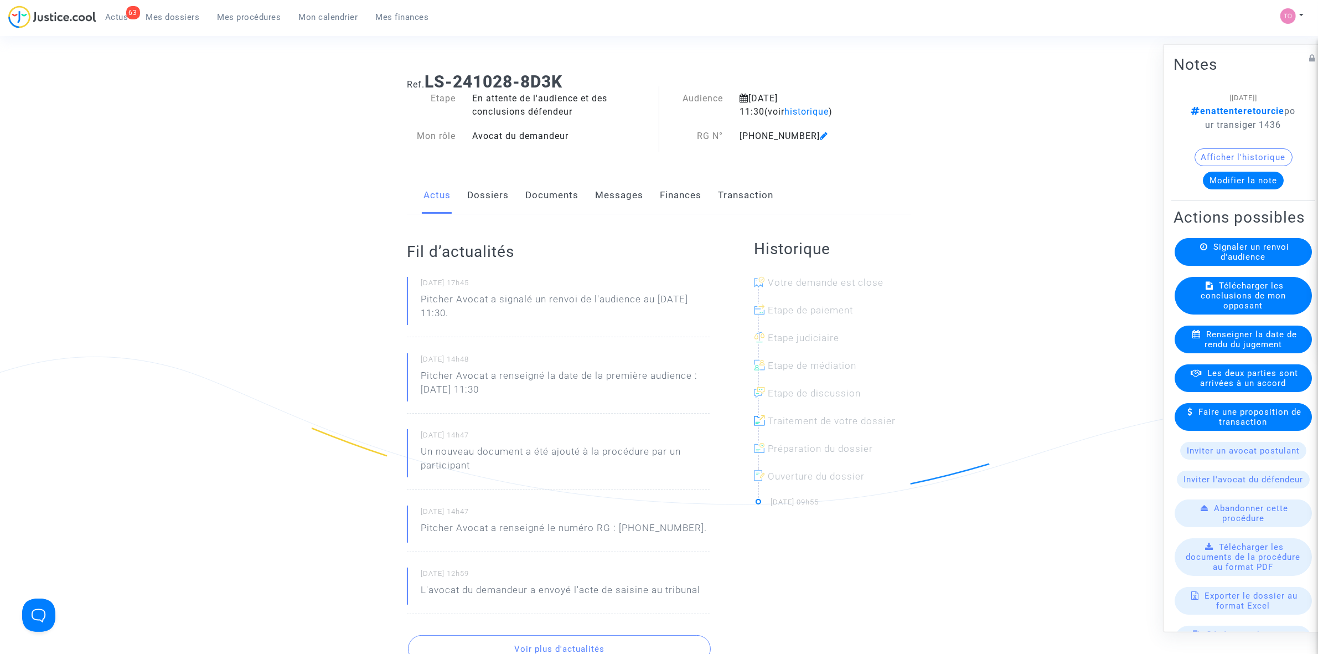
click at [496, 198] on link "Dossiers" at bounding box center [488, 195] width 42 height 37
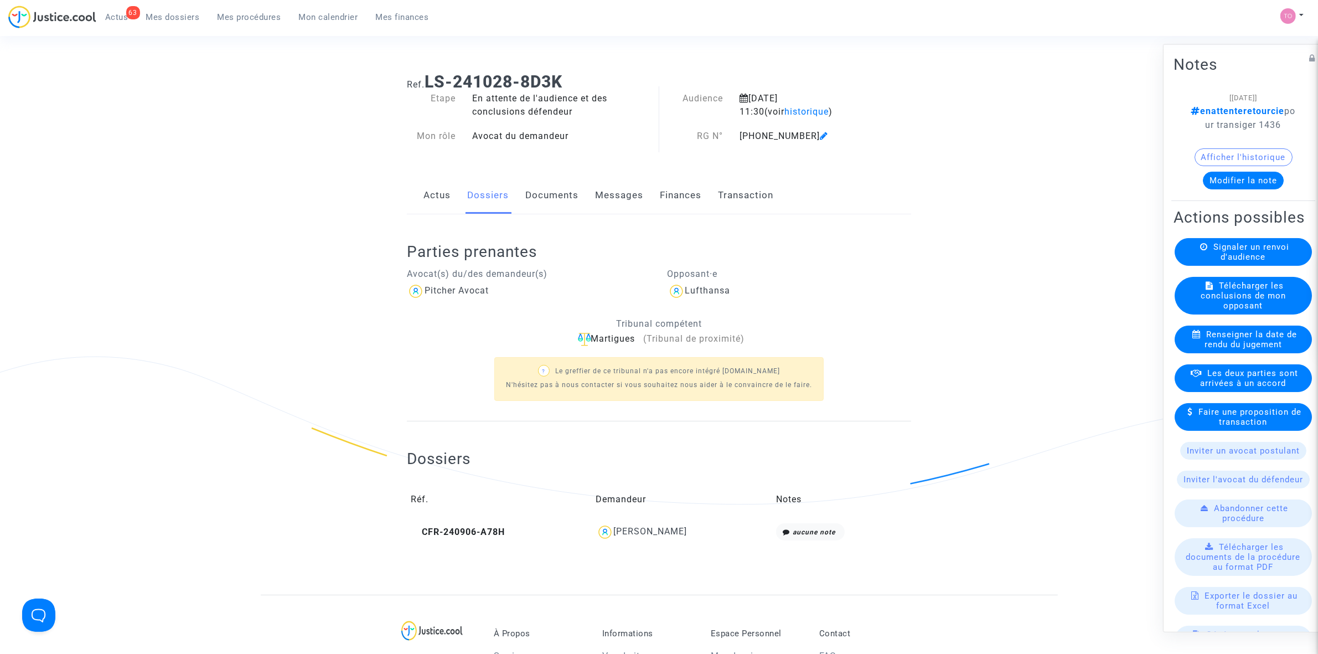
click at [547, 181] on link "Documents" at bounding box center [551, 195] width 53 height 37
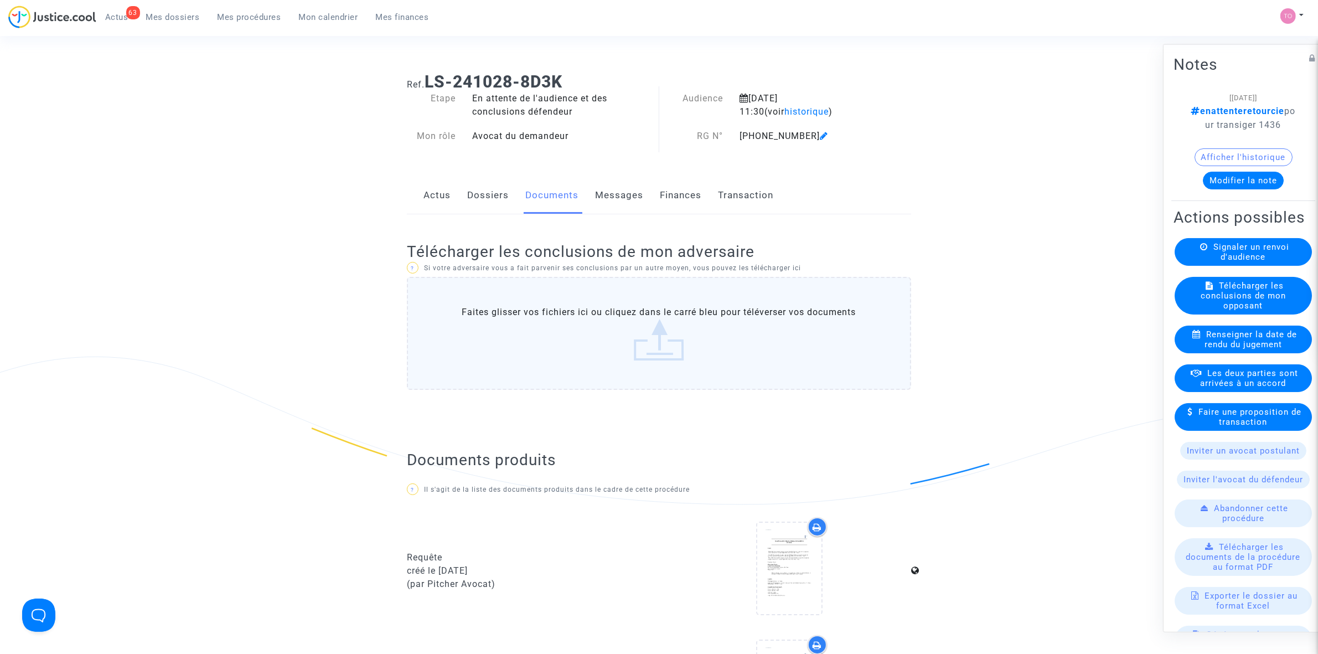
click at [500, 192] on link "Dossiers" at bounding box center [488, 195] width 42 height 37
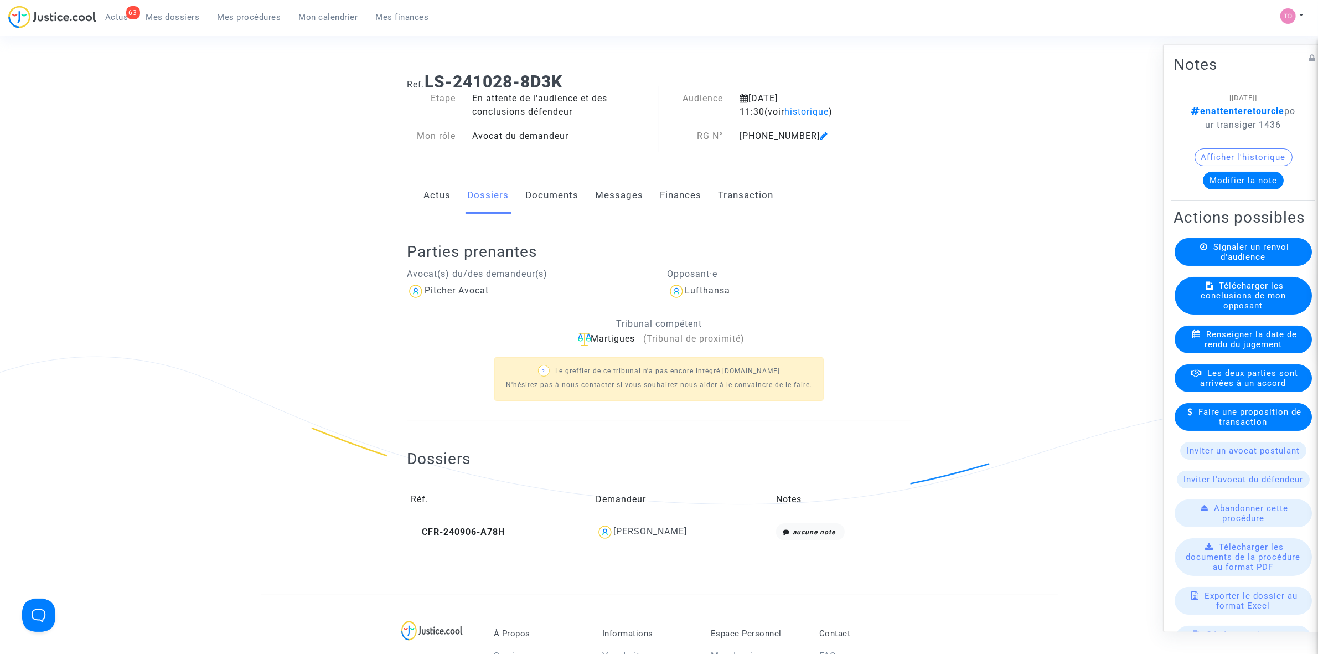
click at [553, 199] on link "Documents" at bounding box center [551, 195] width 53 height 37
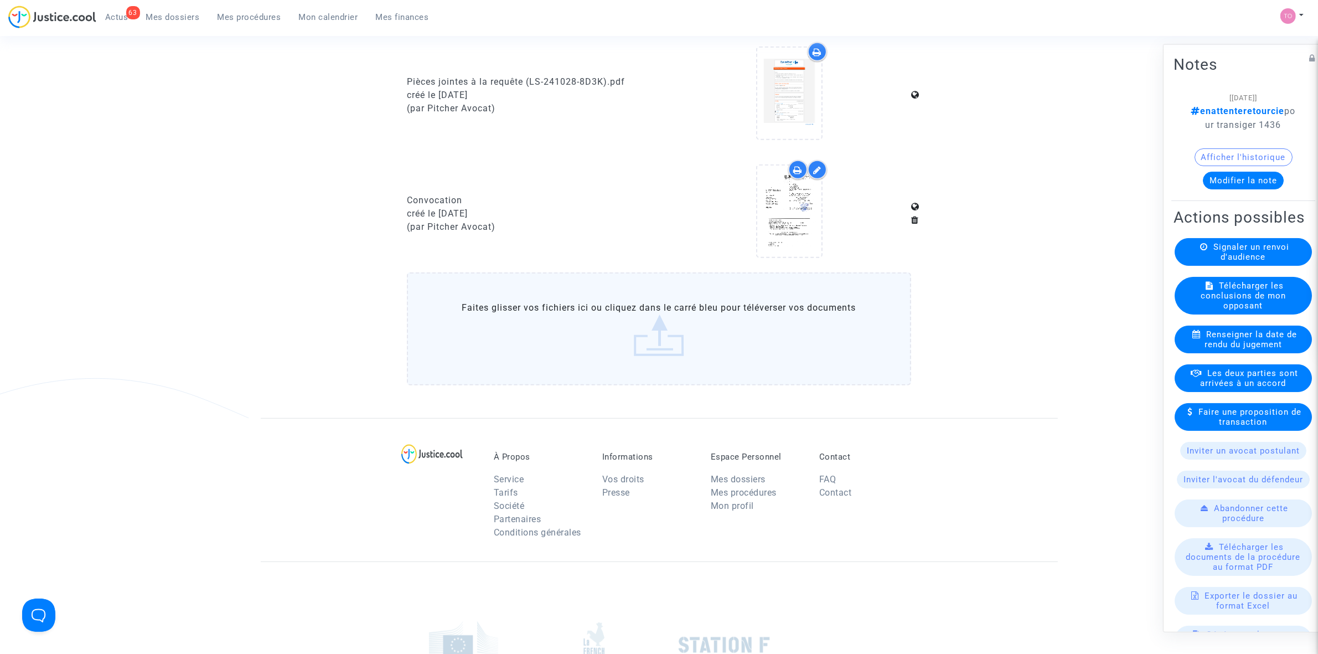
scroll to position [830, 0]
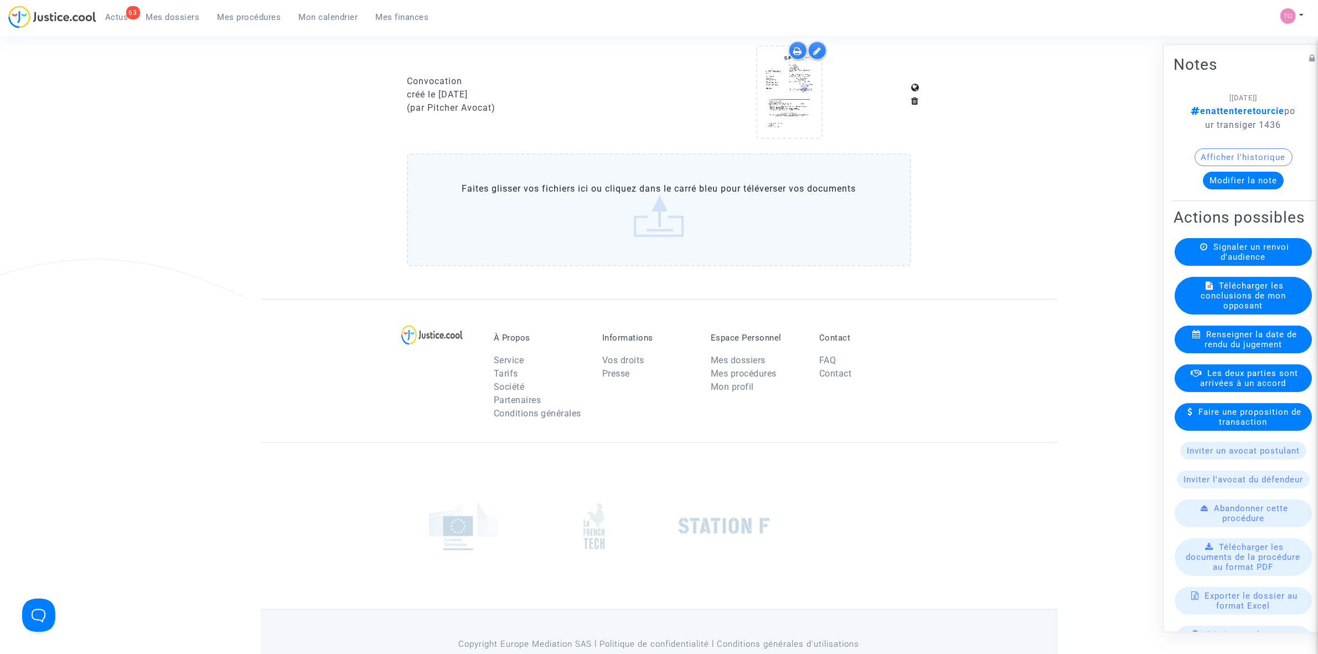
click at [629, 227] on label "Faites glisser vos fichiers ici ou cliquez dans le carré bleu pour téléverser v…" at bounding box center [659, 209] width 504 height 113
click at [0, 0] on input "Faites glisser vos fichiers ici ou cliquez dans le carré bleu pour téléverser v…" at bounding box center [0, 0] width 0 height 0
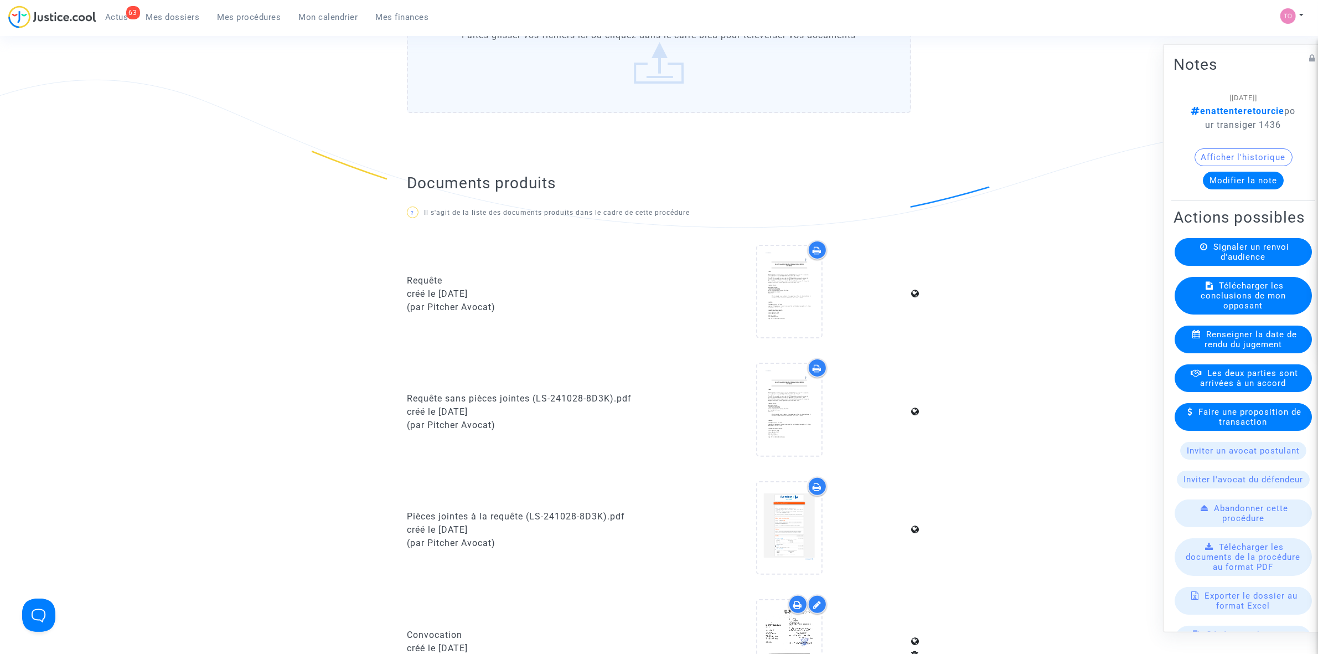
scroll to position [0, 0]
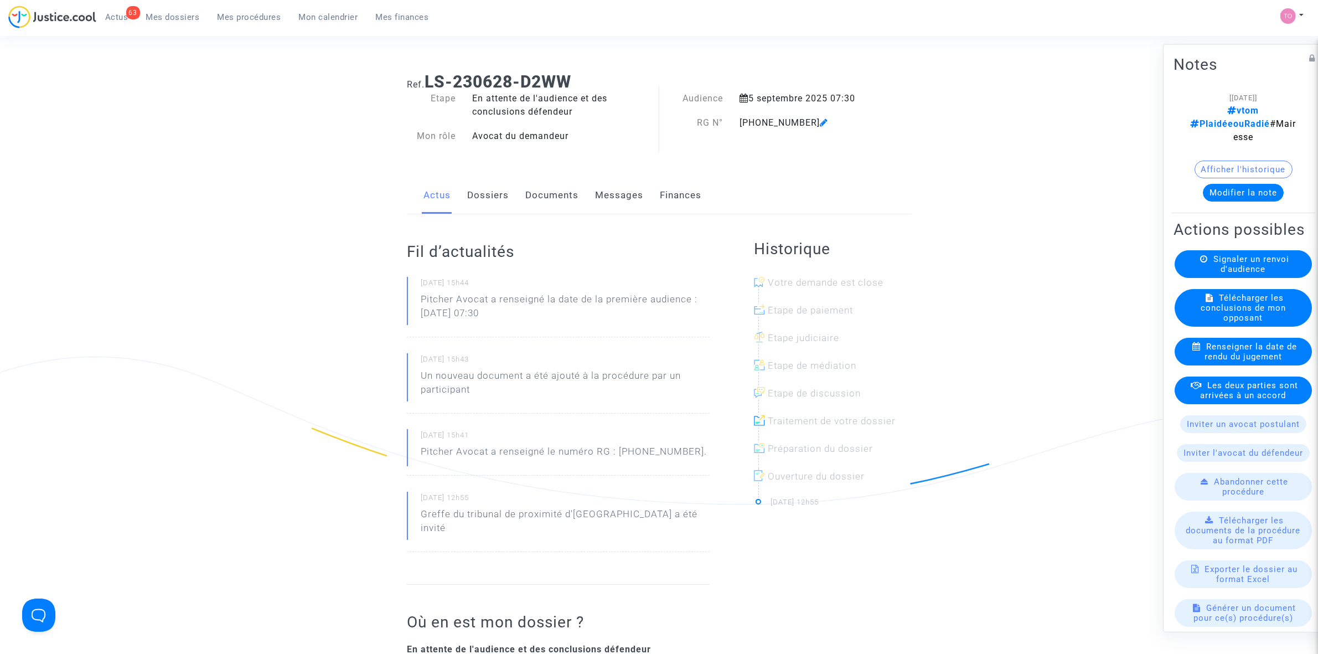
click at [535, 194] on link "Documents" at bounding box center [551, 195] width 53 height 37
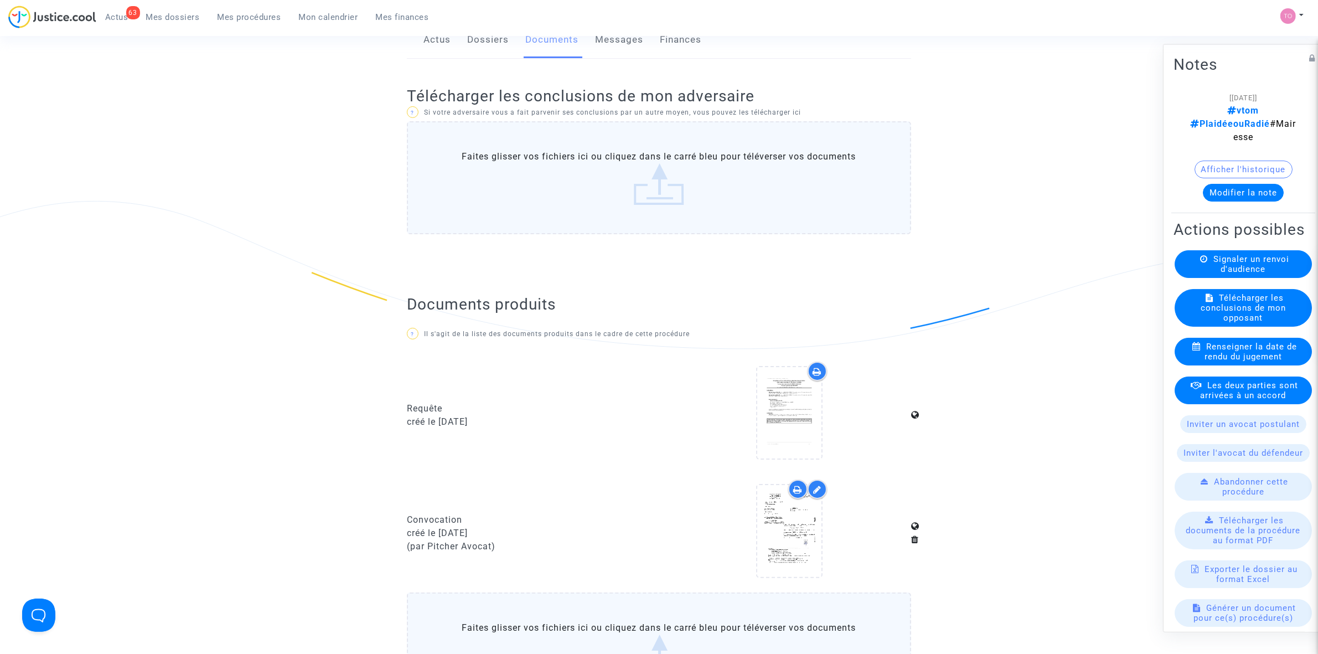
scroll to position [138, 0]
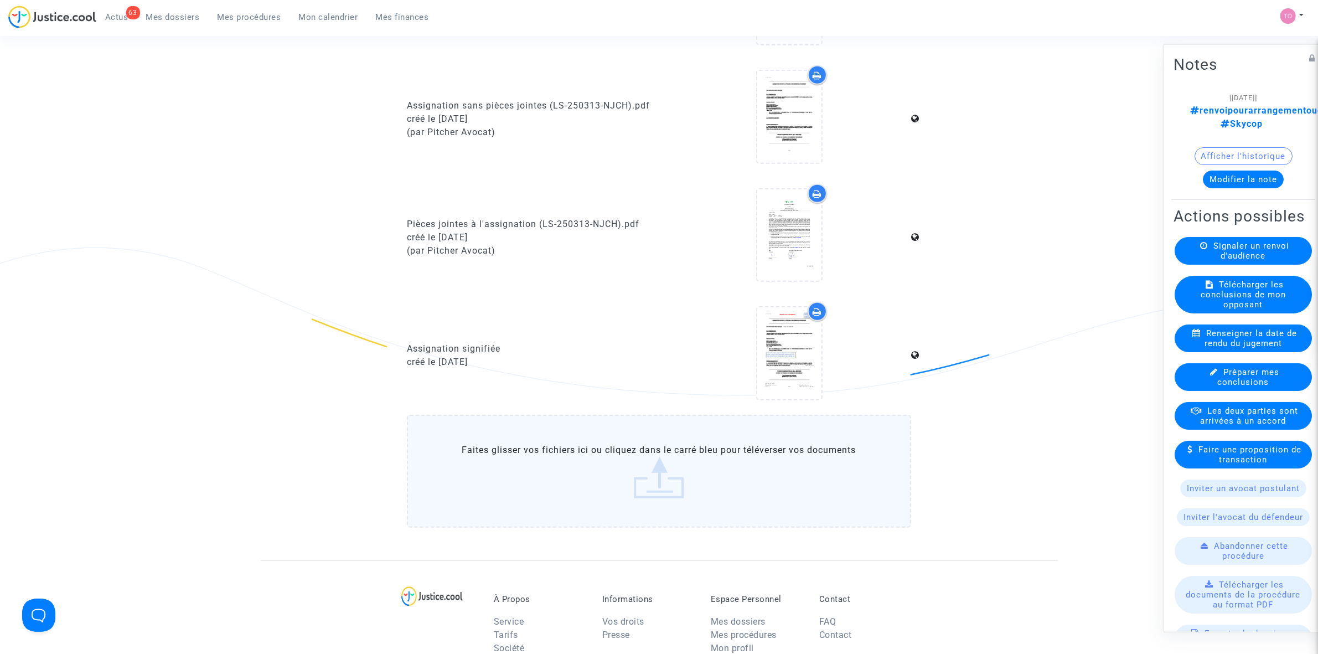
scroll to position [830, 0]
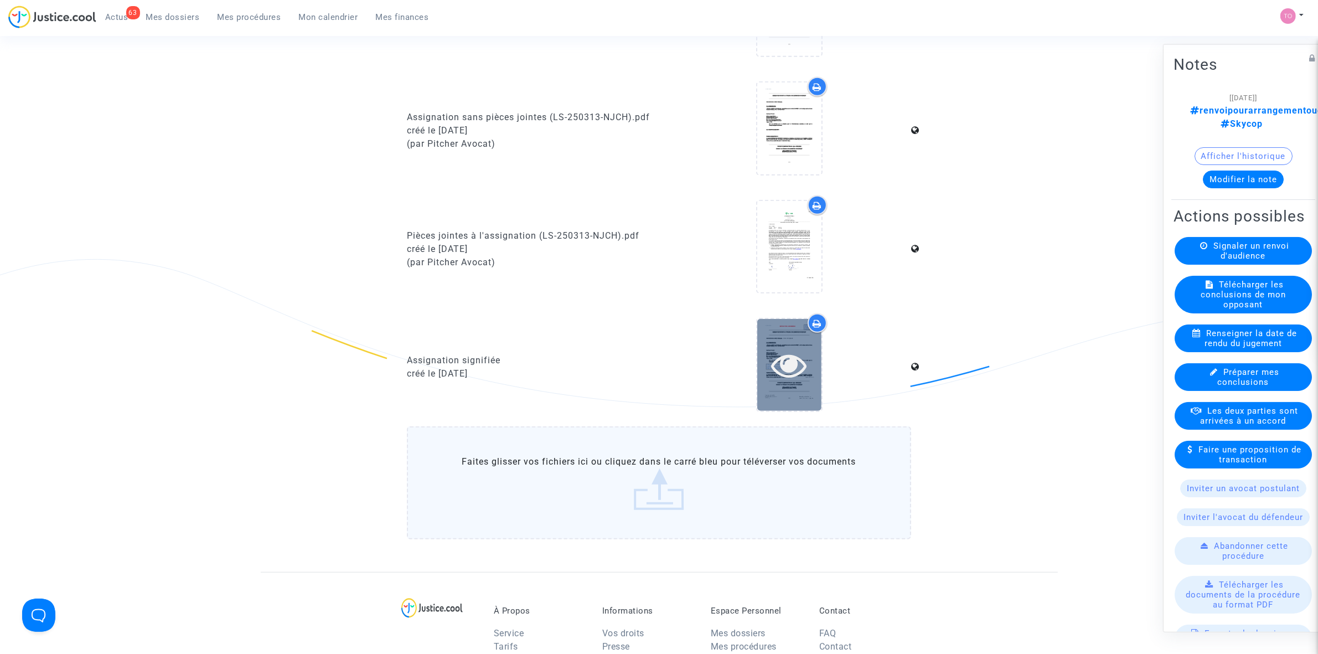
click at [780, 340] on div at bounding box center [789, 364] width 64 height 91
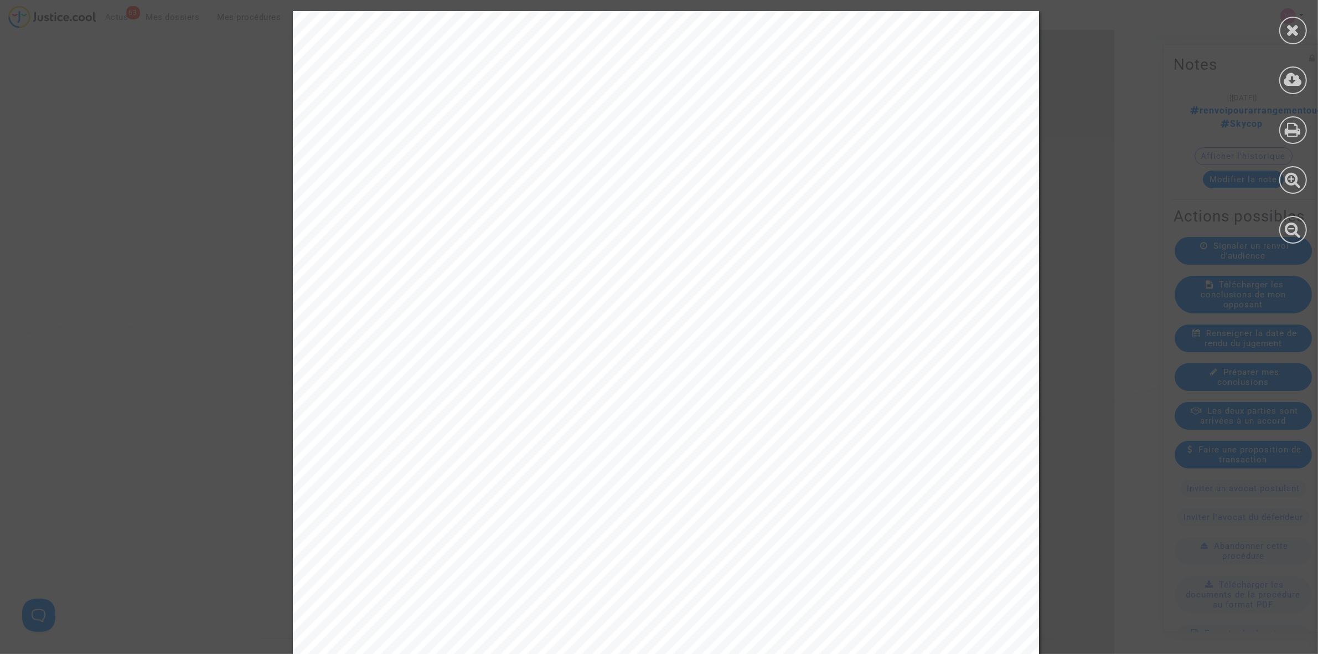
scroll to position [761, 0]
click at [1297, 26] on icon at bounding box center [1293, 30] width 14 height 17
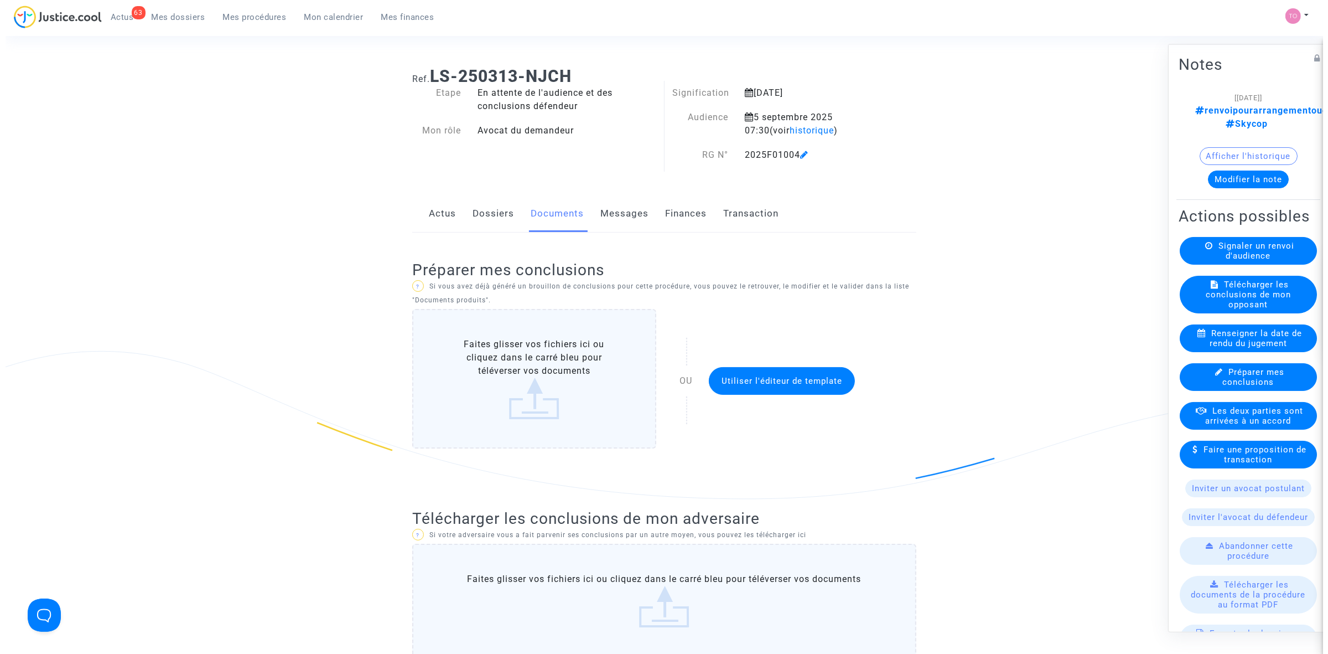
scroll to position [0, 0]
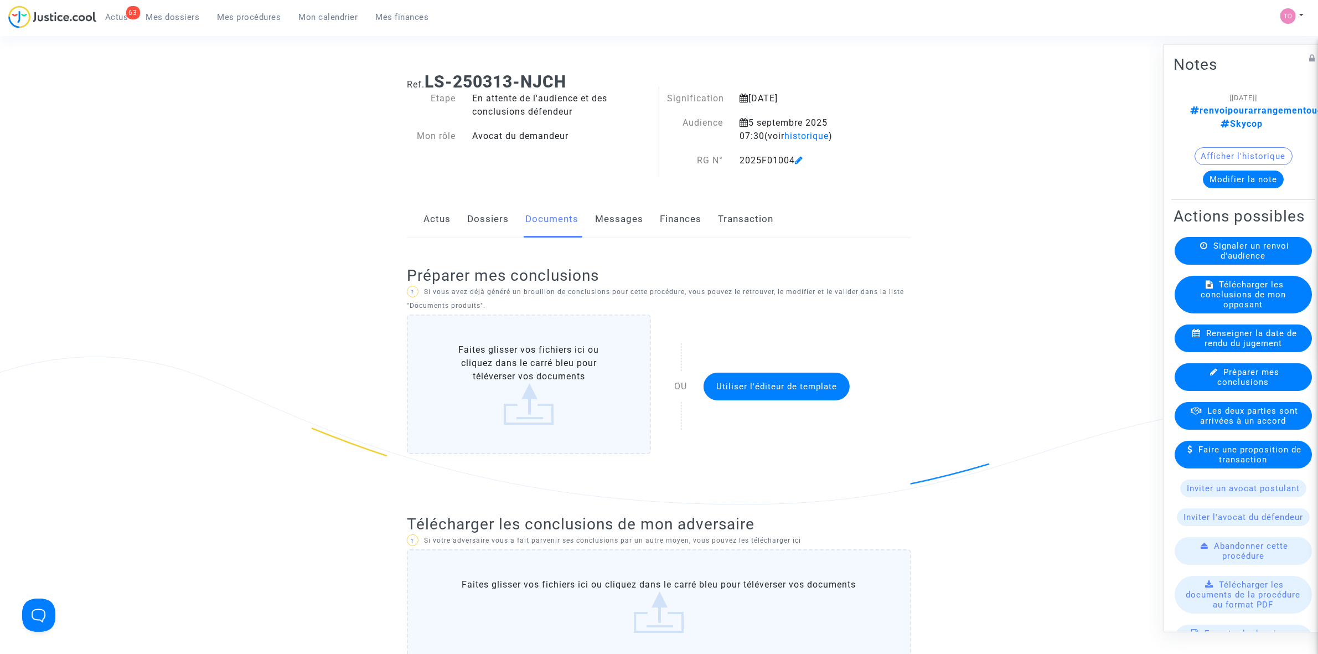
drag, startPoint x: 177, startPoint y: 13, endPoint x: 178, endPoint y: 22, distance: 9.5
click at [177, 13] on span "Mes dossiers" at bounding box center [173, 17] width 54 height 10
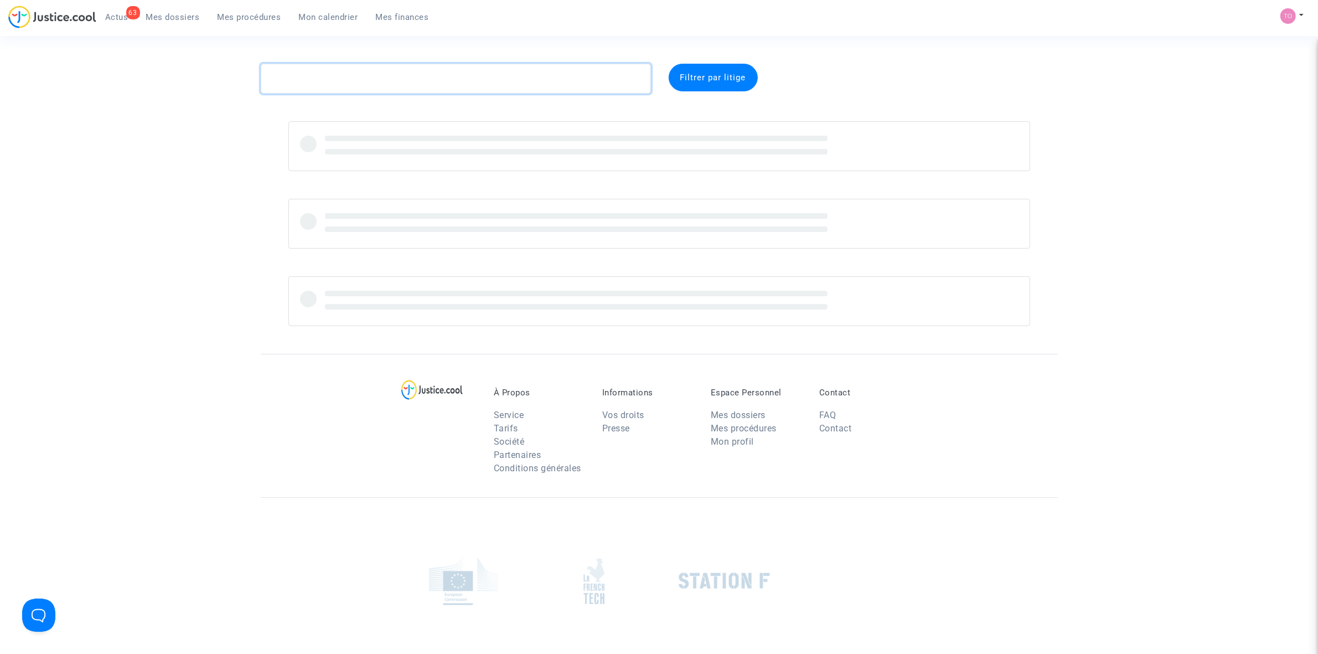
click at [329, 67] on textarea at bounding box center [456, 79] width 390 height 30
paste textarea "AUGUSTAUSJAS"
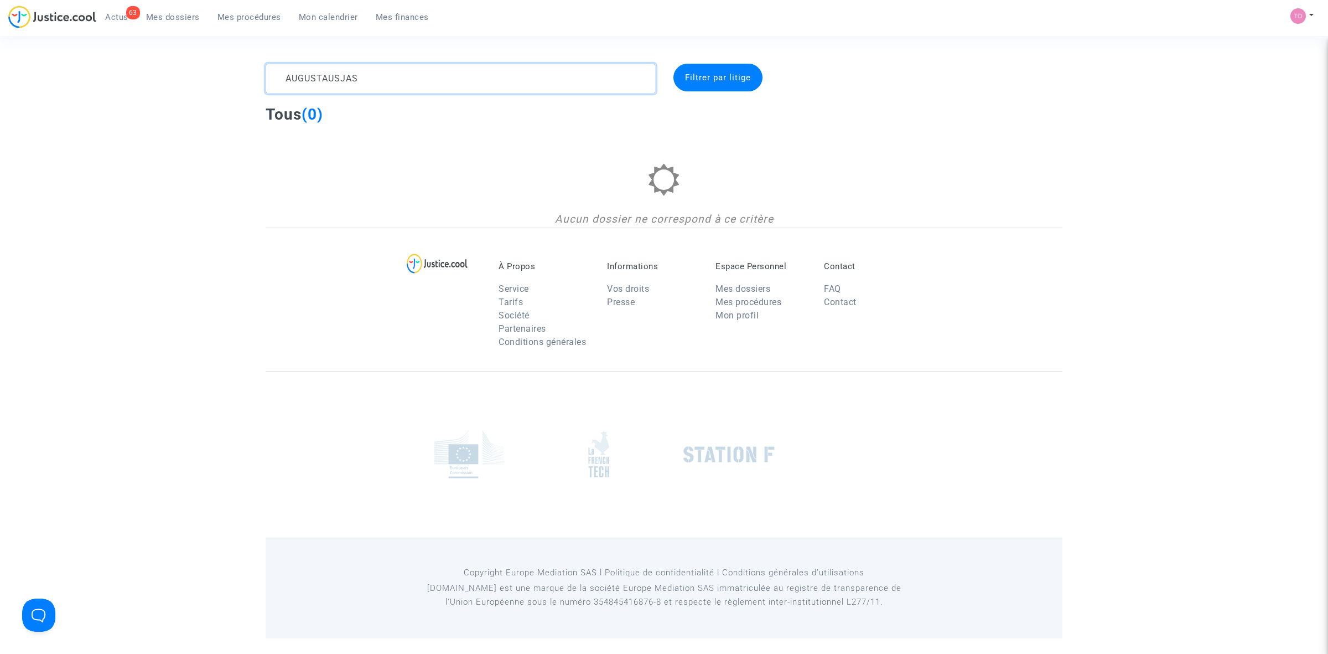
click at [376, 69] on textarea at bounding box center [461, 79] width 390 height 30
type textarea "AUGUSTAUSJA"
drag, startPoint x: 332, startPoint y: 76, endPoint x: 224, endPoint y: 74, distance: 107.9
click at [224, 74] on div "AUGUSTAUSJA Filtrer par litige Tous (0) Aucun dossier ne correspond à ce critère" at bounding box center [664, 146] width 1328 height 164
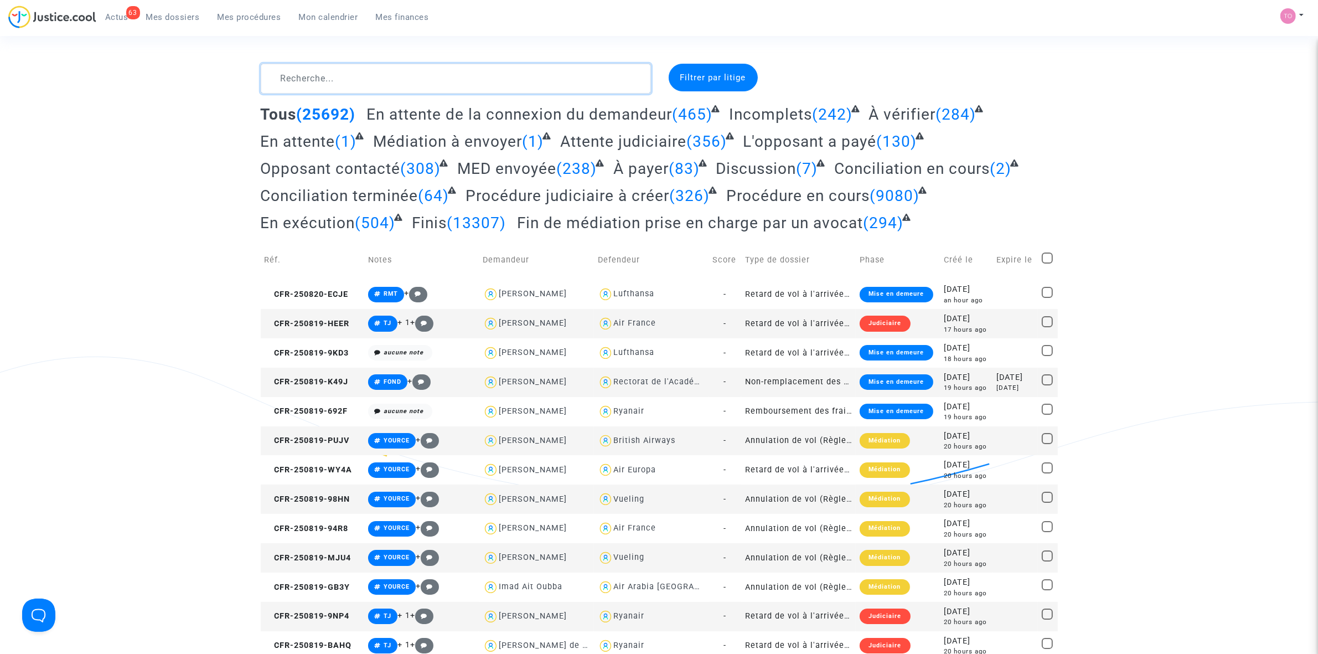
drag, startPoint x: 291, startPoint y: 64, endPoint x: 292, endPoint y: 76, distance: 12.2
click at [291, 64] on textarea at bounding box center [456, 79] width 390 height 30
click at [292, 76] on textarea at bounding box center [456, 79] width 390 height 30
paste textarea "Vitalijus"
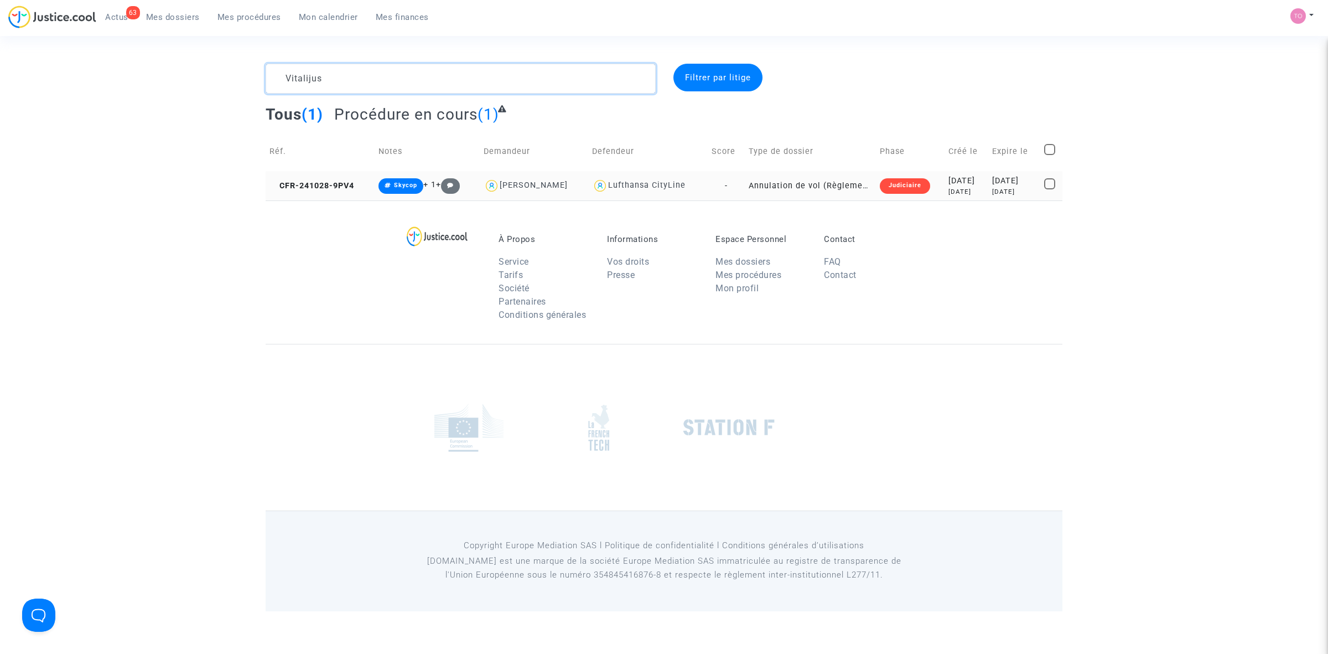
type textarea "Vitalijus"
click at [953, 179] on div "2024-10-28" at bounding box center [967, 181] width 36 height 12
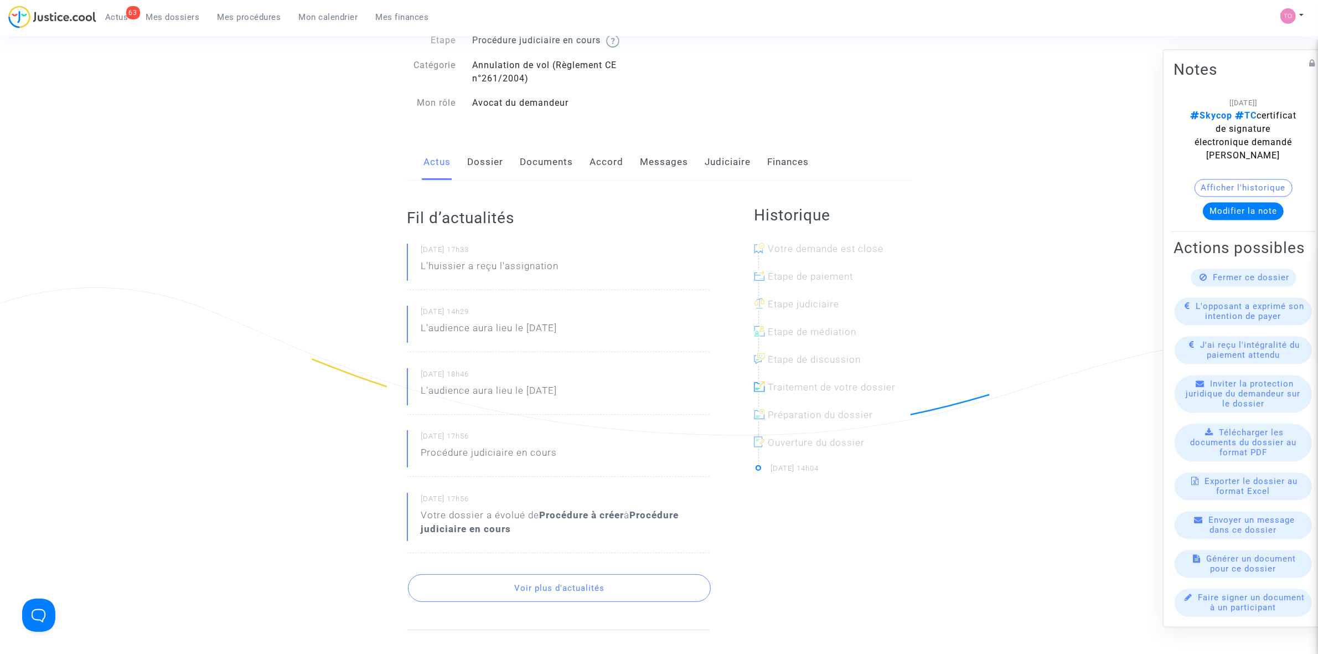
click at [548, 160] on link "Documents" at bounding box center [546, 162] width 53 height 37
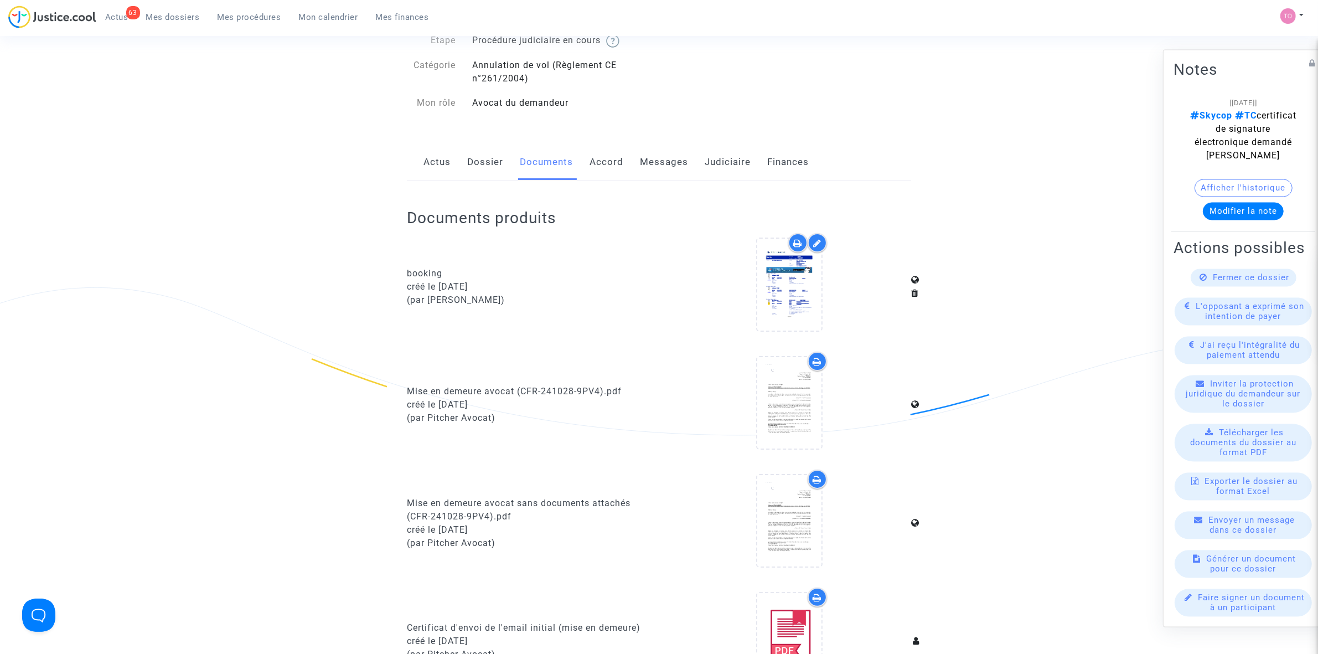
click at [441, 158] on link "Actus" at bounding box center [436, 162] width 27 height 37
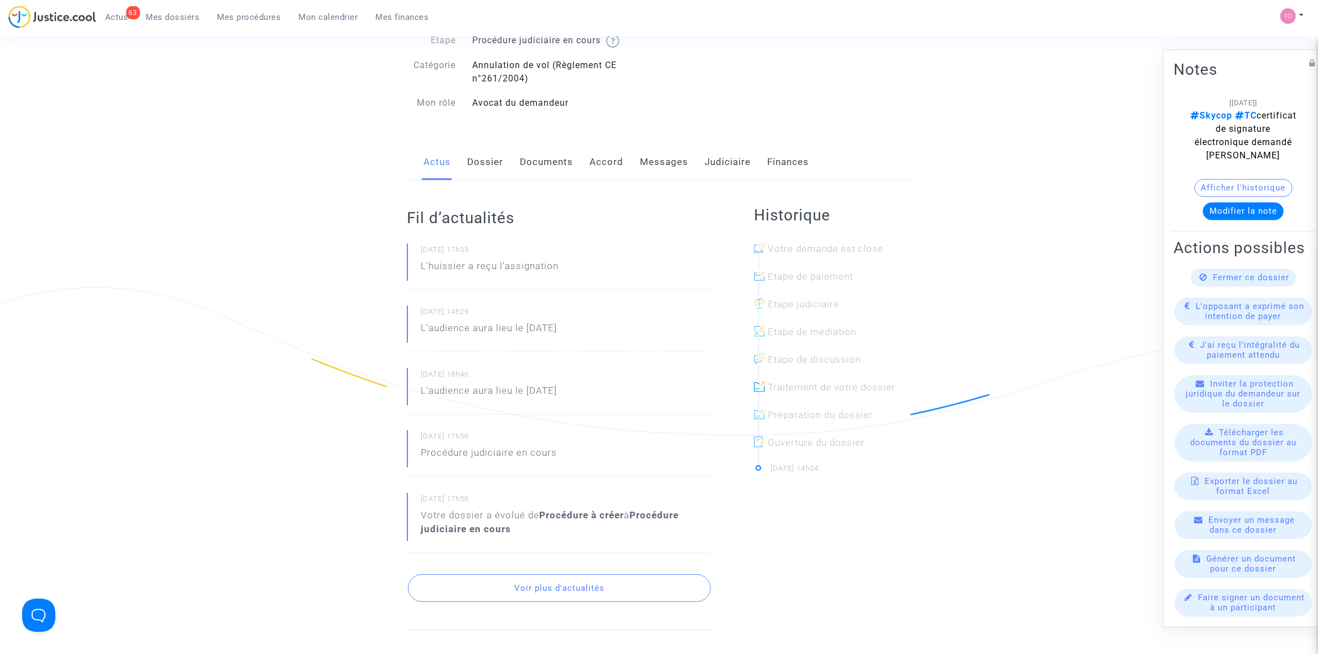
click at [543, 157] on link "Documents" at bounding box center [546, 162] width 53 height 37
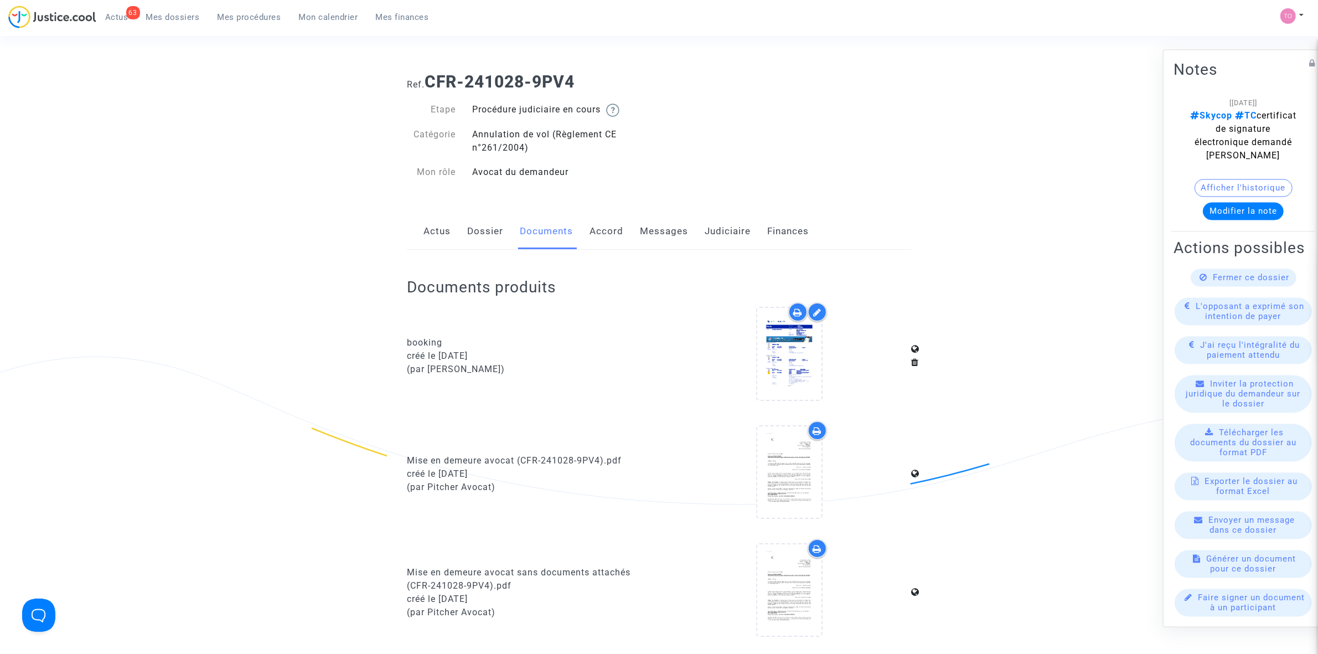
click at [716, 227] on link "Judiciaire" at bounding box center [727, 231] width 46 height 37
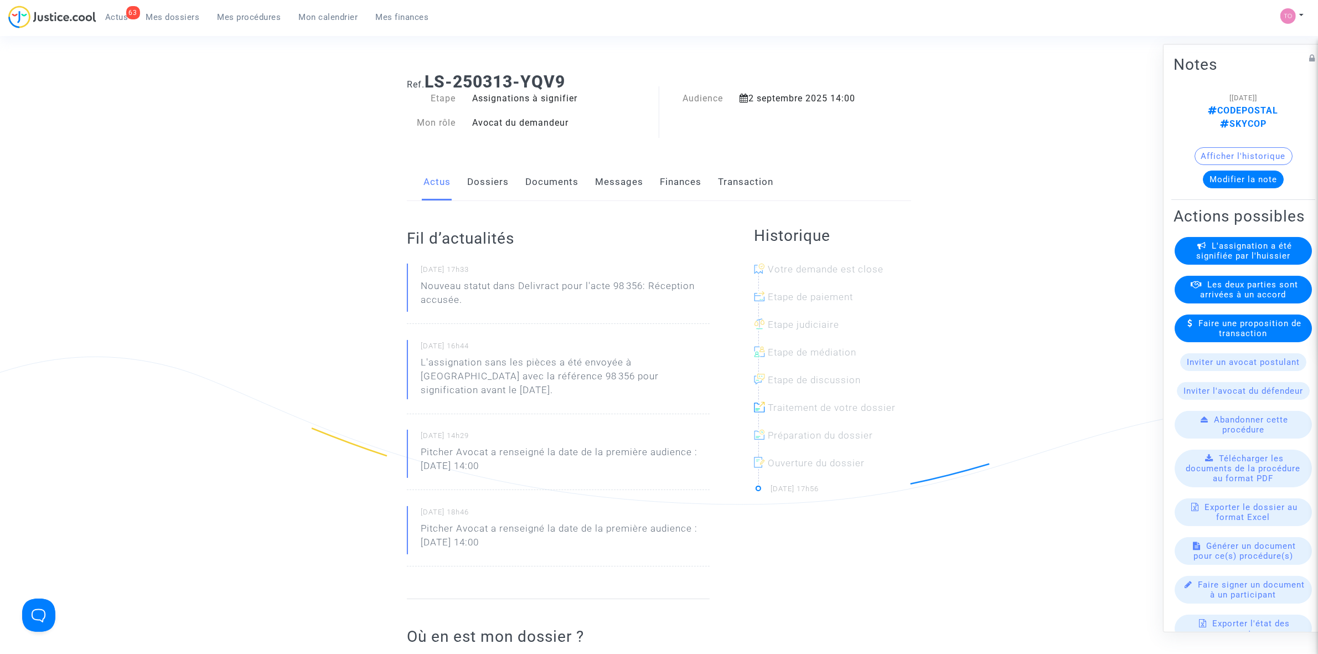
click at [494, 184] on link "Dossiers" at bounding box center [488, 182] width 42 height 37
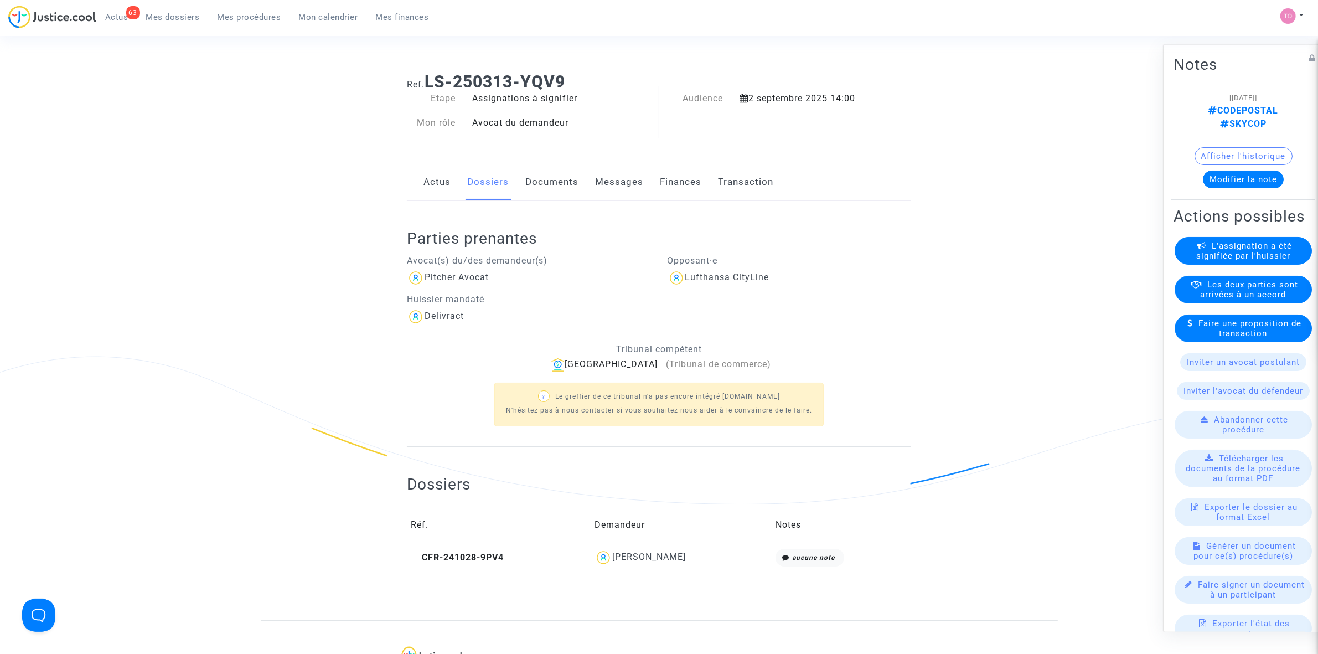
click at [585, 179] on div "Actus Dossiers Documents Messages Finances Transaction" at bounding box center [659, 182] width 504 height 37
click at [569, 182] on link "Documents" at bounding box center [551, 182] width 53 height 37
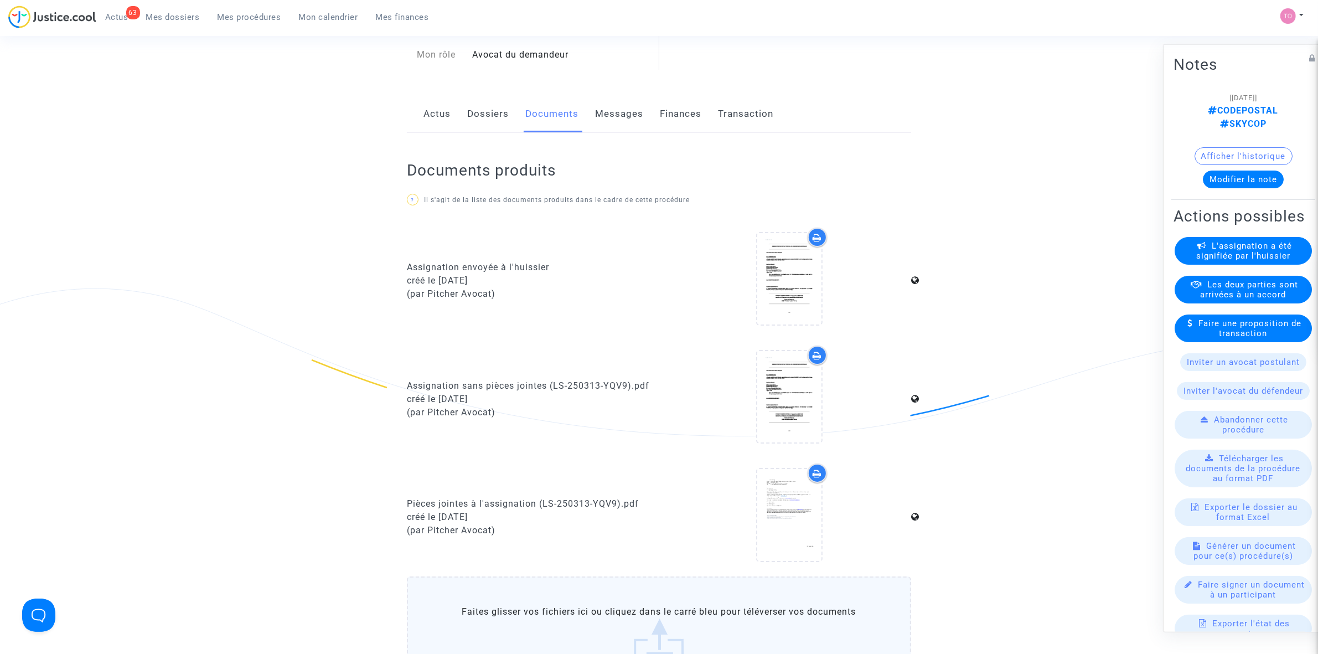
scroll to position [69, 0]
click at [1227, 253] on span "L'assignation a été signifiée par l'huissier" at bounding box center [1244, 250] width 96 height 20
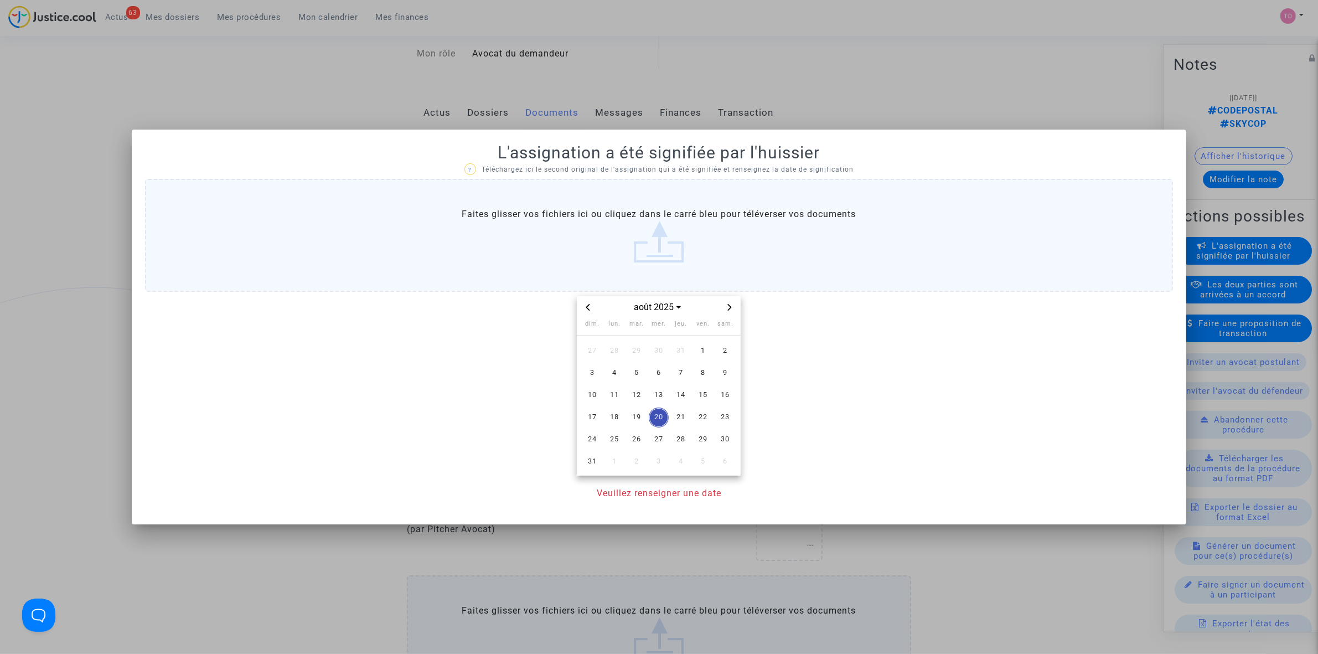
scroll to position [0, 0]
click at [742, 60] on div at bounding box center [659, 327] width 1318 height 654
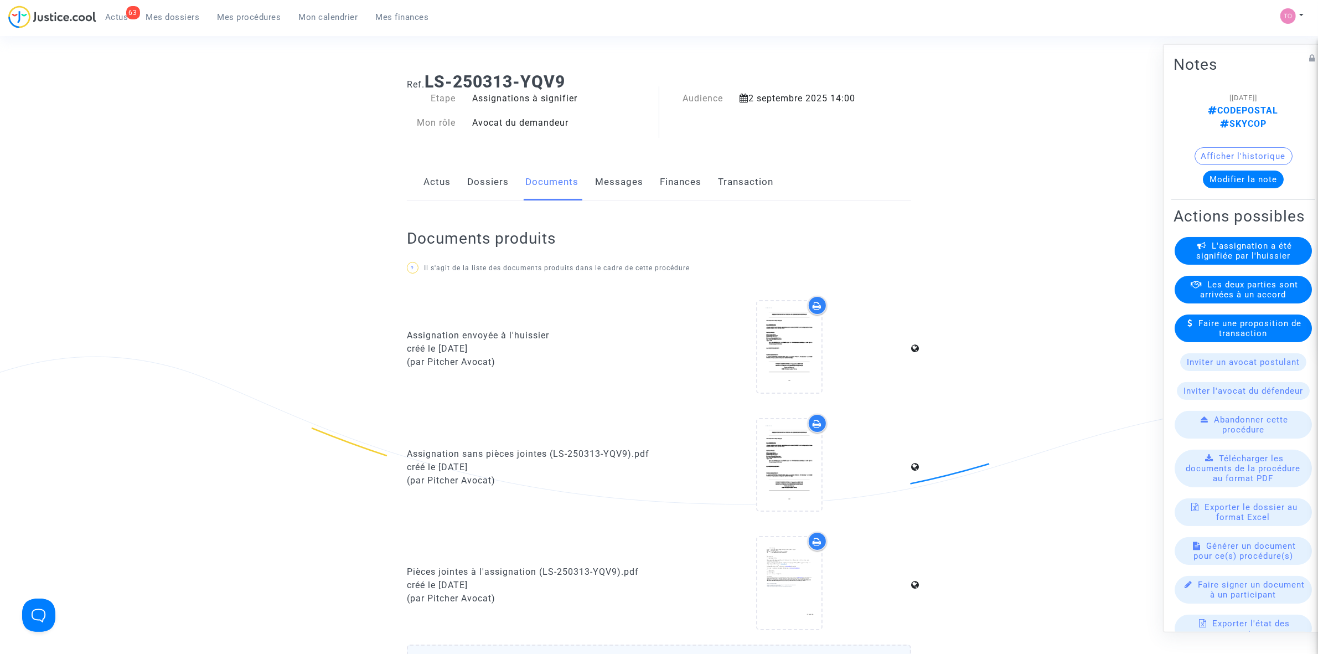
click at [1235, 256] on span "L'assignation a été signifiée par l'huissier" at bounding box center [1244, 250] width 96 height 20
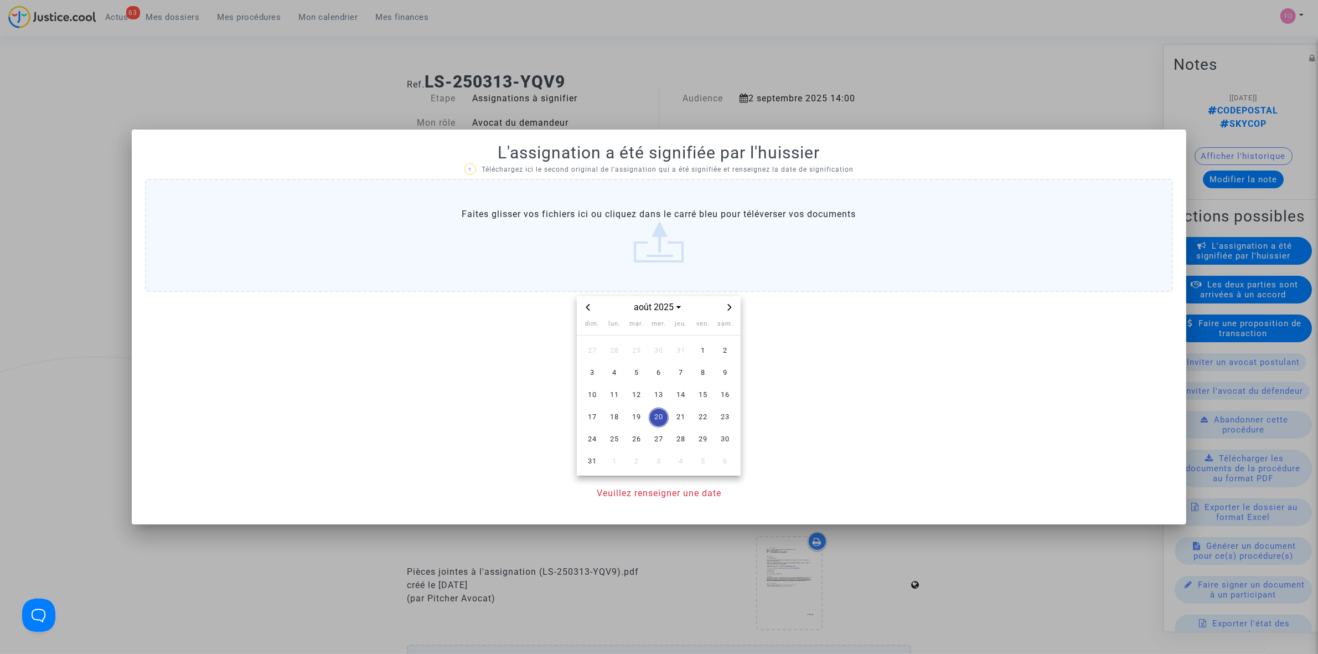
click at [640, 231] on label "Faites glisser vos fichiers ici ou cliquez dans le carré bleu pour téléverser v…" at bounding box center [659, 235] width 1028 height 113
click at [0, 0] on input "Faites glisser vos fichiers ici ou cliquez dans le carré bleu pour téléverser v…" at bounding box center [0, 0] width 0 height 0
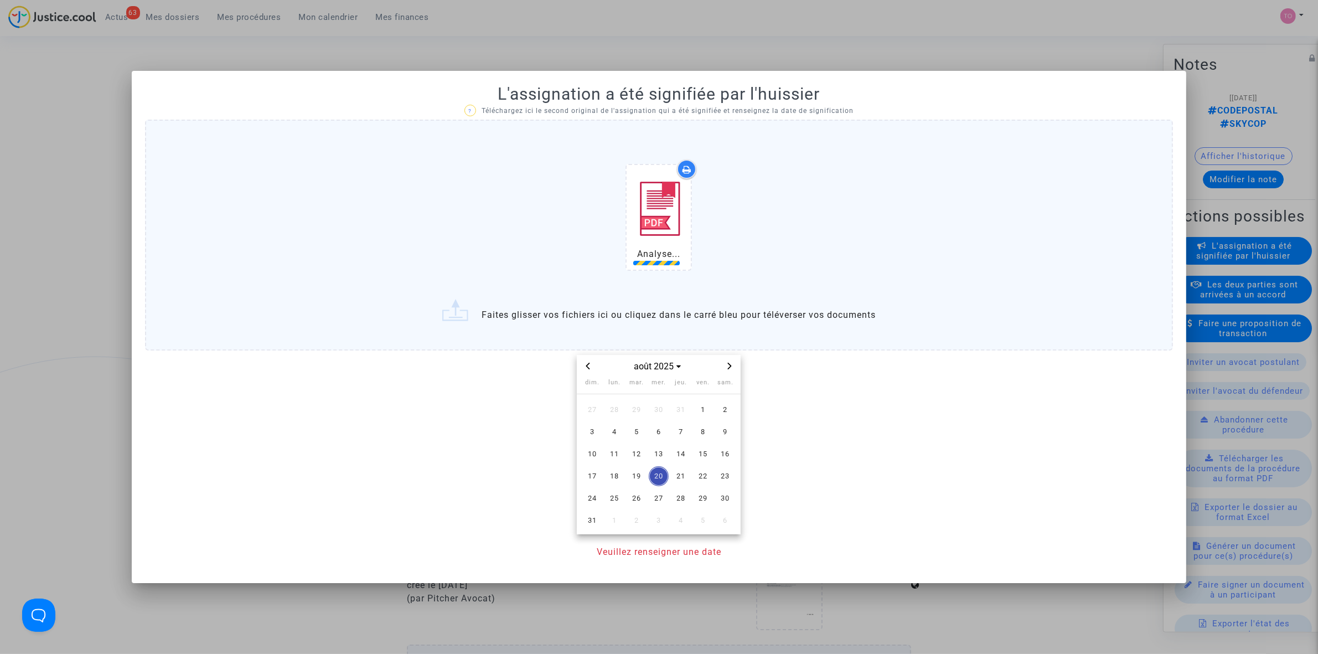
click at [726, 364] on span "Next month" at bounding box center [729, 365] width 13 height 13
click at [638, 405] on span "2" at bounding box center [636, 410] width 20 height 20
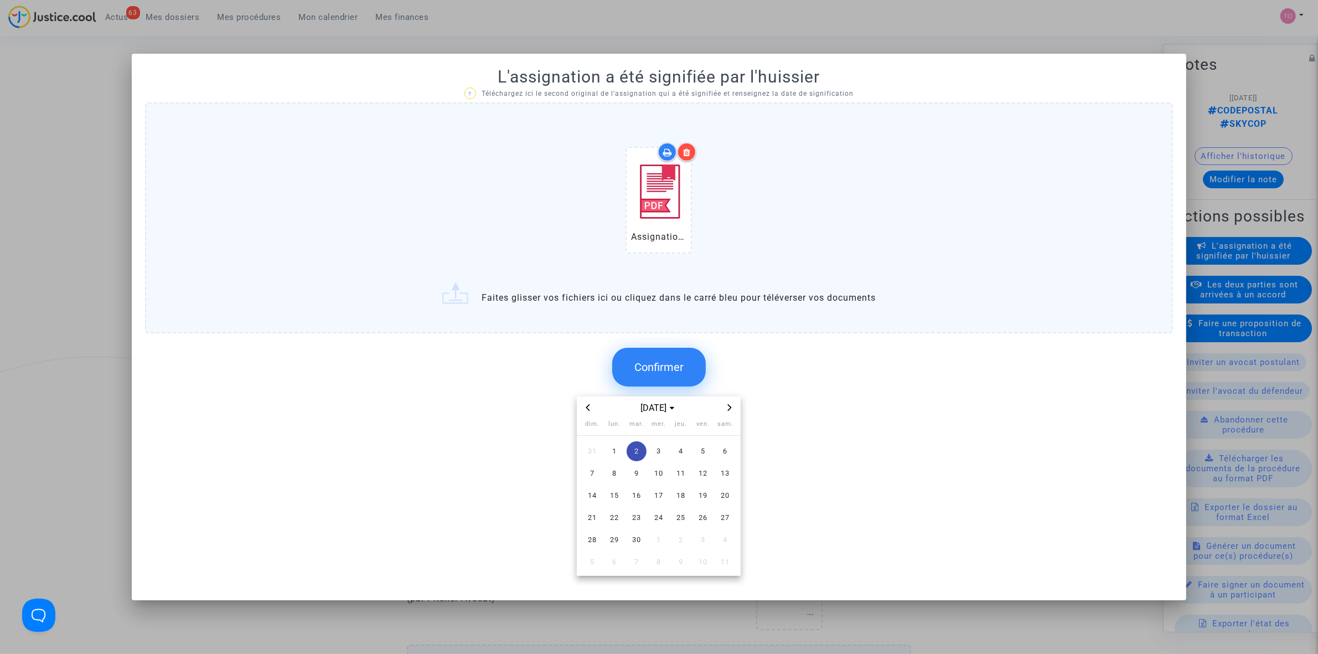
click at [667, 360] on span "Confirmer" at bounding box center [658, 366] width 49 height 13
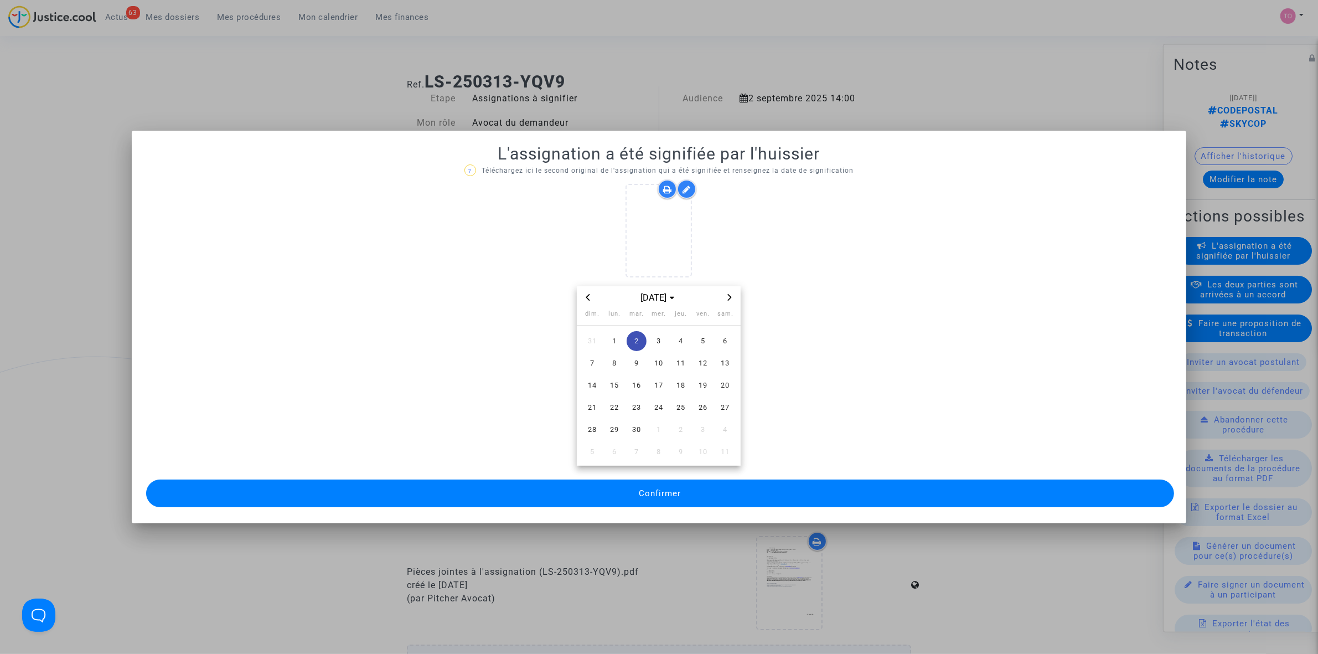
click at [796, 65] on div at bounding box center [659, 327] width 1318 height 654
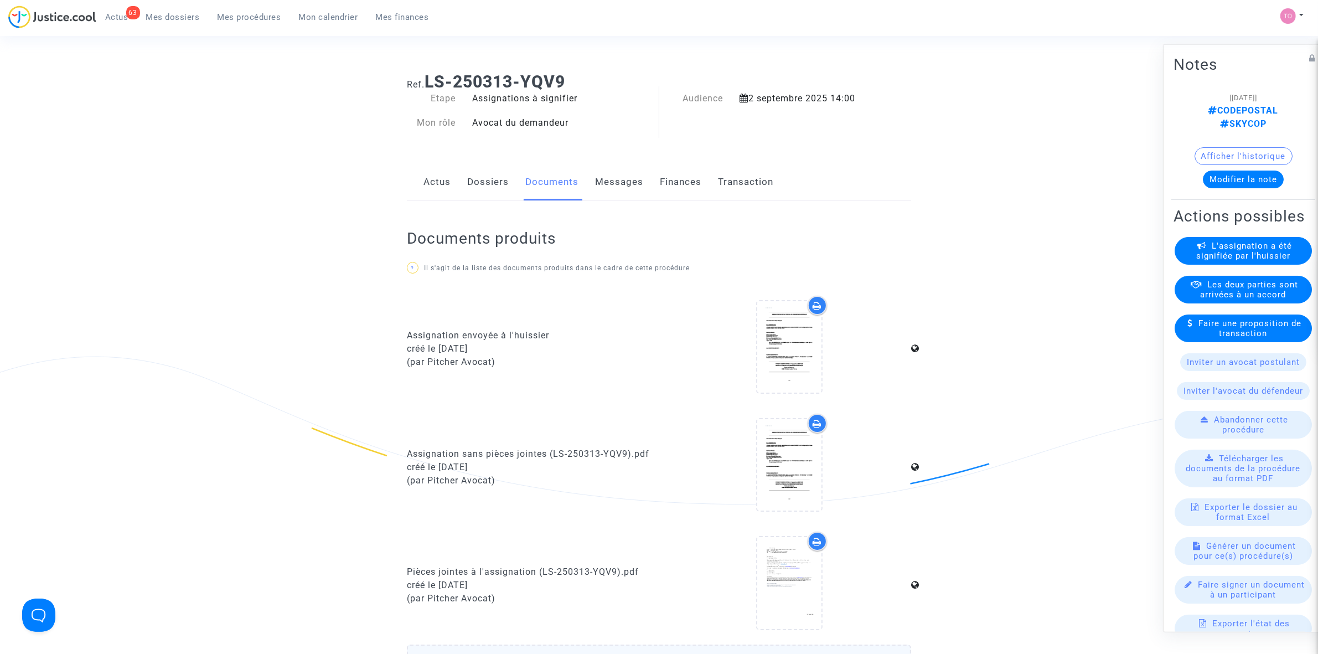
click at [1094, 56] on section "Ref. LS-250313-YQV9 Etape Assignations à signifier Mon rôle Avocat du demandeur…" at bounding box center [659, 600] width 1318 height 1200
drag, startPoint x: 1225, startPoint y: 162, endPoint x: 1149, endPoint y: 125, distance: 84.4
click at [1141, 126] on div "Ref. LS-250313-YQV9 Etape Assignations à signifier Mon rôle Avocat du demandeur…" at bounding box center [659, 427] width 1318 height 726
click at [1240, 147] on button "Afficher l'historique" at bounding box center [1243, 156] width 98 height 18
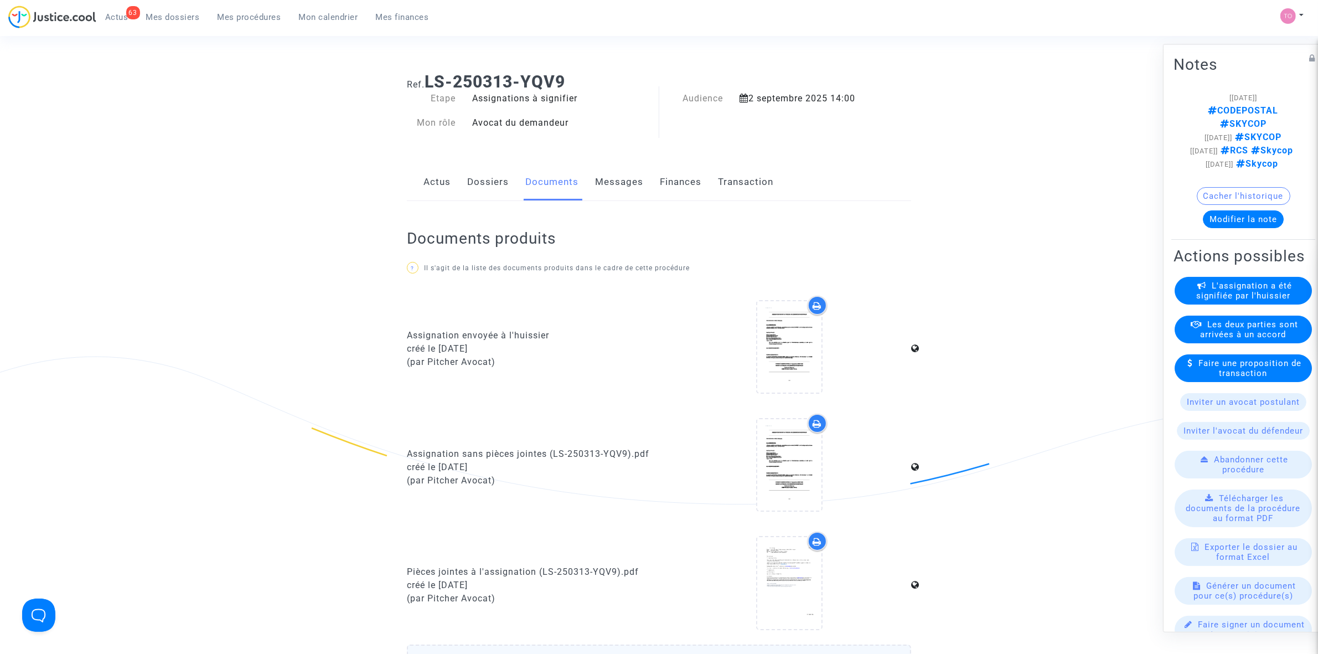
click at [1231, 204] on button "Cacher l'historique" at bounding box center [1243, 195] width 94 height 18
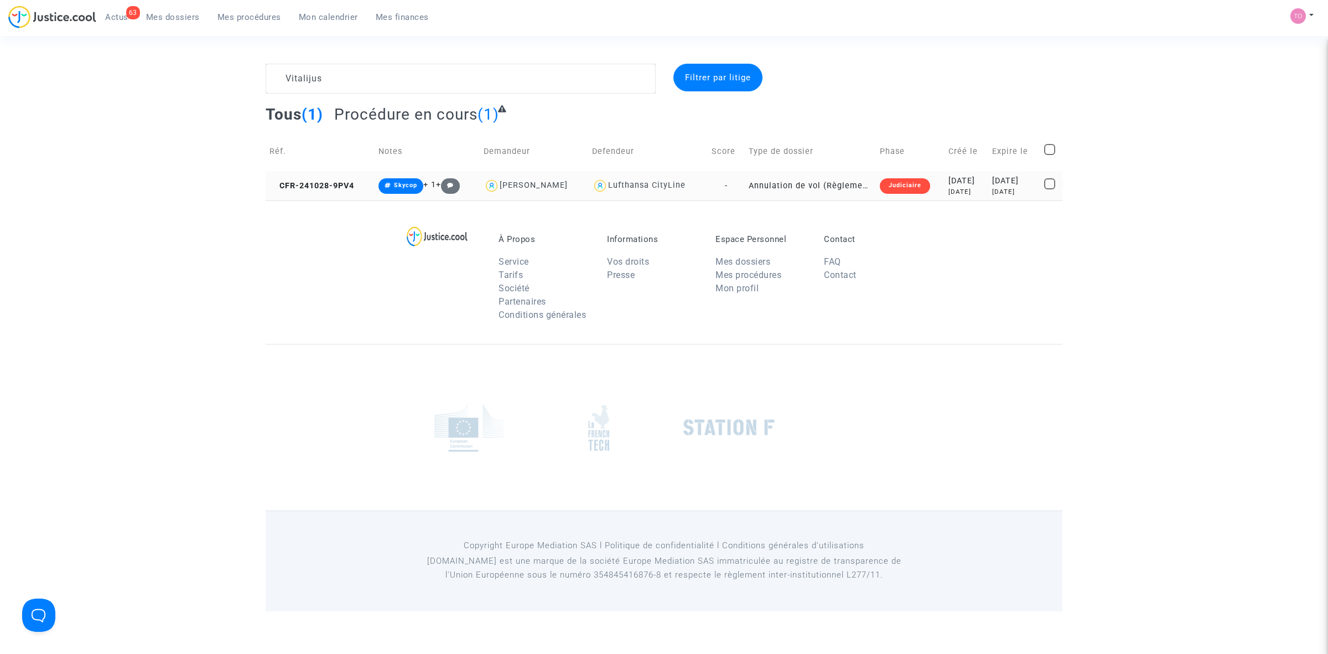
type textarea "Vitalijus"
click at [968, 182] on div "[DATE]" at bounding box center [967, 181] width 36 height 12
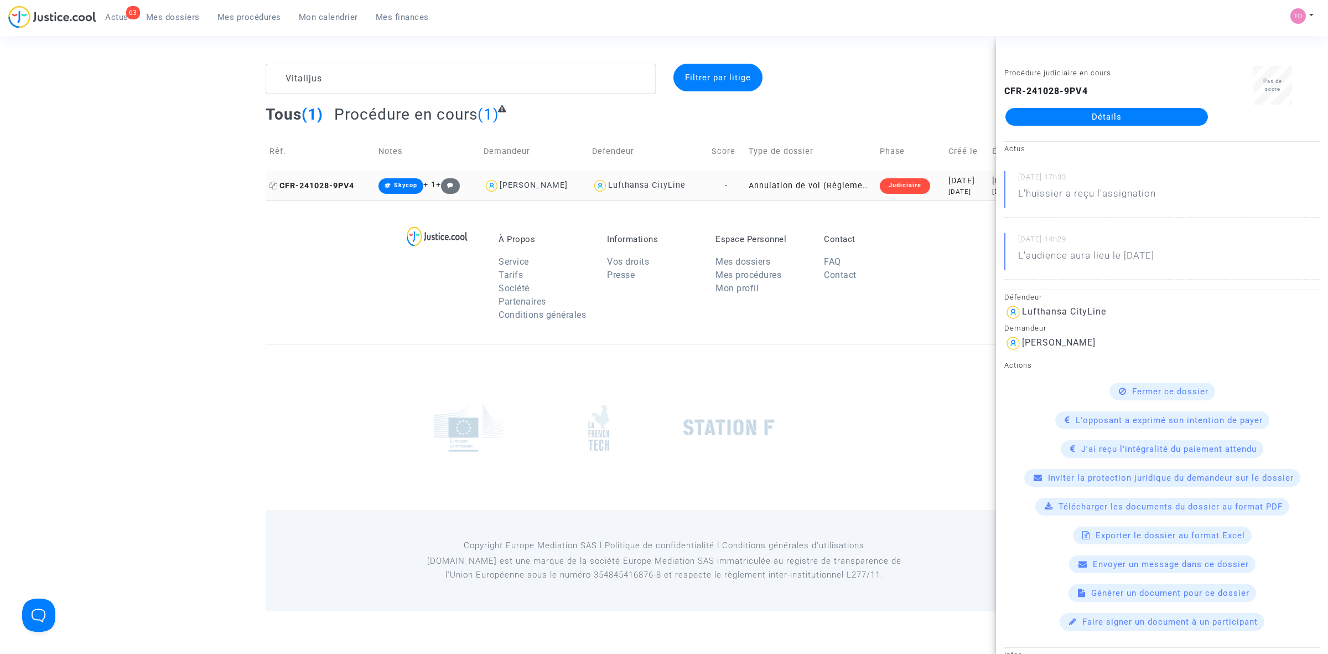
click at [270, 184] on icon at bounding box center [274, 186] width 8 height 8
click at [272, 184] on icon at bounding box center [274, 186] width 8 height 8
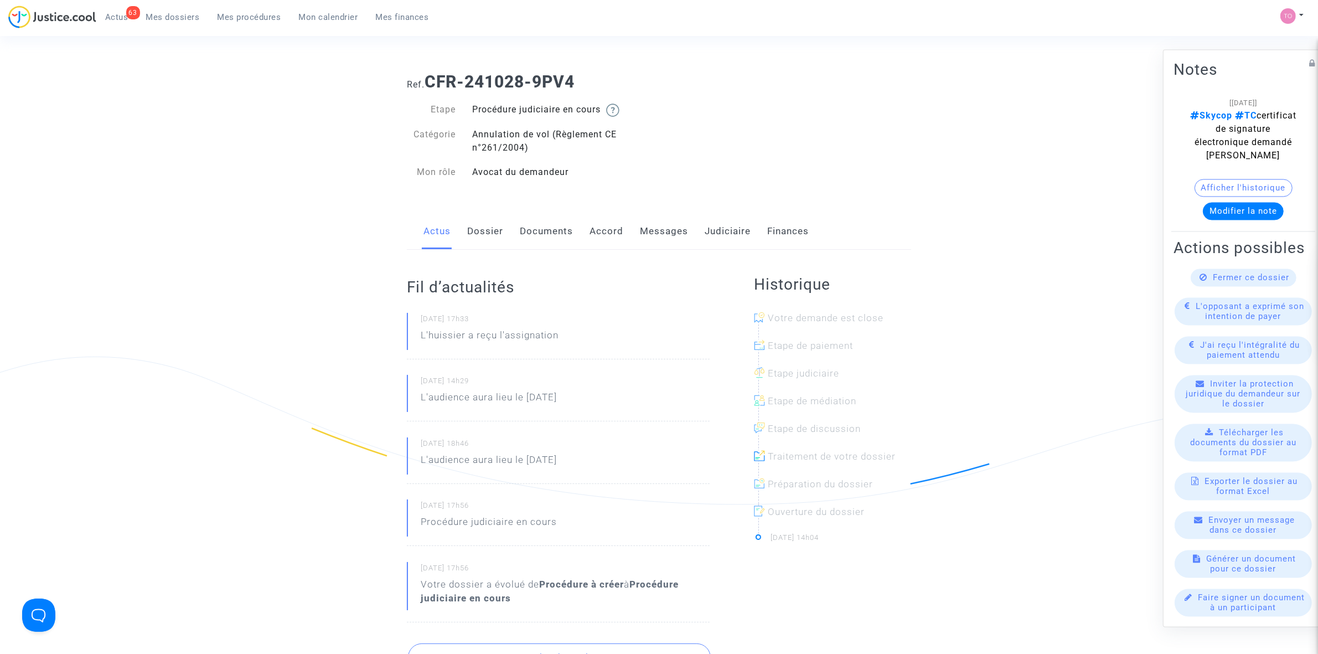
click at [490, 231] on link "Dossier" at bounding box center [485, 231] width 36 height 37
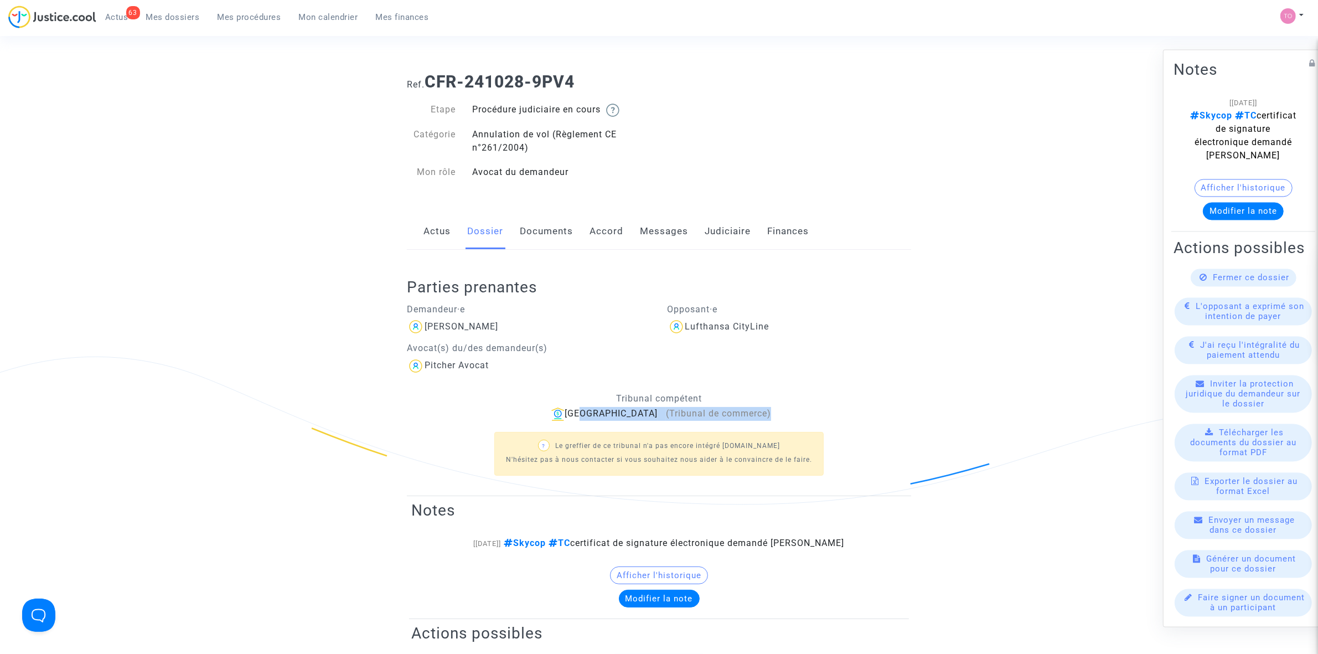
drag, startPoint x: 756, startPoint y: 413, endPoint x: 595, endPoint y: 407, distance: 161.2
click at [595, 407] on div "Bordeaux (Tribunal de commerce)" at bounding box center [659, 414] width 504 height 14
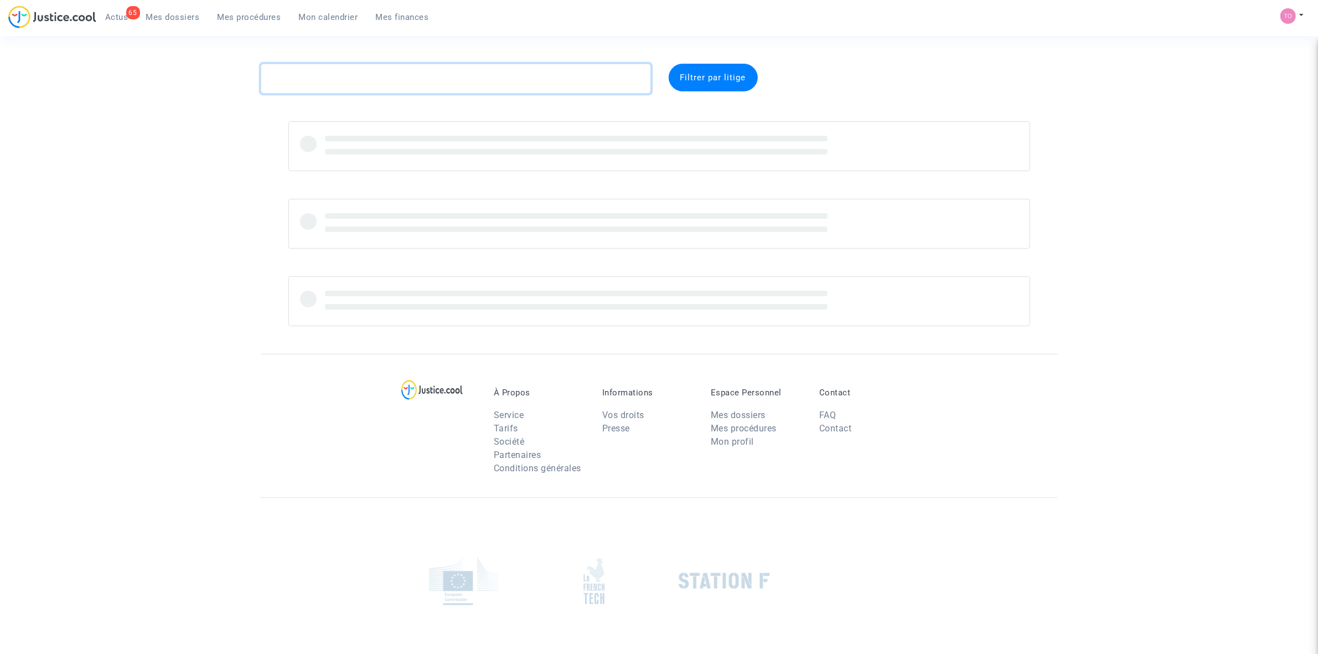
click at [355, 74] on textarea at bounding box center [456, 79] width 390 height 30
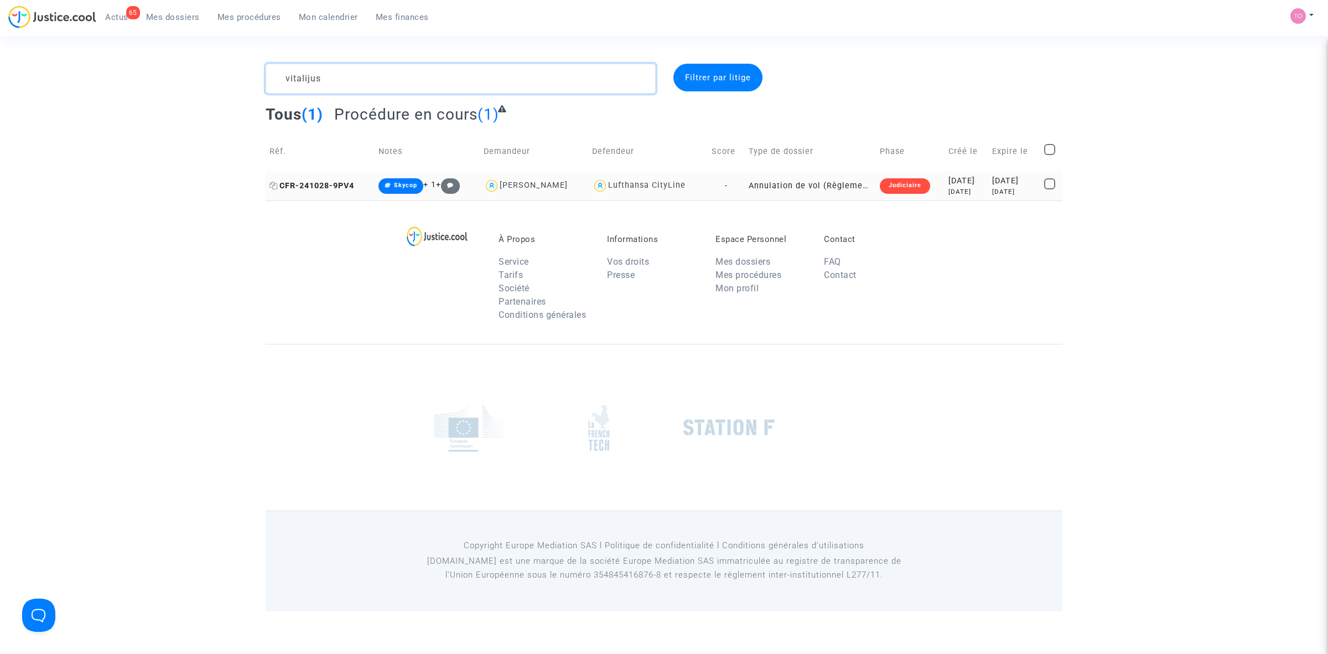
type textarea "vitalijus"
click at [270, 183] on icon at bounding box center [274, 186] width 8 height 8
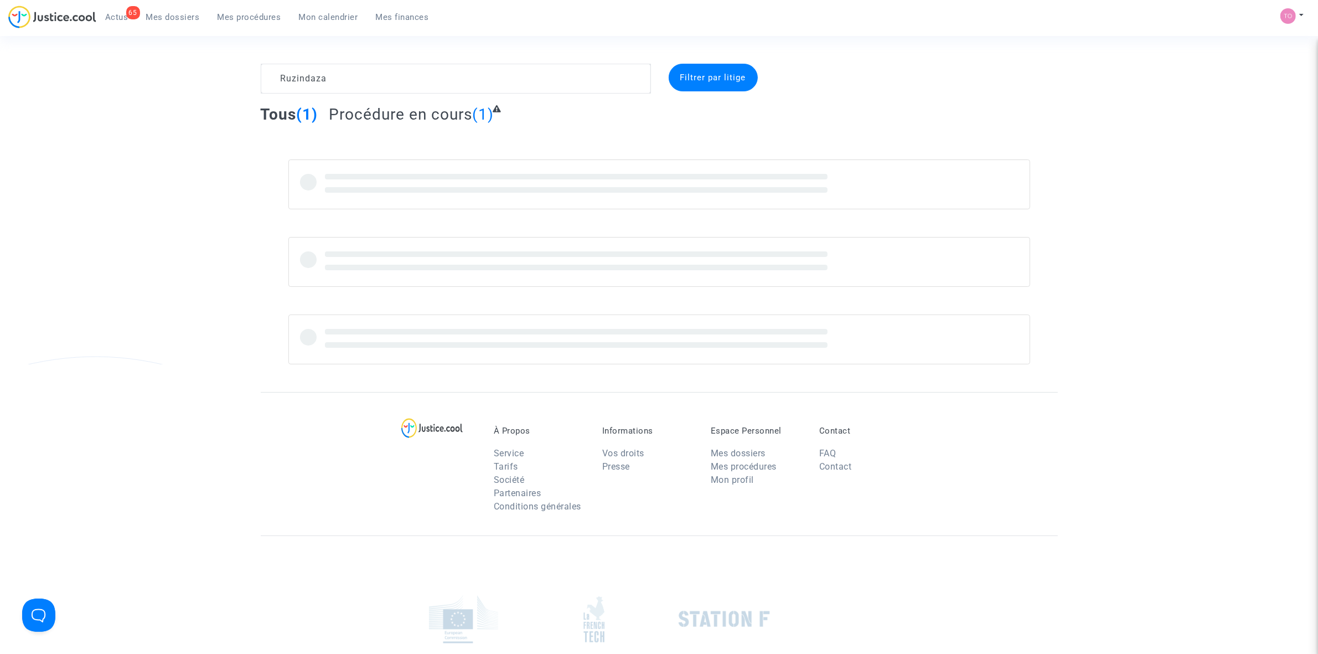
type textarea "Ruzindaza"
click at [341, 9] on link "Mon calendrier" at bounding box center [328, 17] width 77 height 17
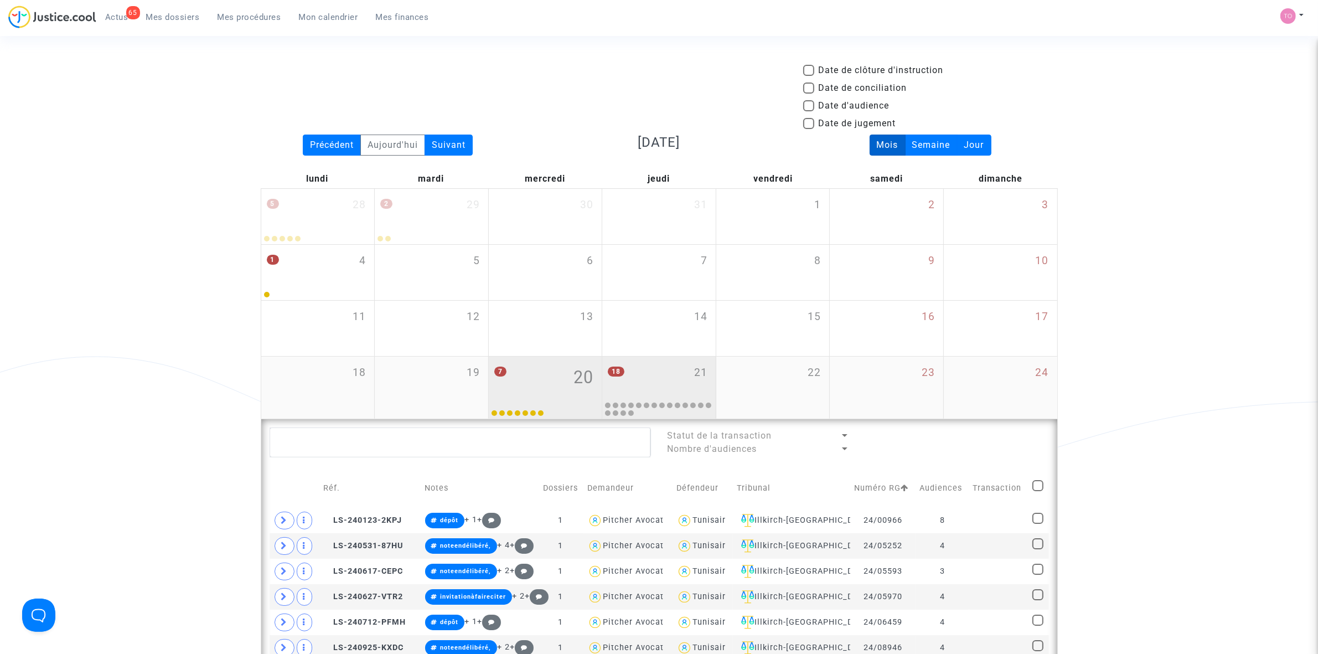
click at [673, 374] on div "18 21" at bounding box center [658, 377] width 113 height 43
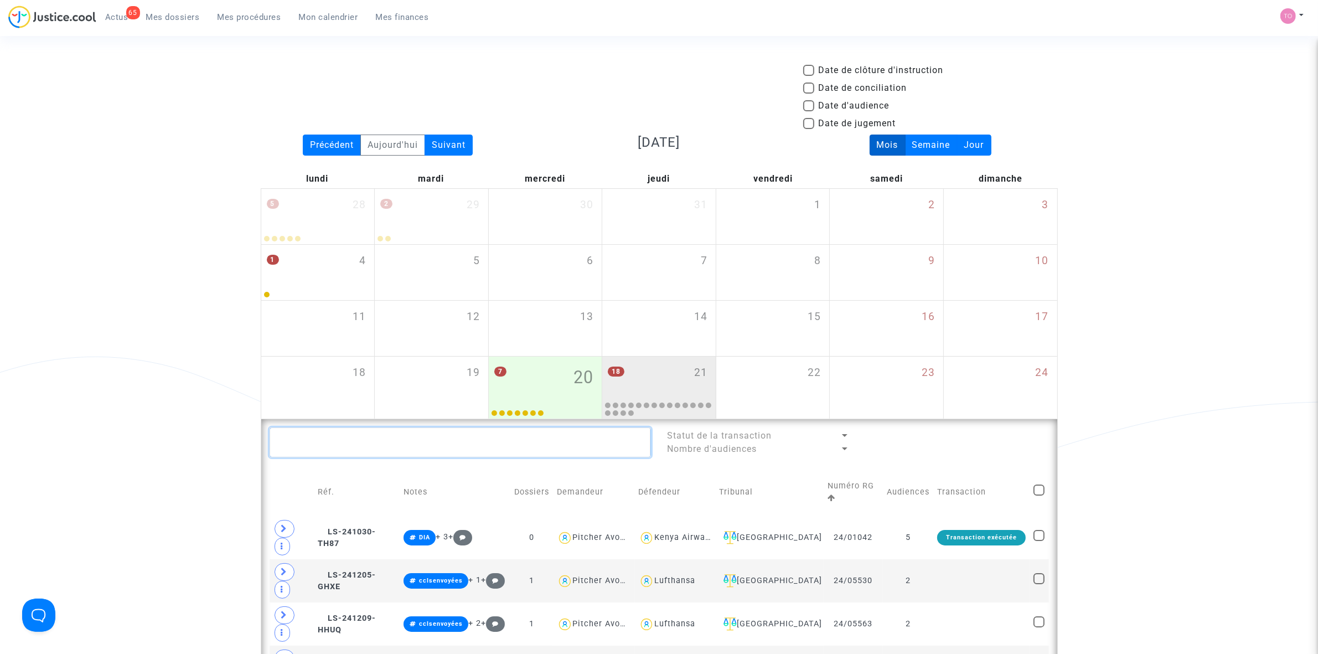
click at [446, 437] on textarea at bounding box center [460, 442] width 381 height 30
paste textarea "Ruzindaza"
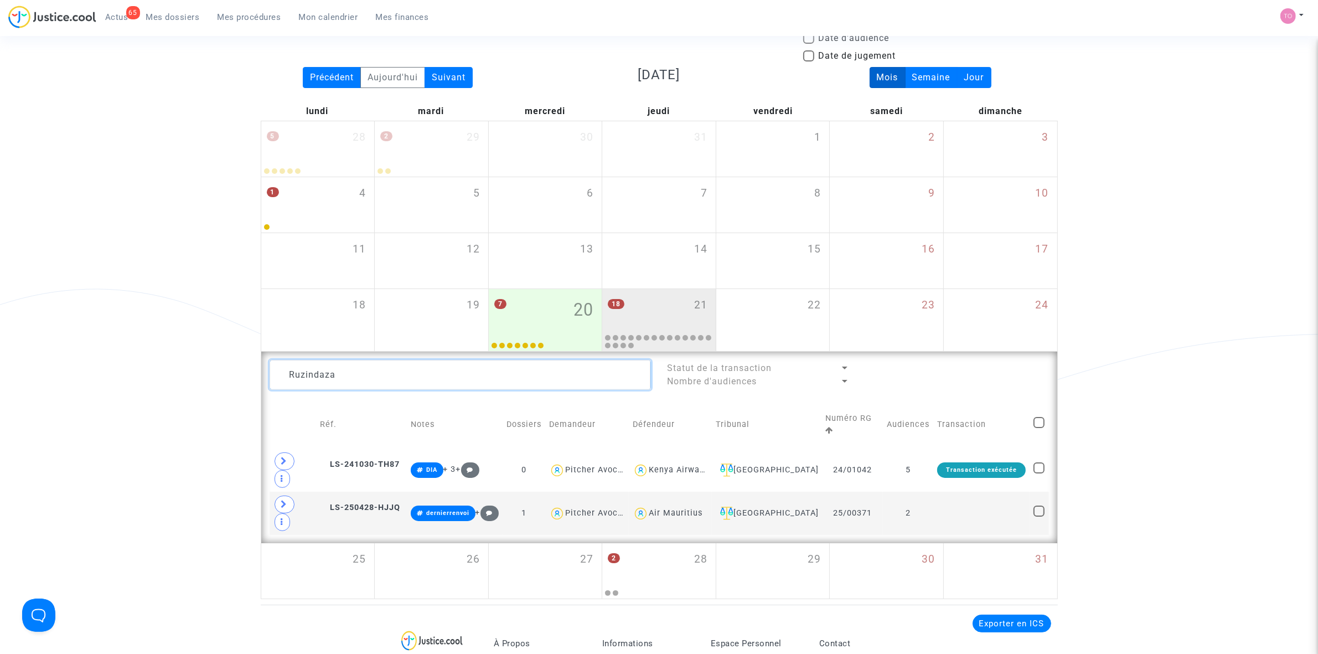
scroll to position [69, 0]
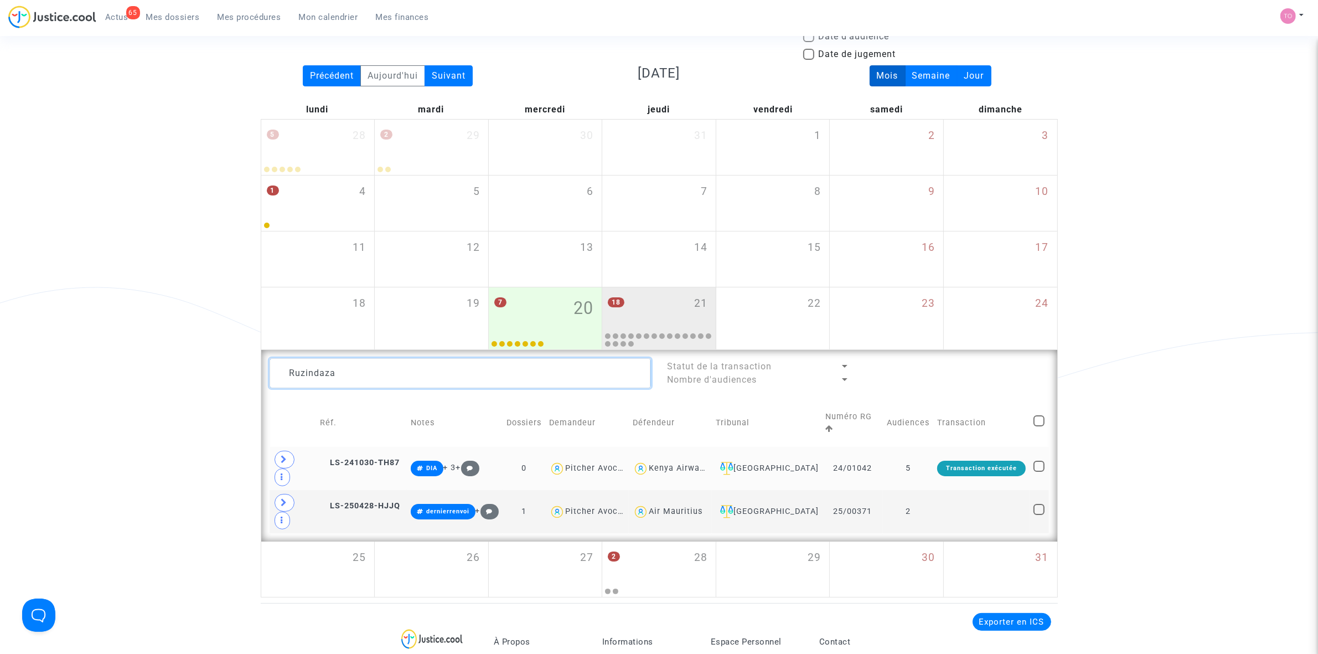
type textarea "Ruzindaza"
click at [280, 449] on td at bounding box center [293, 468] width 46 height 43
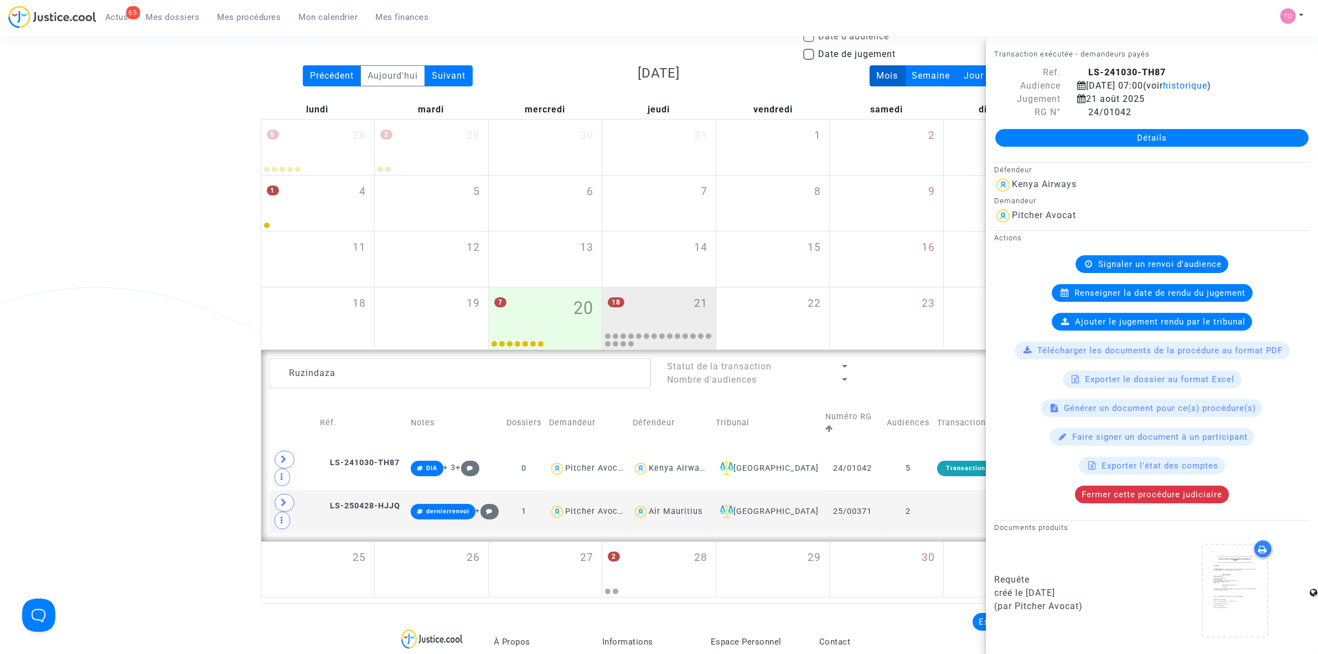
click at [205, 432] on div "Date de clôture d'instruction Date de conciliation Date d'audience Date de juge…" at bounding box center [659, 295] width 1318 height 603
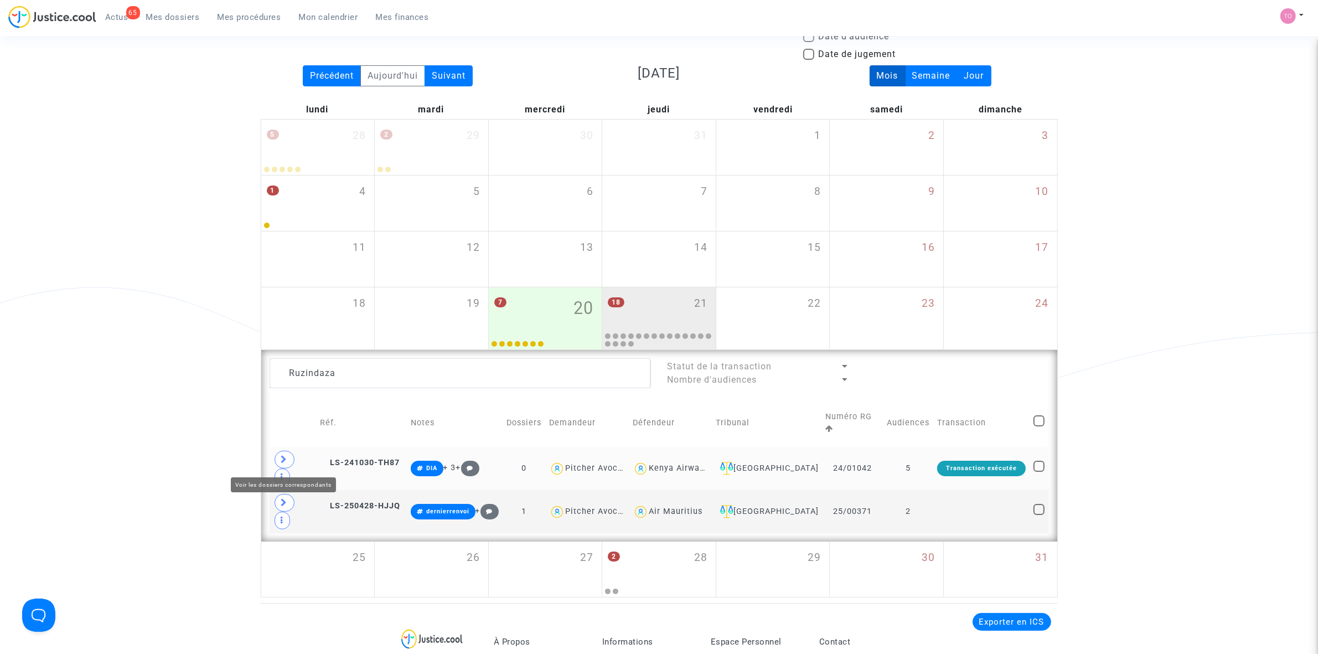
click at [283, 457] on icon at bounding box center [284, 459] width 7 height 8
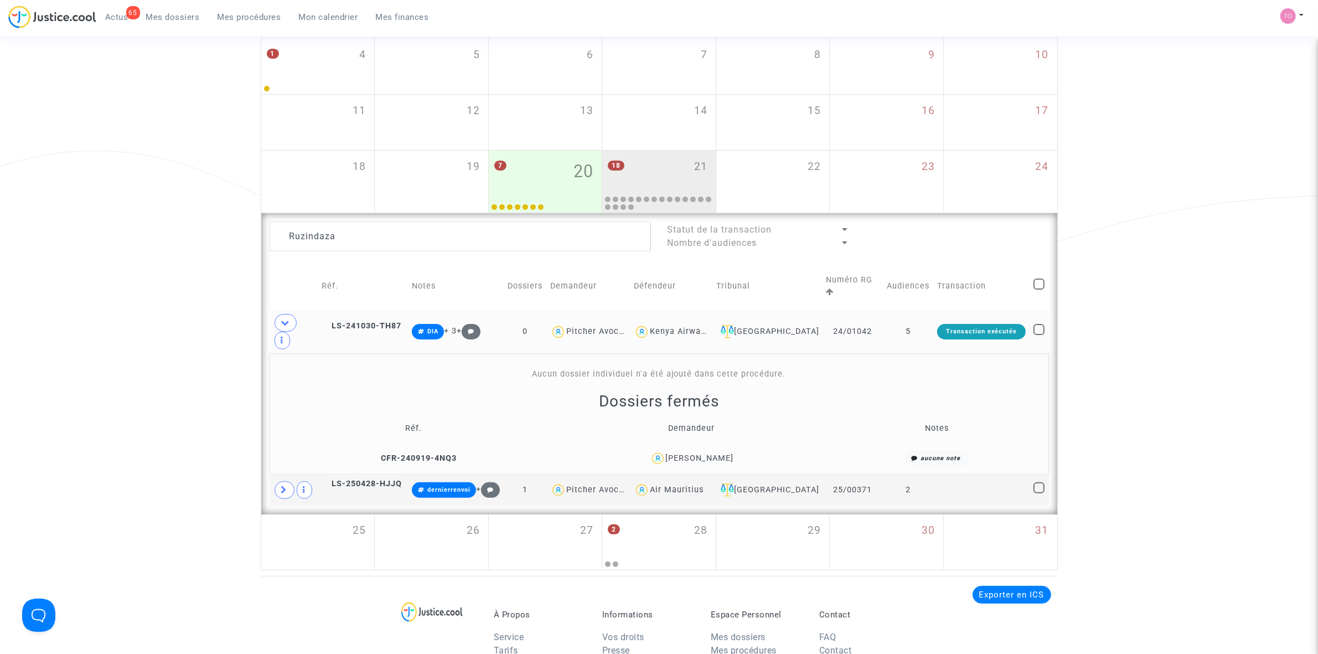
scroll to position [208, 0]
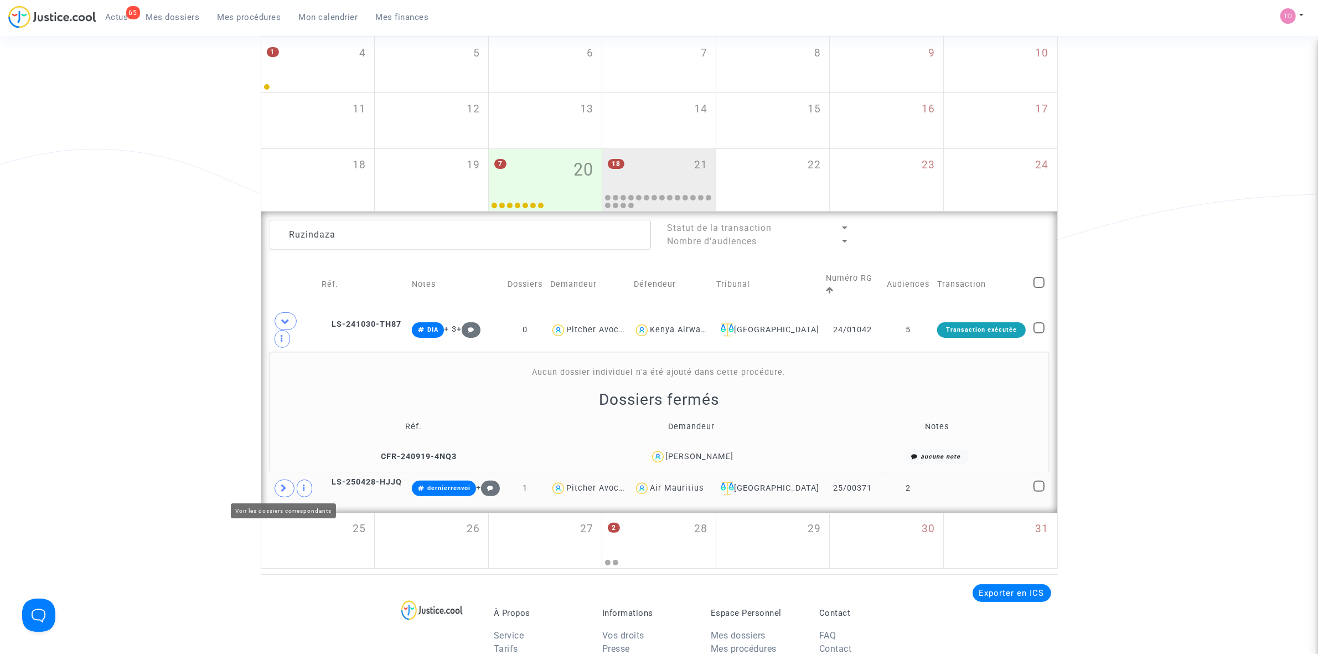
click at [289, 480] on span at bounding box center [284, 488] width 20 height 18
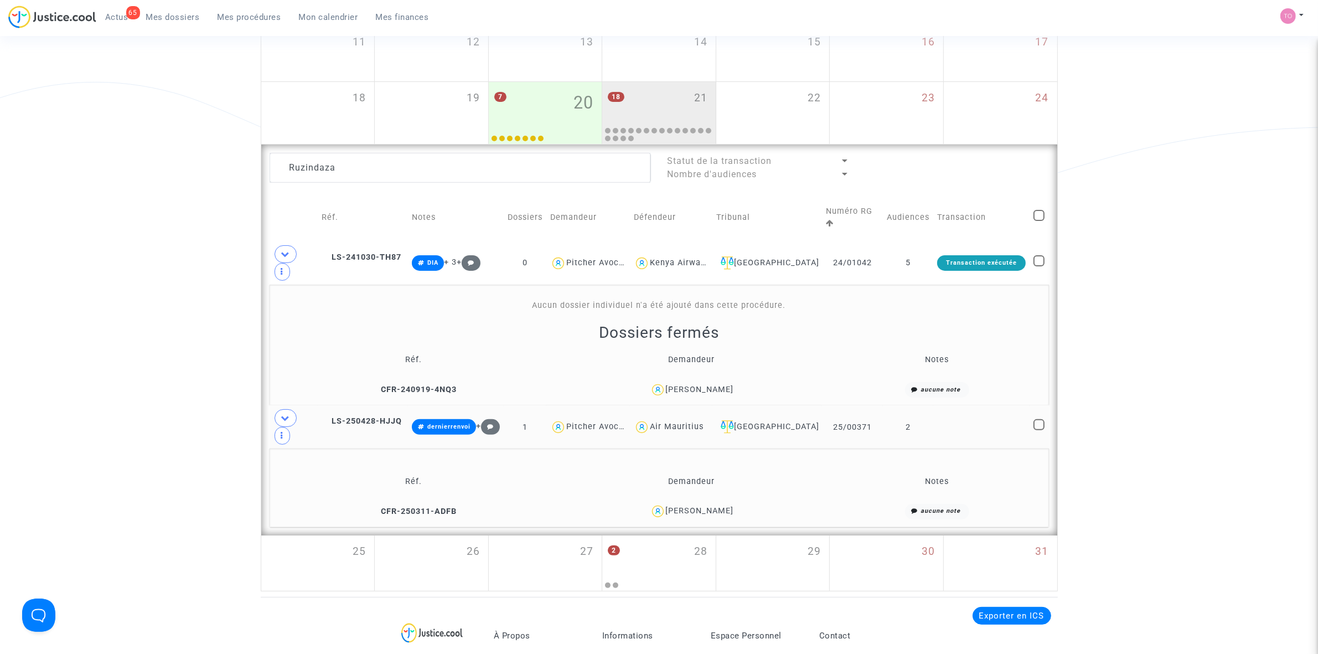
scroll to position [277, 0]
click at [713, 509] on div "[PERSON_NAME]" at bounding box center [700, 508] width 68 height 9
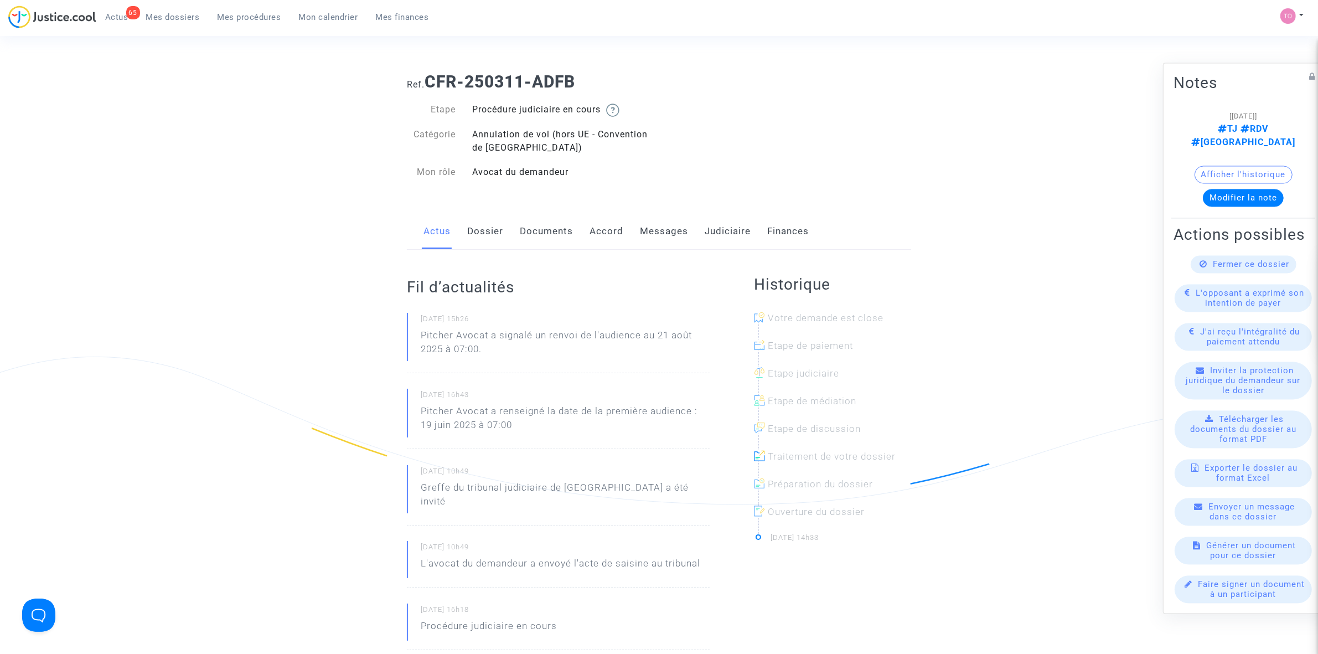
click at [491, 230] on link "Dossier" at bounding box center [485, 231] width 36 height 37
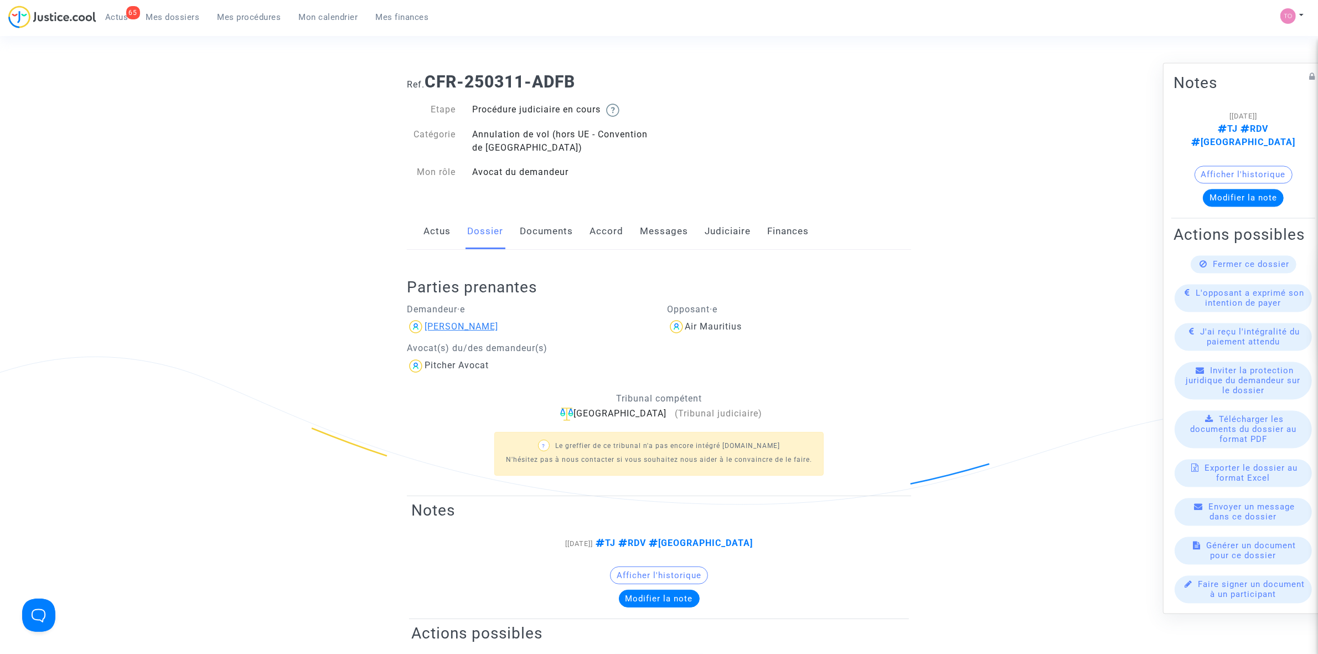
drag, startPoint x: 515, startPoint y: 327, endPoint x: 460, endPoint y: 324, distance: 54.9
click at [460, 324] on div "[PERSON_NAME]" at bounding box center [529, 327] width 244 height 18
copy div "Ruzindaza"
drag, startPoint x: 745, startPoint y: 325, endPoint x: 684, endPoint y: 327, distance: 60.9
click at [684, 327] on div "Air Mauritius" at bounding box center [789, 327] width 244 height 18
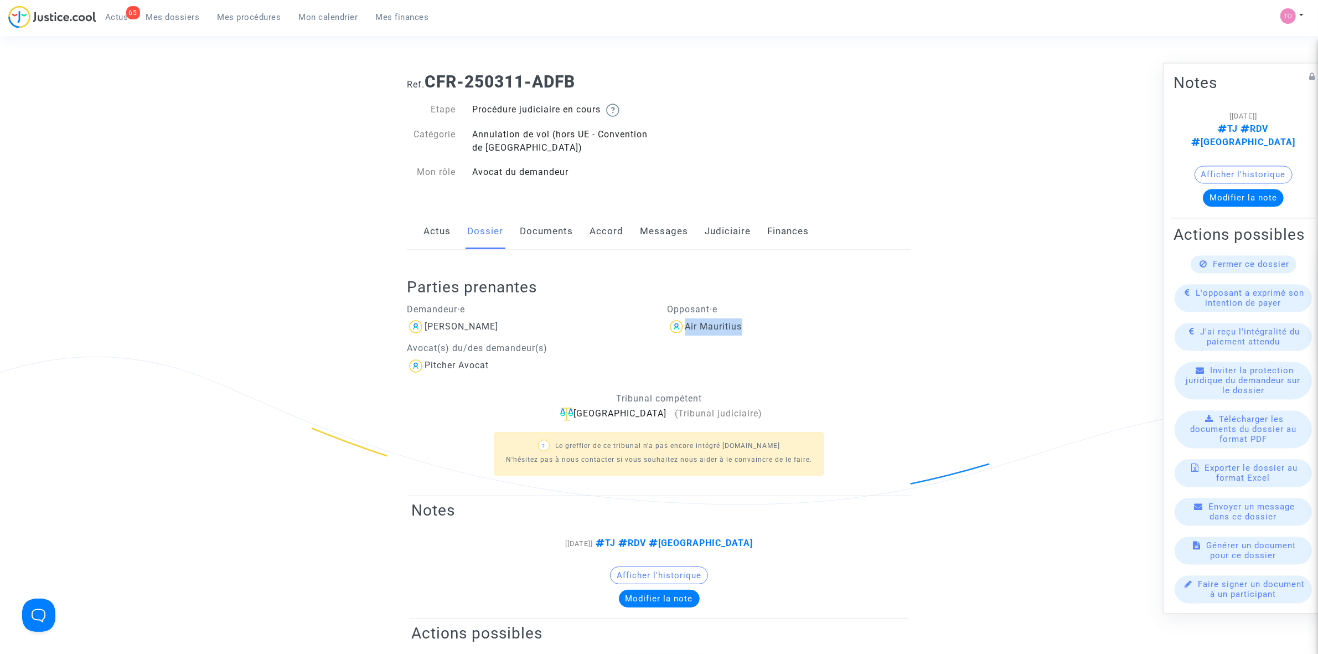
copy div "Air Mauritius"
click at [719, 231] on link "Judiciaire" at bounding box center [727, 231] width 46 height 37
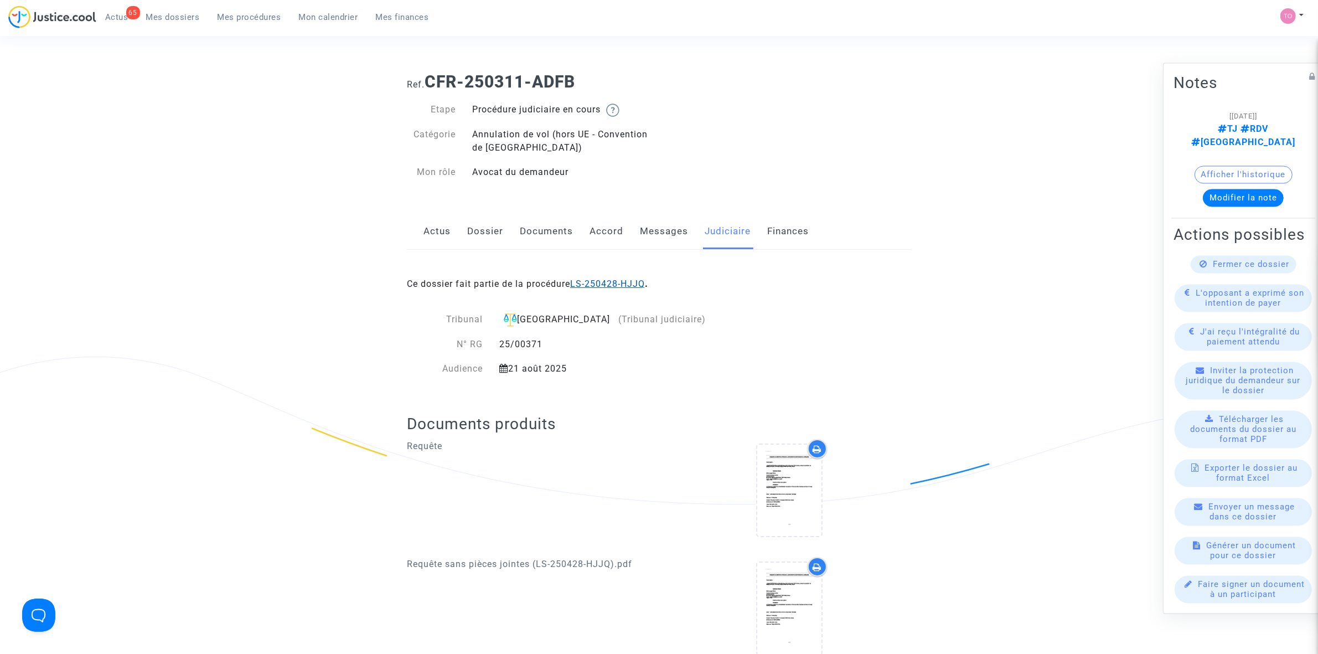
drag, startPoint x: 598, startPoint y: 277, endPoint x: 602, endPoint y: 283, distance: 6.8
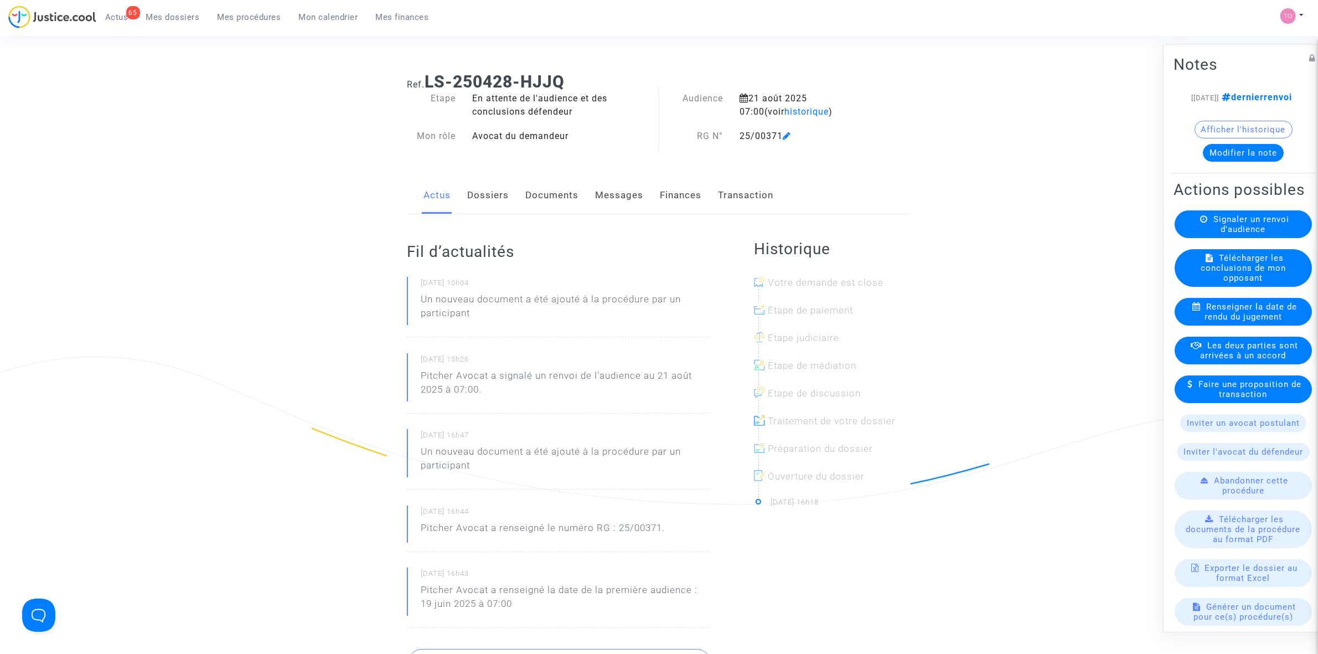
drag, startPoint x: 735, startPoint y: 136, endPoint x: 780, endPoint y: 134, distance: 45.4
click at [780, 134] on div "25/00371" at bounding box center [803, 135] width 144 height 13
copy div "25/00371"
click at [784, 112] on span "historique" at bounding box center [806, 111] width 44 height 11
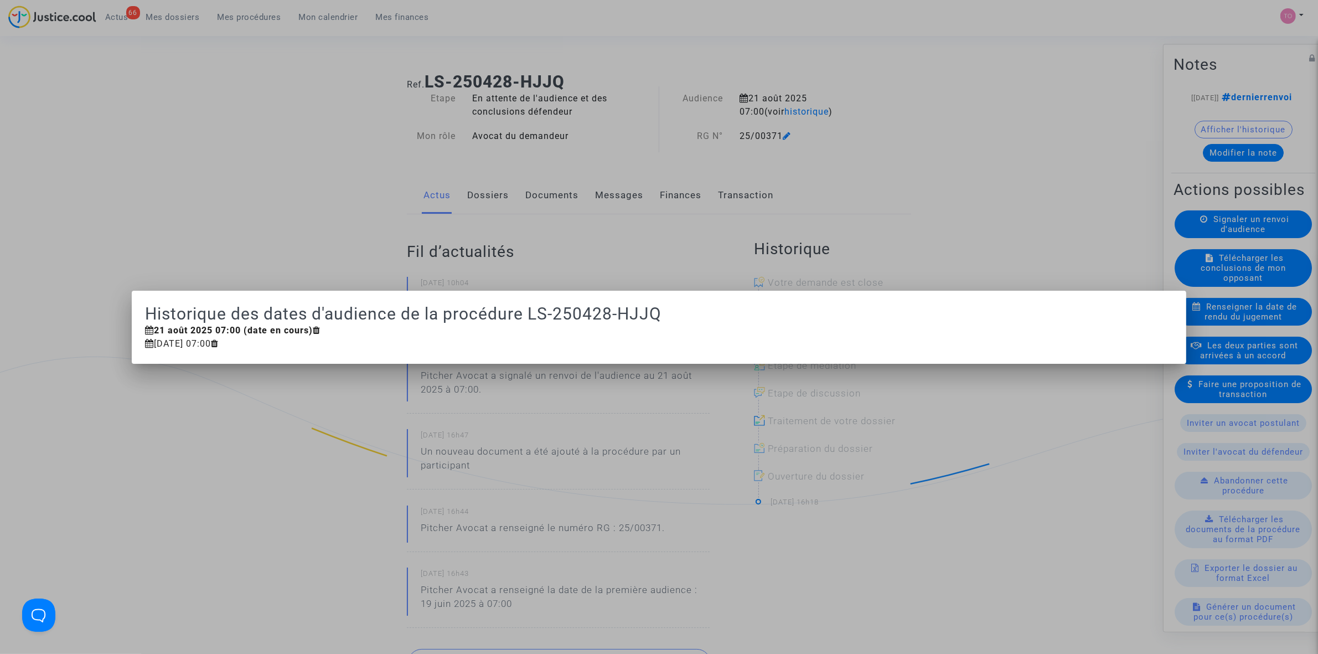
click at [915, 134] on div at bounding box center [659, 327] width 1318 height 654
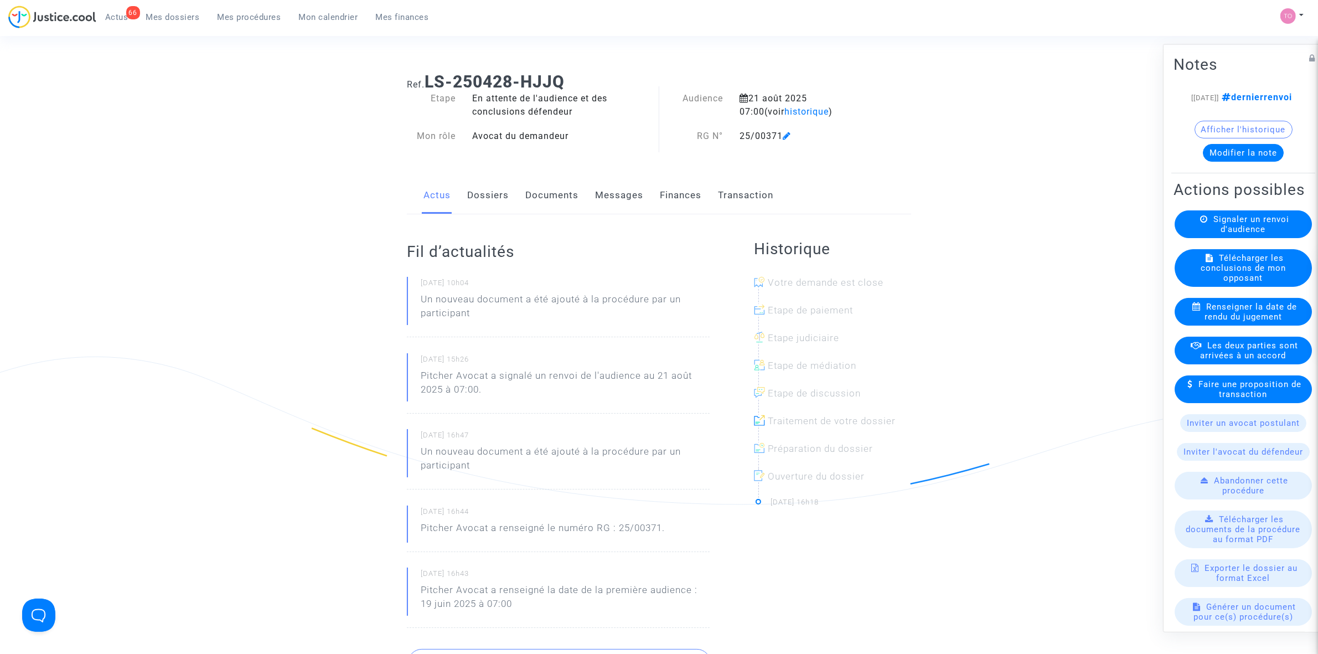
click at [1215, 138] on button "Afficher l'historique" at bounding box center [1243, 129] width 98 height 18
